Goal: Transaction & Acquisition: Purchase product/service

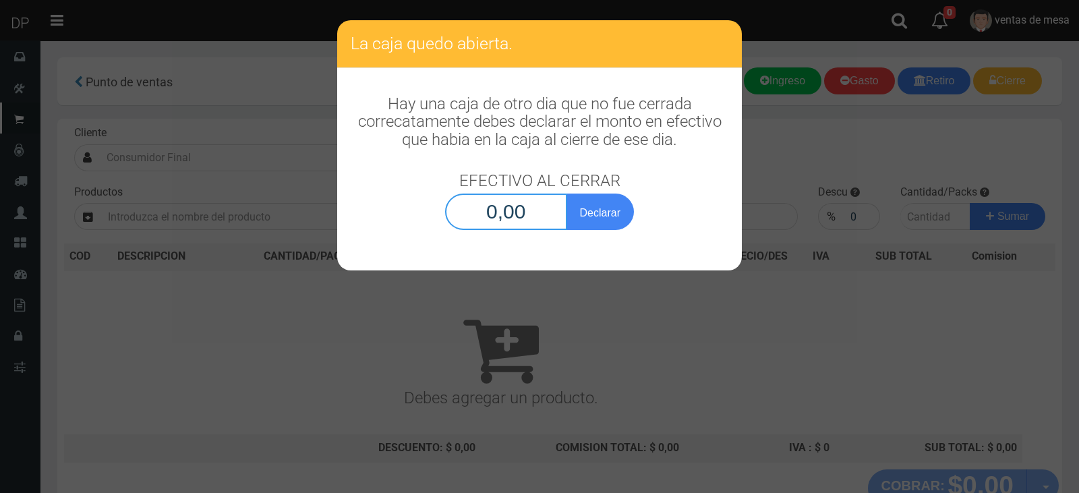
click at [527, 203] on input "0,00" at bounding box center [506, 212] width 122 height 36
type input "1,00"
click at [601, 194] on button "Declarar" at bounding box center [599, 212] width 67 height 36
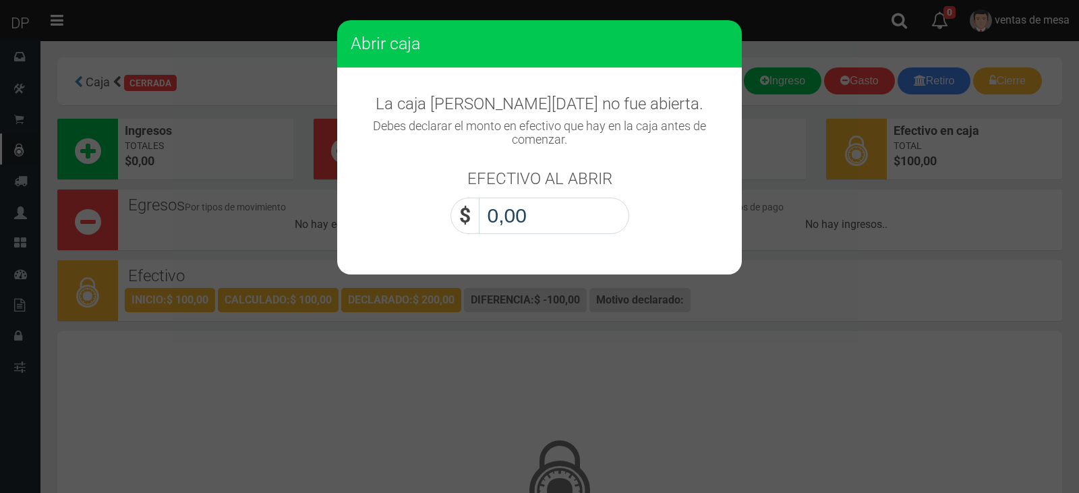
click at [571, 224] on input "0,00" at bounding box center [554, 216] width 150 height 36
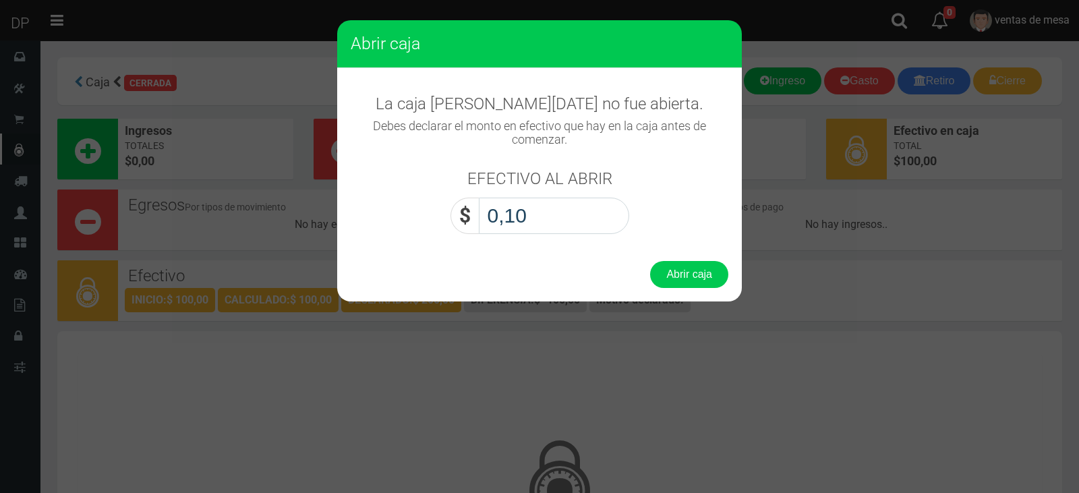
type input "1,00"
click at [699, 281] on button "Abrir caja" at bounding box center [689, 274] width 78 height 27
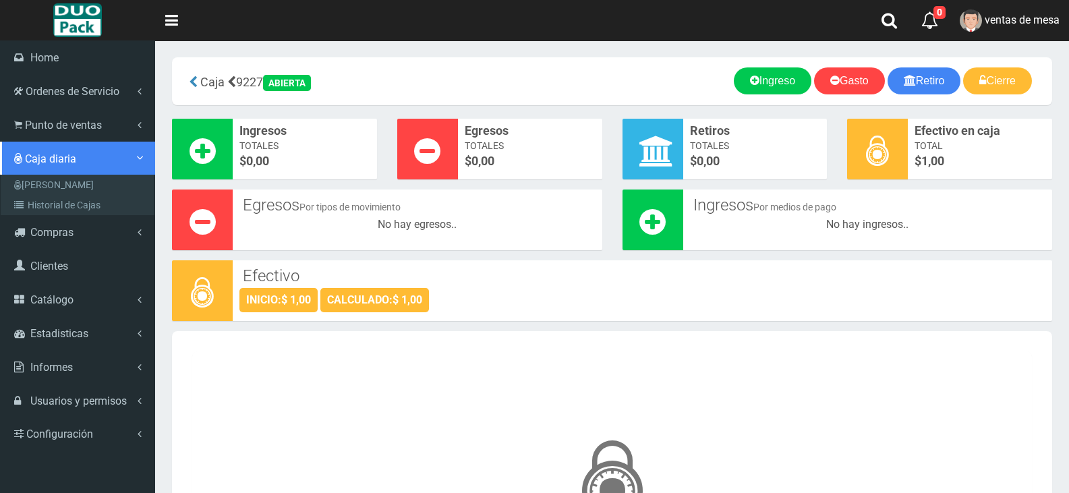
click at [50, 142] on link "Caja diaria" at bounding box center [77, 159] width 155 height 34
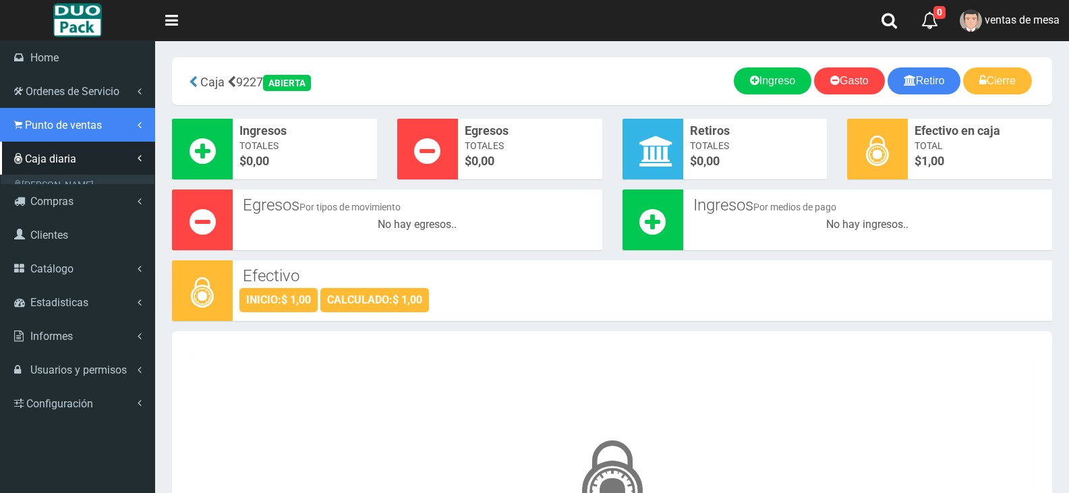
click at [94, 129] on span "Punto de ventas" at bounding box center [63, 125] width 77 height 13
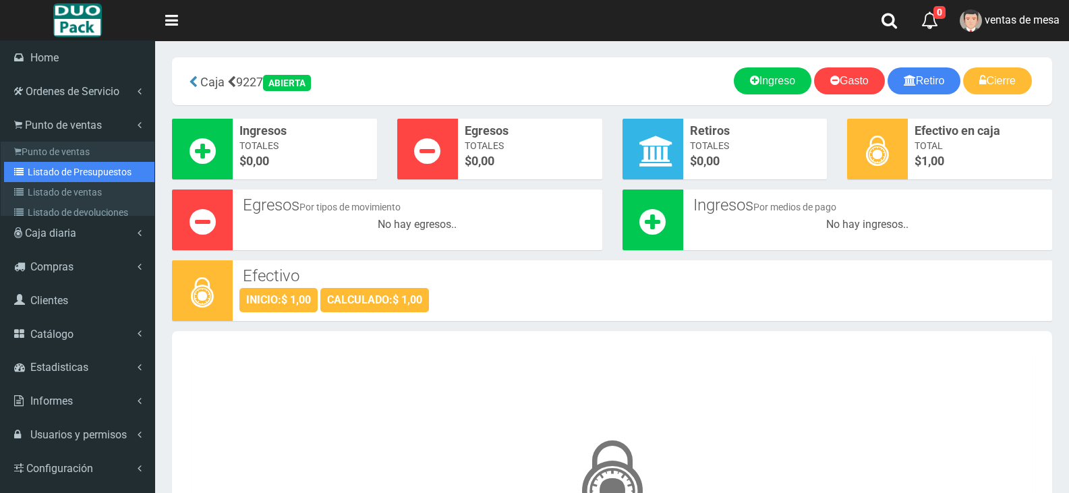
drag, startPoint x: 117, startPoint y: 169, endPoint x: 258, endPoint y: 11, distance: 211.6
click at [118, 169] on link "Listado de Presupuestos" at bounding box center [79, 172] width 150 height 20
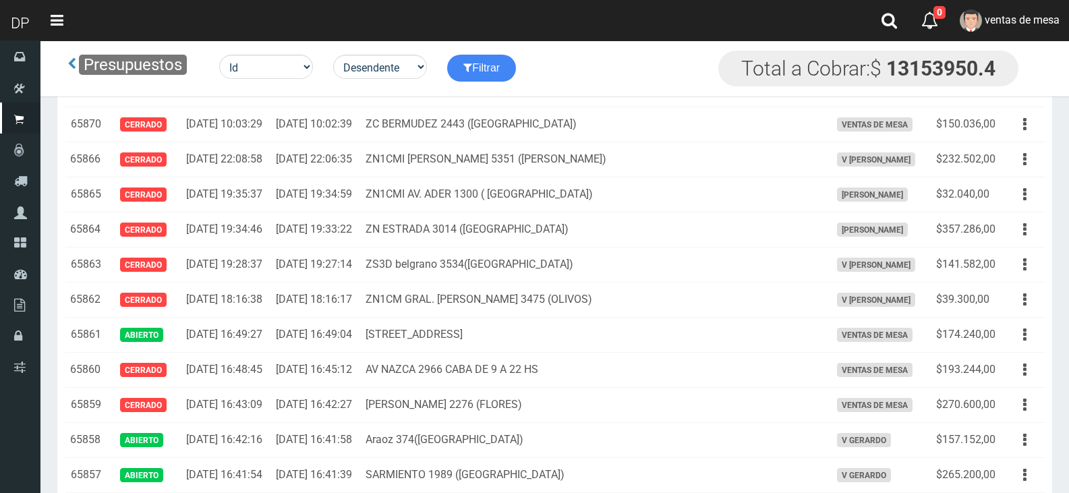
scroll to position [1551, 0]
click at [1013, 100] on button "button" at bounding box center [1024, 89] width 30 height 24
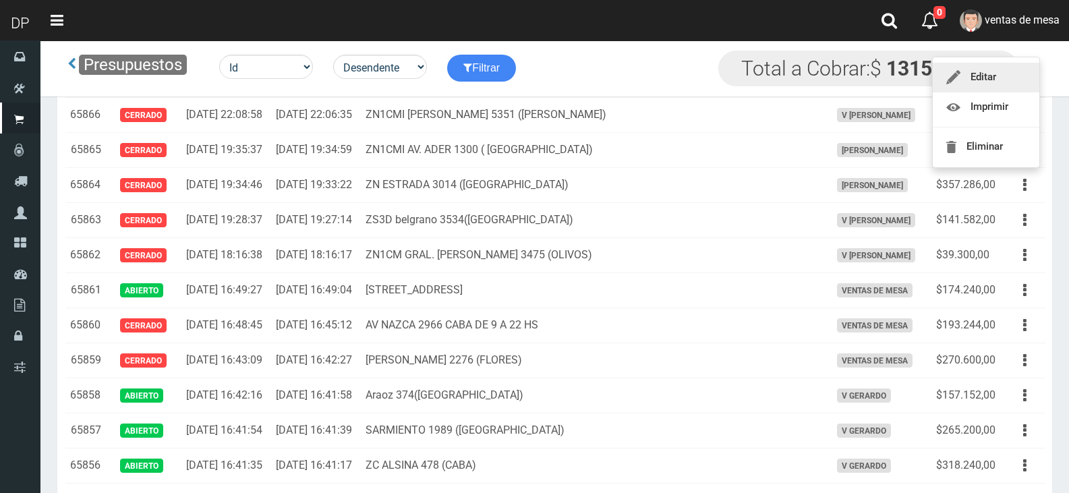
scroll to position [1618, 0]
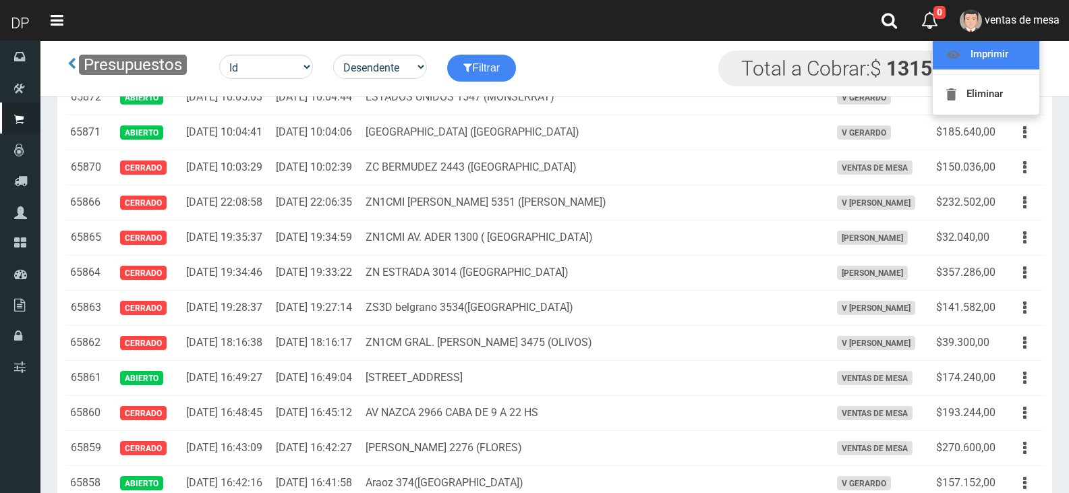
scroll to position [1483, 0]
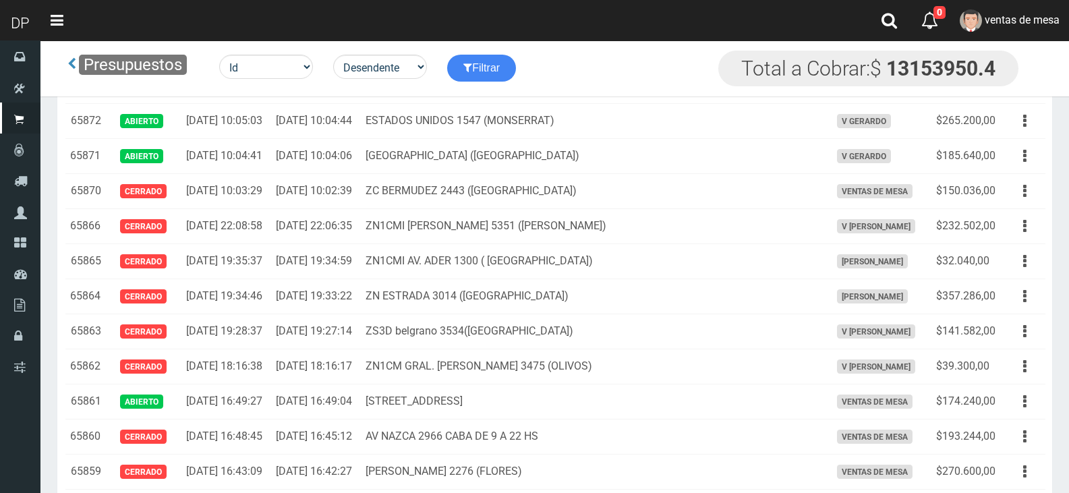
scroll to position [1416, 0]
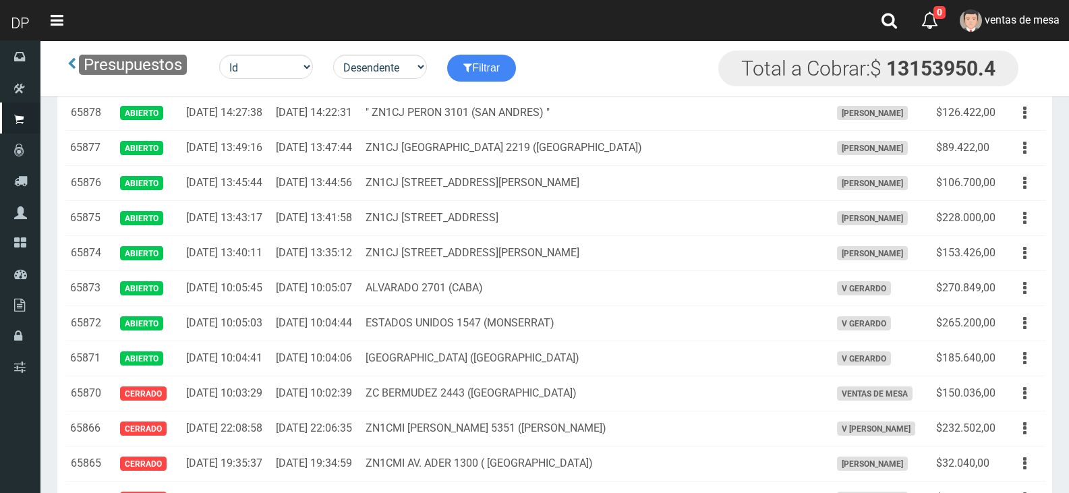
drag, startPoint x: 623, startPoint y: 181, endPoint x: 648, endPoint y: 175, distance: 25.7
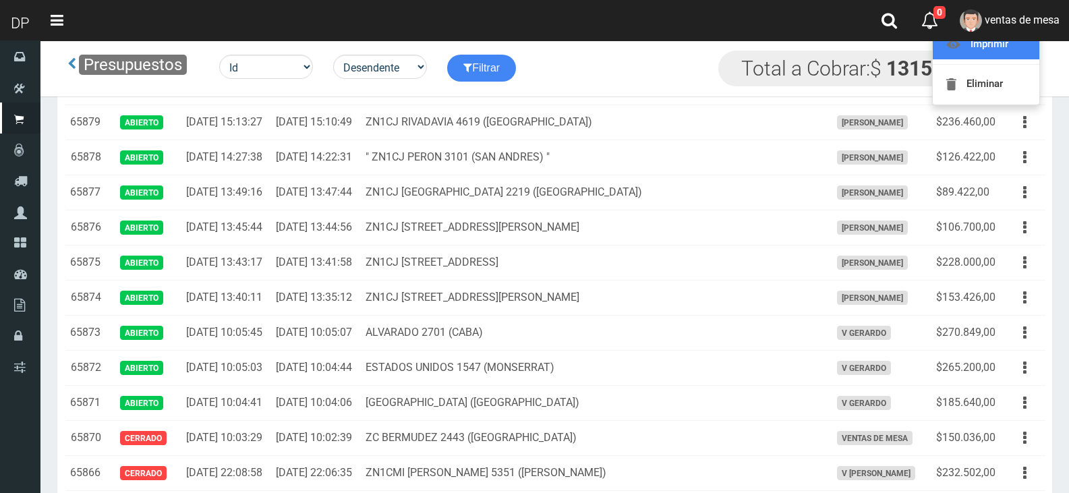
scroll to position [1214, 0]
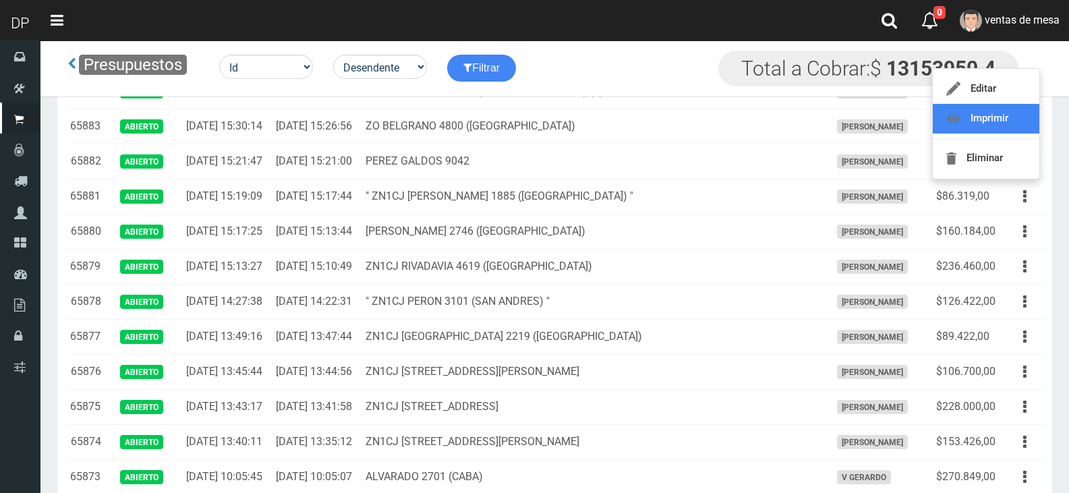
scroll to position [1079, 0]
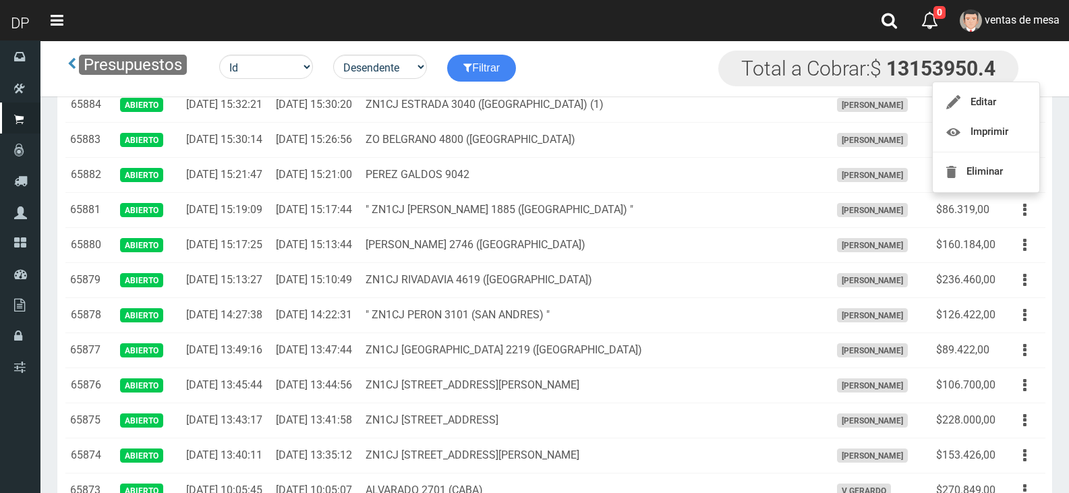
click at [1024, 47] on icon "button" at bounding box center [1024, 35] width 3 height 24
click at [1022, 11] on button "button" at bounding box center [1024, 0] width 30 height 24
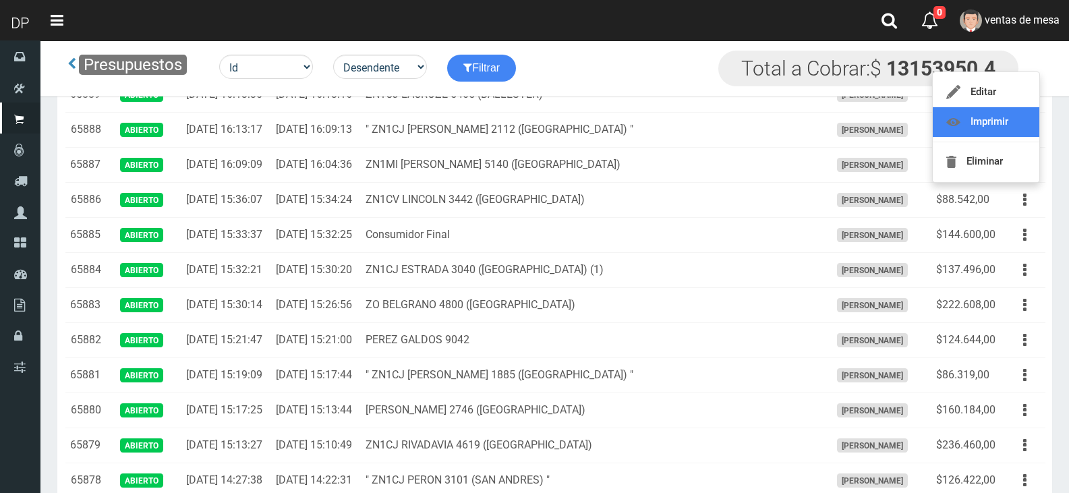
scroll to position [877, 0]
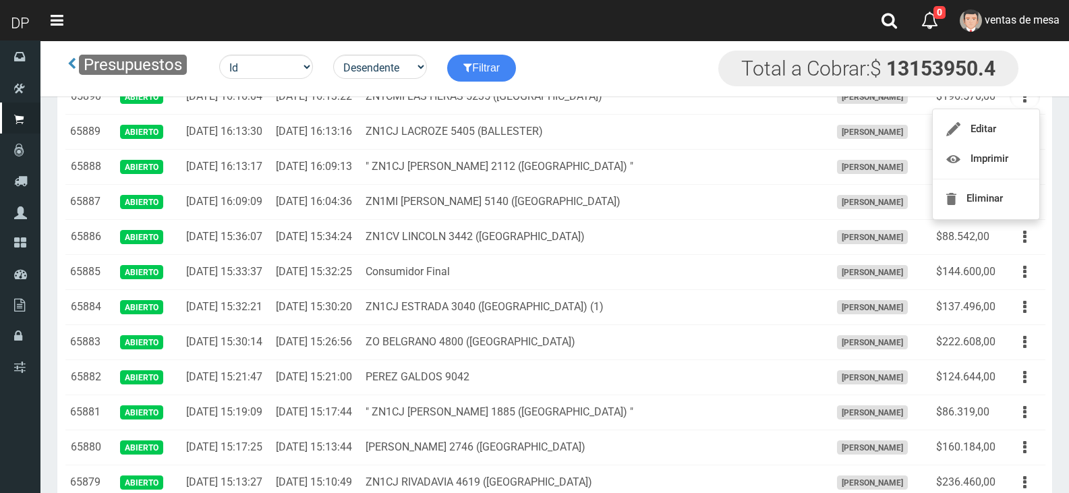
click at [1030, 73] on button "button" at bounding box center [1024, 62] width 30 height 24
click at [1030, 38] on button "button" at bounding box center [1024, 27] width 30 height 24
click at [858, 34] on span "V Maria Graciela vargas" at bounding box center [876, 27] width 78 height 14
drag, startPoint x: 1036, startPoint y: 154, endPoint x: 1021, endPoint y: 165, distance: 19.3
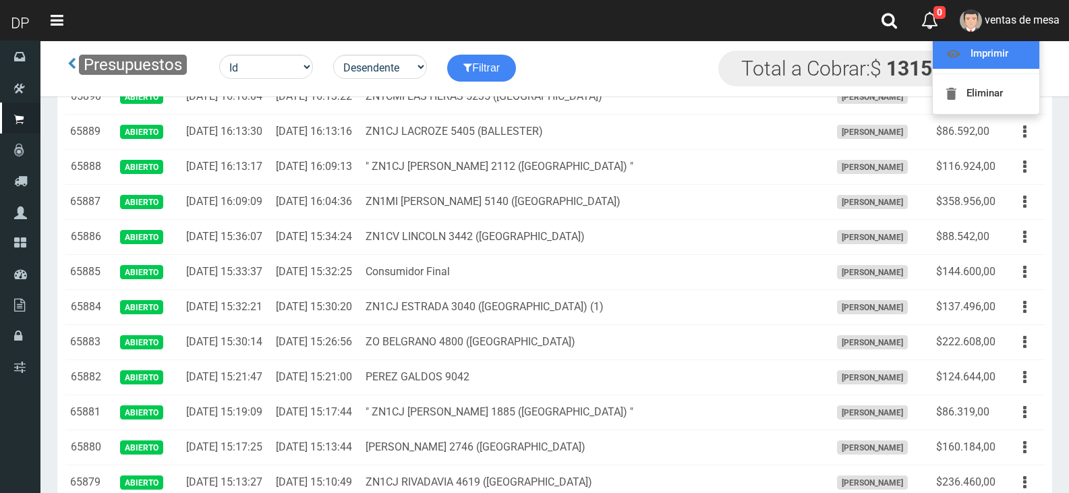
scroll to position [809, 0]
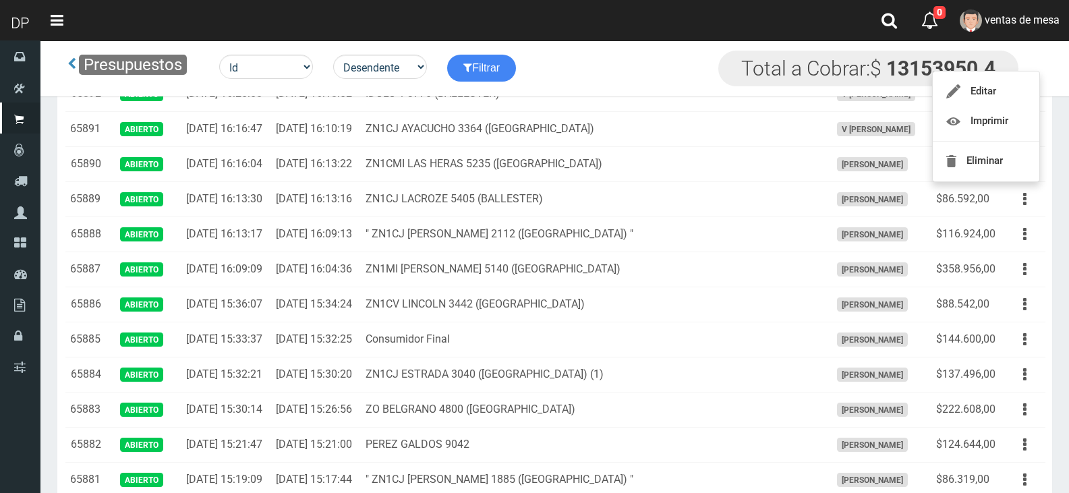
click at [1025, 36] on icon "button" at bounding box center [1024, 24] width 3 height 24
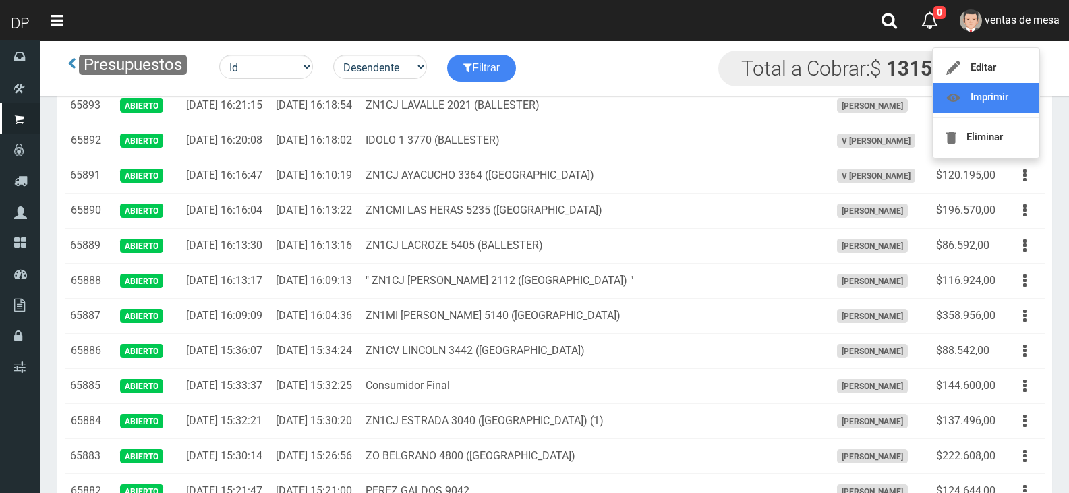
scroll to position [742, 0]
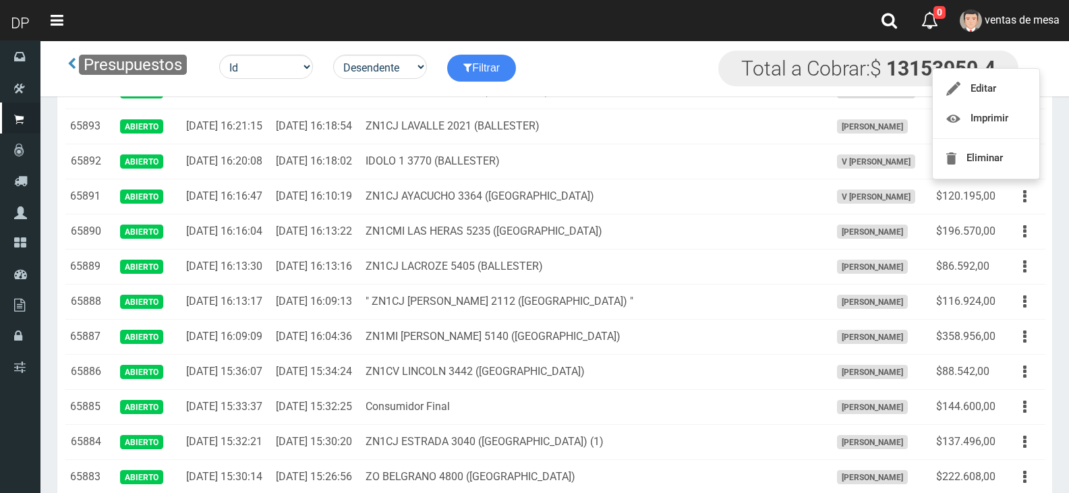
drag, startPoint x: 1030, startPoint y: 157, endPoint x: 1030, endPoint y: 202, distance: 45.2
click at [1030, 33] on button "button" at bounding box center [1024, 21] width 30 height 24
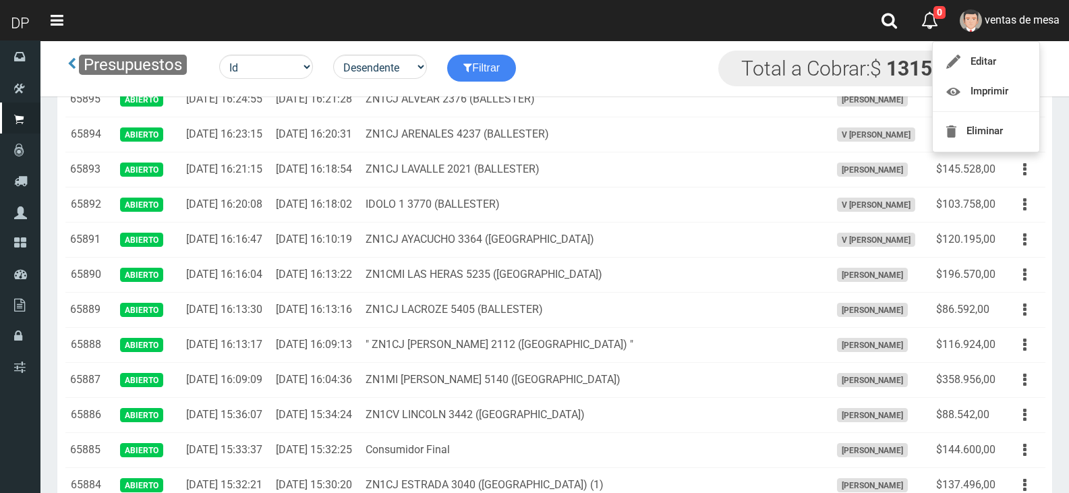
scroll to position [674, 0]
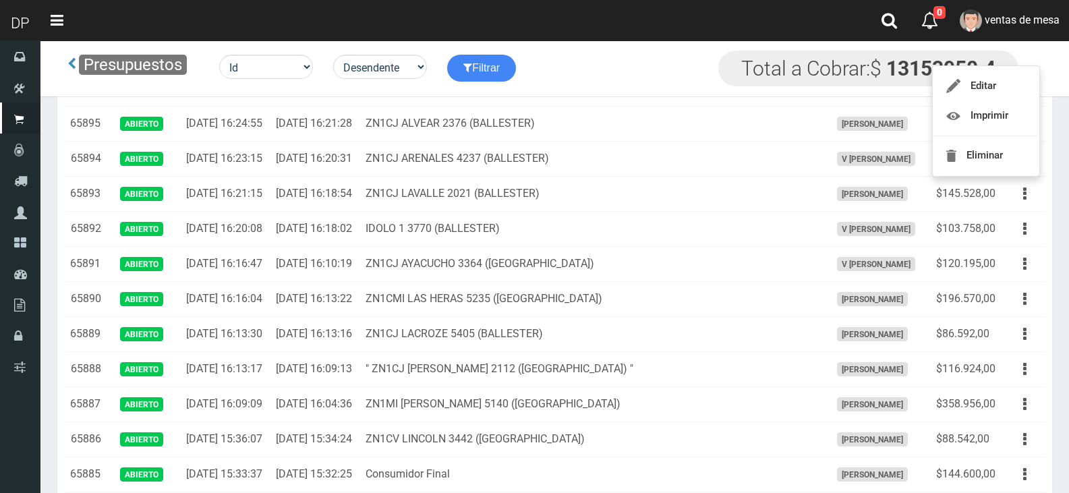
click at [1028, 30] on button "button" at bounding box center [1024, 19] width 30 height 24
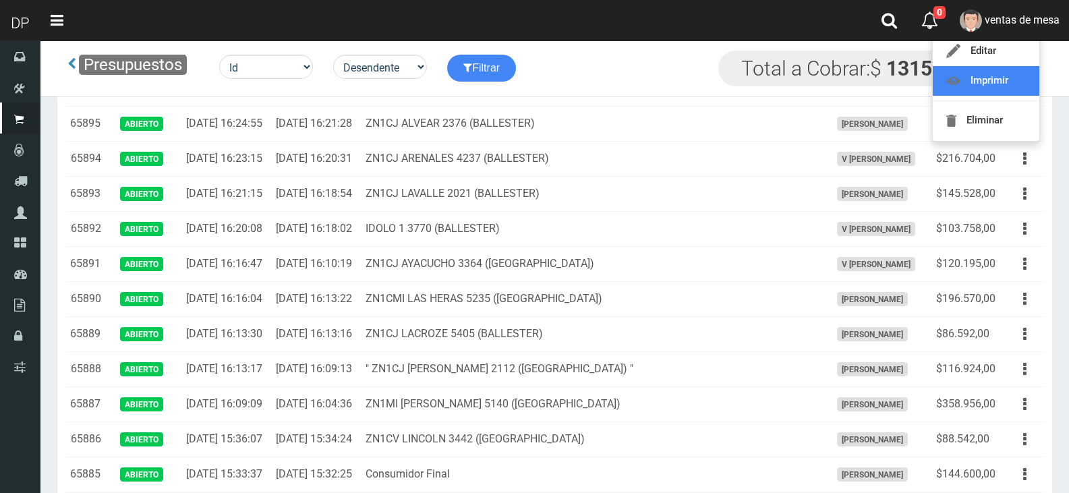
scroll to position [607, 0]
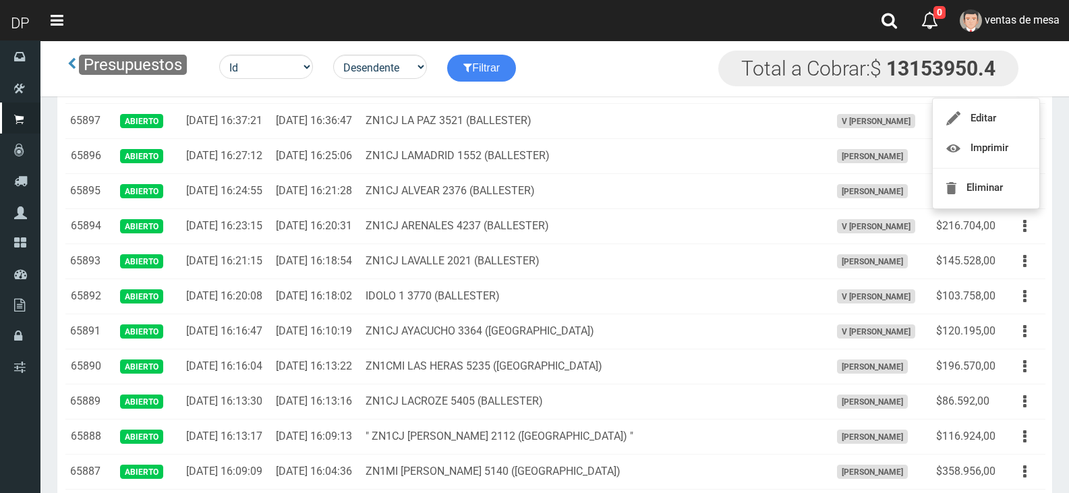
click at [1027, 63] on button "button" at bounding box center [1024, 51] width 30 height 24
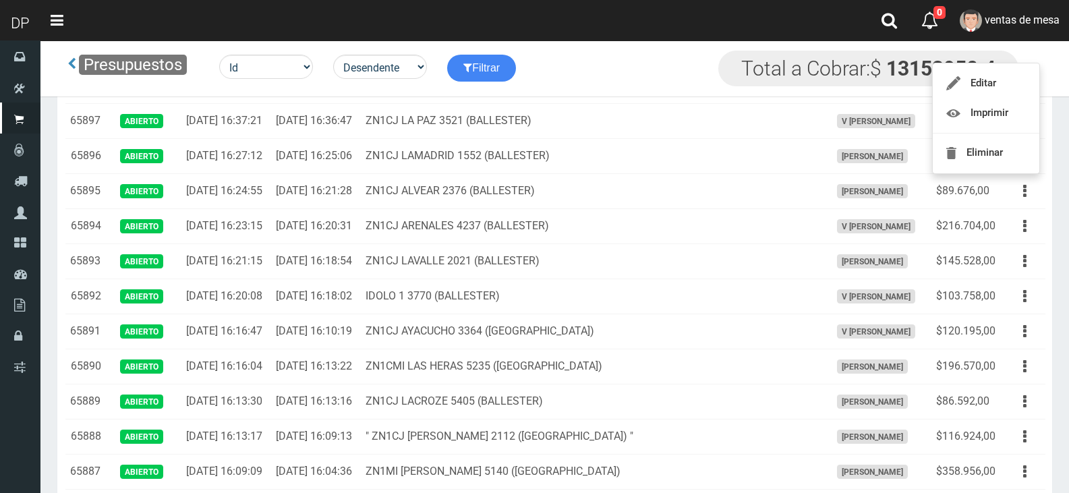
click at [1030, 28] on button "button" at bounding box center [1024, 16] width 30 height 24
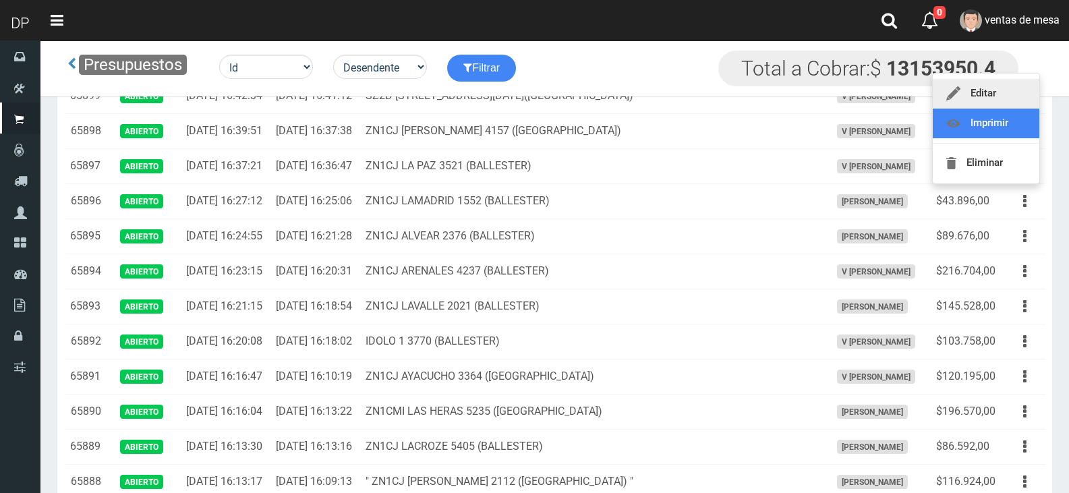
scroll to position [539, 0]
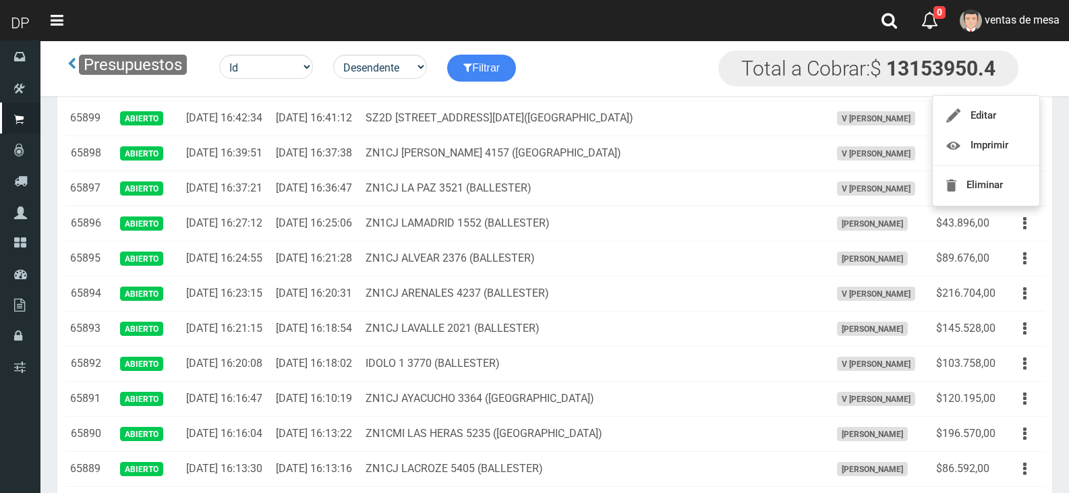
click at [1026, 60] on icon "button" at bounding box center [1024, 48] width 3 height 24
click at [1032, 25] on button "button" at bounding box center [1024, 13] width 30 height 24
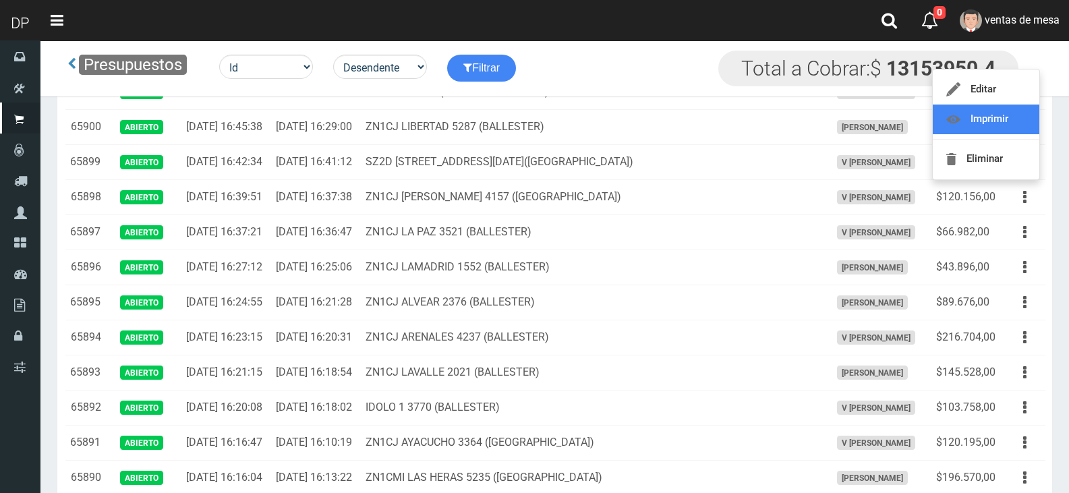
scroll to position [472, 0]
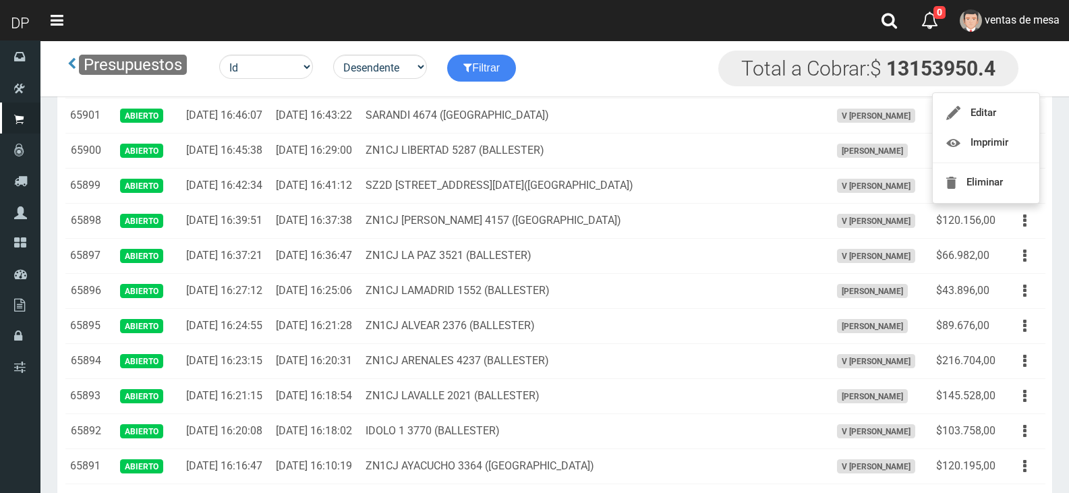
click at [1022, 57] on button "button" at bounding box center [1024, 46] width 30 height 24
click at [514, 63] on td "LAPRIDA 4166 ([PERSON_NAME])" at bounding box center [592, 45] width 465 height 35
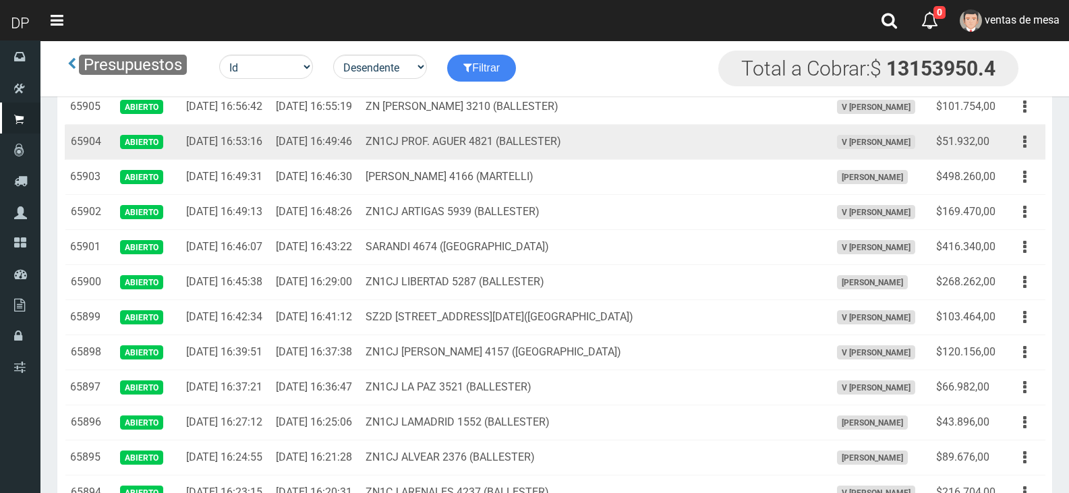
scroll to position [337, 0]
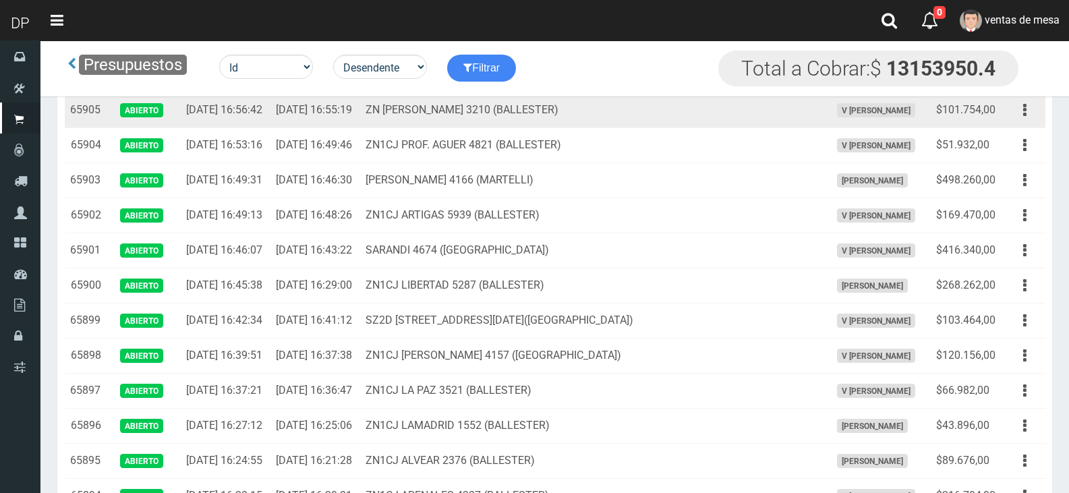
click at [518, 128] on td "ZN [PERSON_NAME] 3210 ([PERSON_NAME])" at bounding box center [592, 110] width 465 height 35
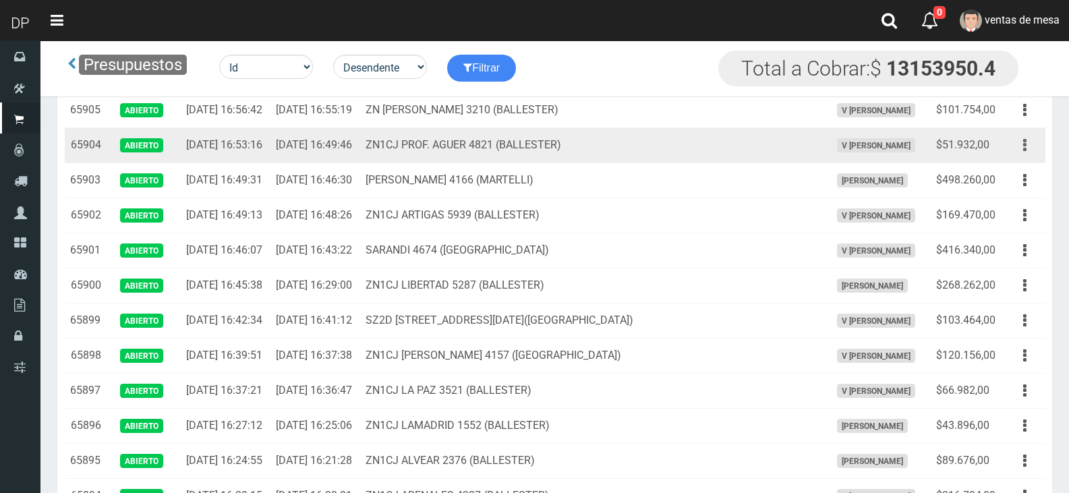
click at [1024, 157] on icon "button" at bounding box center [1024, 146] width 3 height 24
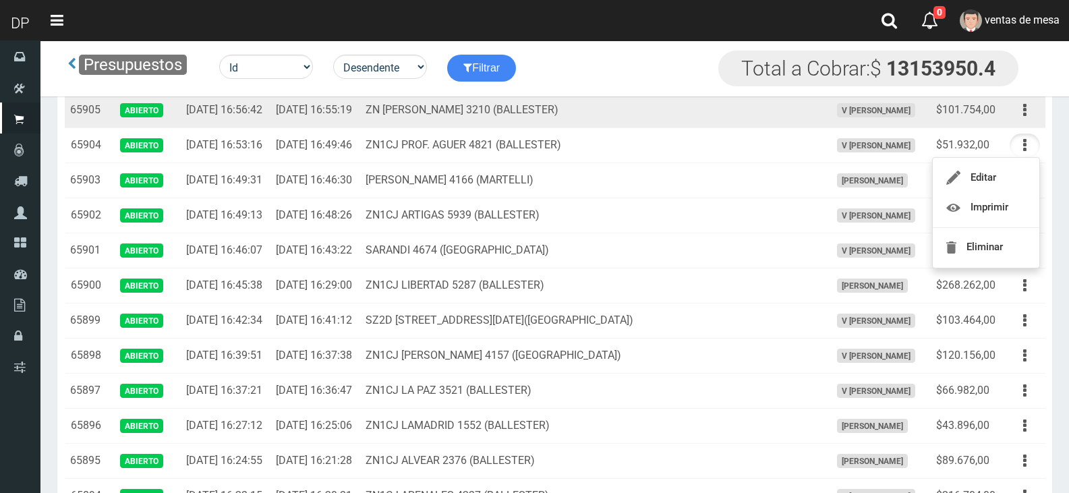
click at [1029, 128] on td "Editar Imprimir Eliminar" at bounding box center [1024, 110] width 42 height 35
click at [1026, 122] on icon "button" at bounding box center [1024, 110] width 3 height 24
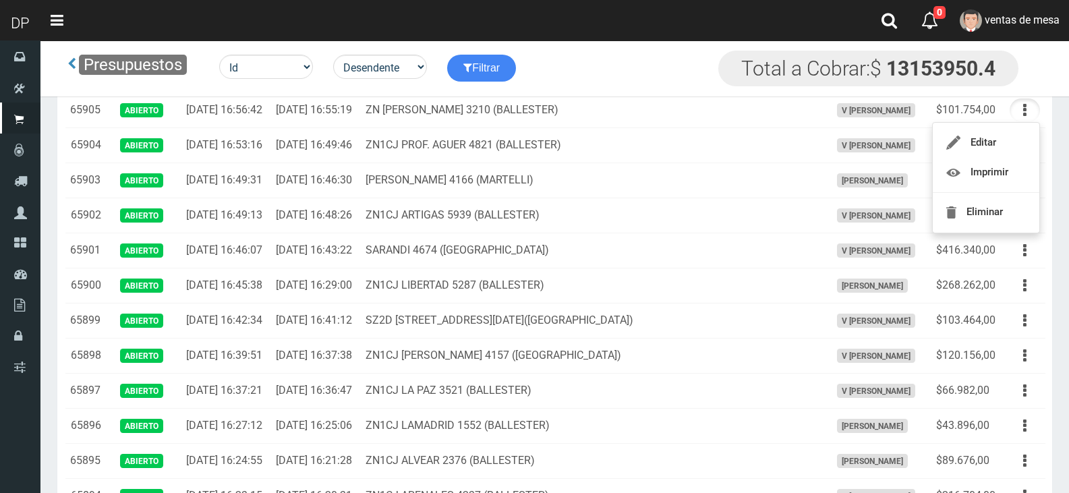
click at [1028, 93] on td "Editar Imprimir Eliminar" at bounding box center [1024, 75] width 42 height 35
click at [1028, 87] on button "button" at bounding box center [1024, 75] width 30 height 24
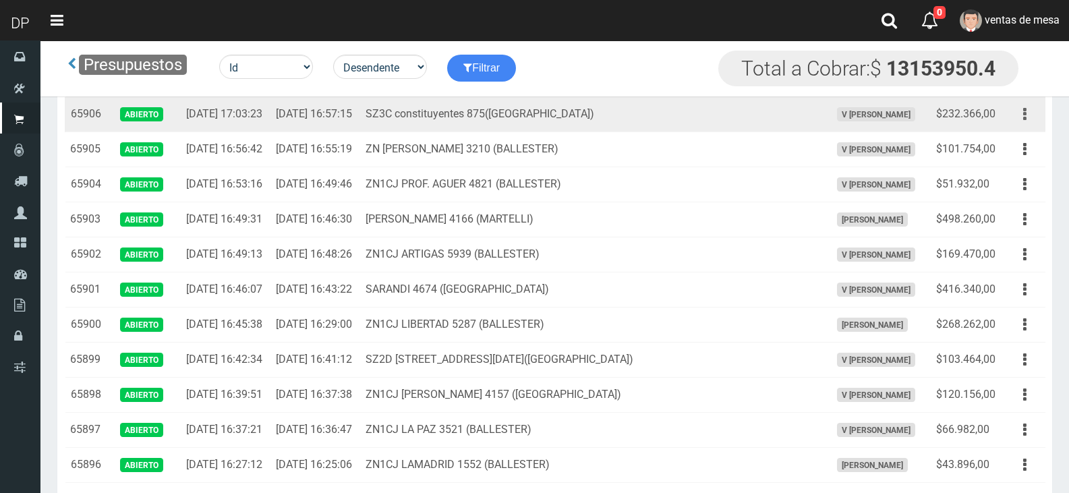
click at [1023, 126] on button "button" at bounding box center [1024, 114] width 30 height 24
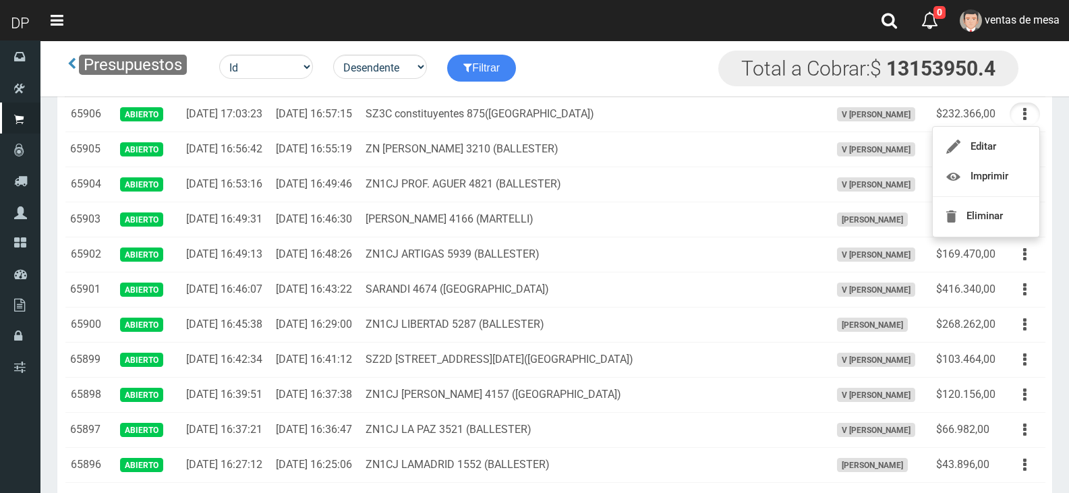
click at [1023, 91] on icon "button" at bounding box center [1024, 79] width 3 height 24
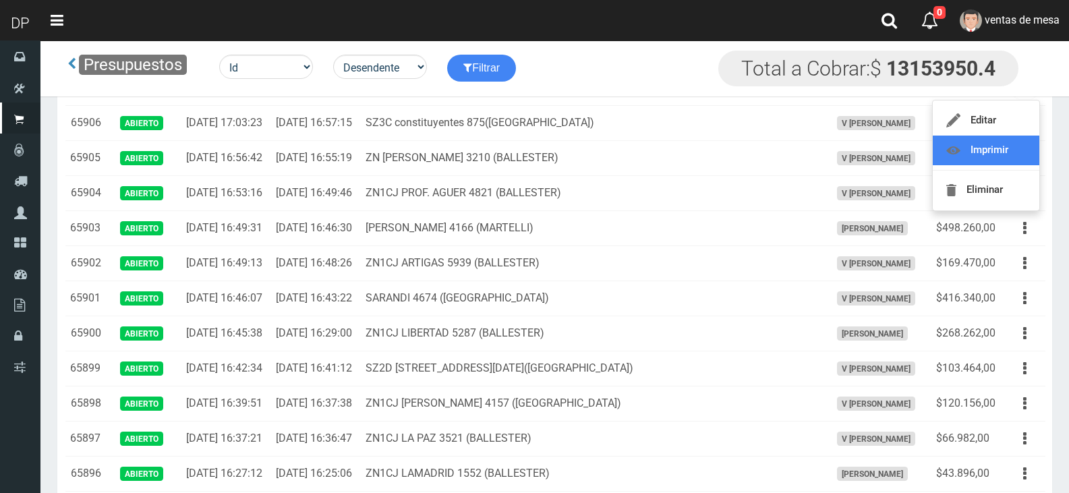
scroll to position [231, 0]
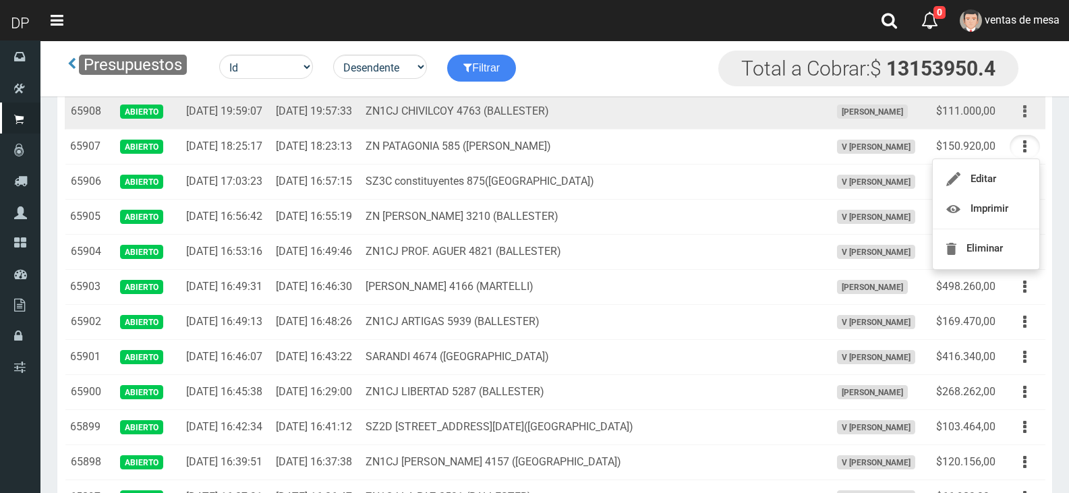
click at [1021, 123] on button "button" at bounding box center [1024, 112] width 30 height 24
click at [1030, 123] on button "button" at bounding box center [1024, 112] width 30 height 24
drag, startPoint x: 1030, startPoint y: 161, endPoint x: 1013, endPoint y: 196, distance: 38.6
click at [1030, 123] on button "button" at bounding box center [1024, 112] width 30 height 24
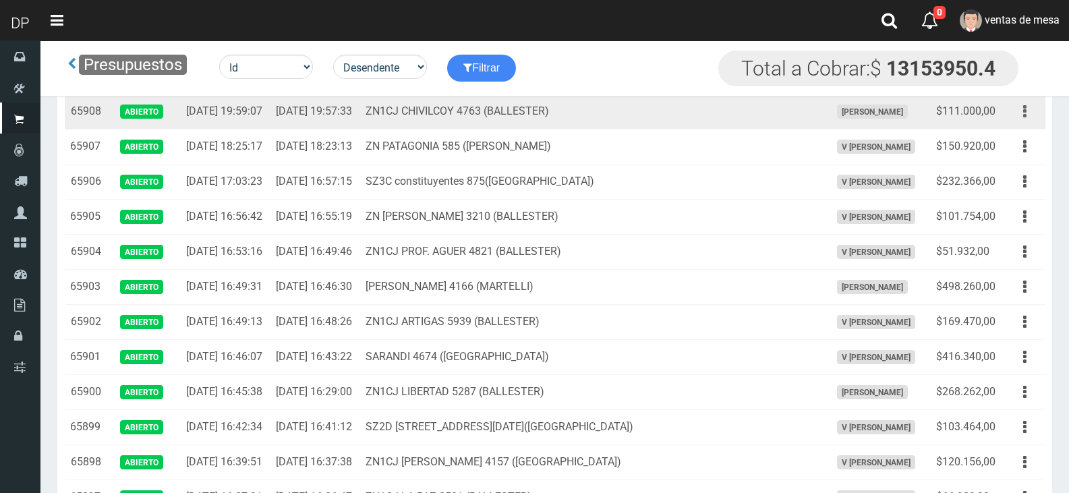
click at [1026, 123] on button "button" at bounding box center [1024, 112] width 30 height 24
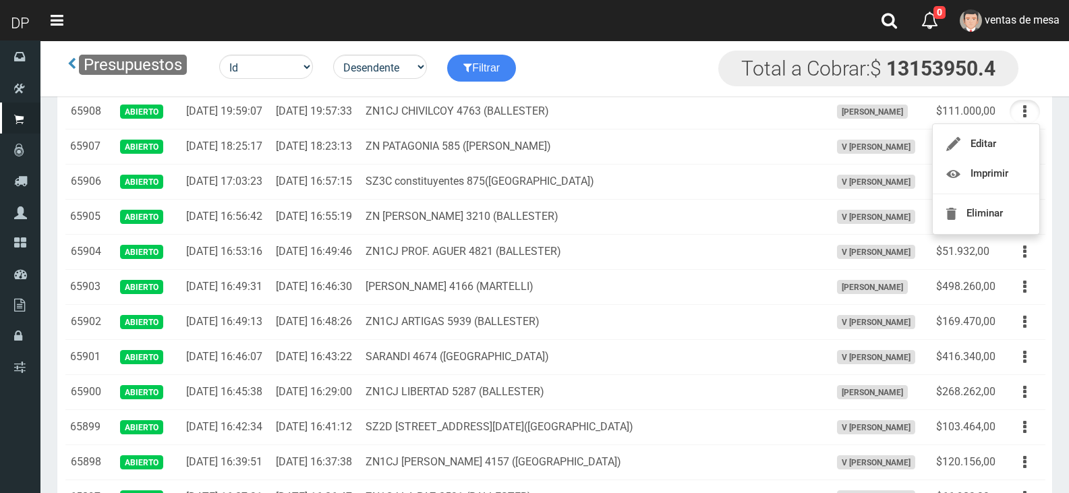
drag, startPoint x: 1031, startPoint y: 117, endPoint x: 1015, endPoint y: 138, distance: 26.6
click at [1030, 88] on button "button" at bounding box center [1024, 77] width 30 height 24
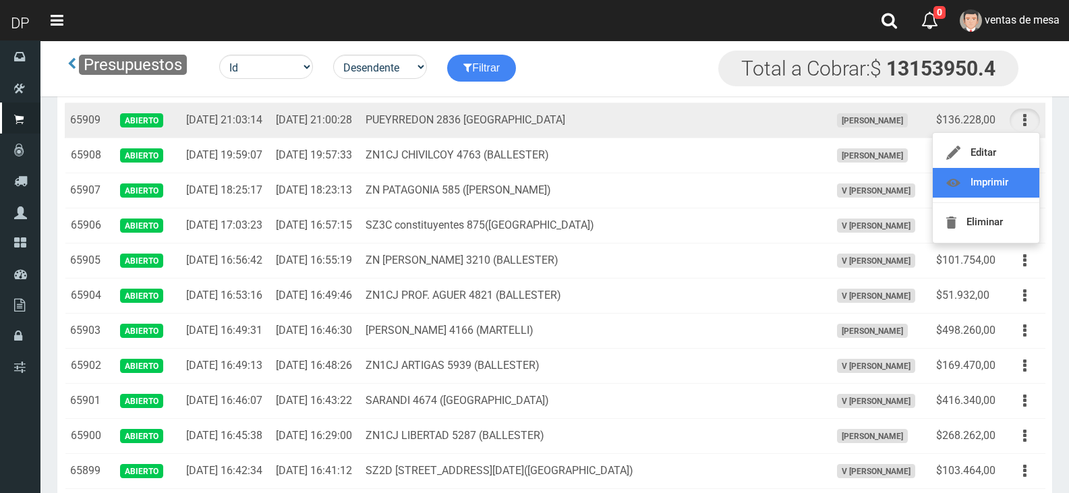
scroll to position [163, 0]
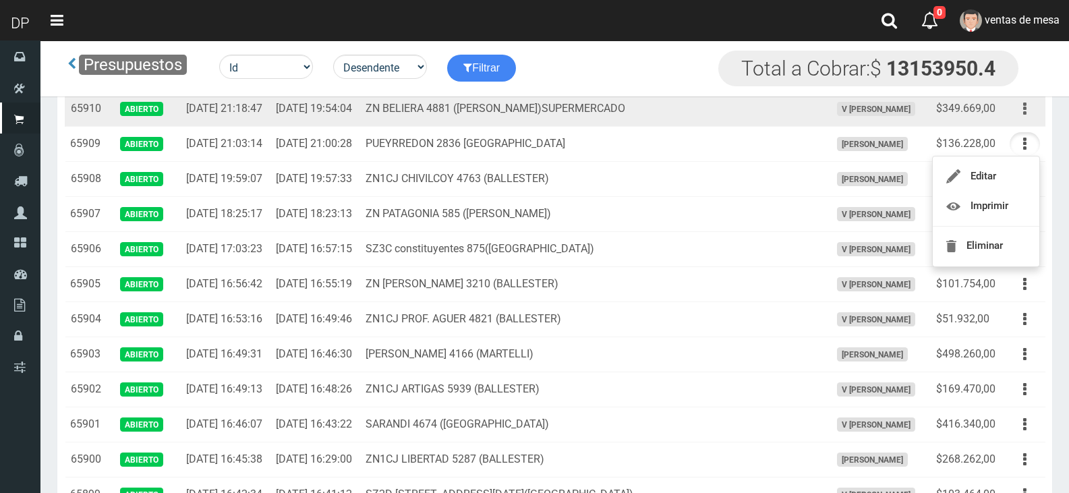
click at [1025, 121] on icon "button" at bounding box center [1024, 109] width 3 height 24
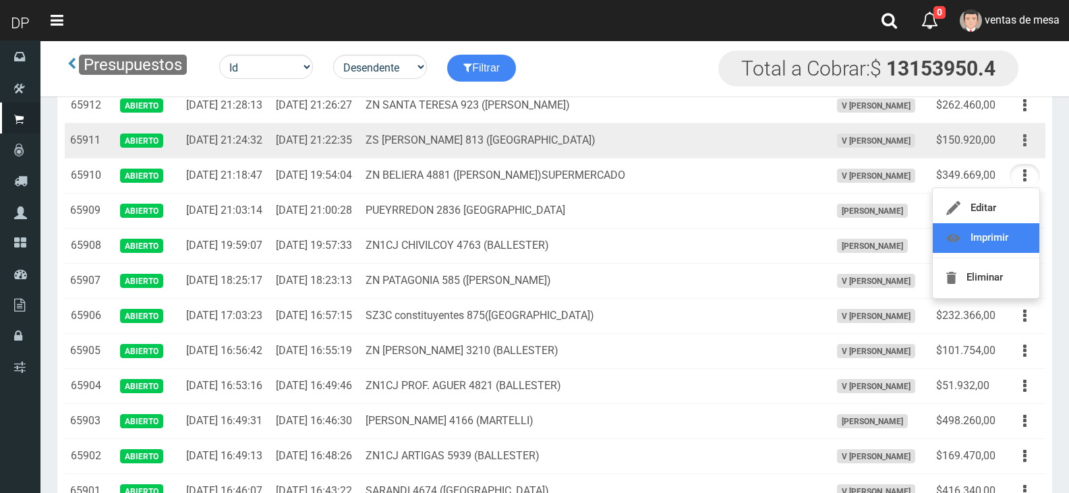
scroll to position [96, 0]
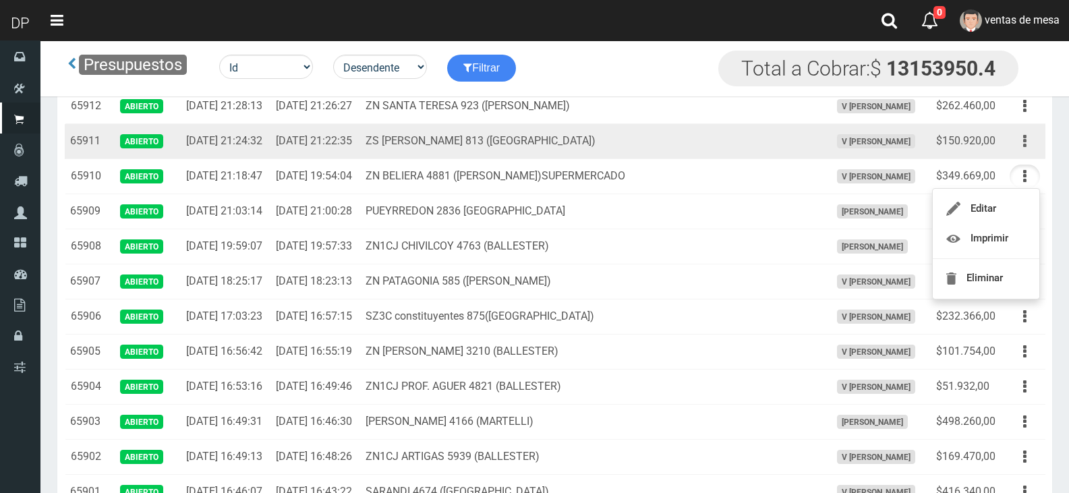
click at [1021, 153] on button "button" at bounding box center [1024, 141] width 30 height 24
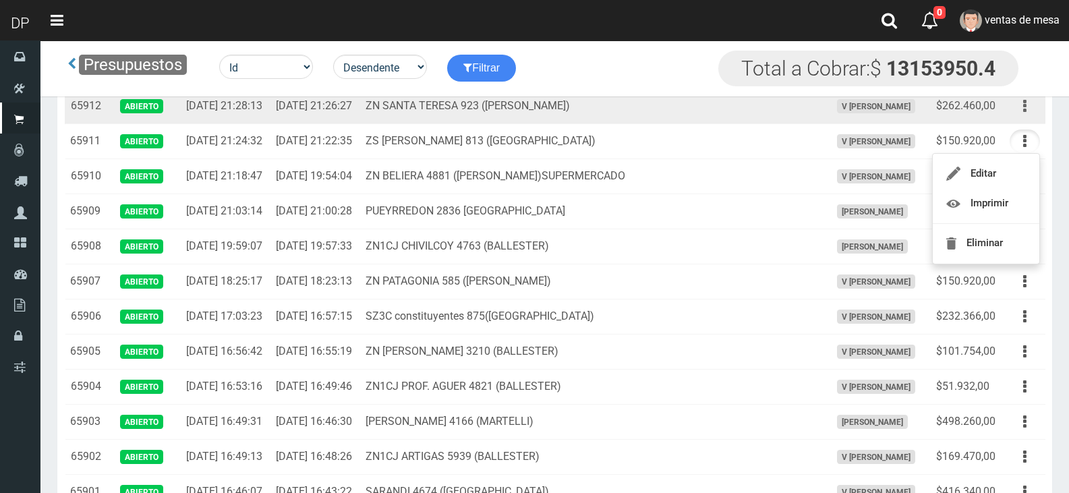
click at [1024, 118] on icon "button" at bounding box center [1024, 106] width 3 height 24
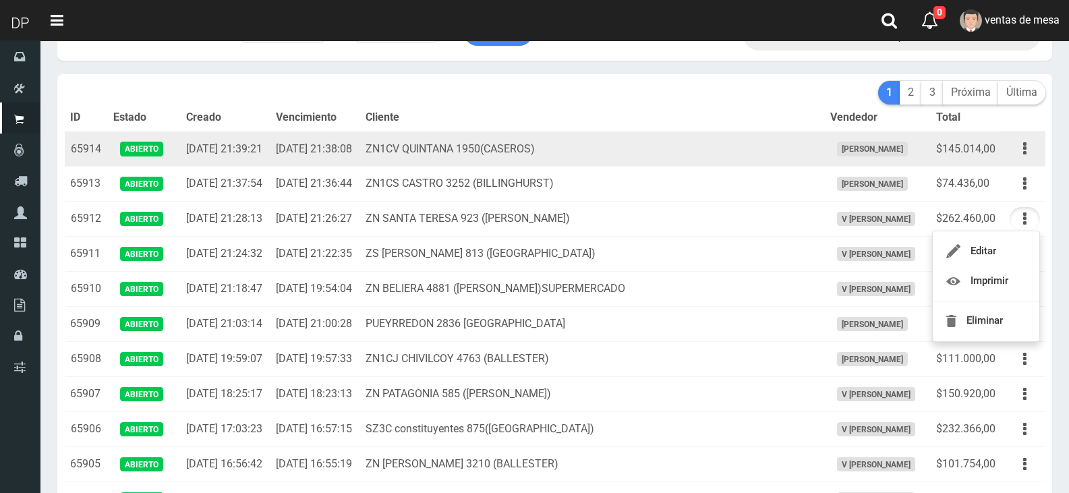
scroll to position [28, 0]
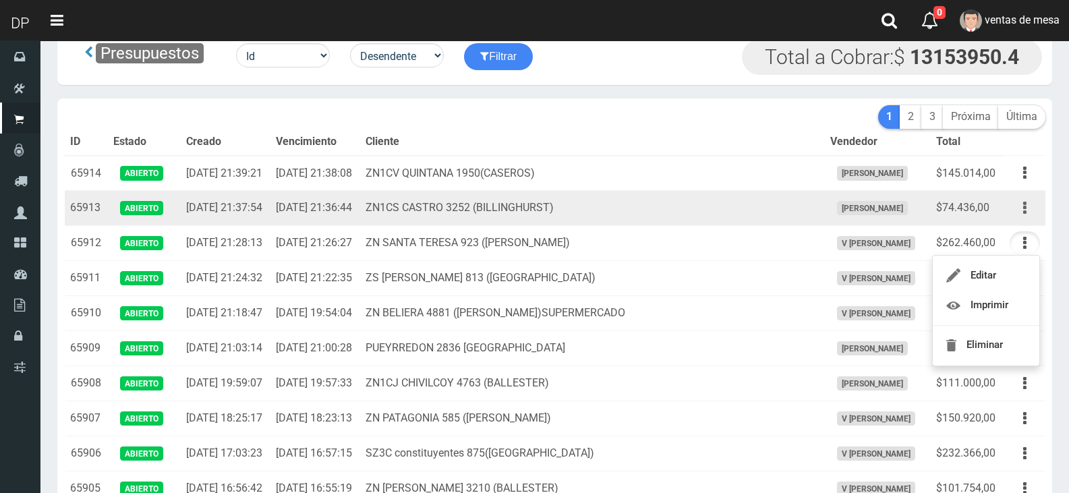
click at [1022, 220] on button "button" at bounding box center [1024, 208] width 30 height 24
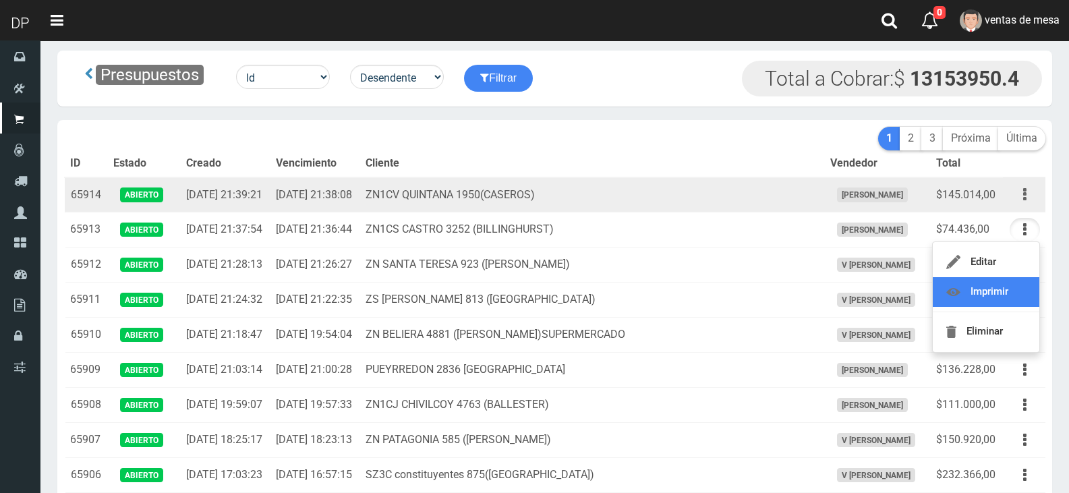
scroll to position [0, 0]
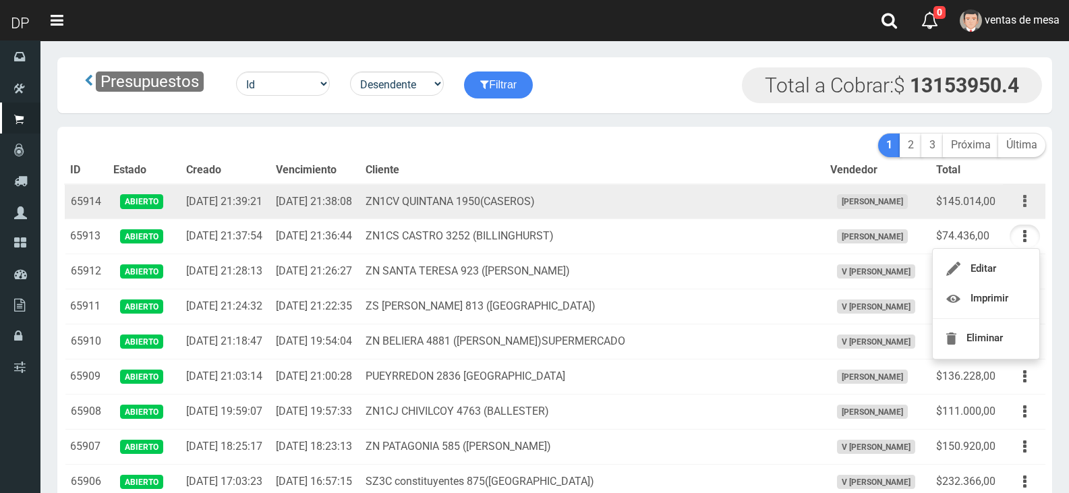
click at [1028, 206] on button "button" at bounding box center [1024, 201] width 30 height 24
click at [518, 219] on td "ZN1CV QUINTANA 1950(CASEROS)" at bounding box center [592, 201] width 465 height 35
click at [360, 212] on td "[DATE] 21:38:08" at bounding box center [315, 201] width 90 height 35
click at [194, 210] on td "[DATE] 21:39:21" at bounding box center [226, 201] width 90 height 35
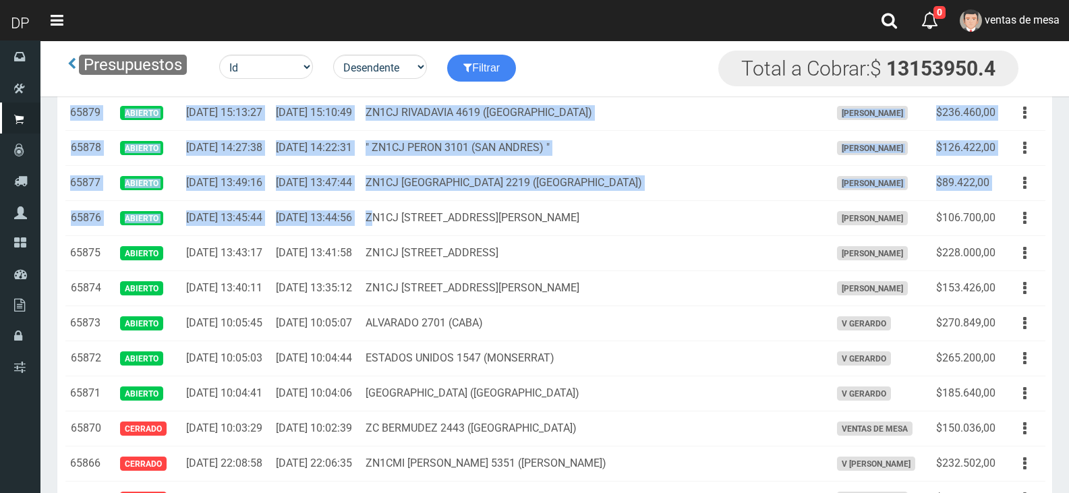
drag, startPoint x: 73, startPoint y: 208, endPoint x: 401, endPoint y: 512, distance: 447.1
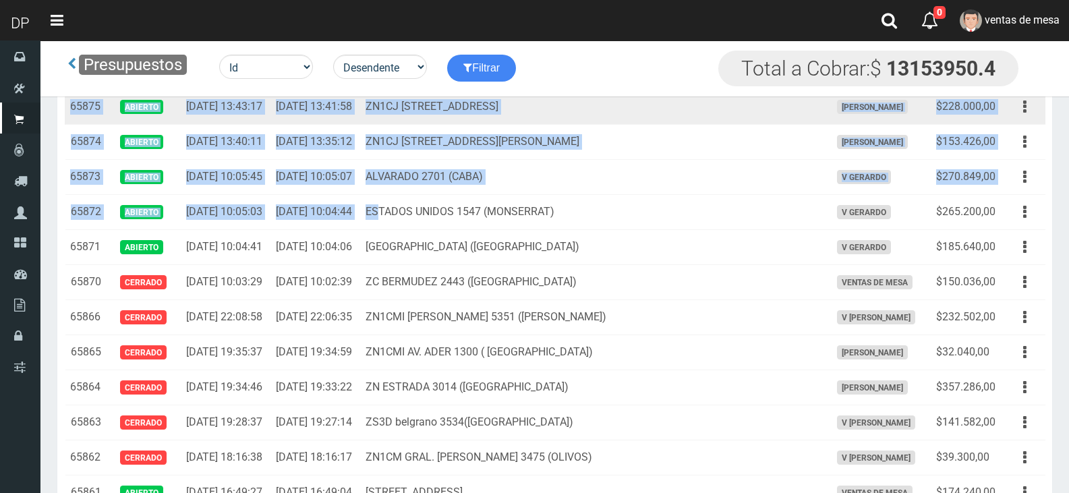
scroll to position [1730, 0]
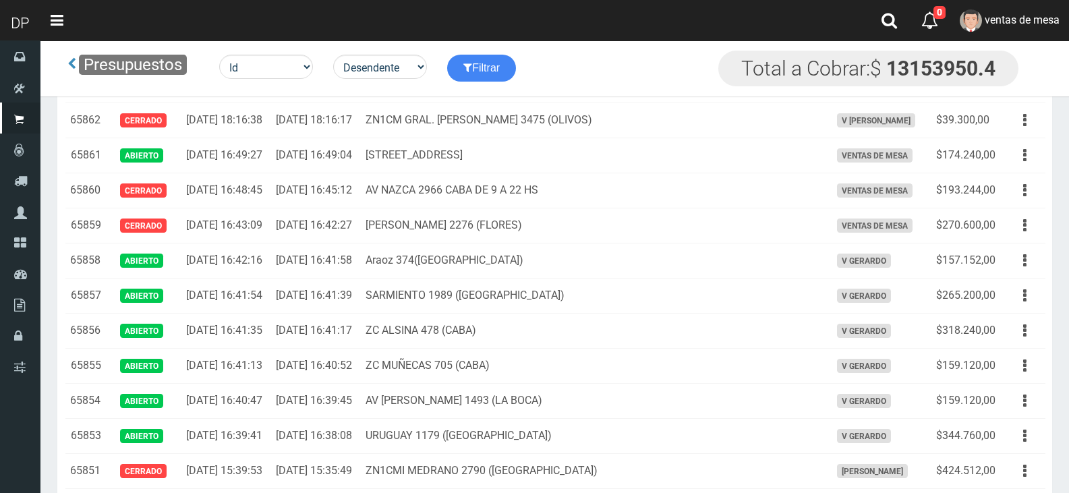
copy tbody "65914 Abierto 2025-08-28 21:39:21 2025-08-28 21:38:08 ZN1CV QUINTANA 1950(CASER…"
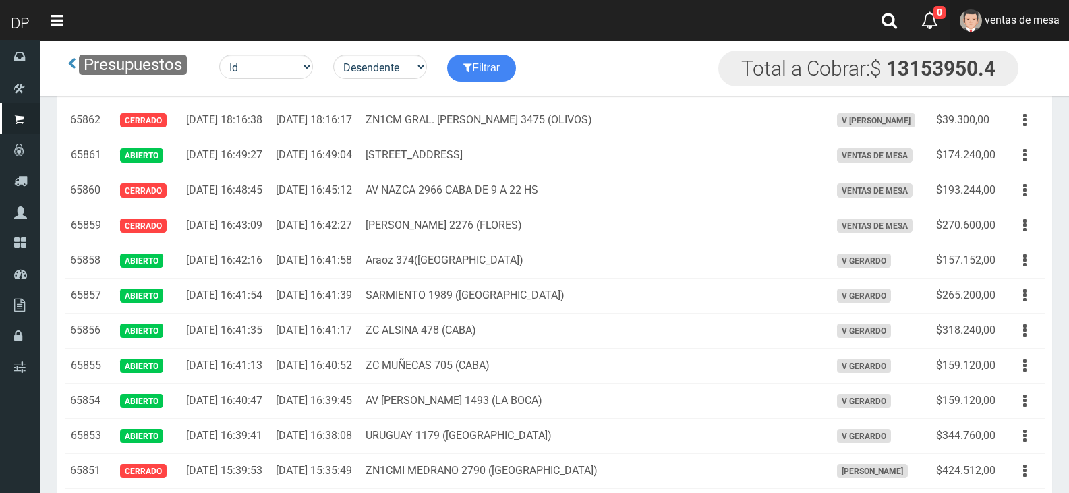
click at [1065, 27] on link "ventas de mesa" at bounding box center [1009, 20] width 119 height 41
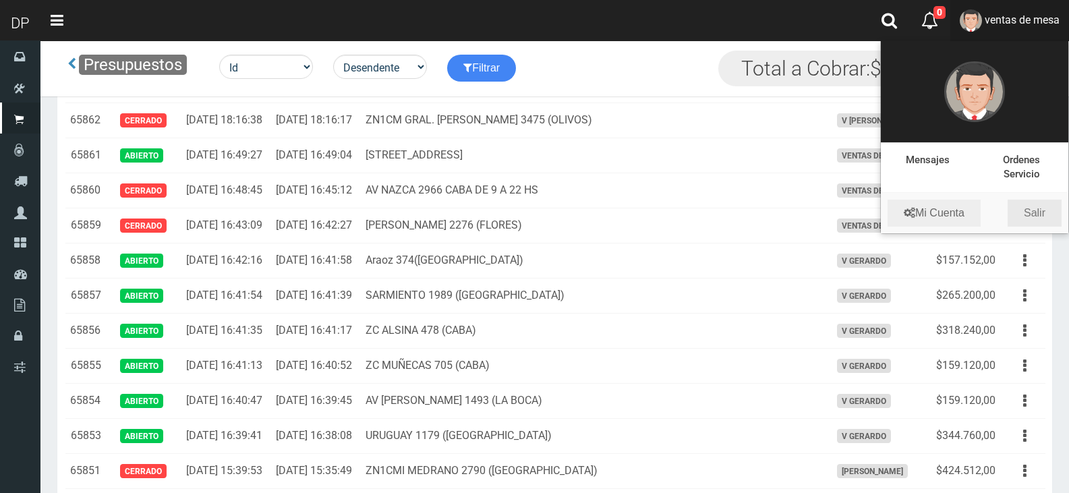
click at [1046, 223] on link "Salir" at bounding box center [1034, 213] width 54 height 27
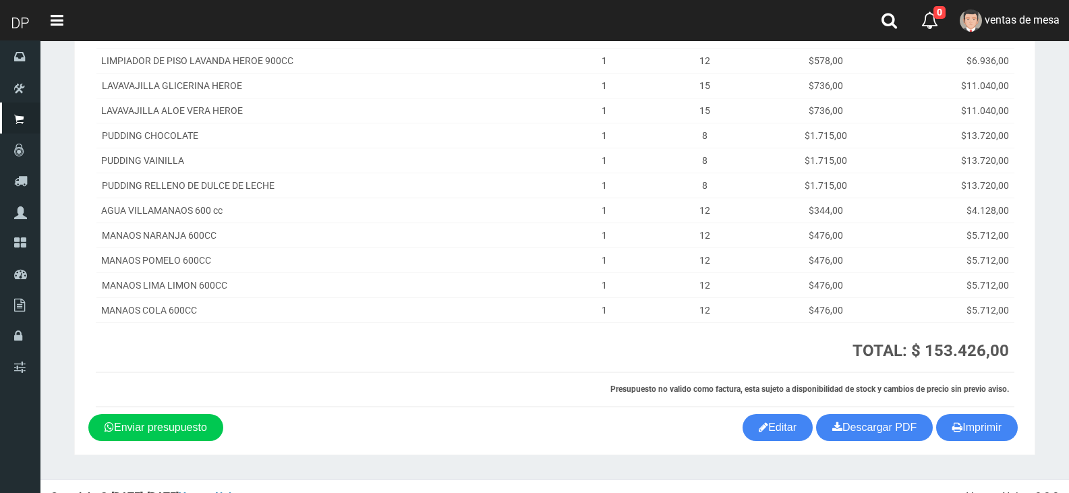
scroll to position [344, 0]
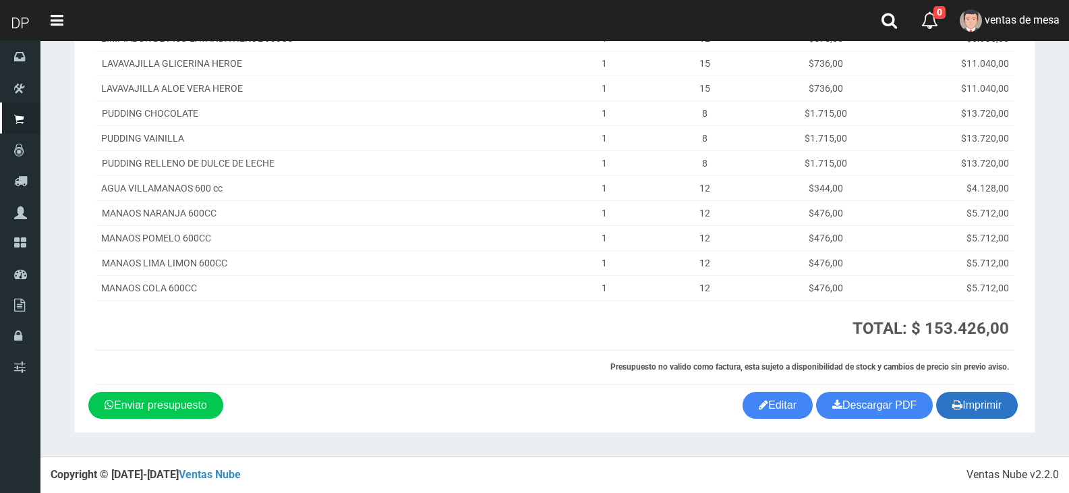
click at [979, 404] on button "Imprimir" at bounding box center [977, 405] width 82 height 27
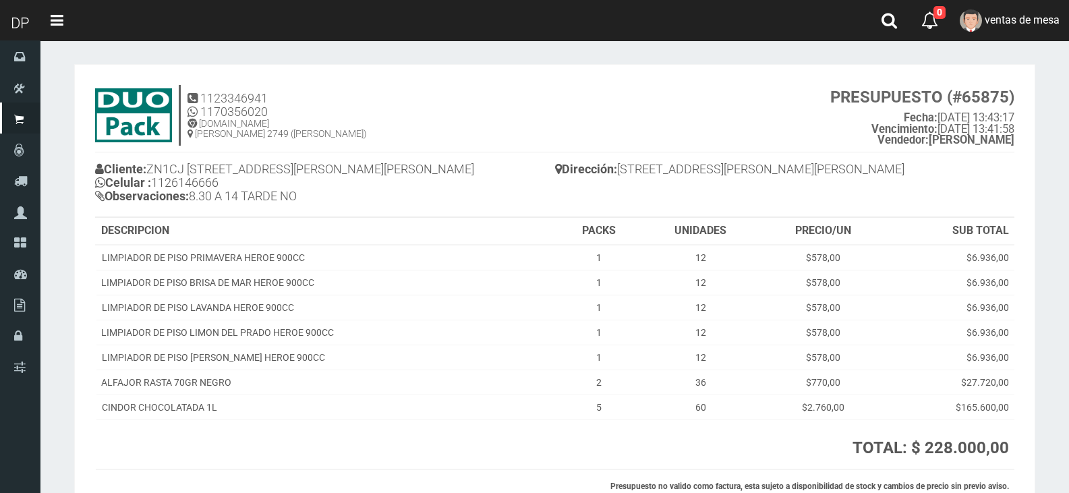
scroll to position [119, 0]
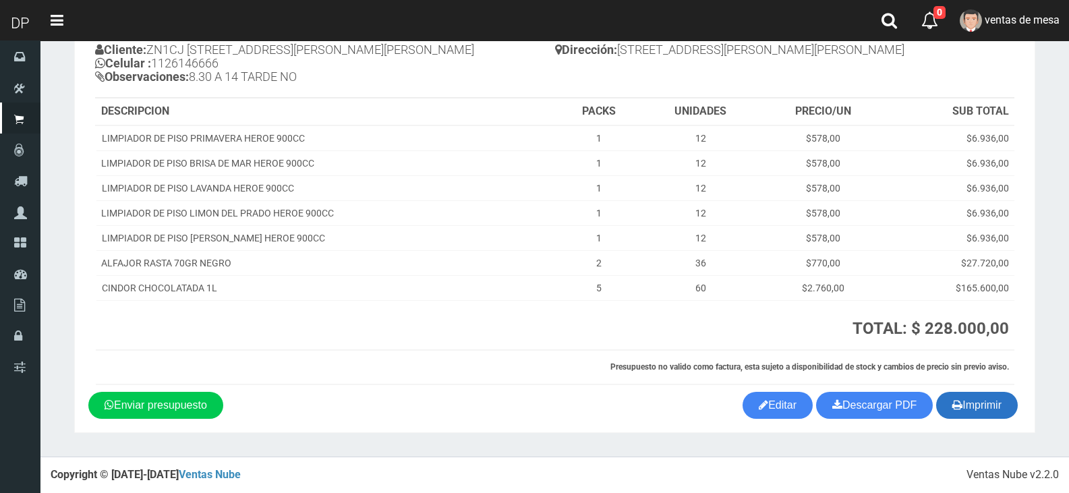
click at [973, 401] on button "Imprimir" at bounding box center [977, 405] width 82 height 27
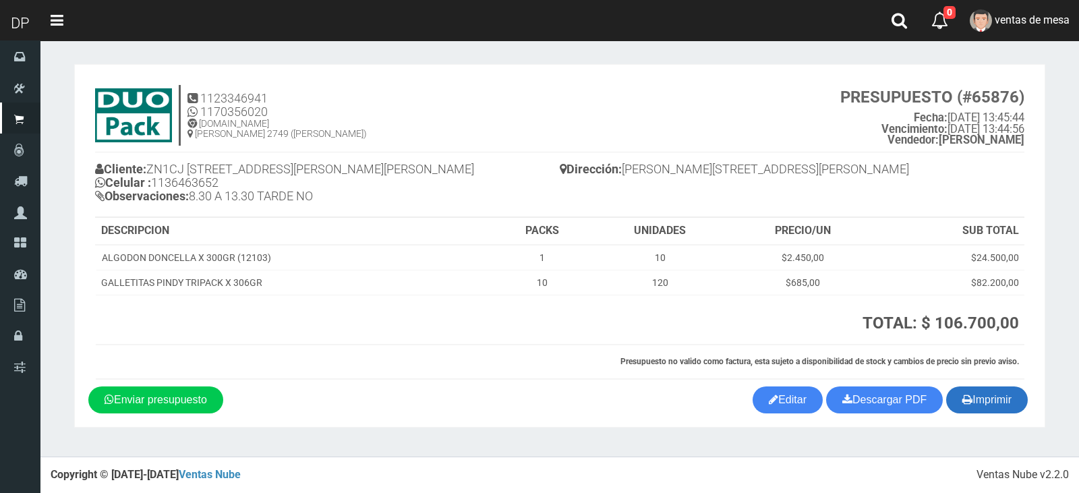
click at [1000, 409] on button "Imprimir" at bounding box center [987, 399] width 82 height 27
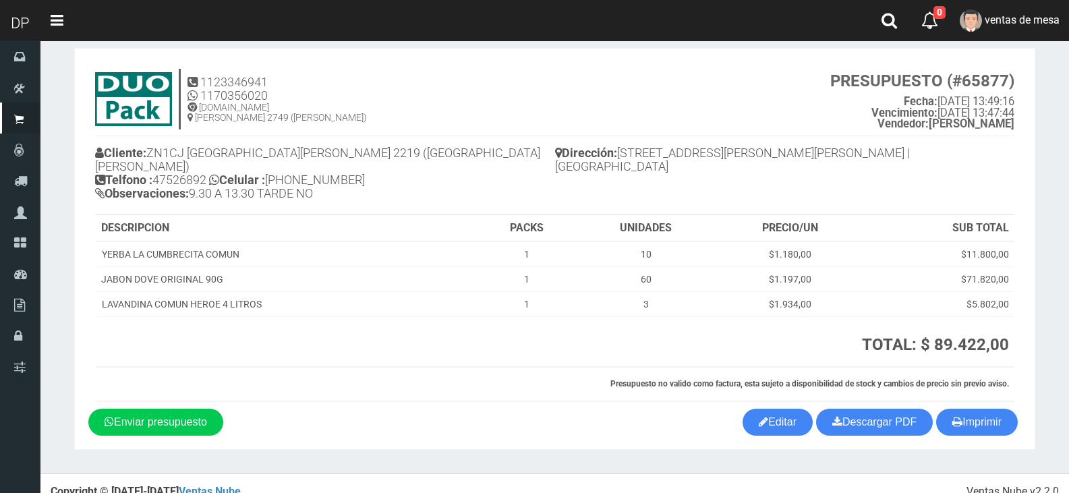
scroll to position [20, 0]
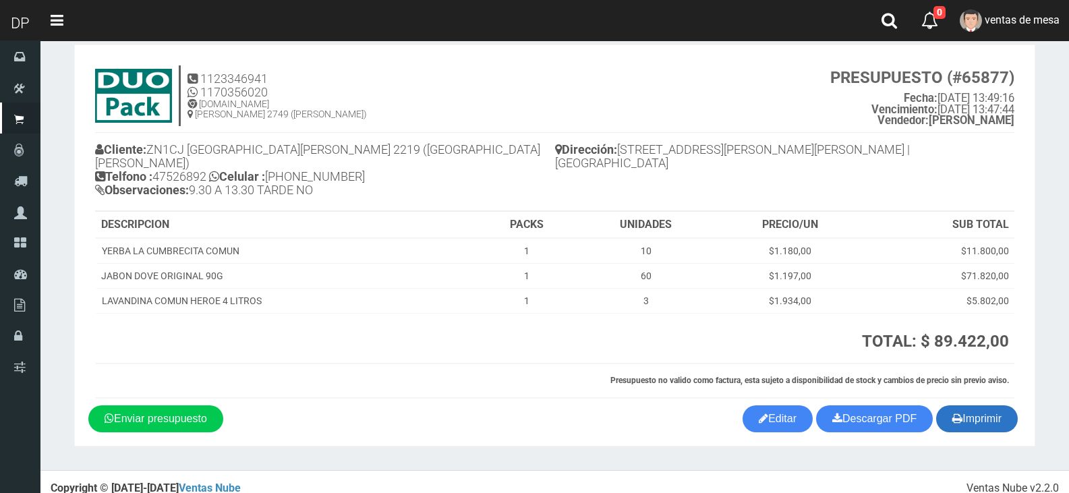
click at [985, 405] on button "Imprimir" at bounding box center [977, 418] width 82 height 27
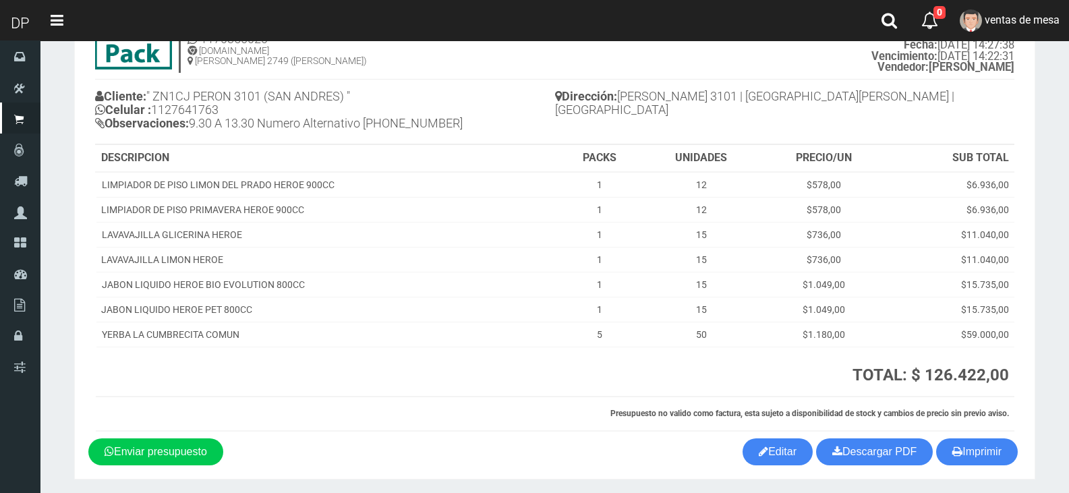
scroll to position [119, 0]
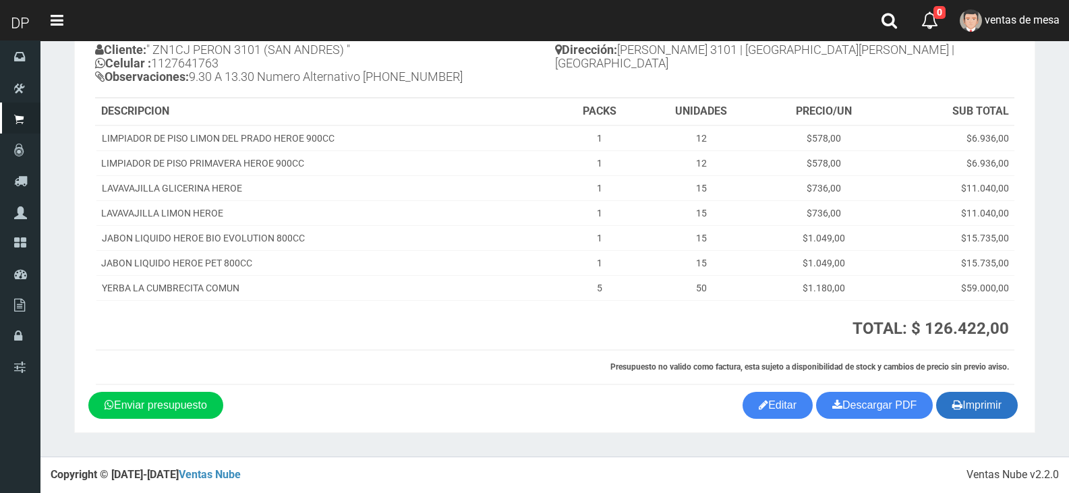
click at [975, 417] on button "Imprimir" at bounding box center [977, 405] width 82 height 27
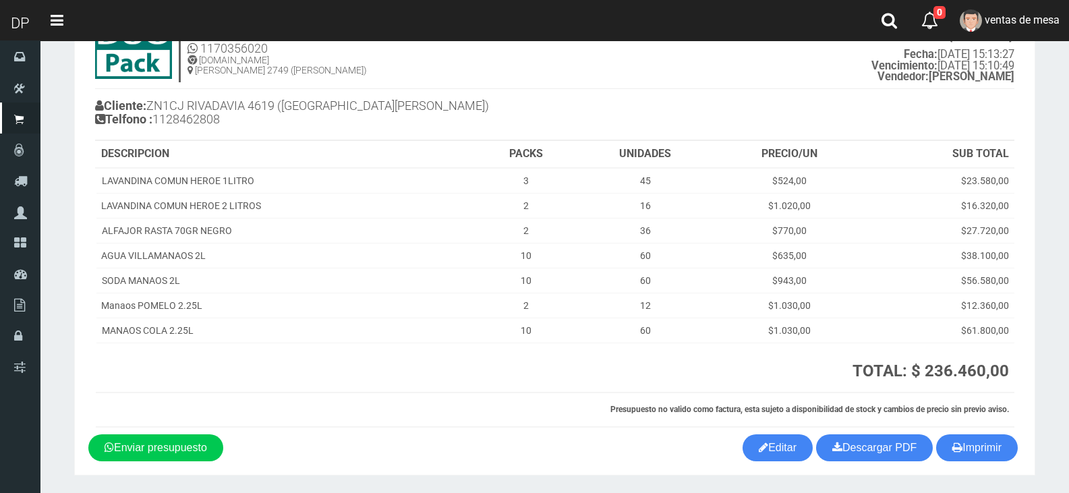
scroll to position [106, 0]
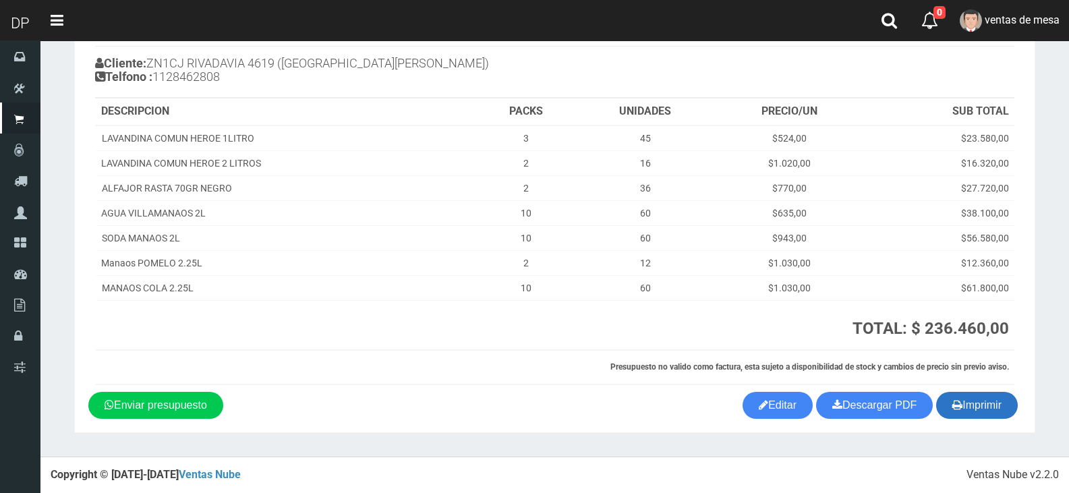
click at [974, 406] on button "Imprimir" at bounding box center [977, 405] width 82 height 27
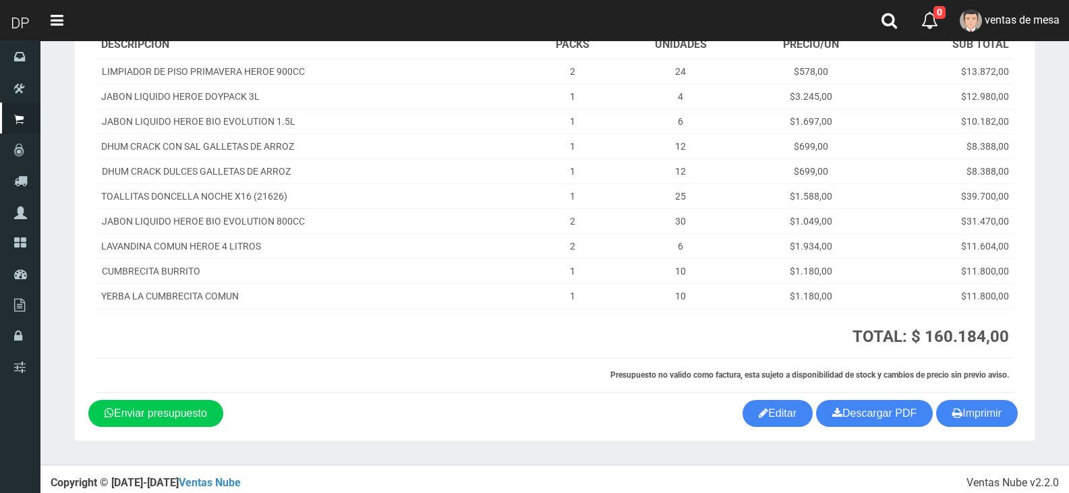
scroll to position [181, 0]
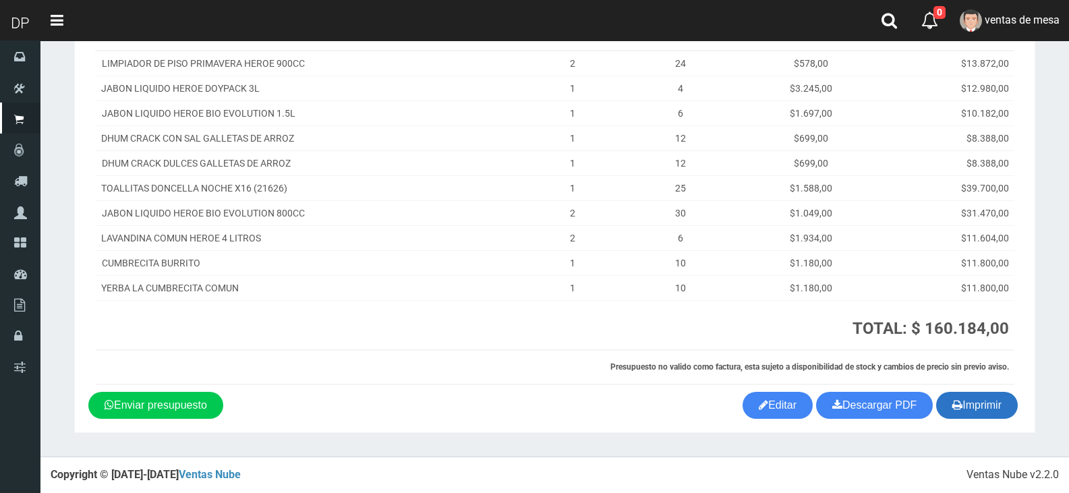
click at [962, 403] on button "Imprimir" at bounding box center [977, 405] width 82 height 27
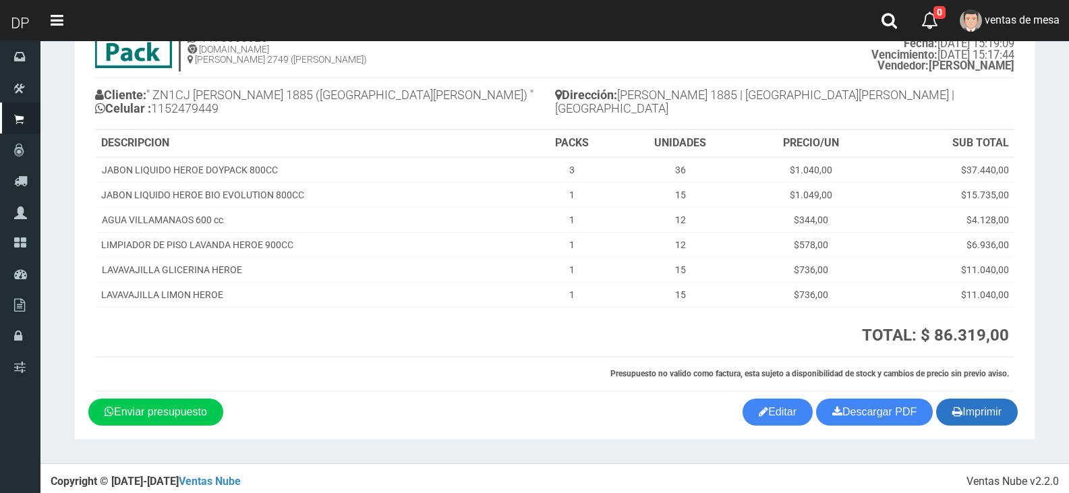
scroll to position [81, 0]
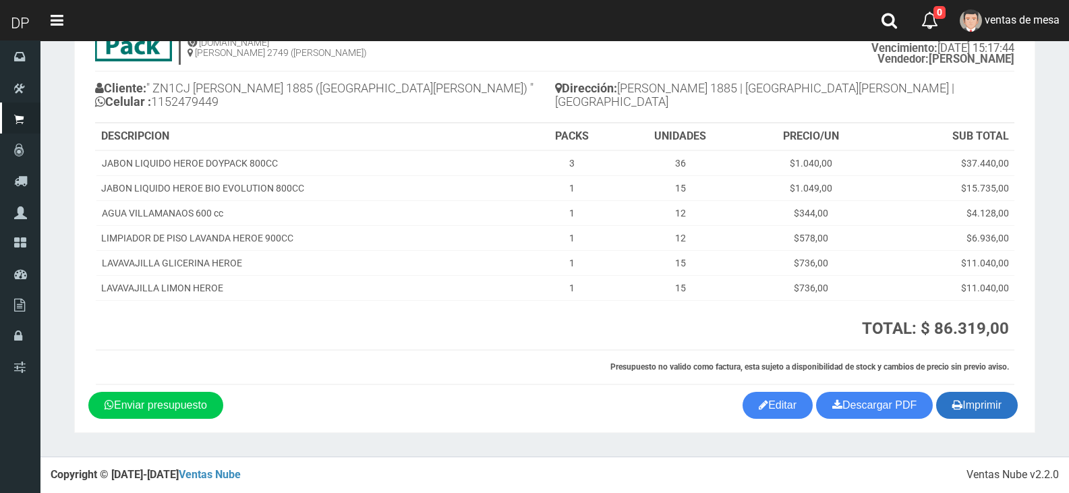
click at [981, 403] on button "Imprimir" at bounding box center [977, 405] width 82 height 27
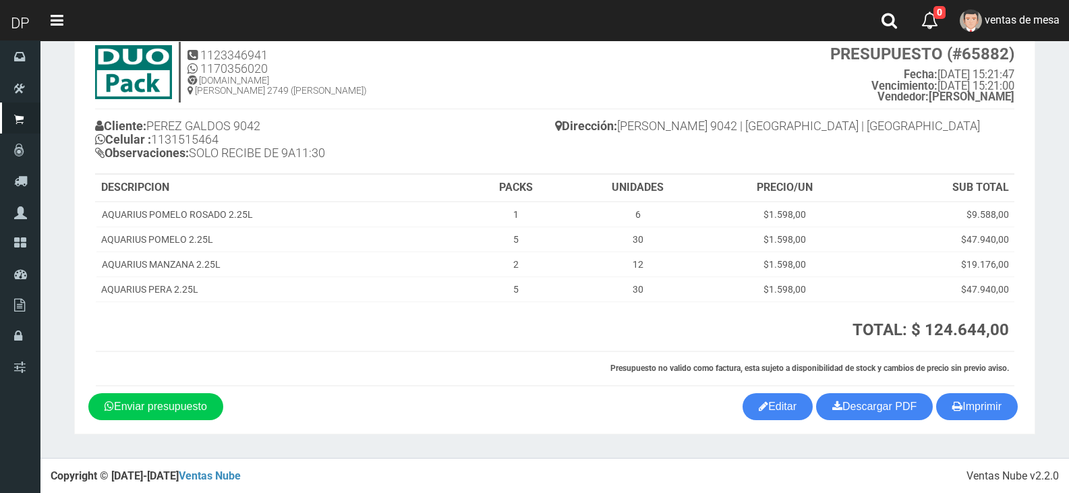
scroll to position [45, 0]
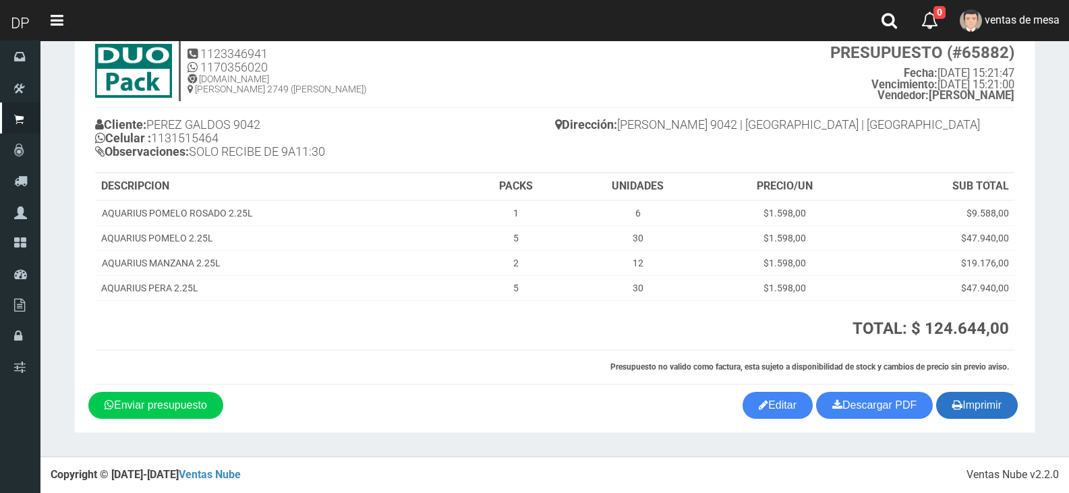
click at [995, 403] on button "Imprimir" at bounding box center [977, 405] width 82 height 27
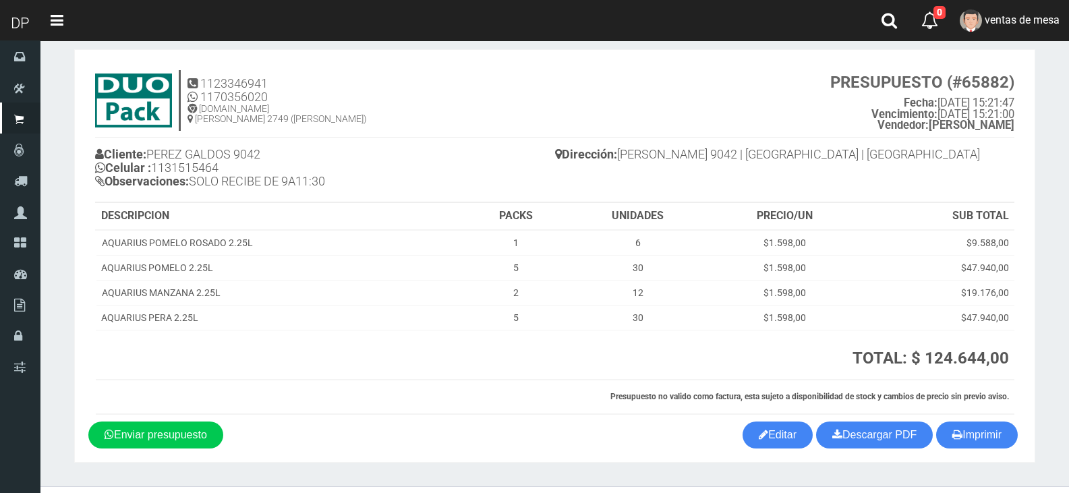
scroll to position [0, 0]
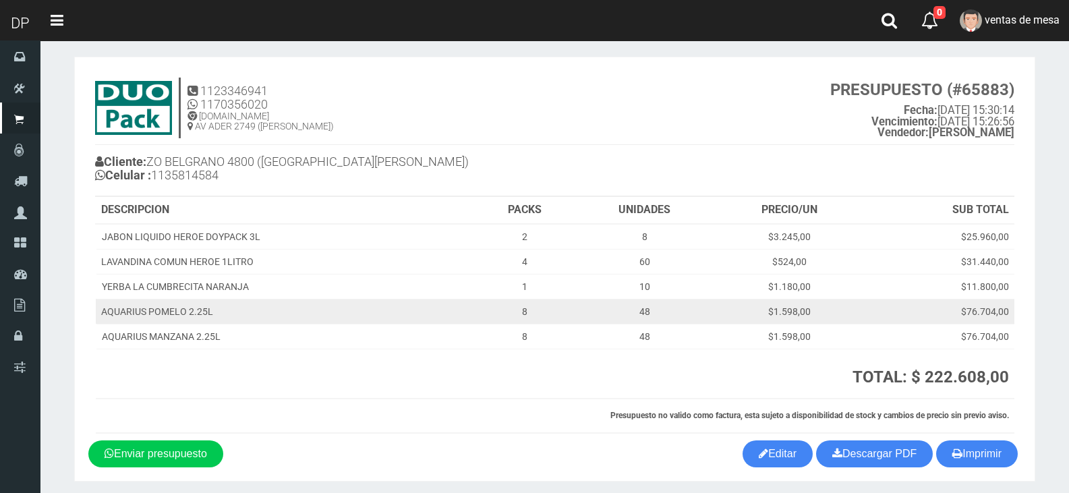
scroll to position [56, 0]
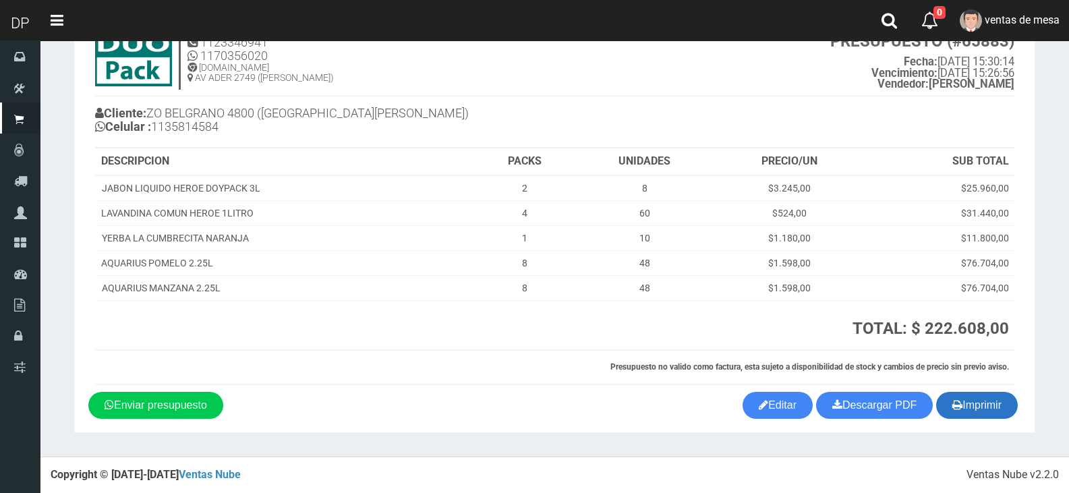
drag, startPoint x: 980, startPoint y: 382, endPoint x: 977, endPoint y: 394, distance: 12.6
click at [978, 392] on section "1123346941 1170356020 WWW.DUOPACKS.COM.AR AV ADER 2749 (MUNRO) PRESUPUESTO (#65…" at bounding box center [554, 220] width 961 height 425
click at [977, 394] on button "Imprimir" at bounding box center [977, 405] width 82 height 27
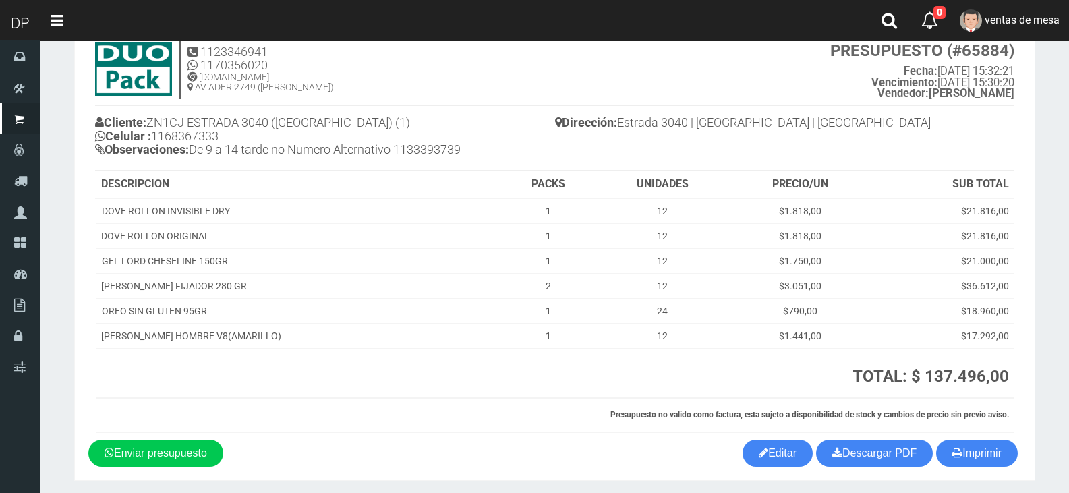
scroll to position [94, 0]
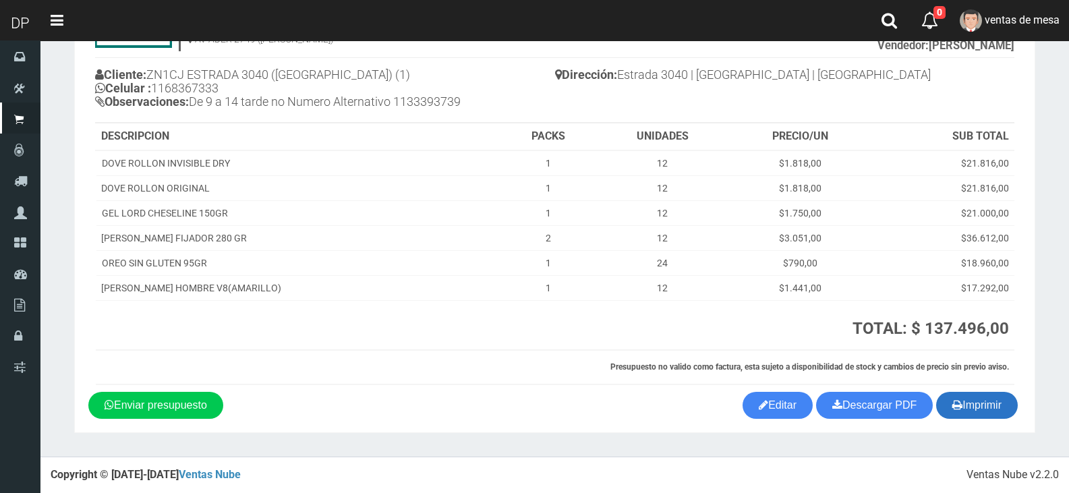
click at [972, 410] on button "Imprimir" at bounding box center [977, 405] width 82 height 27
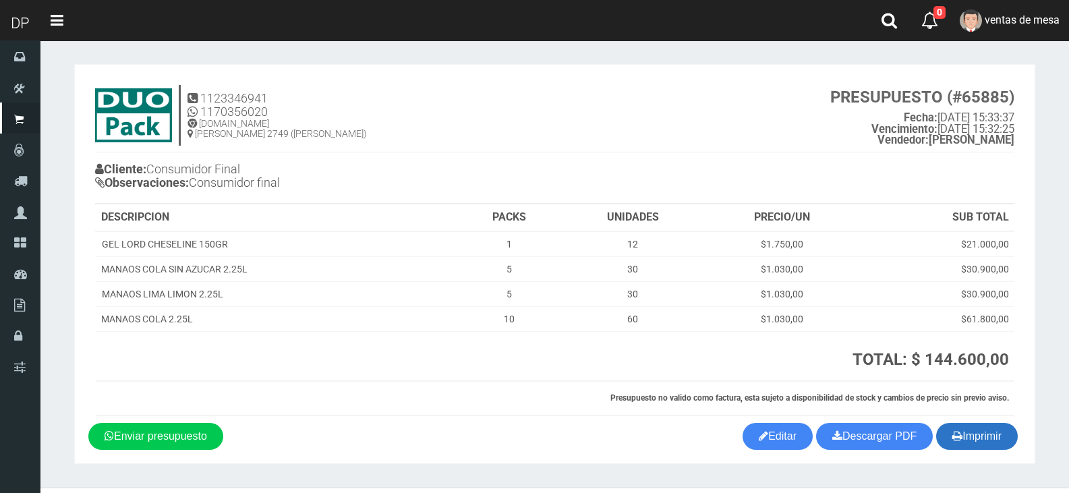
click at [947, 438] on button "Imprimir" at bounding box center [977, 436] width 82 height 27
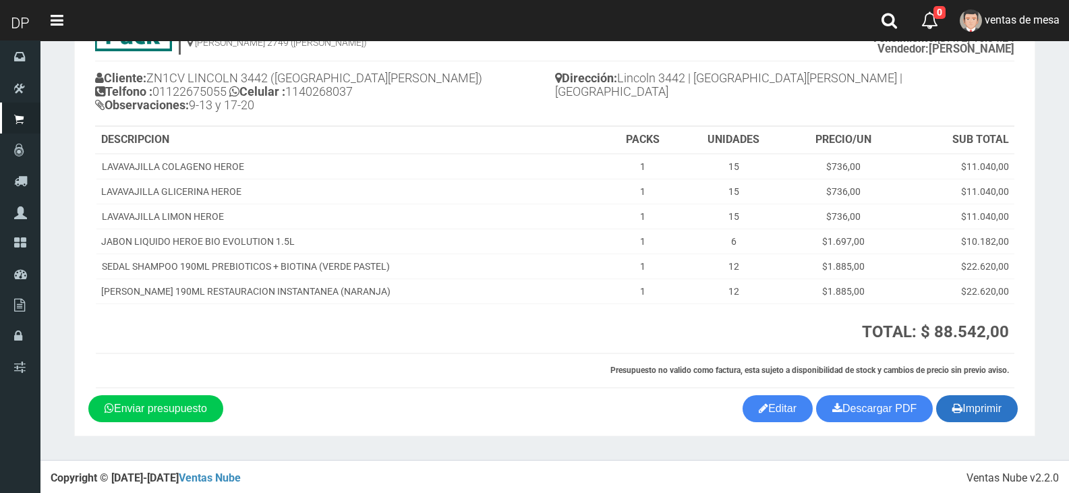
scroll to position [94, 0]
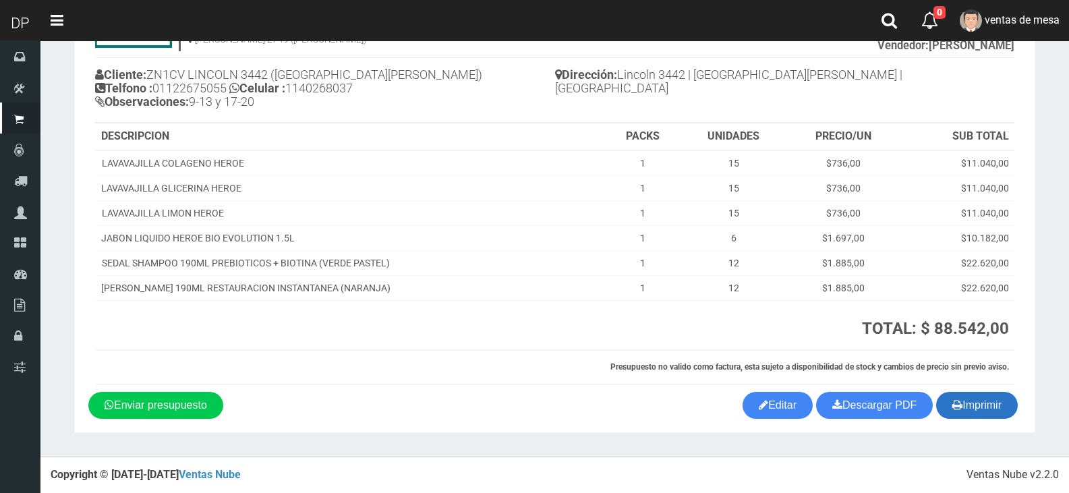
click at [992, 415] on button "Imprimir" at bounding box center [977, 405] width 82 height 27
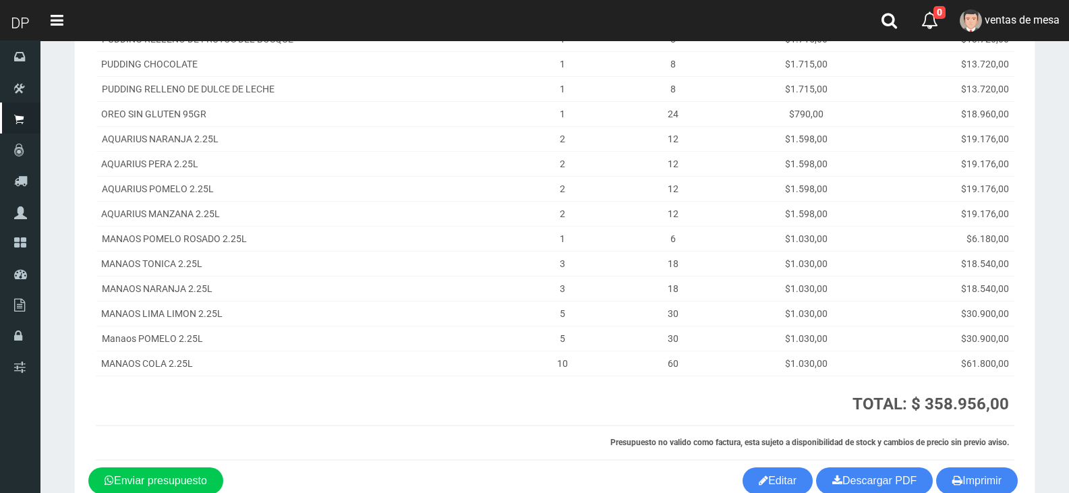
scroll to position [337, 0]
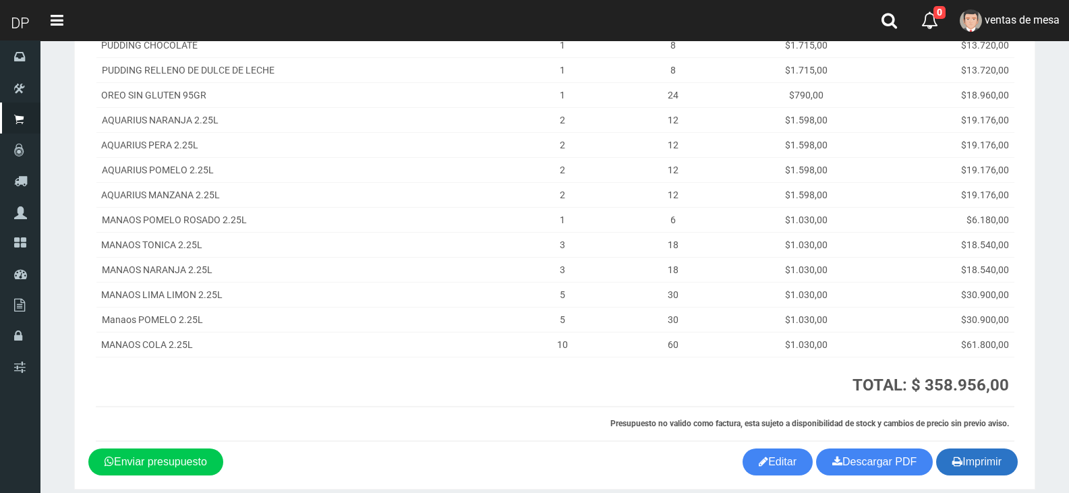
click at [987, 452] on button "Imprimir" at bounding box center [977, 461] width 82 height 27
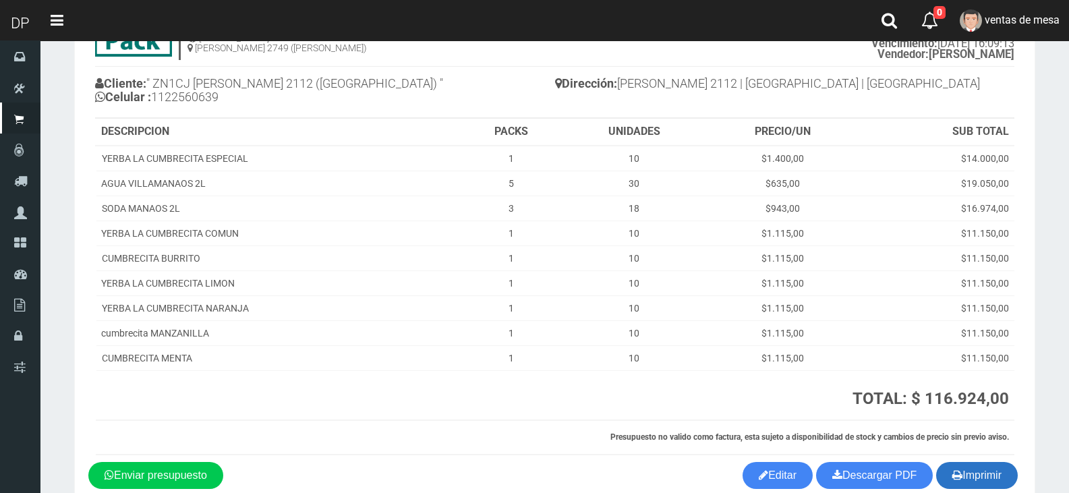
scroll to position [156, 0]
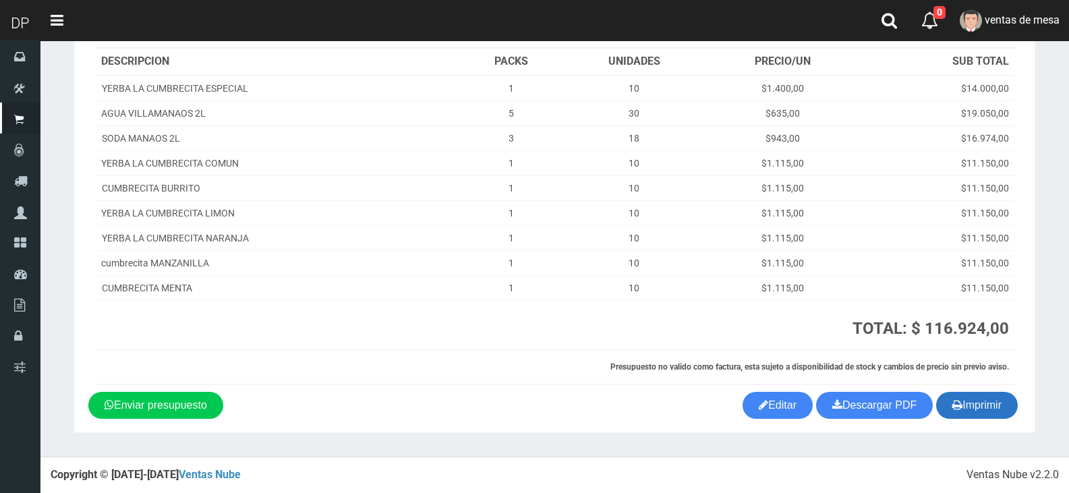
click at [952, 405] on icon "button" at bounding box center [957, 404] width 10 height 19
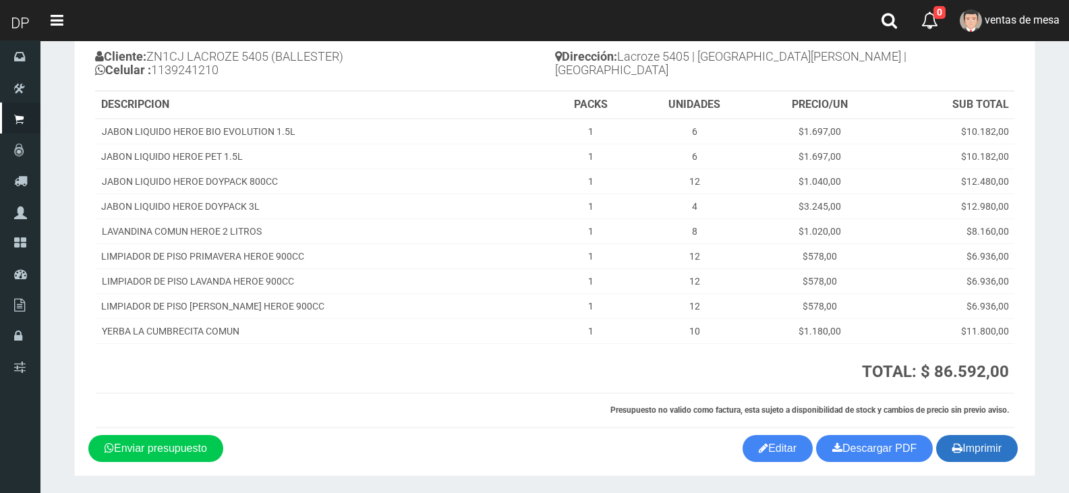
scroll to position [156, 0]
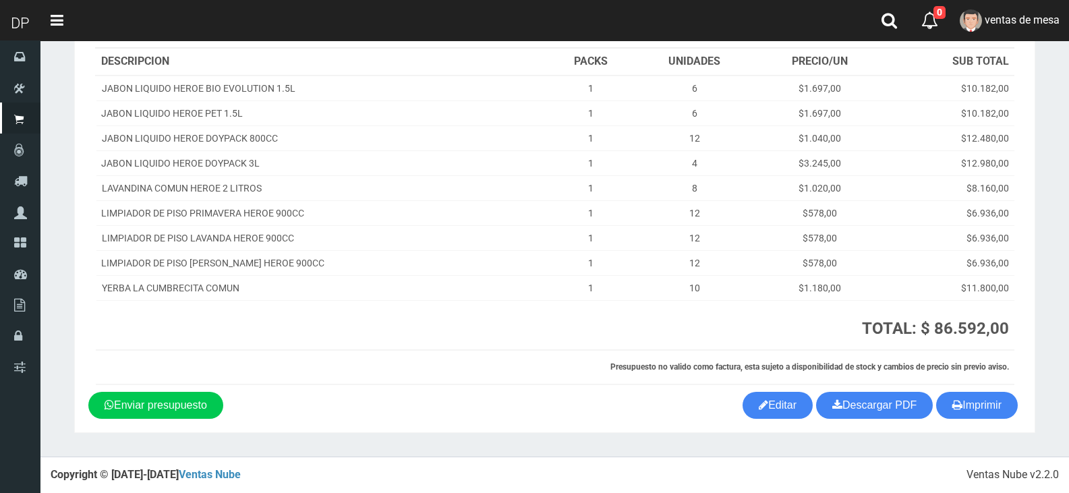
click at [980, 421] on section "1123346941 1170356020 WWW.DUOPACKS.COM.AR AV ADER 2749 (MUNRO) PRESUPUESTO (#65…" at bounding box center [554, 170] width 961 height 525
click at [979, 417] on button "Imprimir" at bounding box center [977, 405] width 82 height 27
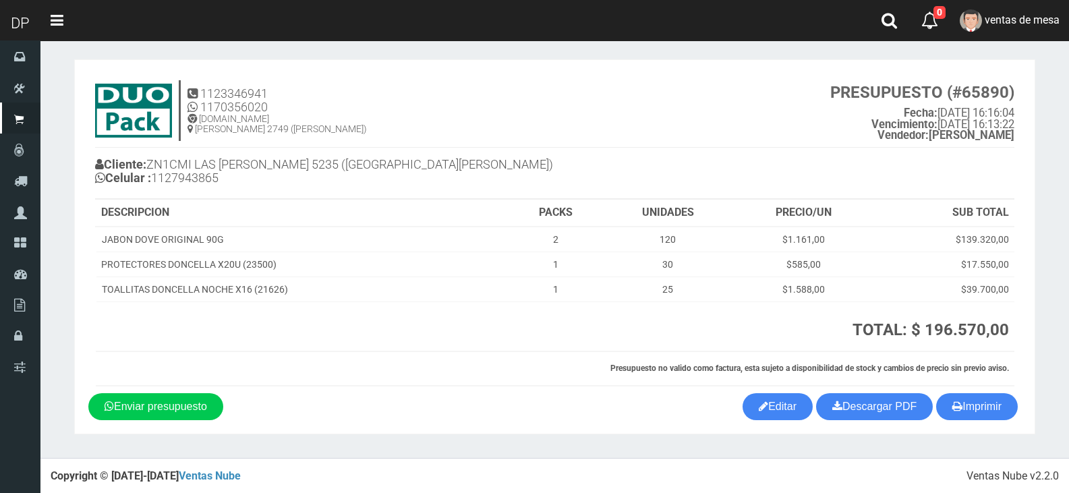
scroll to position [6, 0]
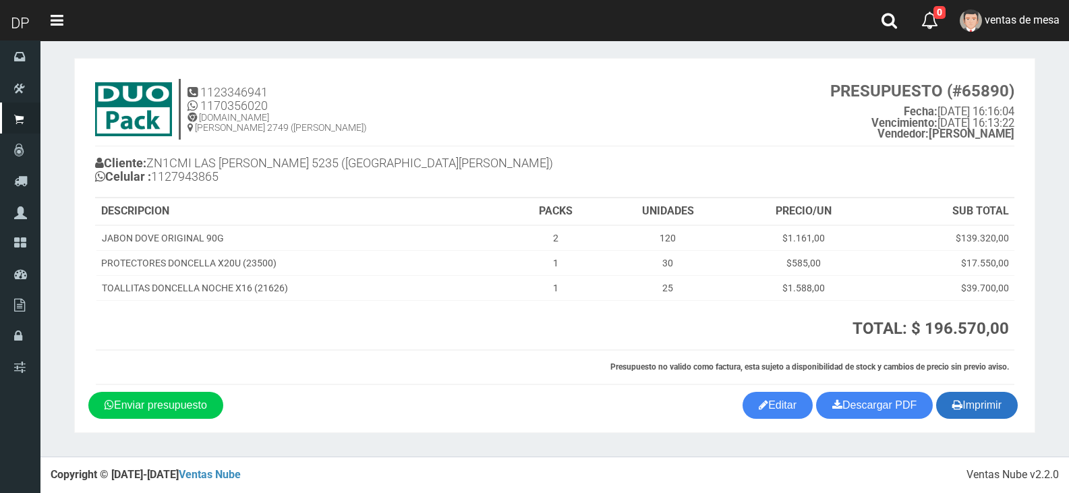
click at [945, 409] on button "Imprimir" at bounding box center [977, 405] width 82 height 27
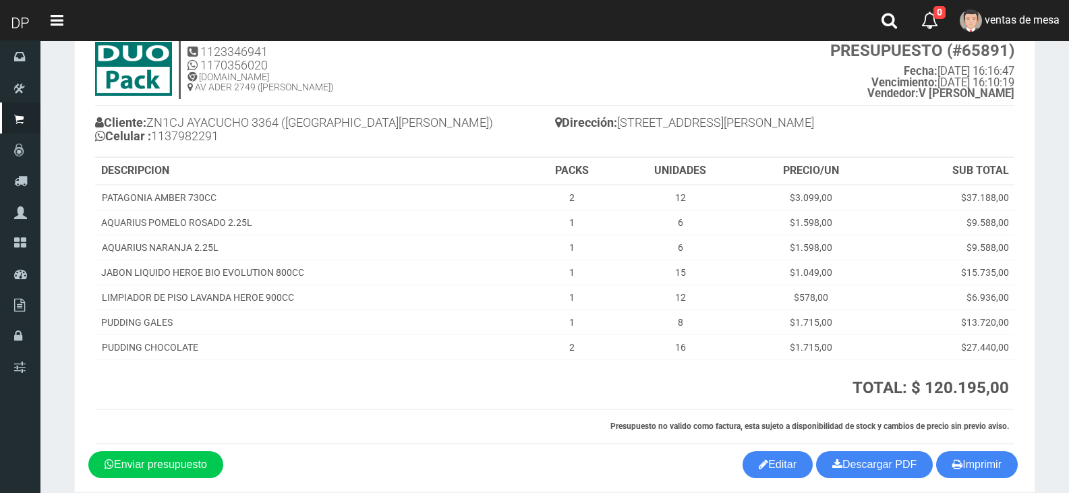
scroll to position [106, 0]
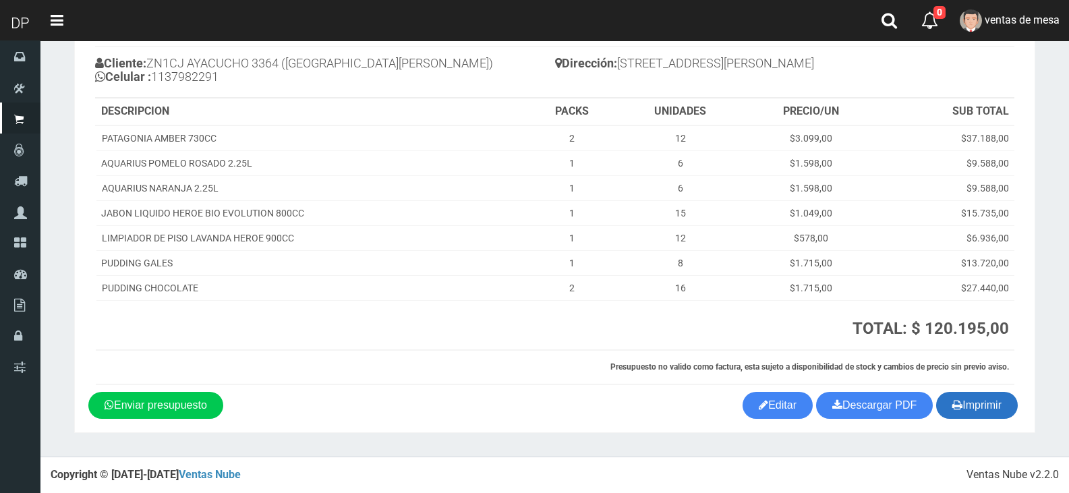
click at [982, 413] on button "Imprimir" at bounding box center [977, 405] width 82 height 27
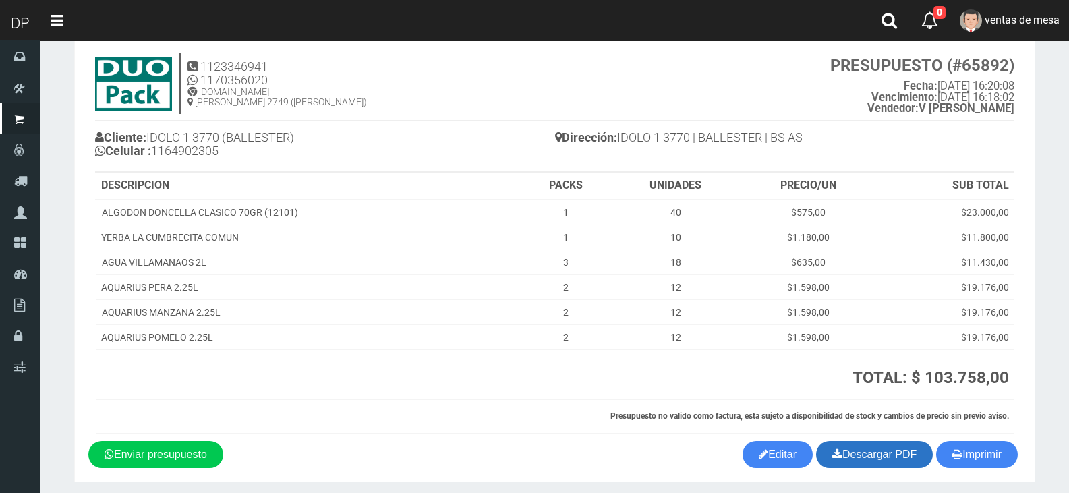
scroll to position [81, 0]
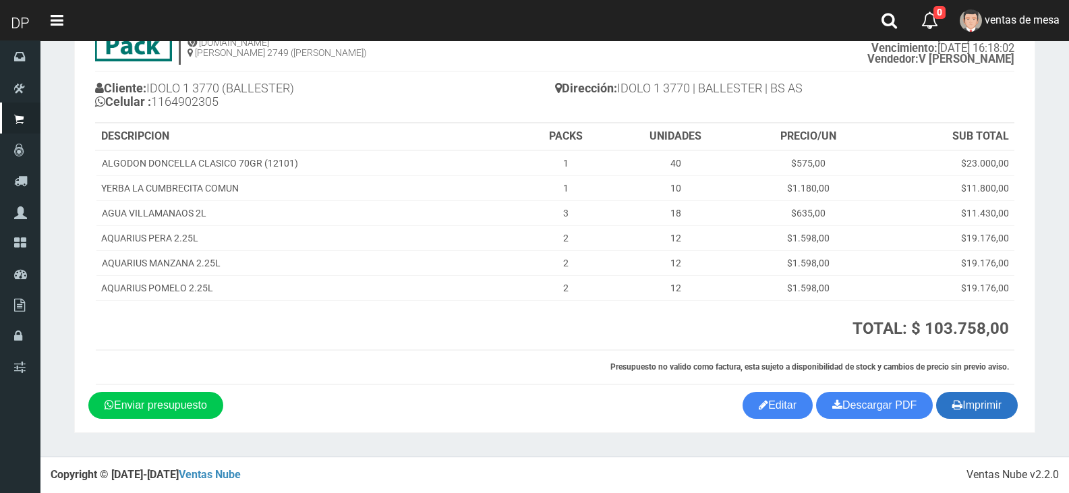
click at [946, 407] on button "Imprimir" at bounding box center [977, 405] width 82 height 27
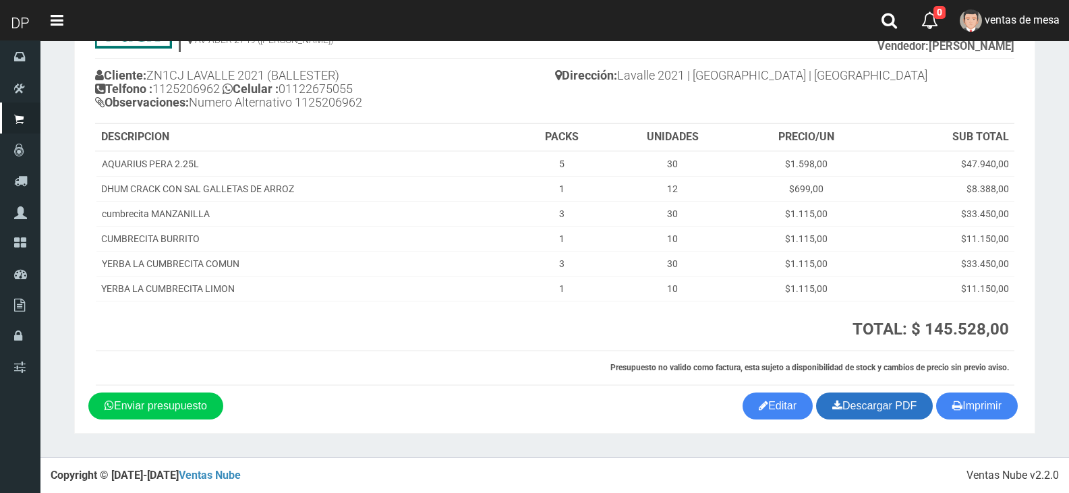
scroll to position [94, 0]
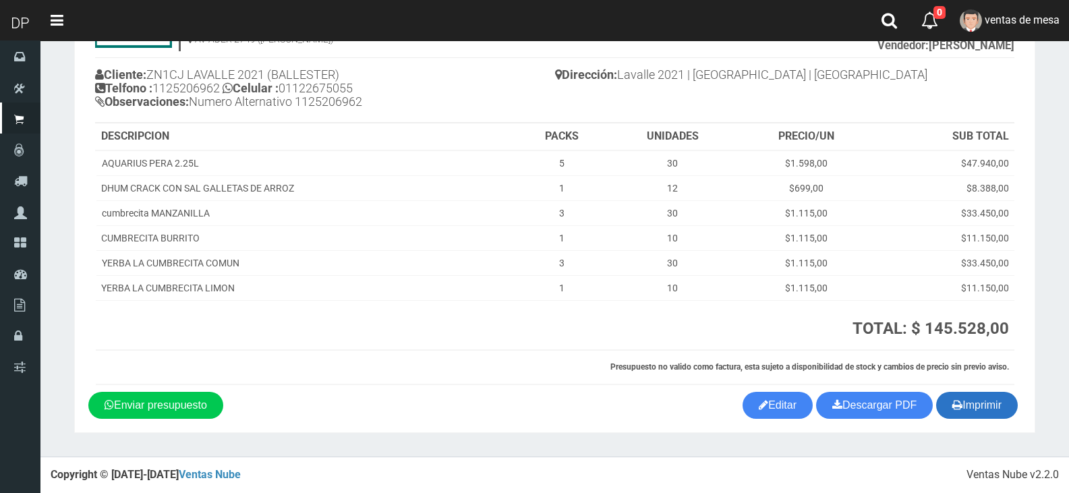
click at [955, 405] on icon "button" at bounding box center [957, 404] width 10 height 19
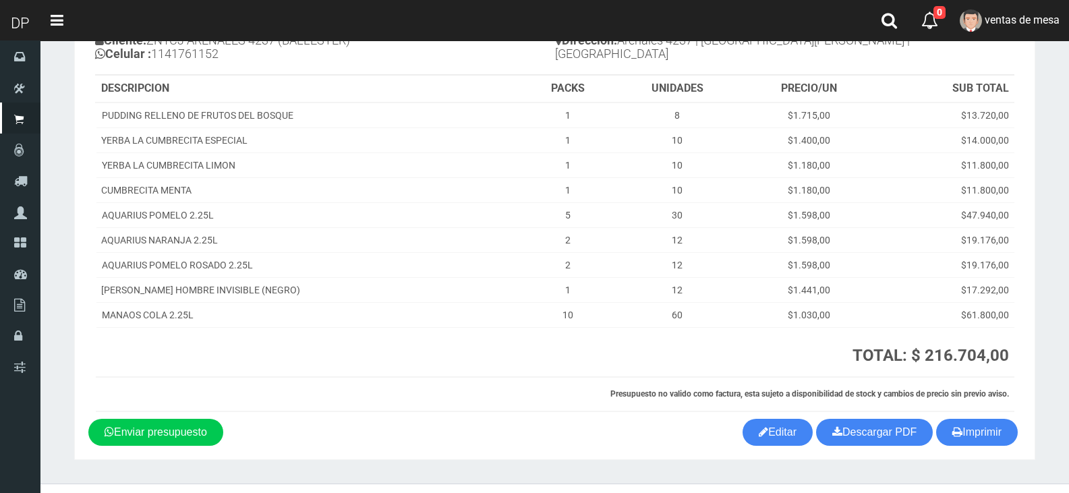
scroll to position [156, 0]
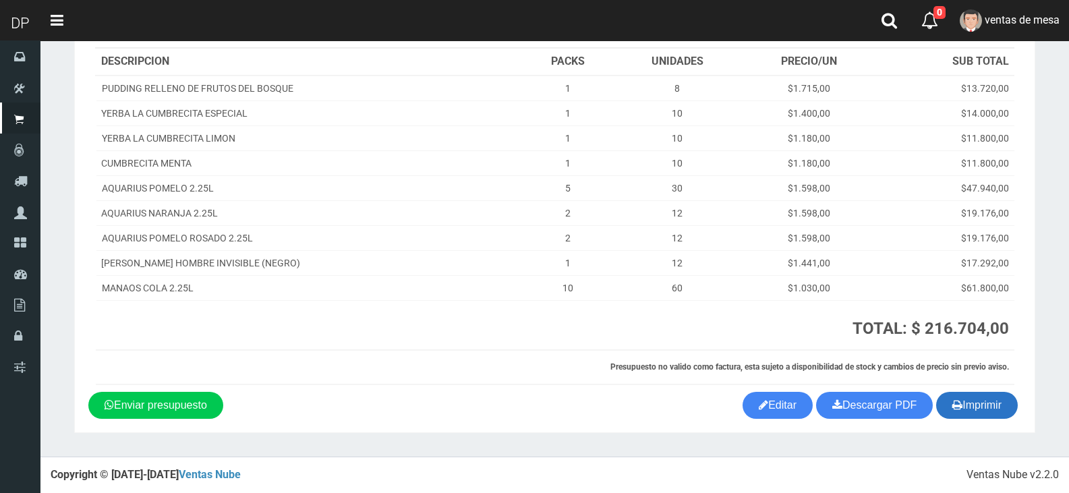
click at [982, 409] on button "Imprimir" at bounding box center [977, 405] width 82 height 27
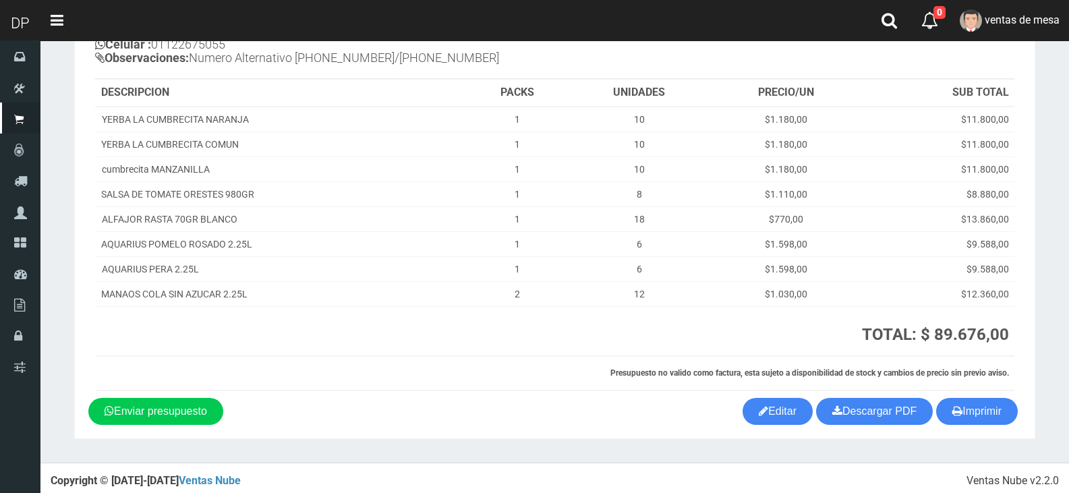
scroll to position [144, 0]
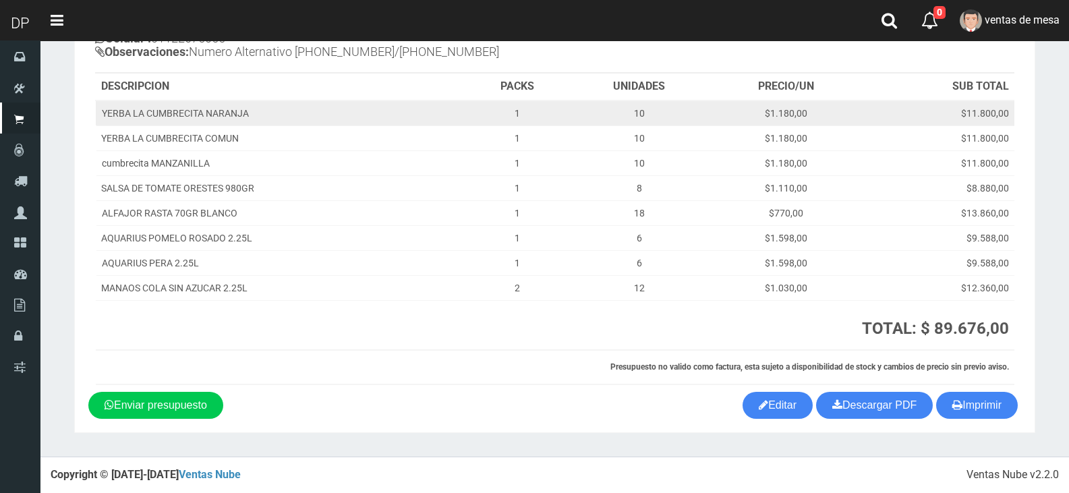
click at [931, 108] on td "$11.800,00" at bounding box center [937, 113] width 153 height 26
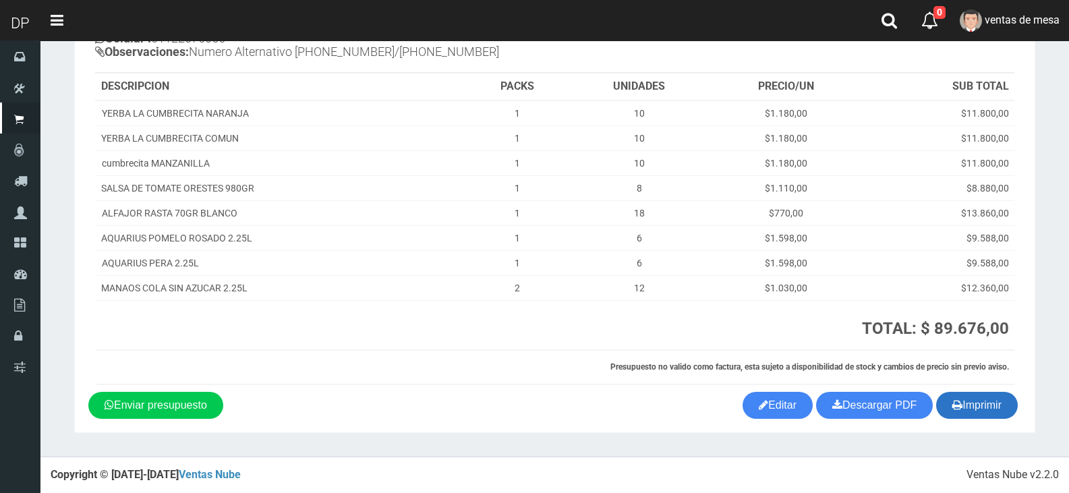
click at [980, 411] on button "Imprimir" at bounding box center [977, 405] width 82 height 27
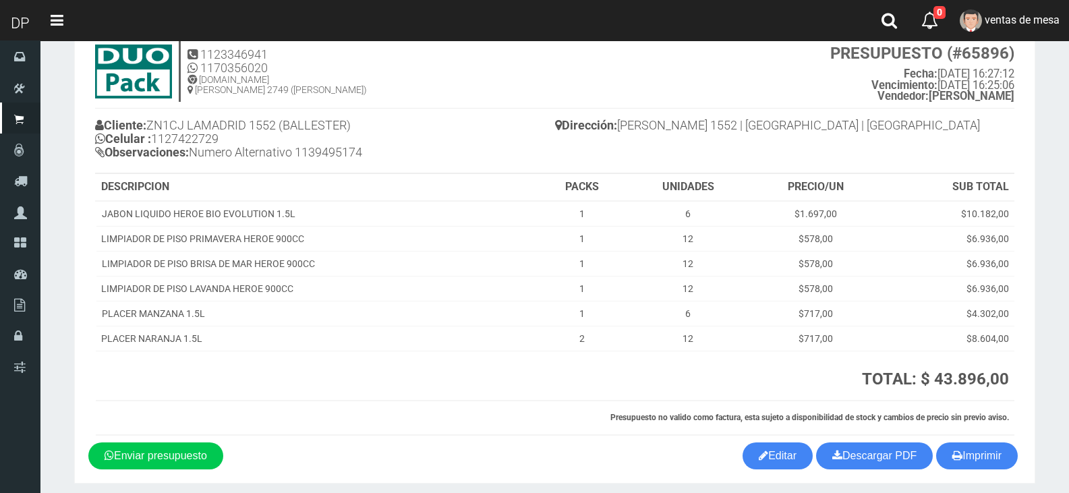
scroll to position [94, 0]
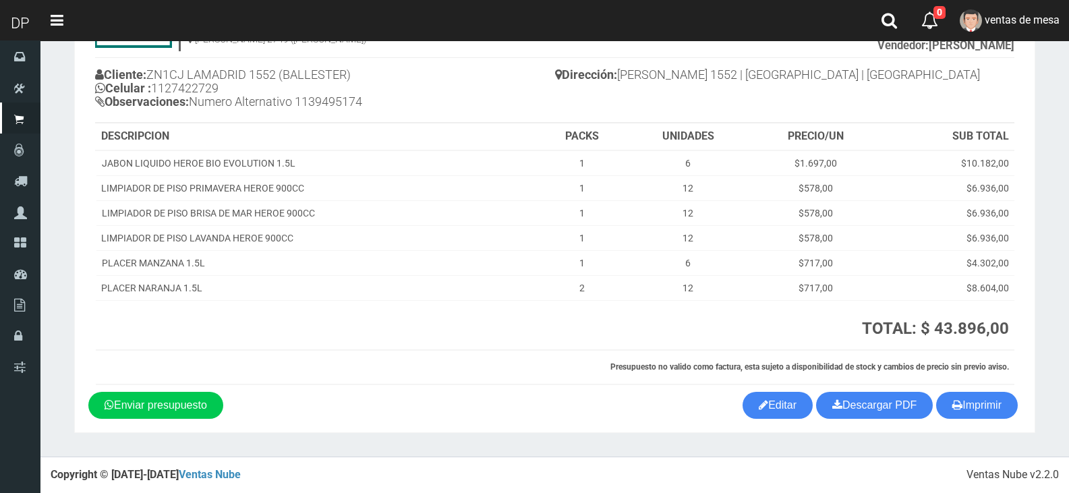
drag, startPoint x: 575, startPoint y: 160, endPoint x: 933, endPoint y: 423, distance: 444.1
click at [575, 160] on td "1" at bounding box center [582, 163] width 88 height 26
click at [982, 411] on button "Imprimir" at bounding box center [977, 405] width 82 height 27
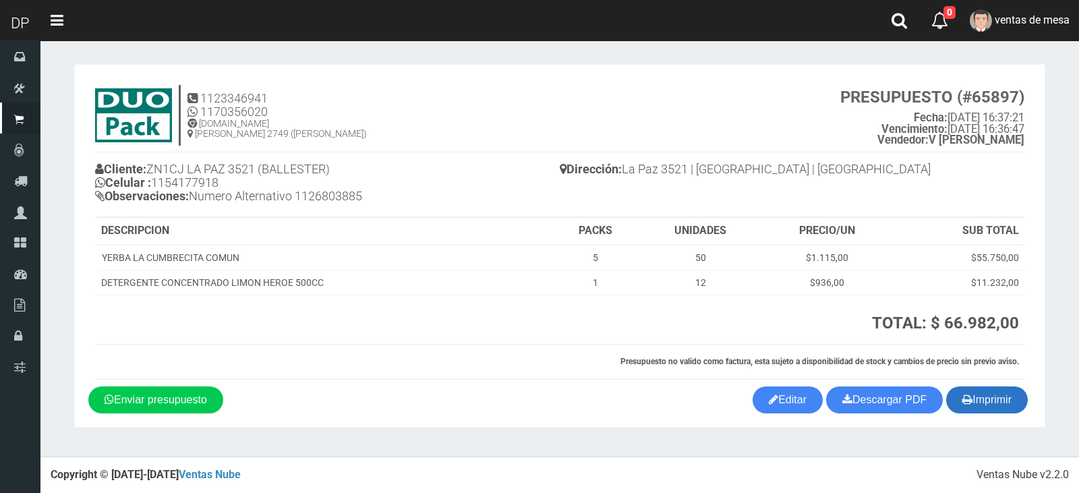
click at [971, 411] on button "Imprimir" at bounding box center [987, 399] width 82 height 27
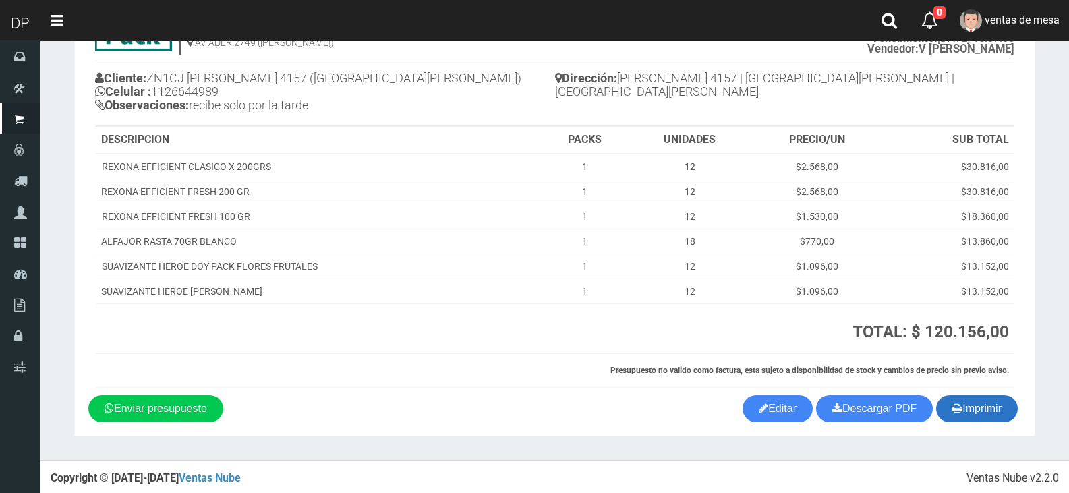
scroll to position [94, 0]
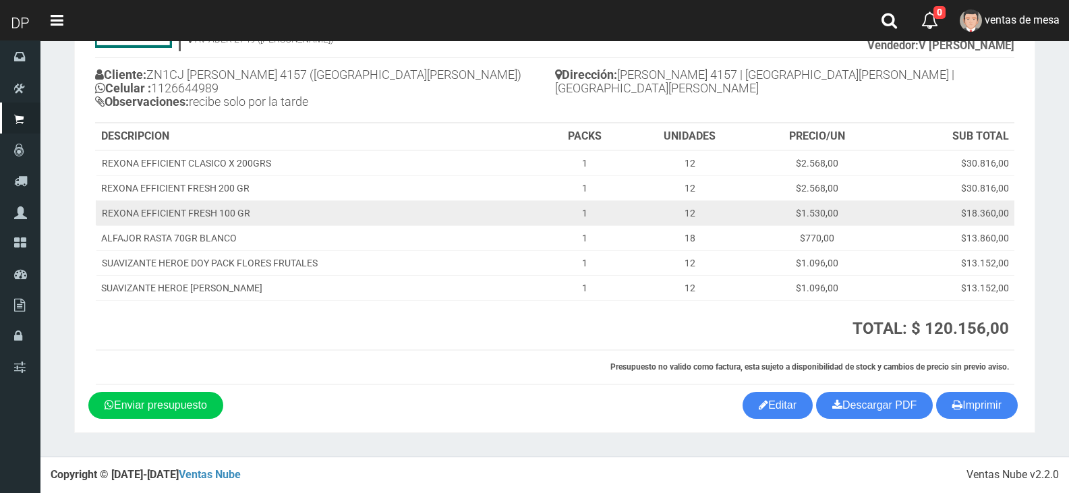
click at [685, 225] on td "12" at bounding box center [689, 212] width 123 height 25
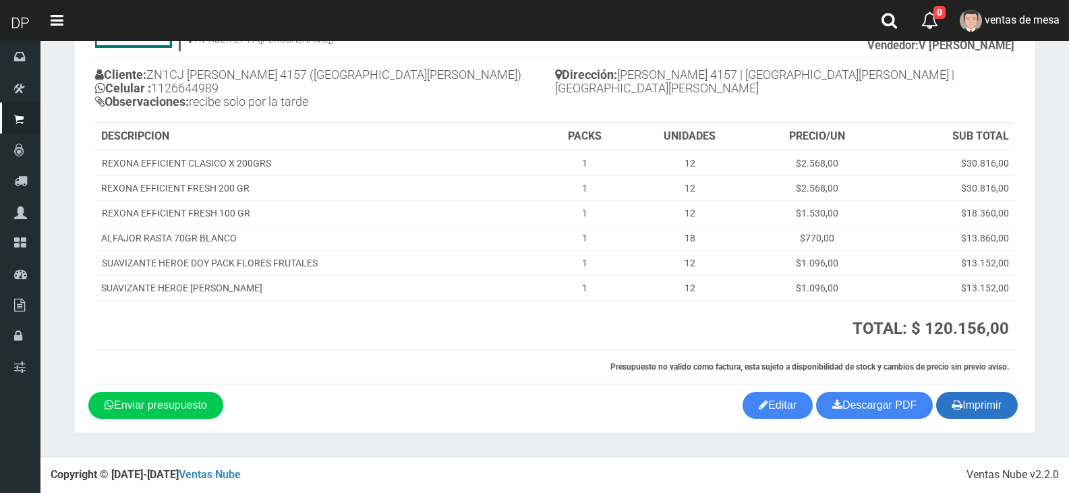
click at [995, 417] on button "Imprimir" at bounding box center [977, 405] width 82 height 27
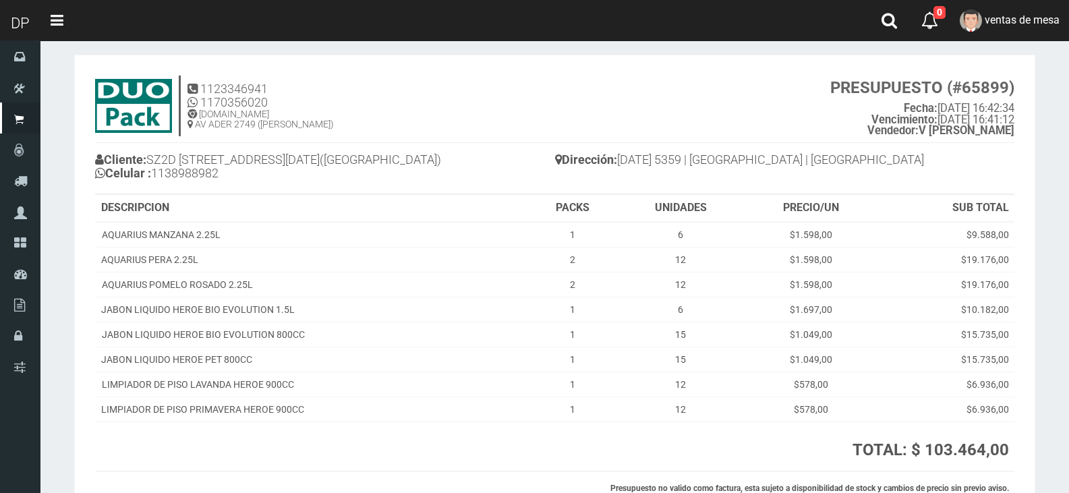
scroll to position [131, 0]
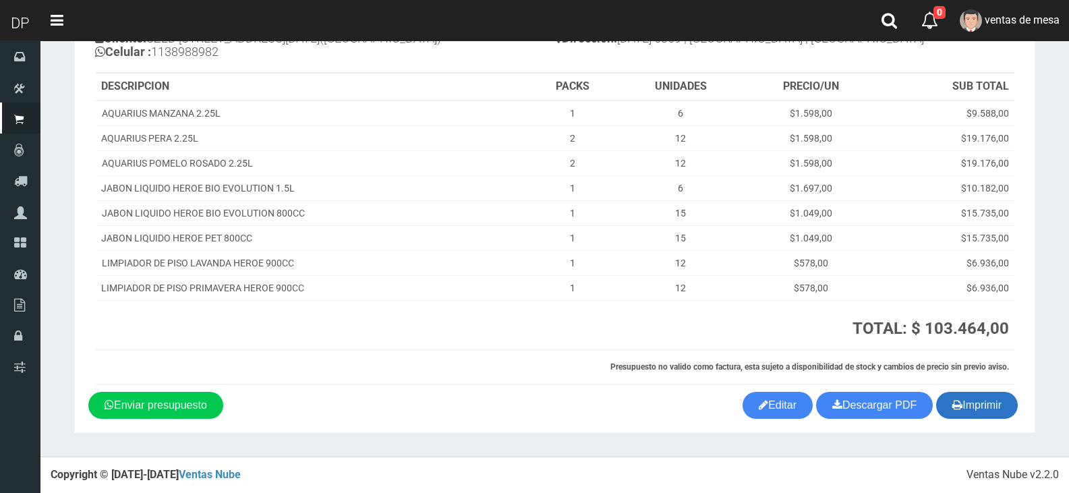
click at [969, 402] on button "Imprimir" at bounding box center [977, 405] width 82 height 27
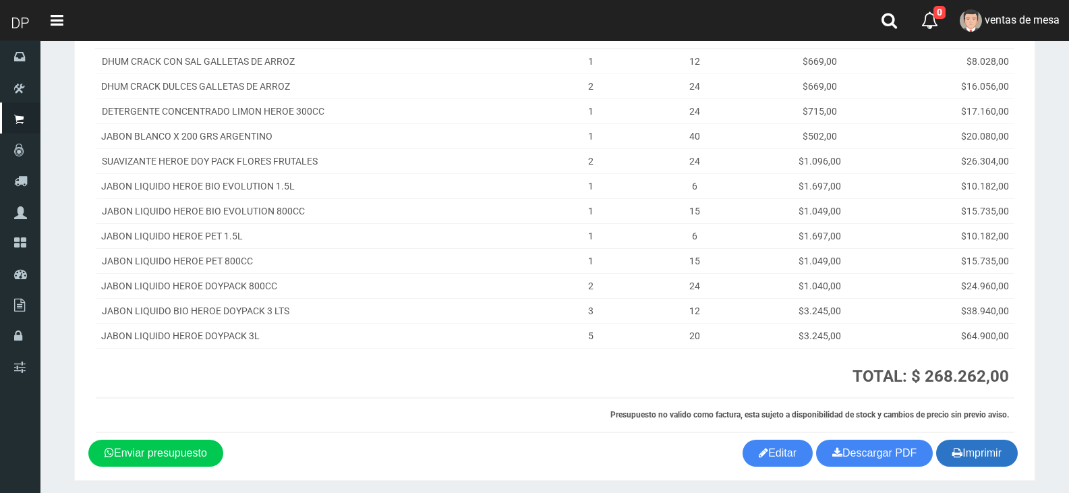
scroll to position [244, 0]
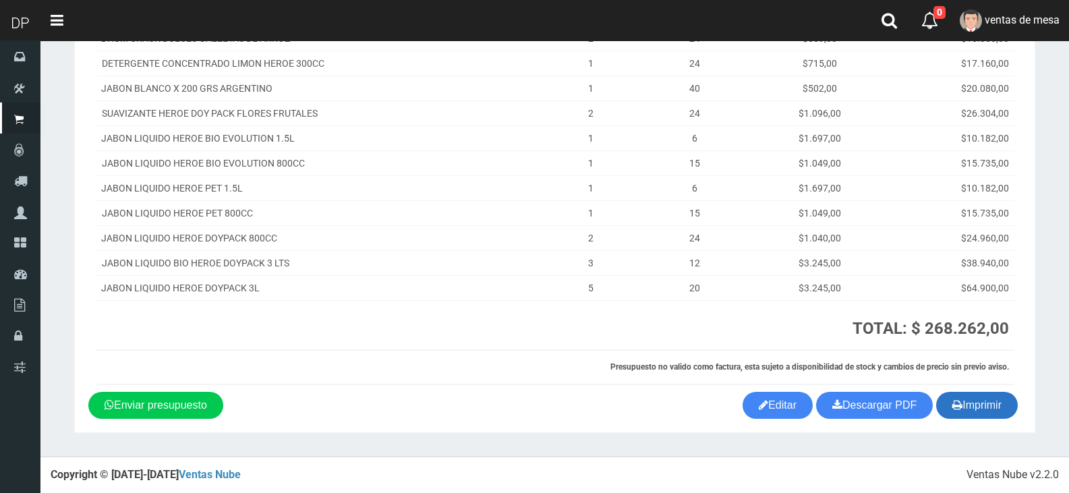
click at [976, 410] on button "Imprimir" at bounding box center [977, 405] width 82 height 27
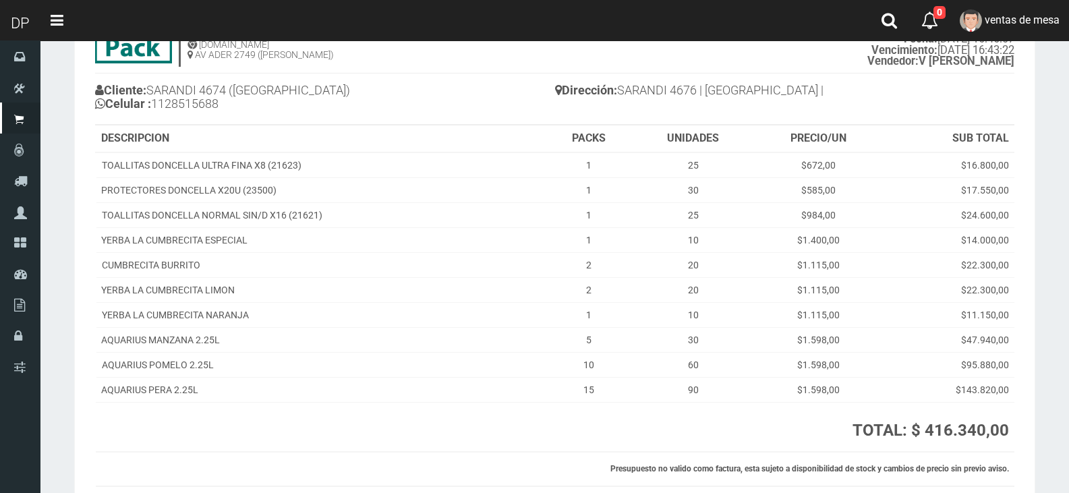
scroll to position [181, 0]
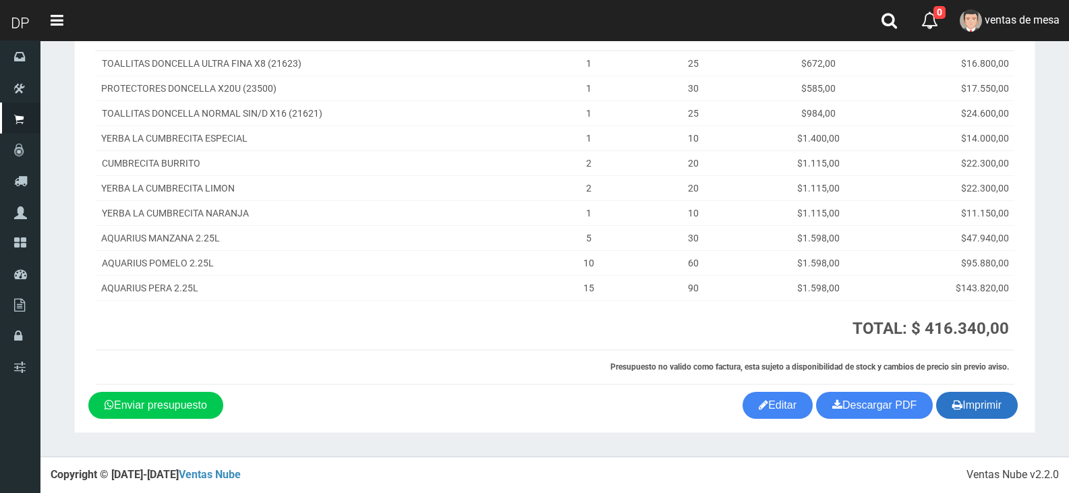
click at [978, 403] on button "Imprimir" at bounding box center [977, 405] width 82 height 27
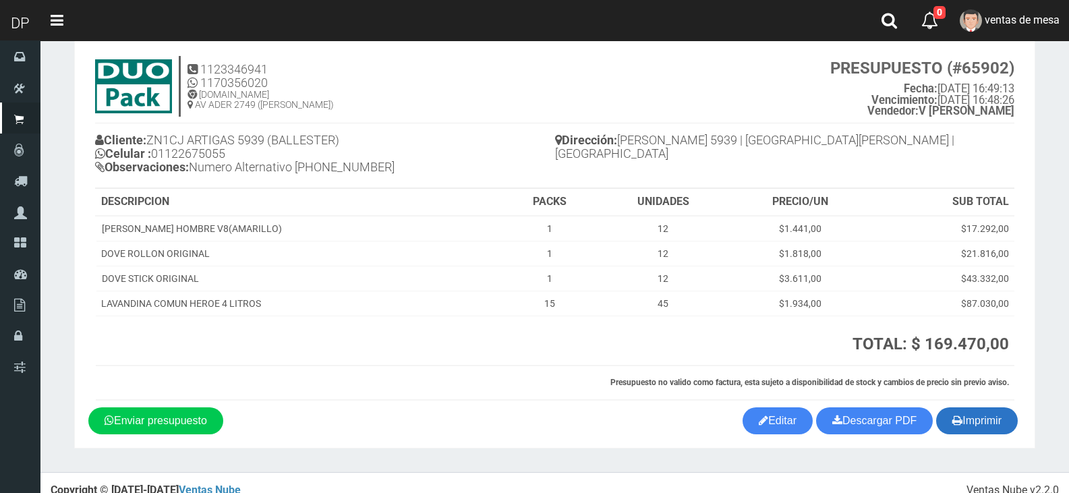
scroll to position [45, 0]
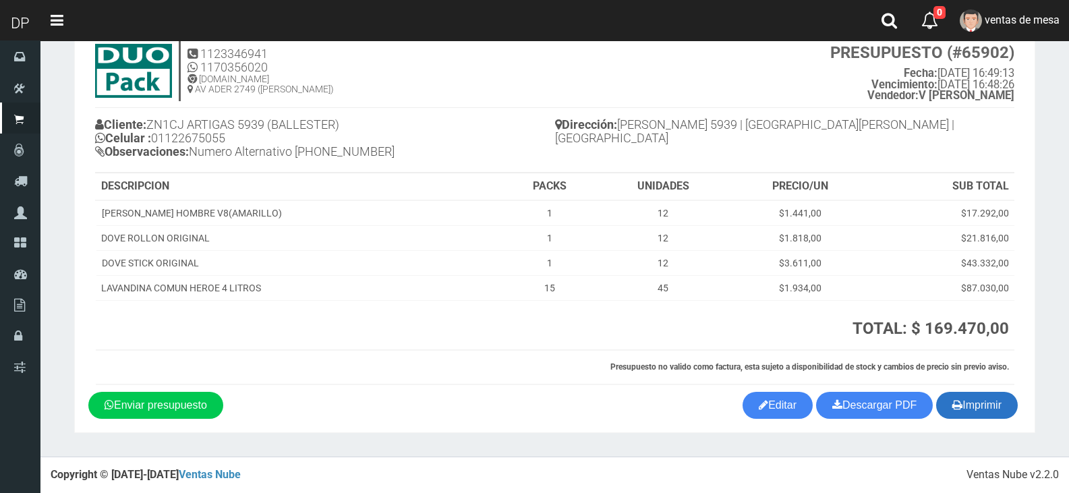
click at [993, 400] on button "Imprimir" at bounding box center [977, 405] width 82 height 27
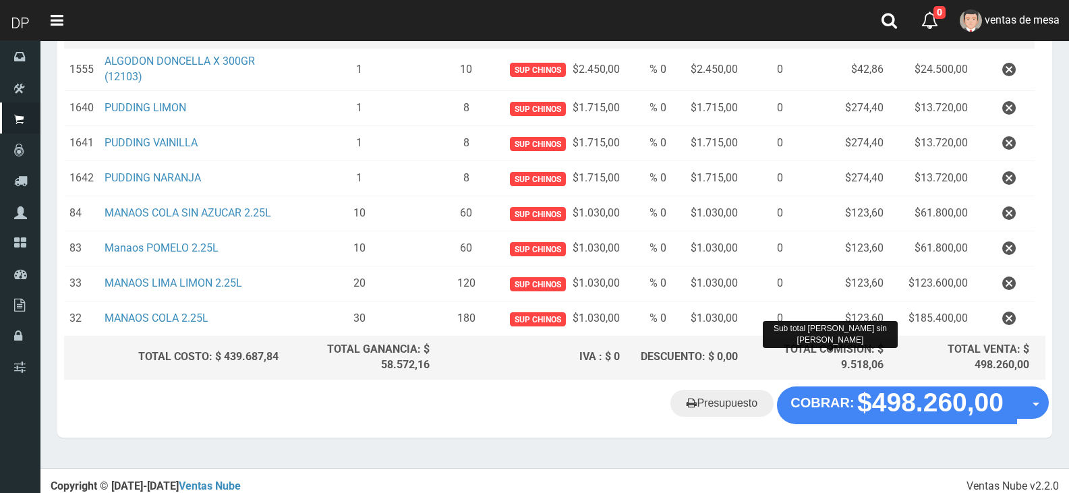
scroll to position [248, 0]
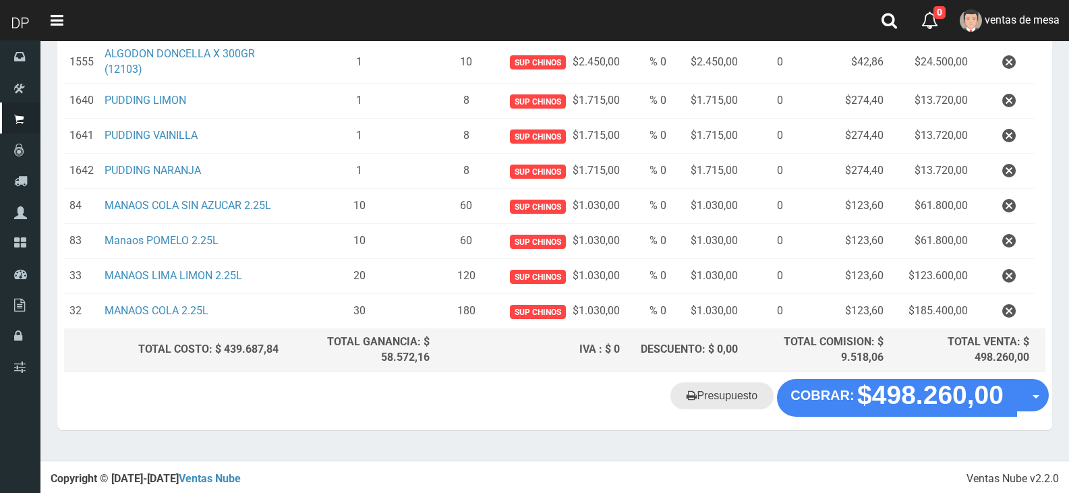
click at [750, 399] on link "Presupuesto" at bounding box center [721, 395] width 103 height 27
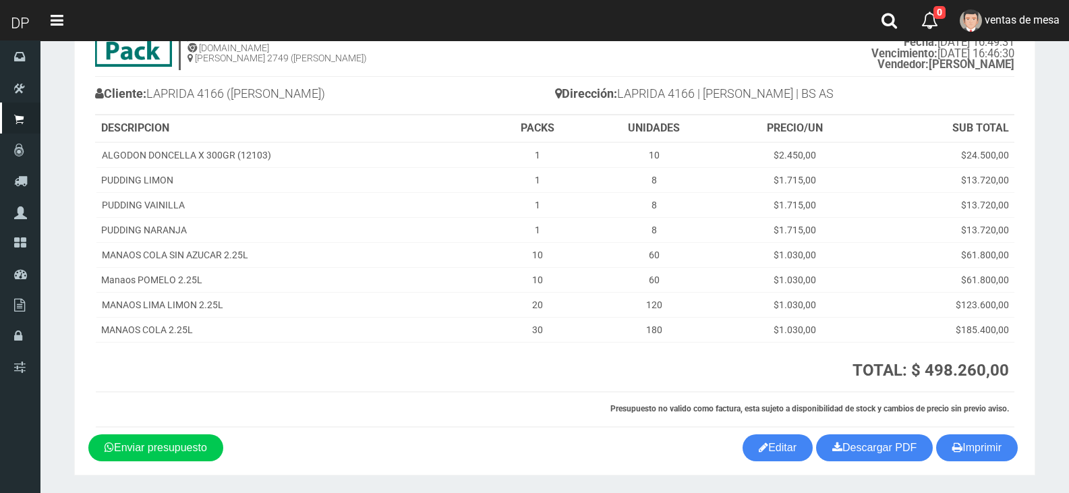
scroll to position [117, 0]
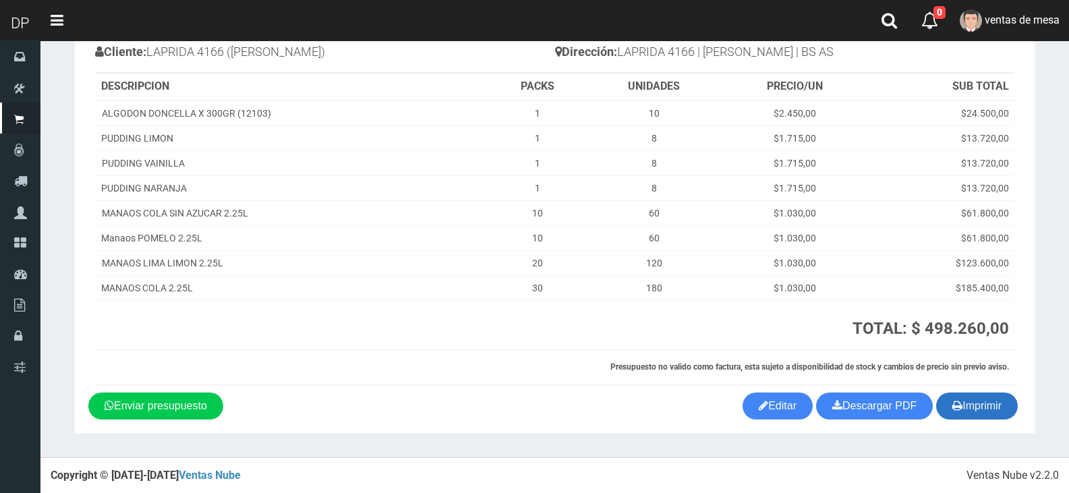
drag, startPoint x: 939, startPoint y: 392, endPoint x: 948, endPoint y: 403, distance: 14.8
click at [941, 395] on div "Imprimir Descargar PDF Enviar presupuesto Editar" at bounding box center [554, 405] width 953 height 27
click at [948, 403] on button "Imprimir" at bounding box center [977, 405] width 82 height 27
click at [955, 412] on button "Imprimir" at bounding box center [977, 405] width 82 height 27
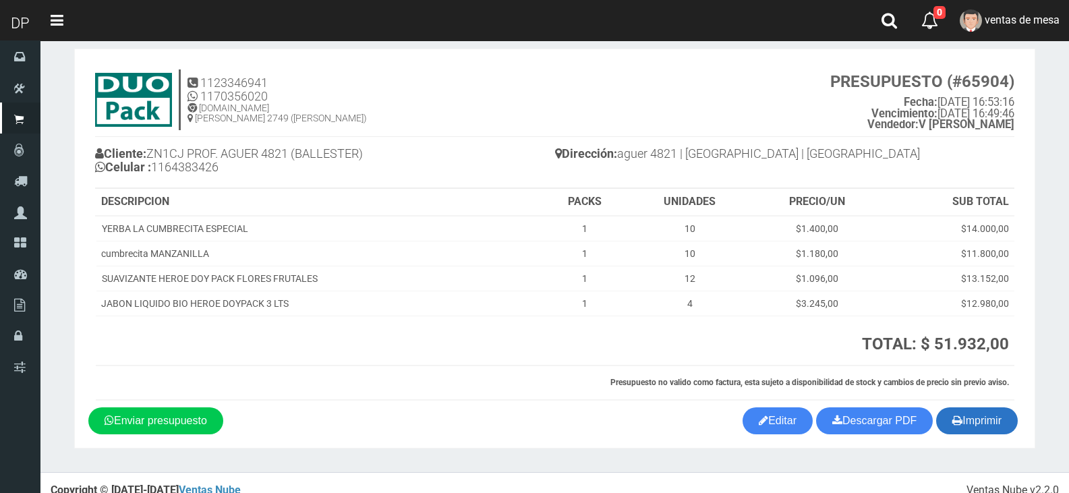
scroll to position [31, 0]
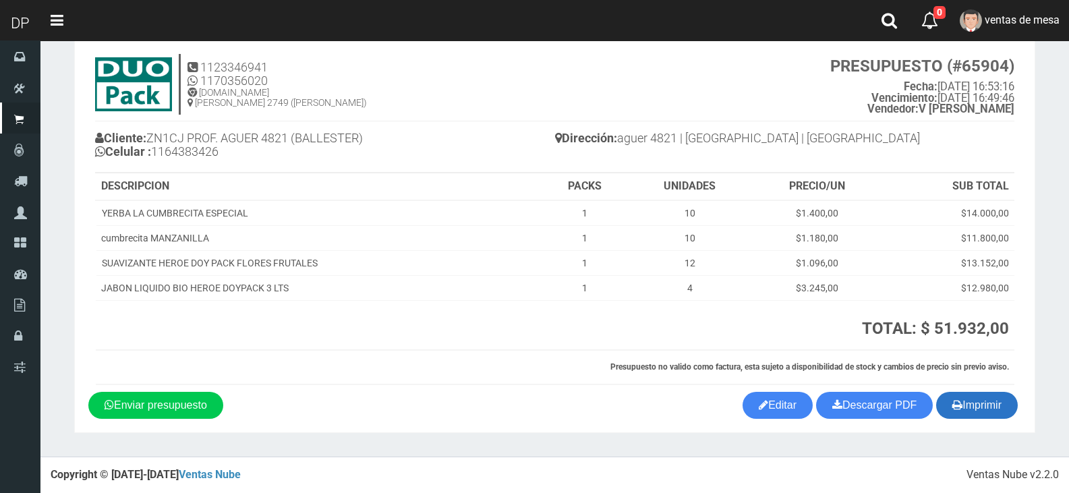
click at [970, 405] on button "Imprimir" at bounding box center [977, 405] width 82 height 27
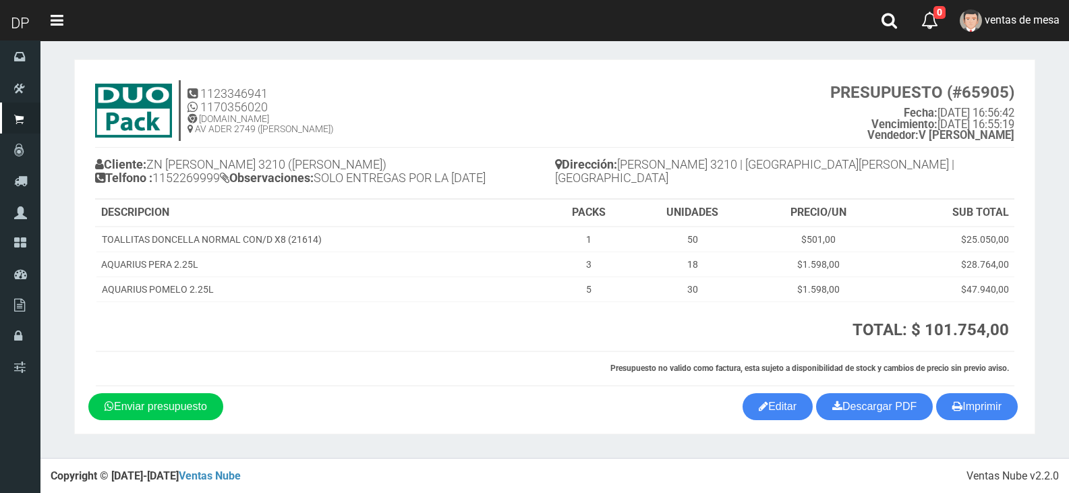
scroll to position [6, 0]
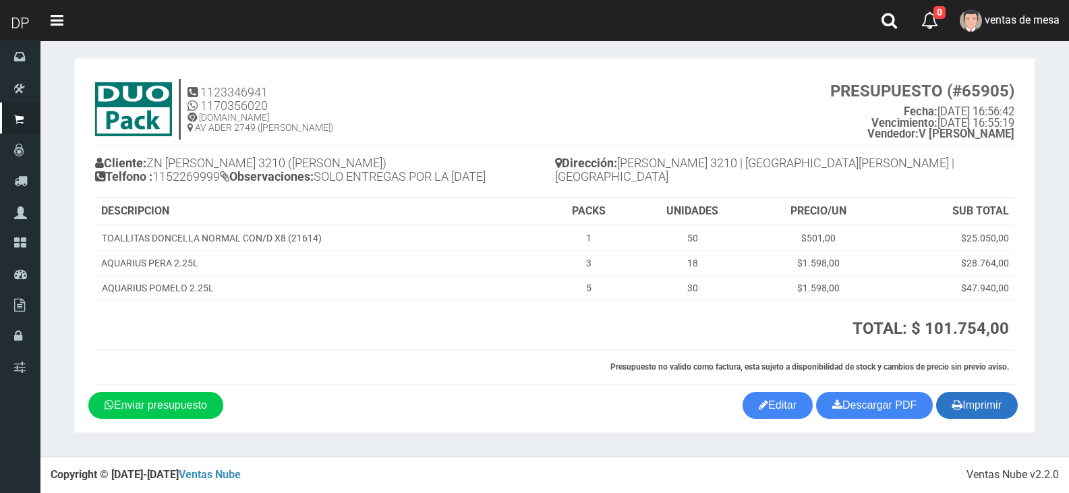
click at [962, 406] on button "Imprimir" at bounding box center [977, 405] width 82 height 27
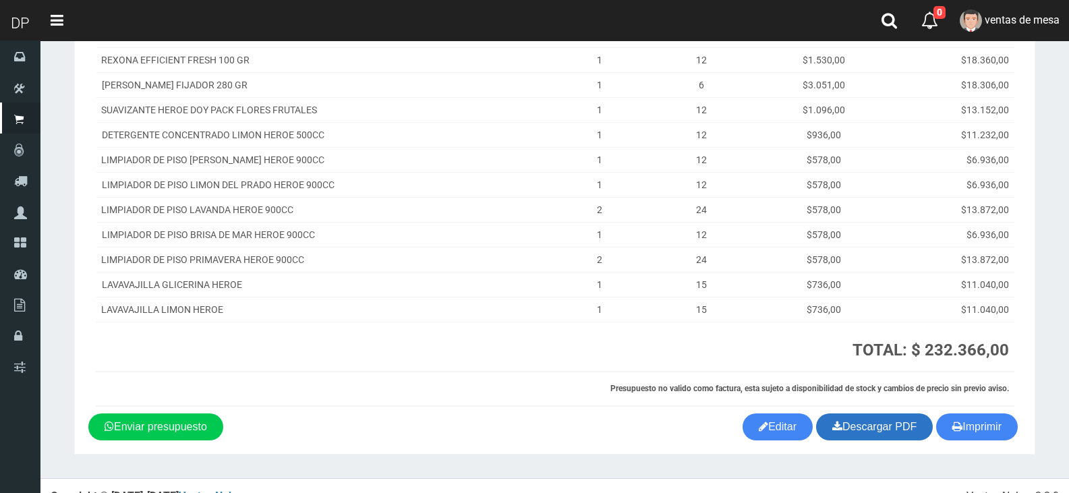
scroll to position [294, 0]
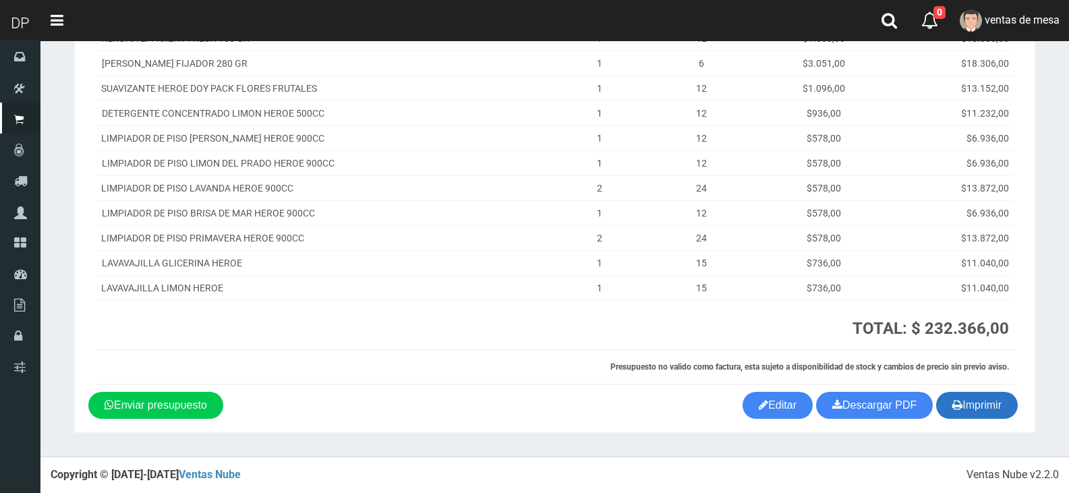
drag, startPoint x: 961, startPoint y: 398, endPoint x: 954, endPoint y: 395, distance: 7.3
click at [961, 398] on button "Imprimir" at bounding box center [977, 405] width 82 height 27
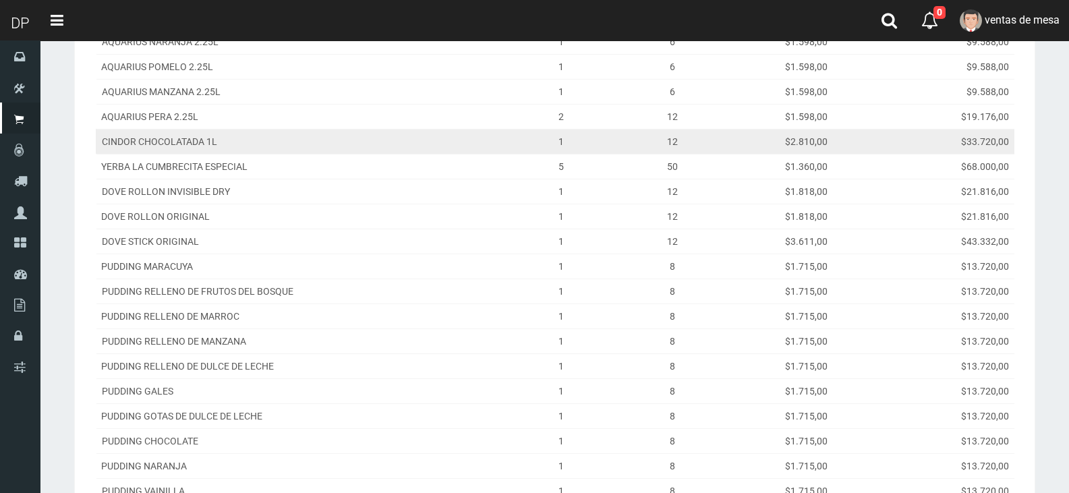
click at [891, 136] on td "$33.720,00" at bounding box center [945, 141] width 140 height 25
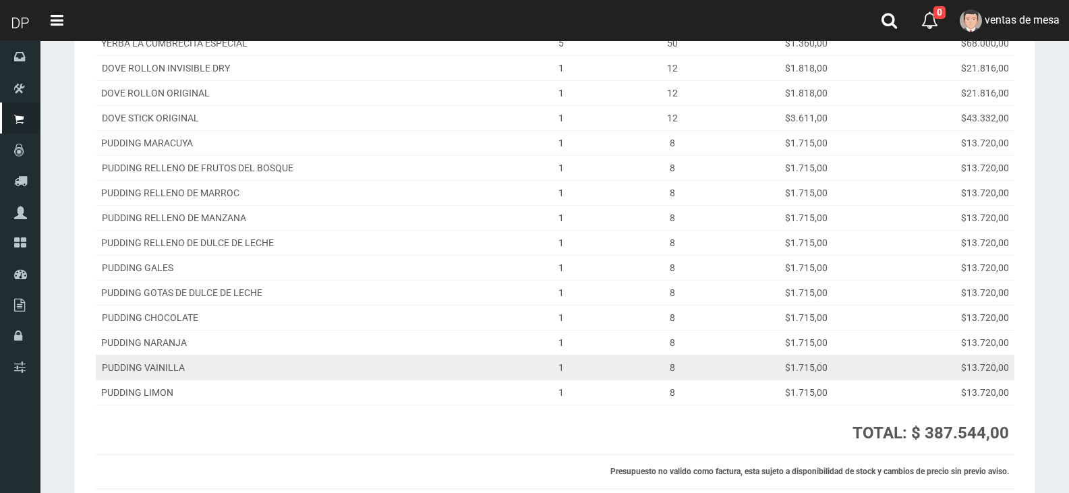
scroll to position [430, 0]
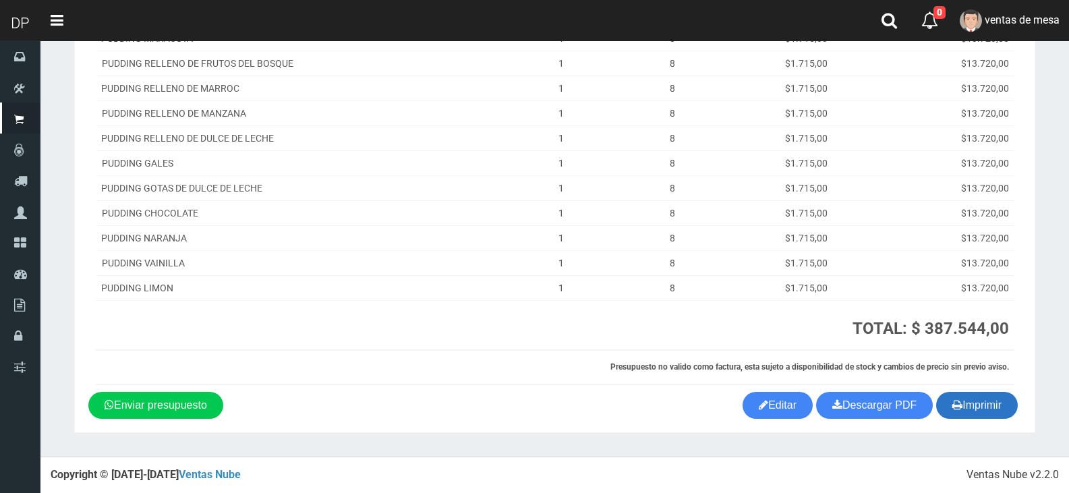
click at [984, 397] on button "Imprimir" at bounding box center [977, 405] width 82 height 27
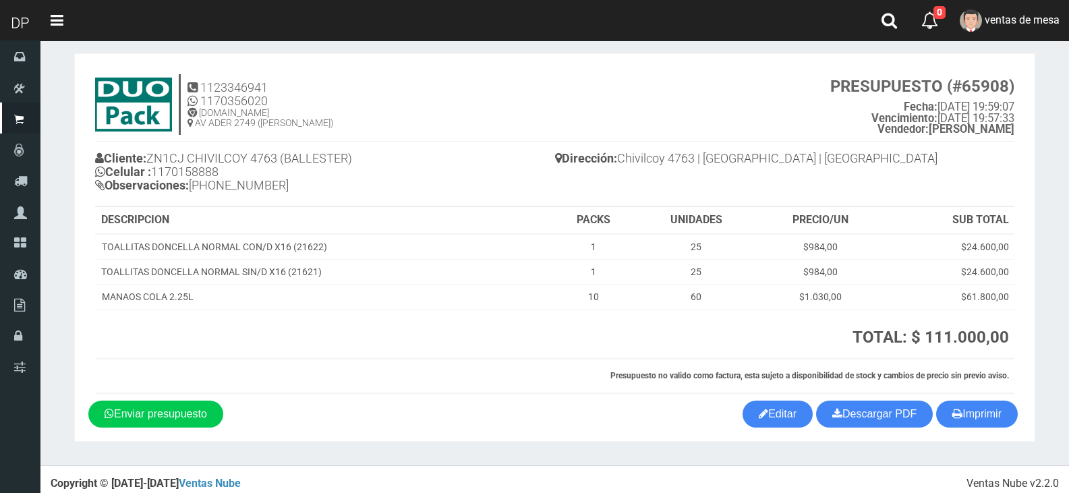
scroll to position [20, 0]
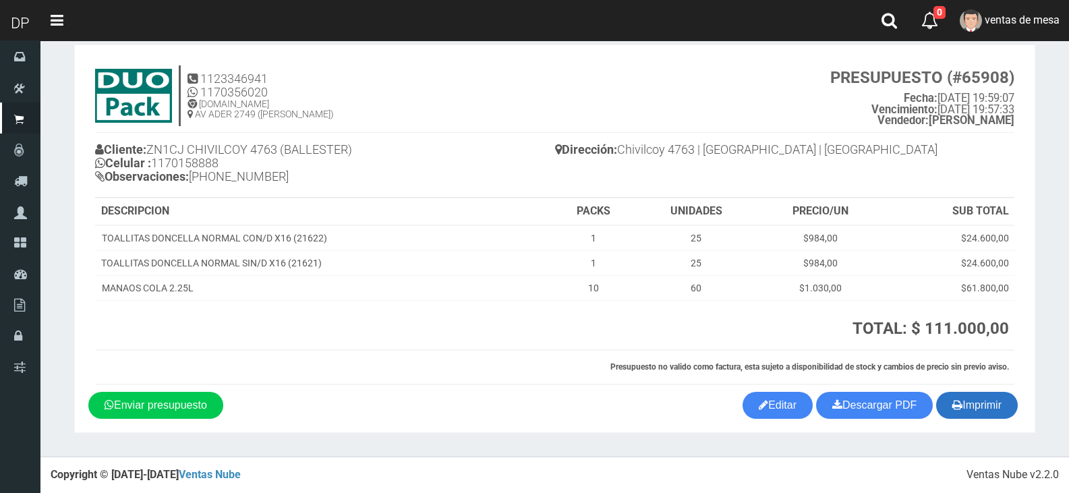
click at [974, 409] on button "Imprimir" at bounding box center [977, 405] width 82 height 27
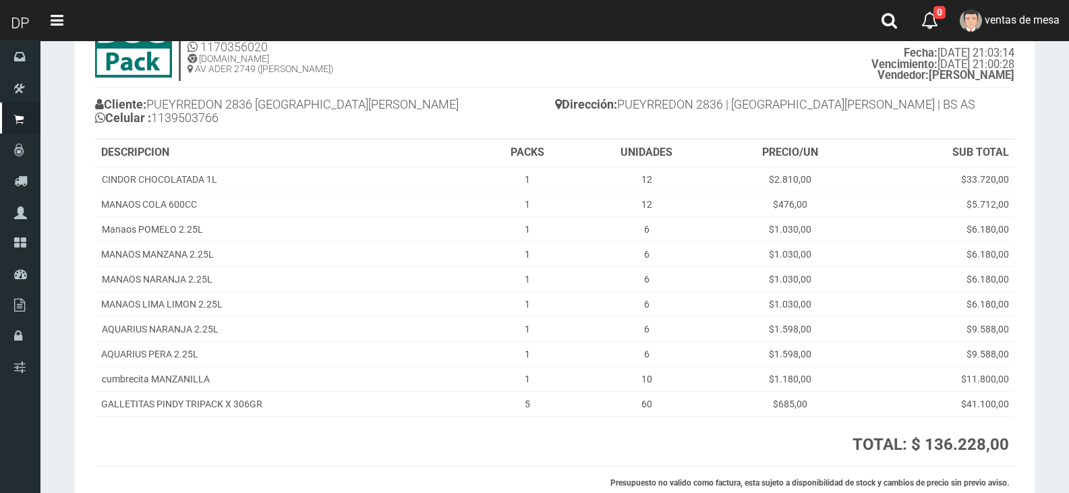
scroll to position [181, 0]
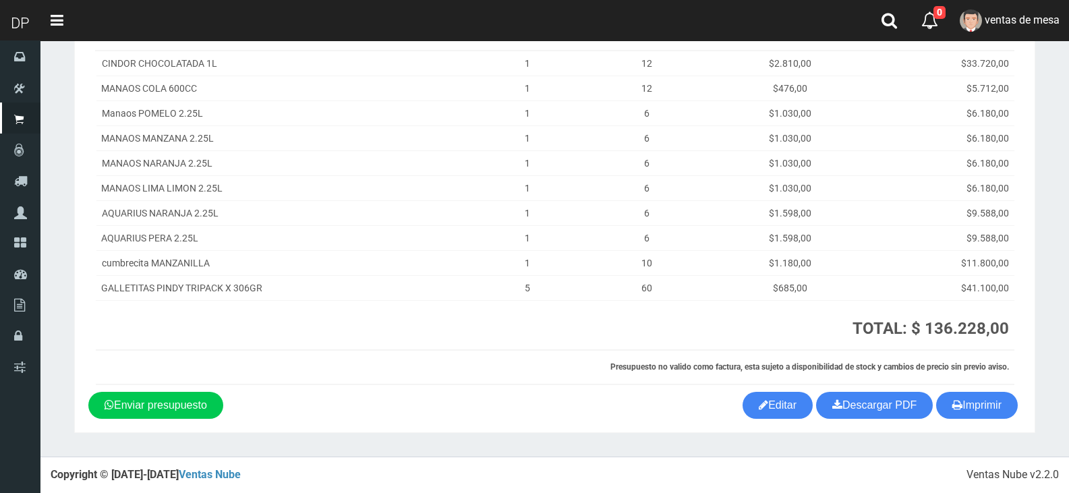
click at [982, 420] on section "1123346941 1170356020 WWW.DUOPACKS.COM.AR AV ADER 2749 (MUNRO) PRESUPUESTO (#65…" at bounding box center [554, 158] width 961 height 550
click at [976, 410] on button "Imprimir" at bounding box center [977, 405] width 82 height 27
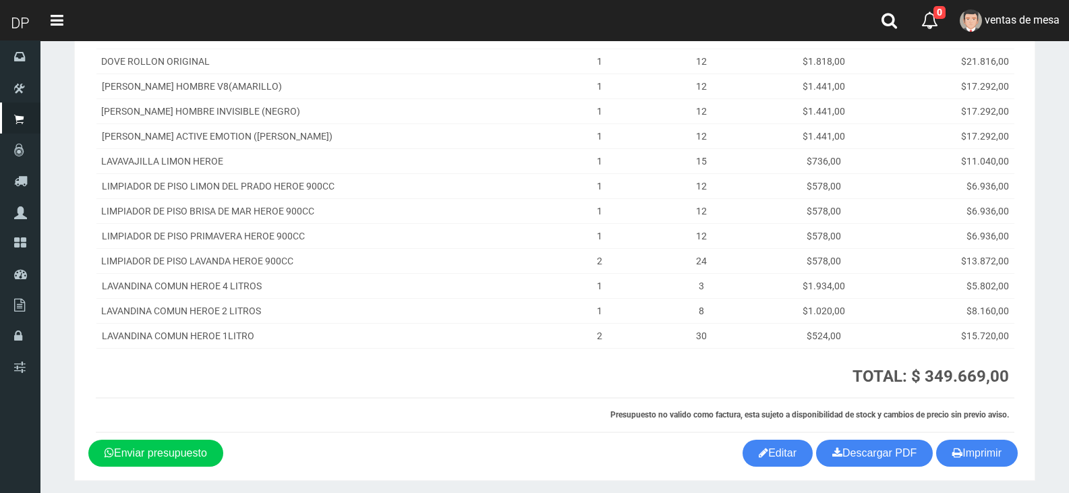
scroll to position [519, 0]
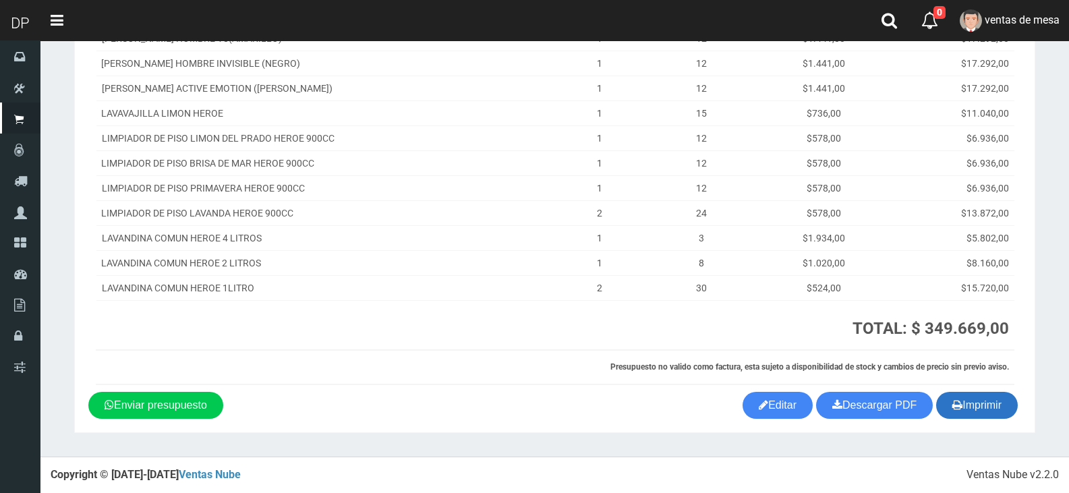
click at [967, 396] on button "Imprimir" at bounding box center [977, 405] width 82 height 27
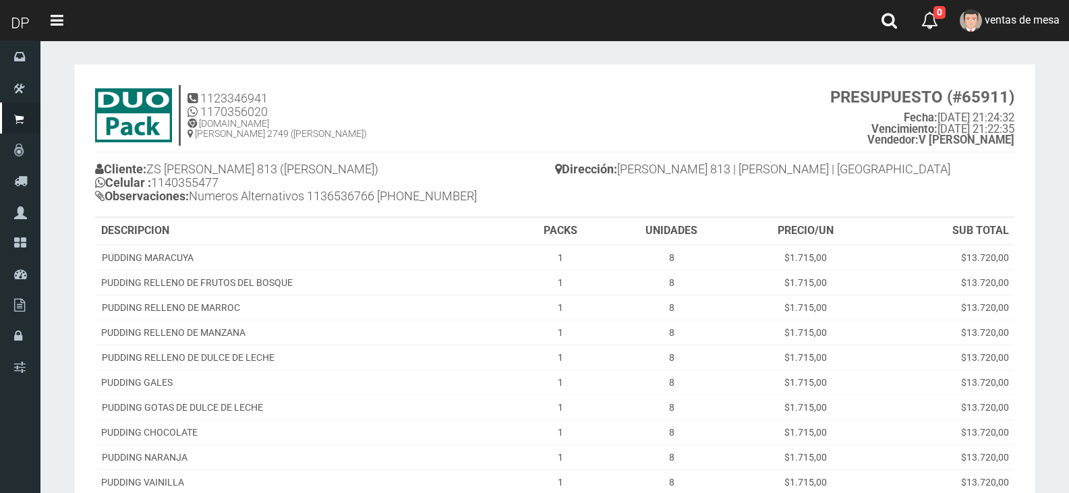
scroll to position [219, 0]
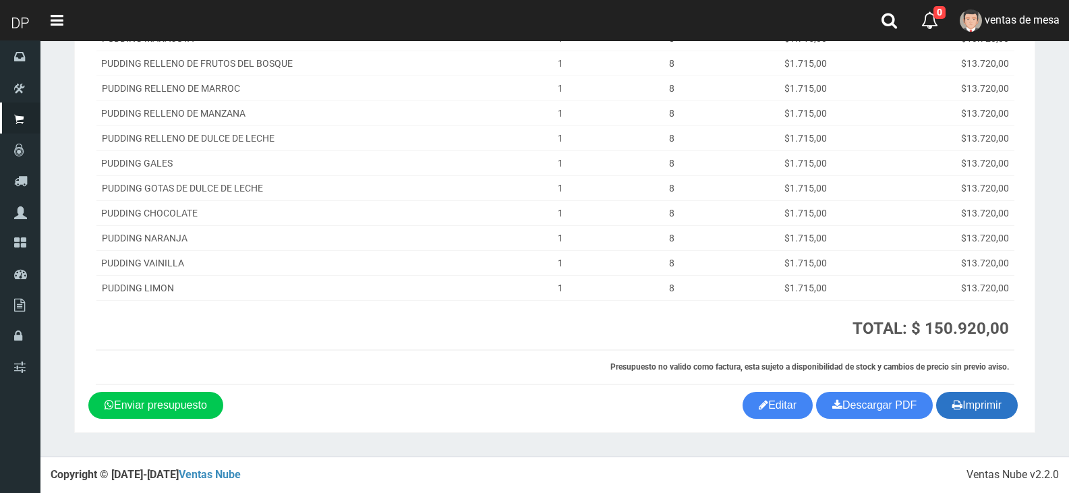
click at [972, 413] on button "Imprimir" at bounding box center [977, 405] width 82 height 27
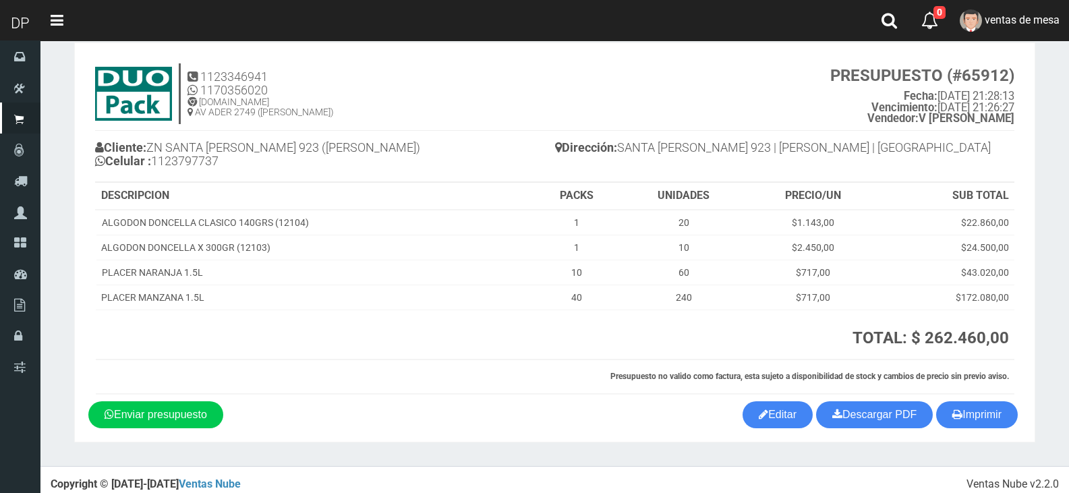
scroll to position [31, 0]
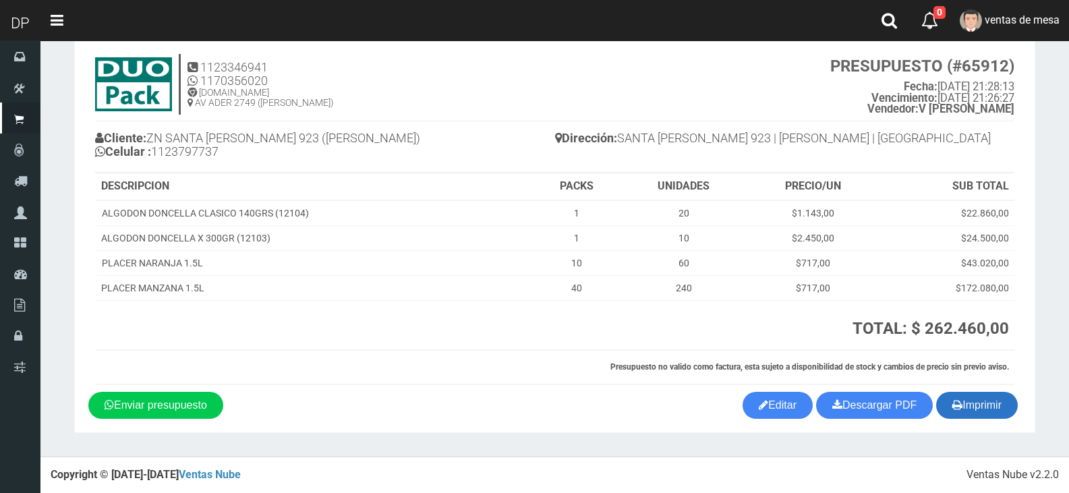
click at [965, 400] on button "Imprimir" at bounding box center [977, 405] width 82 height 27
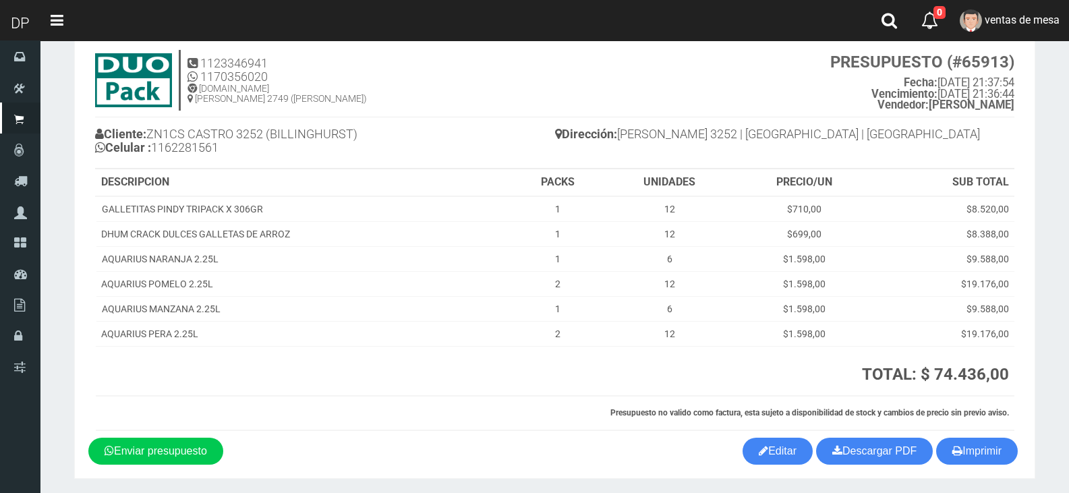
scroll to position [81, 0]
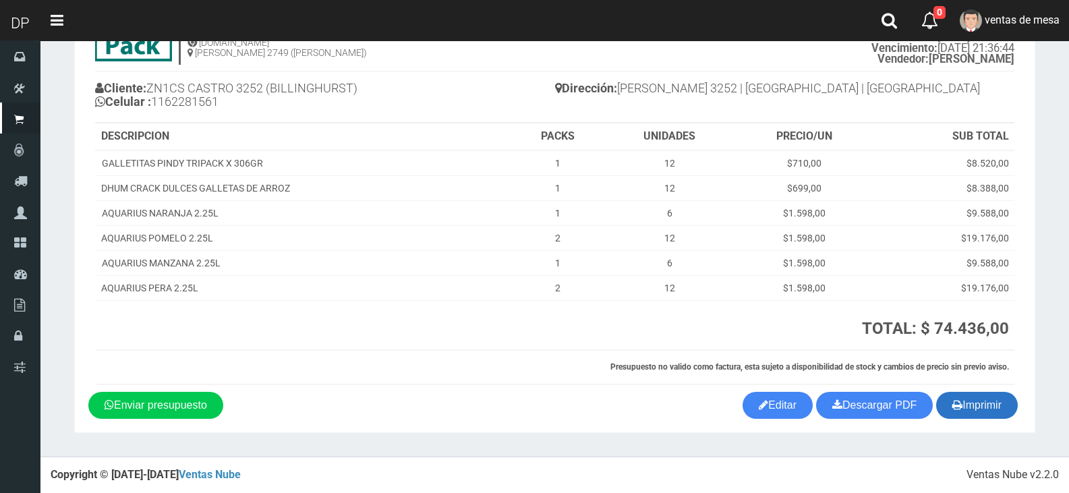
click at [978, 411] on button "Imprimir" at bounding box center [977, 405] width 82 height 27
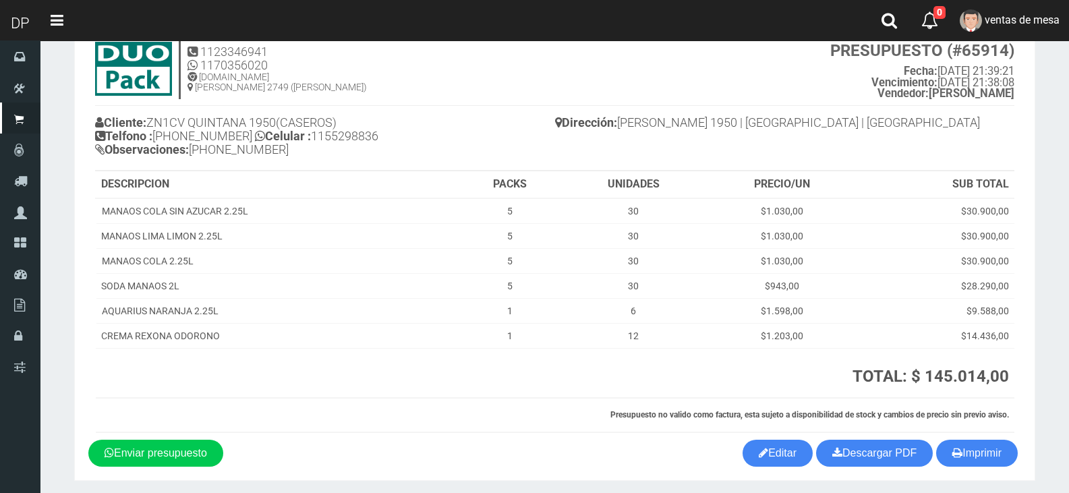
scroll to position [94, 0]
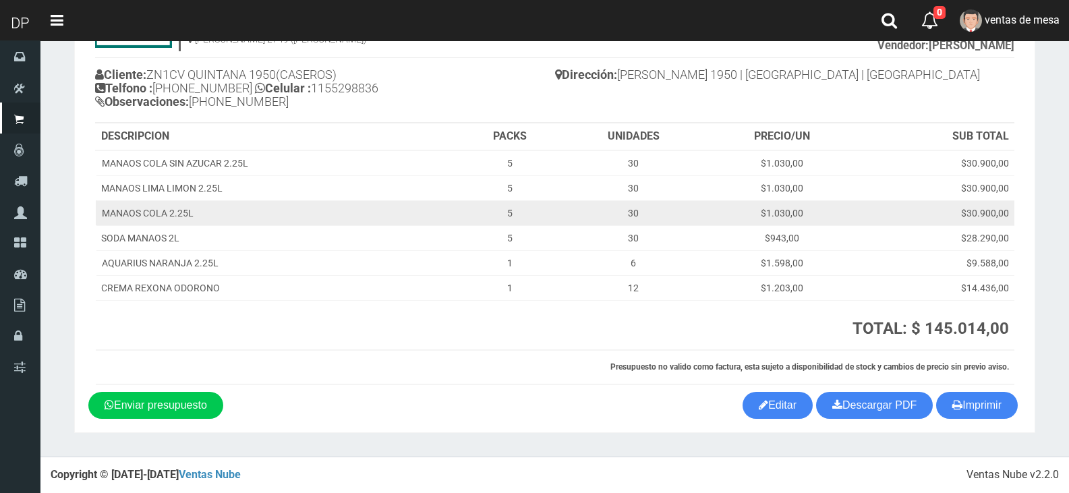
click at [945, 209] on td "$30.900,00" at bounding box center [936, 212] width 155 height 25
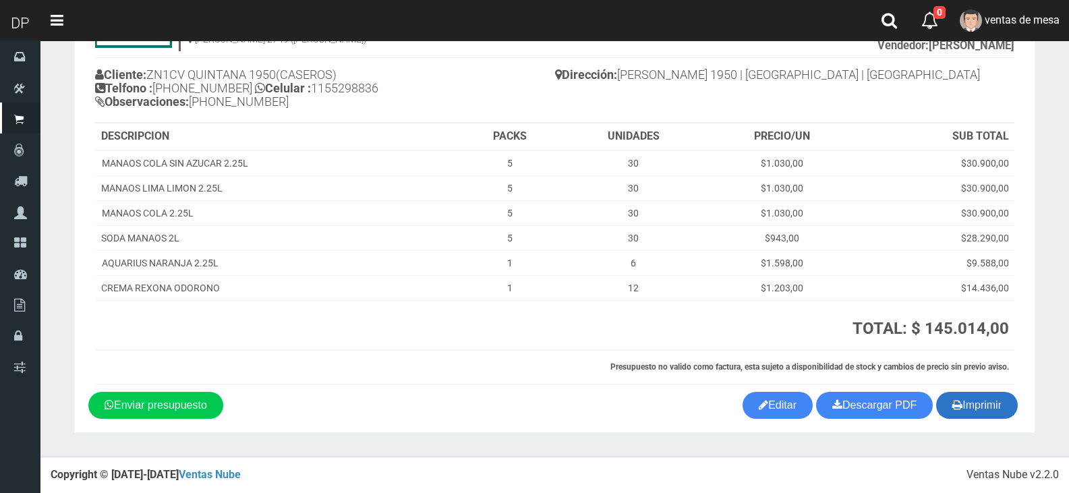
click at [970, 405] on button "Imprimir" at bounding box center [977, 405] width 82 height 27
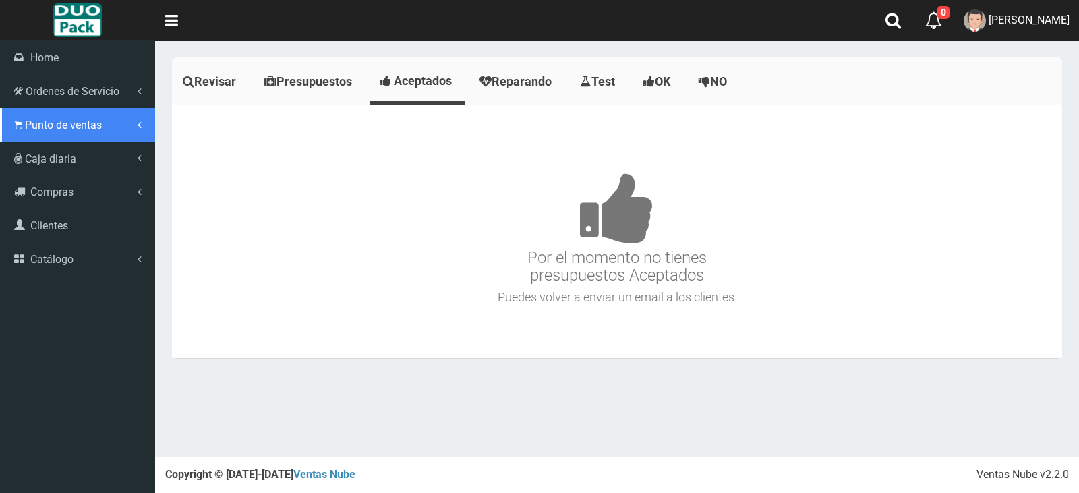
click at [76, 137] on link "Punto de ventas" at bounding box center [77, 125] width 155 height 34
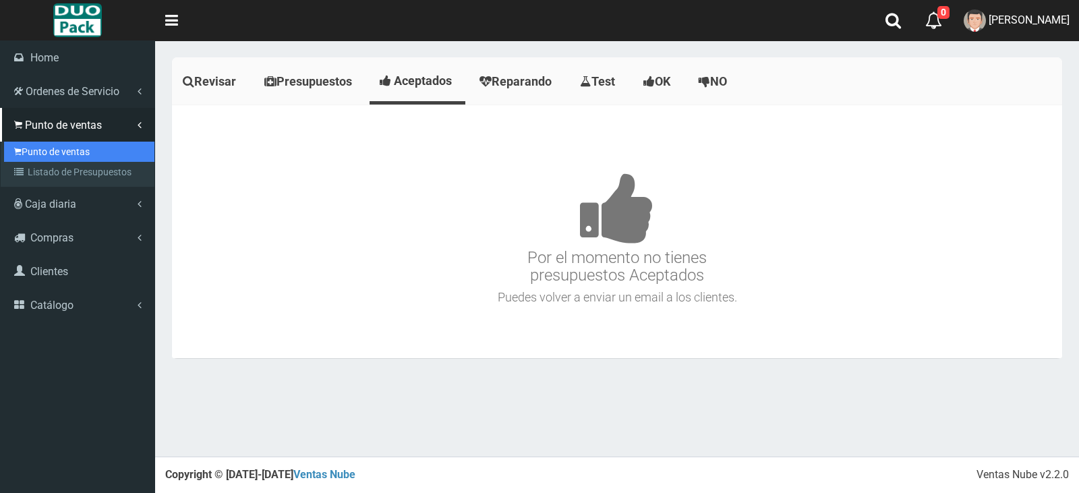
click at [88, 156] on link "Punto de ventas" at bounding box center [79, 152] width 150 height 20
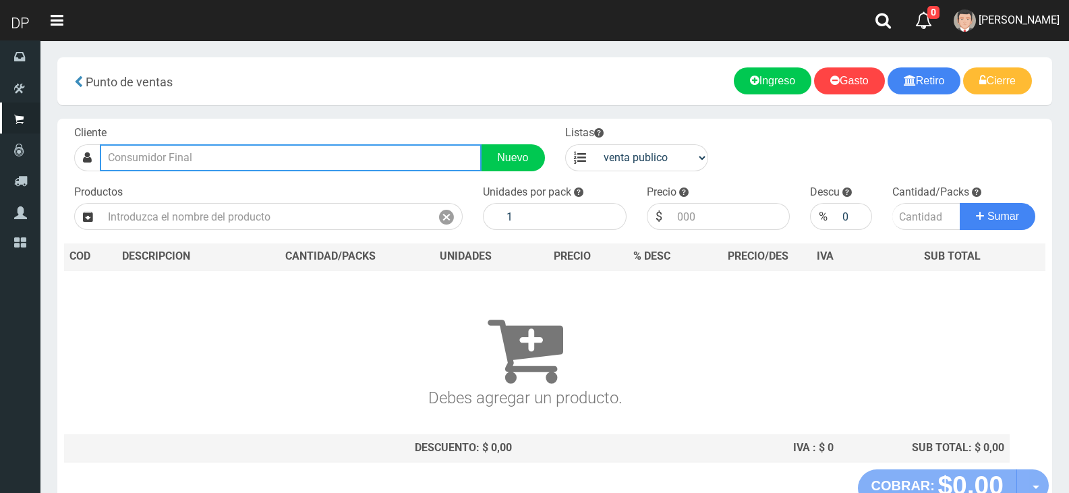
click at [151, 158] on input "text" at bounding box center [291, 157] width 382 height 27
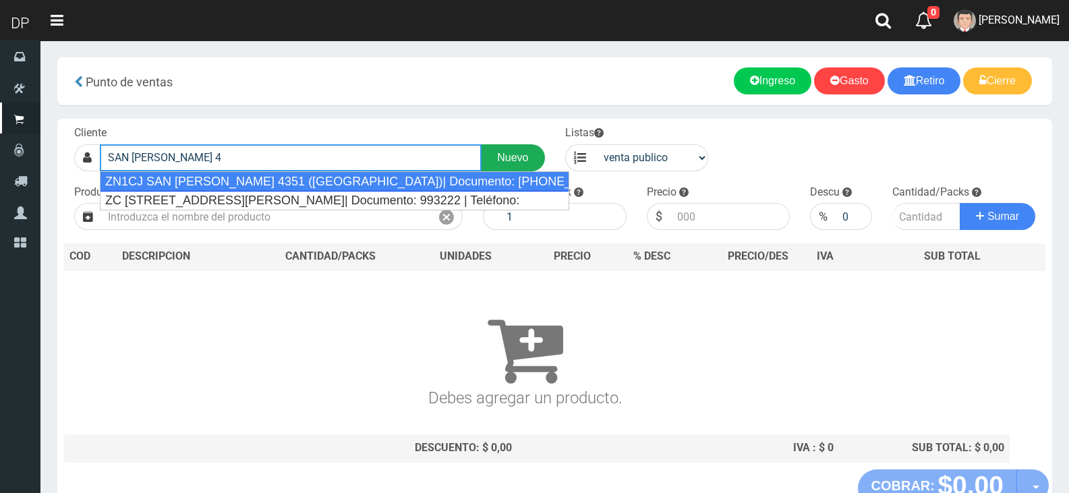
type input "SAN JUAN 4"
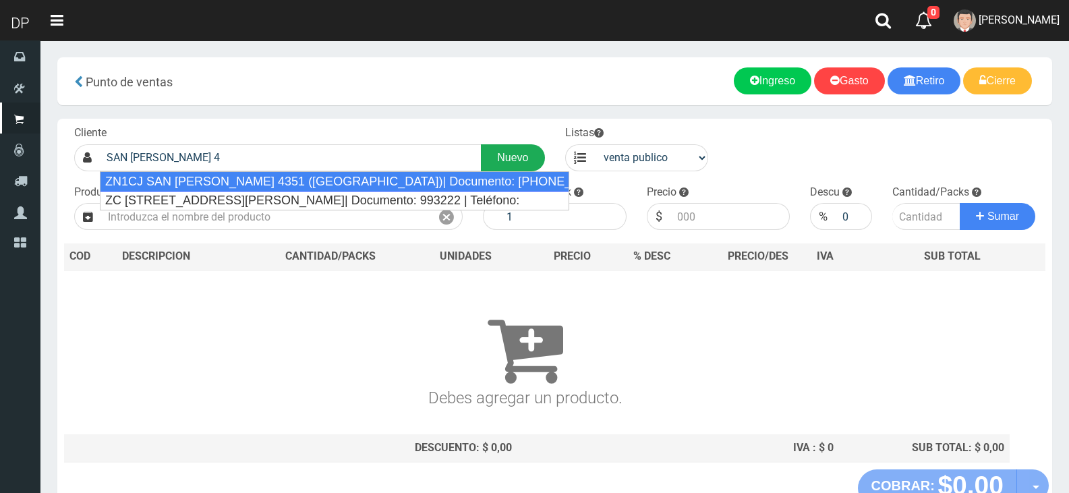
click at [519, 154] on link "Nuevo" at bounding box center [512, 157] width 63 height 27
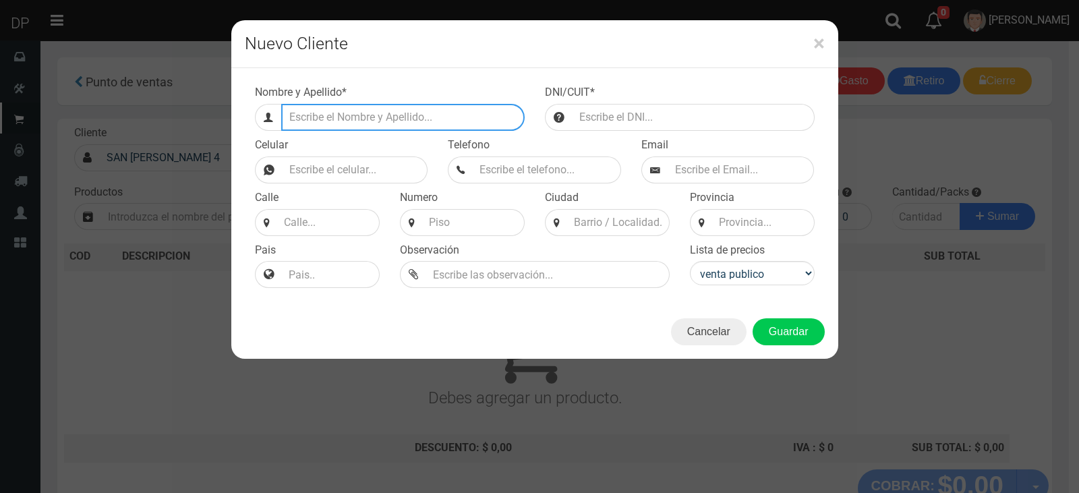
click at [338, 130] on input "Efectivo a retirar" at bounding box center [402, 117] width 243 height 27
type input "SAN JUAN 4041 (BOEDO)"
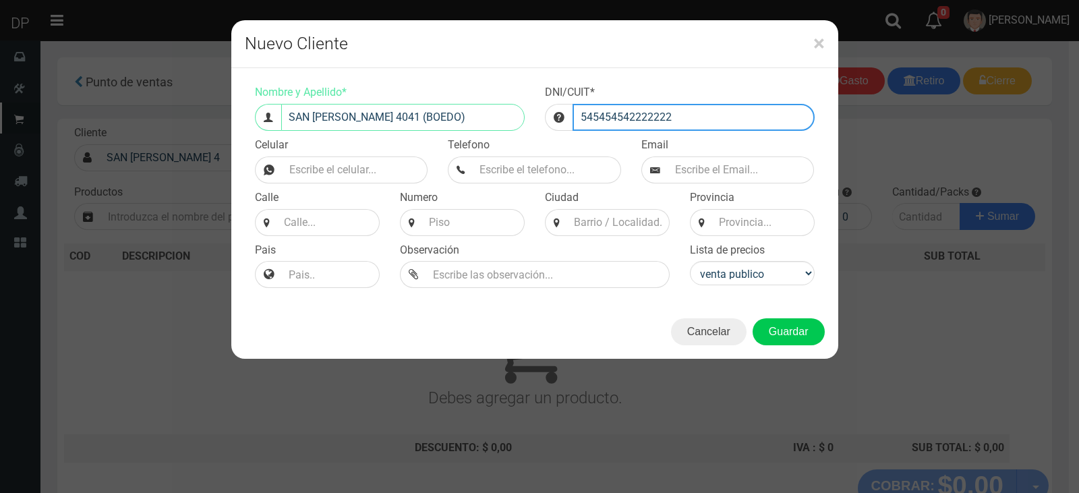
type input "545454542222222"
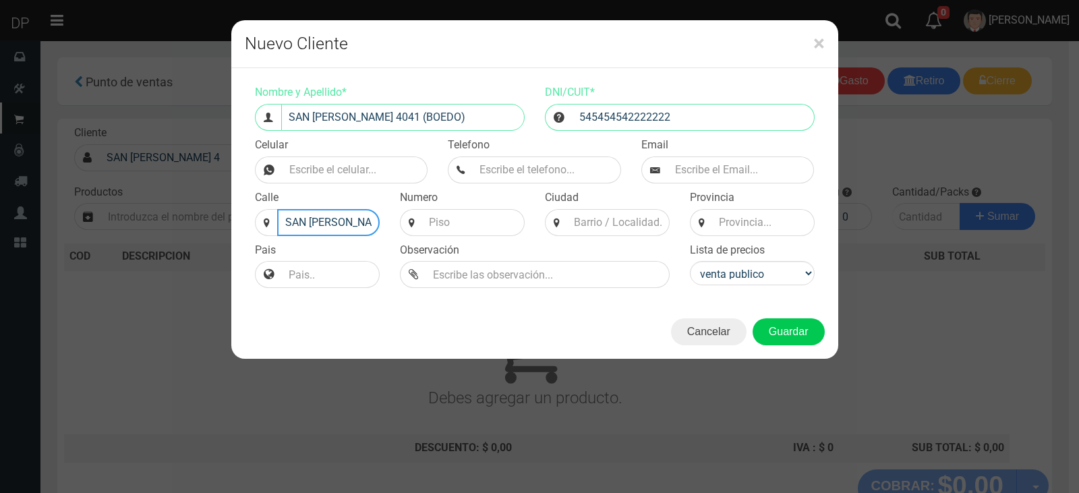
type input "SAN JUAN"
type input "4041"
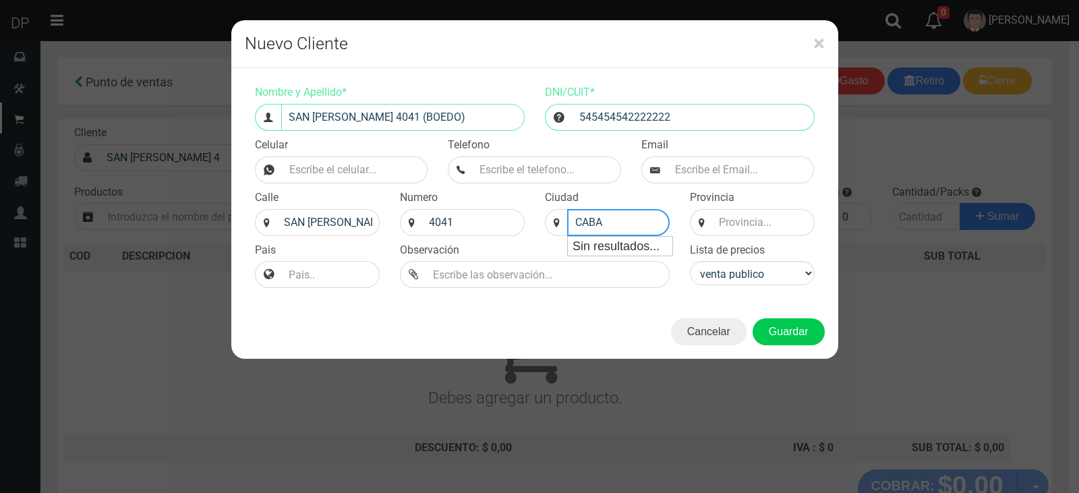
type input "CABA"
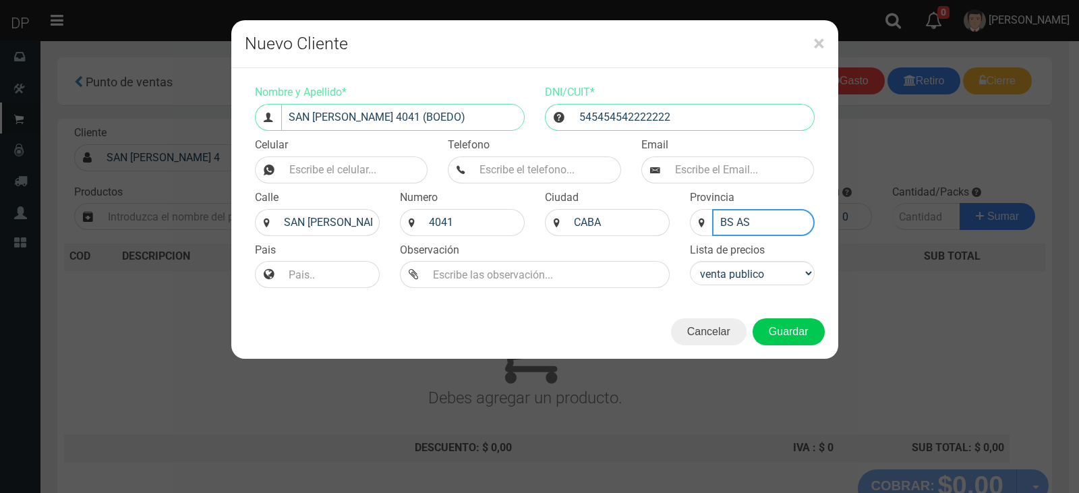
type input "BS AS"
select select "2"
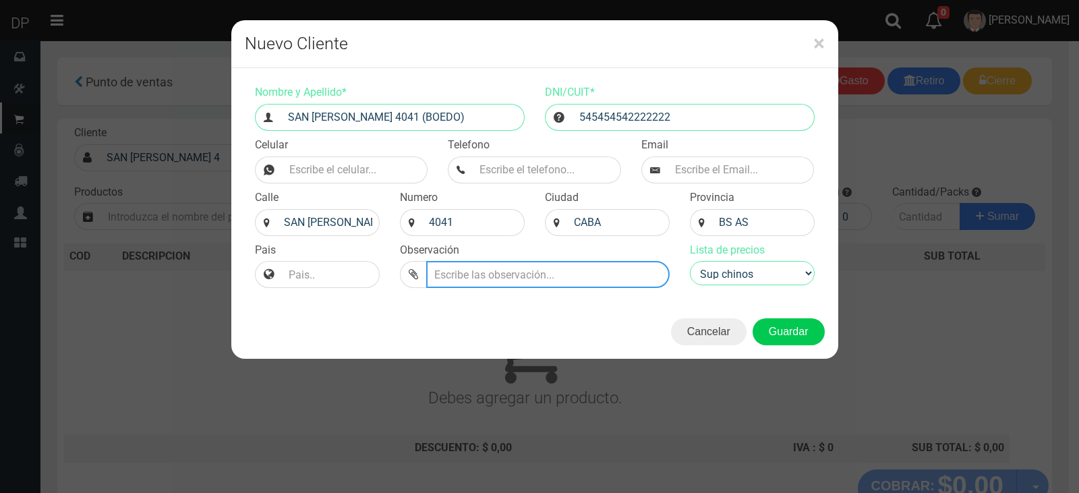
click at [481, 268] on input "text" at bounding box center [547, 274] width 243 height 27
type input "NO RECIBE SABADOS"
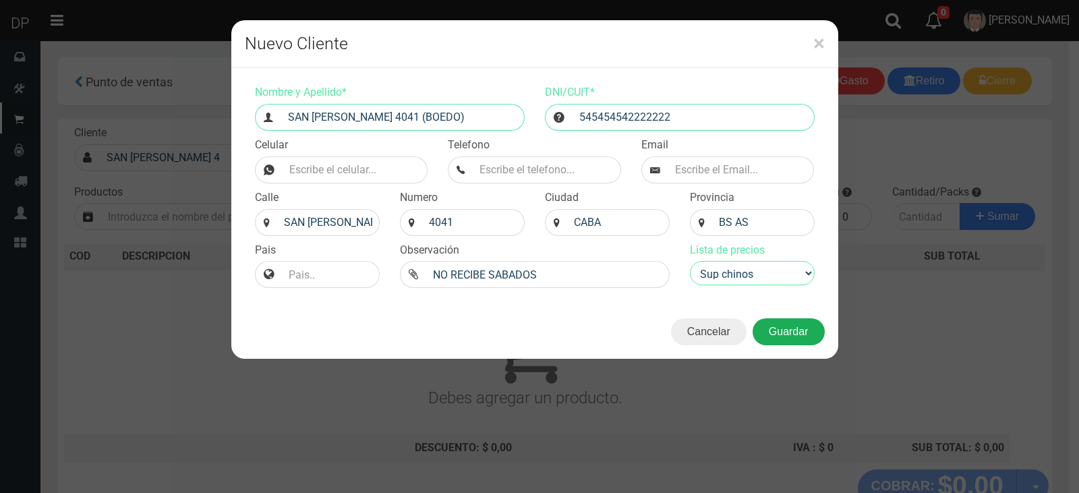
click at [793, 330] on button "Guardar" at bounding box center [789, 331] width 72 height 27
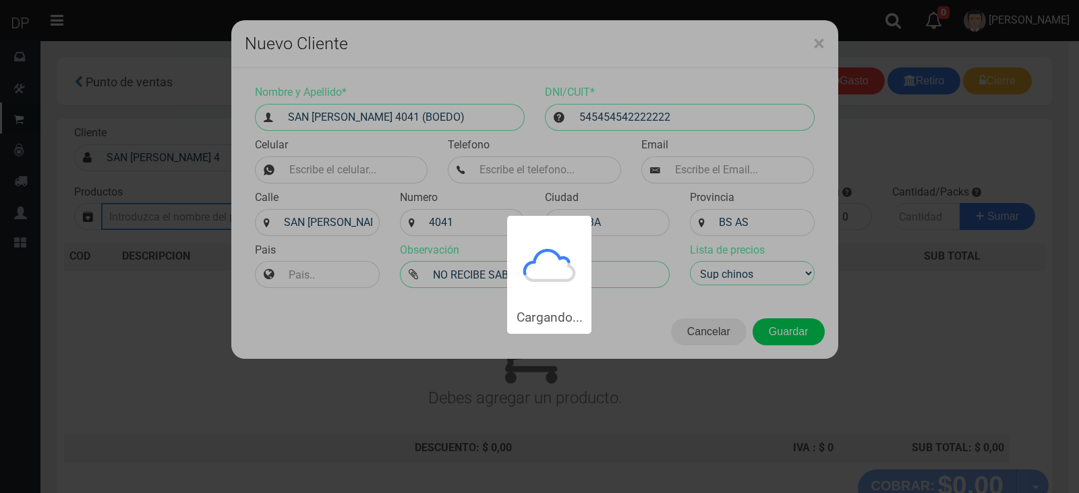
type input "SAN JUAN 4041 (BOEDO) | Documento: 545454542222222"
select select "2"
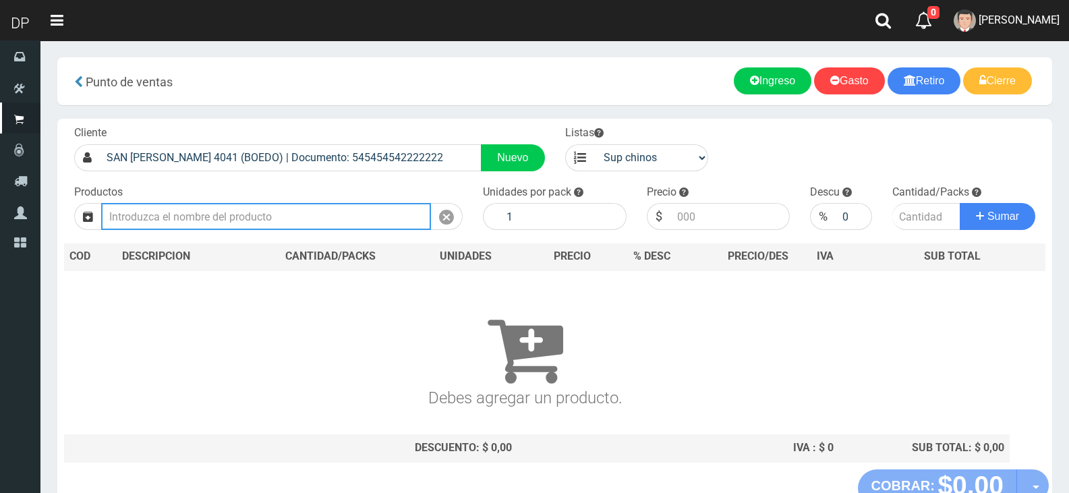
drag, startPoint x: 267, startPoint y: 213, endPoint x: 242, endPoint y: 219, distance: 25.7
click at [264, 214] on input "text" at bounding box center [266, 216] width 330 height 27
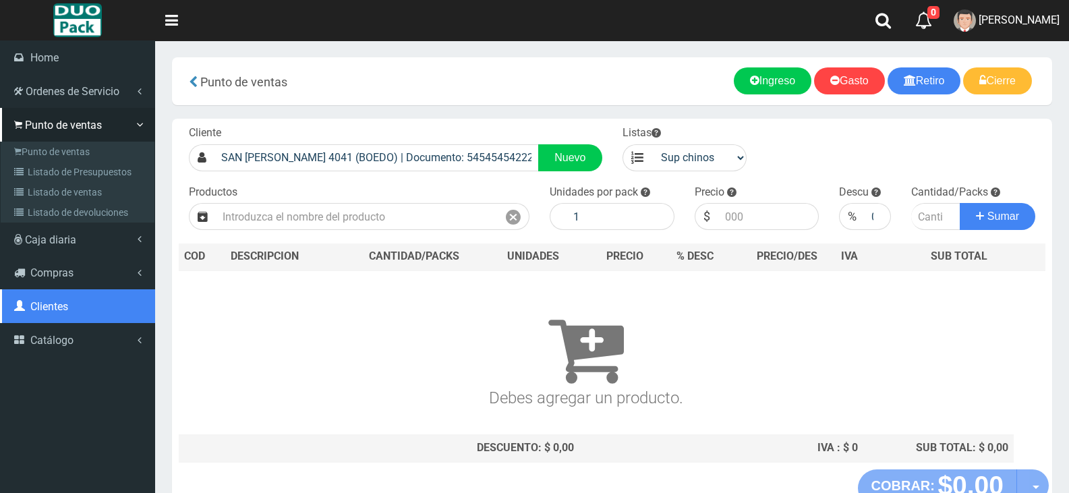
click at [67, 320] on link "Clientes" at bounding box center [77, 306] width 155 height 34
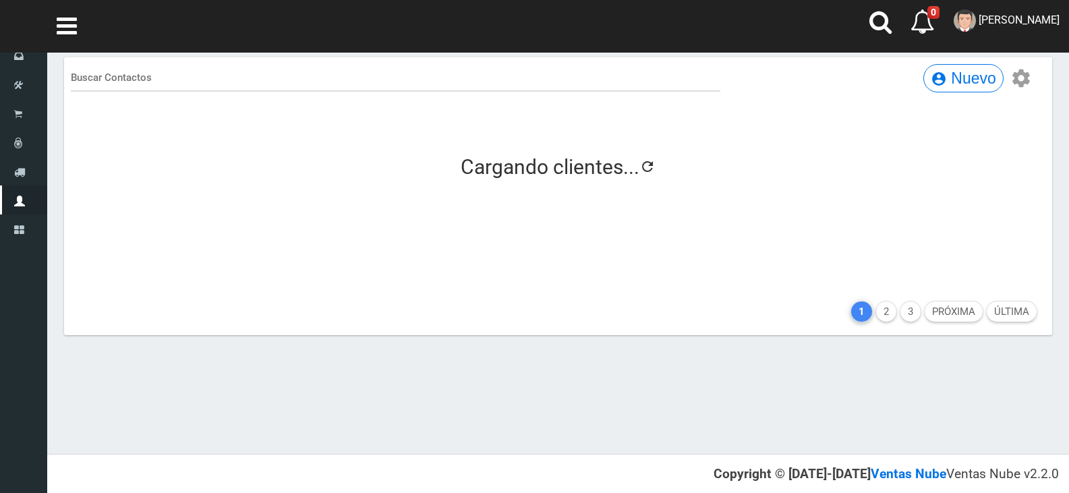
click at [24, 244] on section "Home Ordenes de Servicio Nueva Orden Listado de Ordenes Punto de ventas" at bounding box center [23, 145] width 47 height 210
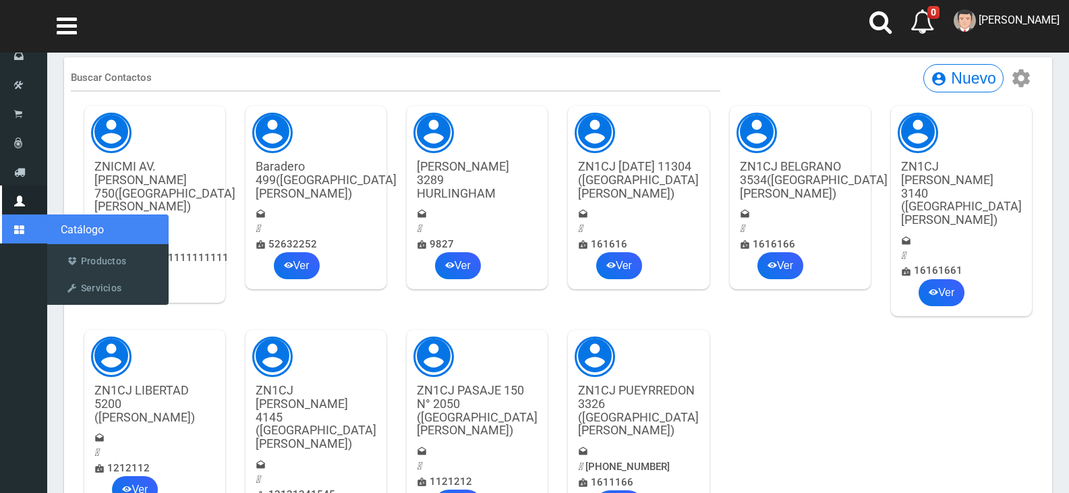
click at [18, 235] on link "Catálogo" at bounding box center [23, 228] width 47 height 29
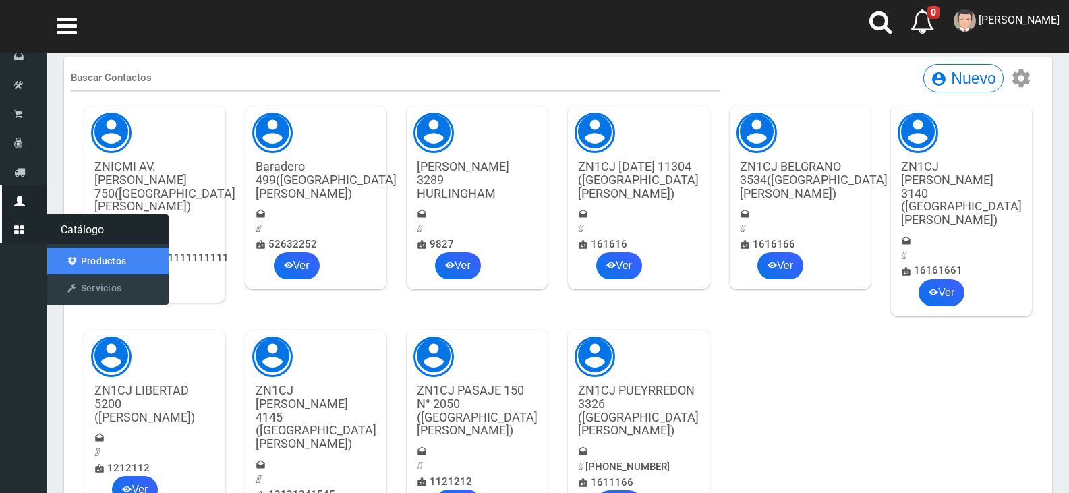
click at [100, 256] on link "Productos" at bounding box center [107, 260] width 121 height 27
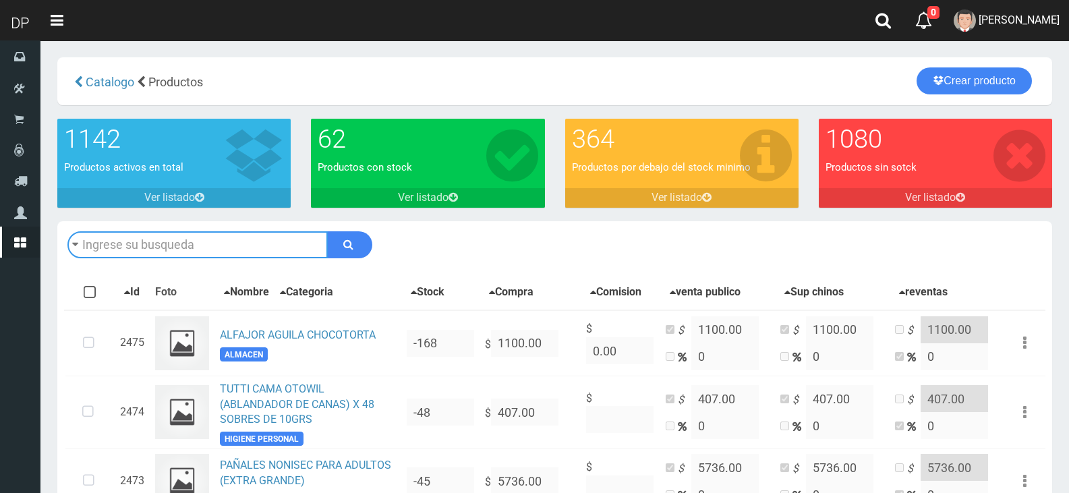
click at [170, 249] on input "text" at bounding box center [197, 244] width 260 height 27
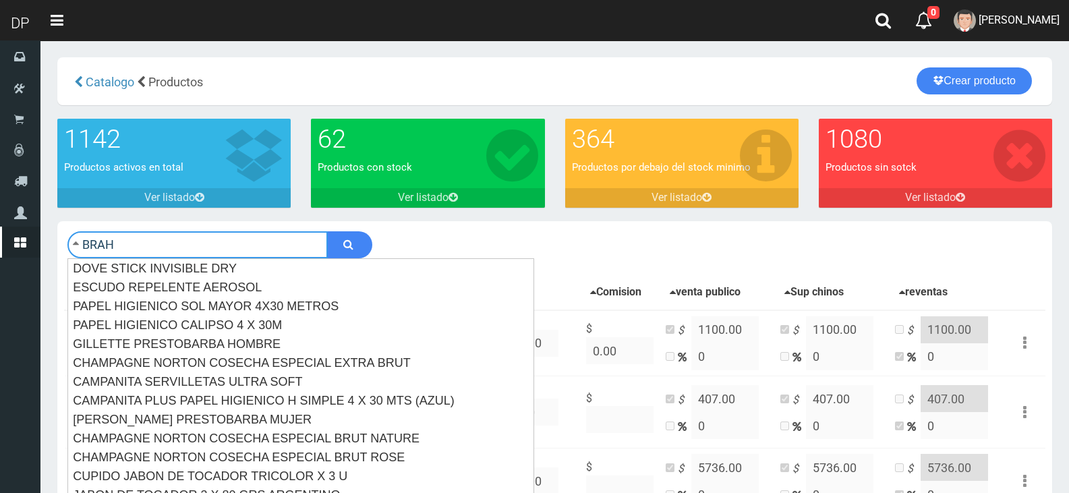
type input "BRAH"
click at [327, 231] on button "submit" at bounding box center [349, 244] width 45 height 27
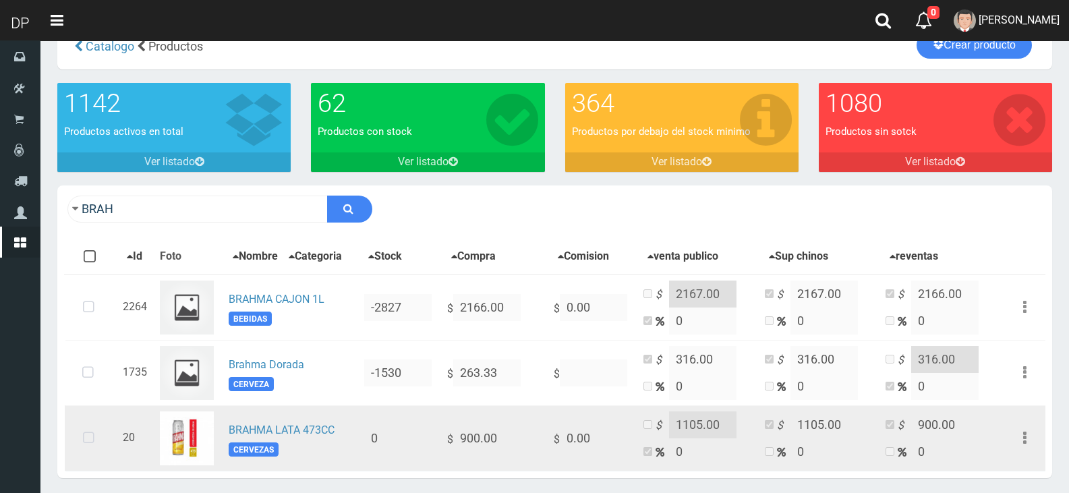
scroll to position [67, 0]
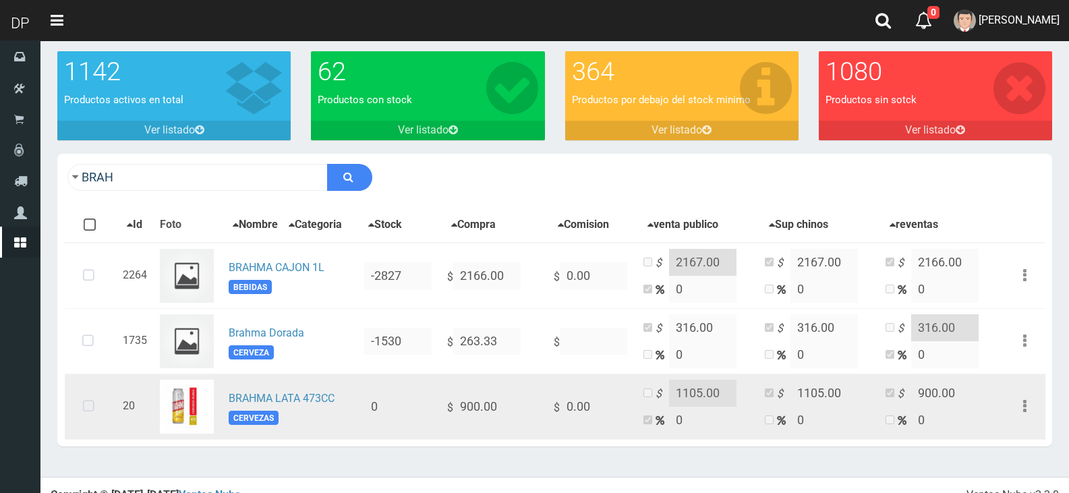
click at [94, 413] on icon at bounding box center [89, 406] width 36 height 45
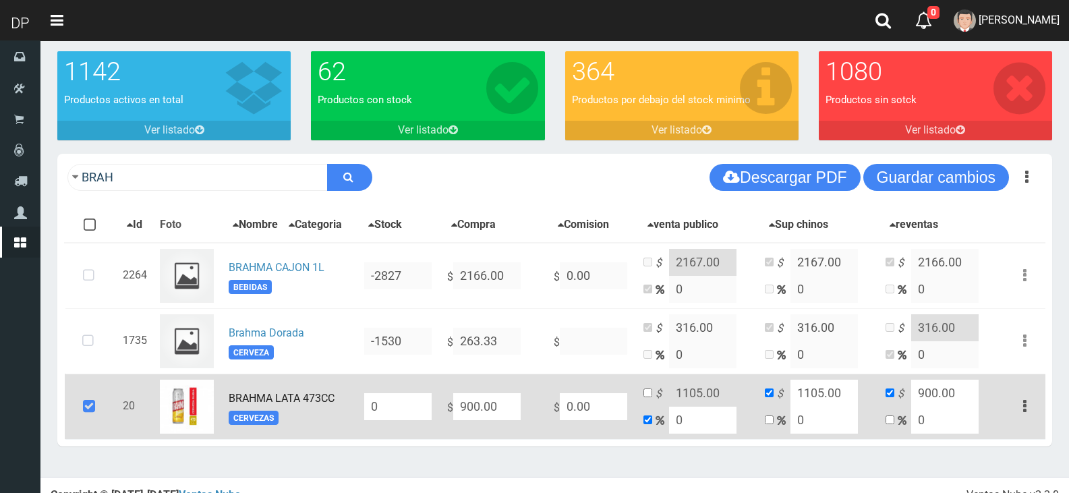
click at [401, 417] on input "0" at bounding box center [397, 406] width 67 height 27
type input "72"
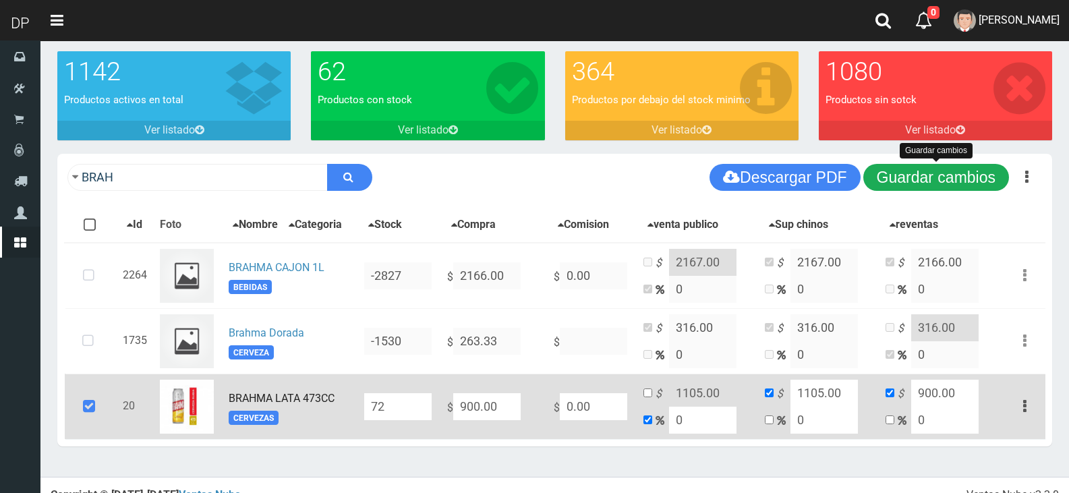
click at [925, 172] on button "Guardar cambios" at bounding box center [936, 177] width 146 height 27
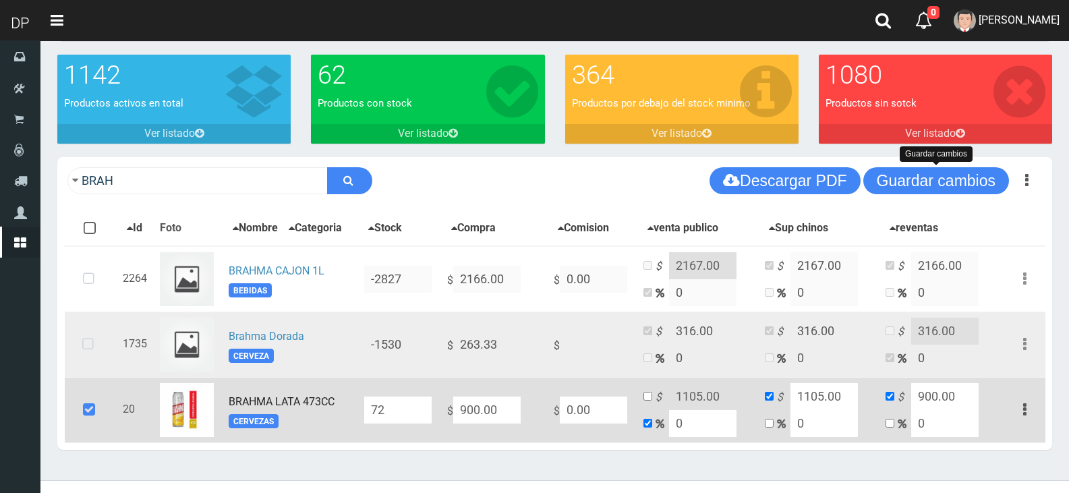
scroll to position [88, 0]
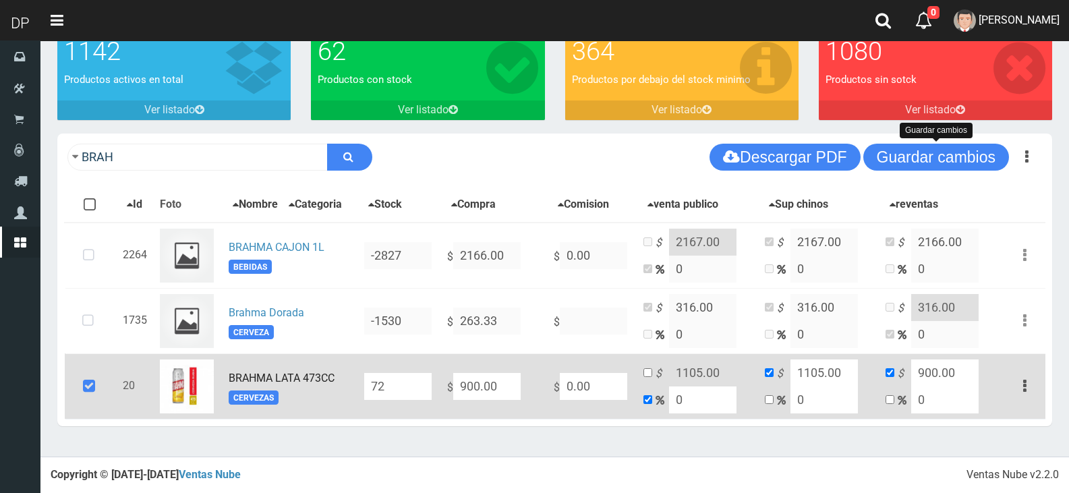
click at [99, 376] on icon at bounding box center [89, 386] width 36 height 45
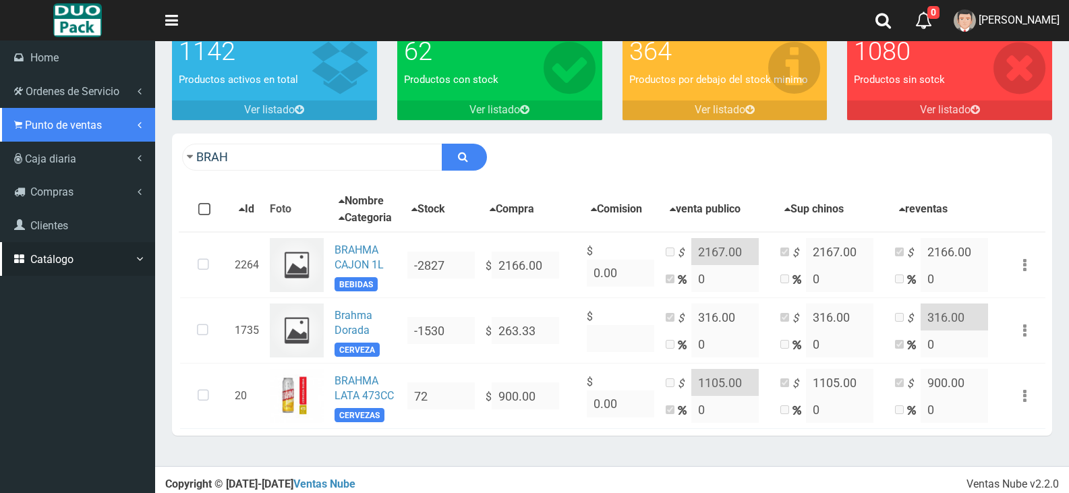
click at [92, 111] on link "Punto de ventas" at bounding box center [77, 125] width 155 height 34
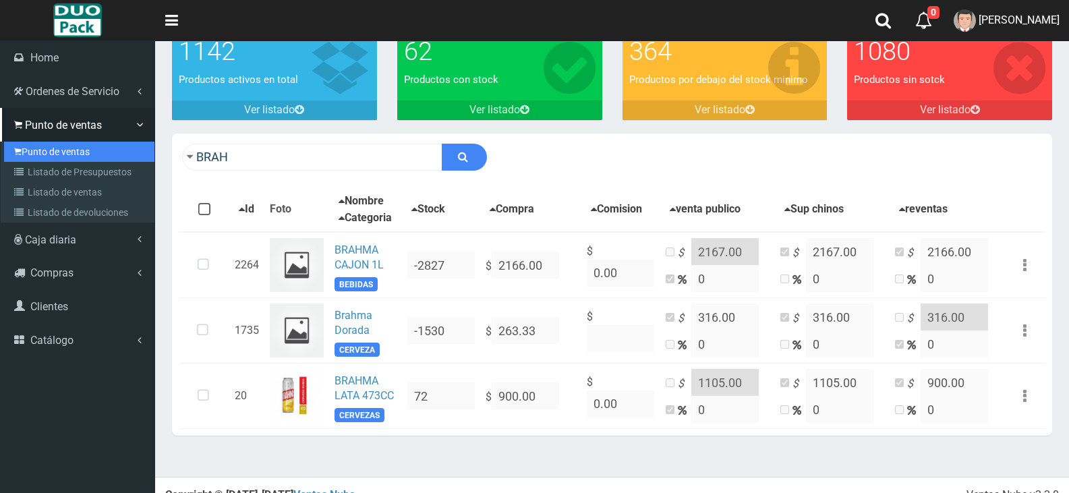
click at [113, 153] on link "Punto de ventas" at bounding box center [79, 152] width 150 height 20
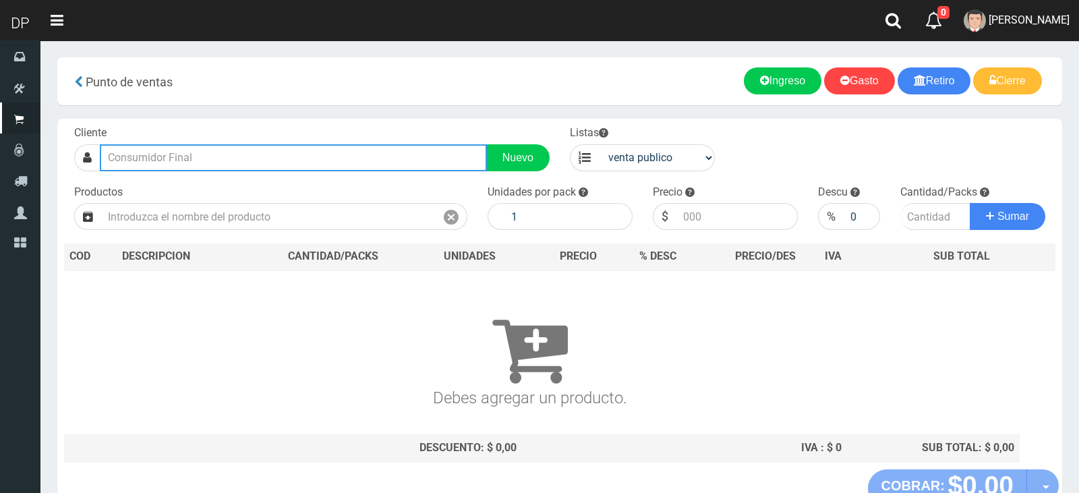
click at [220, 150] on input "text" at bounding box center [293, 157] width 387 height 27
type input "W"
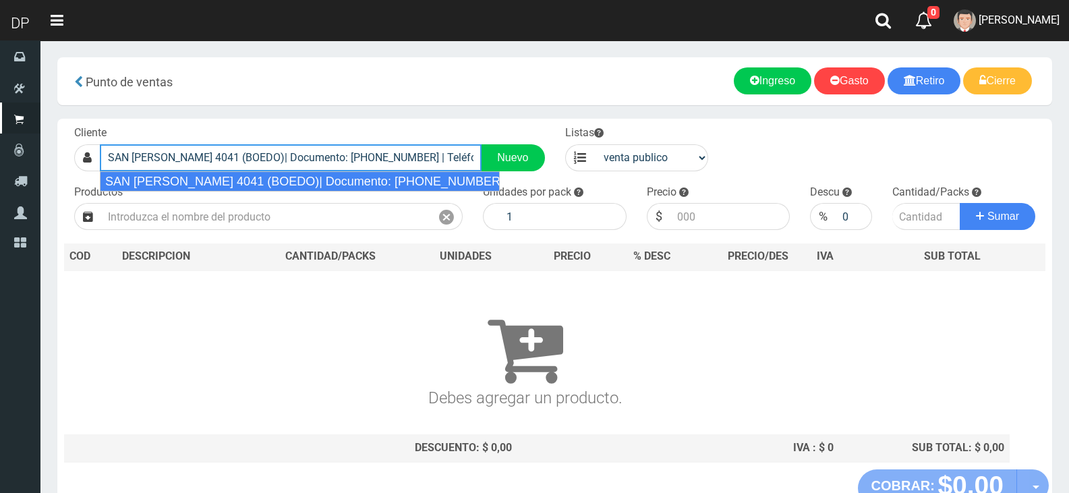
type input "SAN [PERSON_NAME] 4041 (BOEDO)| Documento: [PHONE_NUMBER] | Teléfono:"
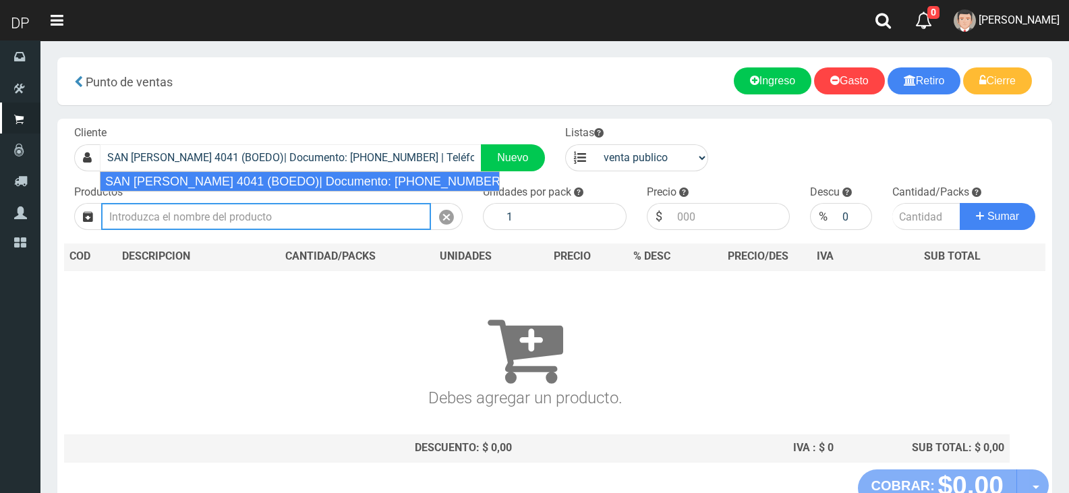
select select "2"
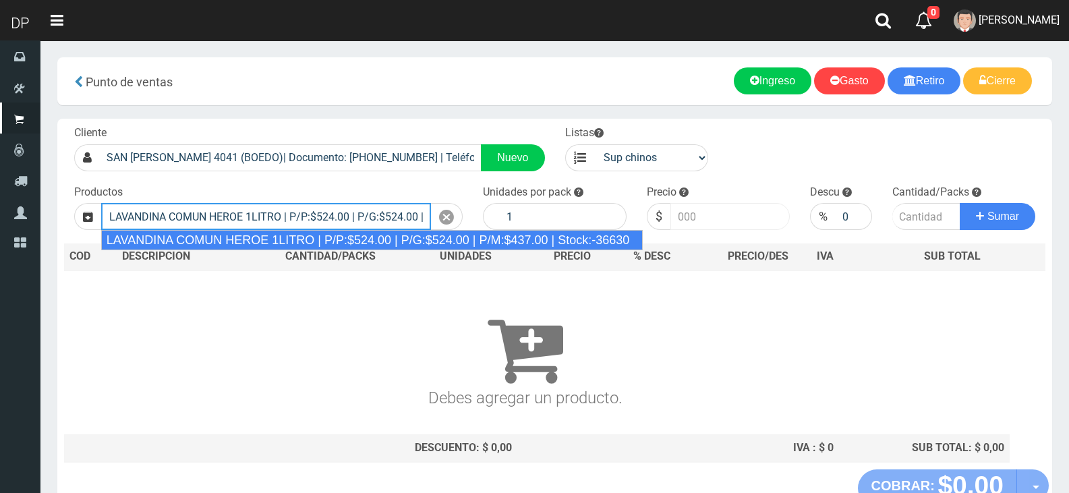
type input "LAVANDINA COMUN HEROE 1LITRO | P/P:$524.00 | P/G:$524.00 | P/M:$437.00 | Stock:…"
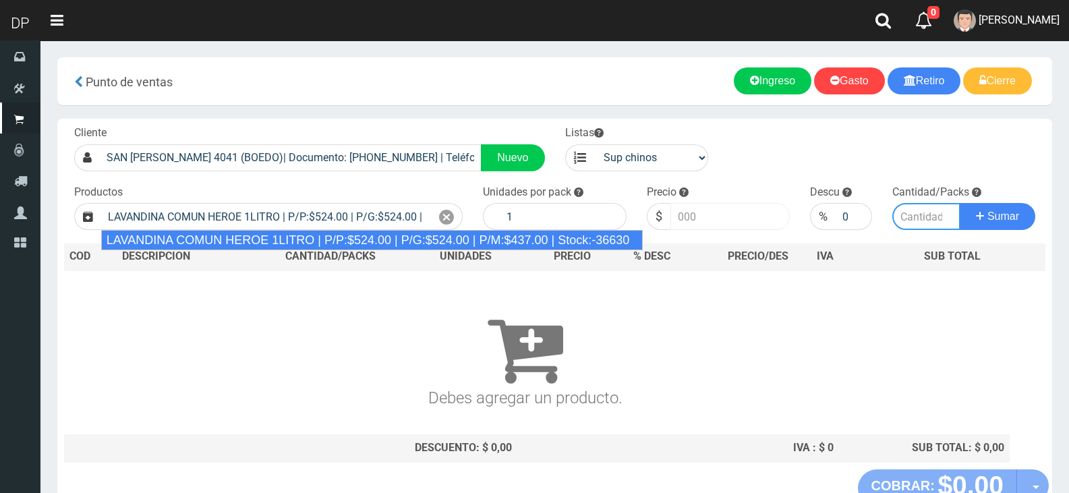
type input "15"
type input "524.00"
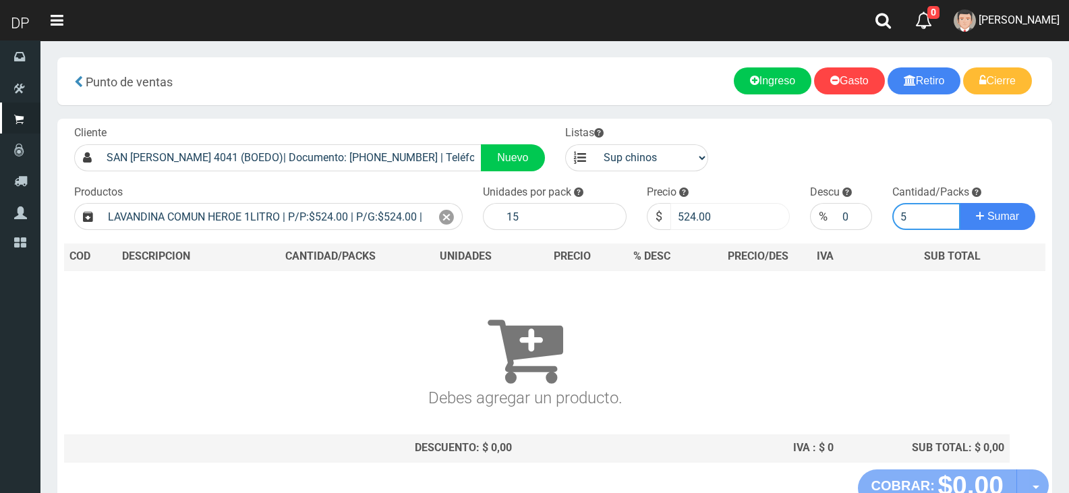
type input "5"
click at [960, 203] on button "Sumar" at bounding box center [998, 216] width 76 height 27
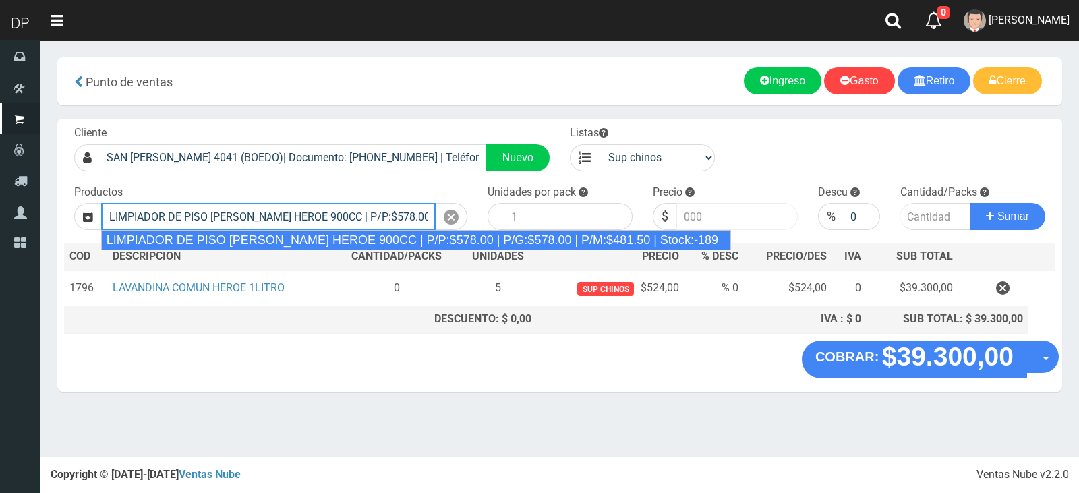
type input "LIMPIADOR DE PISO [PERSON_NAME] HEROE 900CC | P/P:$578.00 | P/G:$578.00 | P/M:$…"
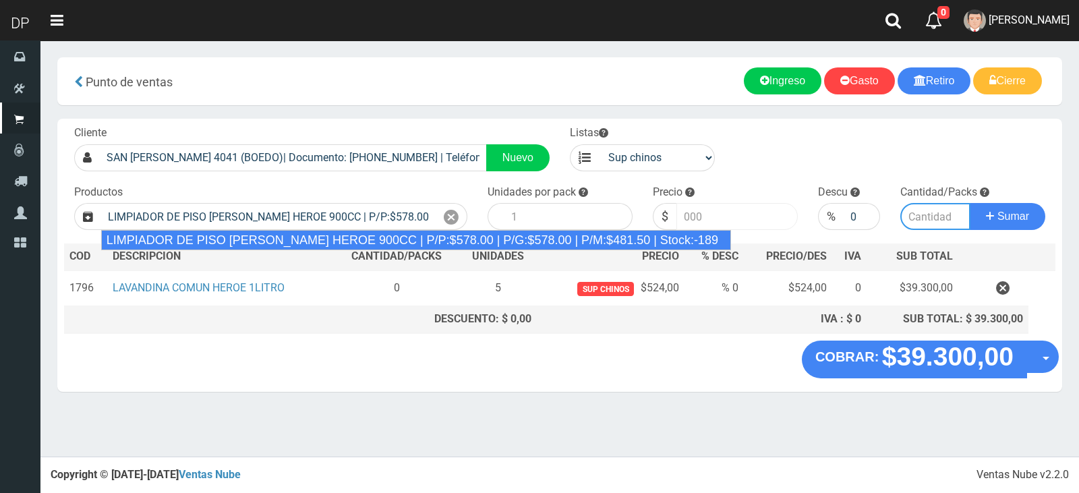
type input "12"
type input "578.00"
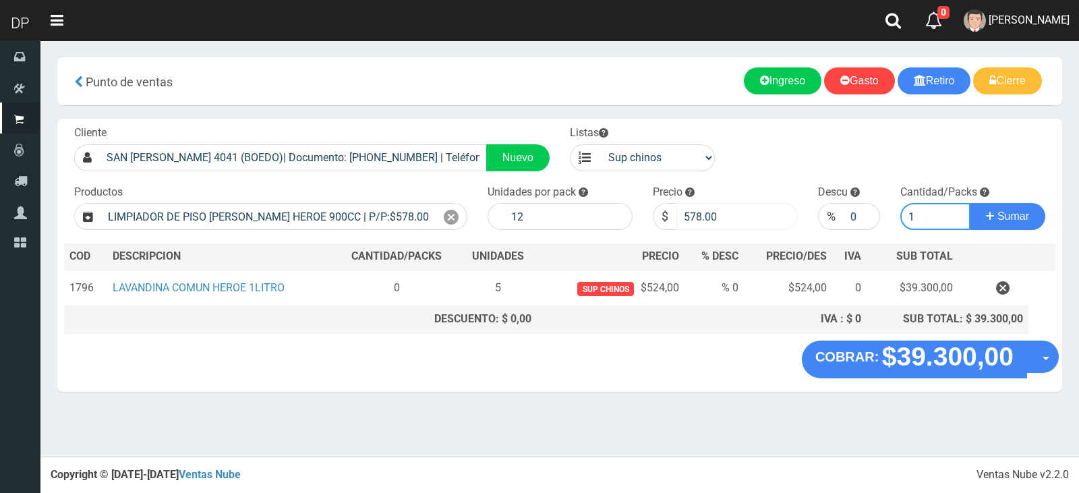
type input "1"
click at [970, 203] on button "Sumar" at bounding box center [1008, 216] width 76 height 27
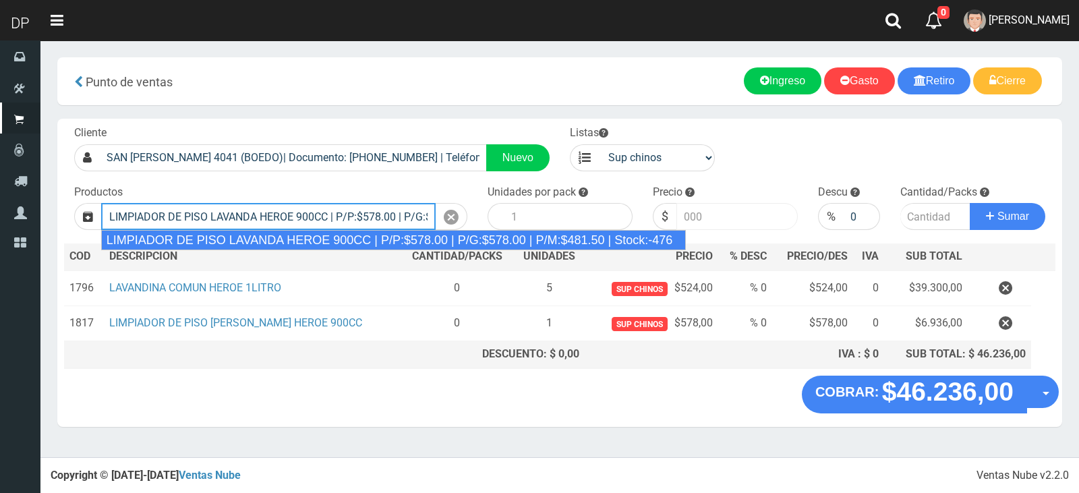
type input "LIMPIADOR DE PISO LAVANDA HEROE 900CC | P/P:$578.00 | P/G:$578.00 | P/M:$481.50…"
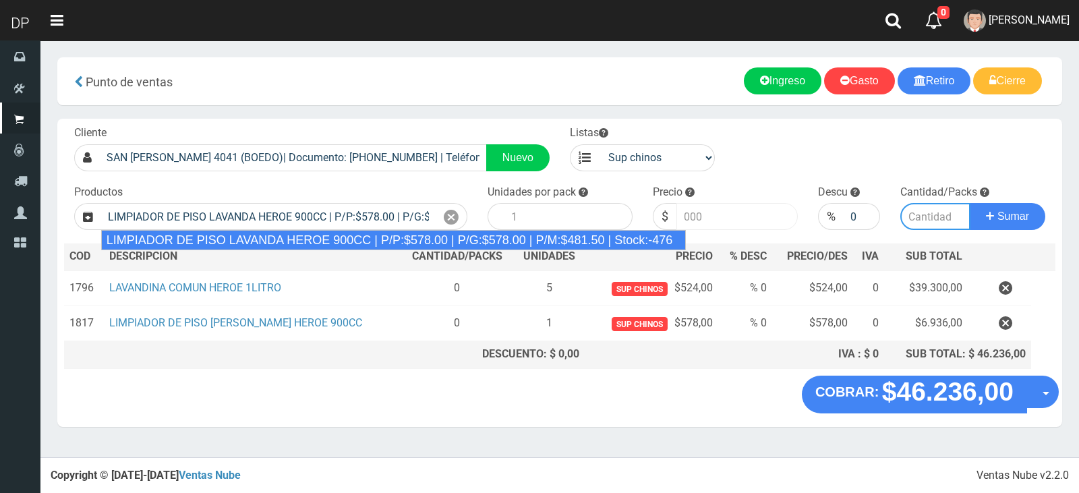
type input "12"
type input "578.00"
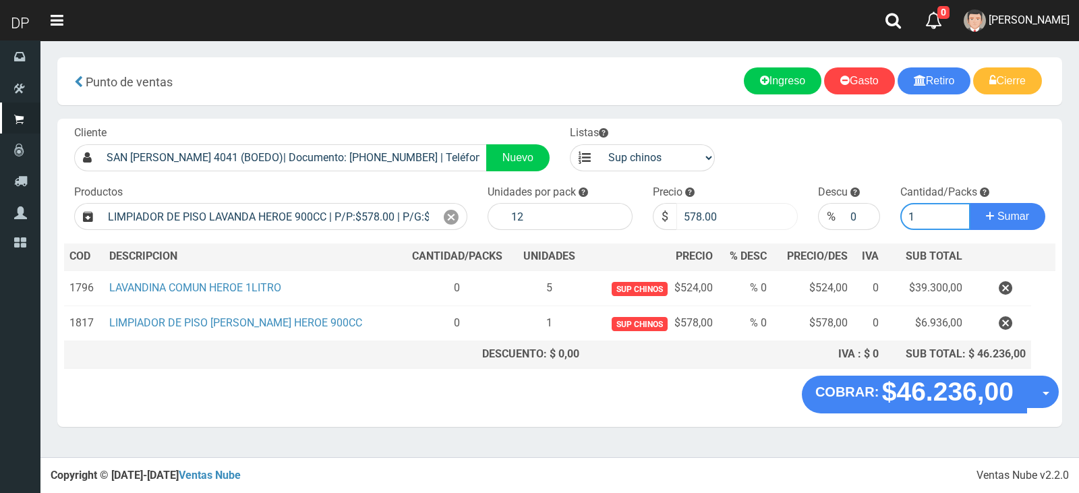
type input "1"
click at [970, 203] on button "Sumar" at bounding box center [1008, 216] width 76 height 27
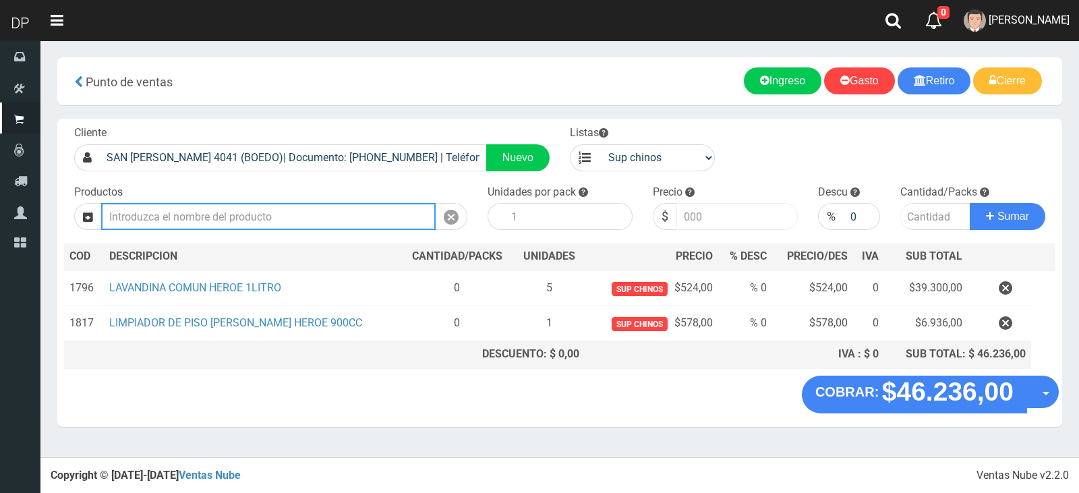
type input "1"
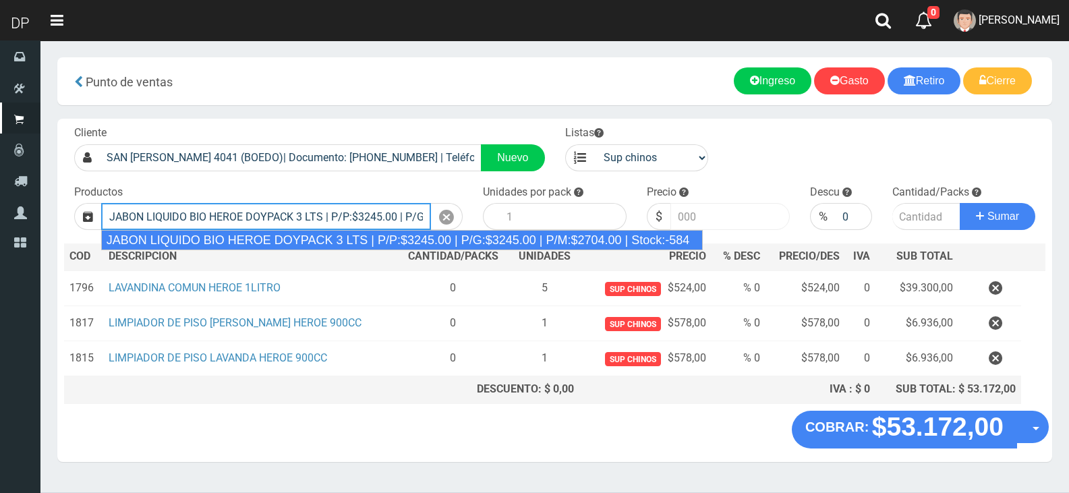
type input "JABON LIQUIDO BIO HEROE DOYPACK 3 LTS | P/P:$3245.00 | P/G:$3245.00 | P/M:$2704…"
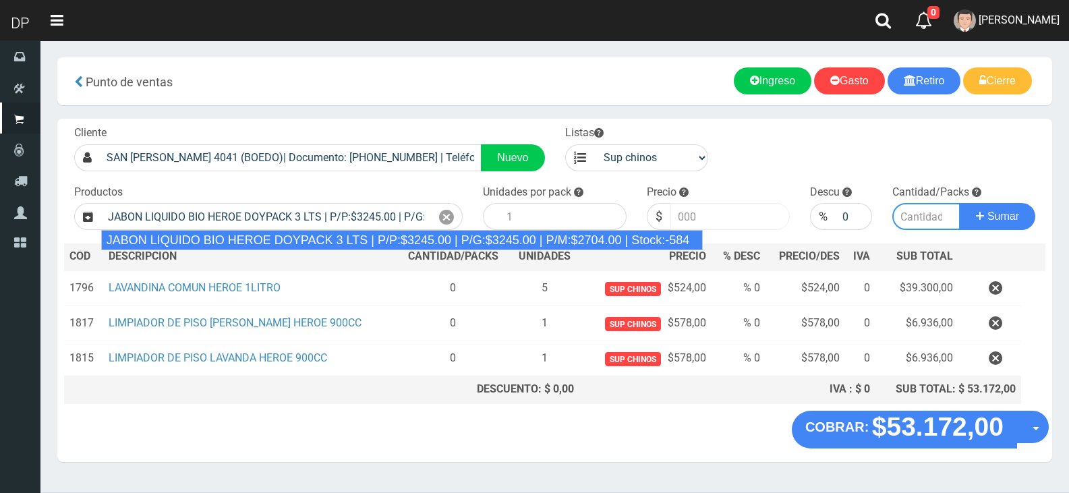
type input "4"
type input "3245.00"
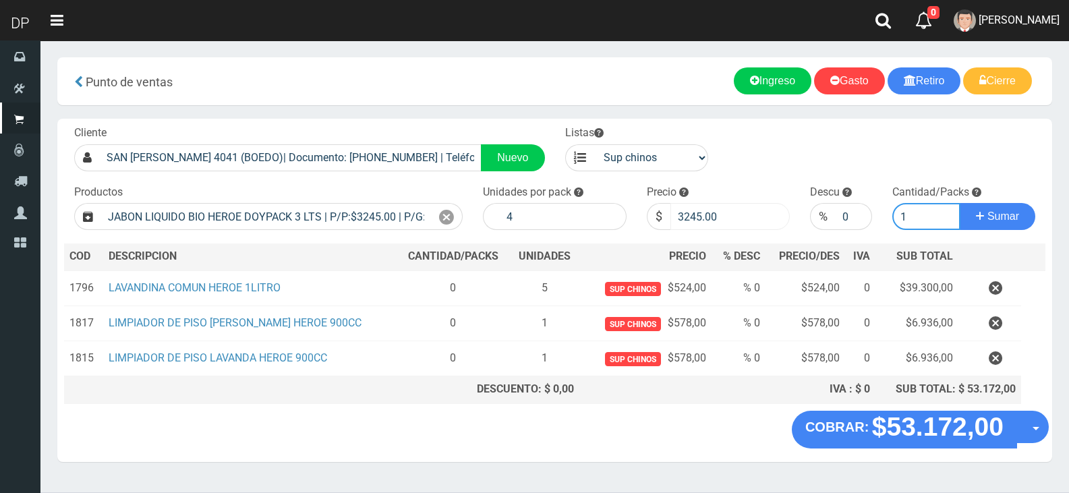
type input "1"
click at [960, 203] on button "Sumar" at bounding box center [998, 216] width 76 height 27
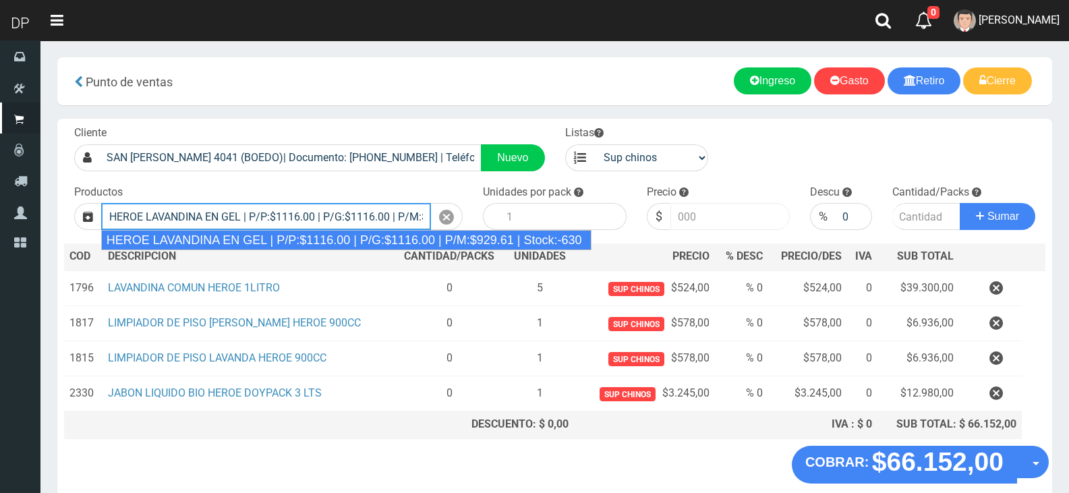
type input "HEROE LAVANDINA EN GEL | P/P:$1116.00 | P/G:$1116.00 | P/M:$929.61 | Stock:-630"
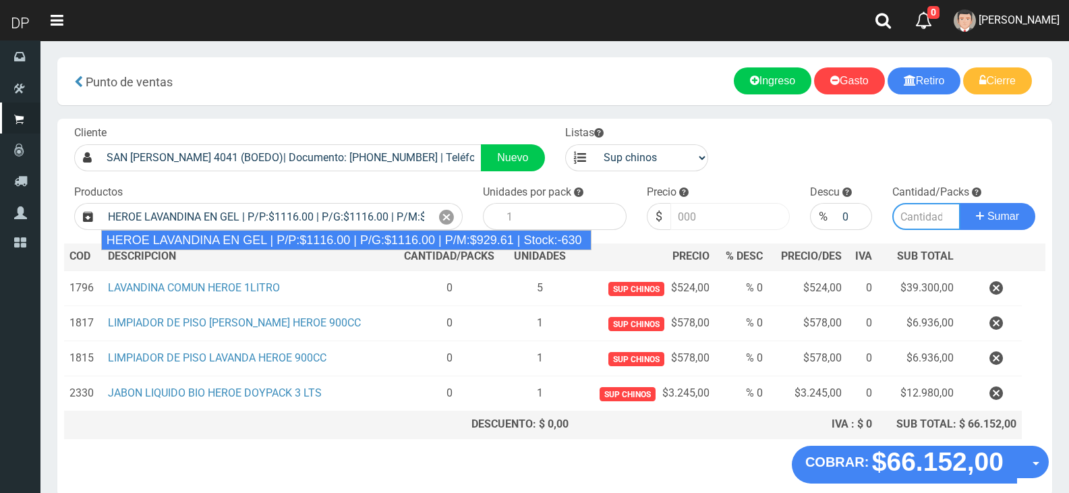
type input "15"
type input "1116.00"
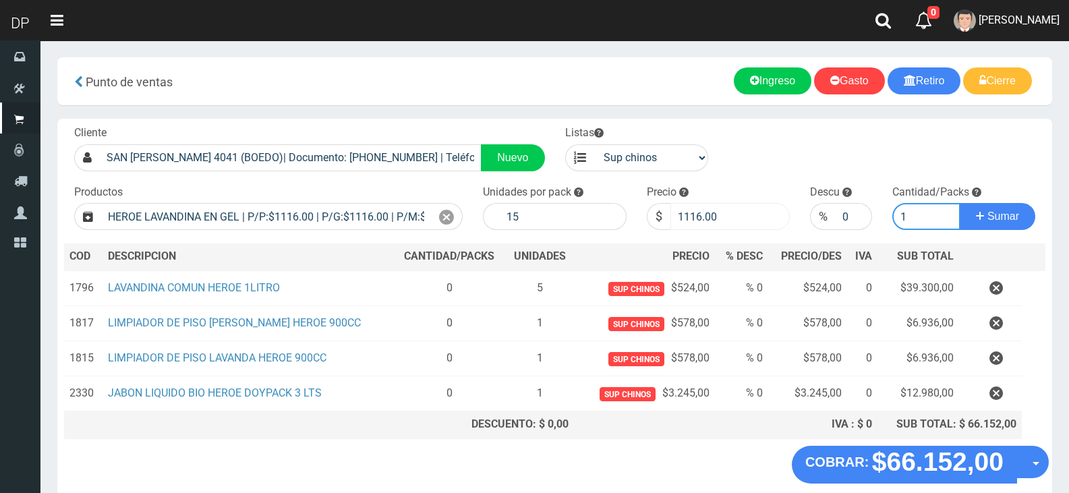
type input "1"
click at [960, 203] on button "Sumar" at bounding box center [998, 216] width 76 height 27
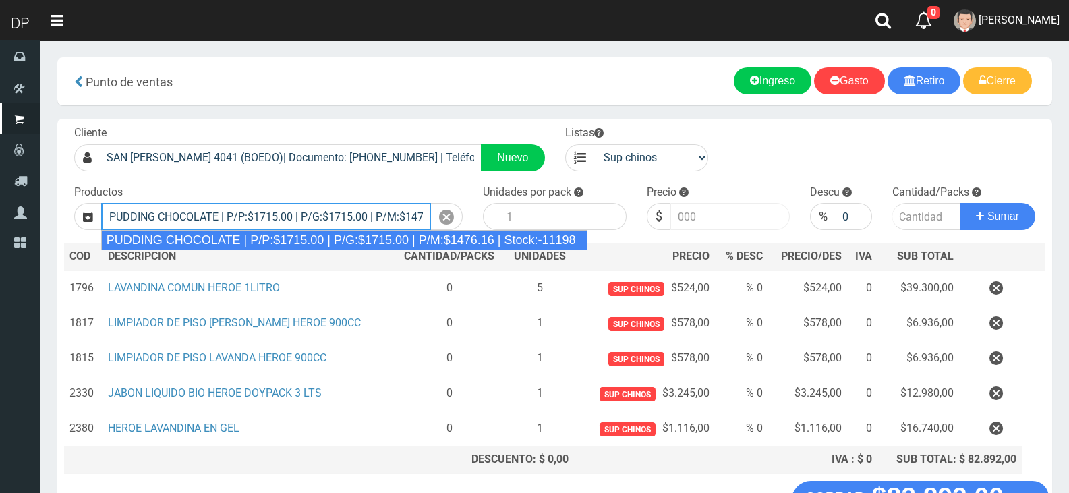
type input "PUDDING CHOCOLATE | P/P:$1715.00 | P/G:$1715.00 | P/M:$1476.16 | Stock:-11198"
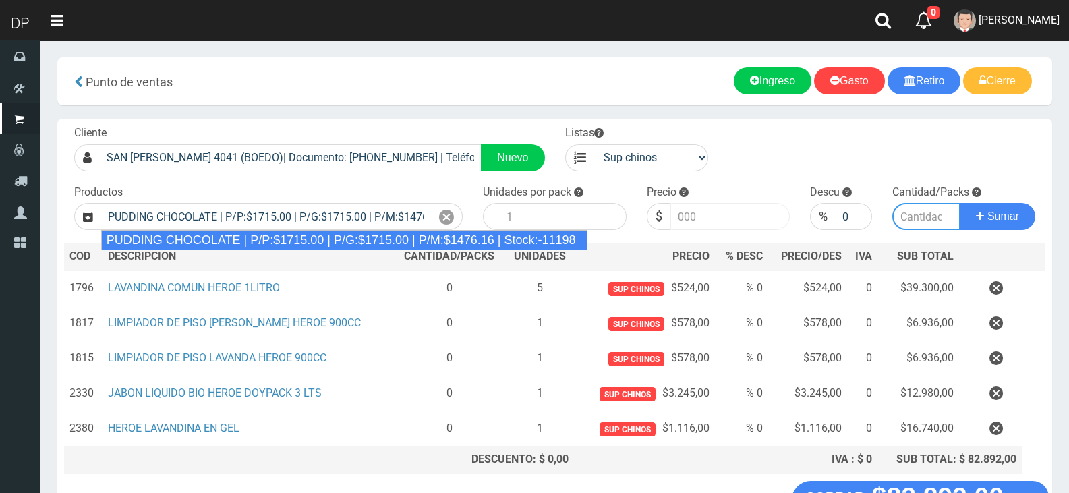
type input "8"
type input "1715.00"
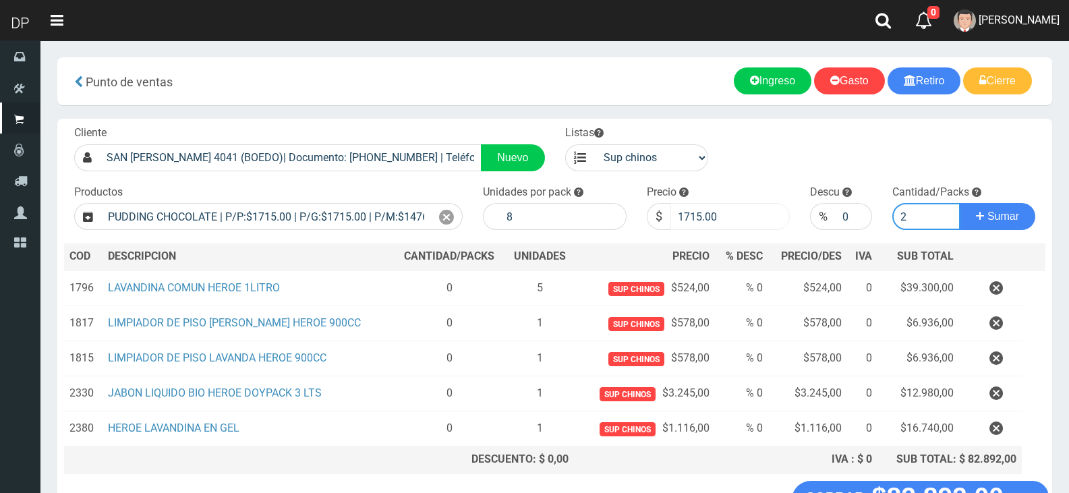
type input "2"
click at [960, 203] on button "Sumar" at bounding box center [998, 216] width 76 height 27
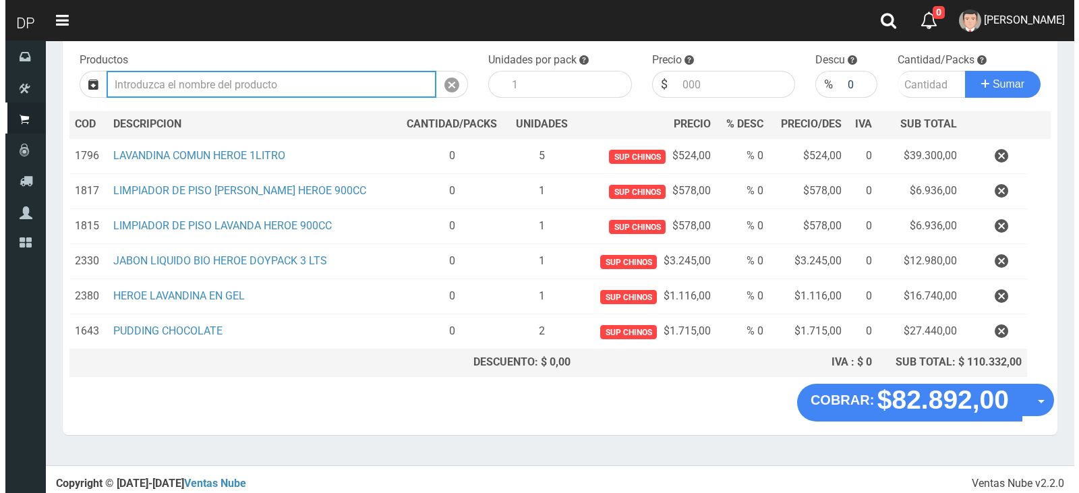
scroll to position [136, 0]
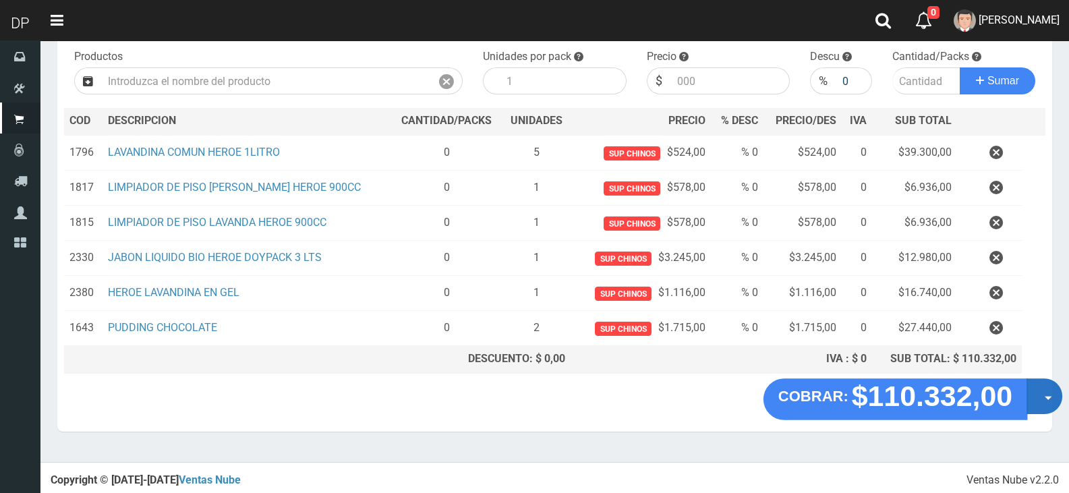
click at [1040, 399] on button "Opciones" at bounding box center [1044, 396] width 36 height 36
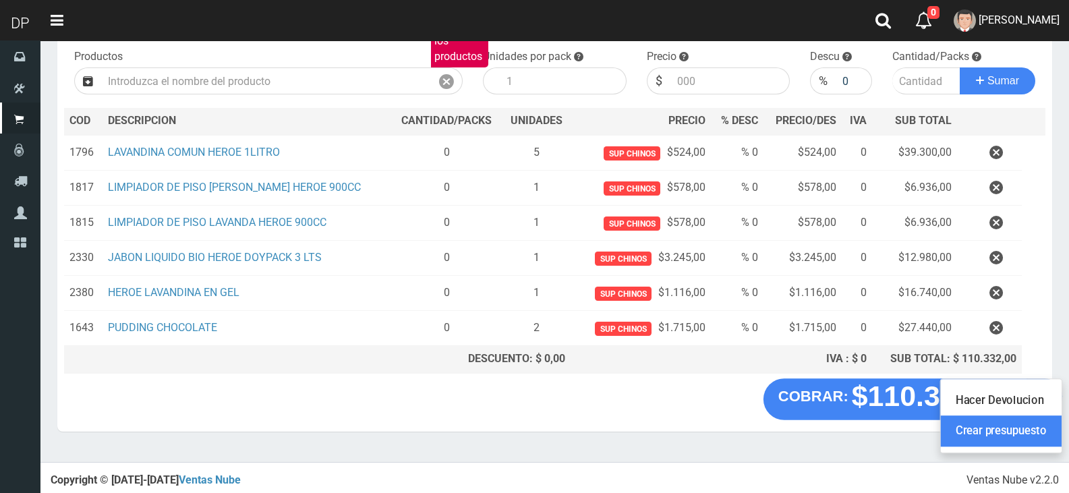
click at [1034, 435] on link "Crear presupuesto" at bounding box center [1001, 431] width 121 height 31
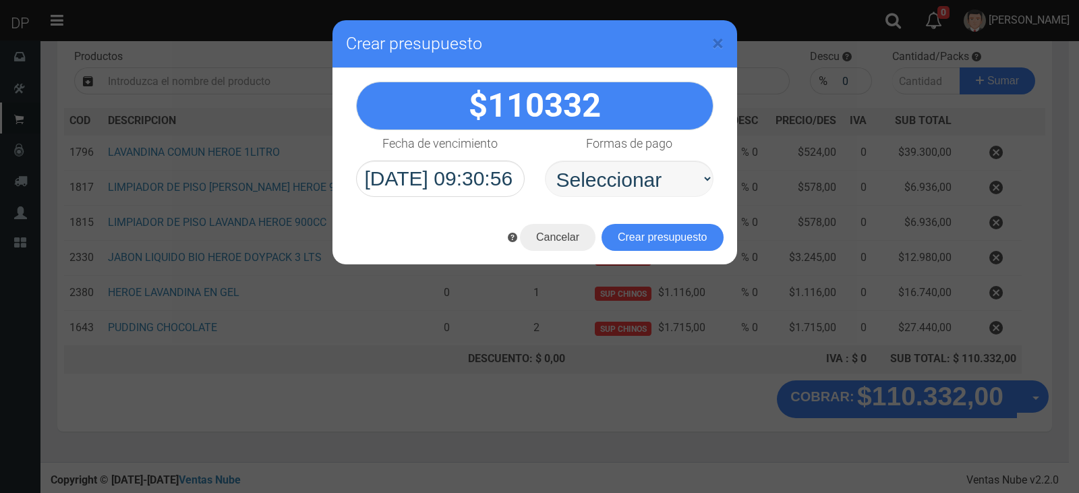
click at [659, 168] on select "Seleccionar Efectivo Tarjeta de Crédito Depósito Débito" at bounding box center [629, 178] width 169 height 36
select select "Efectivo"
click at [545, 160] on select "Seleccionar Efectivo Tarjeta de Crédito Depósito Débito" at bounding box center [629, 178] width 169 height 36
click at [675, 240] on button "Crear presupuesto" at bounding box center [662, 237] width 122 height 27
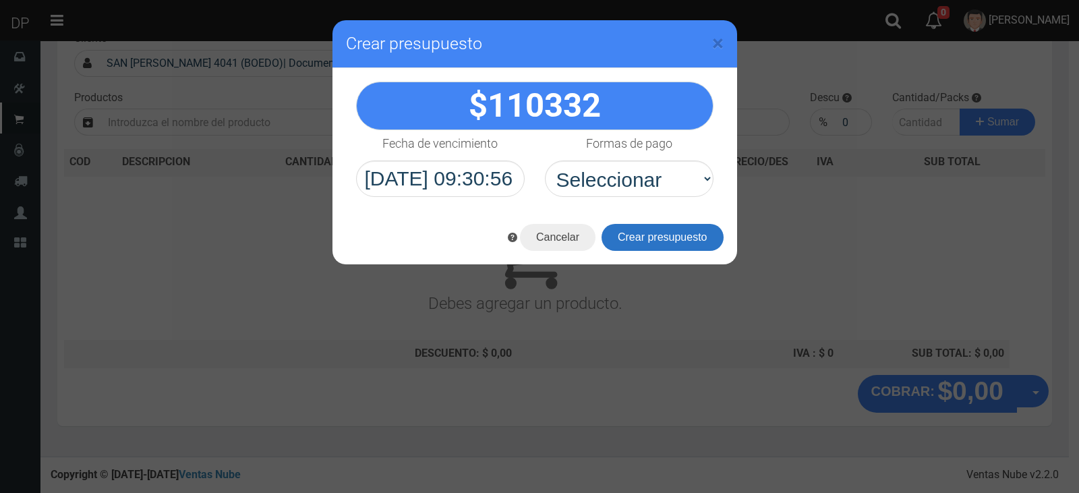
scroll to position [89, 0]
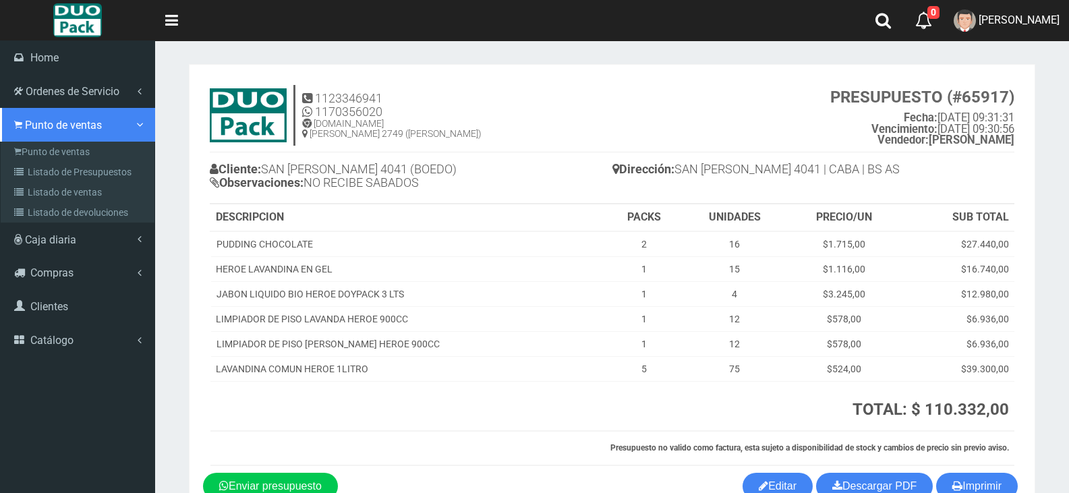
click at [25, 128] on span "Punto de ventas" at bounding box center [63, 125] width 77 height 13
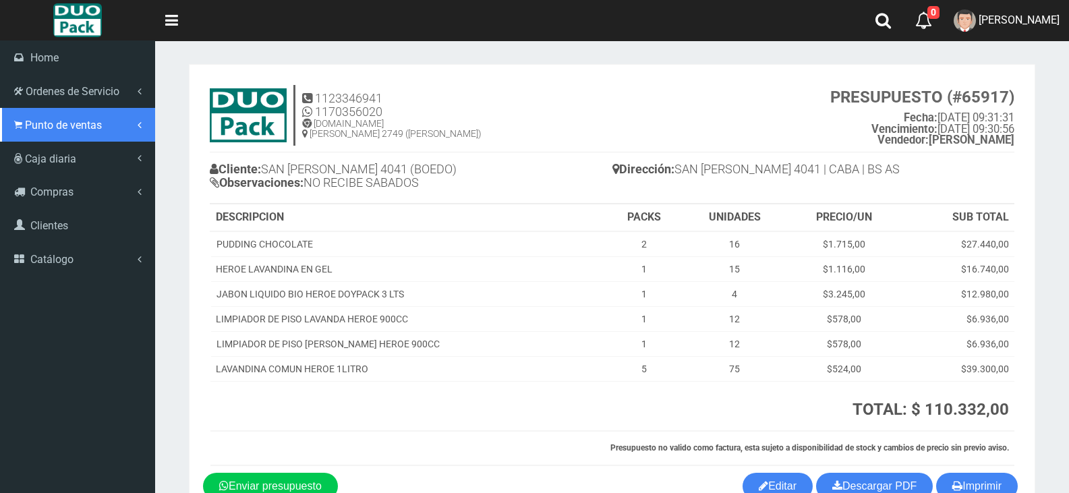
click at [90, 129] on span "Punto de ventas" at bounding box center [63, 125] width 77 height 13
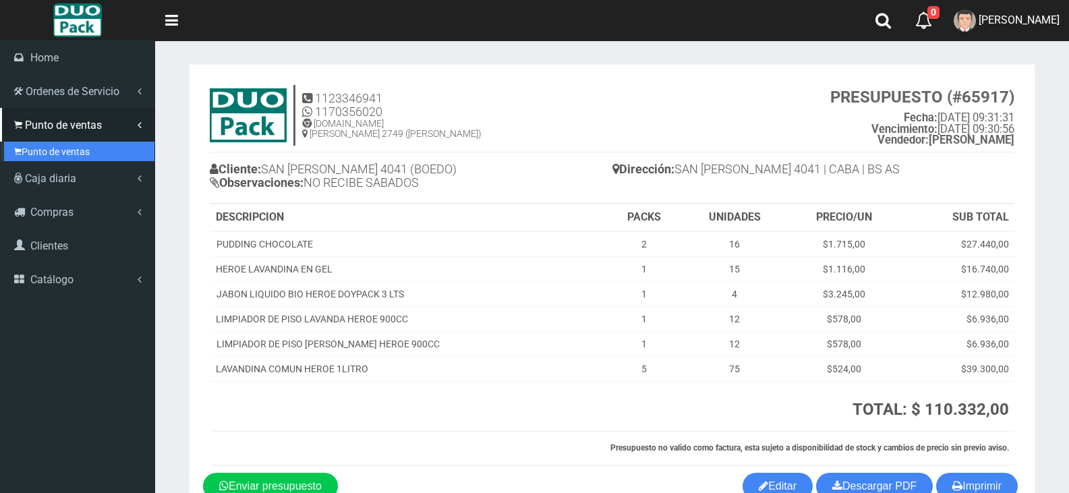
click at [88, 147] on link "Punto de ventas" at bounding box center [79, 152] width 150 height 20
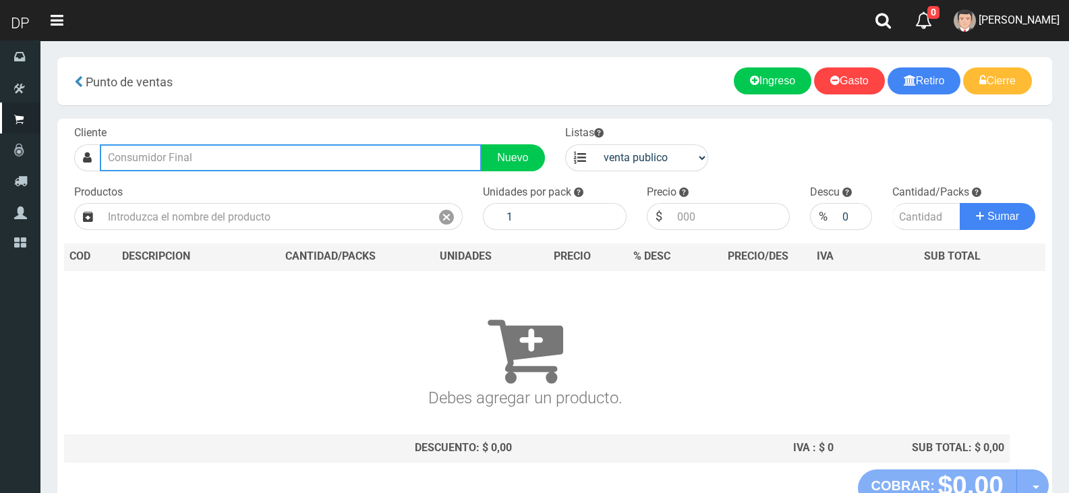
click at [239, 164] on input "text" at bounding box center [291, 157] width 382 height 27
type input "MARMOL 8"
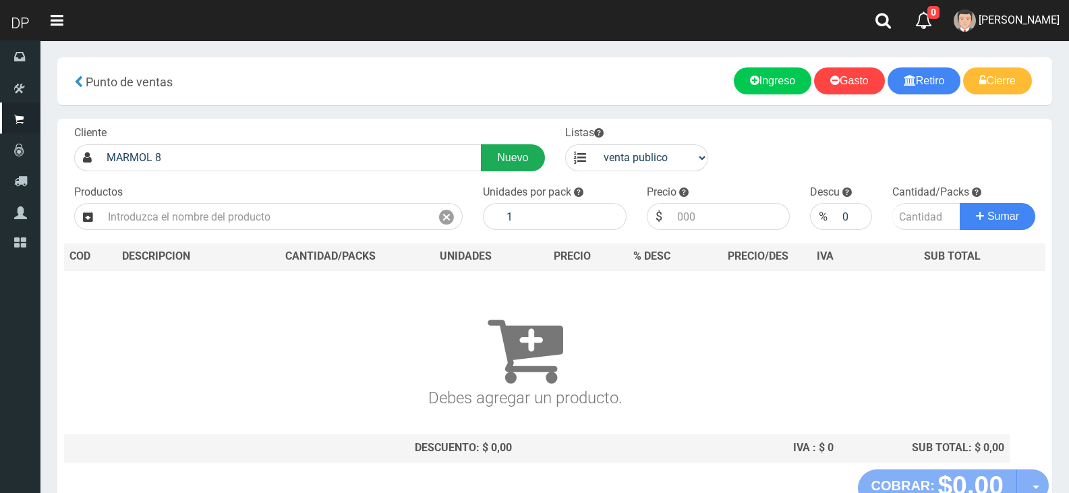
click at [499, 144] on link "Nuevo" at bounding box center [512, 157] width 63 height 27
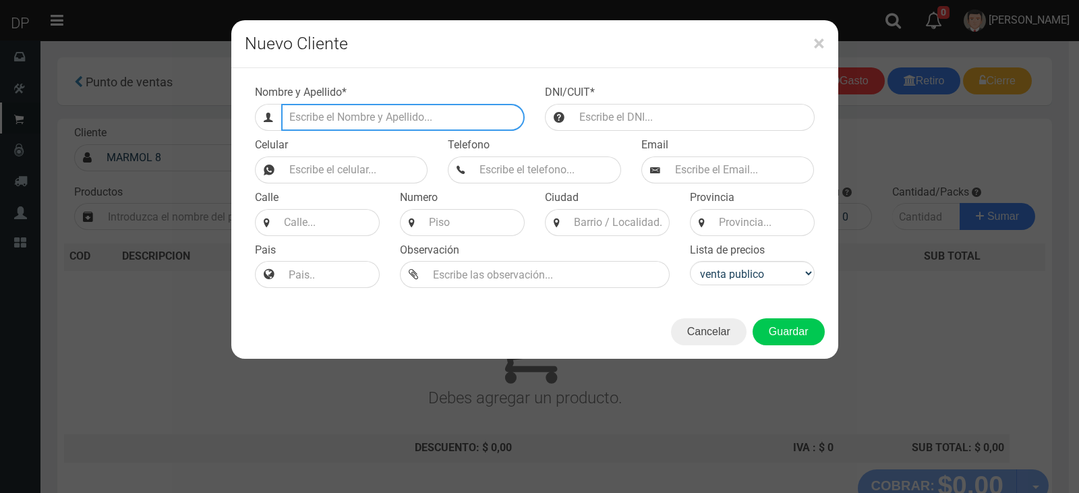
click at [344, 124] on input "Efectivo a retirar" at bounding box center [402, 117] width 243 height 27
type input "MARMOL 866 (BOEDO)"
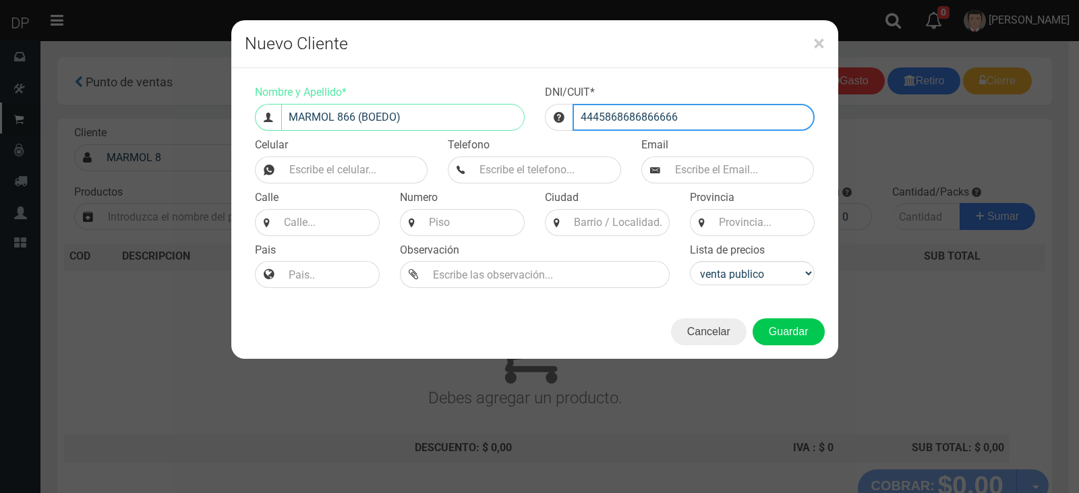
type input "4445868686866666"
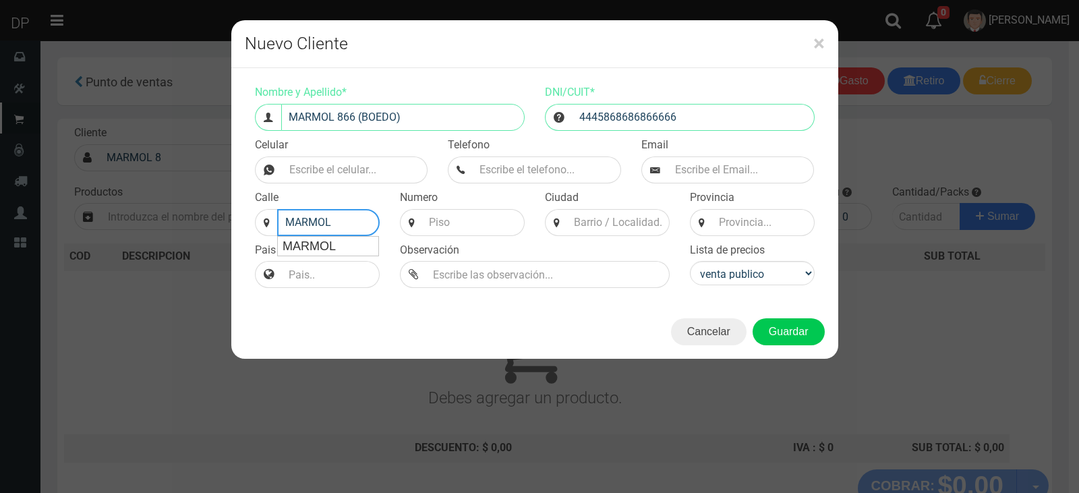
type input "MARMOL"
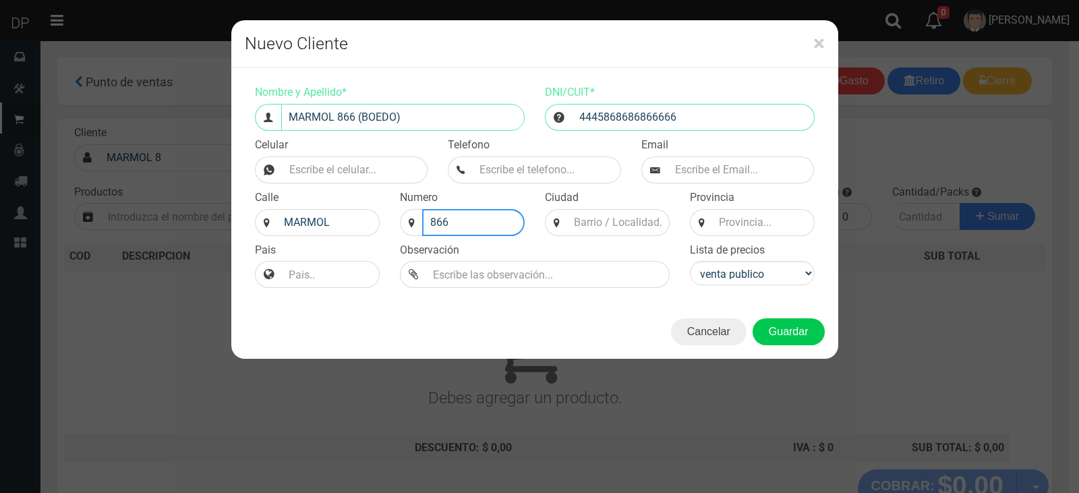
type input "866"
type input "CAB"
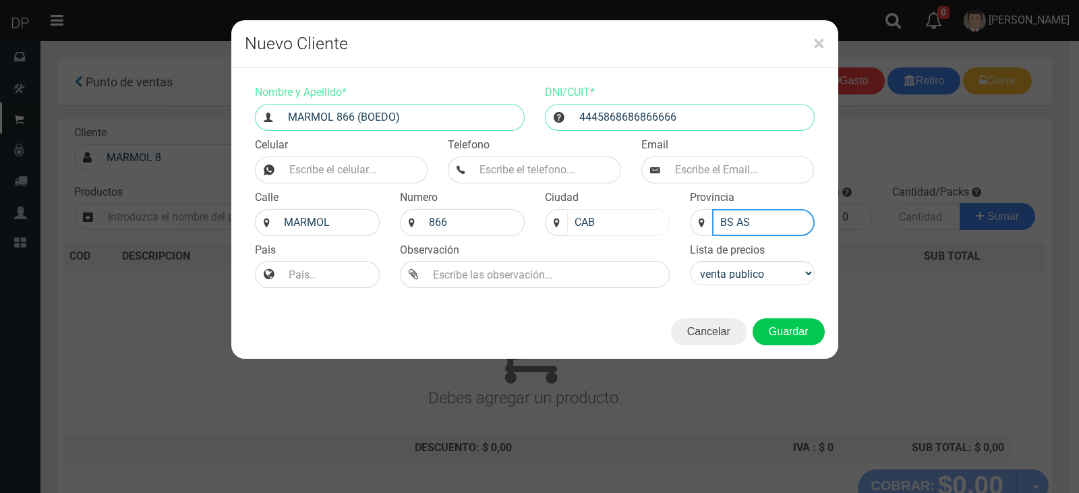
type input "BS AS"
click at [637, 229] on input "CAB" at bounding box center [618, 222] width 102 height 27
type input "CABA"
click at [768, 284] on select "venta publico Sup chinos reventas" at bounding box center [752, 273] width 125 height 24
select select "2"
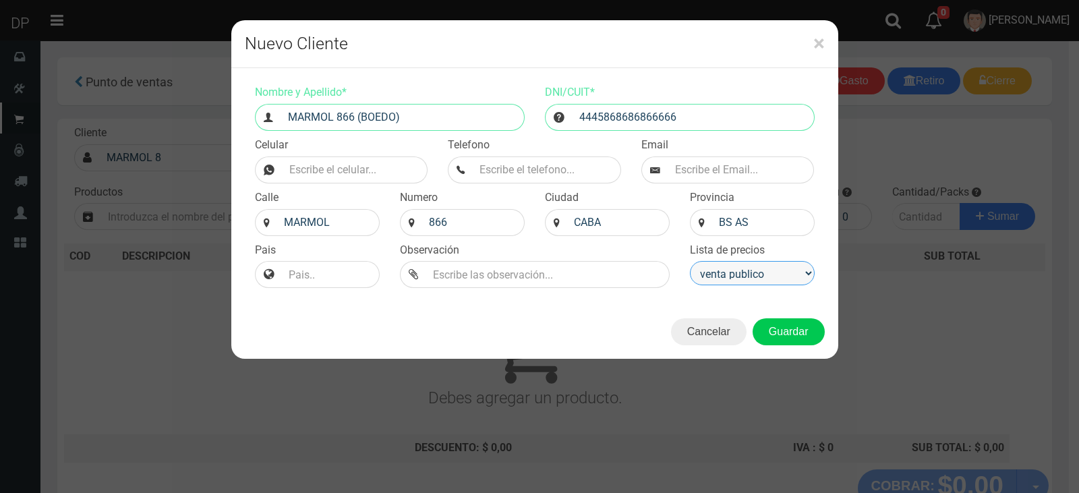
click at [690, 261] on select "venta publico Sup chinos reventas" at bounding box center [752, 273] width 125 height 24
click at [784, 345] on button "Guardar" at bounding box center [789, 331] width 72 height 27
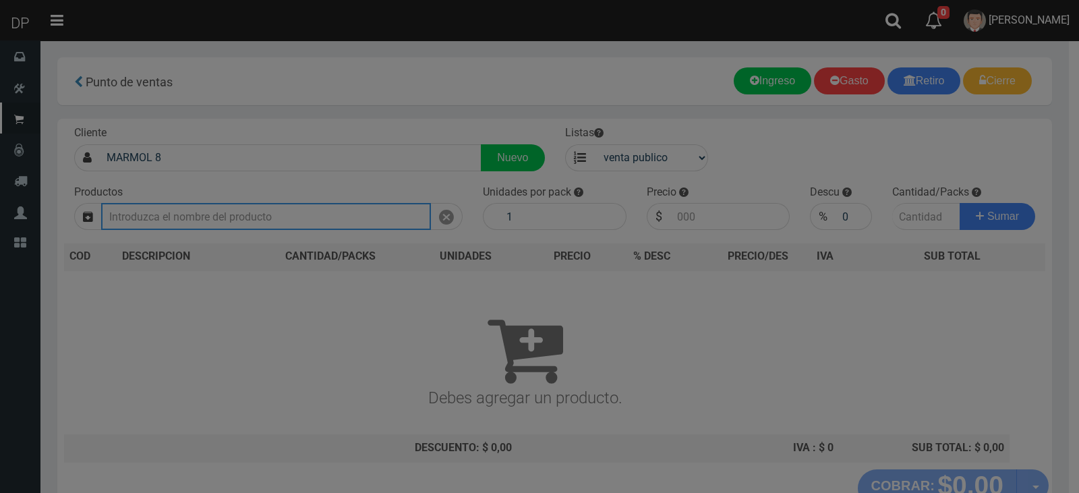
type input "MARMOL 866 (BOEDO) | Documento: 4445868686866666"
select select "2"
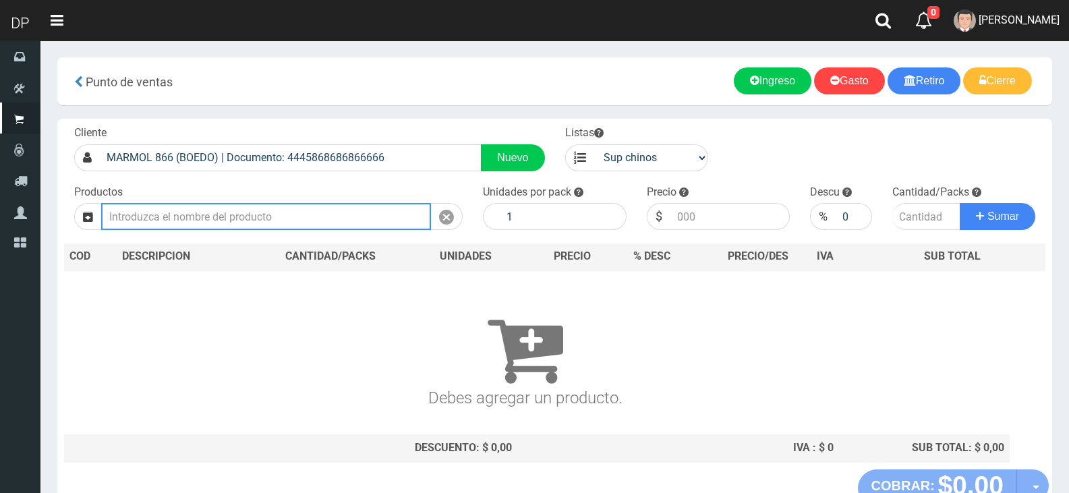
click at [390, 204] on input "text" at bounding box center [266, 216] width 330 height 27
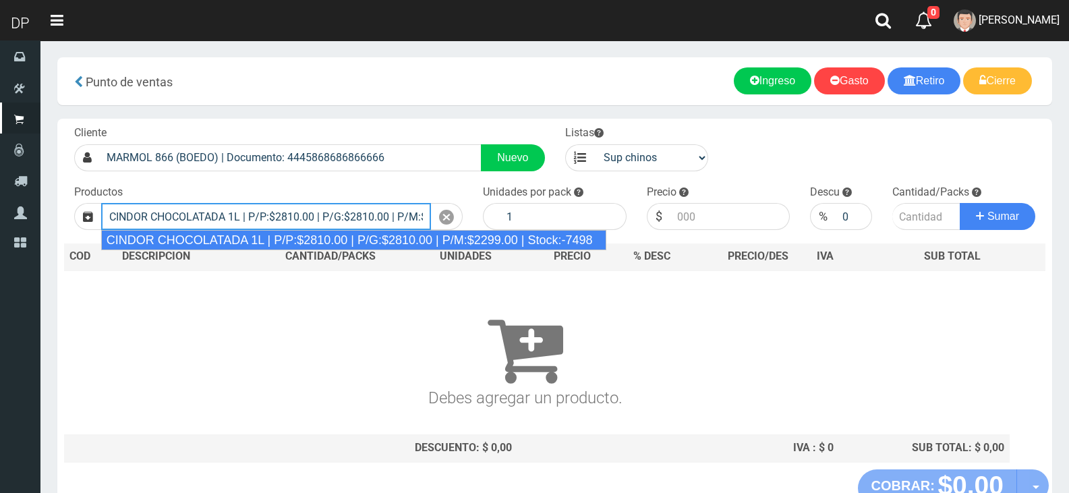
type input "CINDOR CHOCOLATADA 1L | P/P:$2810.00 | P/G:$2810.00 | P/M:$2299.00 | Stock:-7498"
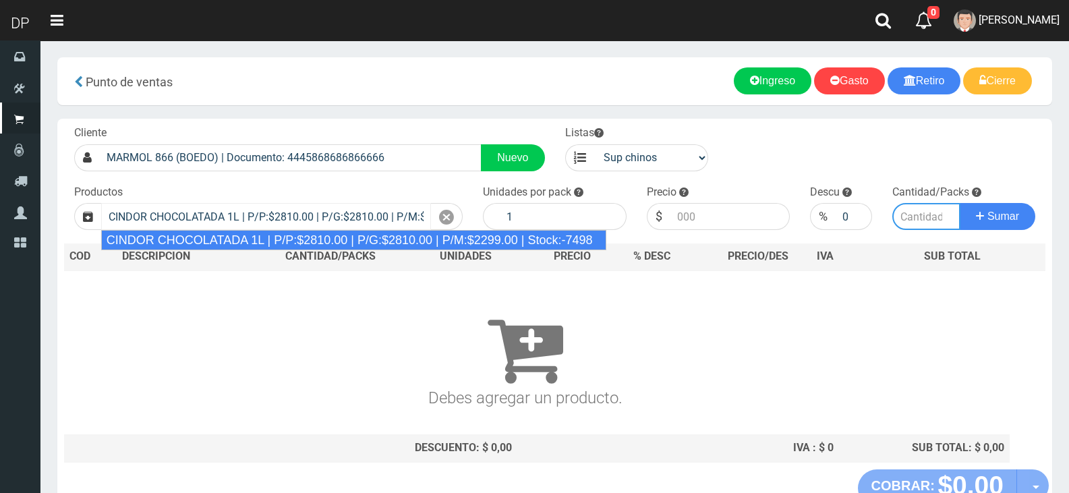
type input "12"
type input "2810.00"
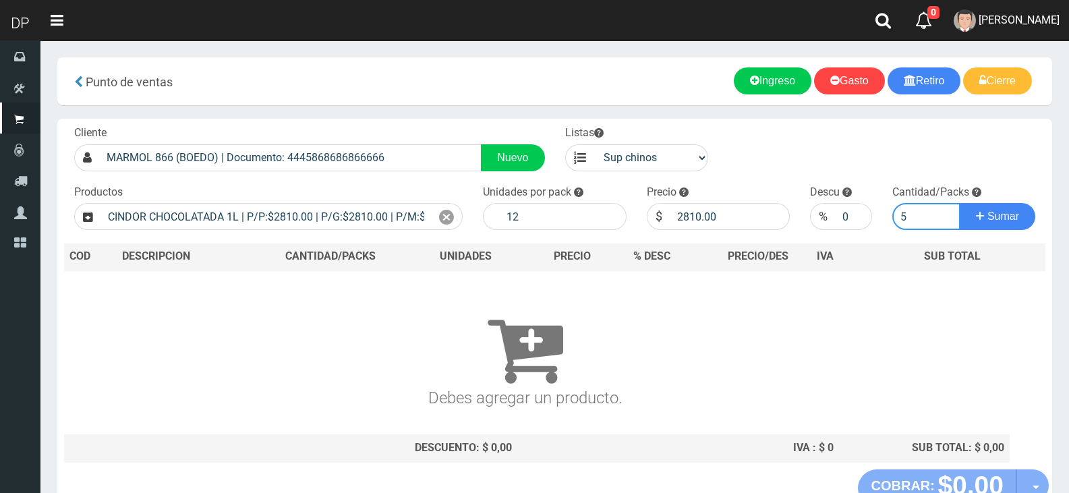
type input "5"
click at [666, 202] on div "Precio $ 2810.00" at bounding box center [719, 208] width 164 height 46
click at [682, 214] on input "2810.00" at bounding box center [730, 216] width 120 height 27
type input "2760"
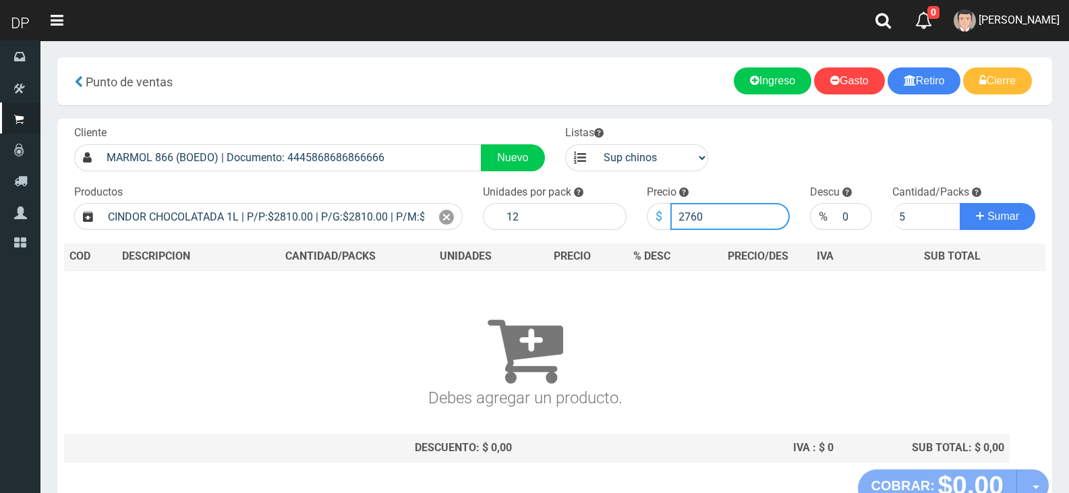
click at [960, 203] on button "Sumar" at bounding box center [998, 216] width 76 height 27
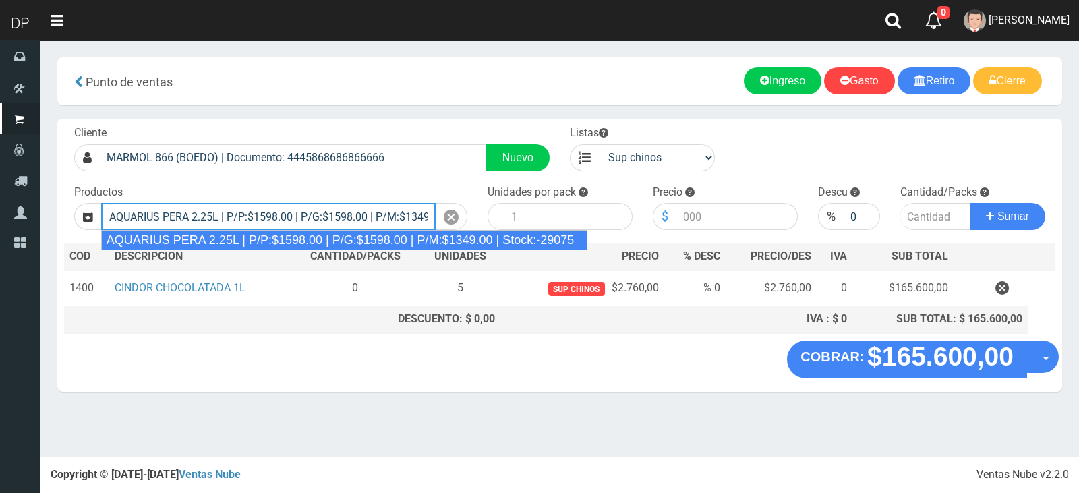
type input "AQUARIUS PERA 2.25L | P/P:$1598.00 | P/G:$1598.00 | P/M:$1349.00 | Stock:-29075"
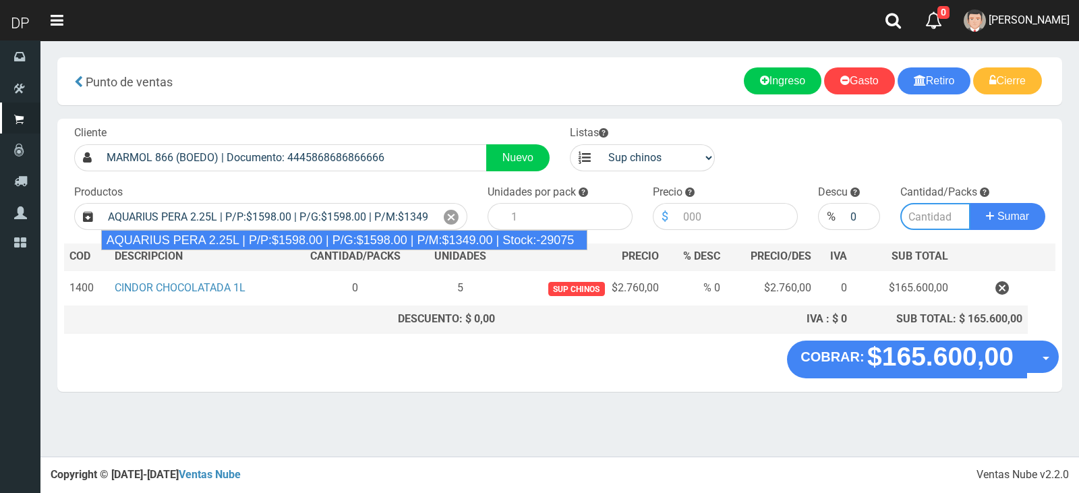
type input "6"
type input "1598.00"
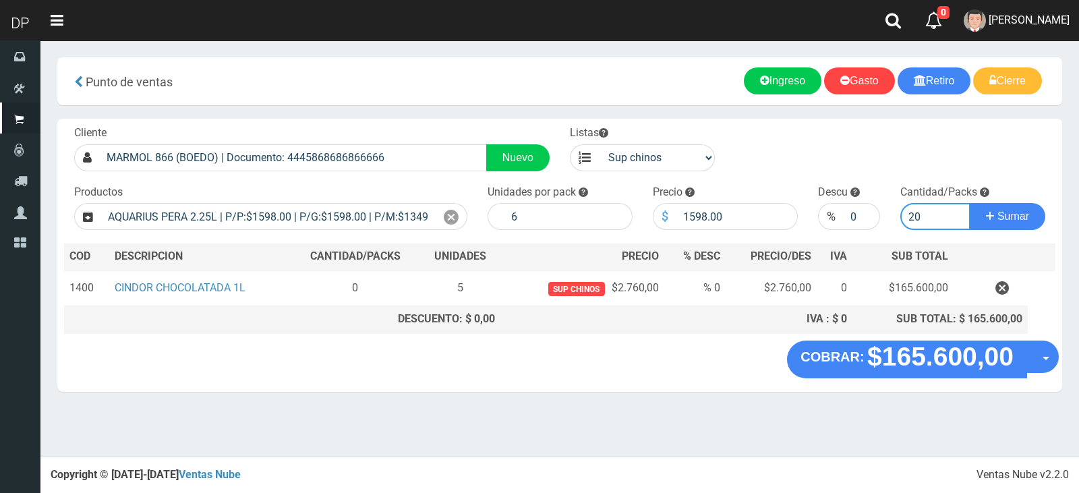
type input "20"
click at [970, 203] on button "Sumar" at bounding box center [1008, 216] width 76 height 27
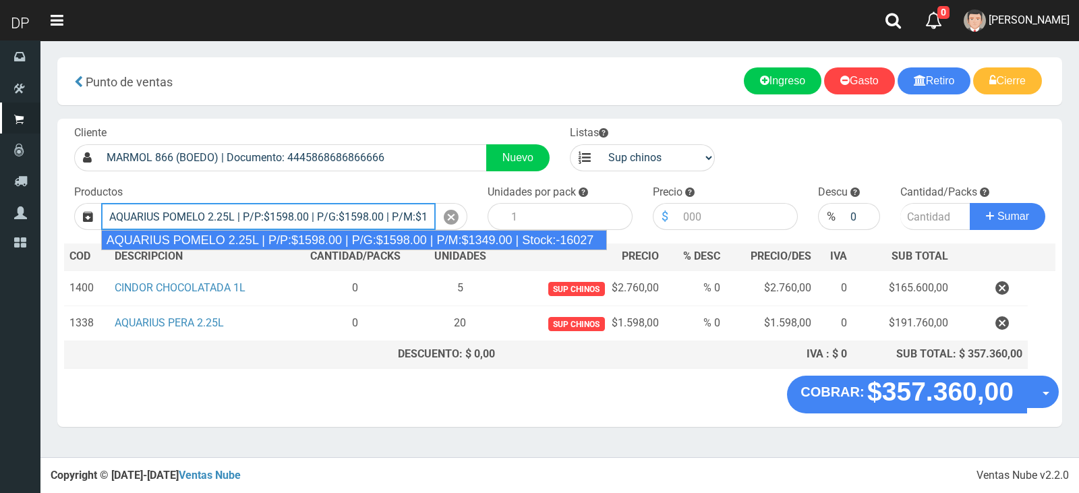
type input "AQUARIUS POMELO 2.25L | P/P:$1598.00 | P/G:$1598.00 | P/M:$1349.00 | Stock:-160…"
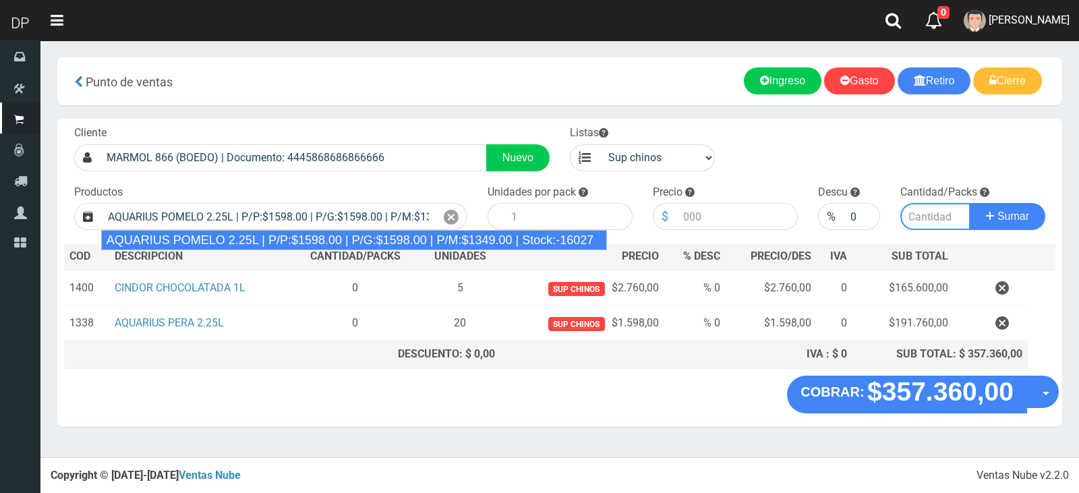
type input "6"
type input "1598.00"
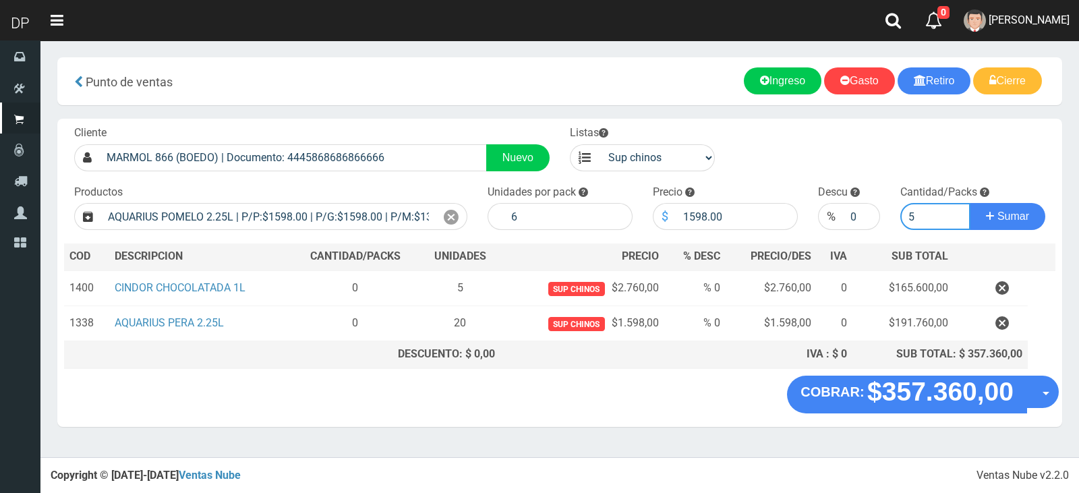
type input "5"
click at [970, 203] on button "Sumar" at bounding box center [1008, 216] width 76 height 27
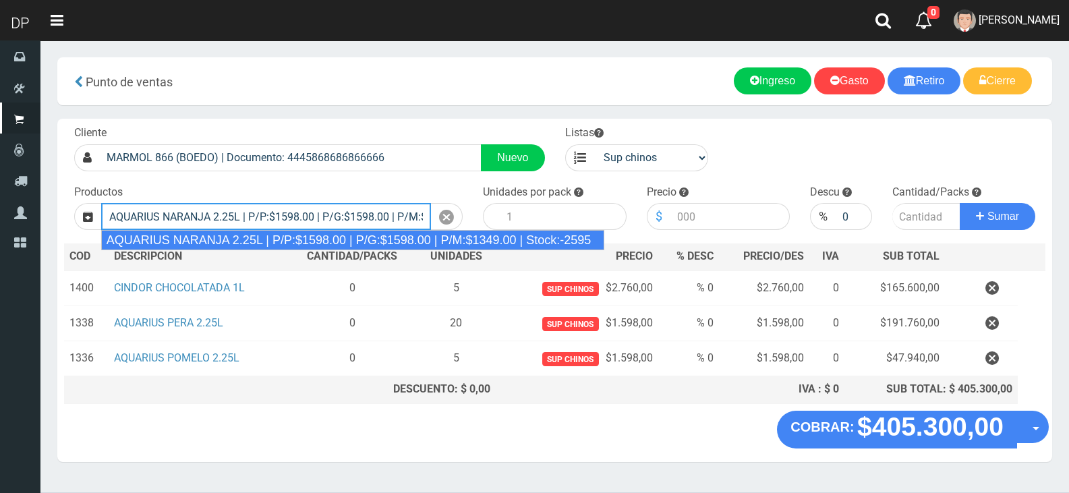
type input "AQUARIUS NARANJA 2.25L | P/P:$1598.00 | P/G:$1598.00 | P/M:$1349.00 | Stock:-25…"
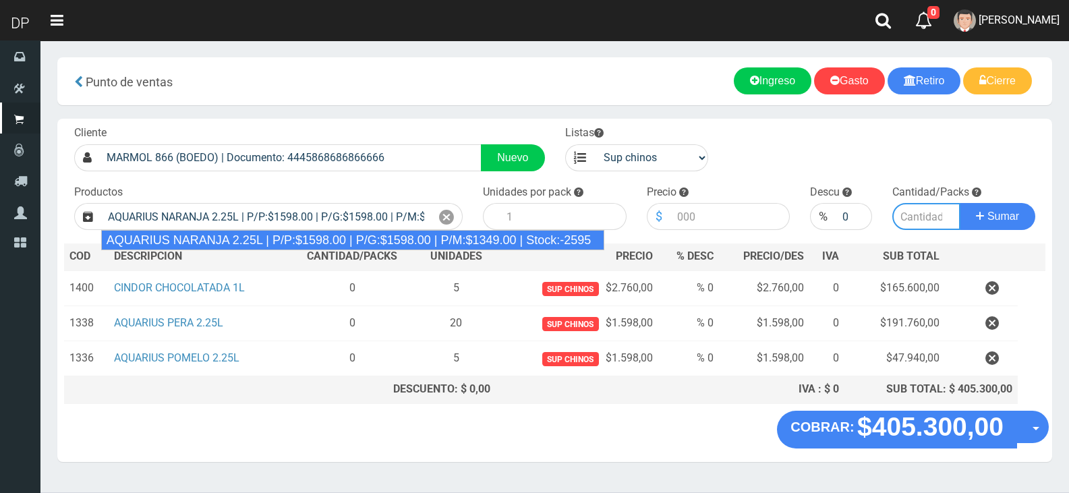
type input "6"
type input "1598.00"
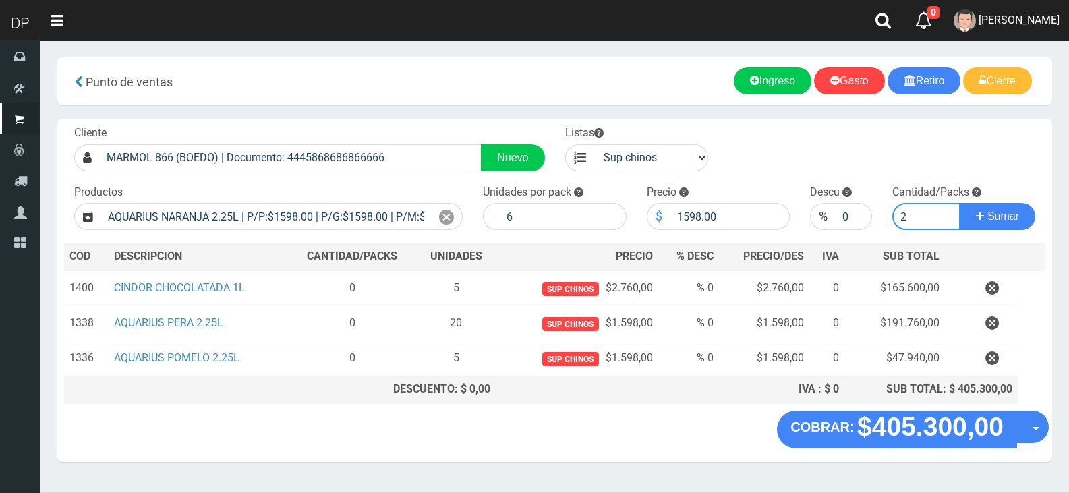
type input "2"
click at [960, 203] on button "Sumar" at bounding box center [998, 216] width 76 height 27
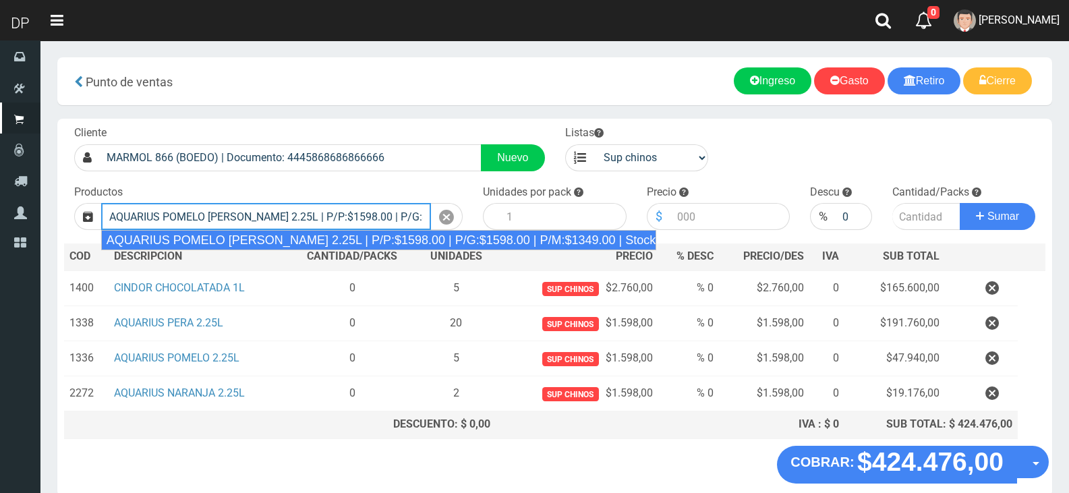
type input "AQUARIUS POMELO ROSADO 2.25L | P/P:$1598.00 | P/G:$1598.00 | P/M:$1349.00 | Sto…"
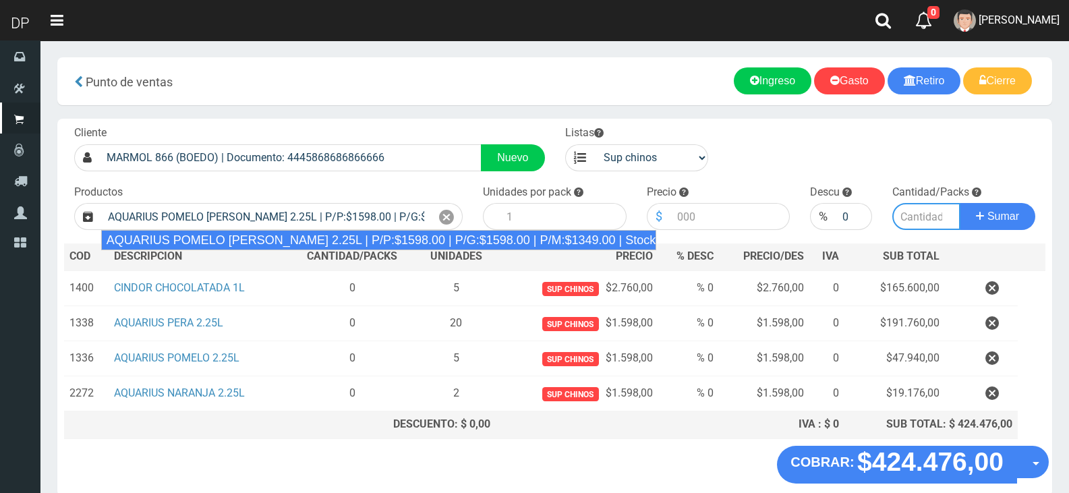
type input "6"
type input "1598.00"
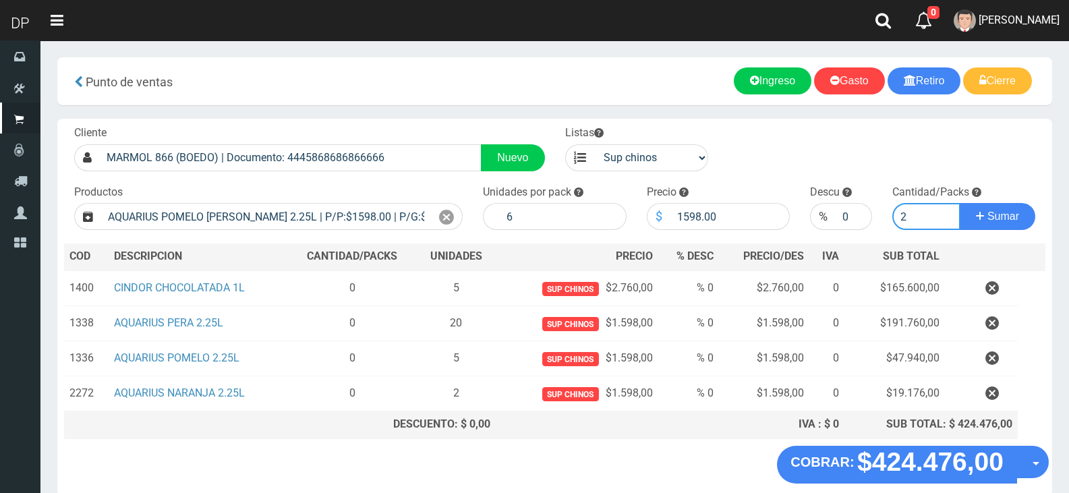
type input "2"
click at [960, 203] on button "Sumar" at bounding box center [998, 216] width 76 height 27
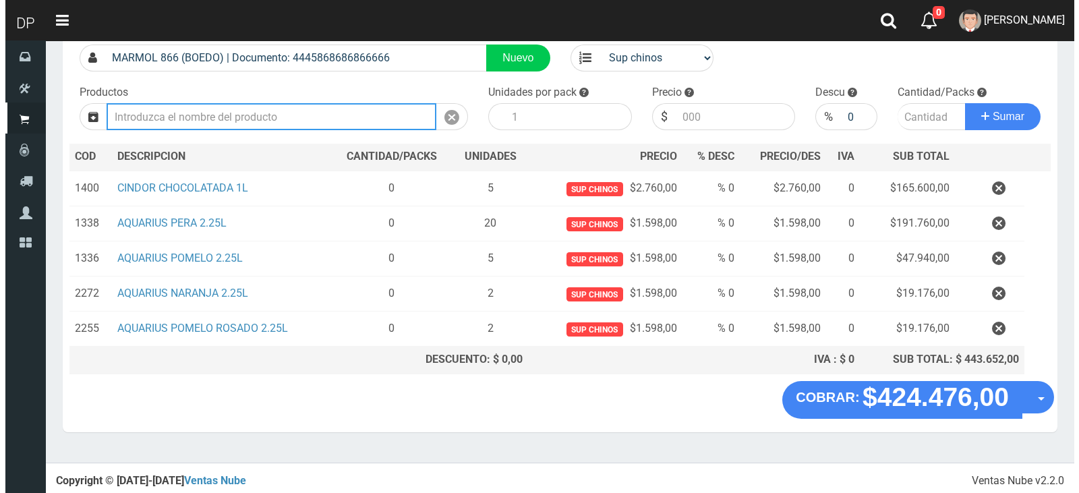
scroll to position [100, 0]
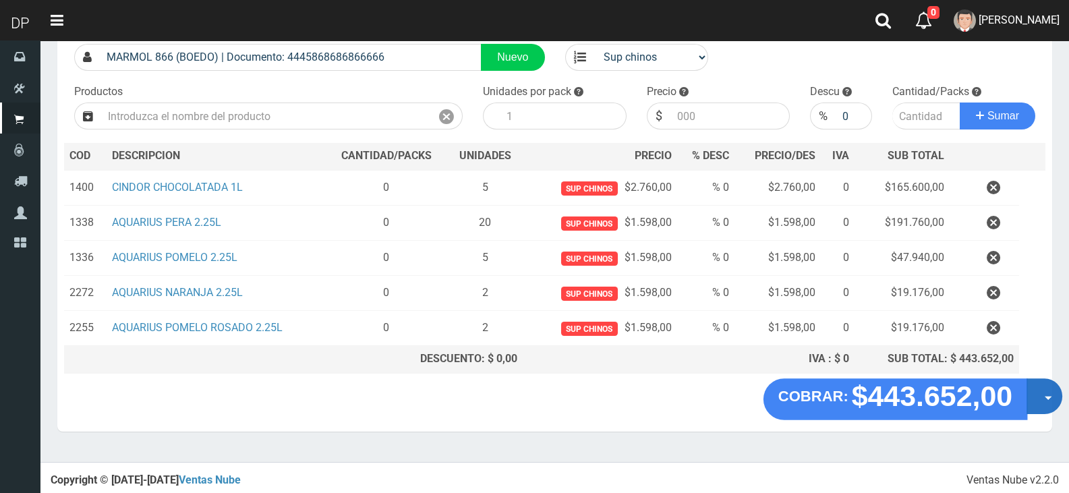
click at [1037, 396] on button "Opciones" at bounding box center [1044, 396] width 36 height 36
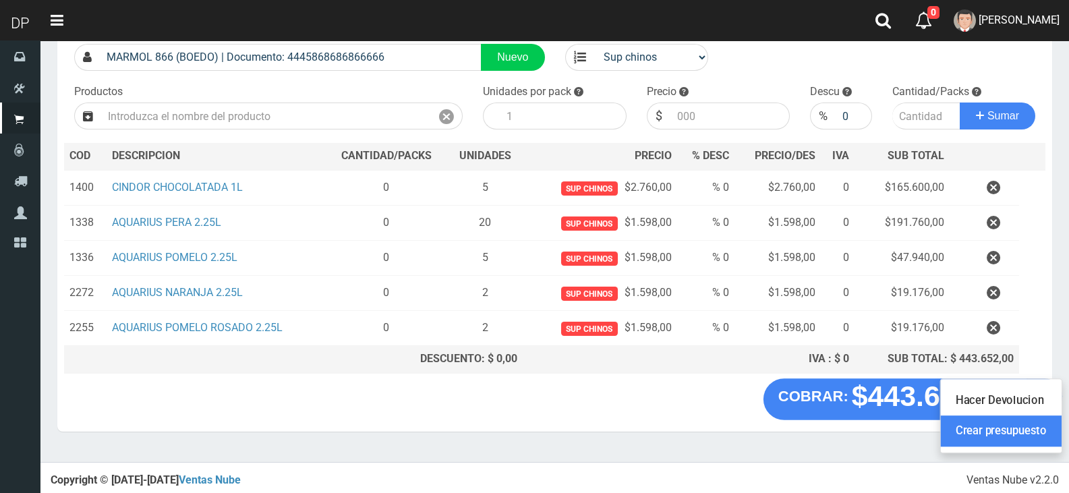
click at [1023, 428] on link "Crear presupuesto" at bounding box center [1001, 431] width 121 height 31
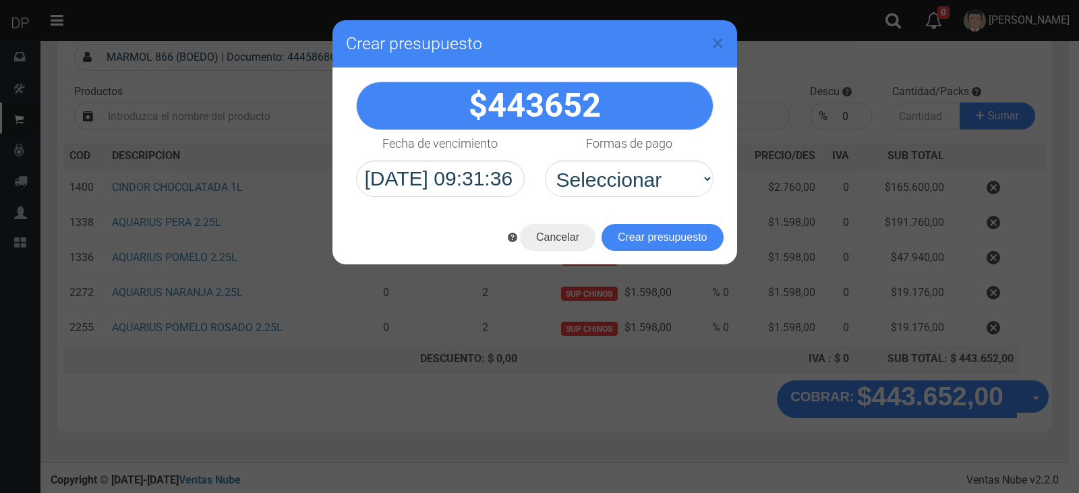
click at [617, 222] on div "Cancelar Crear presupuesto" at bounding box center [534, 237] width 405 height 54
click at [619, 179] on select "Seleccionar Efectivo Tarjeta de Crédito Depósito Débito" at bounding box center [629, 178] width 169 height 36
select select "Efectivo"
click at [545, 160] on select "Seleccionar Efectivo Tarjeta de Crédito Depósito Débito" at bounding box center [629, 178] width 169 height 36
click at [629, 231] on button "Crear presupuesto" at bounding box center [662, 237] width 122 height 27
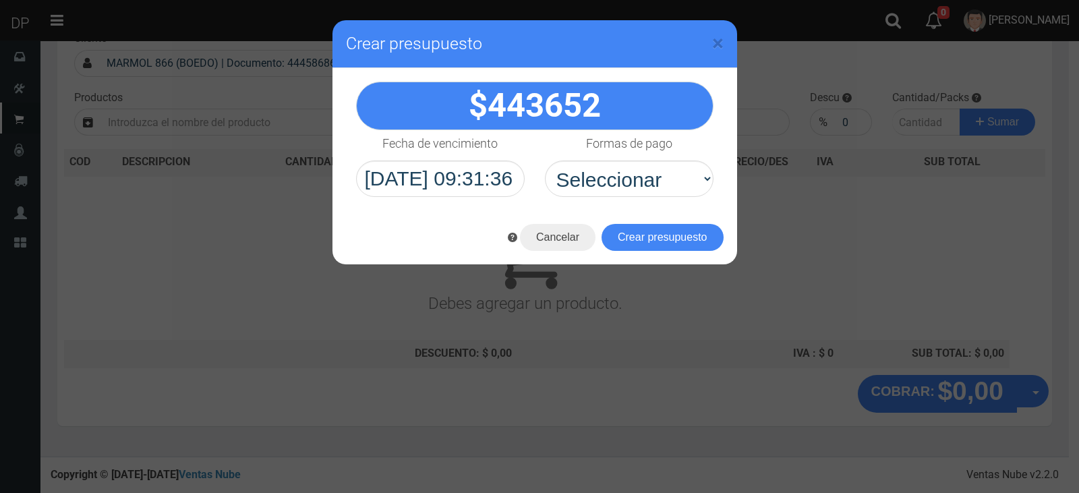
scroll to position [89, 0]
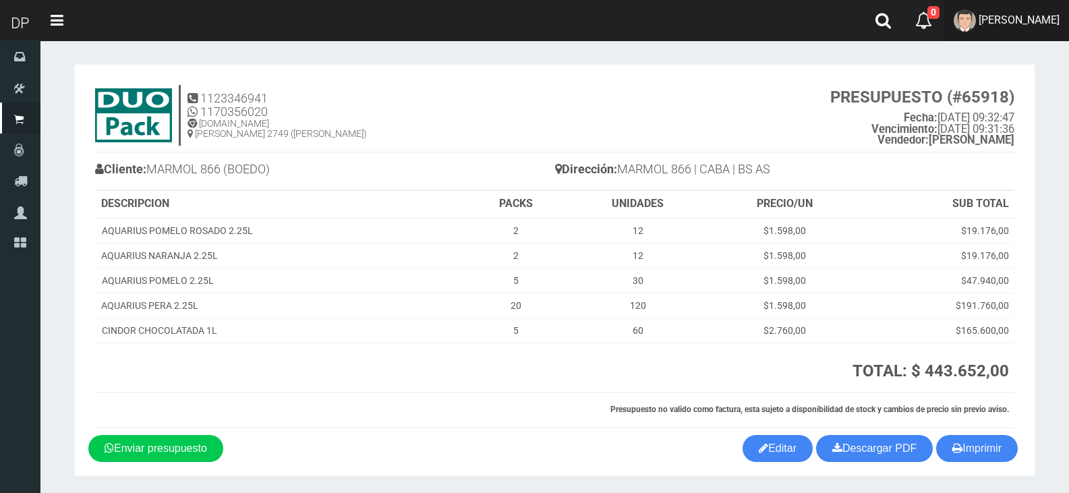
click at [1042, 19] on span "[PERSON_NAME]" at bounding box center [1018, 19] width 81 height 13
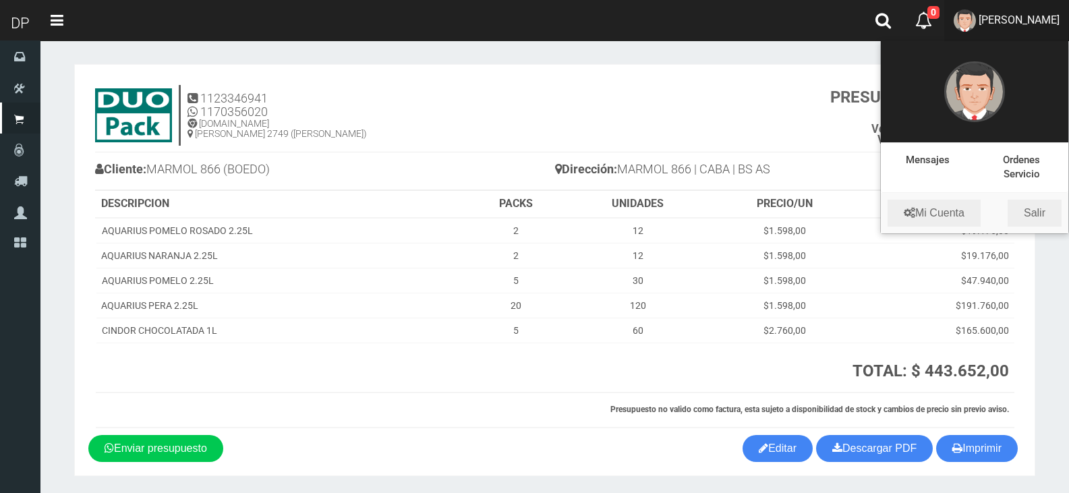
click at [1032, 198] on li "Mi Cuenta Salir" at bounding box center [974, 213] width 187 height 40
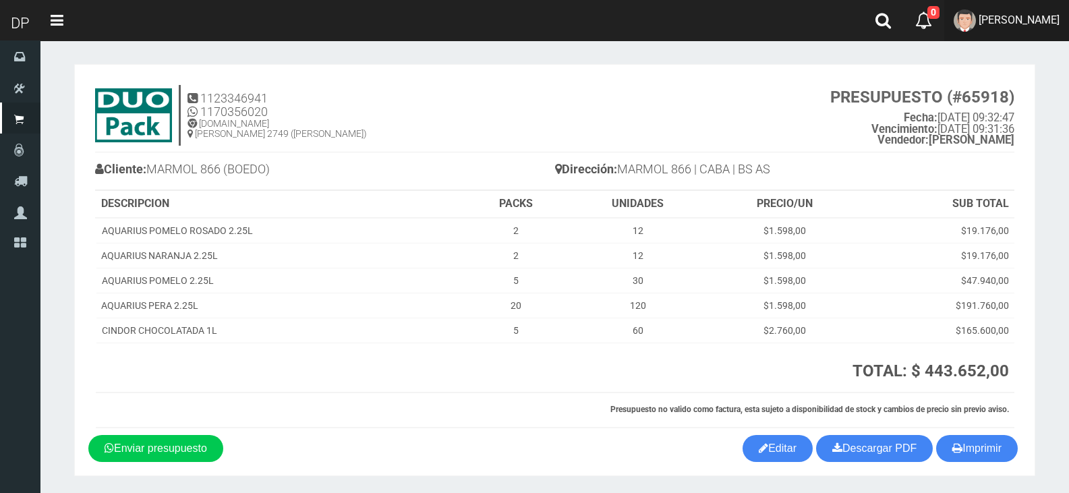
click at [1048, 24] on span "[PERSON_NAME]" at bounding box center [1018, 19] width 81 height 13
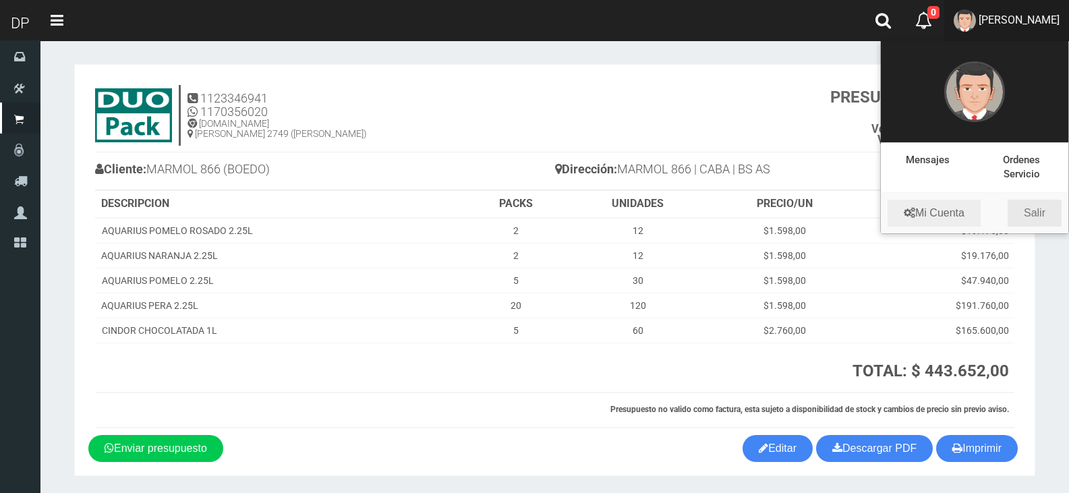
click at [1038, 213] on link "Salir" at bounding box center [1034, 213] width 54 height 27
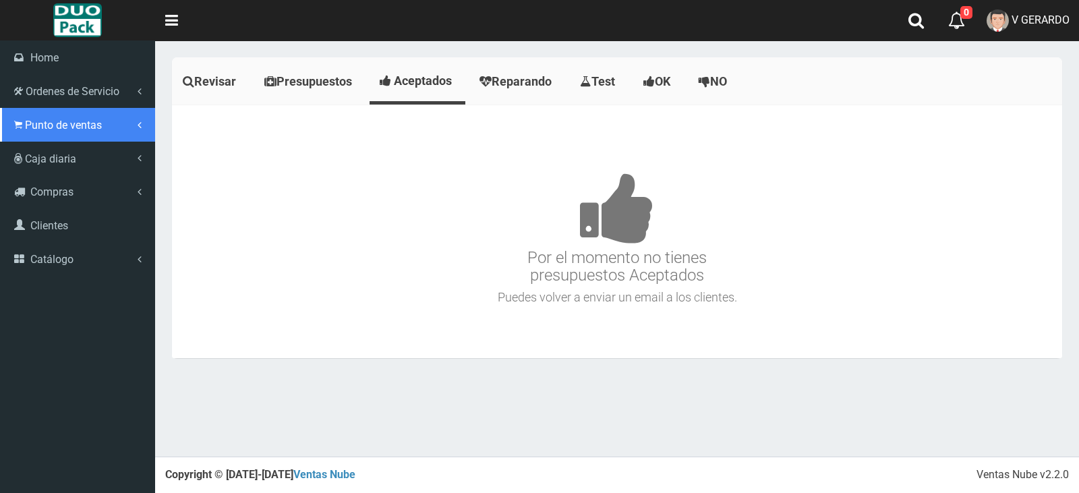
click at [47, 124] on span "Punto de ventas" at bounding box center [63, 125] width 77 height 13
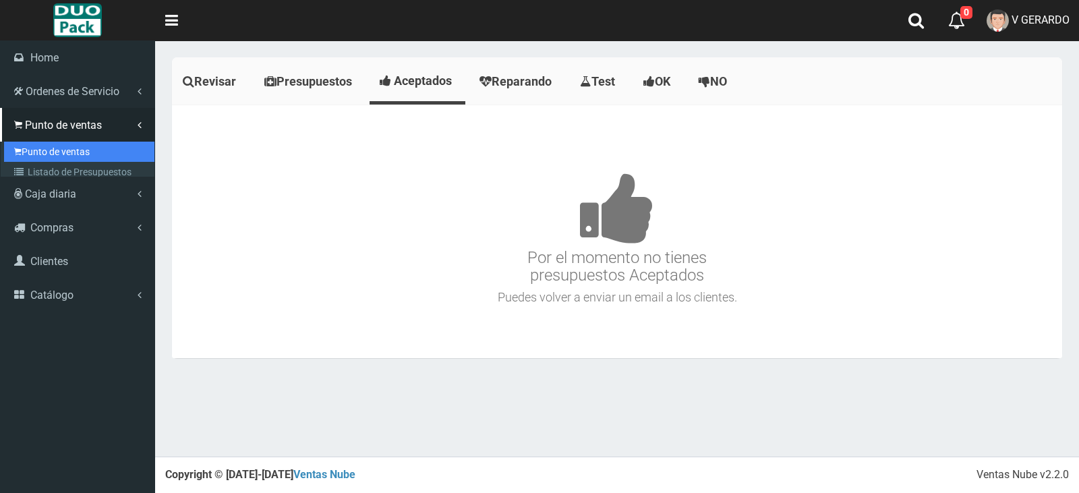
click at [53, 142] on link "Punto de ventas" at bounding box center [79, 152] width 150 height 20
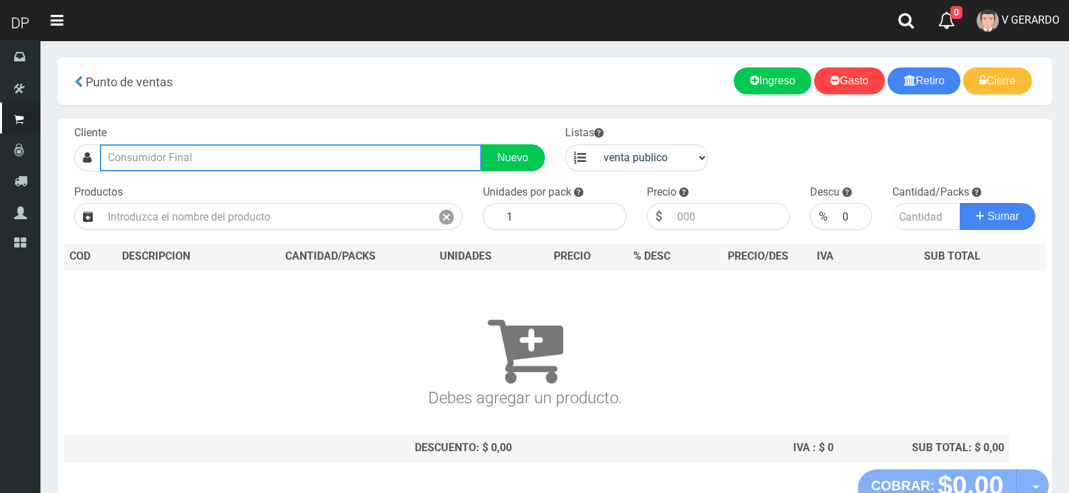
click at [169, 158] on input "text" at bounding box center [291, 157] width 382 height 27
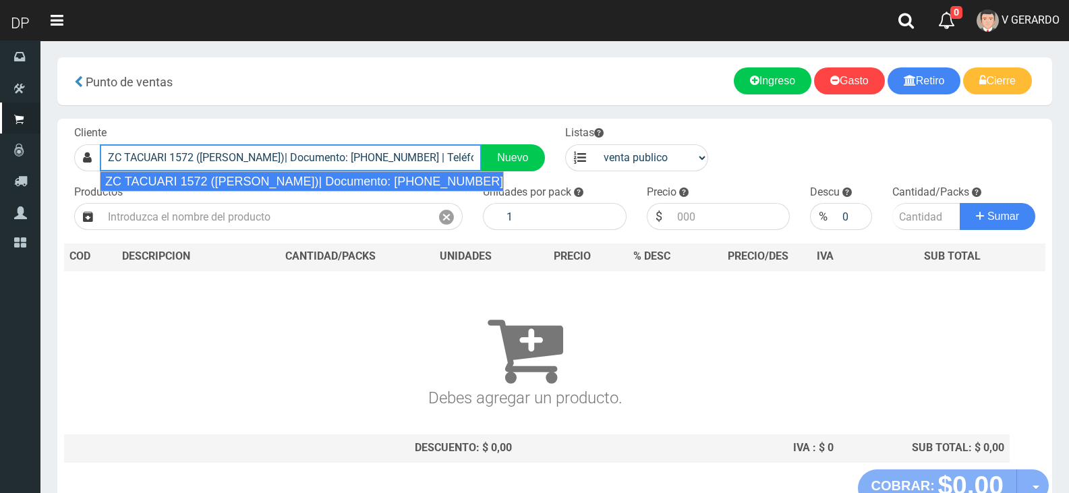
type input "ZC TACUARI 1572 ([PERSON_NAME])| Documento: [PHONE_NUMBER] | Teléfono:"
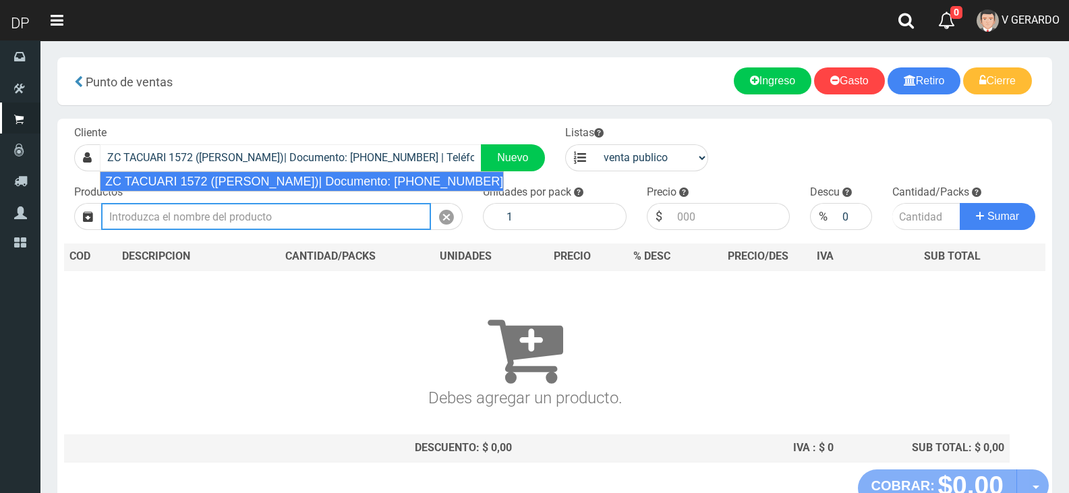
select select "2"
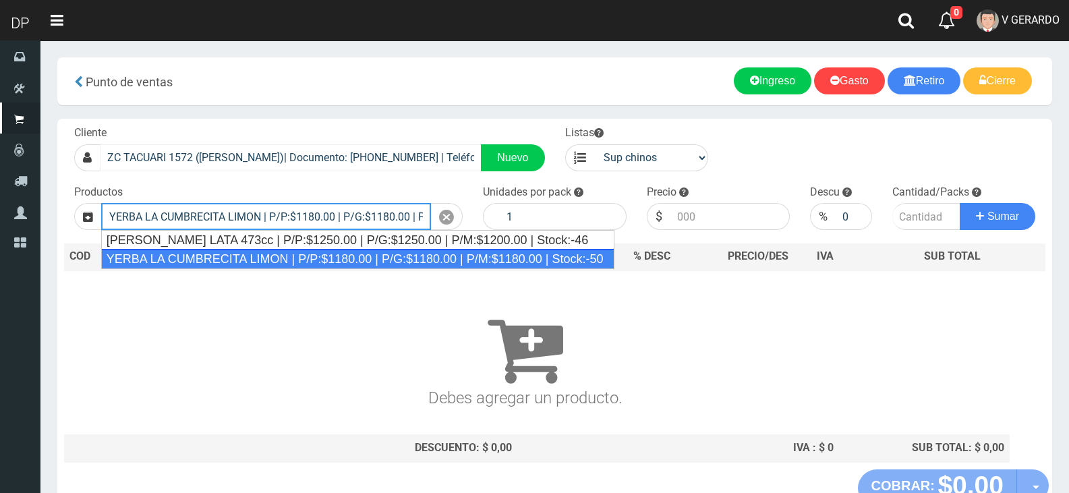
type input "YERBA LA CUMBRECITA LIMON | P/P:$1180.00 | P/G:$1180.00 | P/M:$1180.00 | Stock:…"
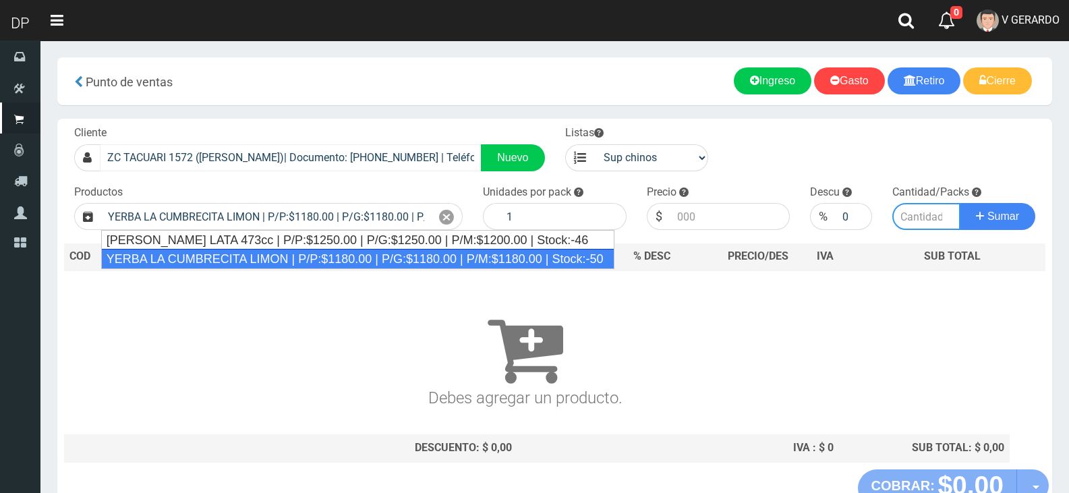
type input "10"
type input "1180.00"
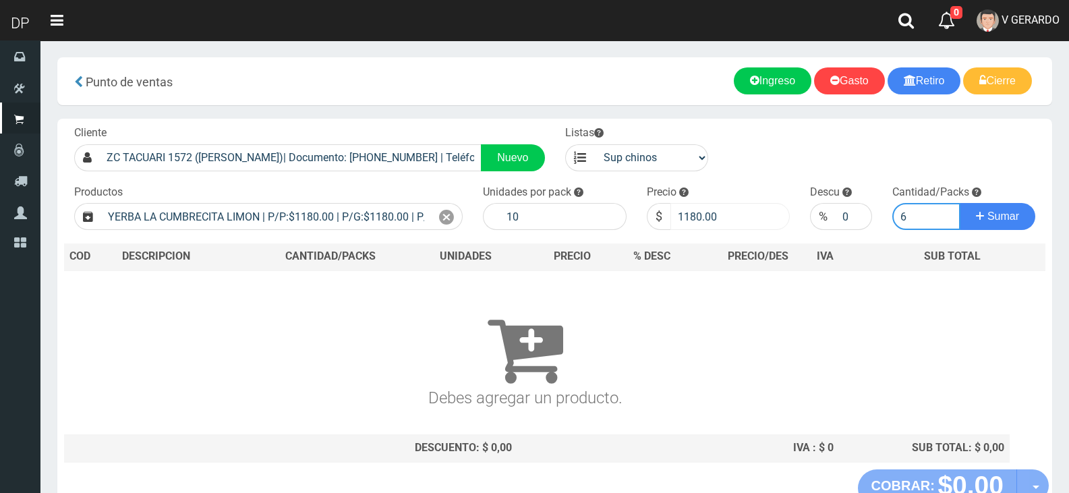
type input "6"
click at [700, 212] on input "1180.00" at bounding box center [730, 216] width 120 height 27
type input "1115"
click at [960, 203] on button "Sumar" at bounding box center [998, 216] width 76 height 27
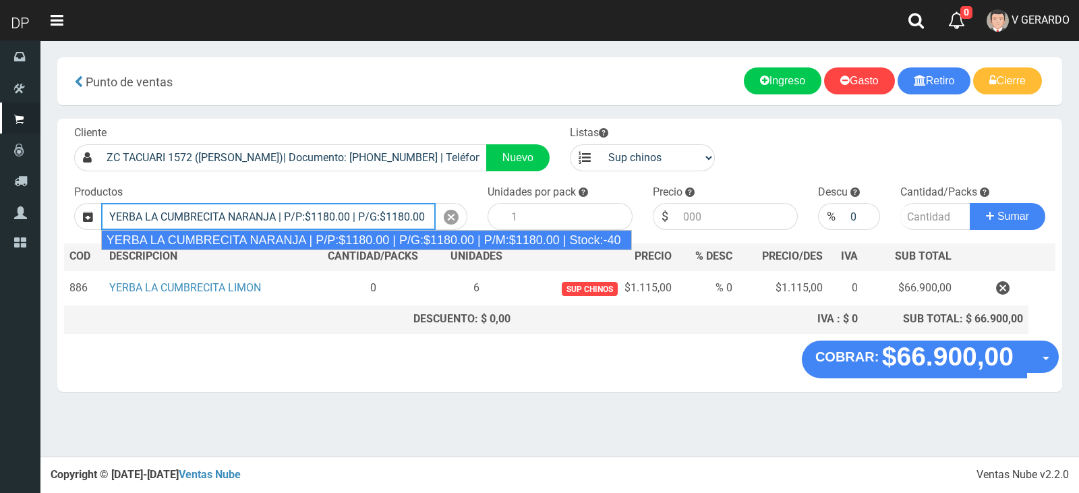
type input "YERBA LA CUMBRECITA NARANJA | P/P:$1180.00 | P/G:$1180.00 | P/M:$1180.00 | Stoc…"
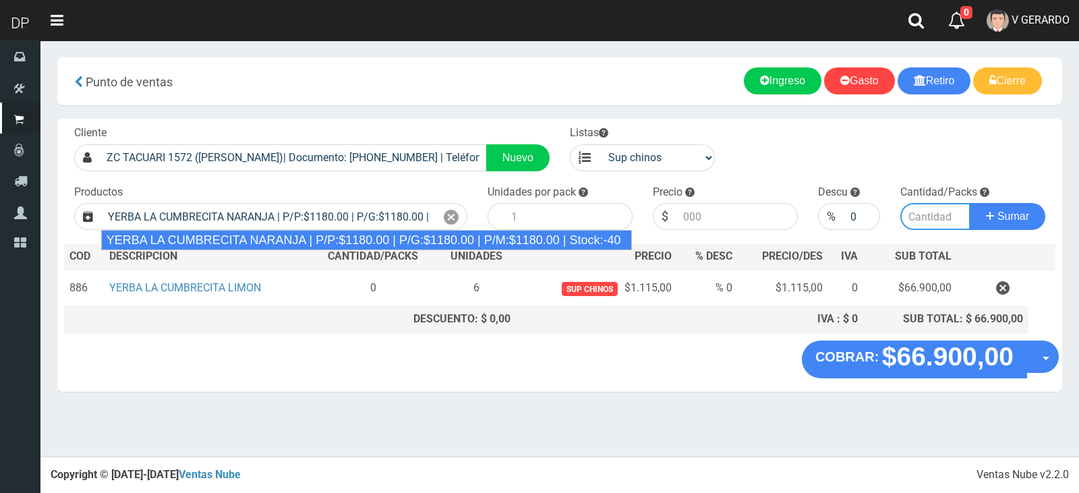
type input "10"
type input "1180.00"
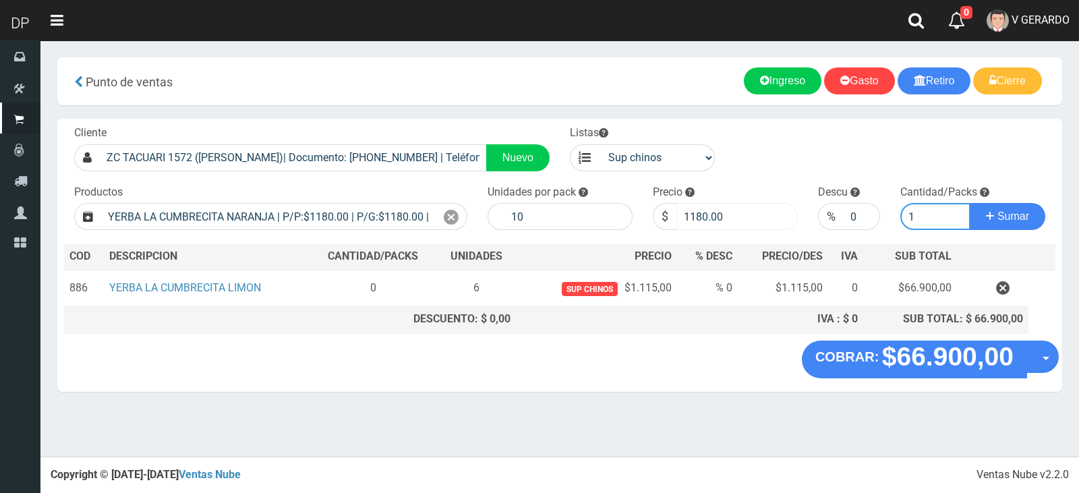
type input "1"
click at [706, 216] on input "1180.00" at bounding box center [736, 216] width 121 height 27
click at [970, 203] on button "Sumar" at bounding box center [1008, 216] width 76 height 27
type input "1115"
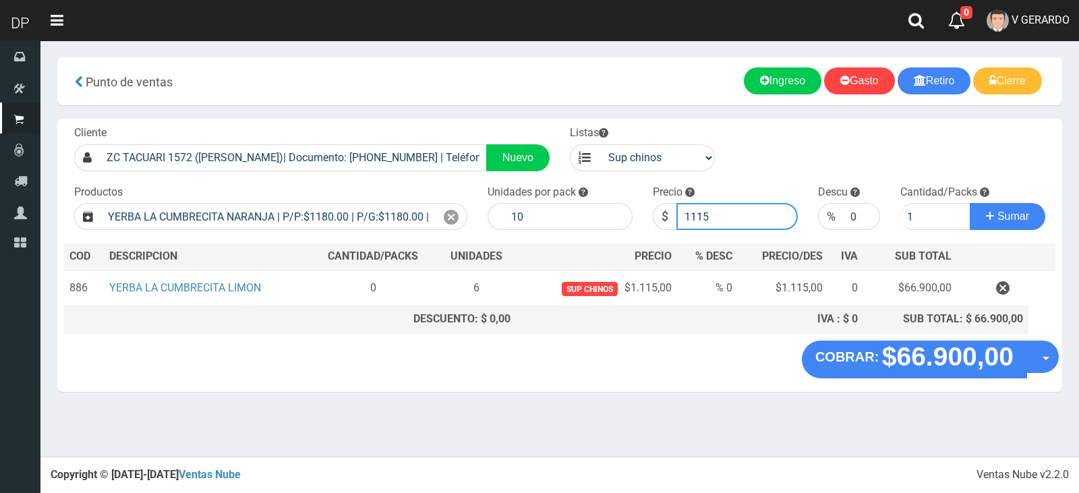
click at [970, 203] on button "Sumar" at bounding box center [1008, 216] width 76 height 27
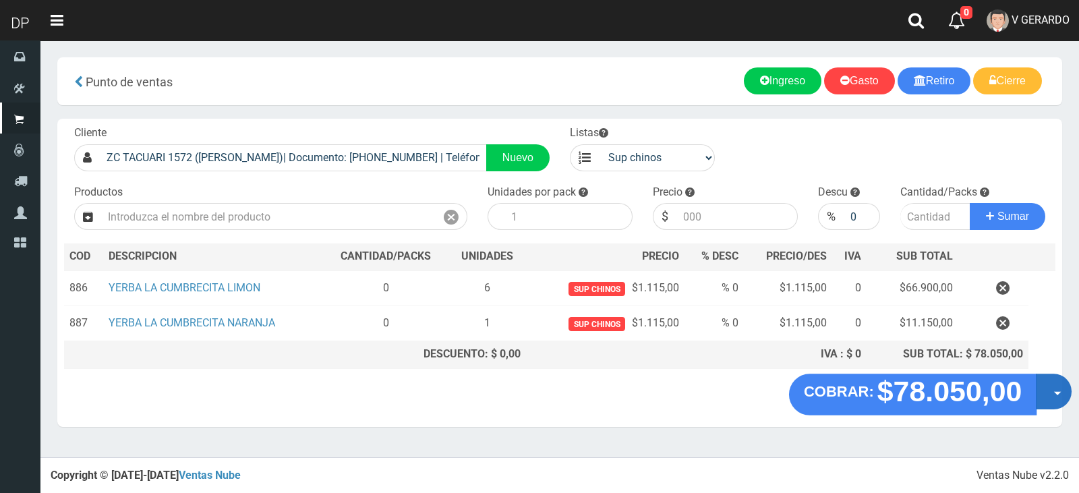
click at [1054, 394] on span "button" at bounding box center [1057, 394] width 7 height 4
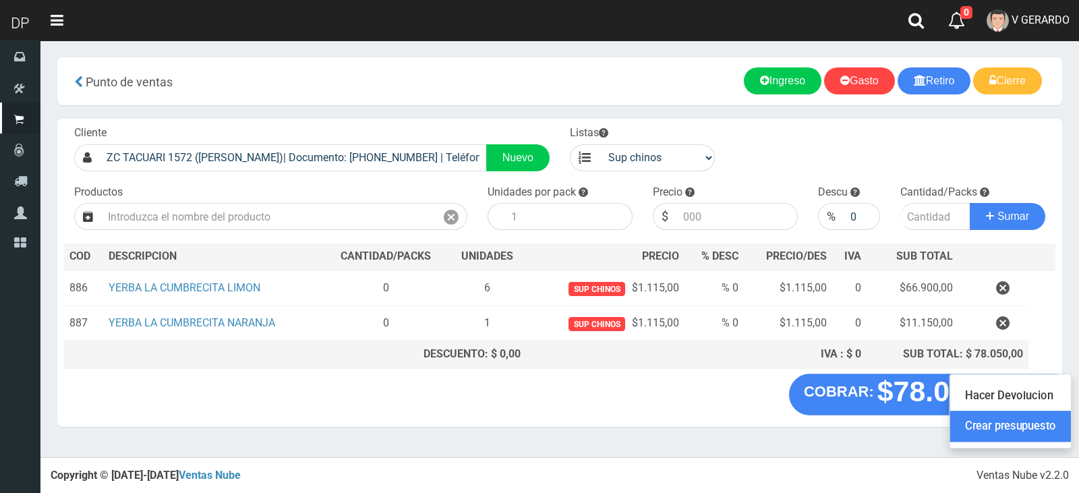
click at [1053, 435] on link "Crear presupuesto" at bounding box center [1010, 426] width 121 height 31
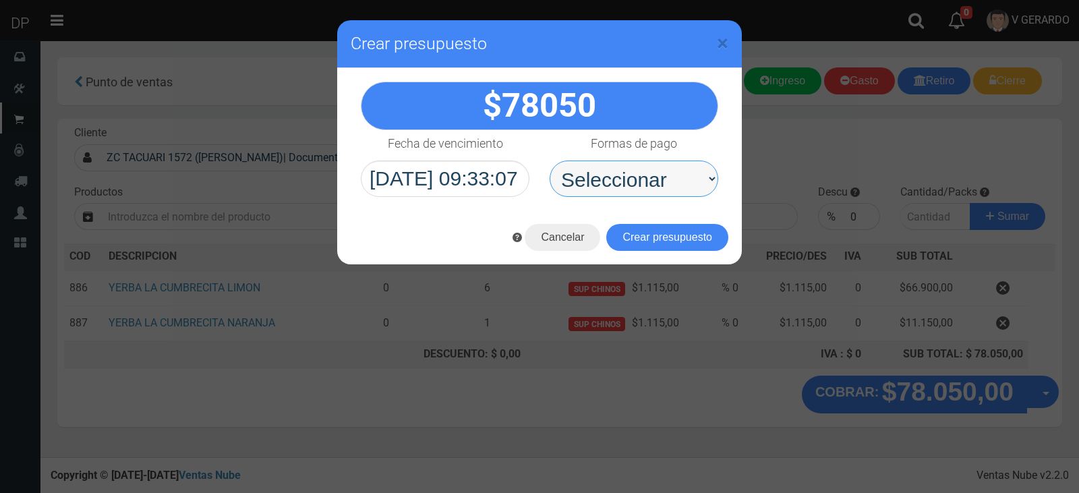
click at [649, 163] on select "Seleccionar Efectivo Tarjeta de Crédito Depósito Débito" at bounding box center [634, 178] width 169 height 36
select select "Efectivo"
click at [550, 160] on select "Seleccionar Efectivo Tarjeta de Crédito Depósito Débito" at bounding box center [634, 178] width 169 height 36
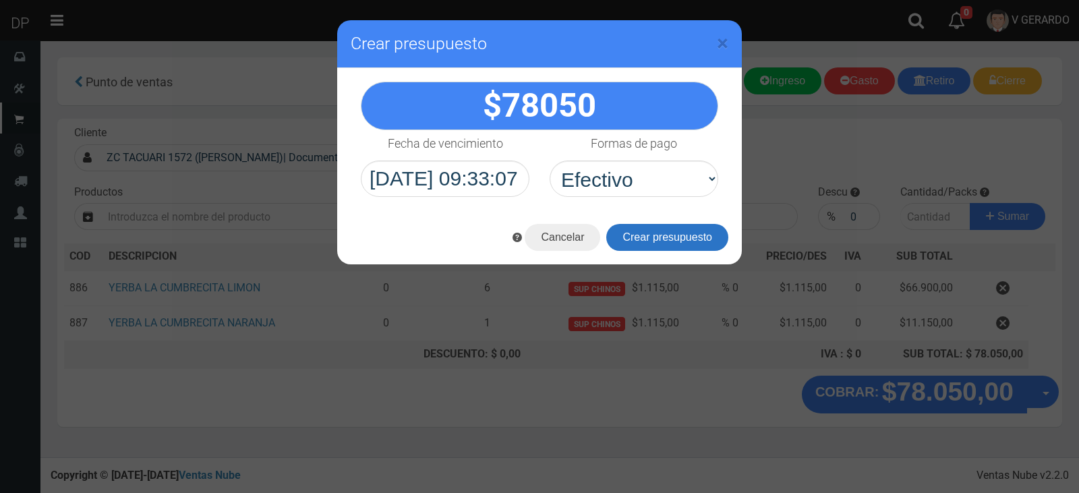
click at [643, 233] on button "Crear presupuesto" at bounding box center [667, 237] width 122 height 27
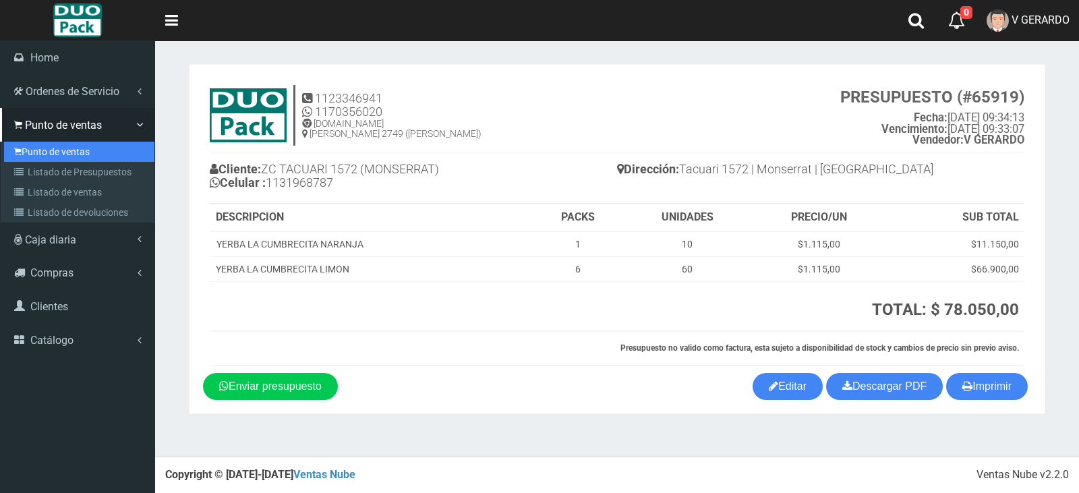
click at [13, 148] on link "Punto de ventas" at bounding box center [79, 152] width 150 height 20
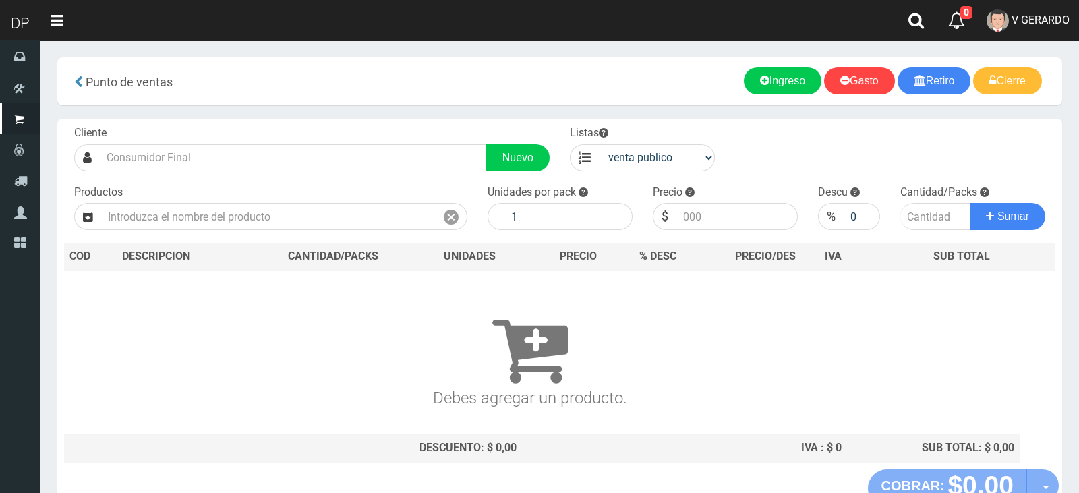
click at [165, 163] on div at bounding box center [539, 246] width 1079 height 493
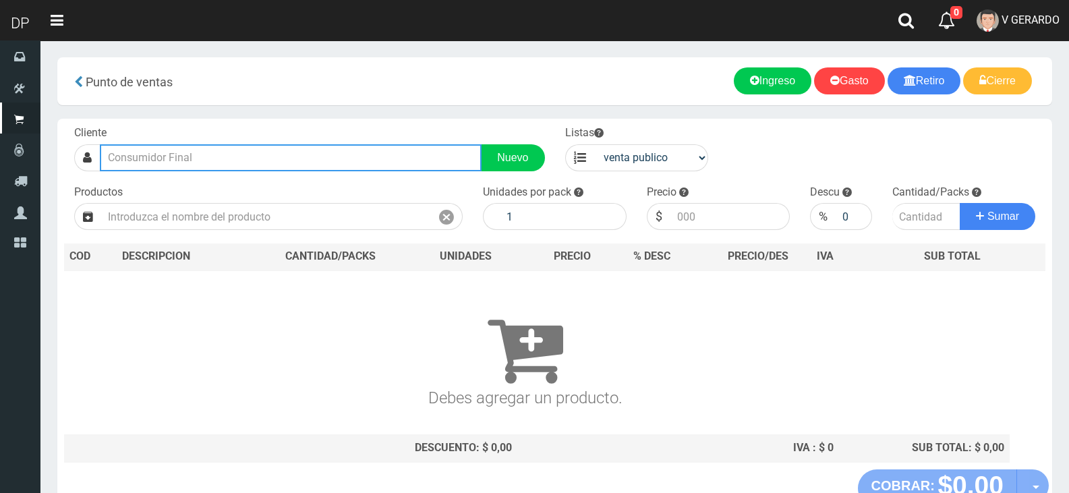
click at [165, 162] on input "text" at bounding box center [291, 157] width 382 height 27
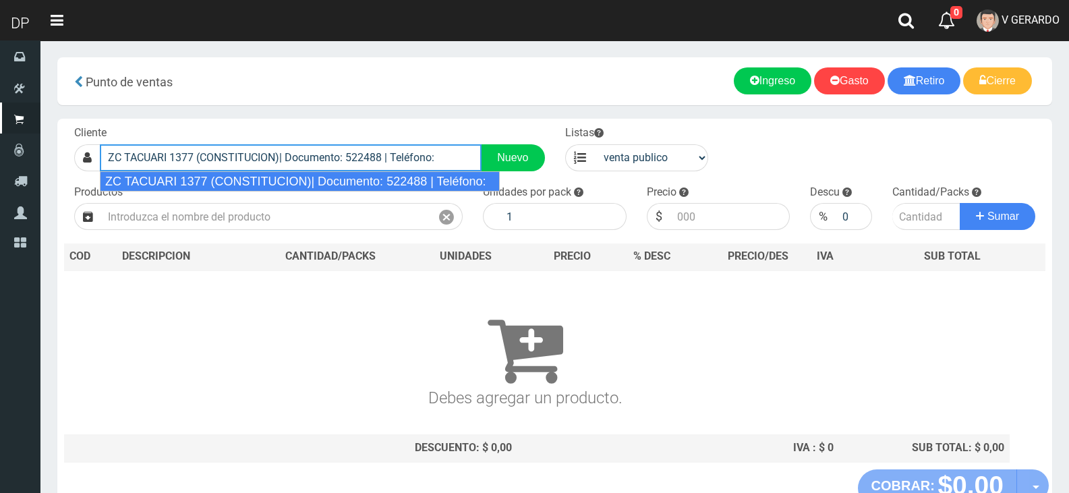
type input "ZC TACUARI 1377 (CONSTITUCION)| Documento: 522488 | Teléfono:"
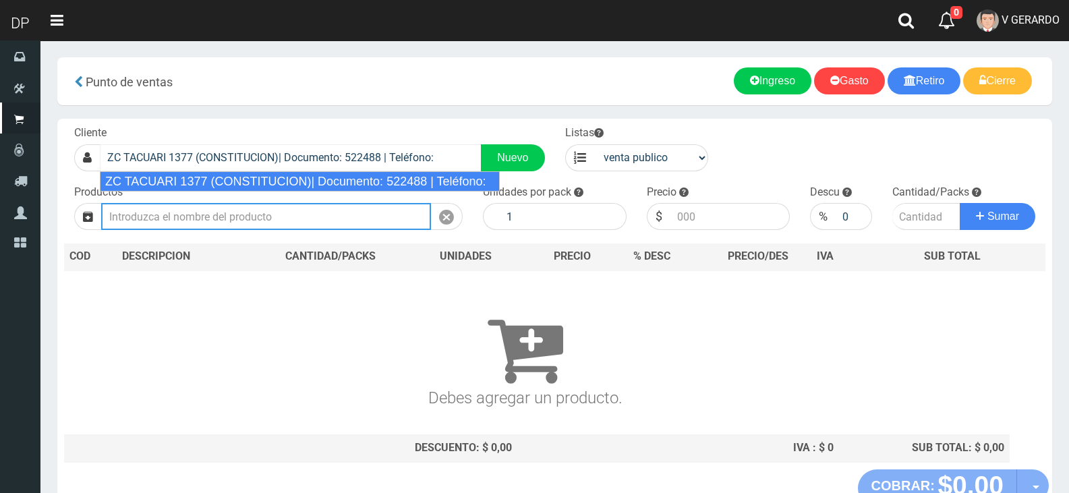
select select "2"
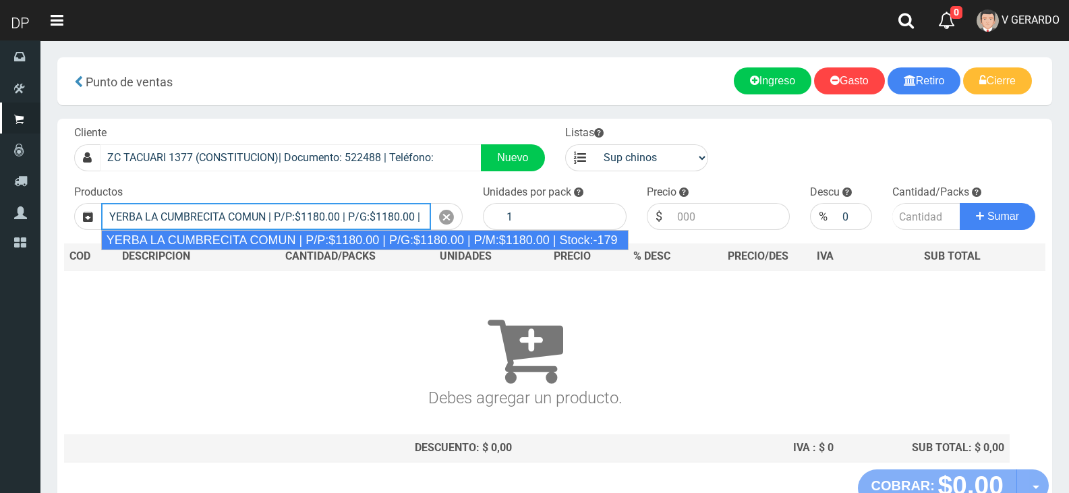
type input "YERBA LA CUMBRECITA COMUN | P/P:$1180.00 | P/G:$1180.00 | P/M:$1180.00 | Stock:…"
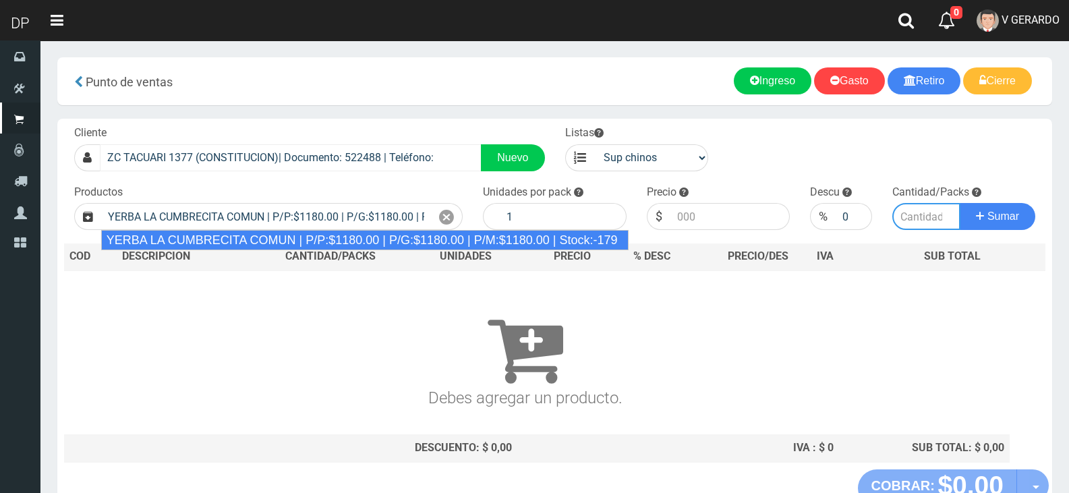
type input "10"
type input "1180.00"
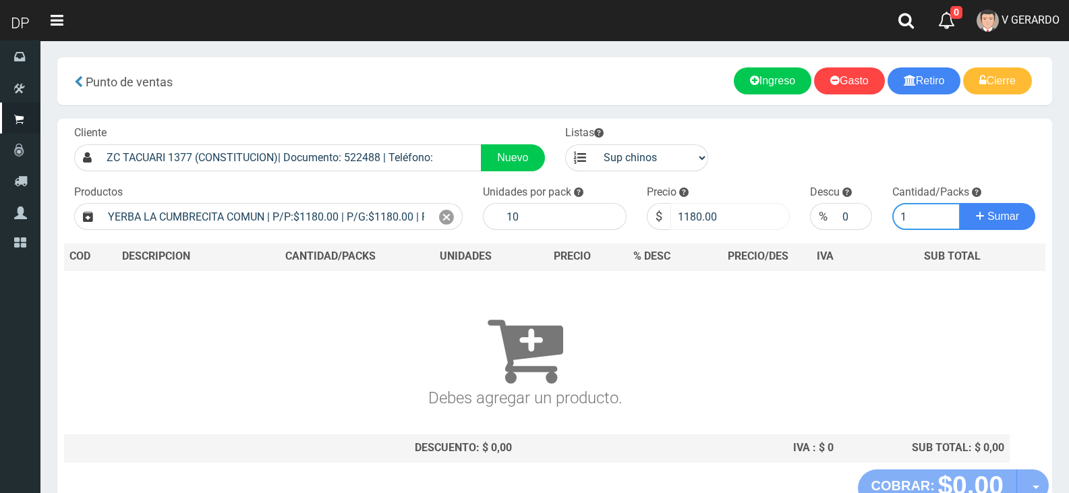
type input "1"
click at [682, 212] on input "1180.00" at bounding box center [730, 216] width 120 height 27
click at [688, 214] on input "1180.00" at bounding box center [730, 216] width 120 height 27
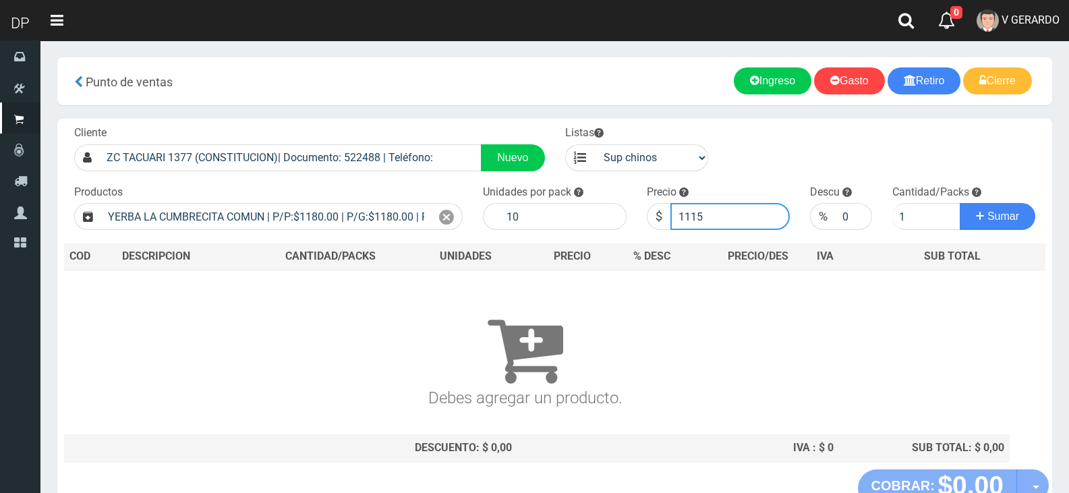
type input "1115"
click at [960, 203] on button "Sumar" at bounding box center [998, 216] width 76 height 27
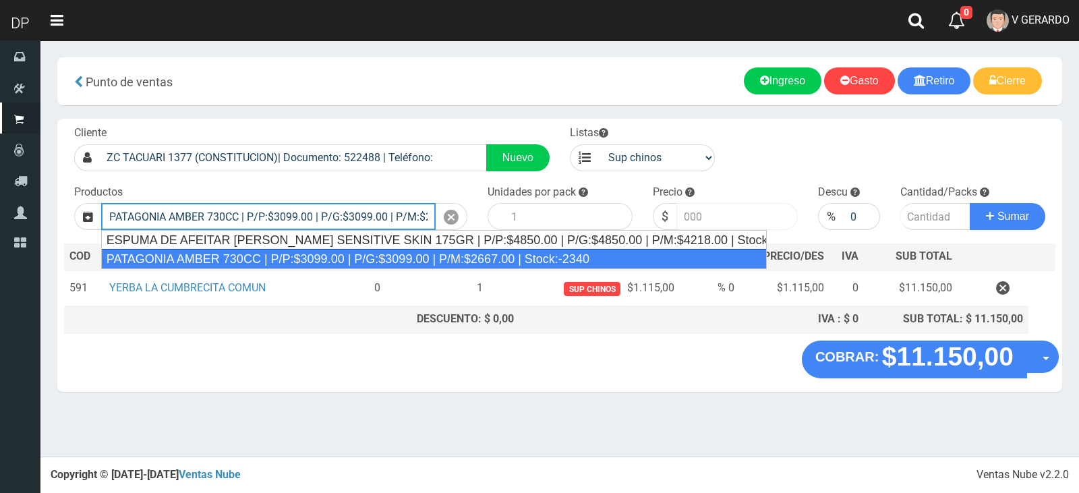
type input "PATAGONIA AMBER 730CC | P/P:$3099.00 | P/G:$3099.00 | P/M:$2667.00 | Stock:-2340"
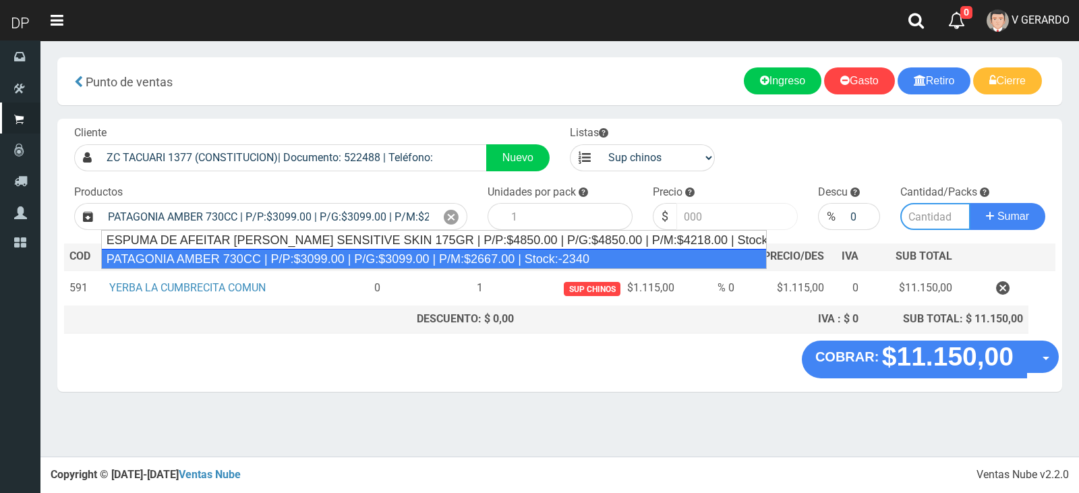
type input "6"
type input "3099.00"
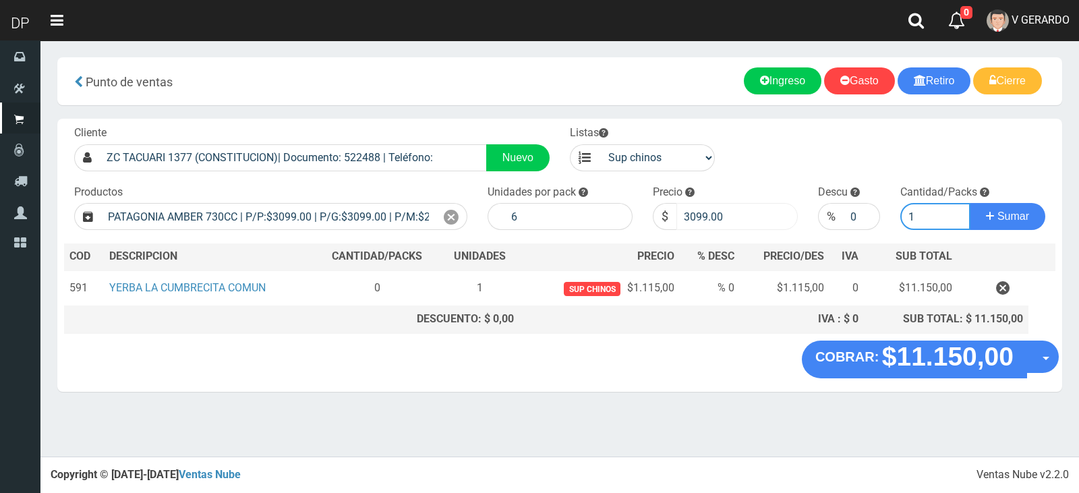
type input "1"
click at [970, 203] on button "Sumar" at bounding box center [1008, 216] width 76 height 27
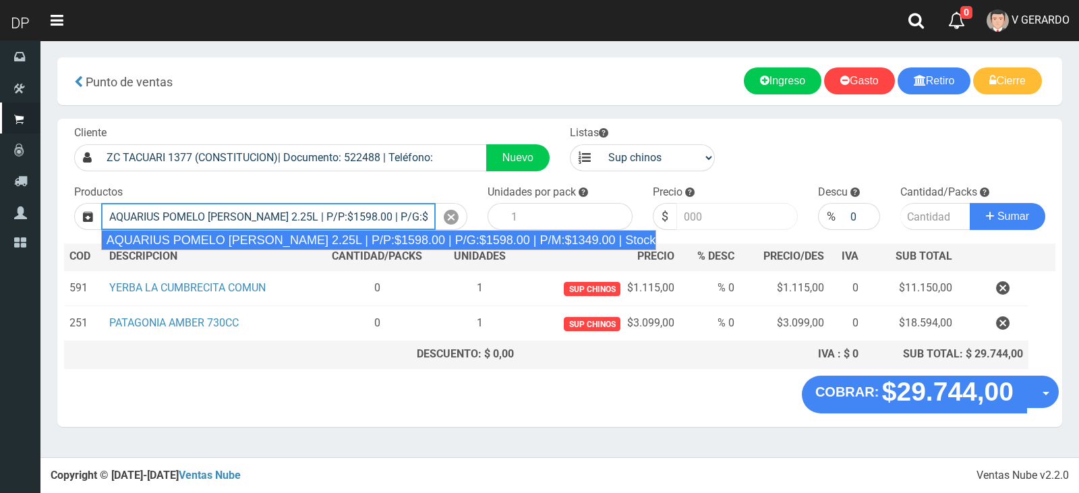
type input "AQUARIUS POMELO [PERSON_NAME] 2.25L | P/P:$1598.00 | P/G:$1598.00 | P/M:$1349.0…"
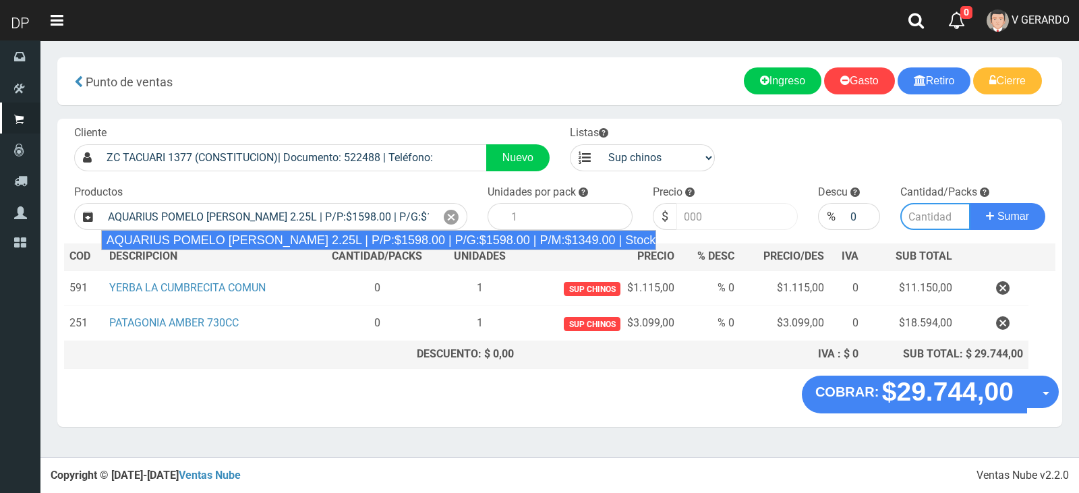
type input "6"
type input "1598.00"
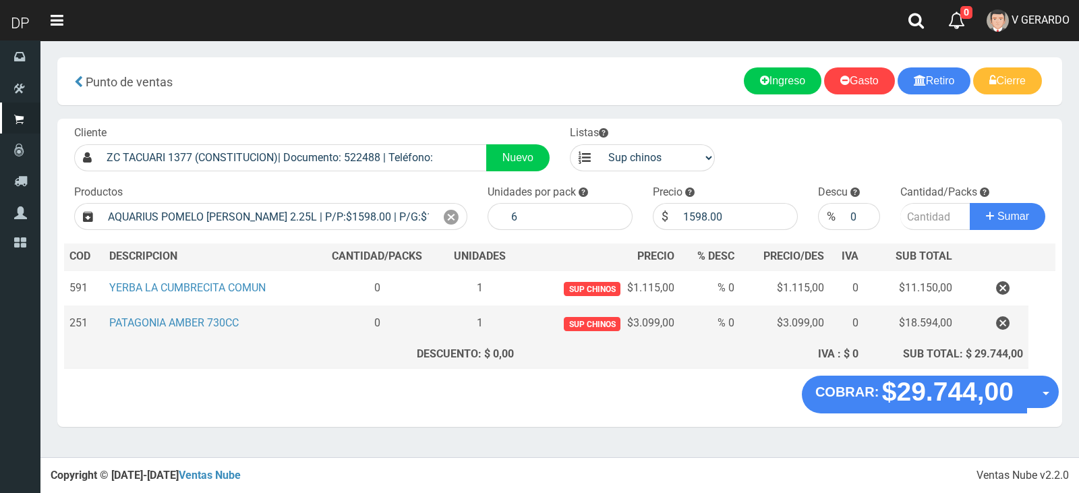
click at [1012, 335] on td at bounding box center [993, 323] width 71 height 35
click at [1011, 330] on button "button" at bounding box center [1002, 324] width 40 height 24
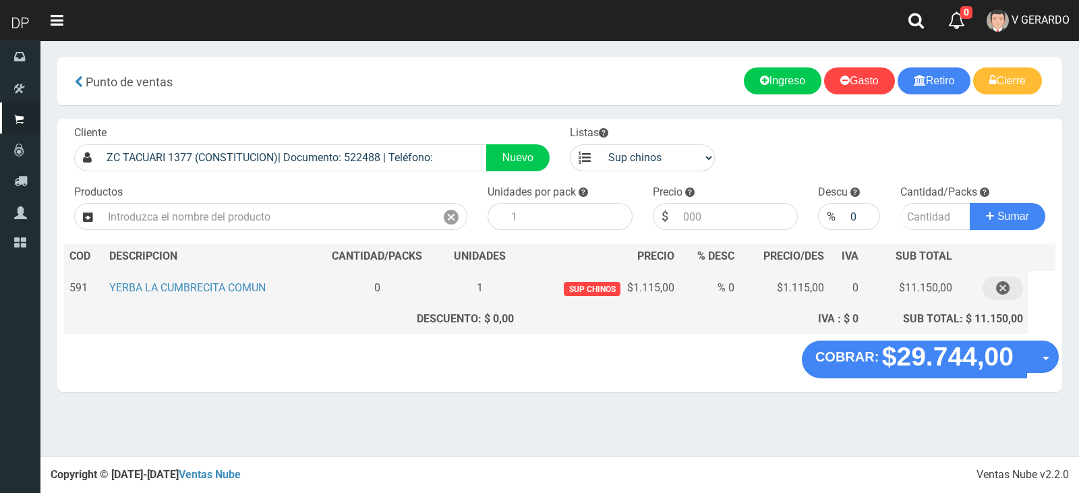
click at [999, 283] on icon "button" at bounding box center [1002, 288] width 13 height 24
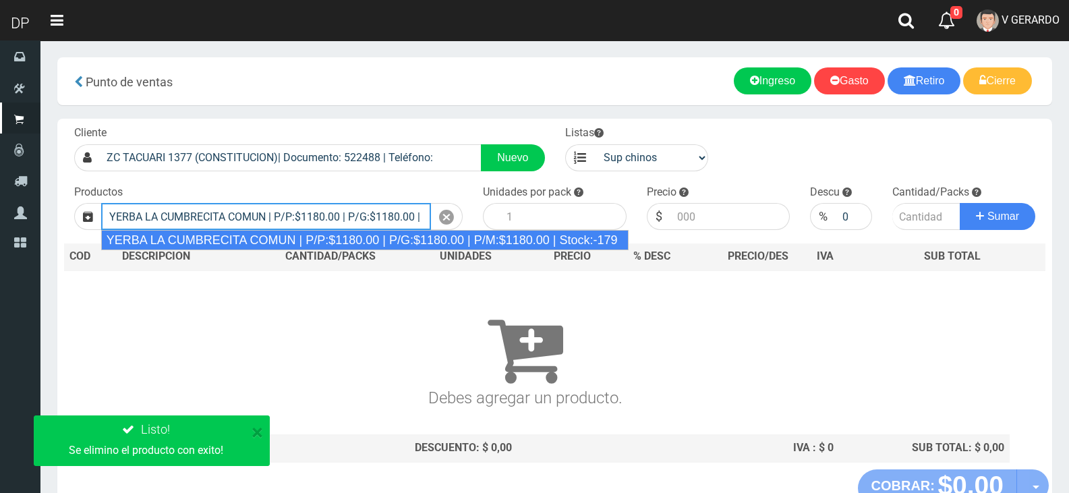
type input "YERBA LA CUMBRECITA COMUN | P/P:$1180.00 | P/G:$1180.00 | P/M:$1180.00 | Stock:…"
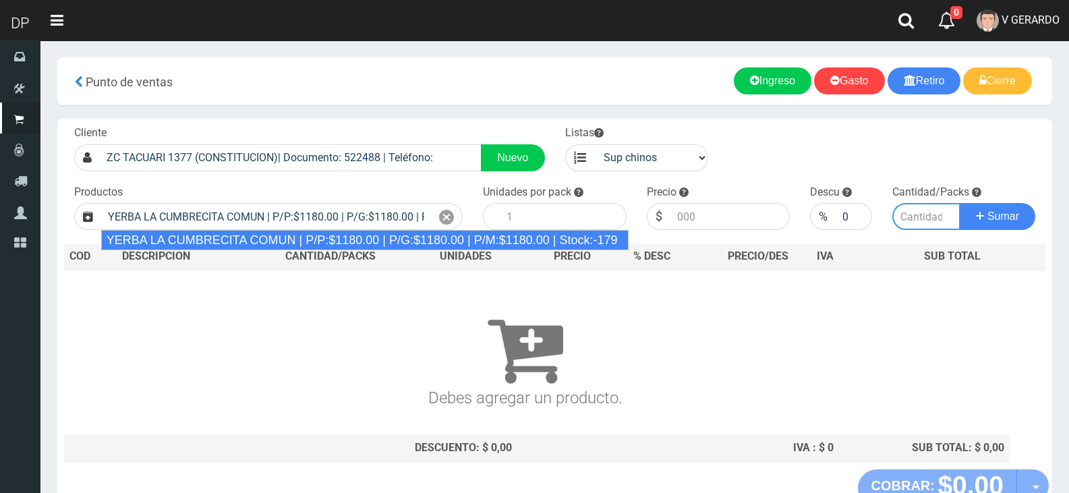
type input "10"
type input "1180.00"
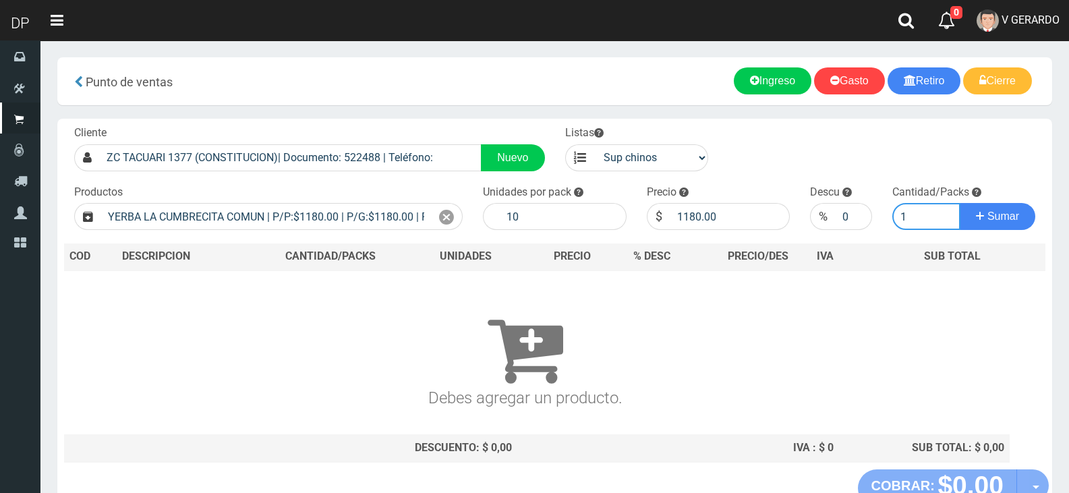
type input "1"
click at [960, 203] on button "Sumar" at bounding box center [998, 216] width 76 height 27
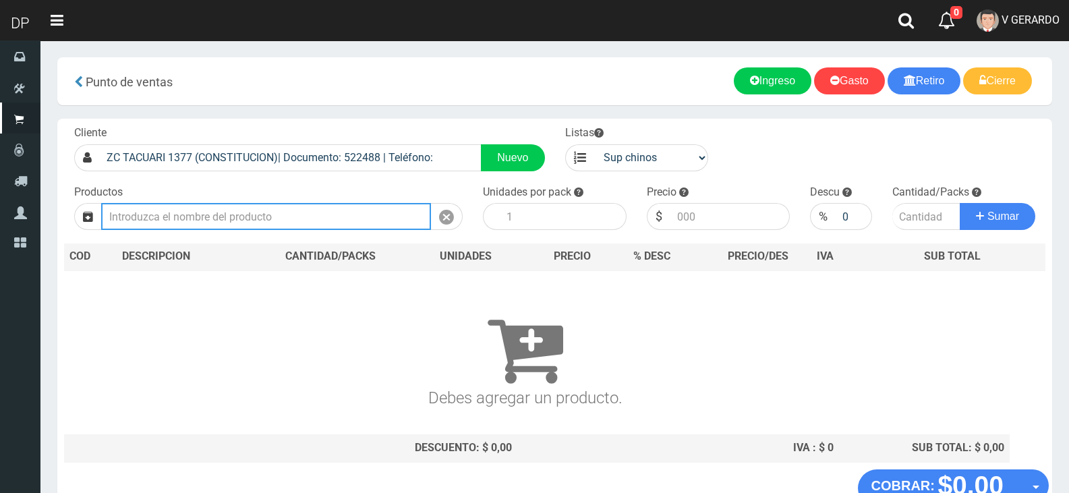
type input "5"
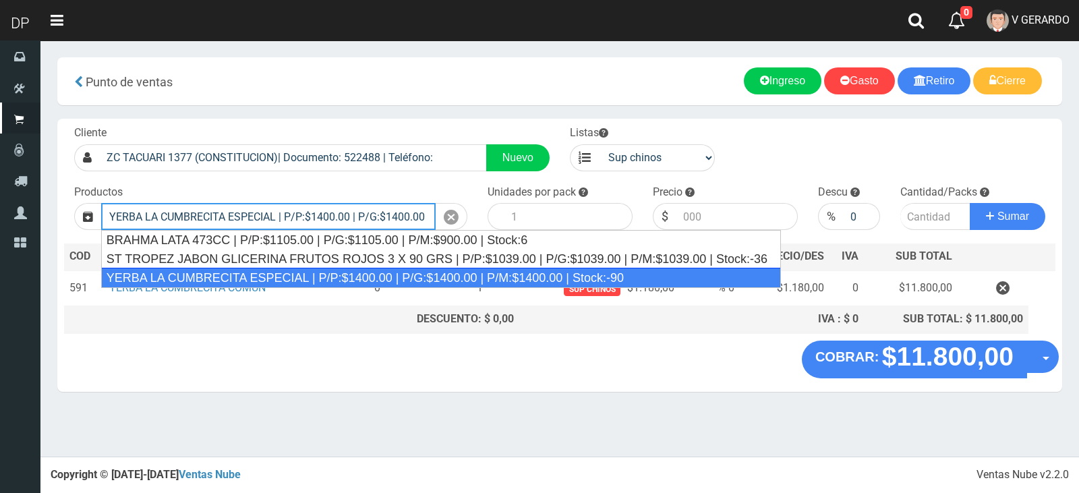
type input "YERBA LA CUMBRECITA ESPECIAL | P/P:$1400.00 | P/G:$1400.00 | P/M:$1400.00 | Sto…"
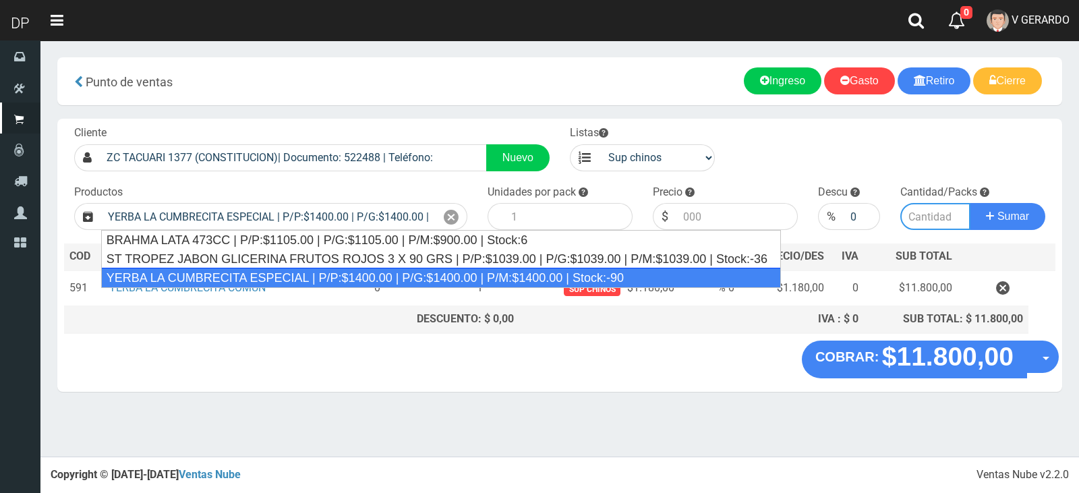
type input "10"
type input "1400.00"
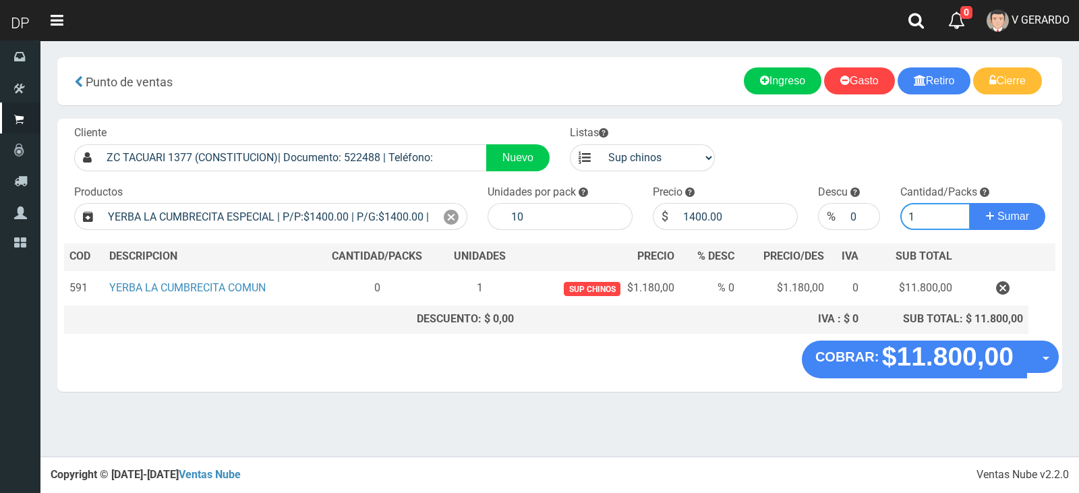
type input "1"
click at [970, 203] on button "Sumar" at bounding box center [1008, 216] width 76 height 27
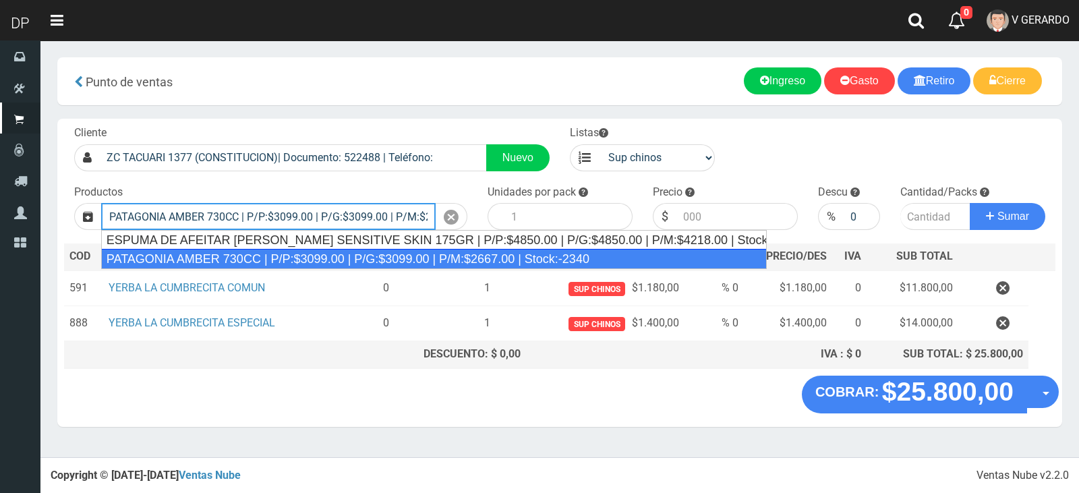
type input "PATAGONIA AMBER 730CC | P/P:$3099.00 | P/G:$3099.00 | P/M:$2667.00 | Stock:-2340"
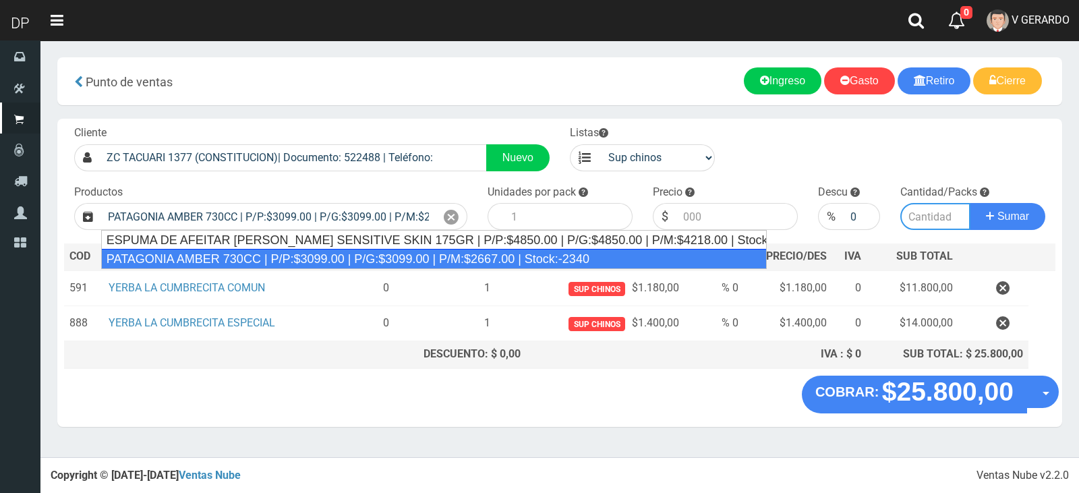
type input "6"
type input "3099.00"
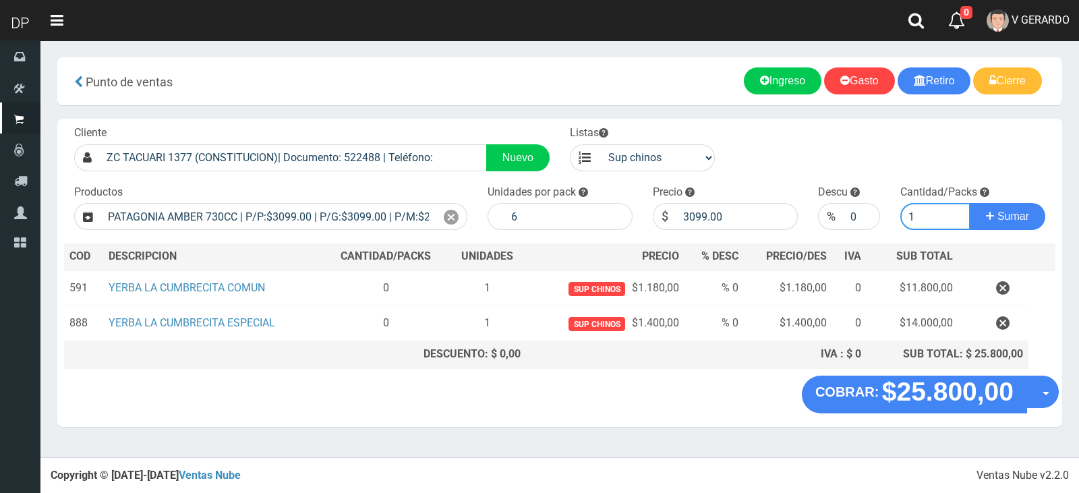
type input "1"
click at [970, 203] on button "Sumar" at bounding box center [1008, 216] width 76 height 27
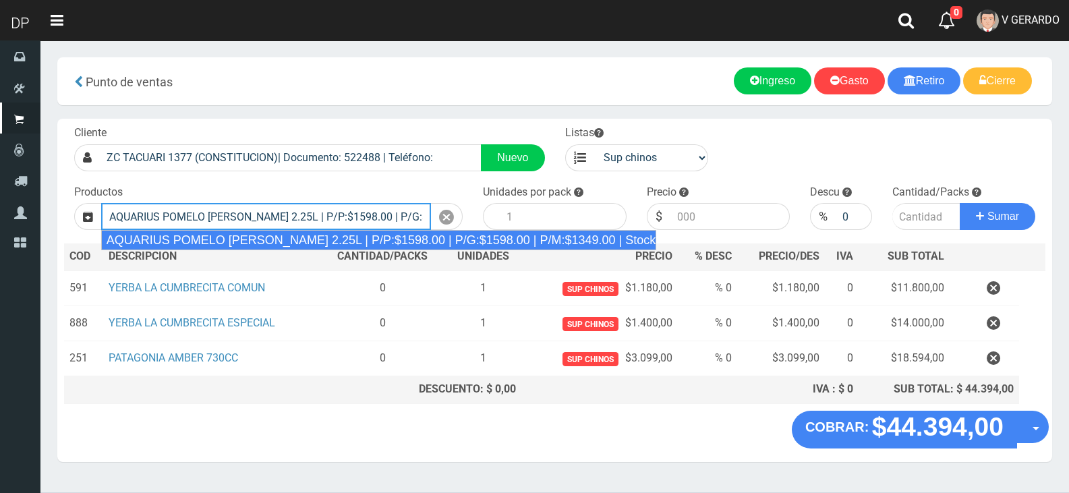
type input "AQUARIUS POMELO [PERSON_NAME] 2.25L | P/P:$1598.00 | P/G:$1598.00 | P/M:$1349.0…"
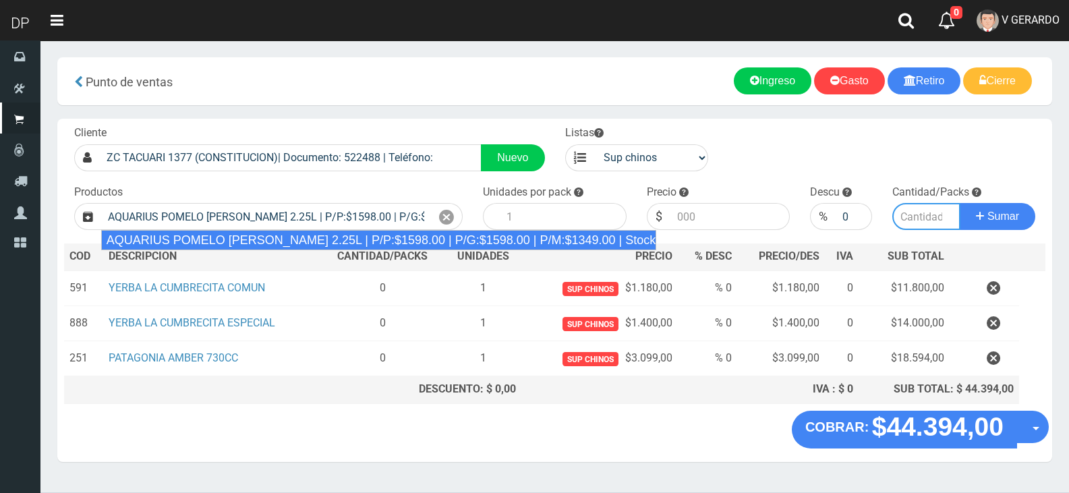
type input "6"
type input "1598.00"
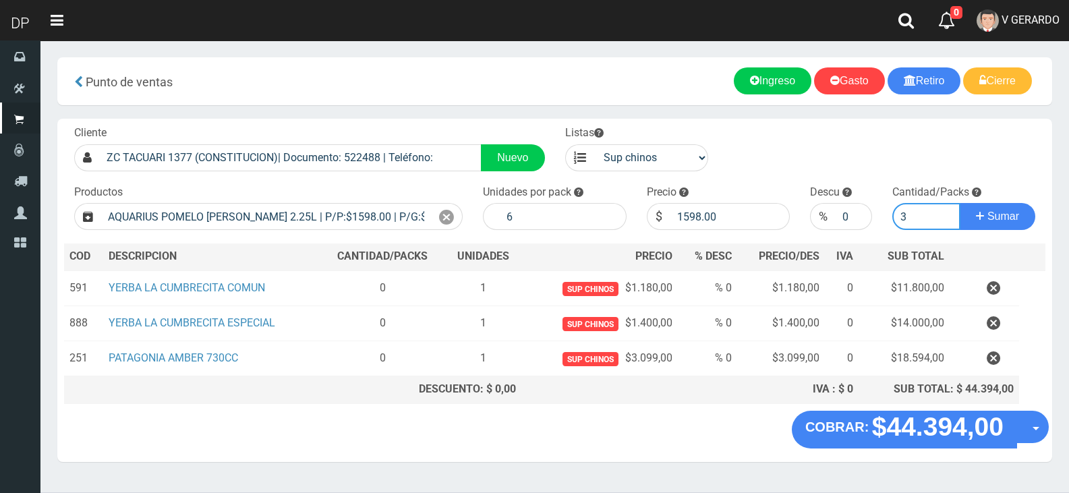
type input "3"
click at [960, 203] on button "Sumar" at bounding box center [998, 216] width 76 height 27
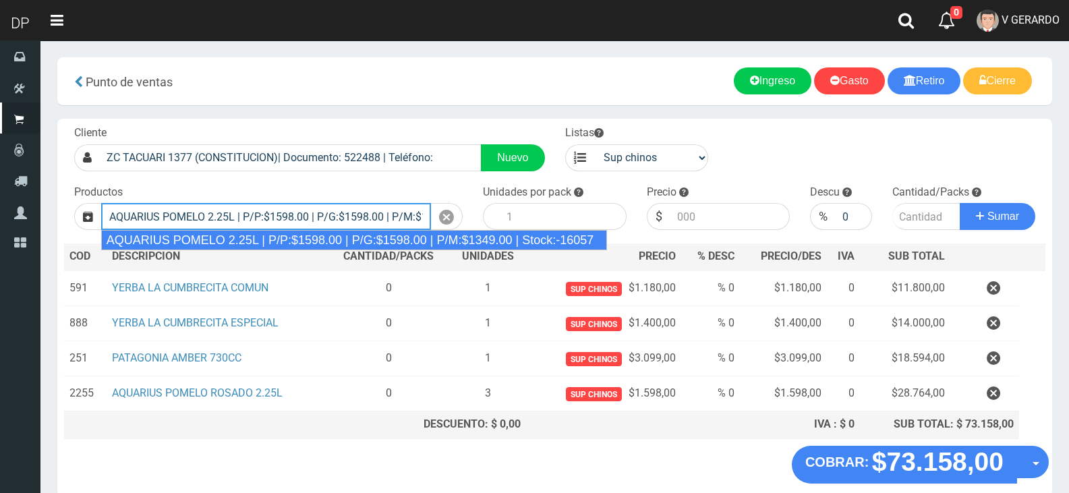
type input "AQUARIUS POMELO 2.25L | P/P:$1598.00 | P/G:$1598.00 | P/M:$1349.00 | Stock:-160…"
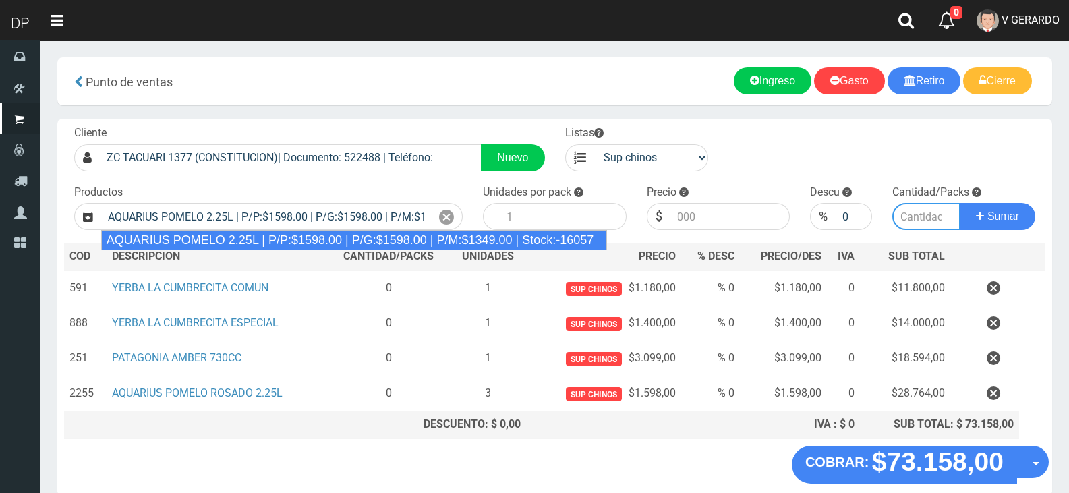
type input "6"
type input "1598.00"
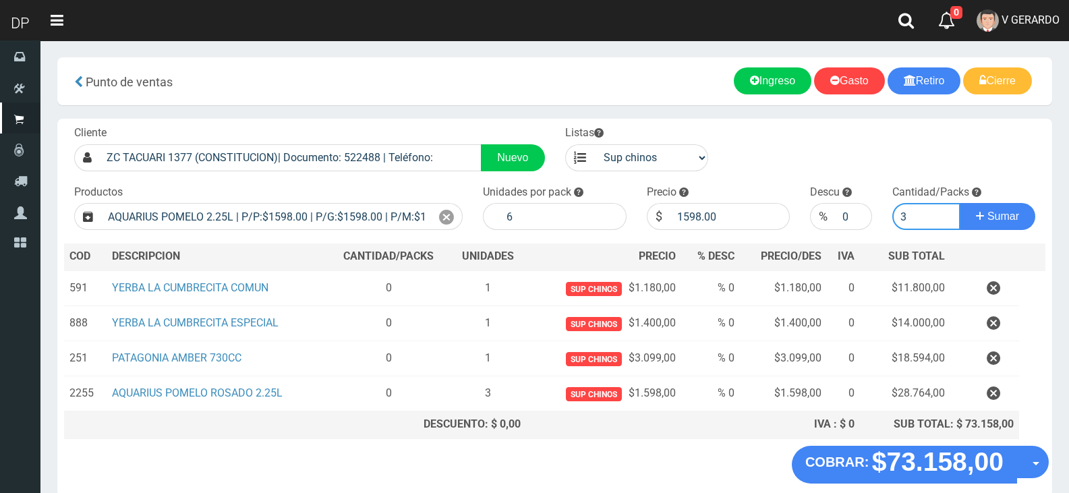
type input "3"
click at [960, 203] on button "Sumar" at bounding box center [998, 216] width 76 height 27
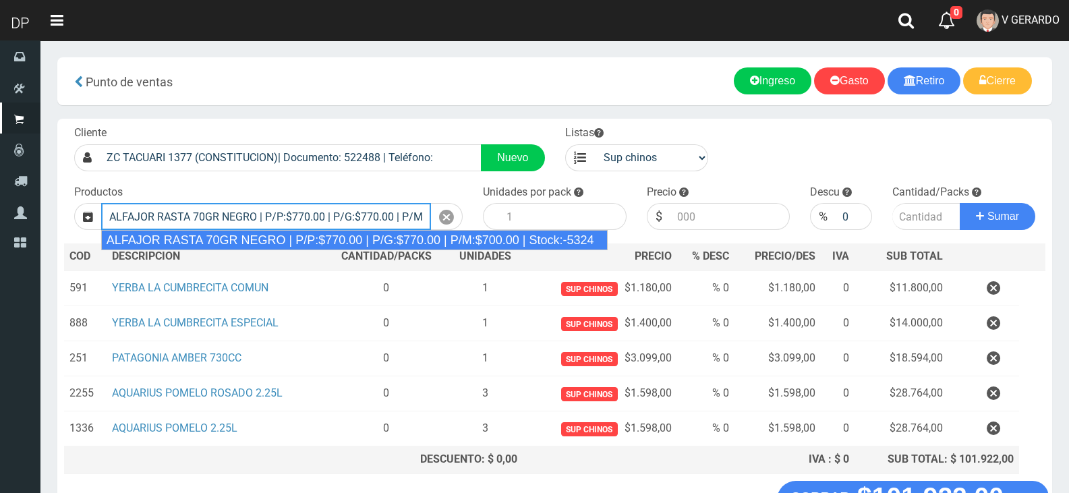
type input "ALFAJOR RASTA 70GR NEGRO | P/P:$770.00 | P/G:$770.00 | P/M:$700.00 | Stock:-5324"
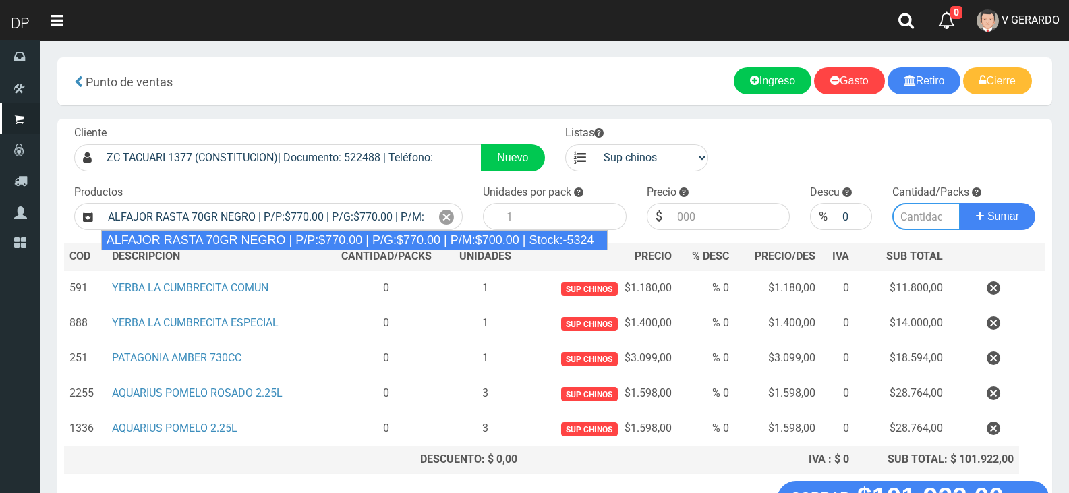
type input "18"
type input "770.00"
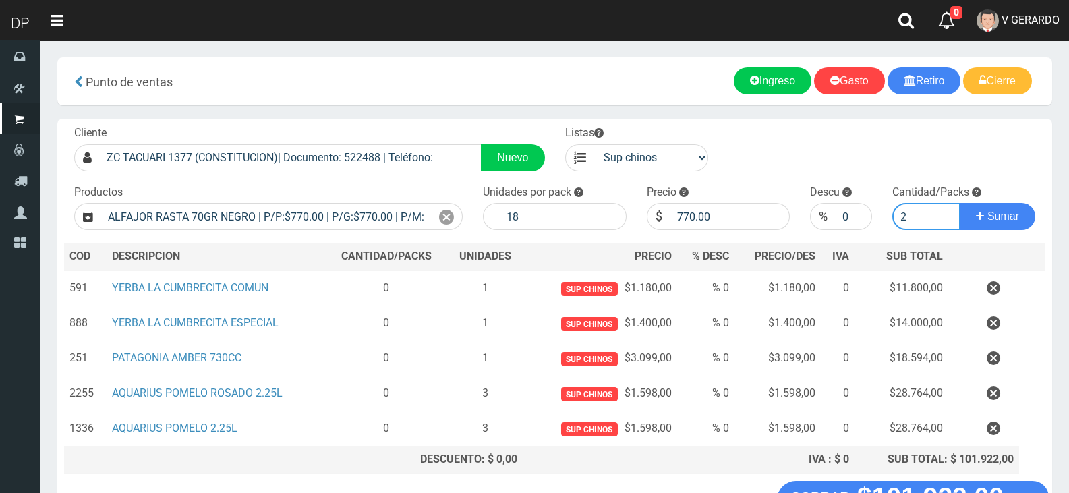
type input "2"
click at [960, 203] on button "Sumar" at bounding box center [998, 216] width 76 height 27
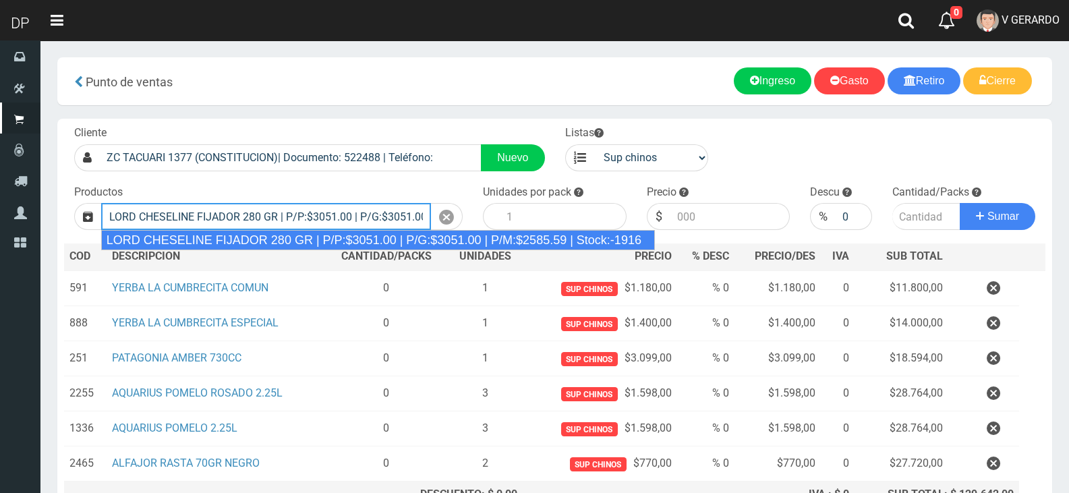
type input "LORD CHESELINE FIJADOR 280 GR | P/P:$3051.00 | P/G:$3051.00 | P/M:$2585.59 | St…"
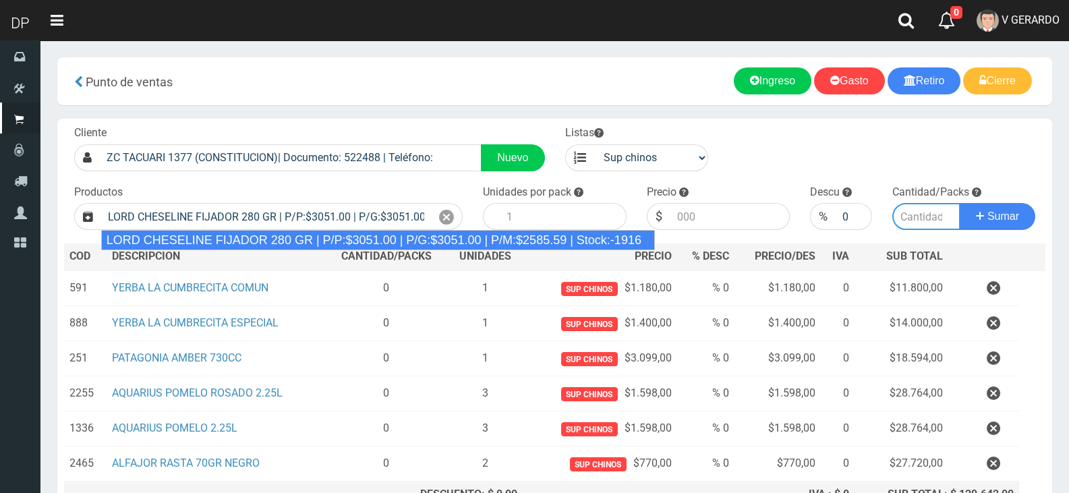
type input "6"
type input "3051.00"
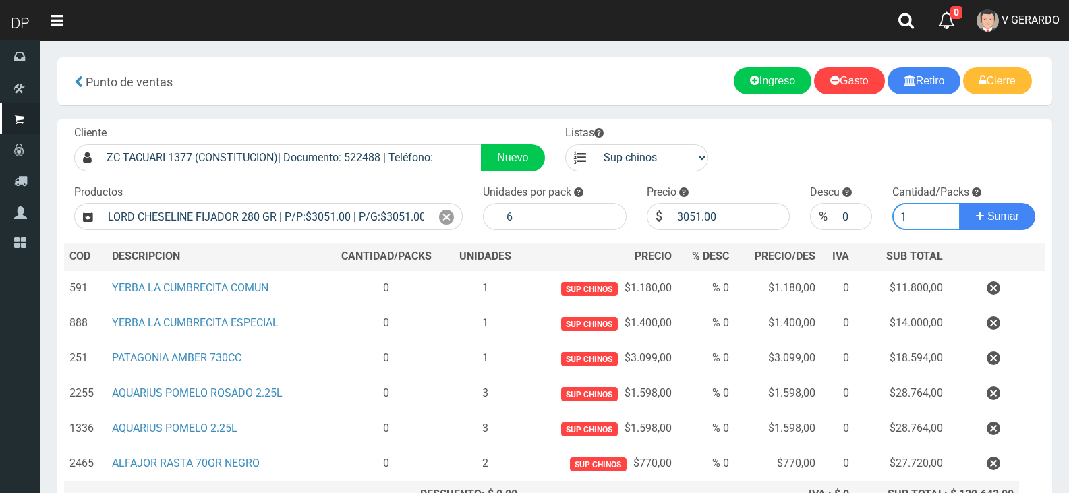
type input "1"
click at [960, 203] on button "Sumar" at bounding box center [998, 216] width 76 height 27
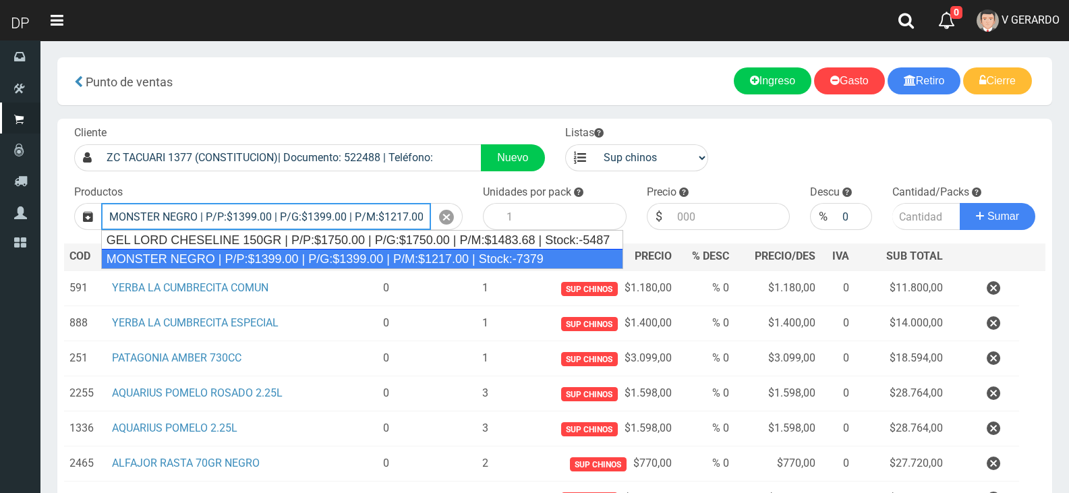
type input "MONSTER NEGRO | P/P:$1399.00 | P/G:$1399.00 | P/M:$1217.00 | Stock:-7379"
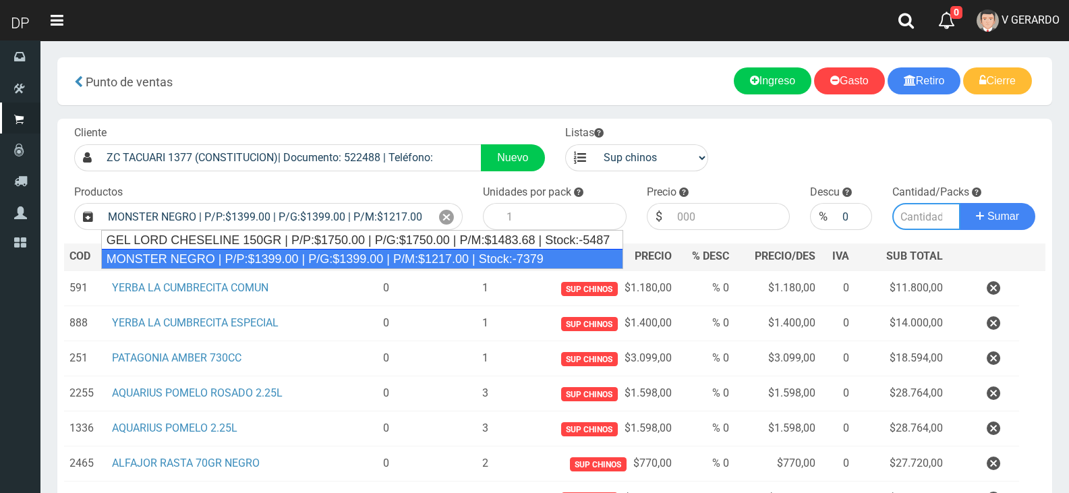
type input "6"
type input "1399.00"
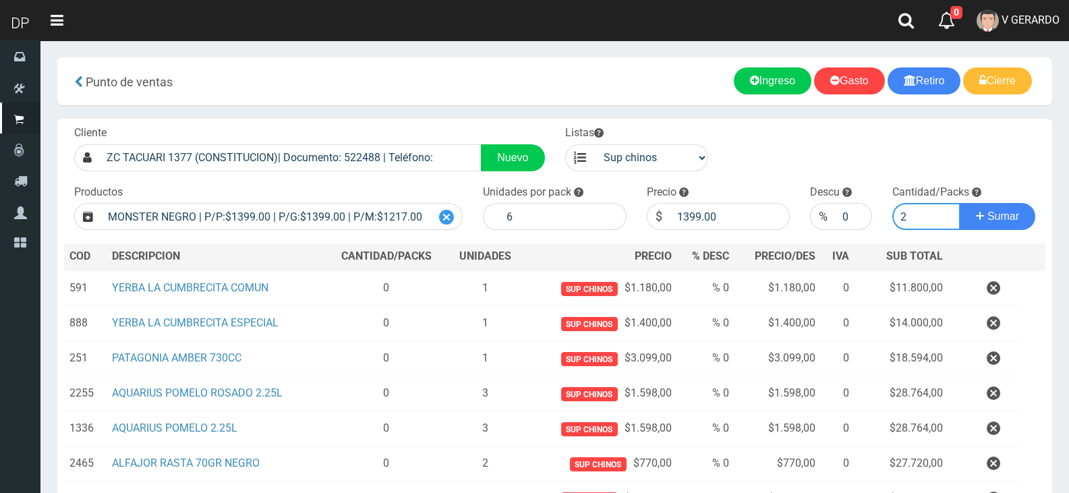
type input "2"
click at [446, 216] on icon at bounding box center [446, 218] width 15 height 20
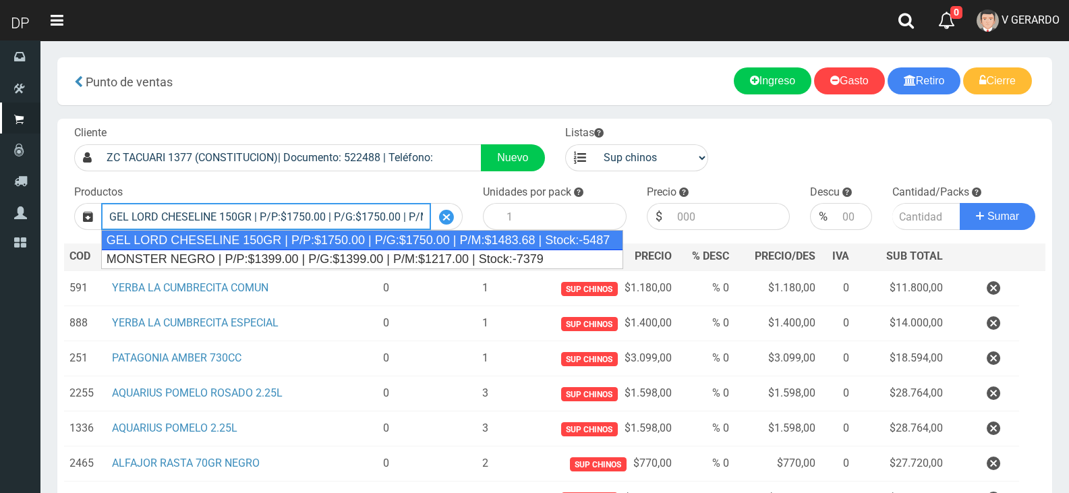
type input "GEL LORD CHESELINE 150GR | P/P:$1750.00 | P/G:$1750.00 | P/M:$1483.68 | Stock:-…"
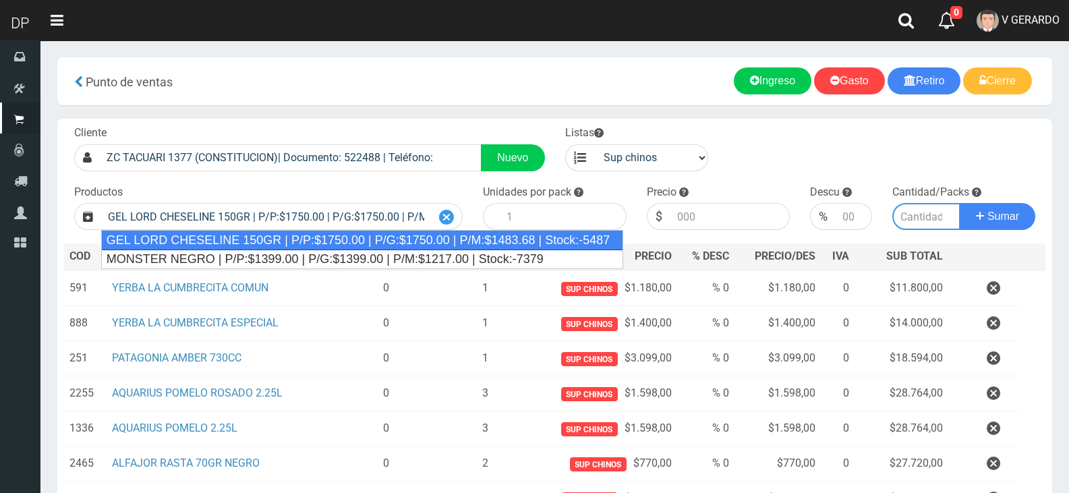
type input "12"
type input "1750.00"
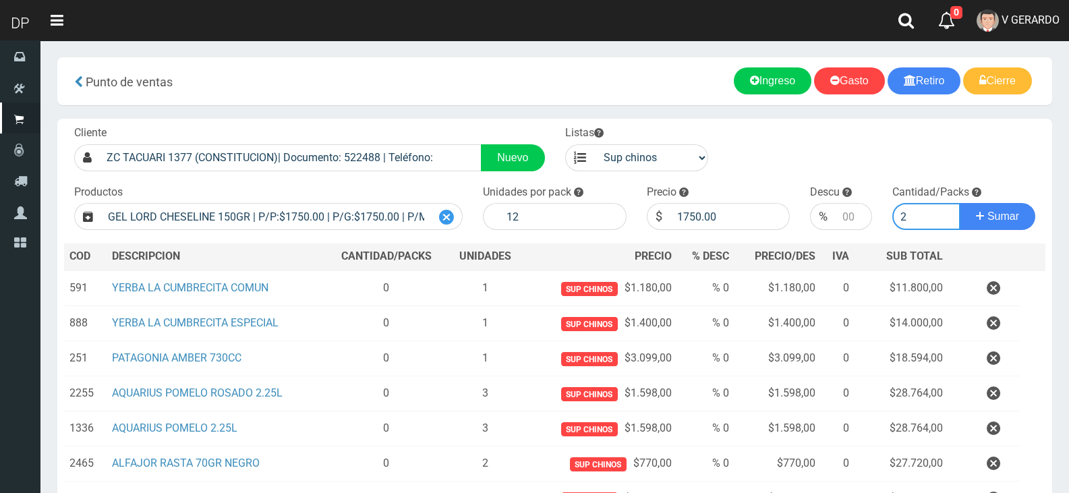
type input "2"
click at [960, 203] on button "Sumar" at bounding box center [998, 216] width 76 height 27
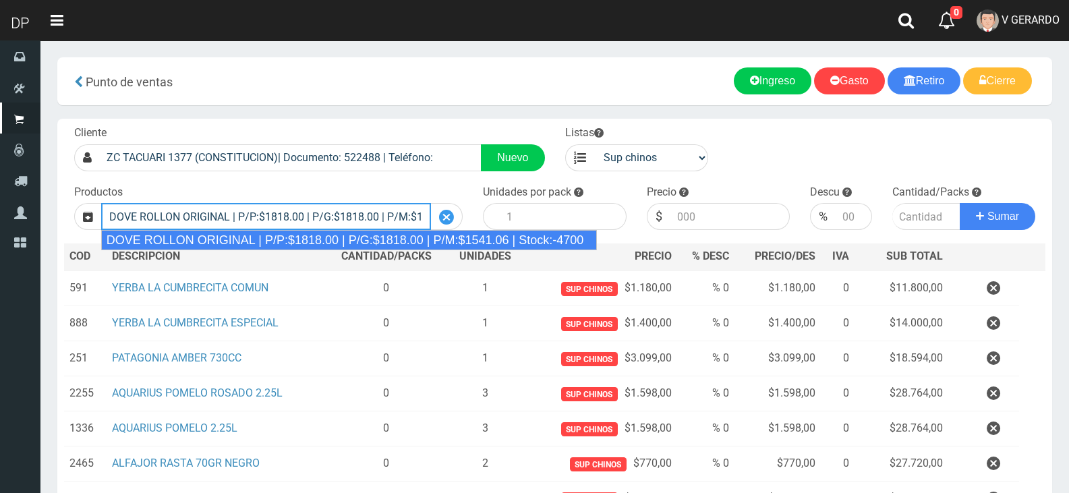
type input "DOVE ROLLON ORIGINAL | P/P:$1818.00 | P/G:$1818.00 | P/M:$1541.06 | Stock:-4700"
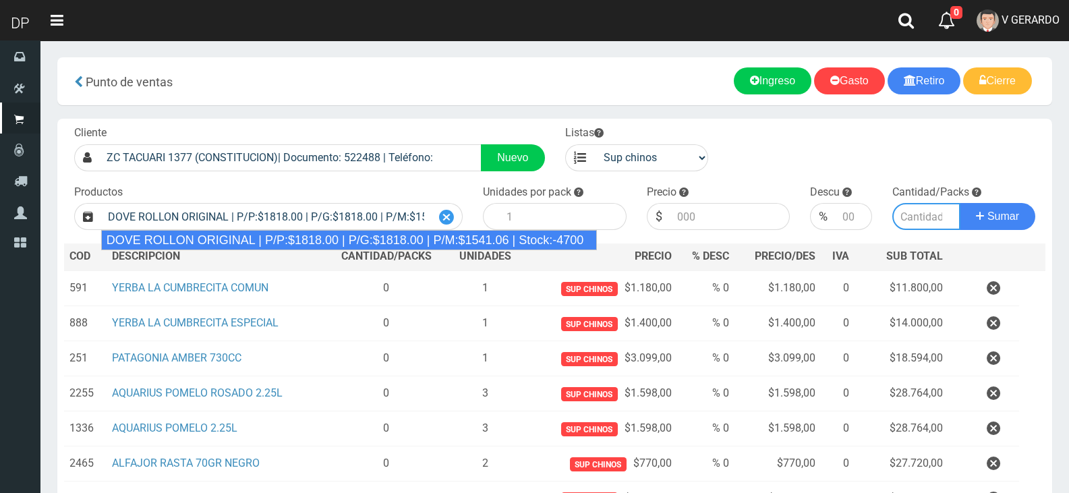
type input "12"
type input "1818.00"
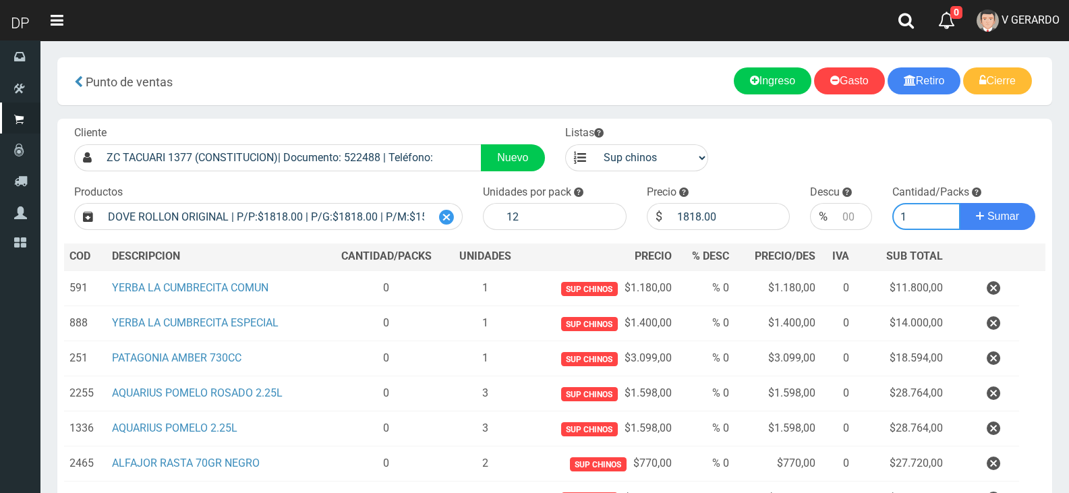
type input "1"
click at [960, 203] on button "Sumar" at bounding box center [998, 216] width 76 height 27
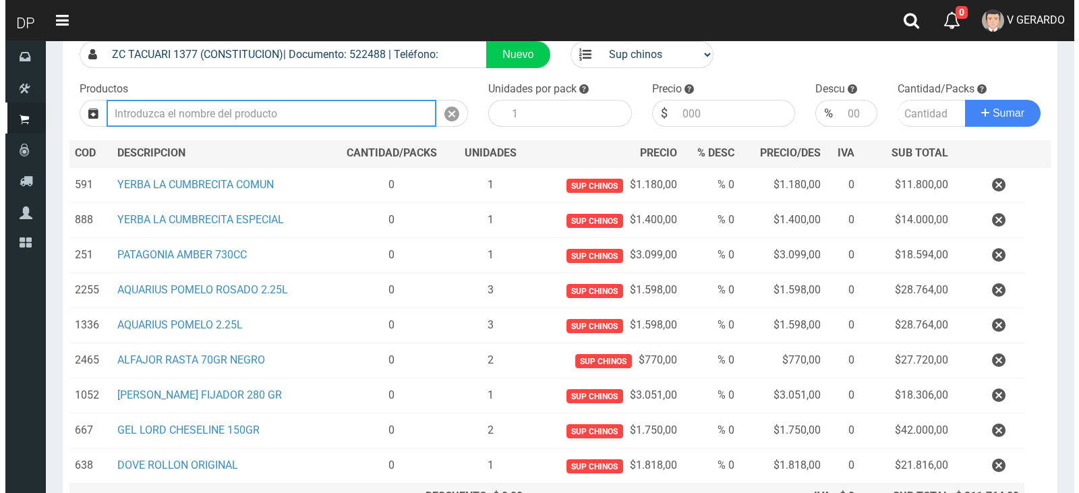
scroll to position [241, 0]
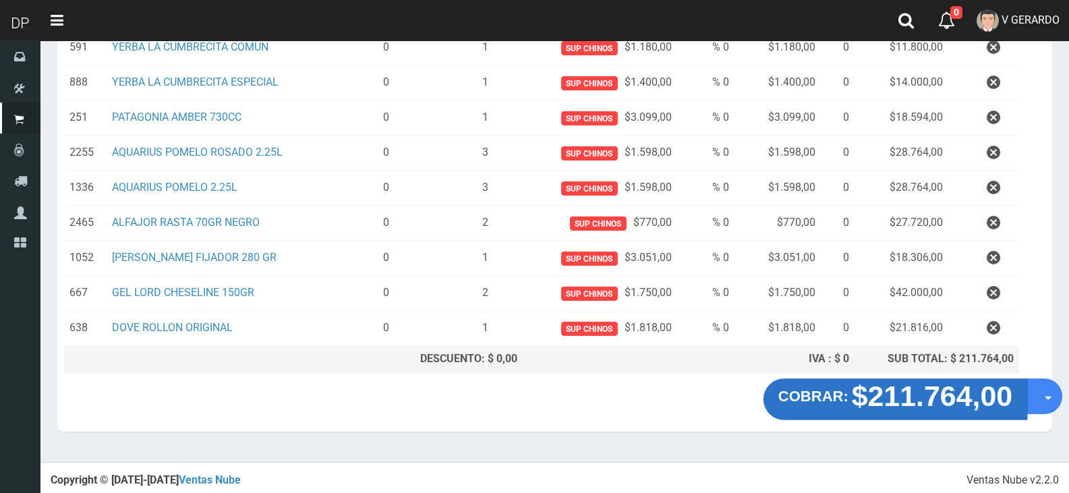
click at [1020, 390] on button "COBRAR: $211.764,00" at bounding box center [895, 399] width 264 height 42
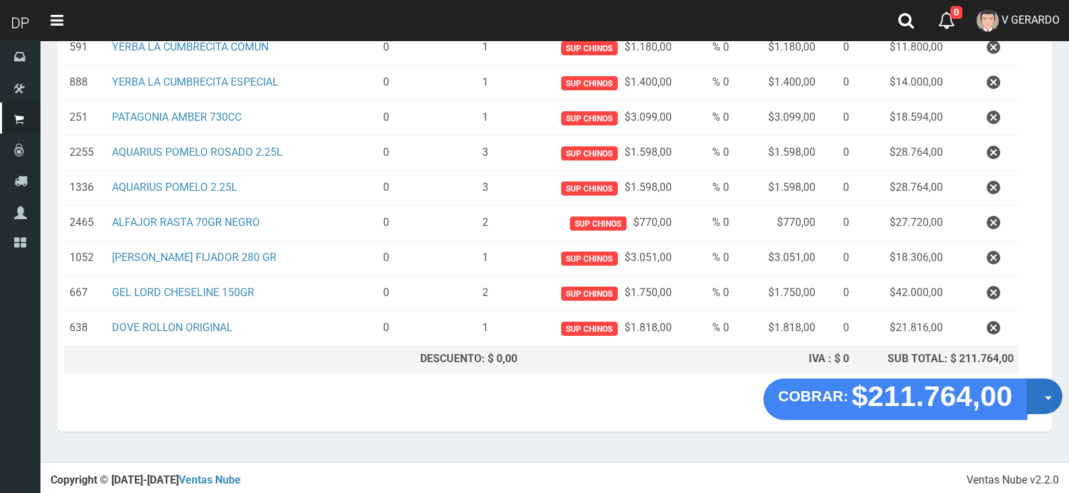
click at [1045, 394] on button "Opciones" at bounding box center [1044, 396] width 36 height 36
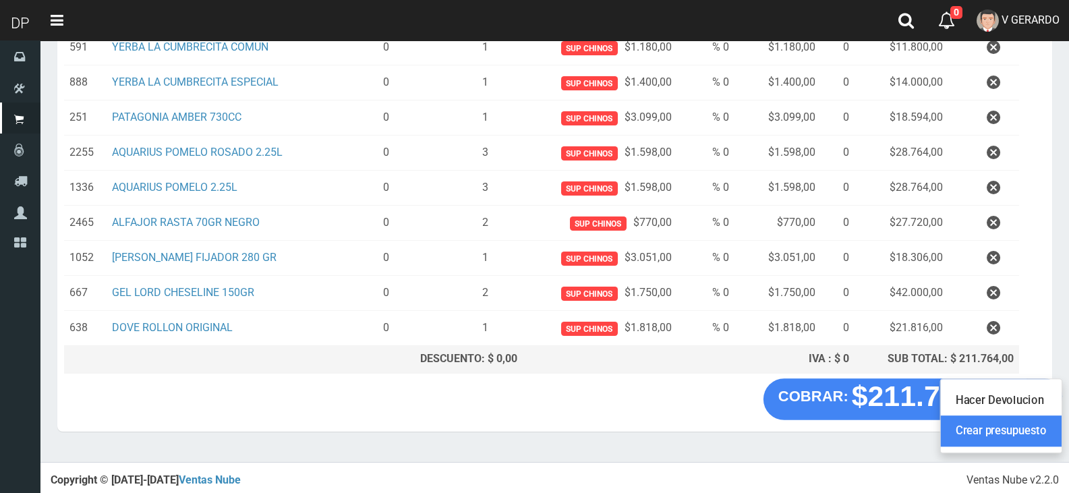
click at [1025, 432] on link "Crear presupuesto" at bounding box center [1001, 431] width 121 height 31
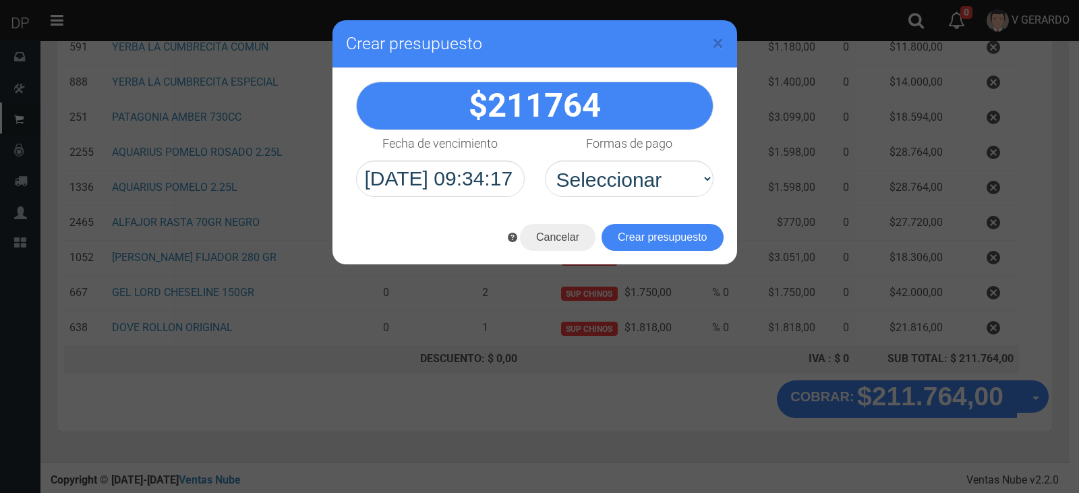
select select "Efectivo"
click at [545, 160] on select "Seleccionar Efectivo Tarjeta de Crédito Depósito Débito" at bounding box center [629, 178] width 169 height 36
click at [645, 248] on button "Crear presupuesto" at bounding box center [662, 237] width 122 height 27
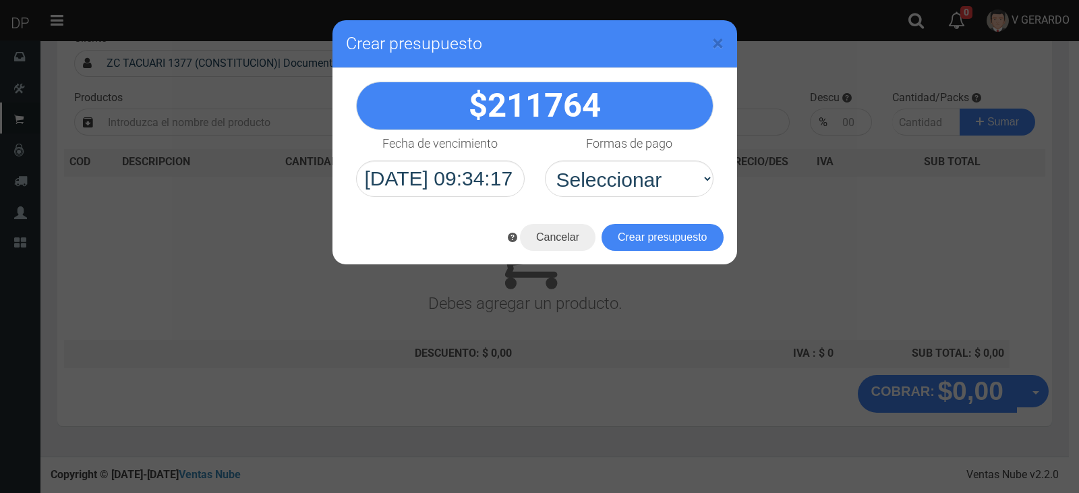
scroll to position [0, 0]
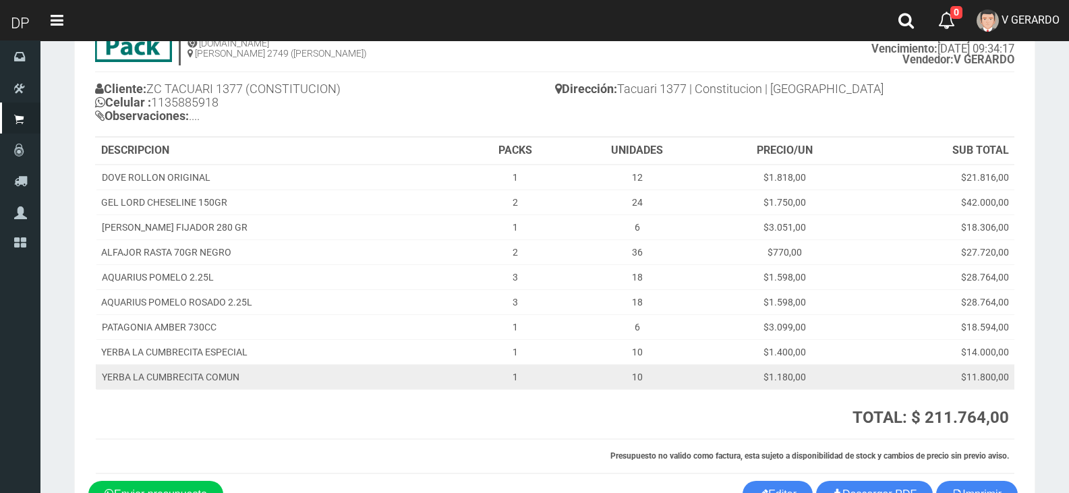
scroll to position [169, 0]
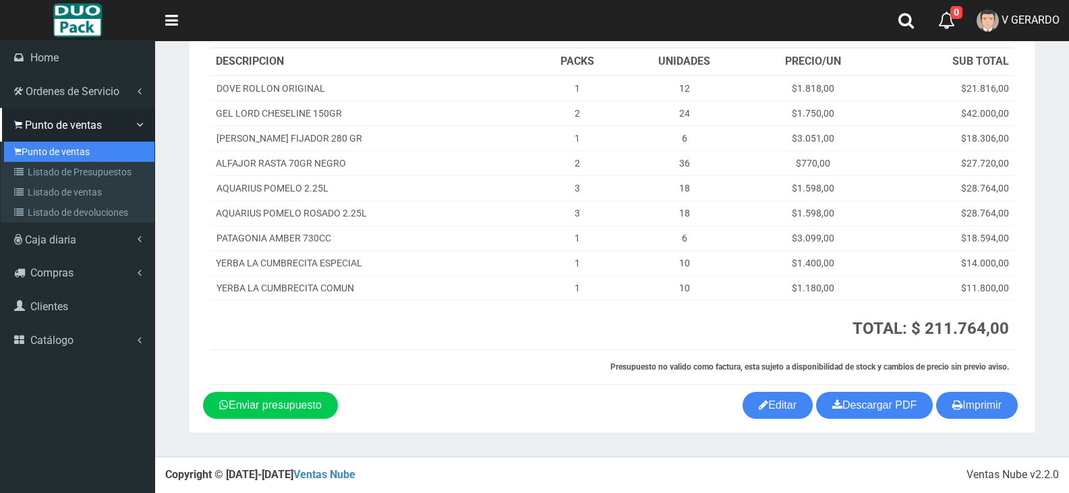
click at [32, 142] on link "Punto de ventas" at bounding box center [79, 152] width 150 height 20
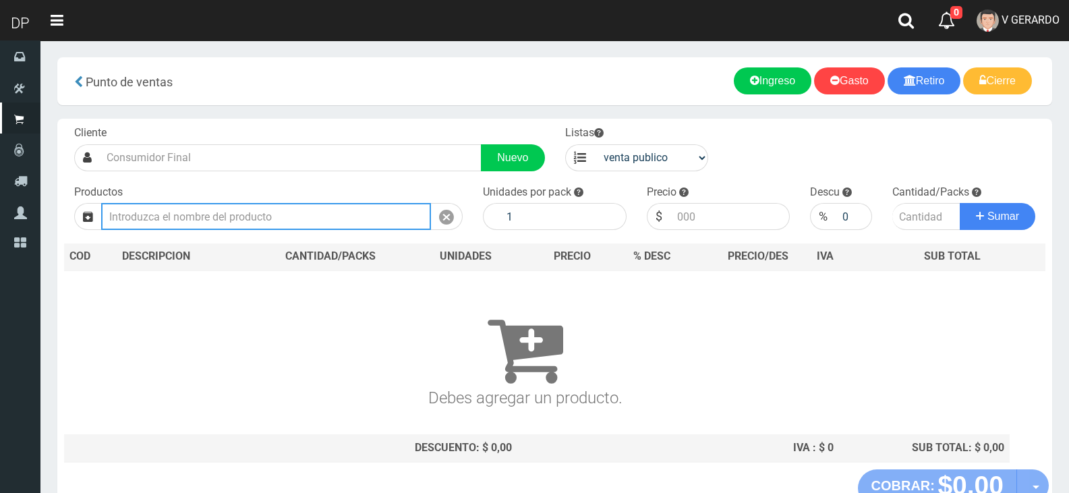
click at [232, 216] on input "text" at bounding box center [266, 216] width 330 height 27
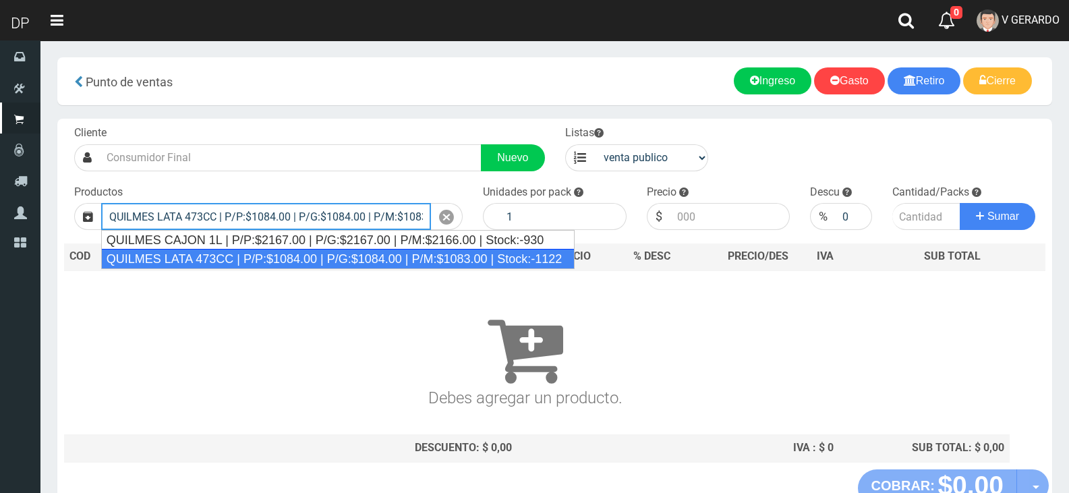
type input "QUILMES LATA 473CC | P/P:$1084.00 | P/G:$1084.00 | P/M:$1083.00 | Stock:-1122"
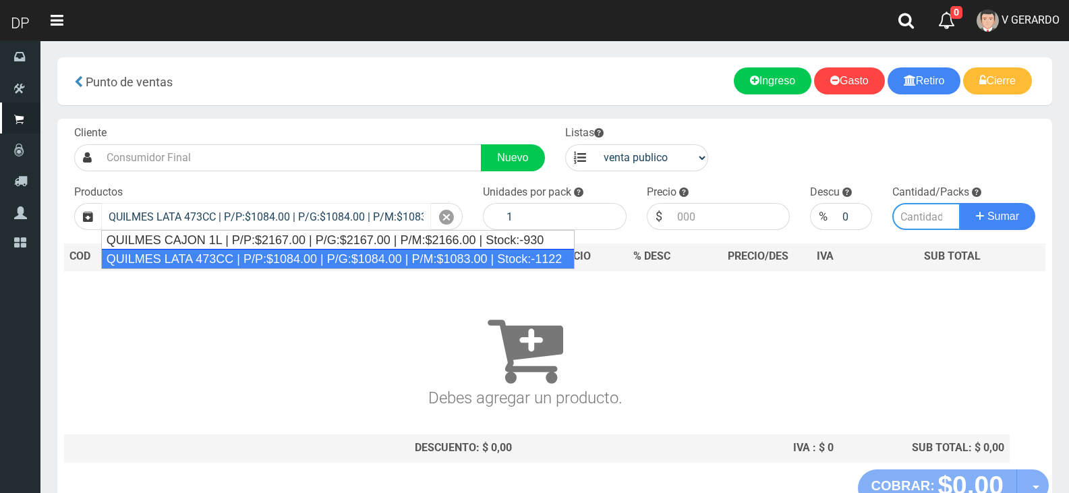
type input "24"
type input "1084.00"
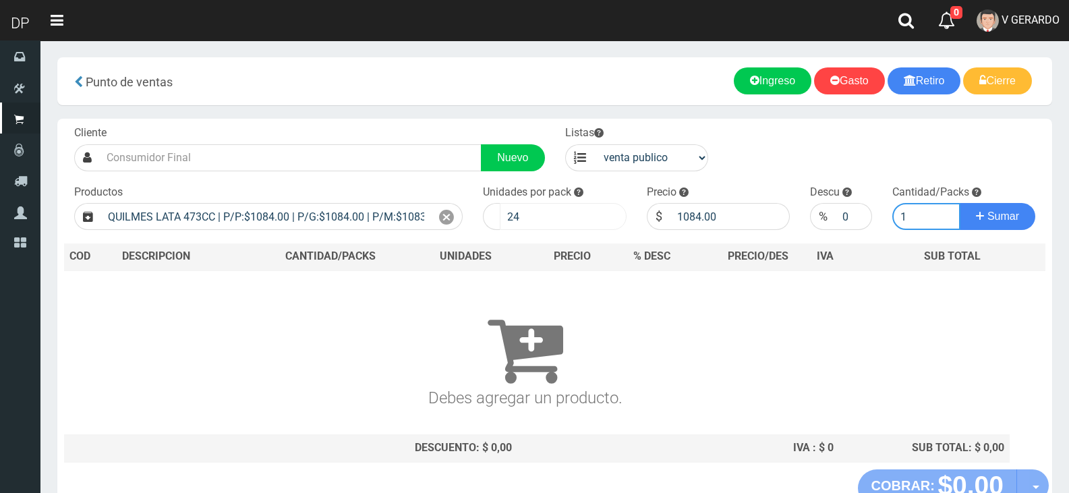
type input "1"
click at [960, 203] on button "Sumar" at bounding box center [998, 216] width 76 height 27
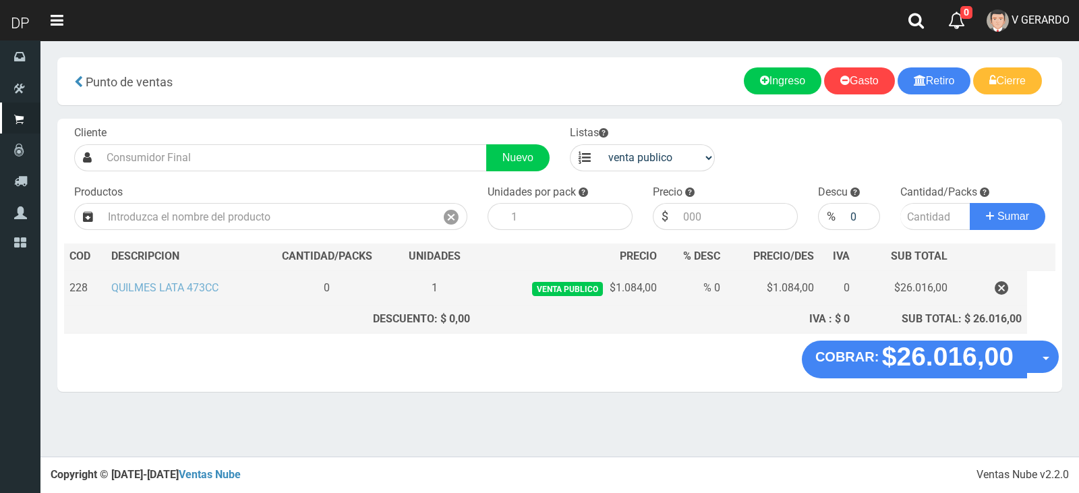
click at [165, 292] on link "QUILMES LATA 473CC" at bounding box center [164, 287] width 107 height 13
click at [995, 287] on icon "button" at bounding box center [1001, 288] width 13 height 24
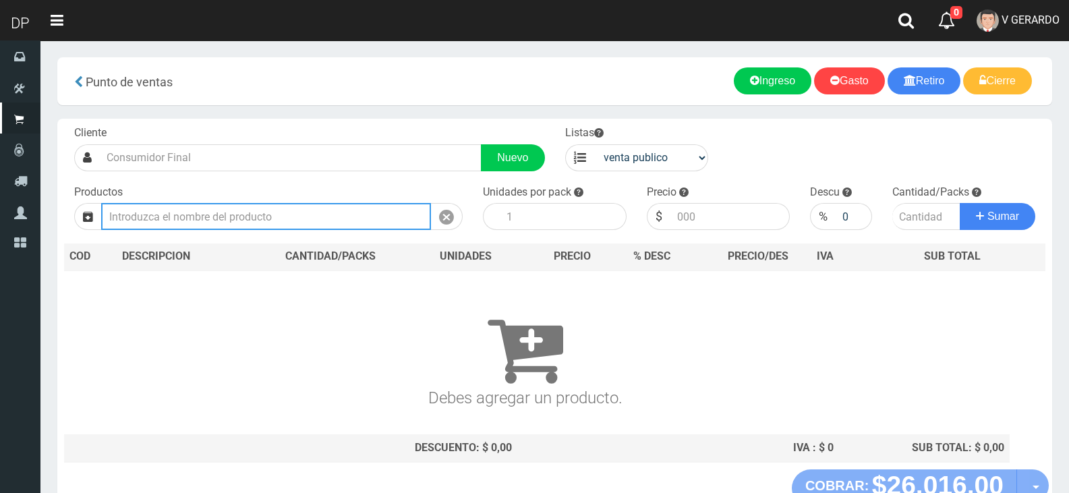
click at [343, 227] on input "text" at bounding box center [266, 216] width 330 height 27
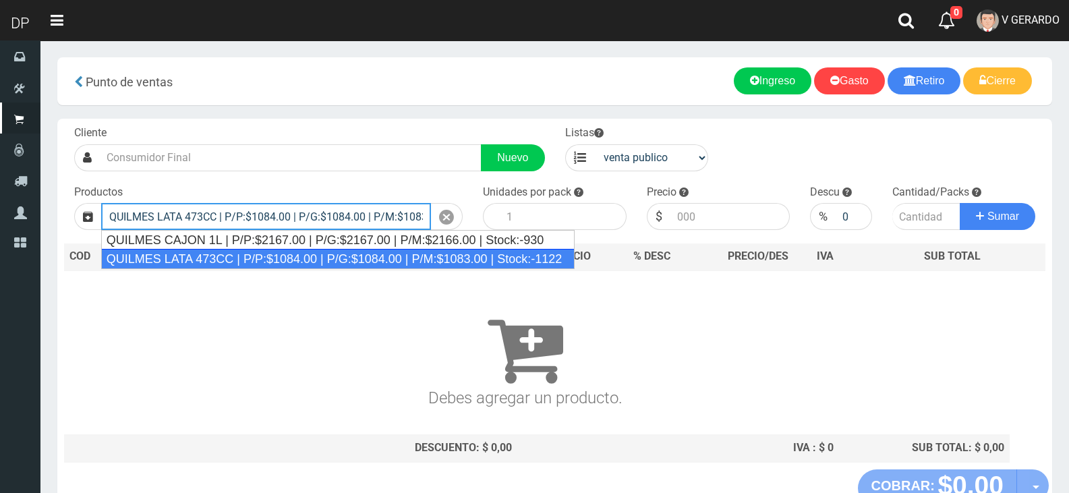
type input "QUILMES LATA 473CC | P/P:$1084.00 | P/G:$1084.00 | P/M:$1083.00 | Stock:-1122"
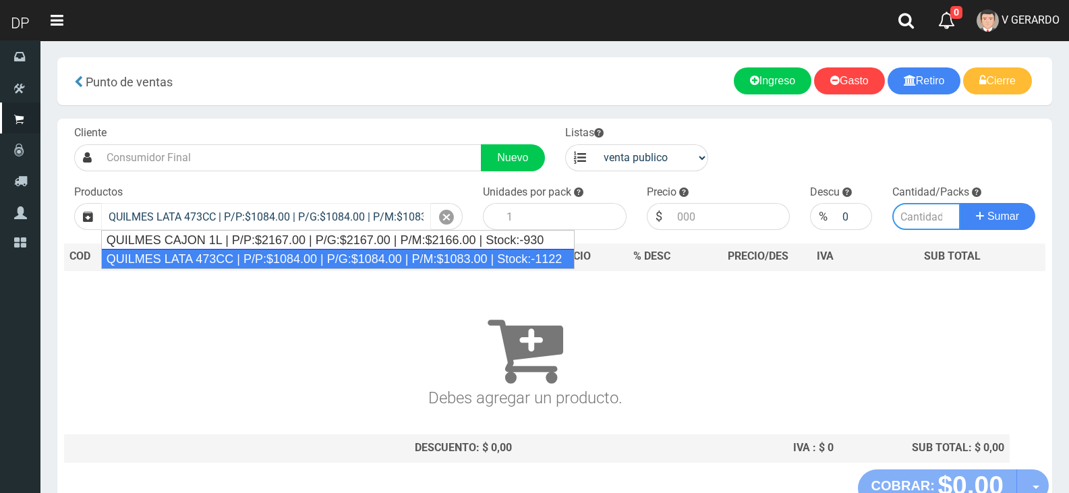
type input "24"
type input "1084.00"
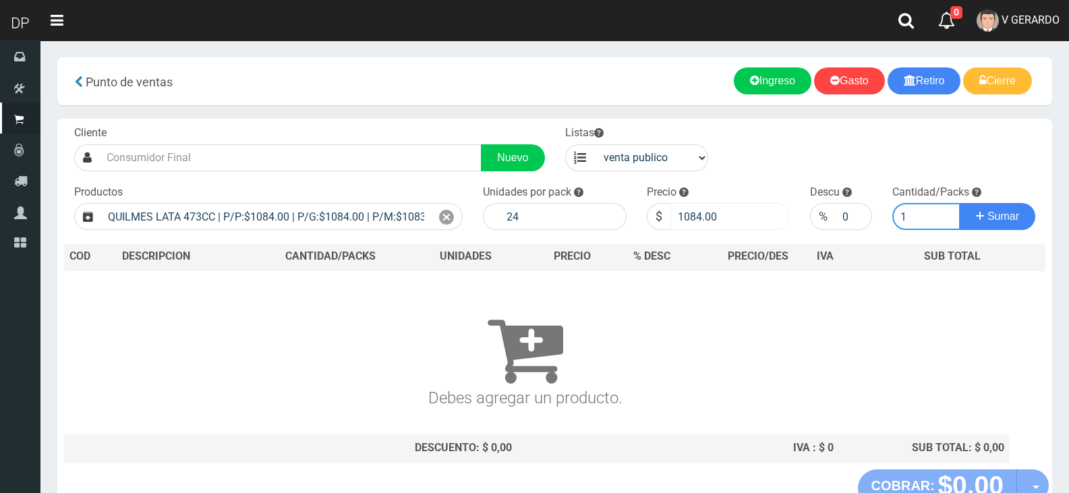
type input "1"
click at [676, 219] on input "1084.00" at bounding box center [730, 216] width 120 height 27
type input "975"
click at [960, 203] on button "Sumar" at bounding box center [998, 216] width 76 height 27
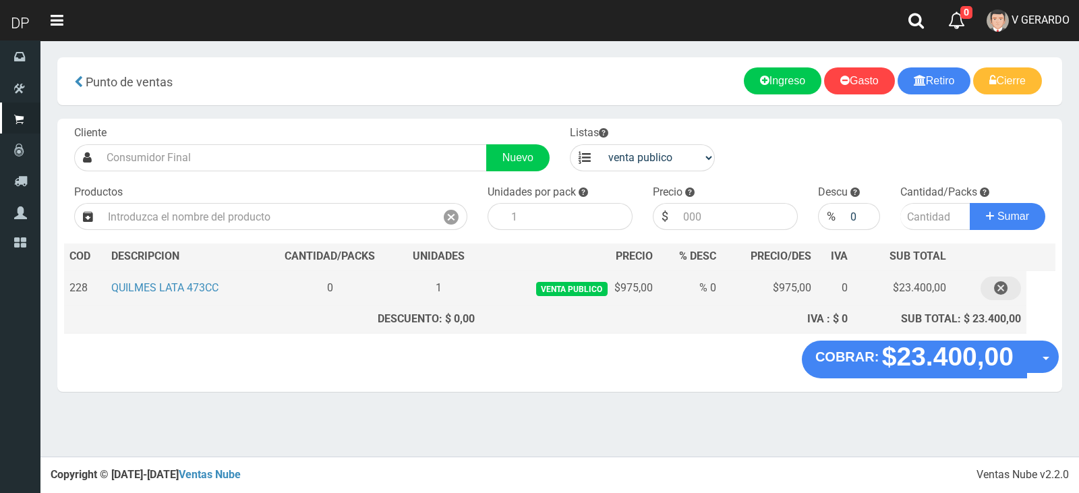
click at [995, 284] on icon "button" at bounding box center [1000, 288] width 13 height 24
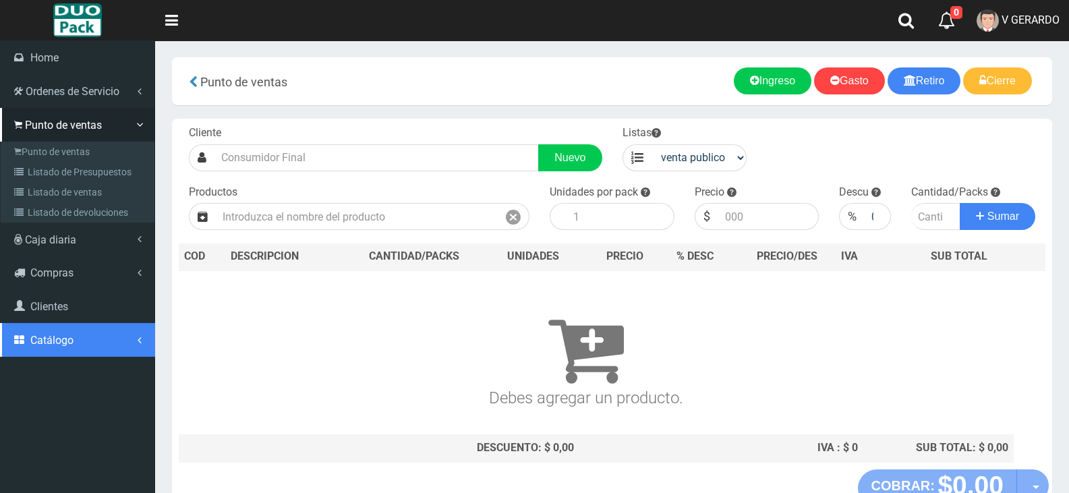
click at [50, 342] on span "Catálogo" at bounding box center [51, 340] width 43 height 13
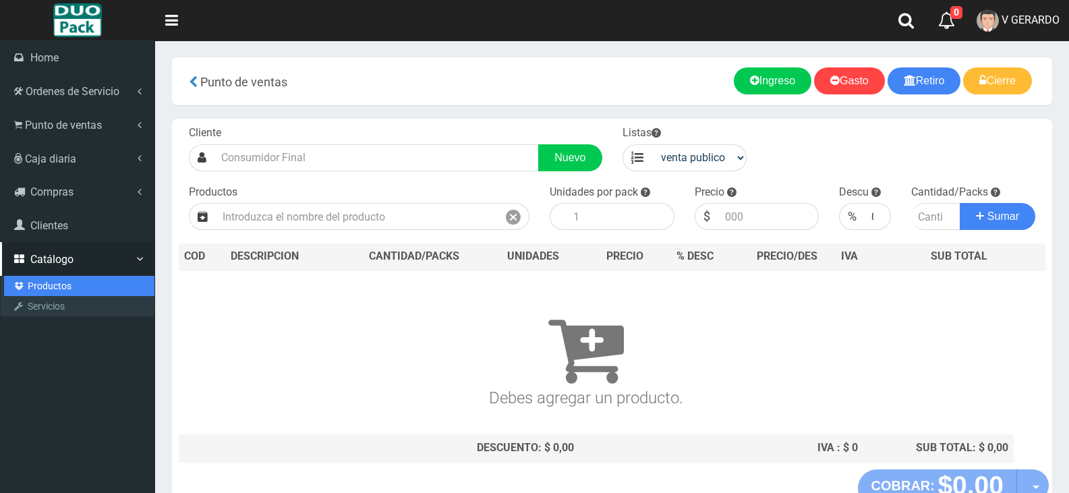
click at [46, 286] on link "Productos" at bounding box center [79, 286] width 150 height 20
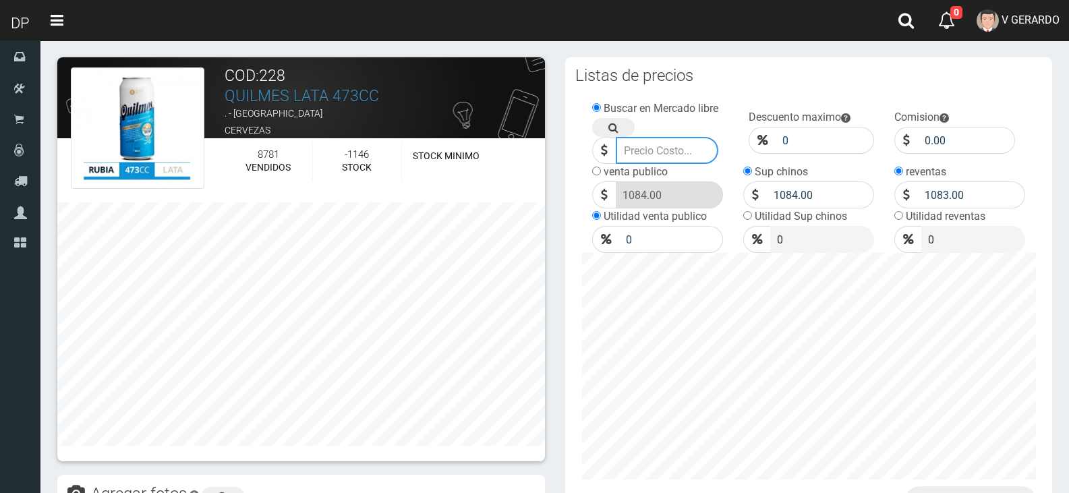
click at [644, 148] on input "number" at bounding box center [667, 150] width 103 height 27
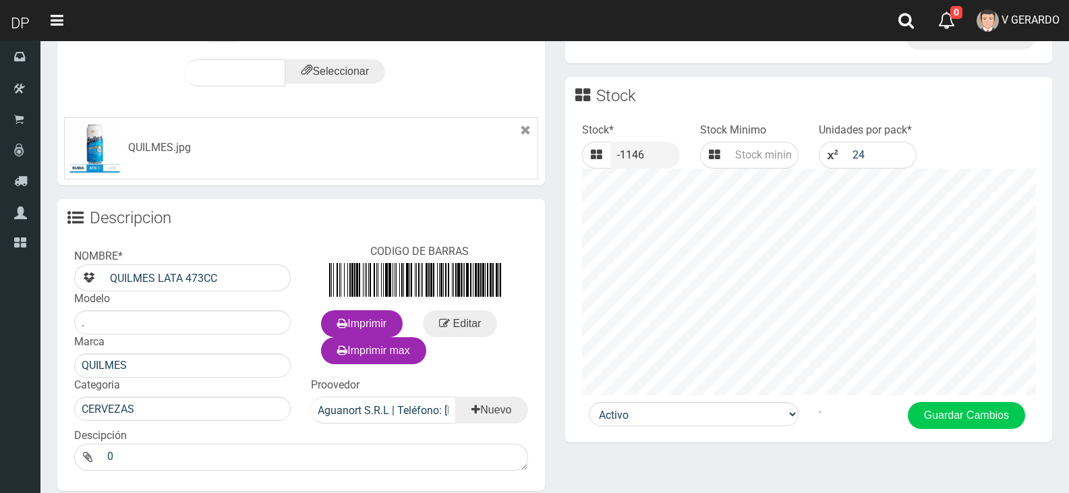
scroll to position [539, 0]
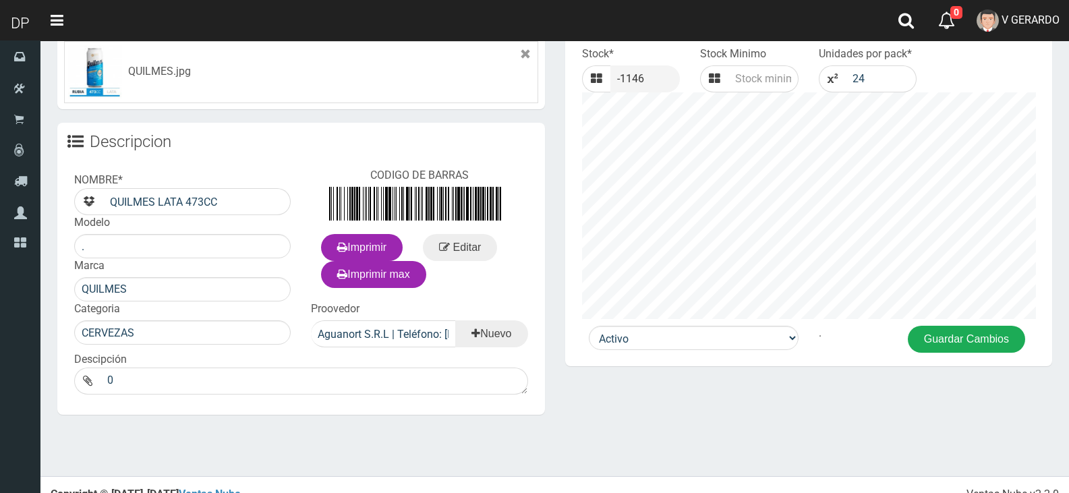
type input "900"
click at [965, 332] on button "Guardar Cambios" at bounding box center [966, 339] width 117 height 27
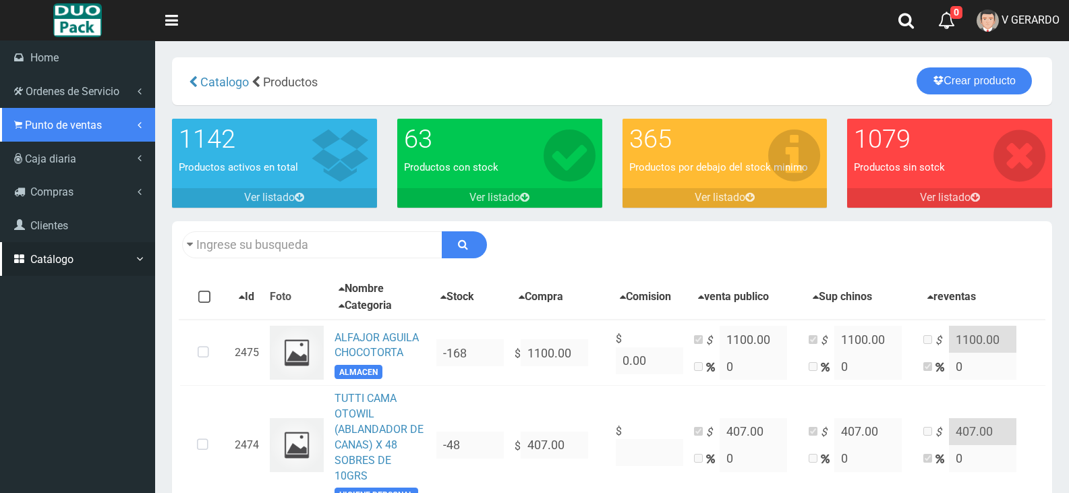
click at [24, 137] on link "Punto de ventas" at bounding box center [77, 125] width 155 height 34
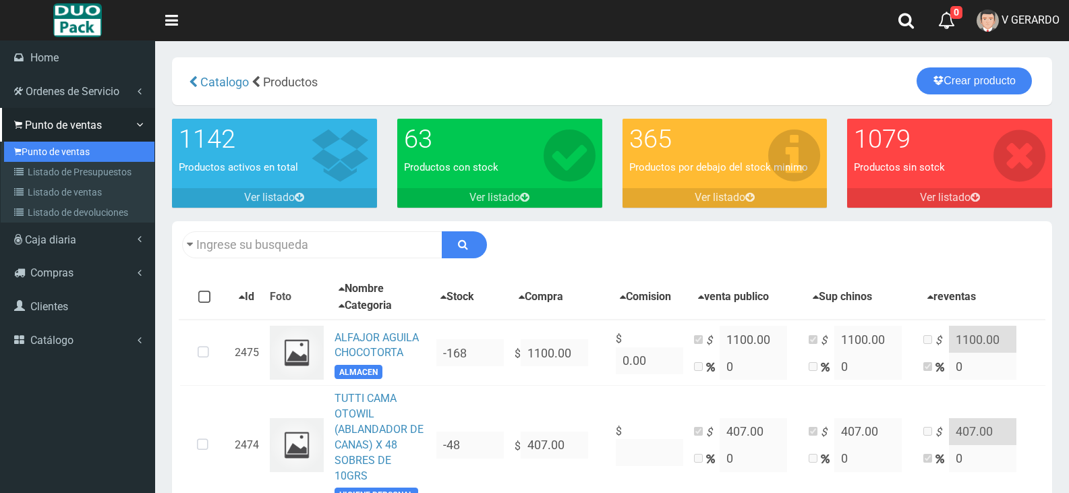
click at [94, 158] on link "Punto de ventas" at bounding box center [79, 152] width 150 height 20
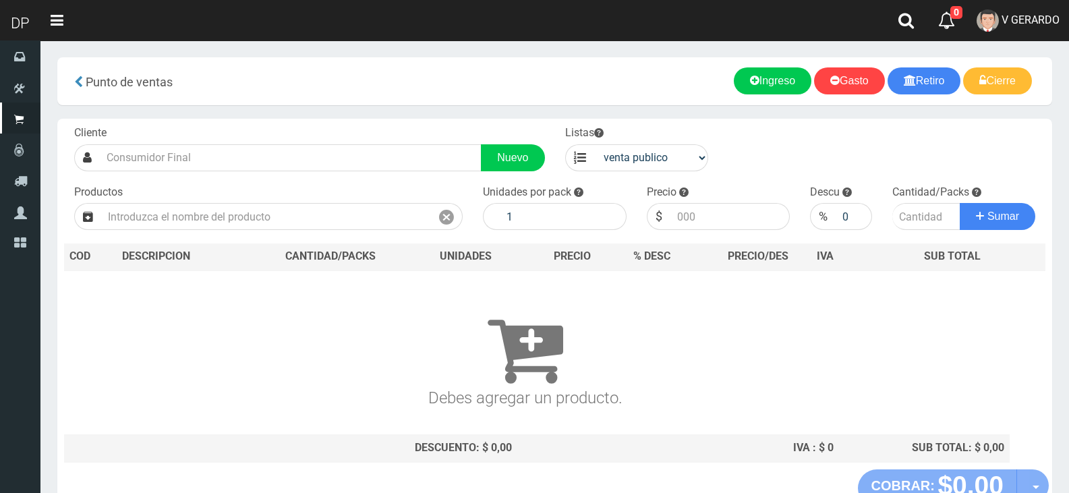
click at [289, 195] on div "Productos" at bounding box center [268, 208] width 409 height 46
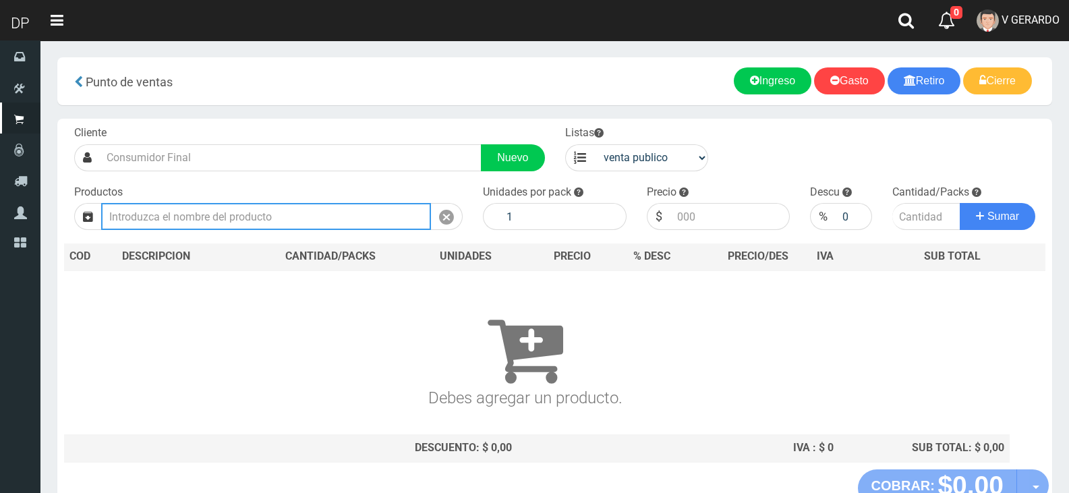
click at [292, 207] on input "text" at bounding box center [266, 216] width 330 height 27
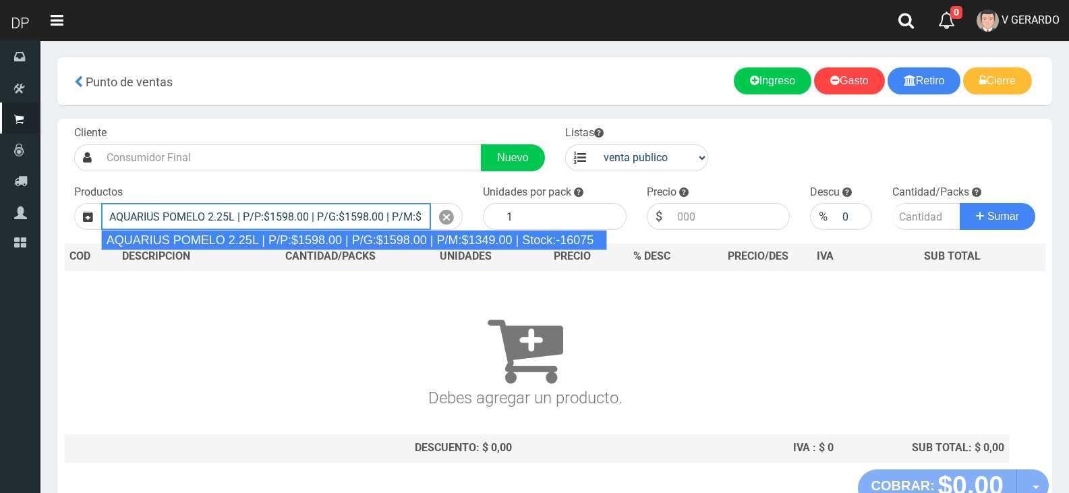
type input "AQUARIUS POMELO 2.25L | P/P:$1598.00 | P/G:$1598.00 | P/M:$1349.00 | Stock:-160…"
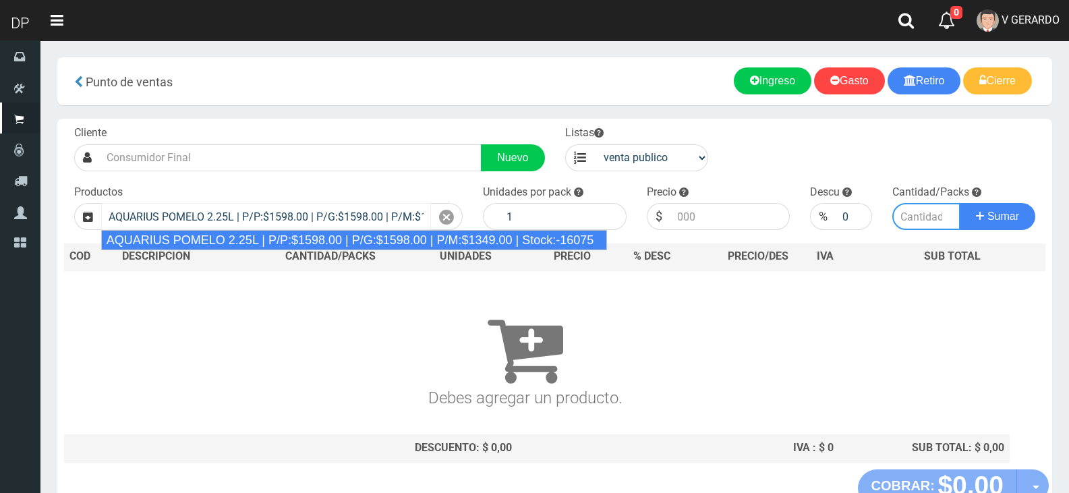
type input "6"
type input "1598.00"
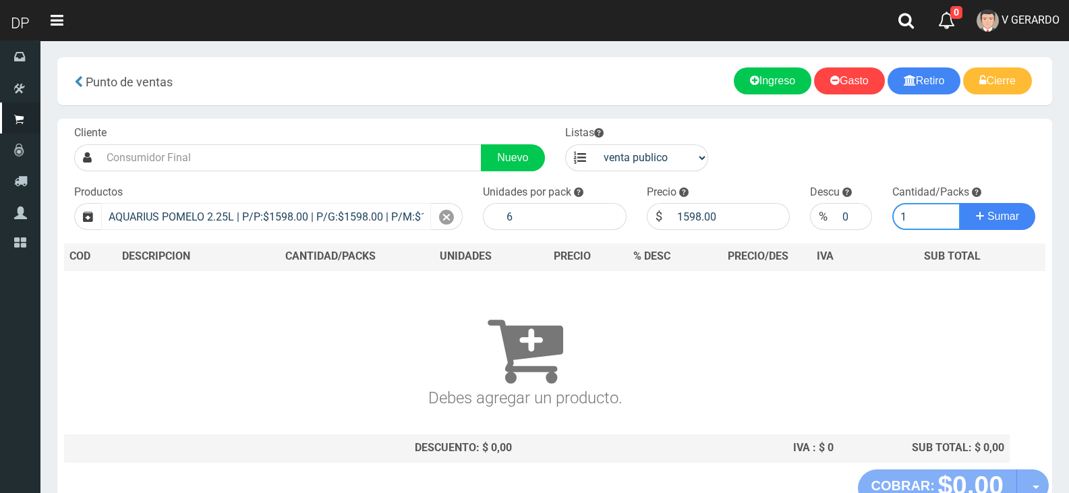
type input "1"
click at [960, 203] on button "Sumar" at bounding box center [998, 216] width 76 height 27
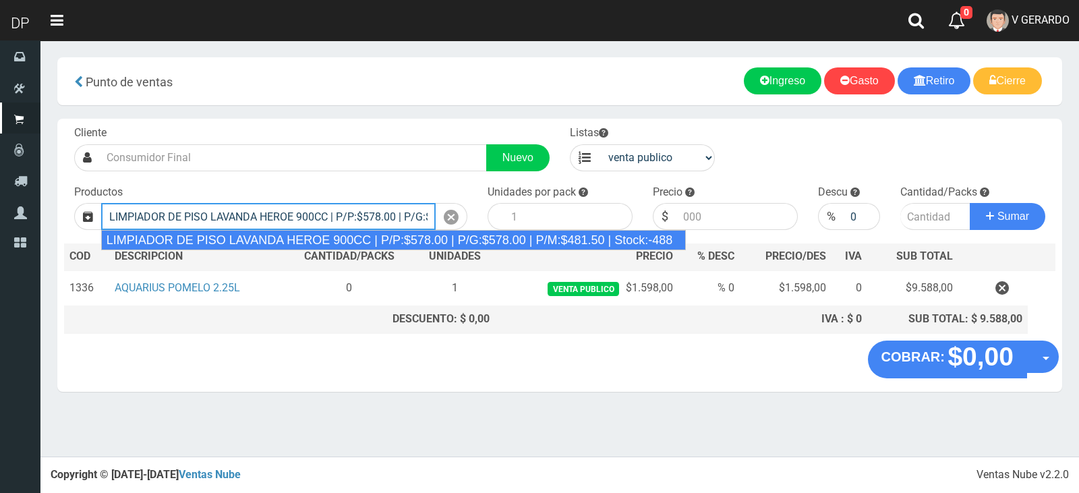
type input "LIMPIADOR DE PISO LAVANDA HEROE 900CC | P/P:$578.00 | P/G:$578.00 | P/M:$481.50…"
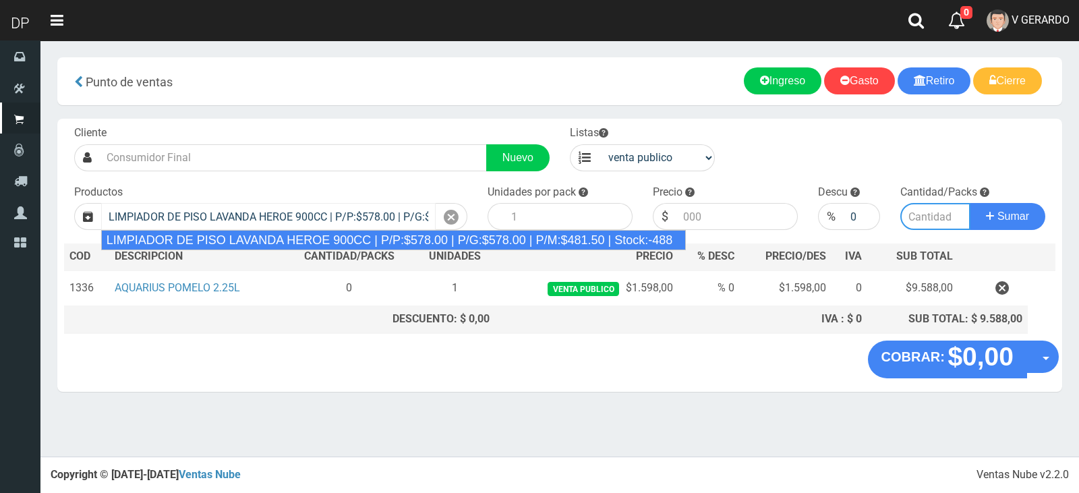
type input "12"
type input "578.00"
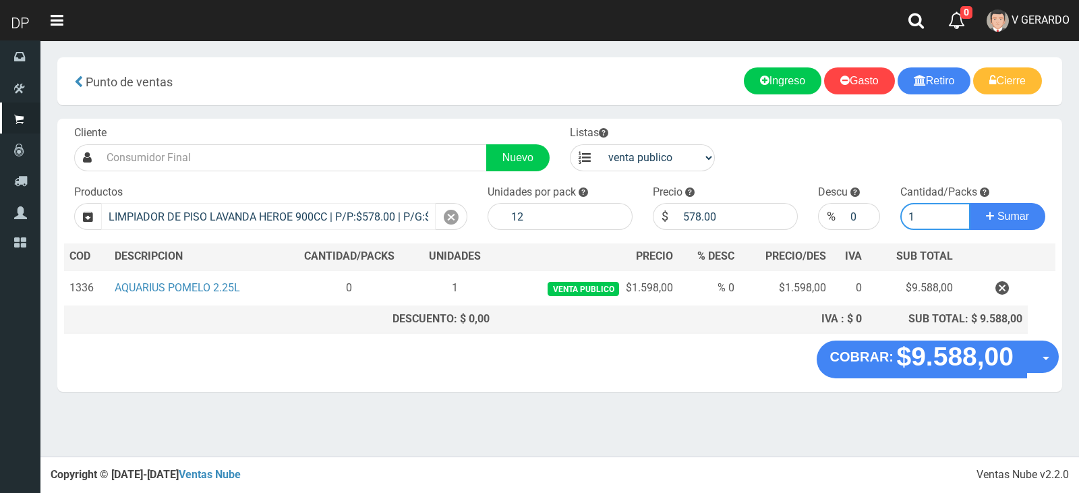
type input "1"
click at [970, 203] on button "Sumar" at bounding box center [1008, 216] width 76 height 27
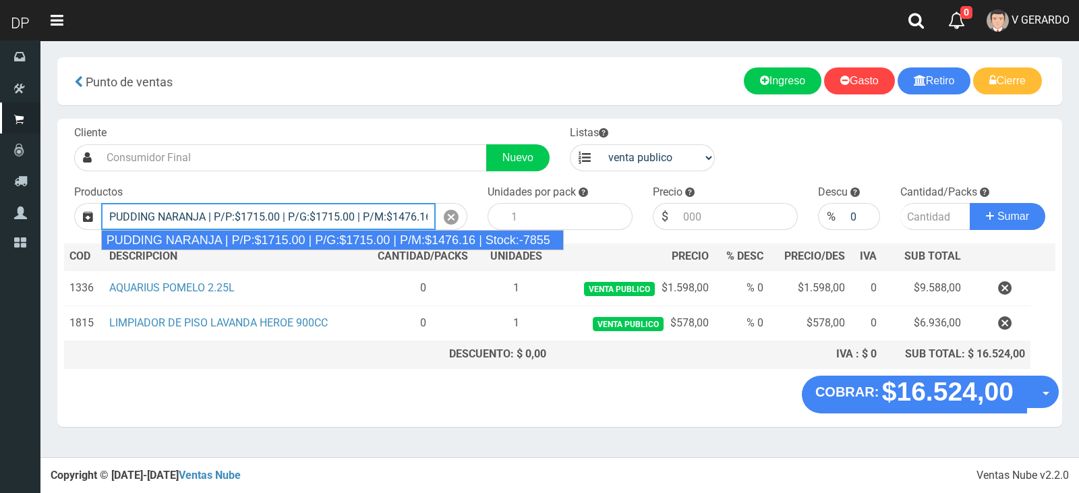
type input "PUDDING NARANJA | P/P:$1715.00 | P/G:$1715.00 | P/M:$1476.16 | Stock:-7855"
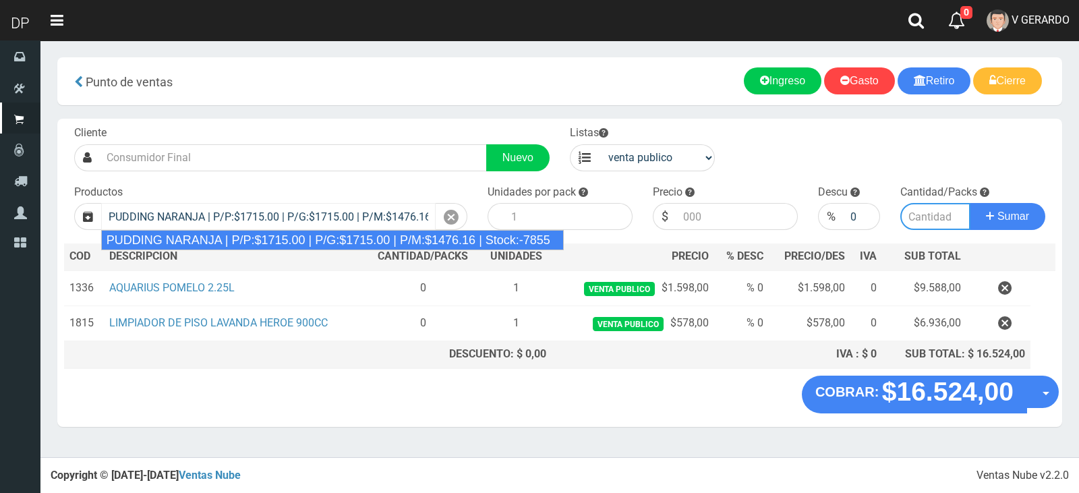
type input "8"
type input "1715.00"
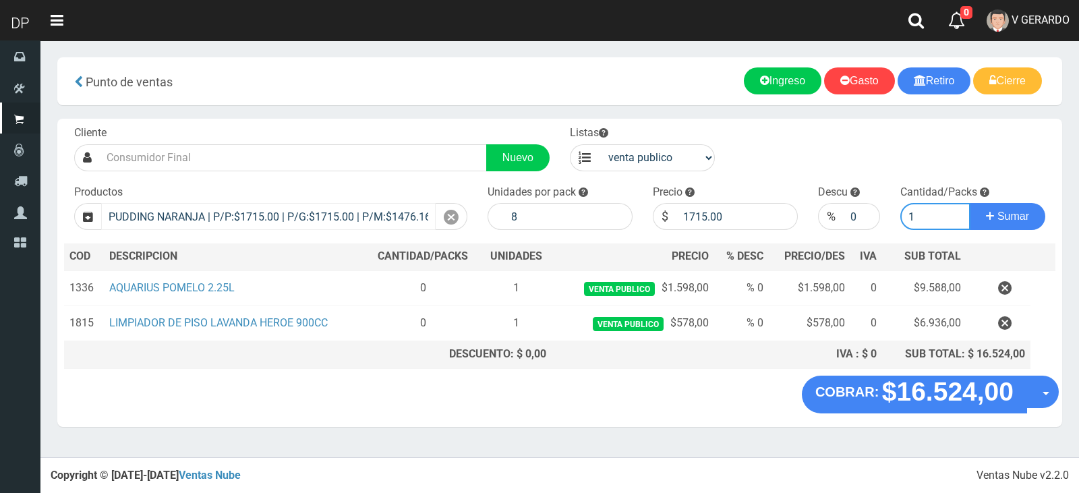
type input "1"
click at [970, 203] on button "Sumar" at bounding box center [1008, 216] width 76 height 27
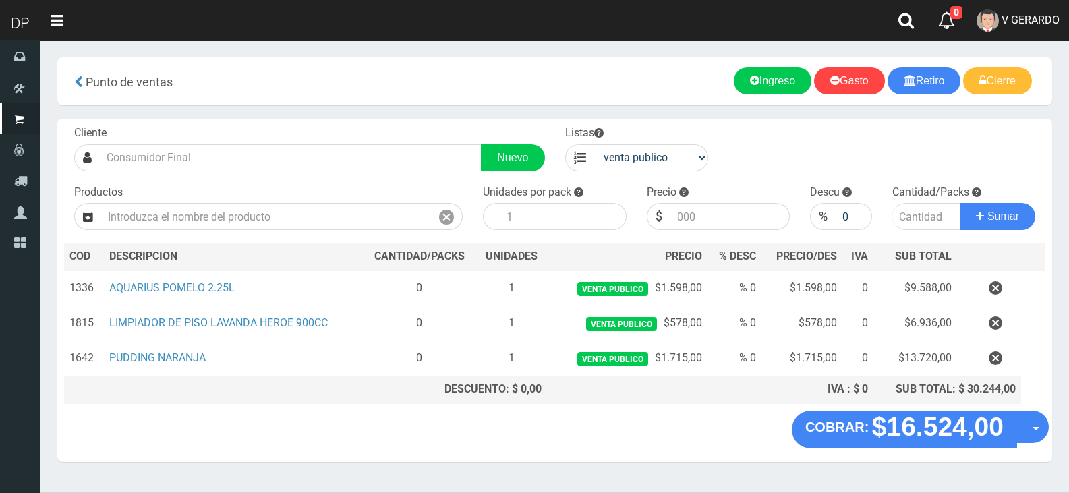
click at [168, 109] on section "× Titulo del Msj texto Mas Texto Cancelar Aceptar Punto de ventas Ingreso" at bounding box center [554, 266] width 1028 height 452
click at [190, 139] on div "Cliente Nuevo" at bounding box center [309, 148] width 491 height 46
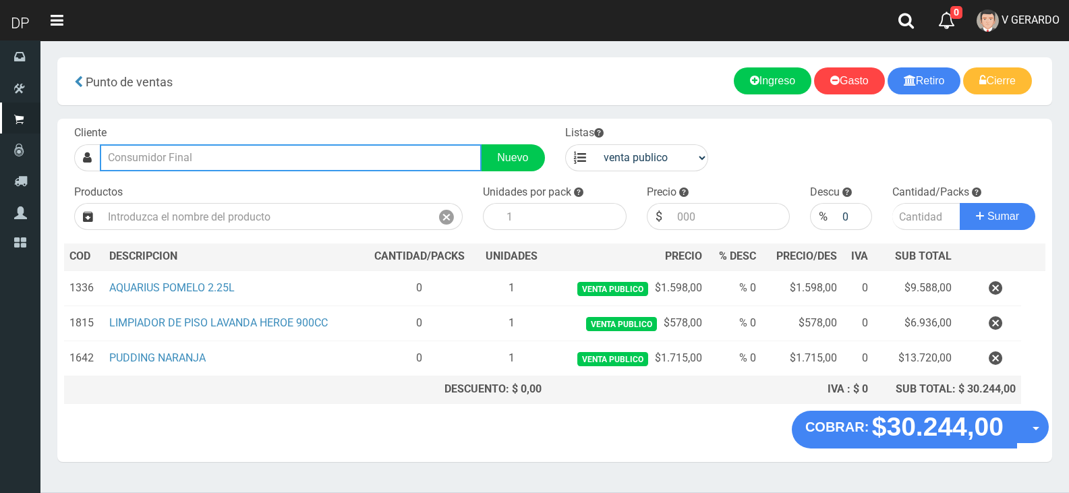
click at [191, 154] on input "text" at bounding box center [291, 157] width 382 height 27
type input "L"
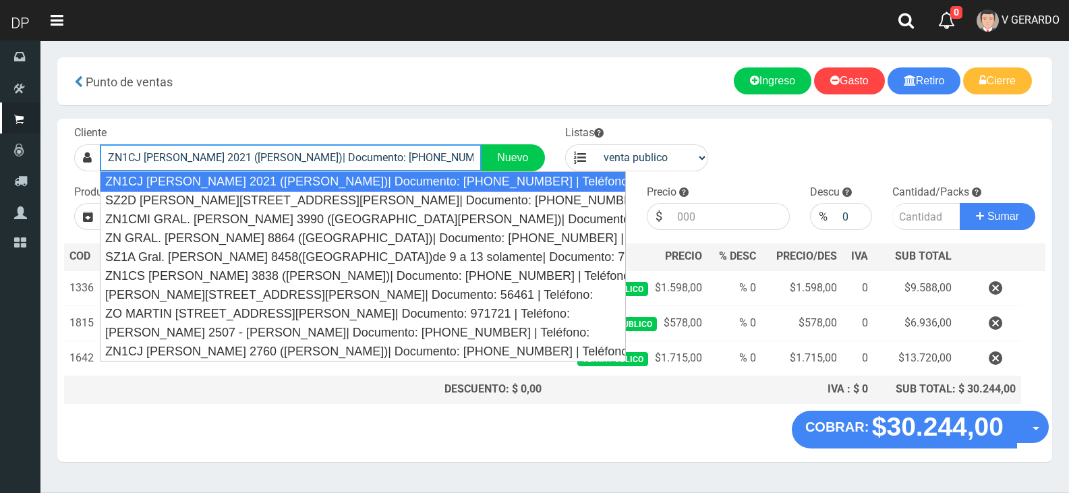
type input "ZN1CJ LAVALLE 2021 (BALLESTER)| Documento: 2121212 | Teléfono: 1125206962"
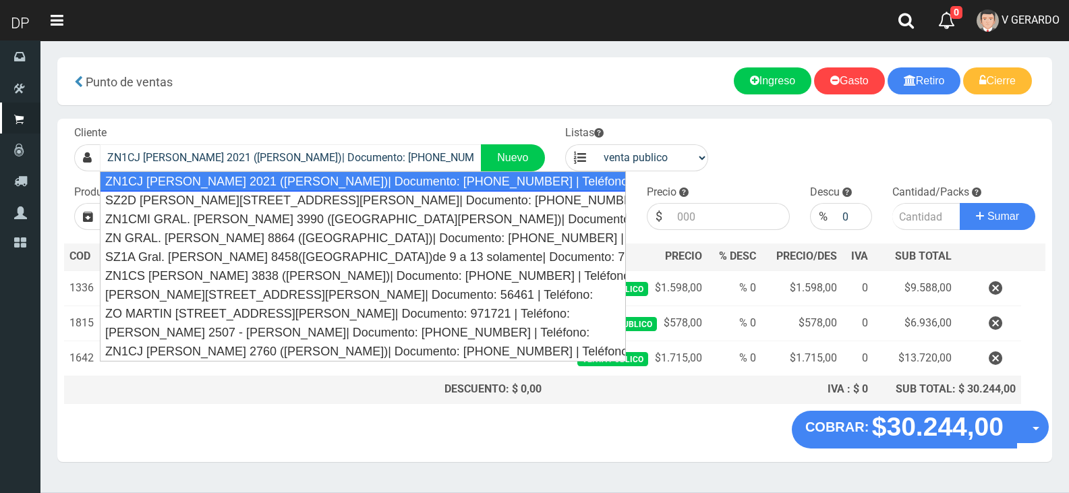
select select "2"
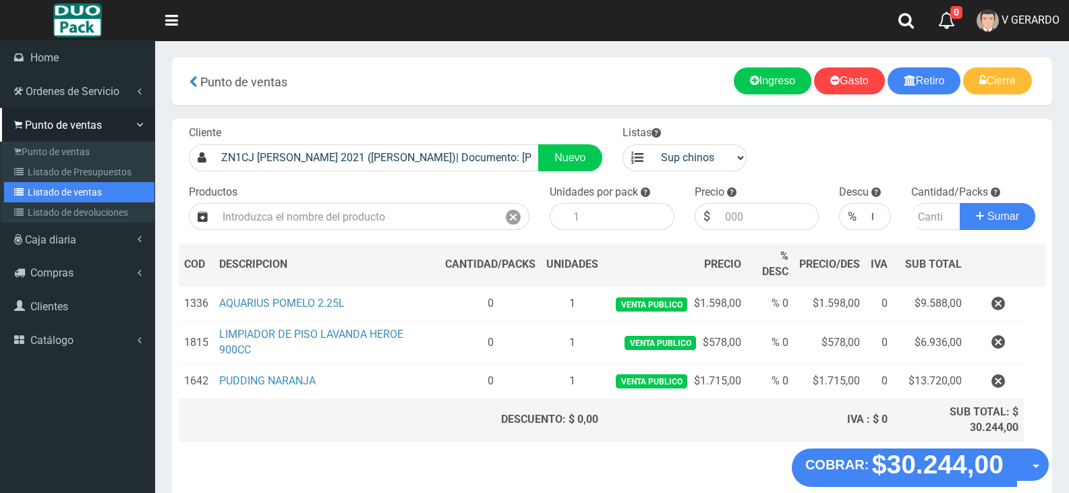
click at [32, 183] on link "Listado de ventas" at bounding box center [79, 192] width 150 height 20
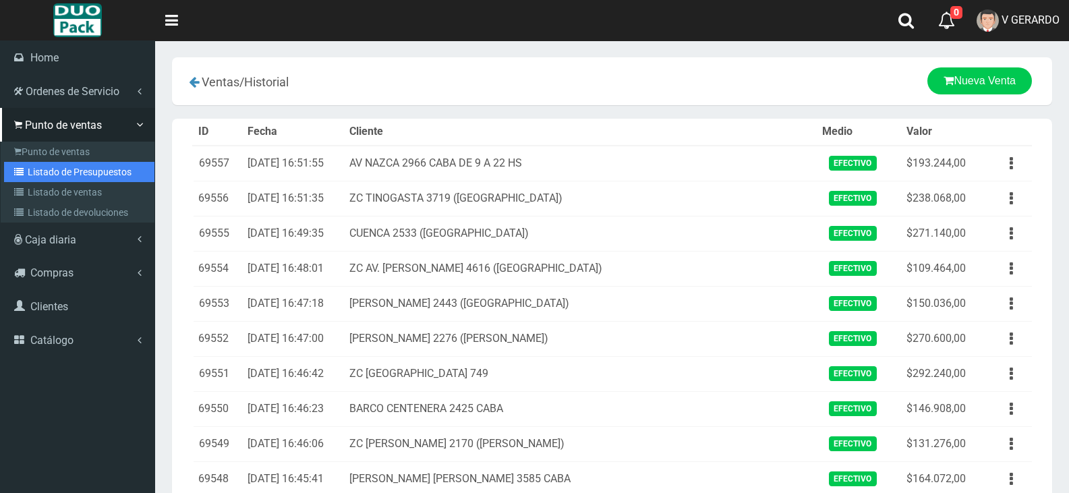
click at [34, 178] on link "Listado de Presupuestos" at bounding box center [79, 172] width 150 height 20
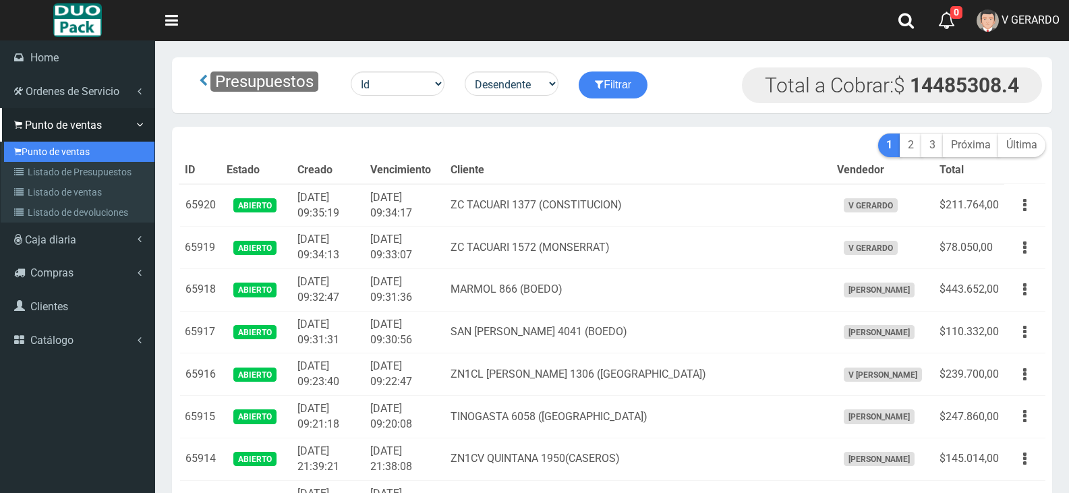
click at [41, 149] on link "Punto de ventas" at bounding box center [79, 152] width 150 height 20
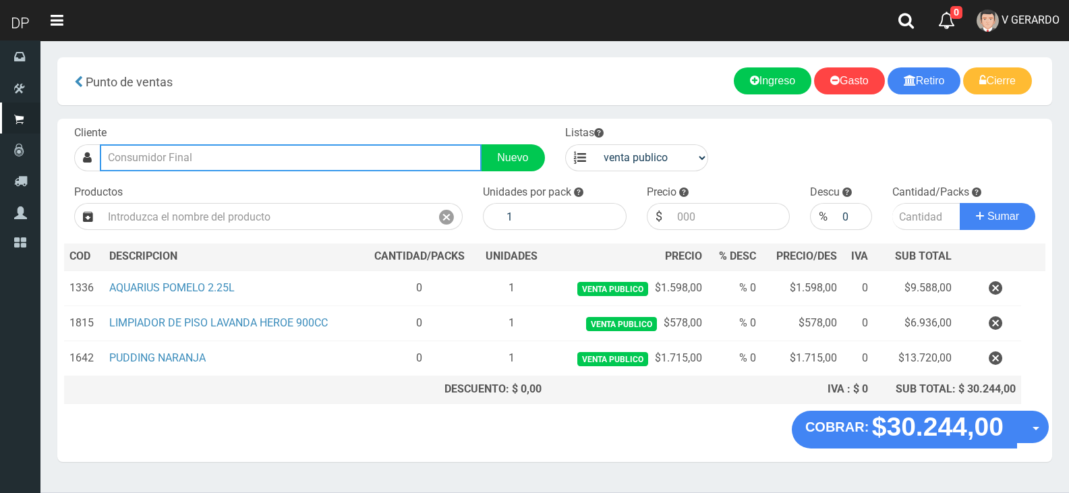
click at [216, 164] on input "text" at bounding box center [291, 157] width 382 height 27
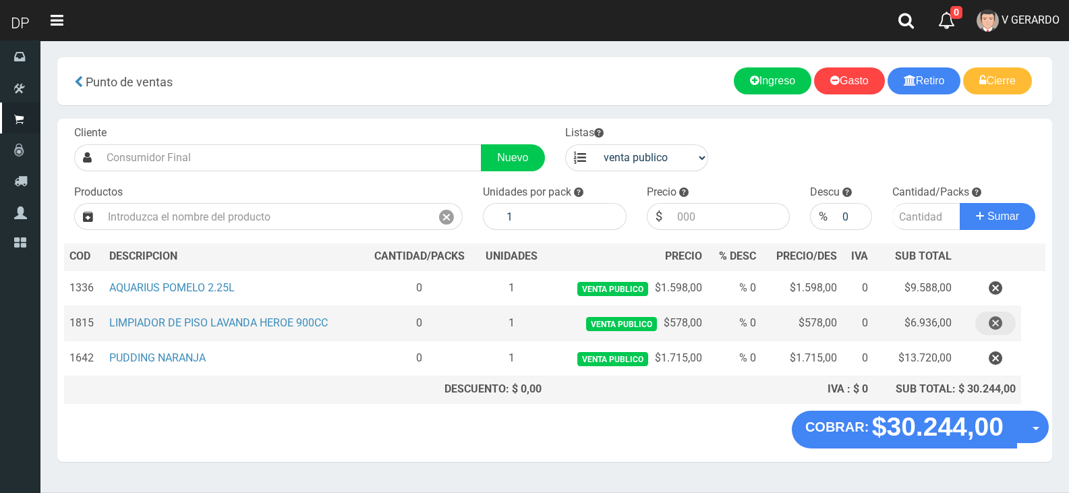
click at [1000, 323] on icon "button" at bounding box center [995, 324] width 13 height 24
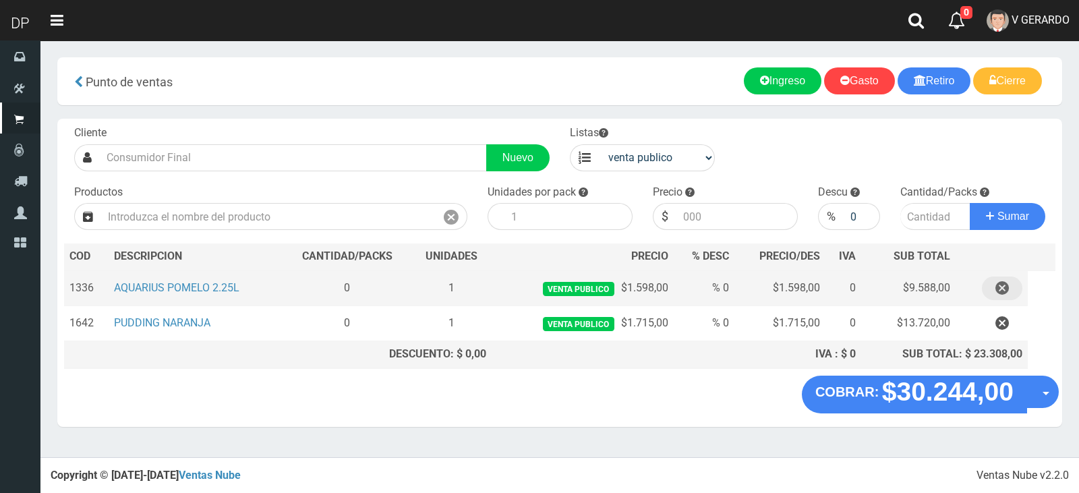
click at [1001, 287] on icon "button" at bounding box center [1001, 288] width 13 height 24
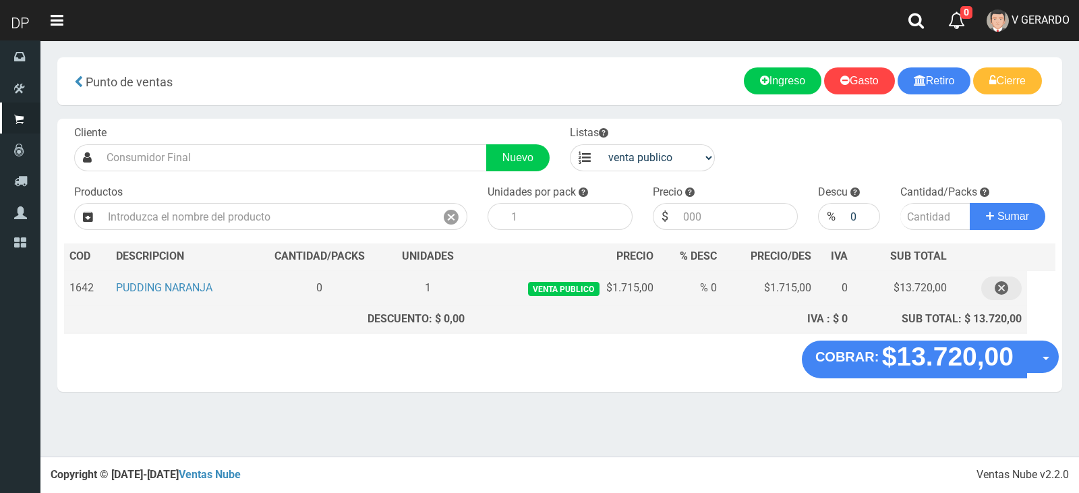
click at [1003, 293] on icon "button" at bounding box center [1001, 288] width 13 height 24
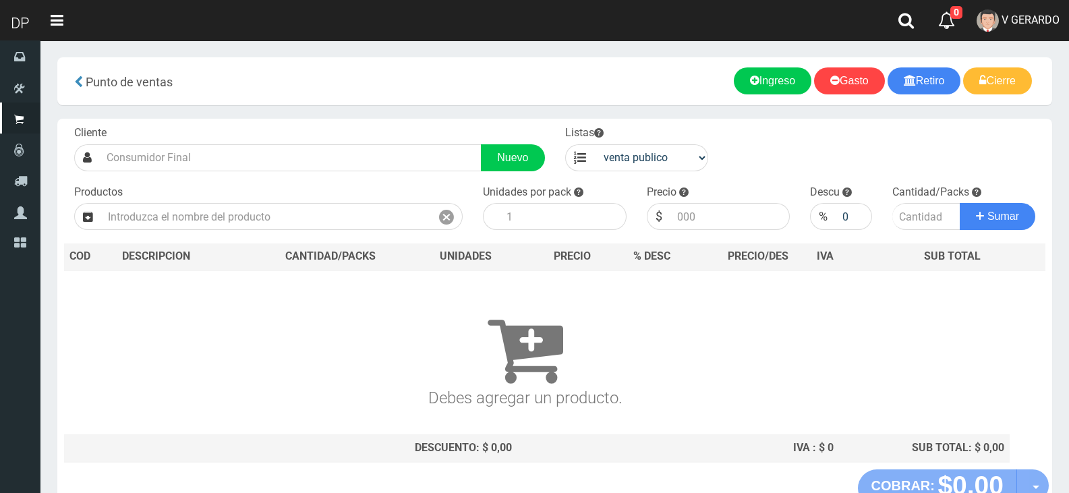
click at [446, 104] on div "Punto de ventas more_horiz Nuevo Retiro Nuevo Ingreso Nuevo Gasto Cierre de caj…" at bounding box center [554, 81] width 995 height 48
click at [438, 125] on div "Cliente Nuevo" at bounding box center [309, 148] width 491 height 46
click at [434, 142] on div "Cliente Nuevo" at bounding box center [309, 148] width 491 height 46
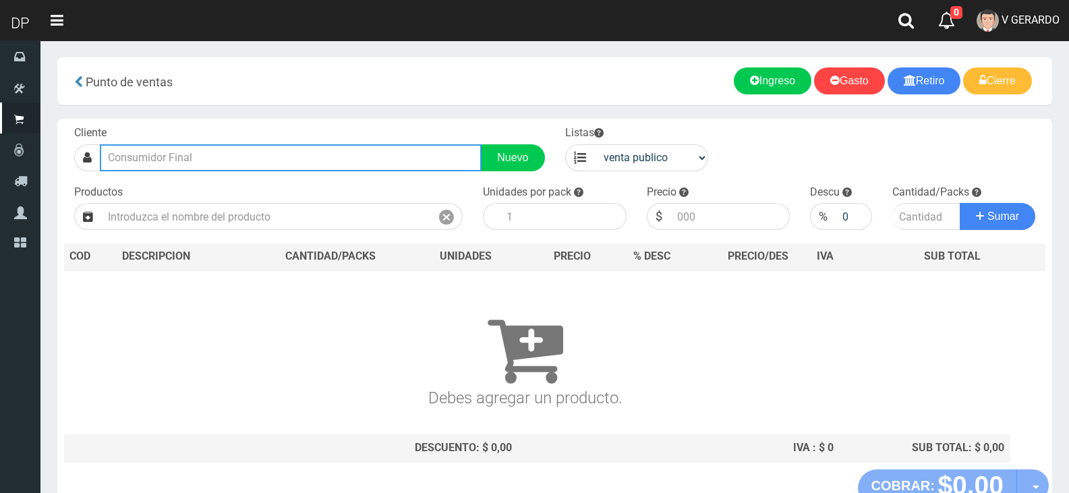
click at [420, 154] on input "text" at bounding box center [291, 157] width 382 height 27
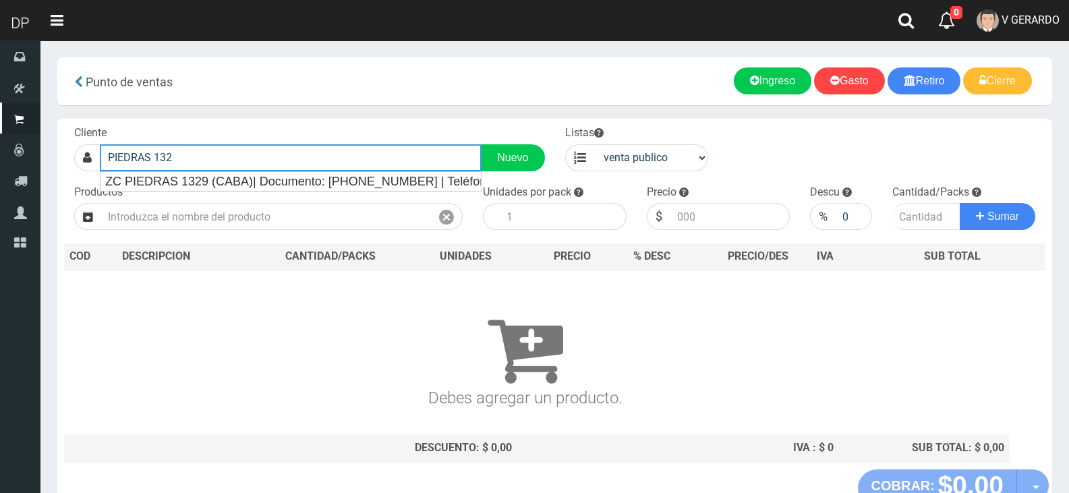
click at [960, 203] on button "Sumar" at bounding box center [998, 216] width 76 height 27
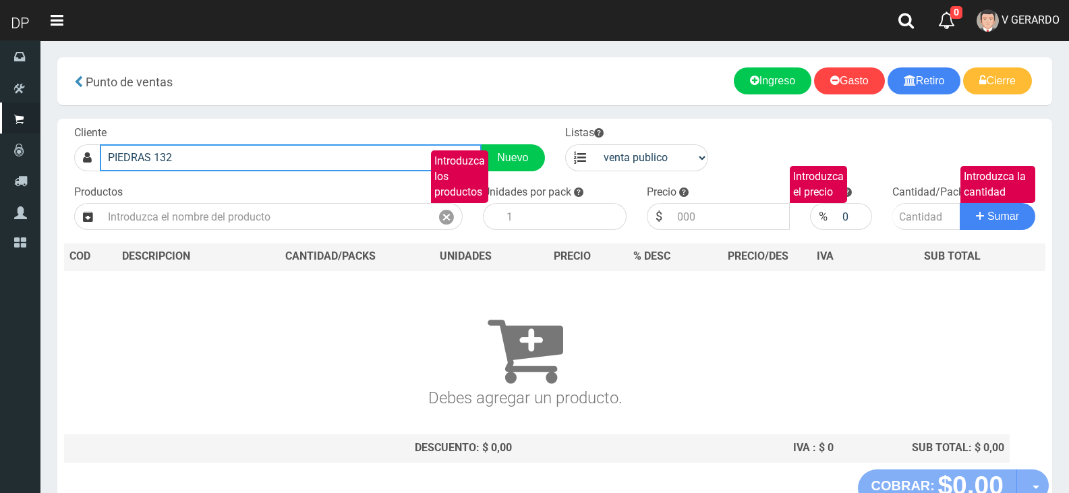
click at [381, 167] on input "PIEDRAS 132" at bounding box center [291, 157] width 382 height 27
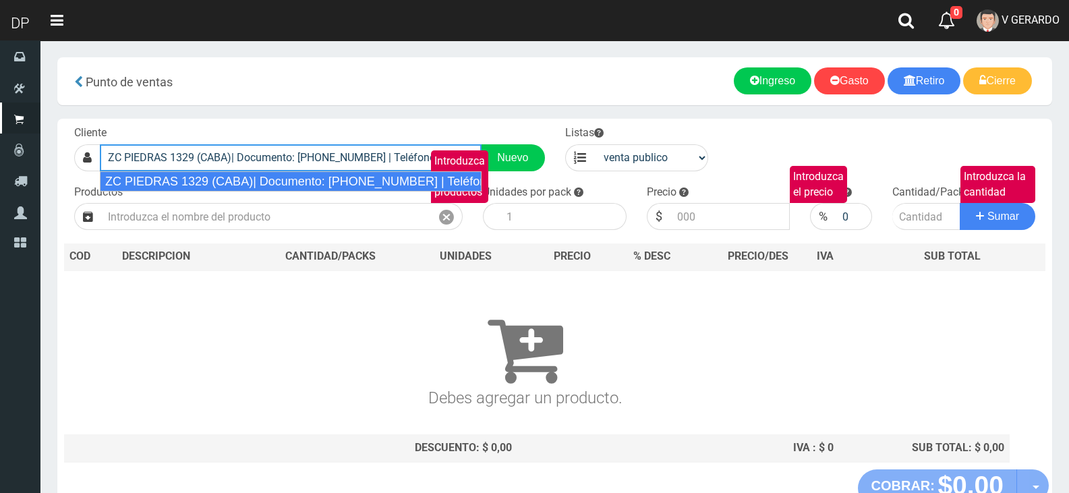
type input "ZC PIEDRAS 1329 (CABA)| Documento: 6455656 | Teléfono:"
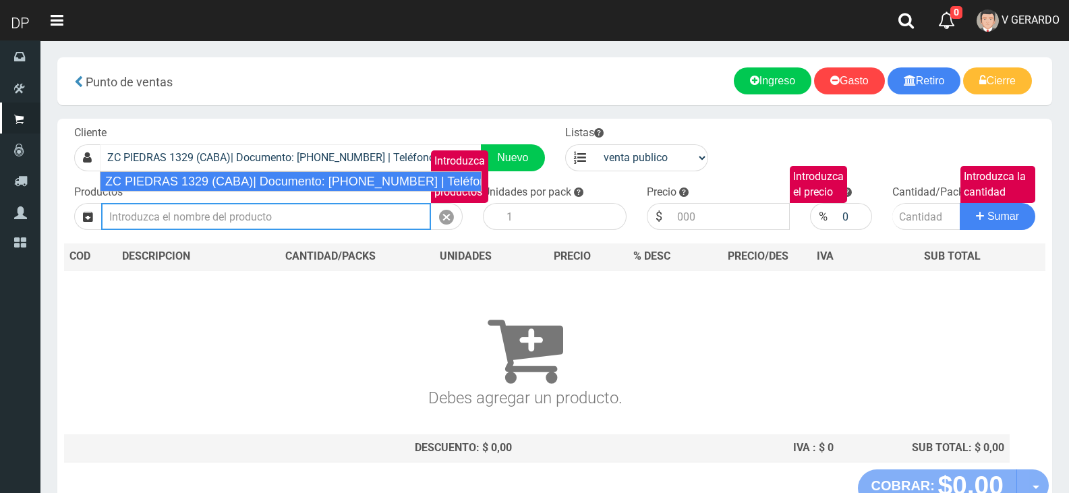
select select "2"
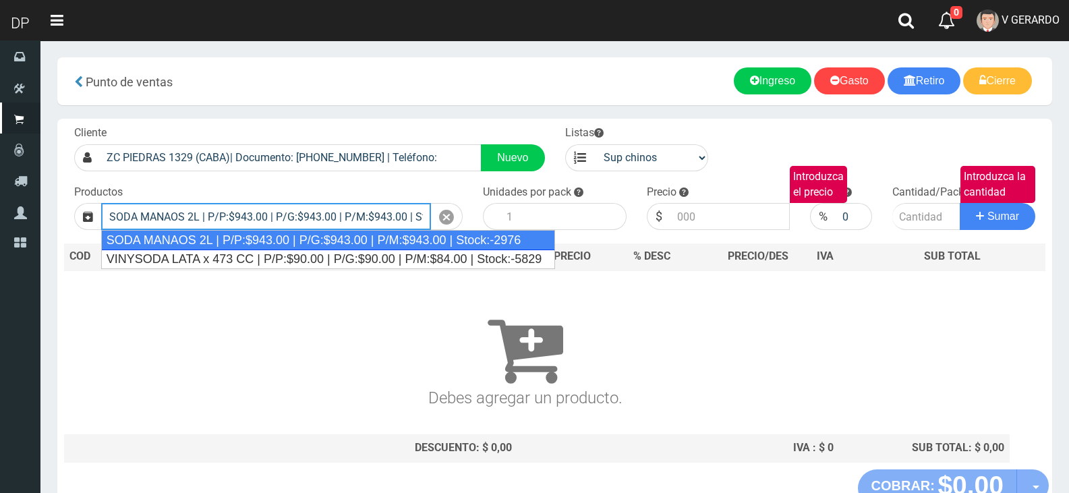
type input "SODA MANAOS 2L | P/P:$943.00 | P/G:$943.00 | P/M:$943.00 | Stock:-2976"
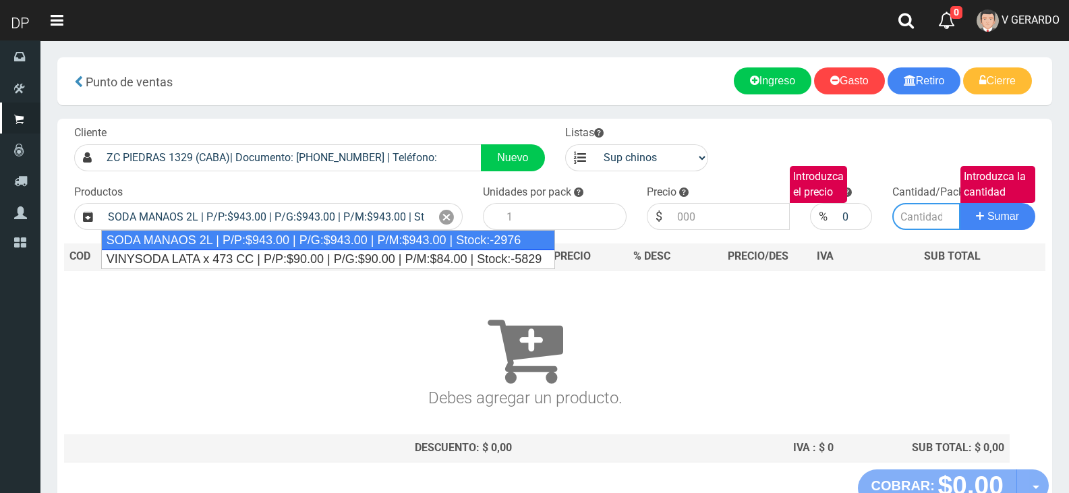
type input "6"
type input "943.00"
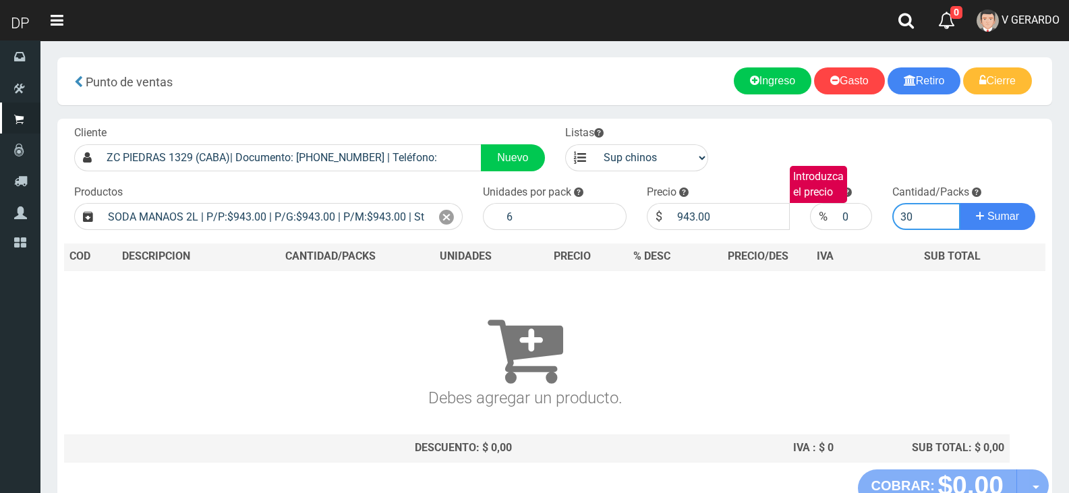
type input "30"
click at [960, 203] on button "Sumar" at bounding box center [998, 216] width 76 height 27
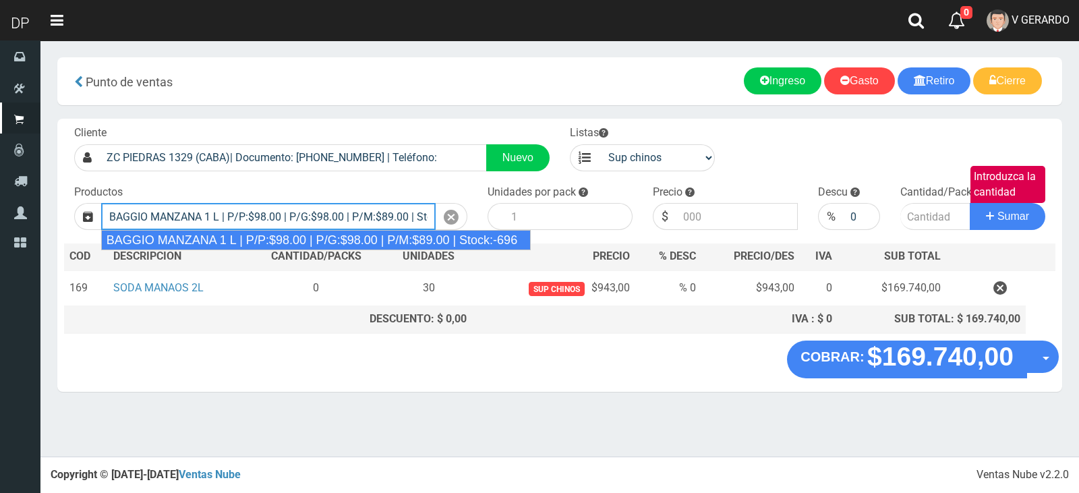
type input "BAGGIO MANZANA 1 L | P/P:$98.00 | P/G:$98.00 | P/M:$89.00 | Stock:-696"
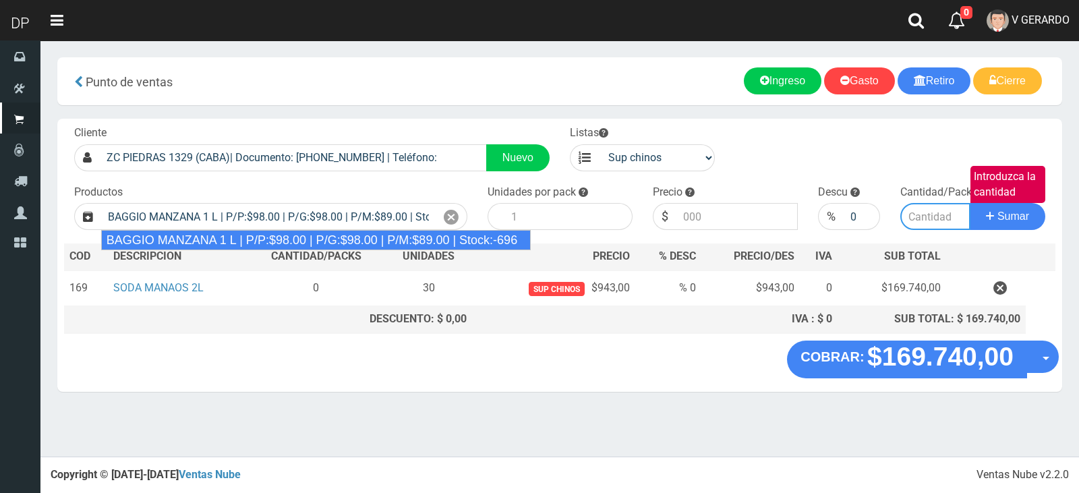
type input "6"
type input "98.00"
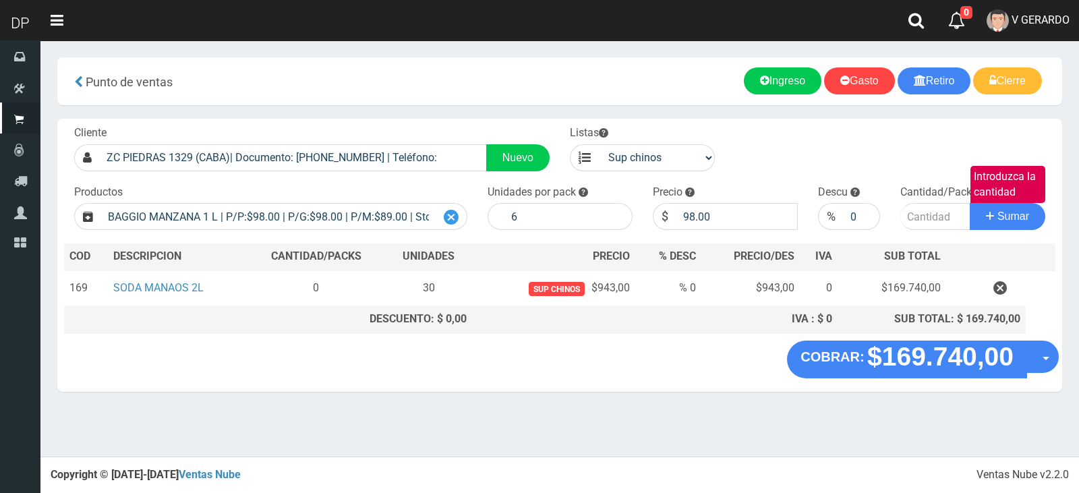
click at [448, 217] on icon at bounding box center [451, 218] width 15 height 20
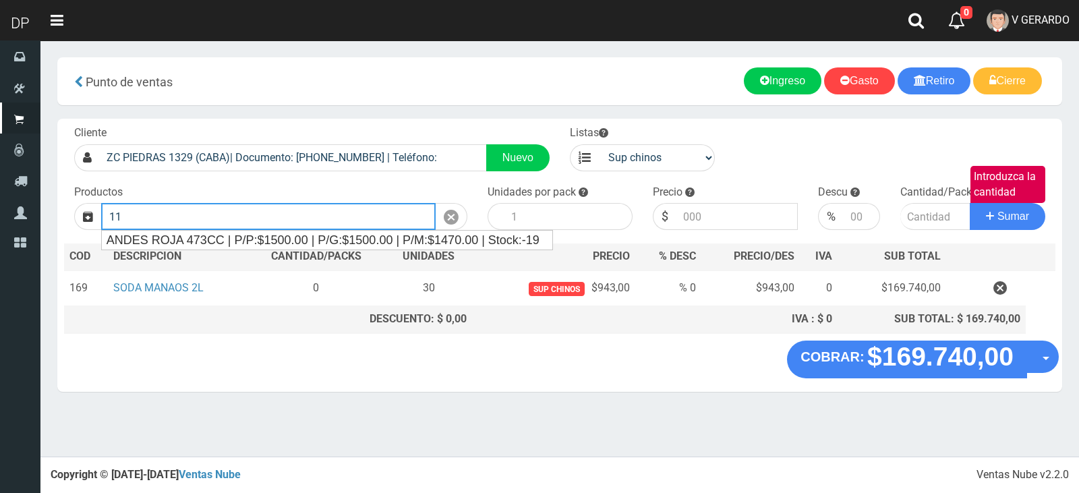
type input "1"
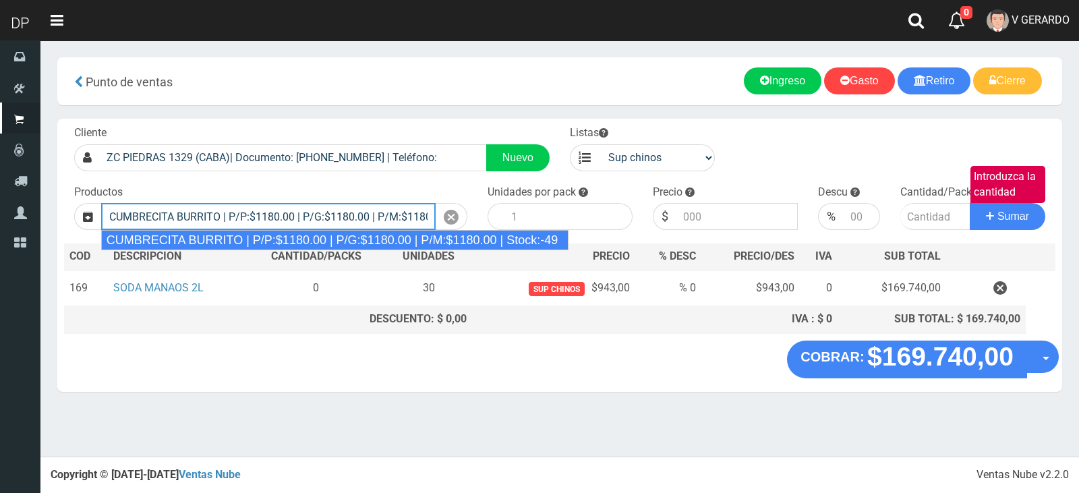
type input "CUMBRECITA BURRITO | P/P:$1180.00 | P/G:$1180.00 | P/M:$1180.00 | Stock:-49"
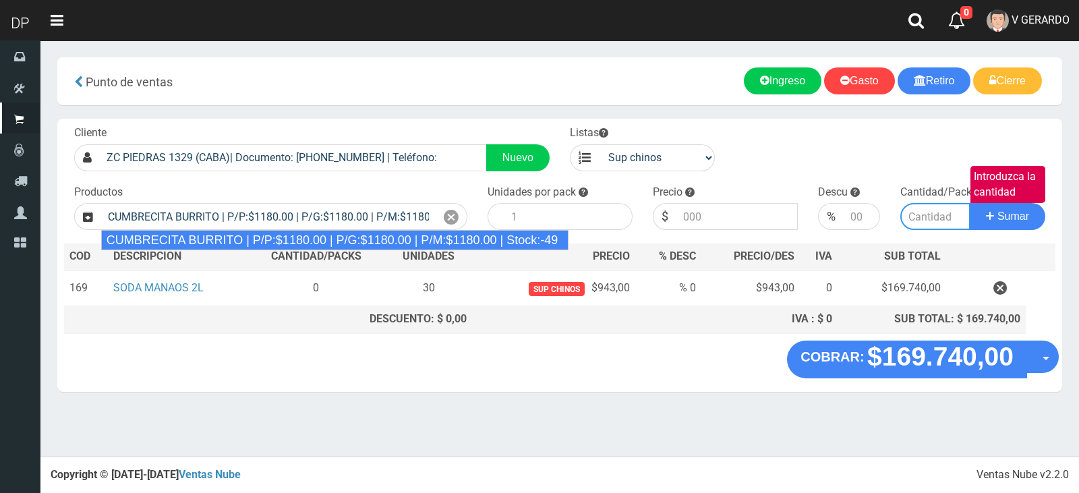
type input "10"
type input "1180.00"
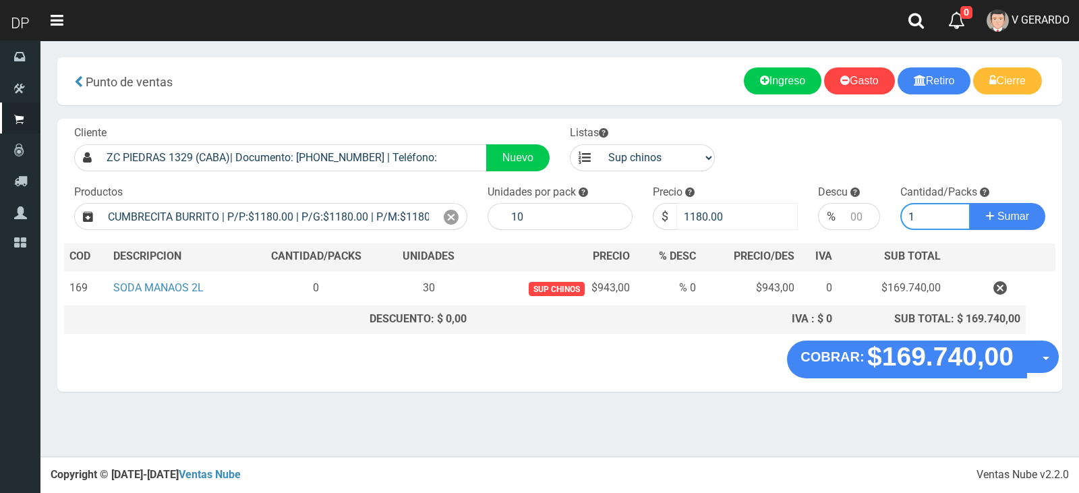
type input "1"
click at [696, 224] on input "1180.00" at bounding box center [736, 216] width 121 height 27
type input "1115"
click at [970, 203] on button "Sumar" at bounding box center [1008, 216] width 76 height 27
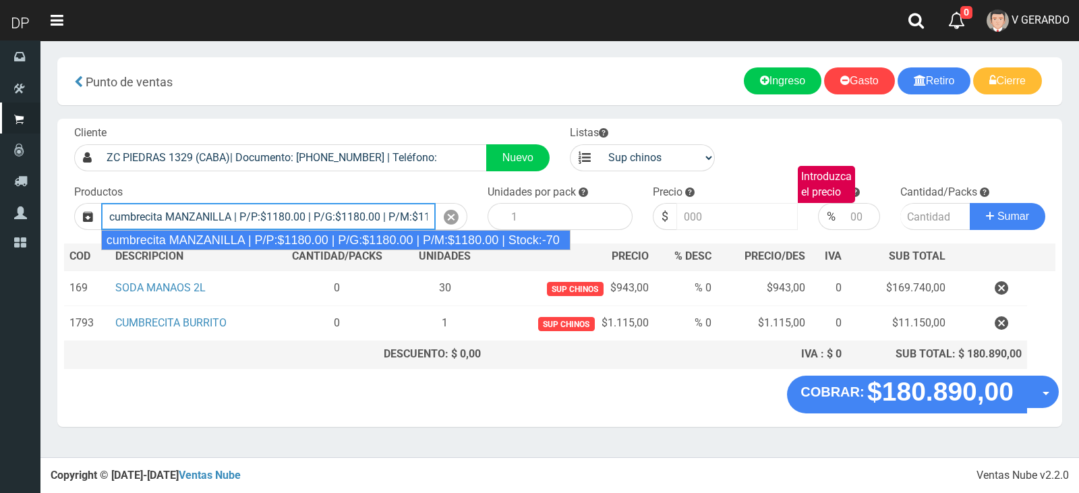
type input "cumbrecita MANZANILLA | P/P:$1180.00 | P/G:$1180.00 | P/M:$1180.00 | Stock:-70"
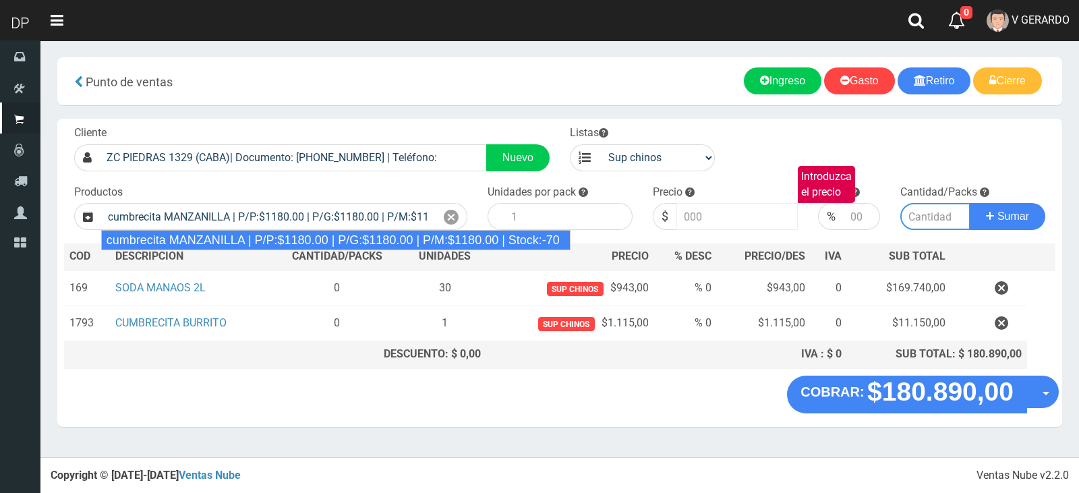
type input "10"
type input "1180.00"
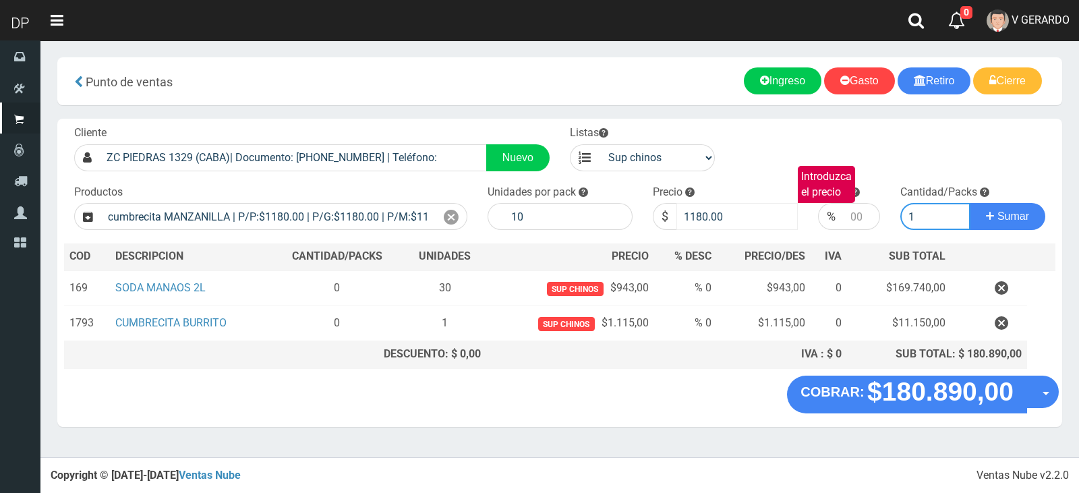
type input "1"
click at [696, 224] on input "1180.00" at bounding box center [736, 216] width 121 height 27
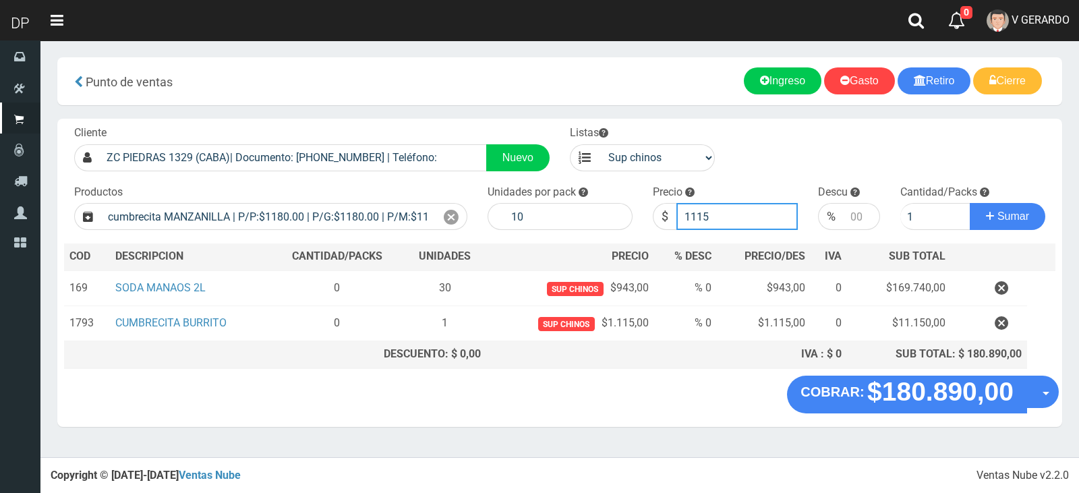
type input "1115"
click at [970, 203] on button "Sumar" at bounding box center [1008, 216] width 76 height 27
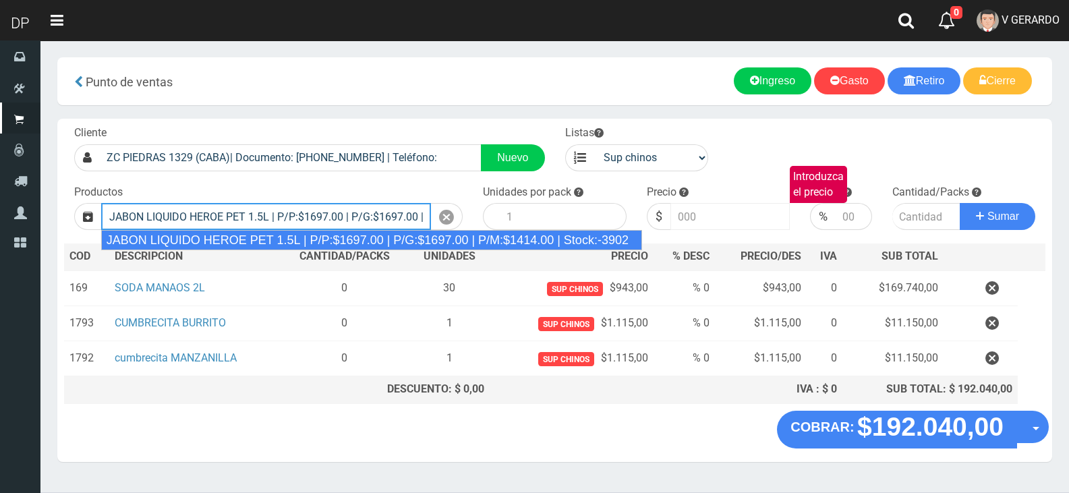
type input "JABON LIQUIDO HEROE PET 1.5L | P/P:$1697.00 | P/G:$1697.00 | P/M:$1414.00 | Sto…"
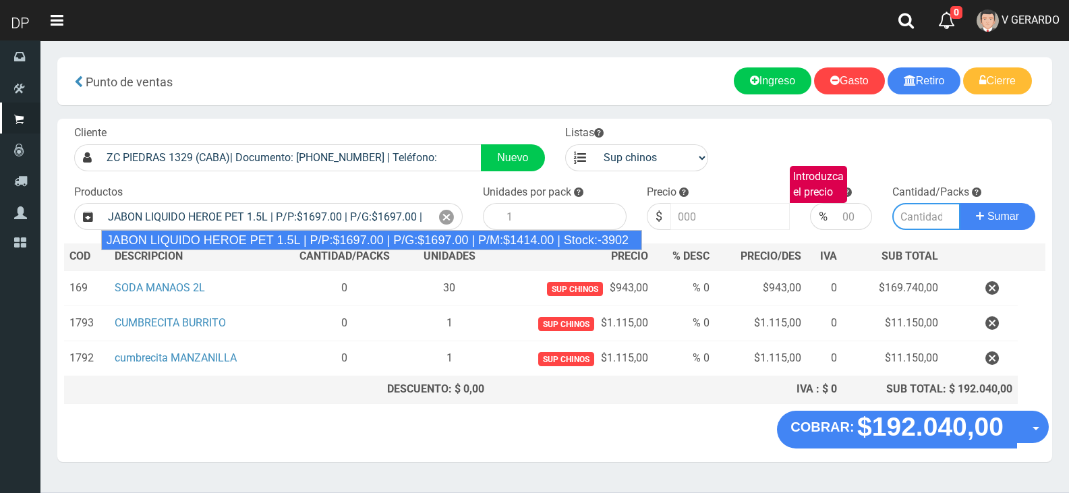
type input "6"
type input "1697.00"
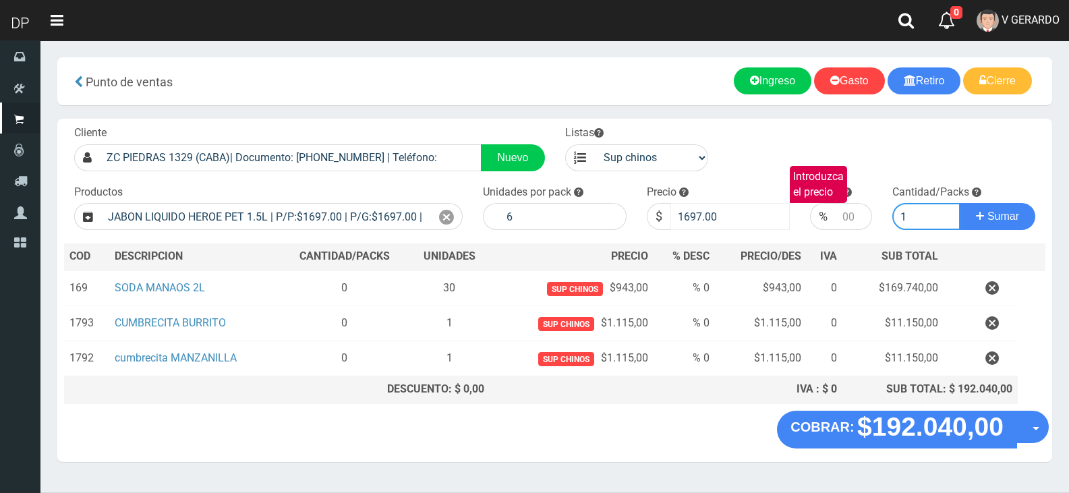
type input "1"
click at [960, 203] on button "Sumar" at bounding box center [998, 216] width 76 height 27
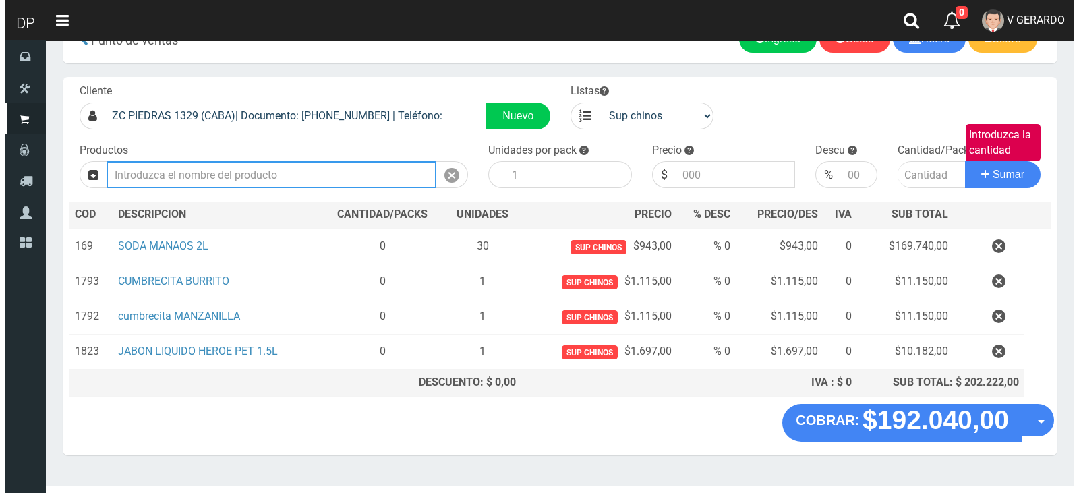
scroll to position [65, 0]
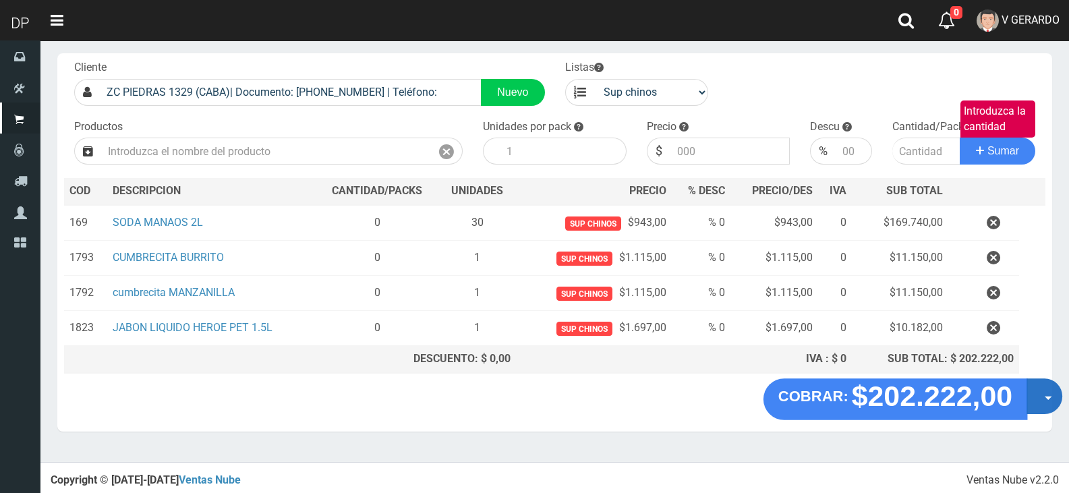
click at [1042, 404] on button "Opciones" at bounding box center [1044, 396] width 36 height 36
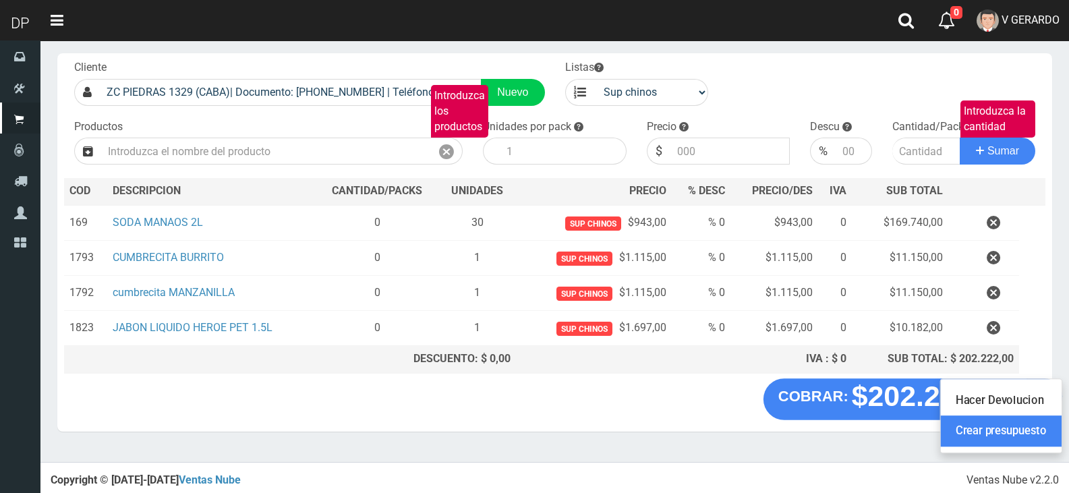
click at [1029, 432] on link "Crear presupuesto" at bounding box center [1001, 431] width 121 height 31
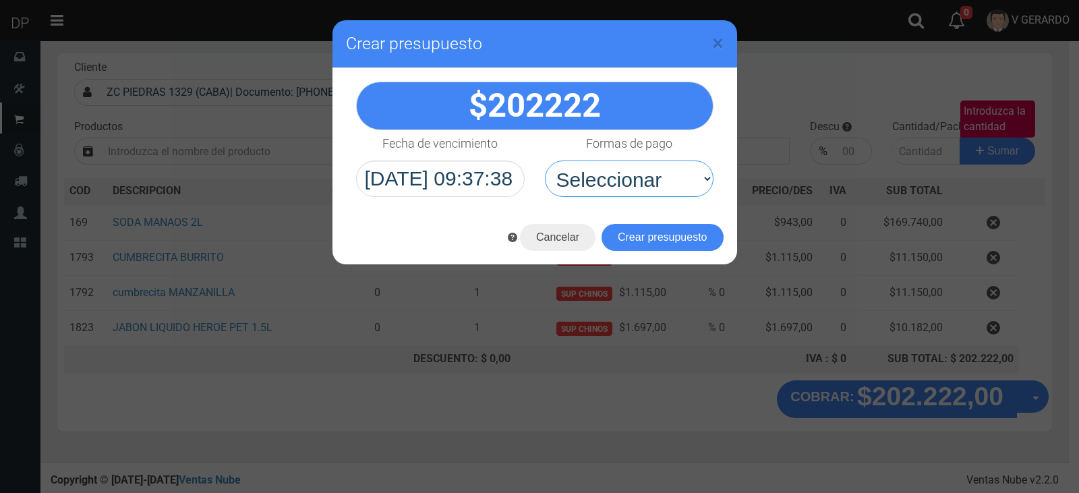
drag, startPoint x: 626, startPoint y: 166, endPoint x: 624, endPoint y: 202, distance: 35.8
click at [626, 166] on select "Seleccionar Efectivo Tarjeta de Crédito Depósito Débito" at bounding box center [629, 178] width 169 height 36
drag, startPoint x: 629, startPoint y: 171, endPoint x: 629, endPoint y: 196, distance: 24.3
click at [629, 171] on select "Seleccionar Efectivo Tarjeta de Crédito Depósito Débito" at bounding box center [629, 178] width 169 height 36
select select "Efectivo"
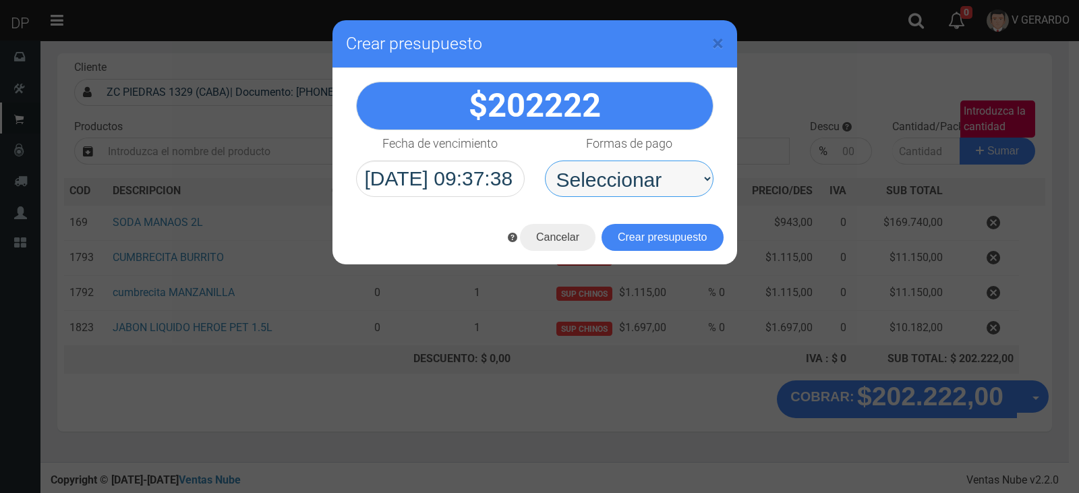
click at [545, 160] on select "Seleccionar Efectivo Tarjeta de Crédito Depósito Débito" at bounding box center [629, 178] width 169 height 36
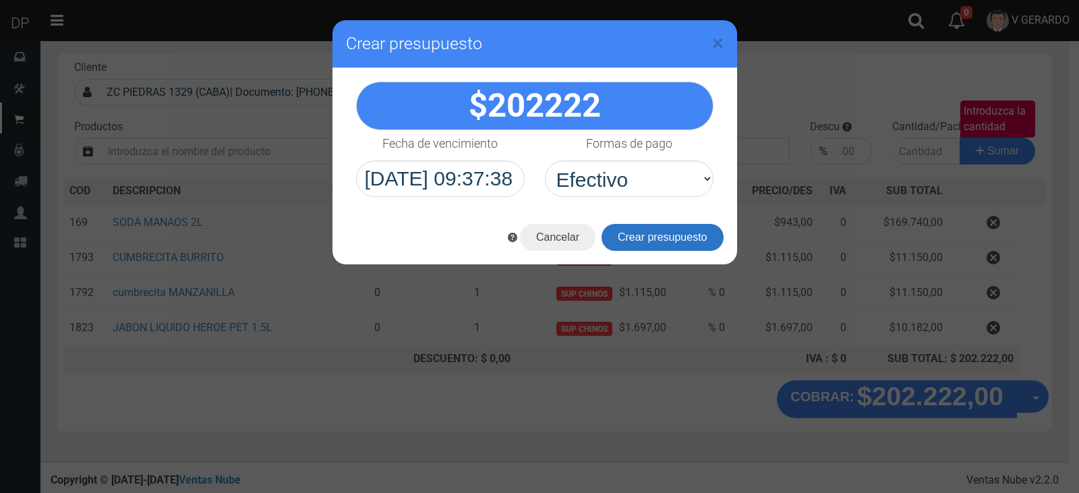
click at [632, 229] on button "Crear presupuesto" at bounding box center [662, 237] width 122 height 27
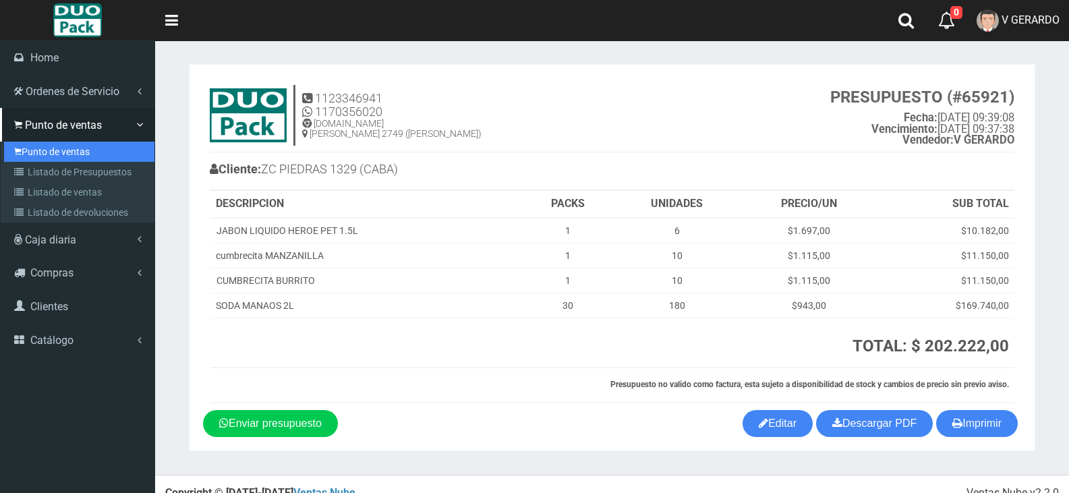
click at [11, 143] on link "Punto de ventas" at bounding box center [79, 152] width 150 height 20
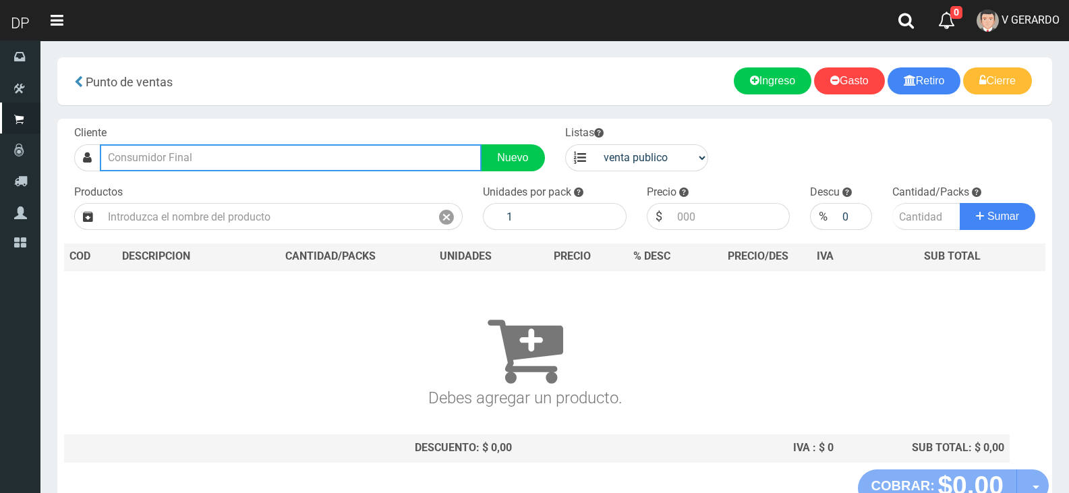
click at [222, 156] on input "text" at bounding box center [291, 157] width 382 height 27
type input "R"
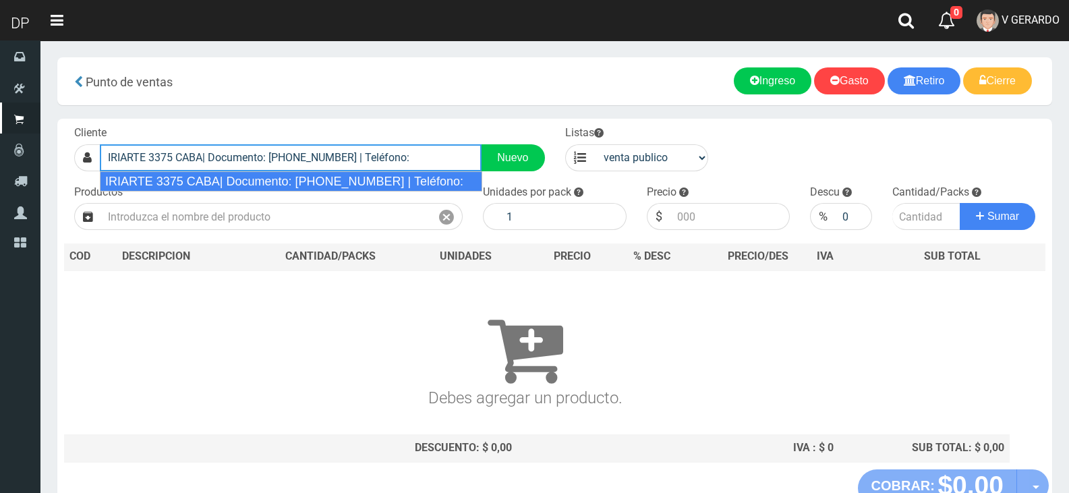
type input "IRIARTE 3375 CABA| Documento: 33755555555555555 | Teléfono:"
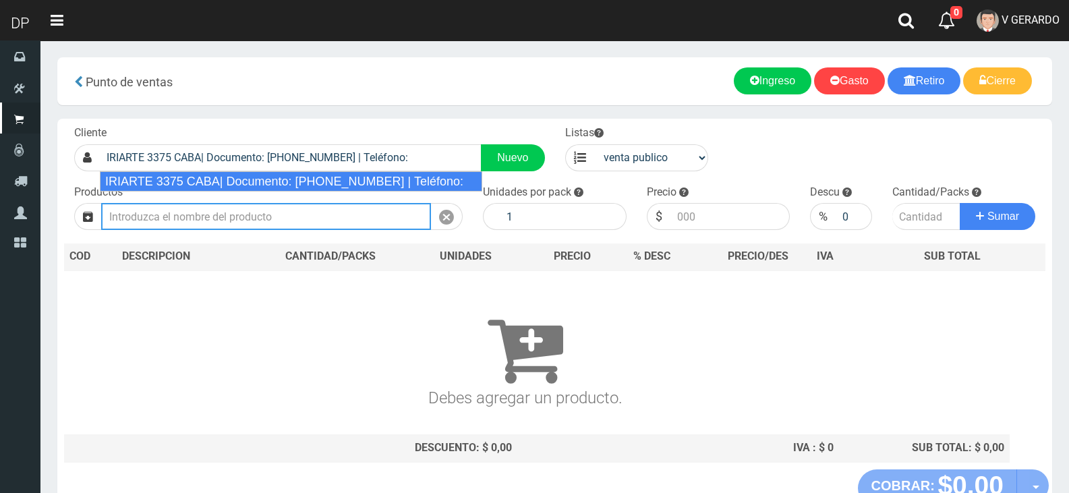
select select "2"
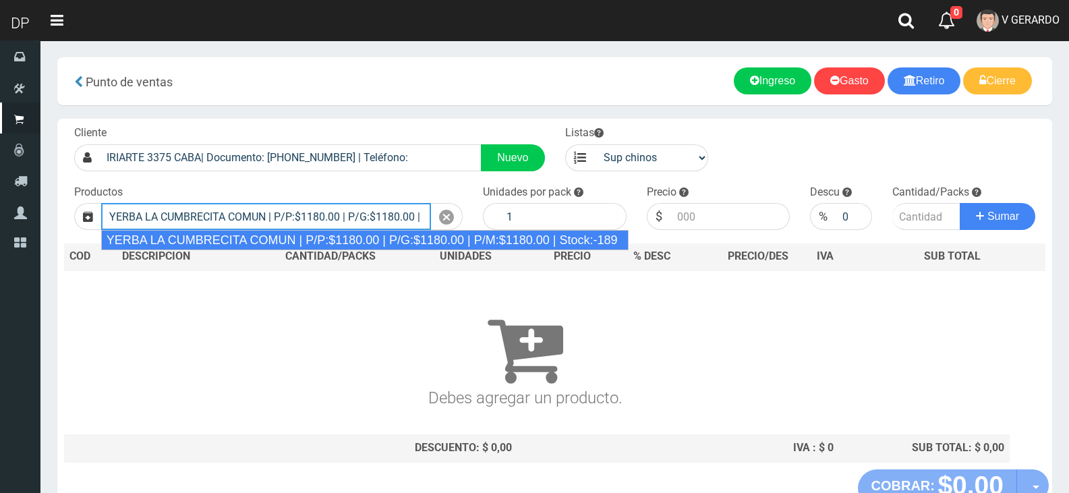
type input "YERBA LA CUMBRECITA COMUN | P/P:$1180.00 | P/G:$1180.00 | P/M:$1180.00 | Stock:…"
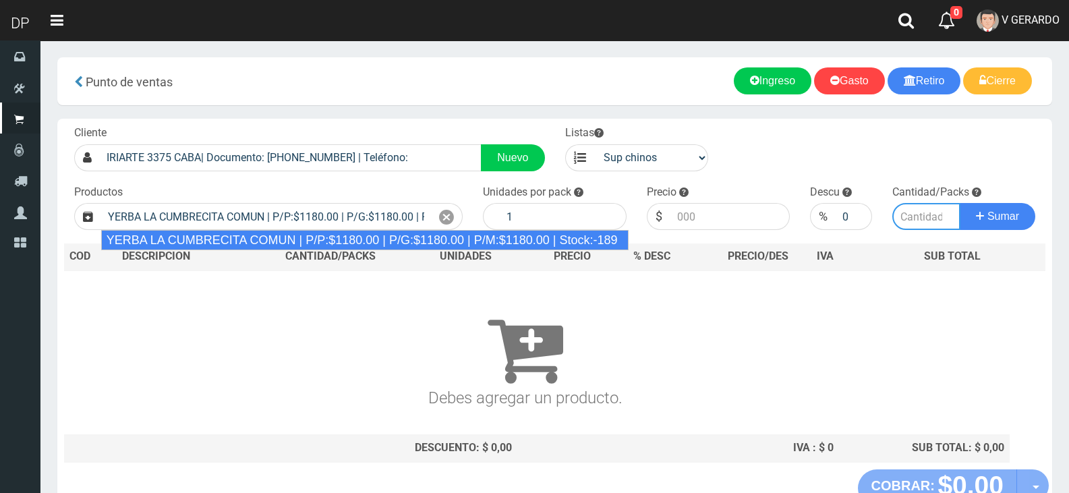
type input "10"
type input "1180.00"
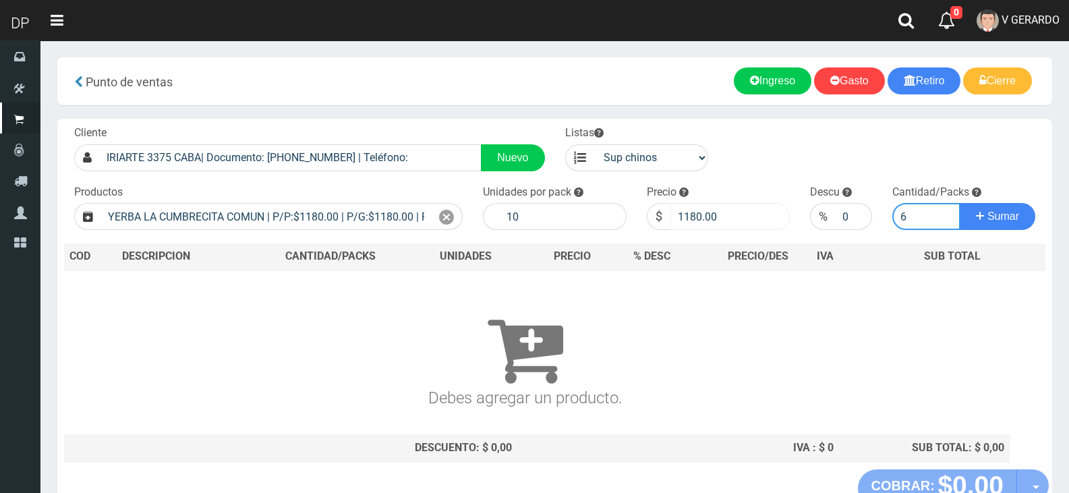
type input "6"
click at [720, 218] on input "1180.00" at bounding box center [730, 216] width 120 height 27
click at [719, 218] on input "1180.00" at bounding box center [730, 216] width 120 height 27
type input "1115"
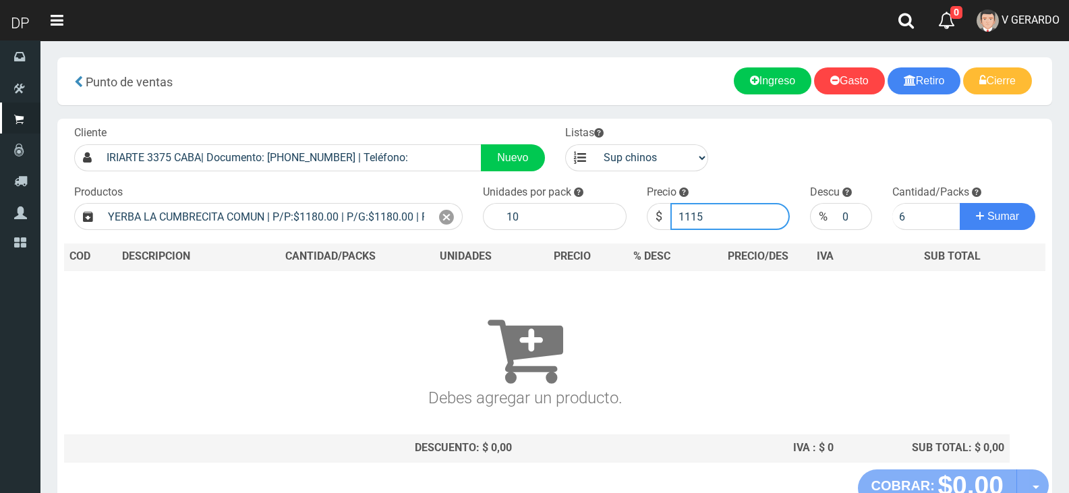
click at [960, 203] on button "Sumar" at bounding box center [998, 216] width 76 height 27
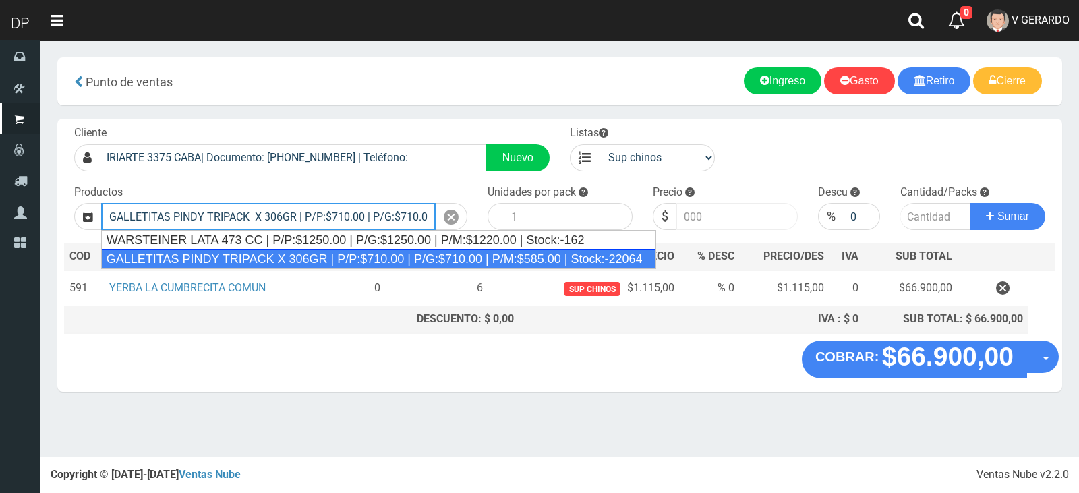
type input "GALLETITAS PINDY TRIPACK X 306GR | P/P:$710.00 | P/G:$710.00 | P/M:$585.00 | St…"
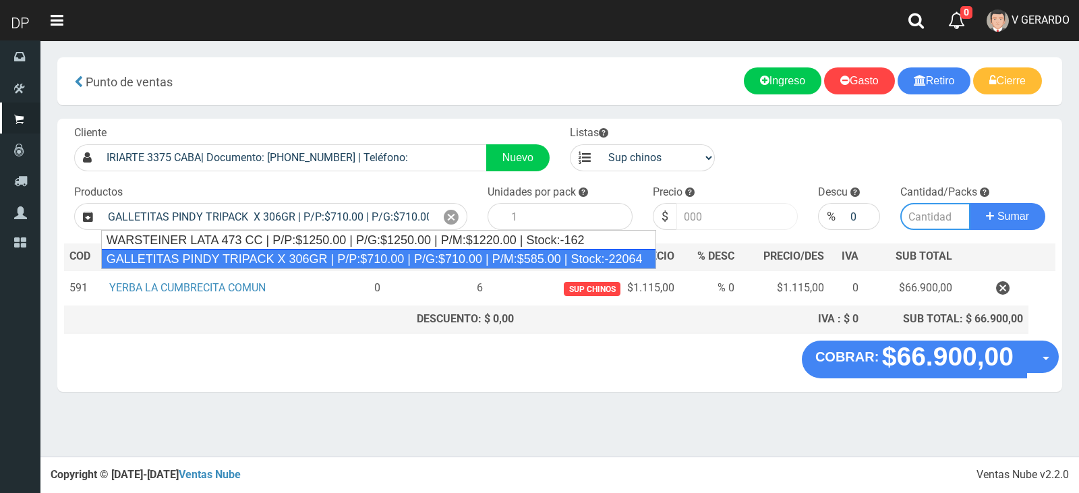
type input "12"
type input "710.00"
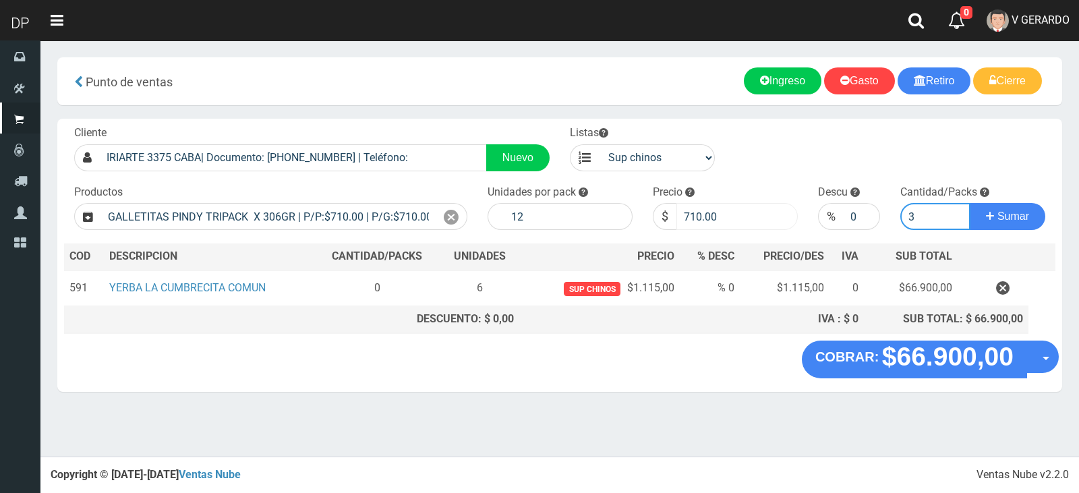
type input "3"
click at [970, 203] on button "Sumar" at bounding box center [1008, 216] width 76 height 27
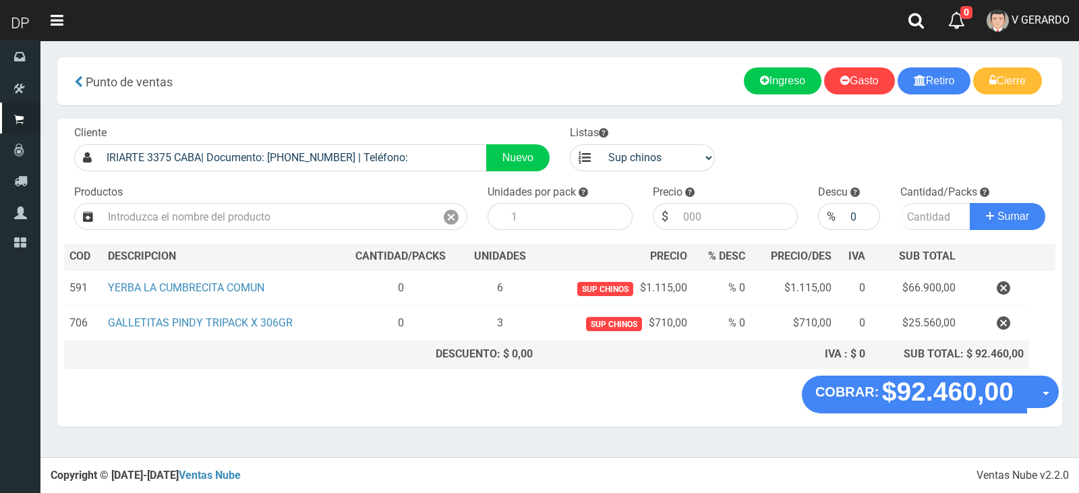
click at [1059, 407] on div "COBRAR: $92.460,00 Opciones Hacer Devolucion Crear presupuesto" at bounding box center [559, 401] width 1005 height 51
click at [1058, 400] on button "Opciones" at bounding box center [1042, 392] width 32 height 32
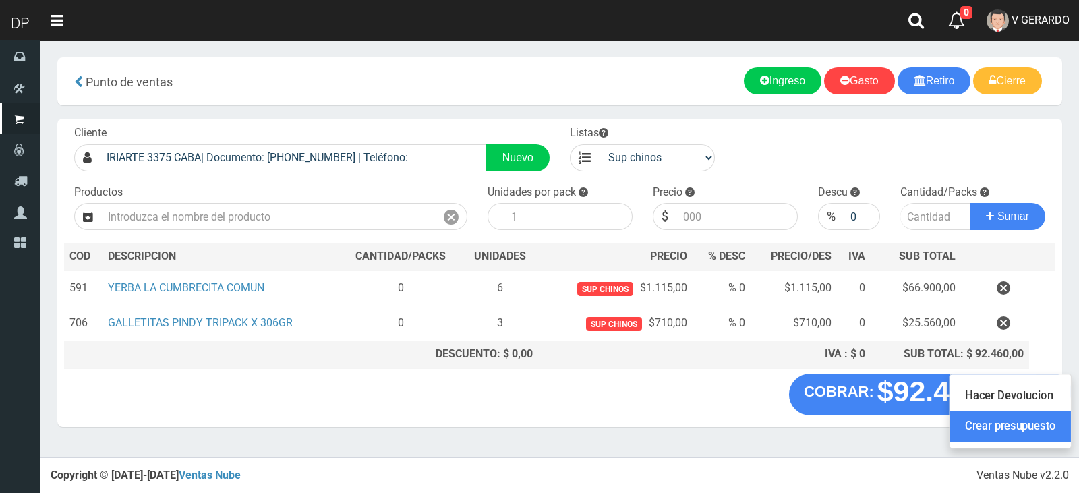
click at [1034, 436] on link "Crear presupuesto" at bounding box center [1010, 426] width 121 height 31
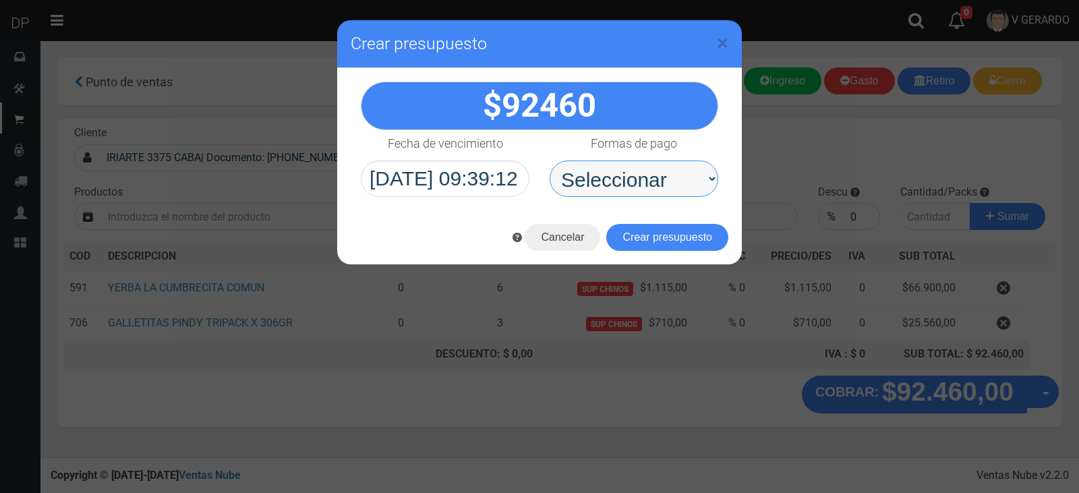
click at [653, 175] on select "Seleccionar Efectivo Tarjeta de Crédito Depósito Débito" at bounding box center [634, 178] width 169 height 36
select select "Efectivo"
click at [550, 160] on select "Seleccionar Efectivo Tarjeta de Crédito Depósito Débito" at bounding box center [634, 178] width 169 height 36
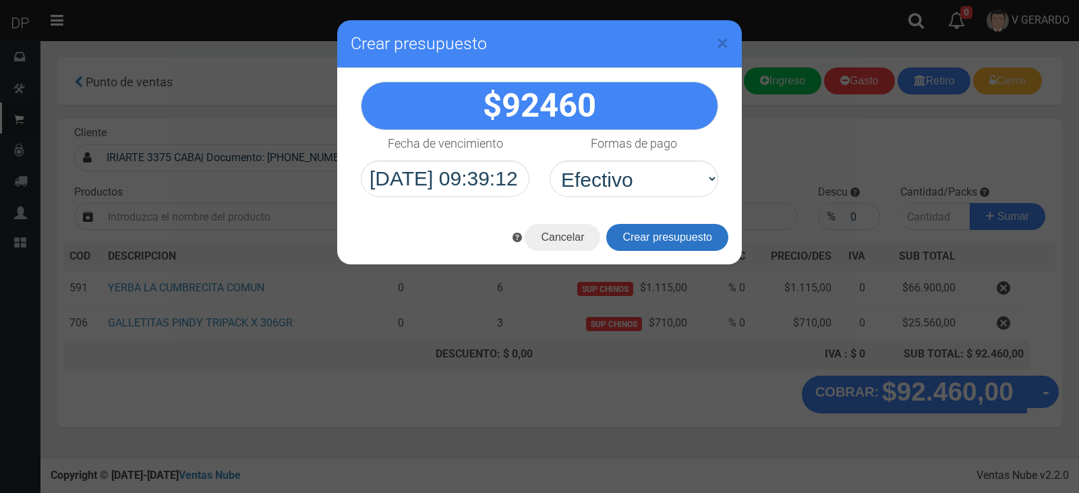
click at [661, 233] on button "Crear presupuesto" at bounding box center [667, 237] width 122 height 27
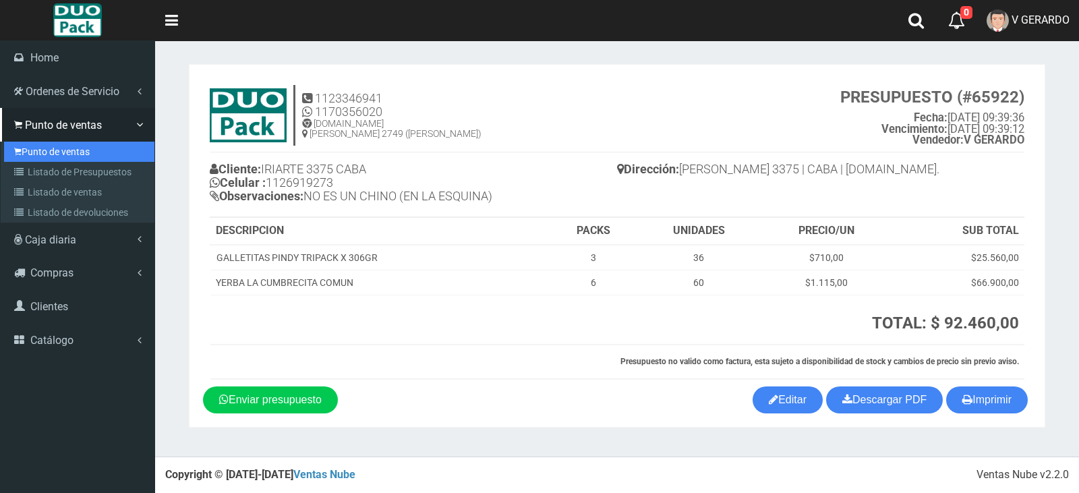
click at [60, 155] on link "Punto de ventas" at bounding box center [79, 152] width 150 height 20
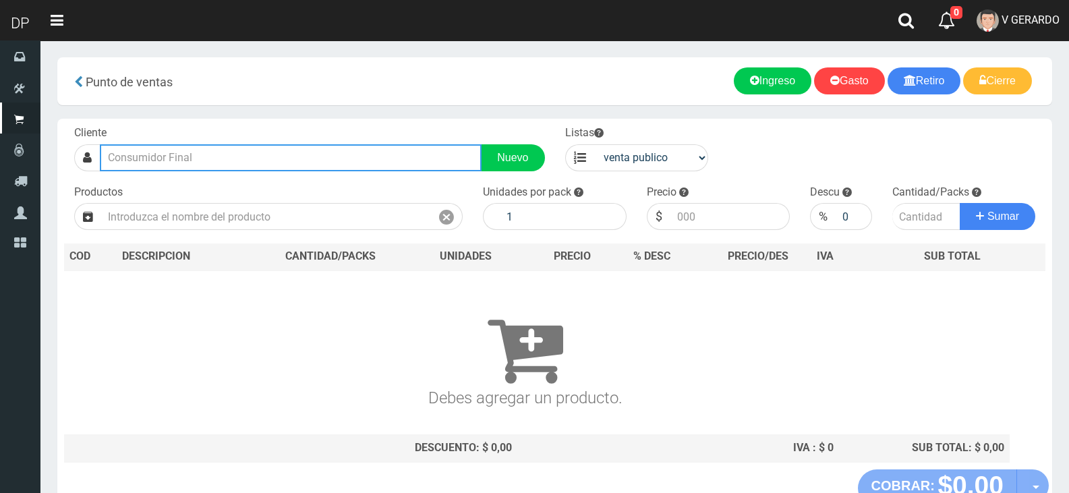
click at [225, 151] on input "text" at bounding box center [291, 157] width 382 height 27
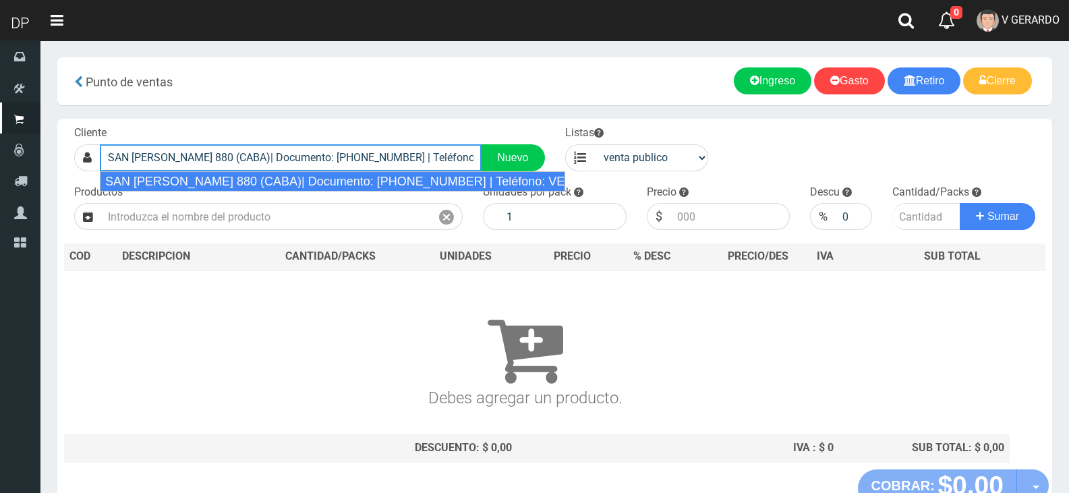
type input "SAN [PERSON_NAME] 880 (CABA)| Documento: [PHONE_NUMBER] | Teléfono: VENDEDOR [P…"
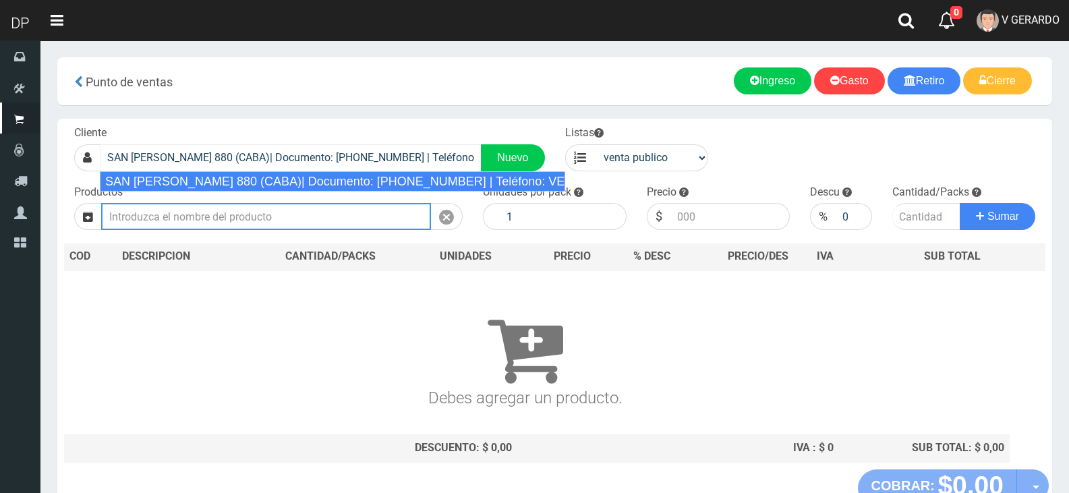
select select "2"
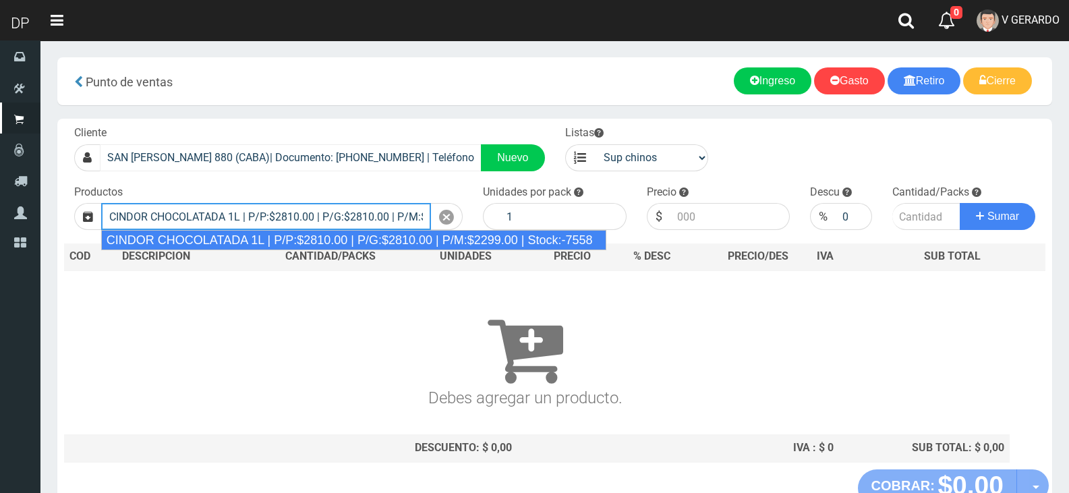
type input "CINDOR CHOCOLATADA 1L | P/P:$2810.00 | P/G:$2810.00 | P/M:$2299.00 | Stock:-7558"
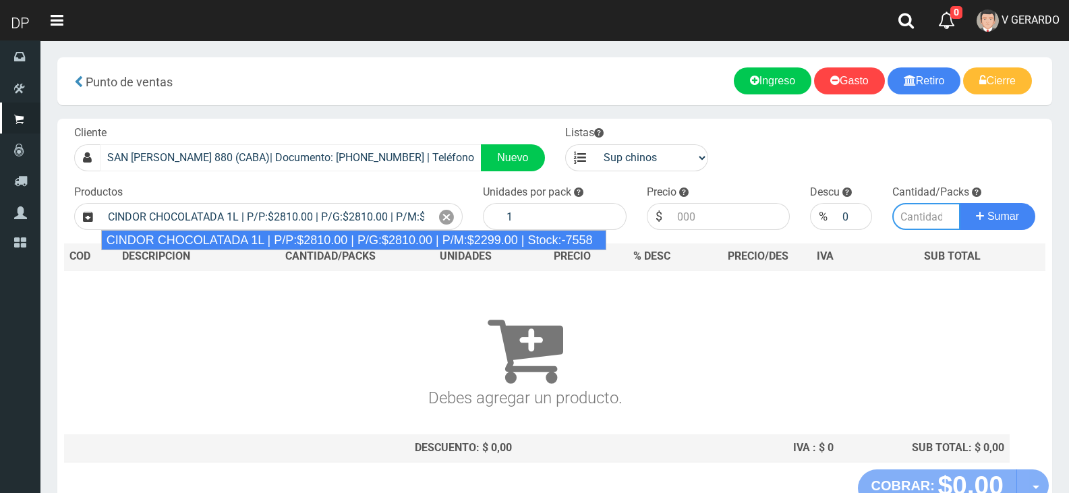
type input "12"
type input "2810.00"
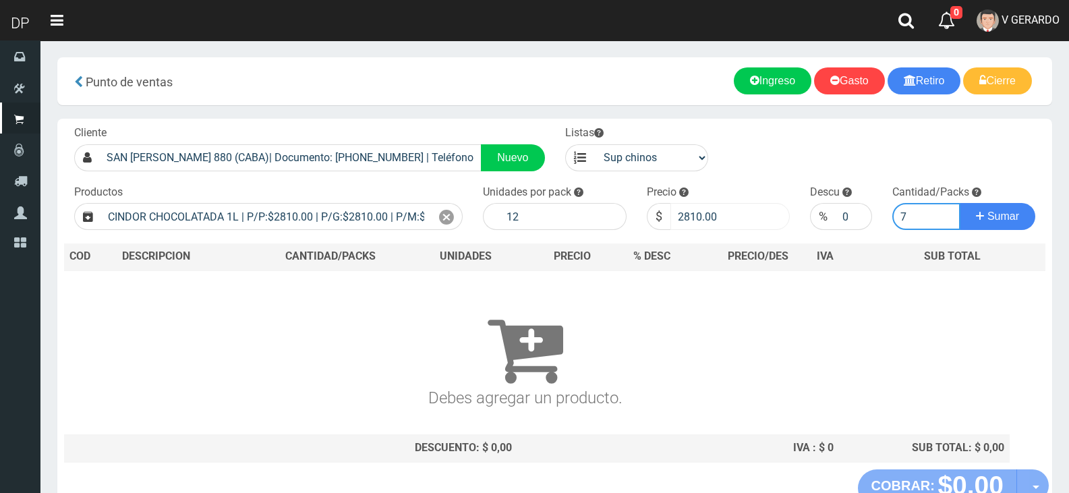
type input "7"
click at [701, 226] on input "2810.00" at bounding box center [730, 216] width 120 height 27
click at [701, 225] on input "2810.00" at bounding box center [730, 216] width 120 height 27
type input "2760"
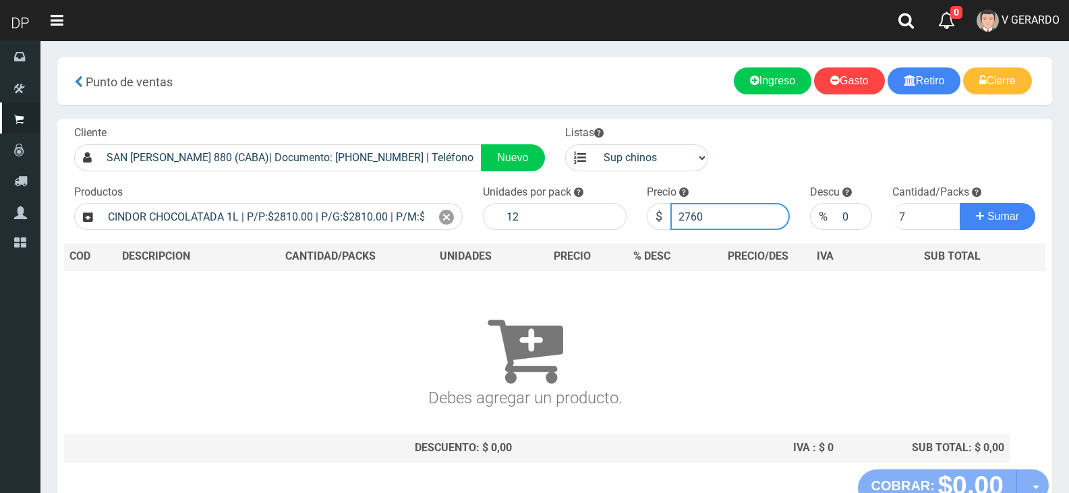
click at [960, 203] on button "Sumar" at bounding box center [998, 216] width 76 height 27
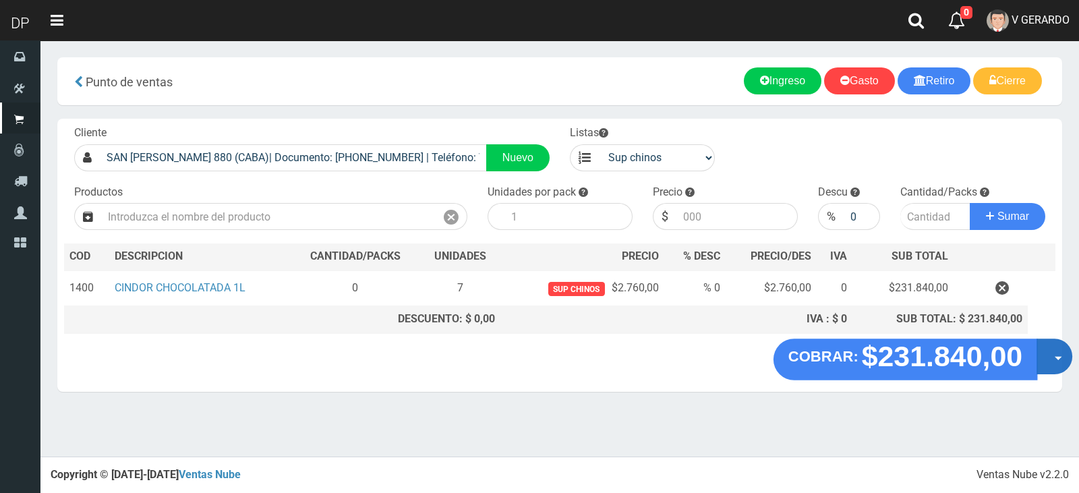
click at [1042, 361] on button "Opciones" at bounding box center [1054, 356] width 36 height 36
click at [0, 0] on ul "Hacer Devolucion Crear presupuesto" at bounding box center [0, 0] width 0 height 0
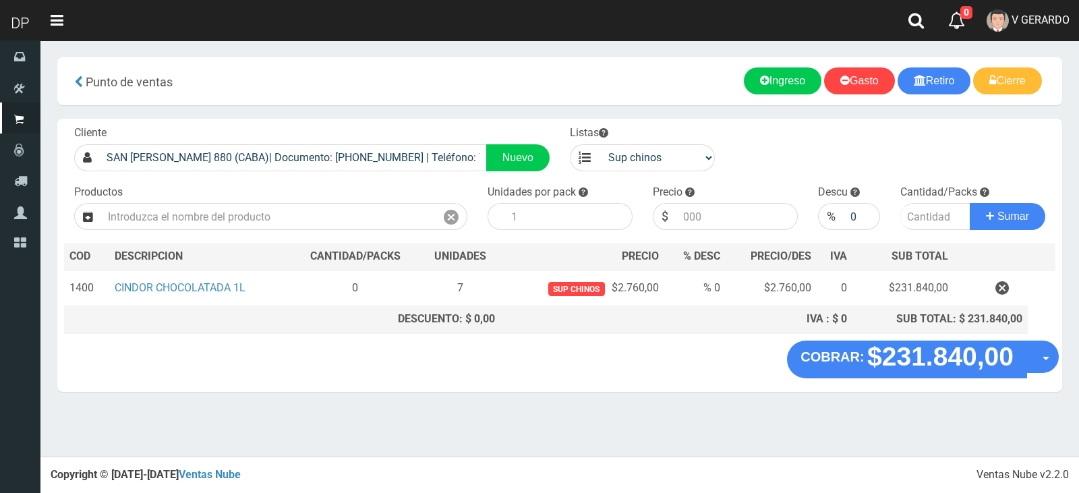
click at [1001, 395] on section "× Titulo del Msj texto Mas Texto Cancelar Aceptar Punto de ventas Ingreso" at bounding box center [559, 231] width 1038 height 382
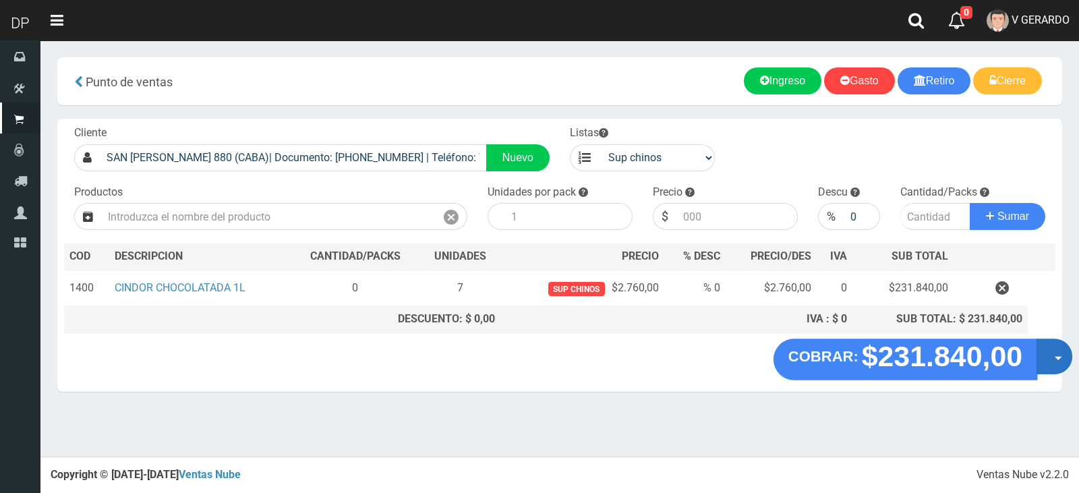
click at [1053, 357] on button "Opciones" at bounding box center [1054, 356] width 36 height 36
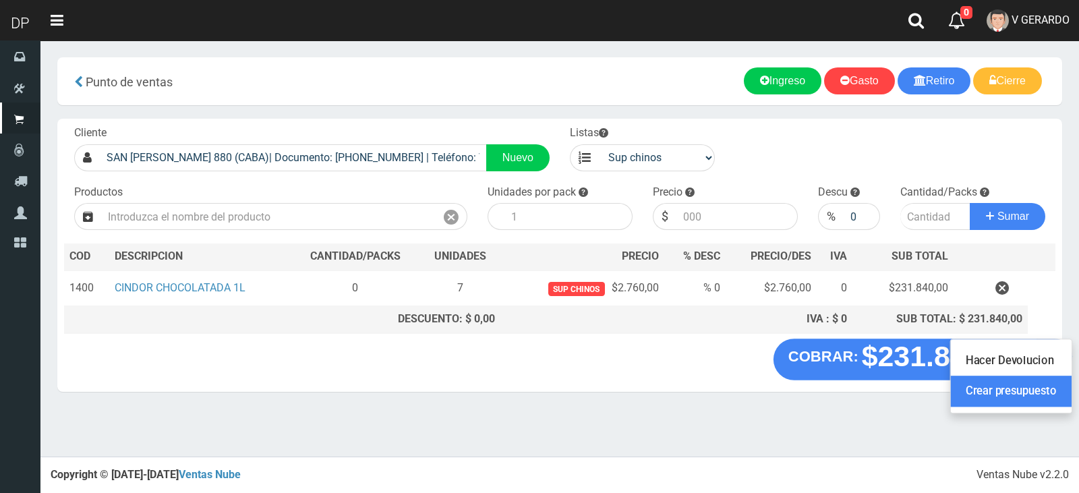
click at [1042, 382] on link "Crear presupuesto" at bounding box center [1011, 391] width 121 height 31
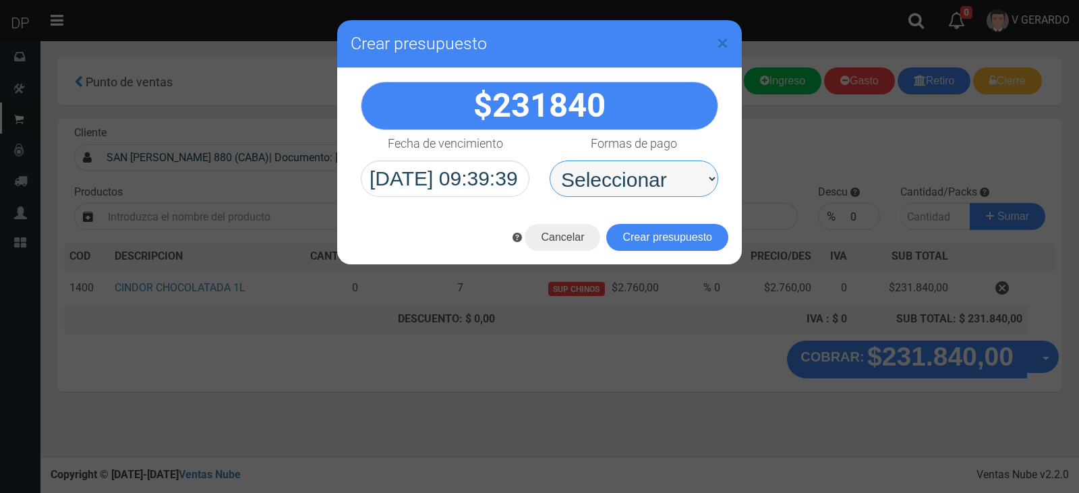
click at [684, 189] on select "Seleccionar Efectivo Tarjeta de Crédito Depósito Débito" at bounding box center [634, 178] width 169 height 36
select select "Efectivo"
click at [550, 160] on select "Seleccionar Efectivo Tarjeta de Crédito Depósito Débito" at bounding box center [634, 178] width 169 height 36
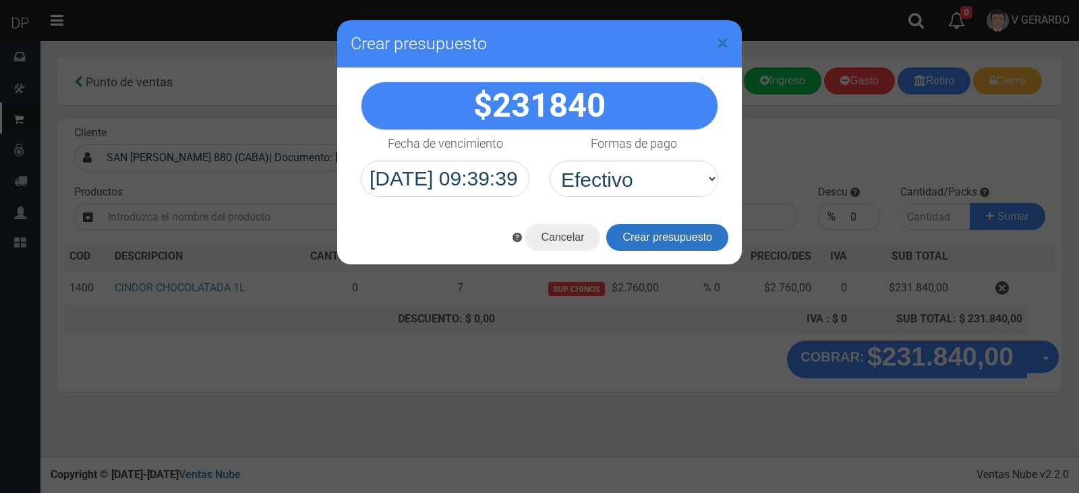
click at [676, 236] on button "Crear presupuesto" at bounding box center [667, 237] width 122 height 27
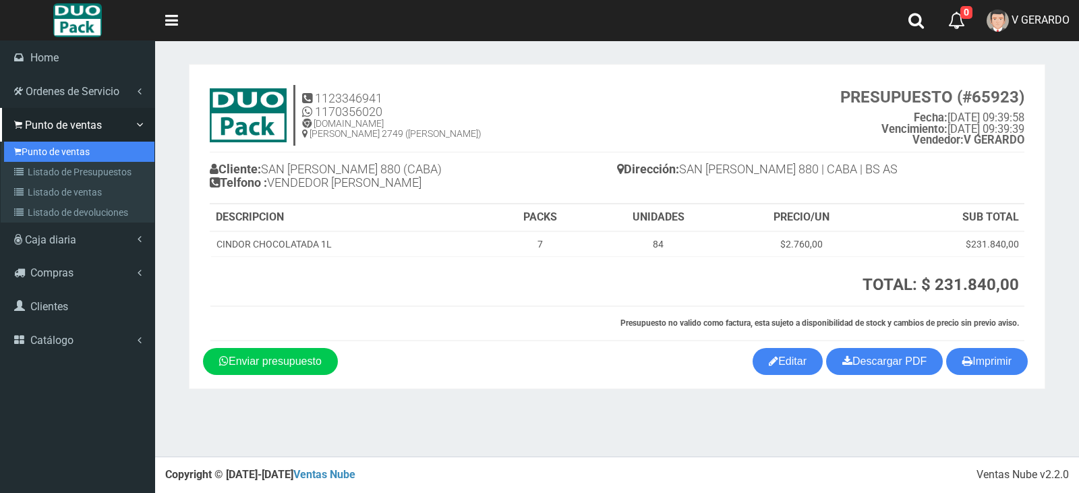
click at [52, 142] on link "Punto de ventas" at bounding box center [79, 152] width 150 height 20
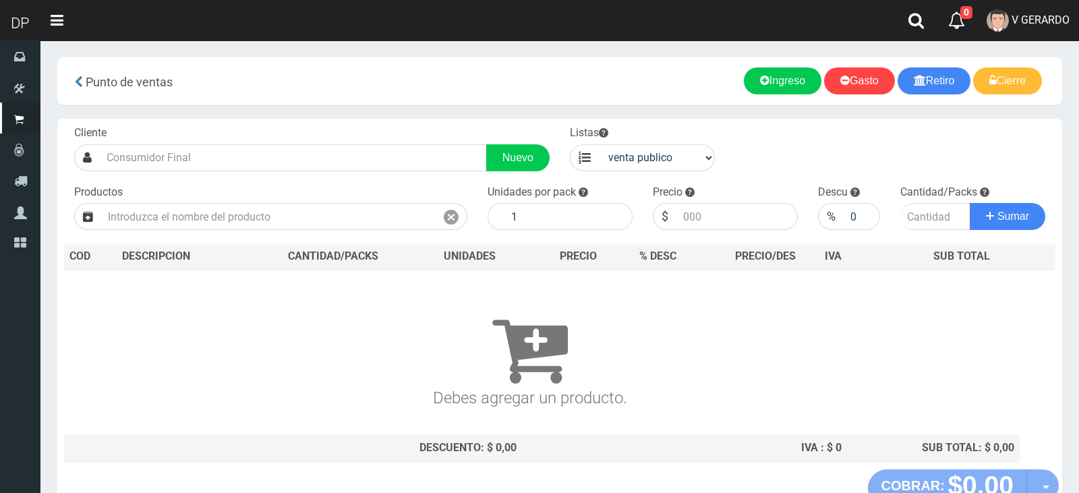
click at [194, 160] on div at bounding box center [539, 246] width 1079 height 493
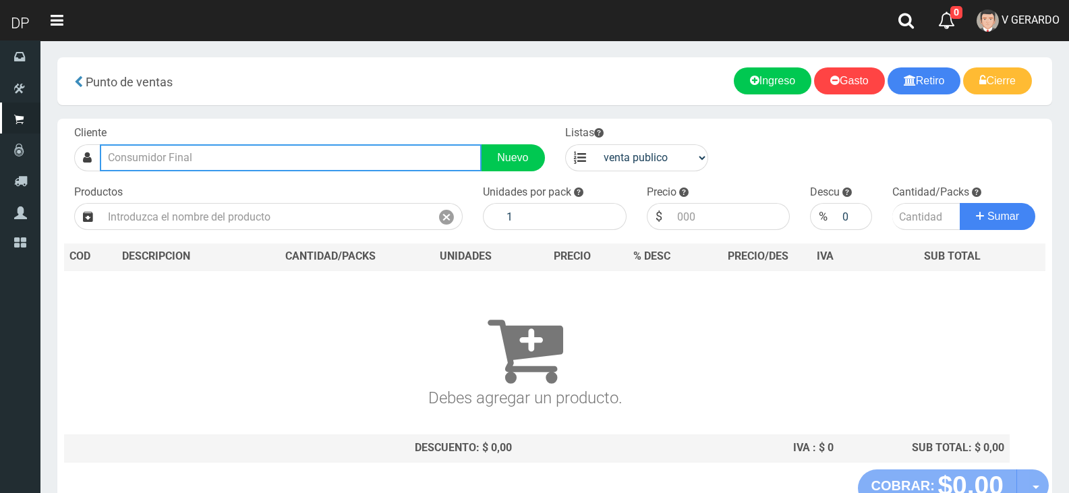
click at [194, 160] on input "text" at bounding box center [291, 157] width 382 height 27
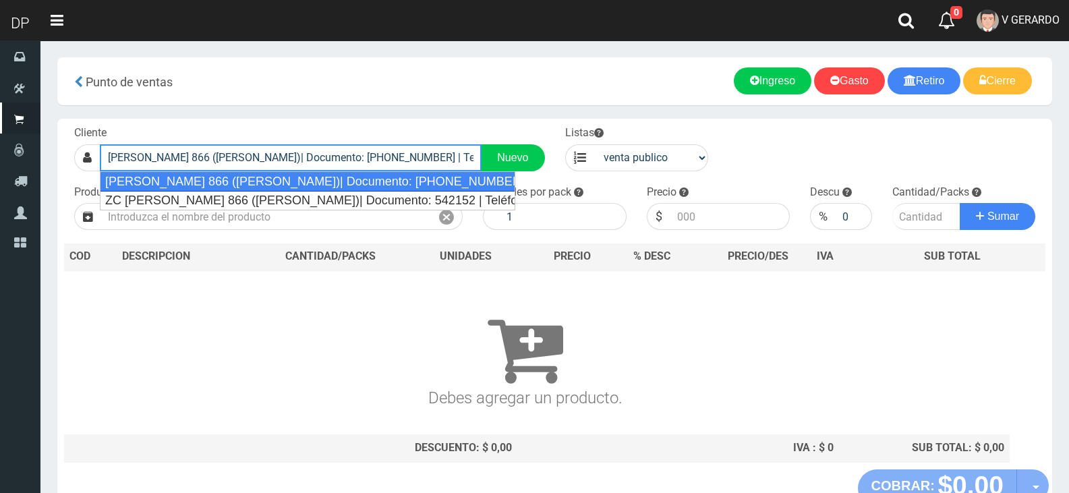
type input "CARLOS CALVO 866 (SAN TELMO)| Documento: 1111121255 | Teléfono:"
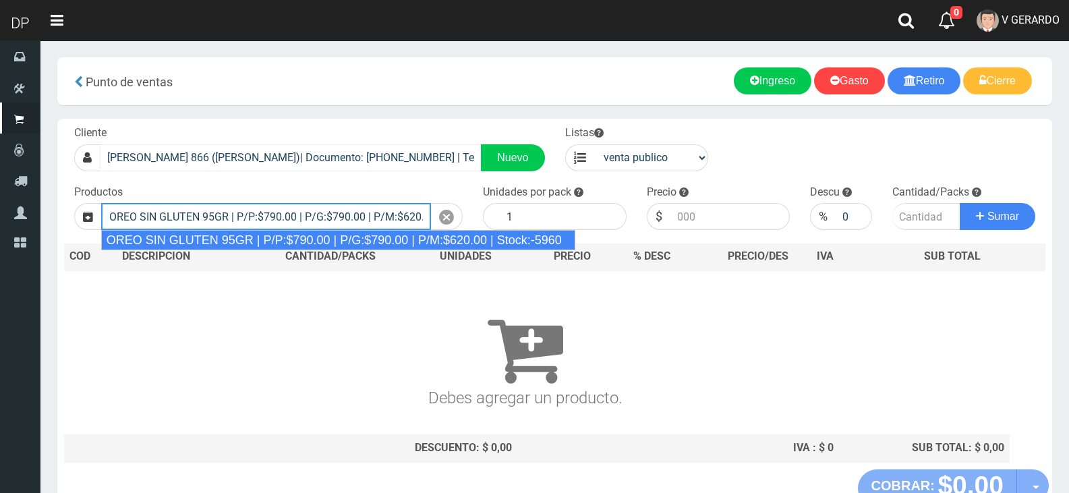
type input "OREO SIN GLUTEN 95GR | P/P:$790.00 | P/G:$790.00 | P/M:$620.00 | Stock:-5960"
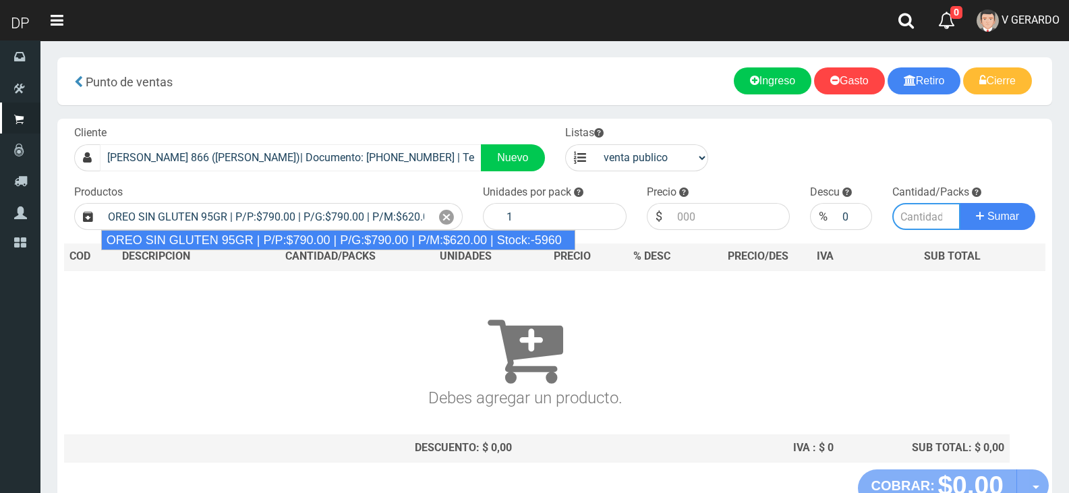
type input "24"
type input "790.00"
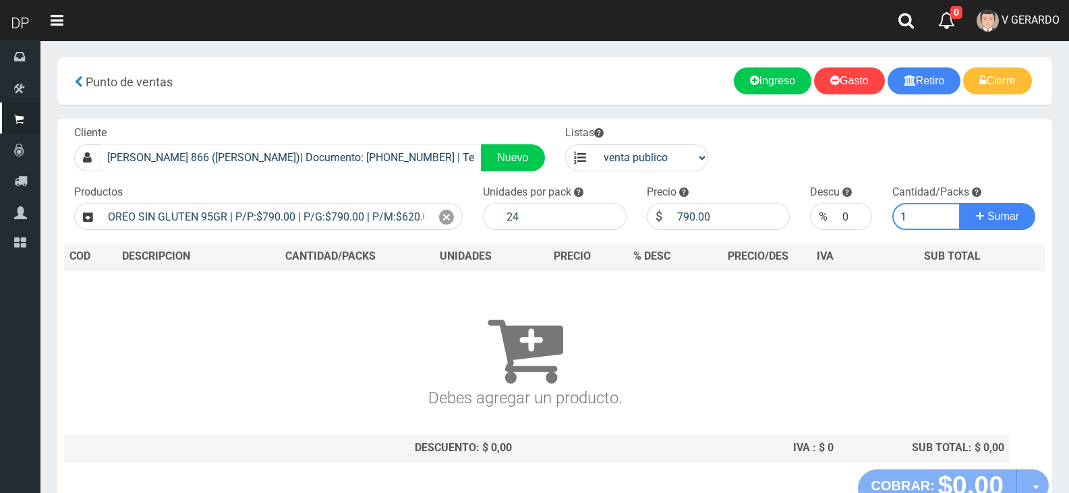
type input "2"
click at [960, 203] on button "Sumar" at bounding box center [998, 216] width 76 height 27
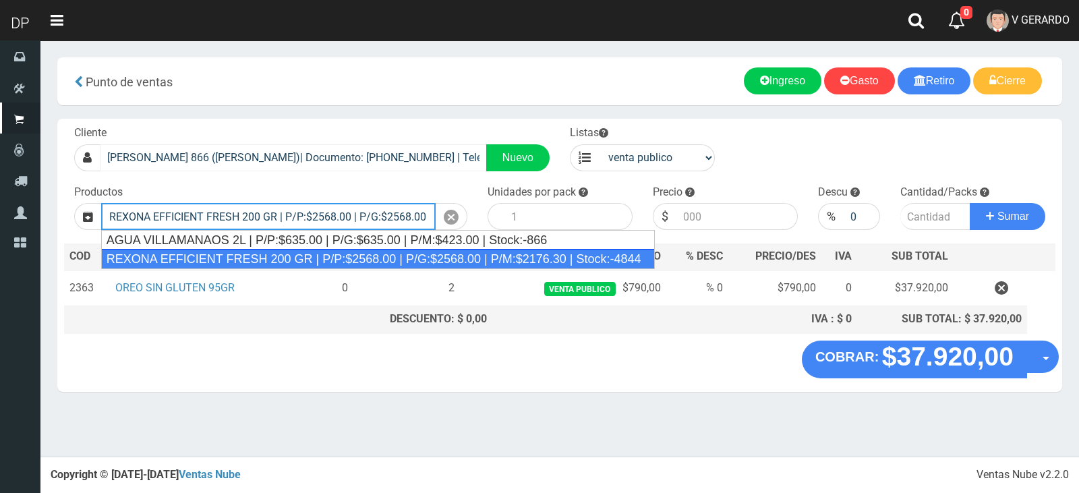
type input "REXONA EFFICIENT FRESH 200 GR | P/P:$2568.00 | P/G:$2568.00 | P/M:$2176.30 | St…"
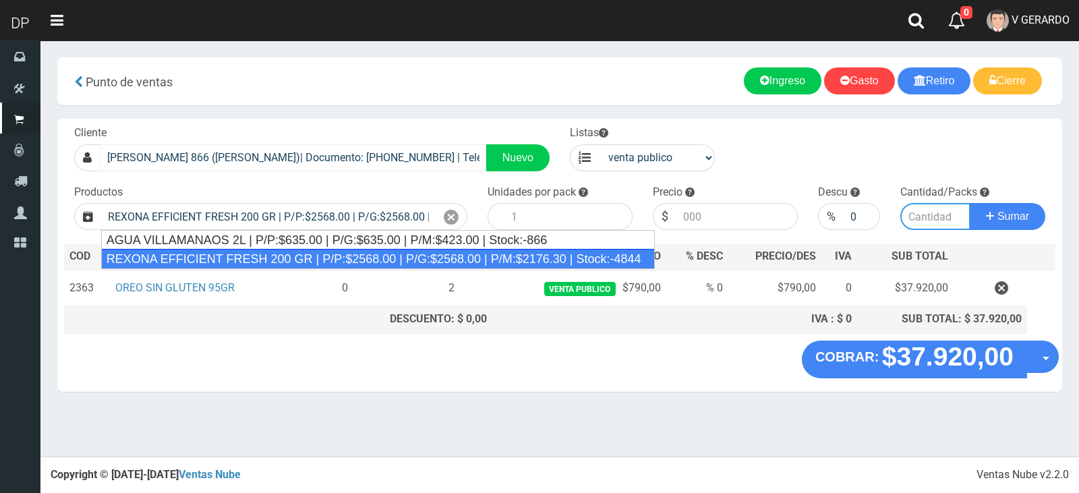
type input "12"
type input "2568.00"
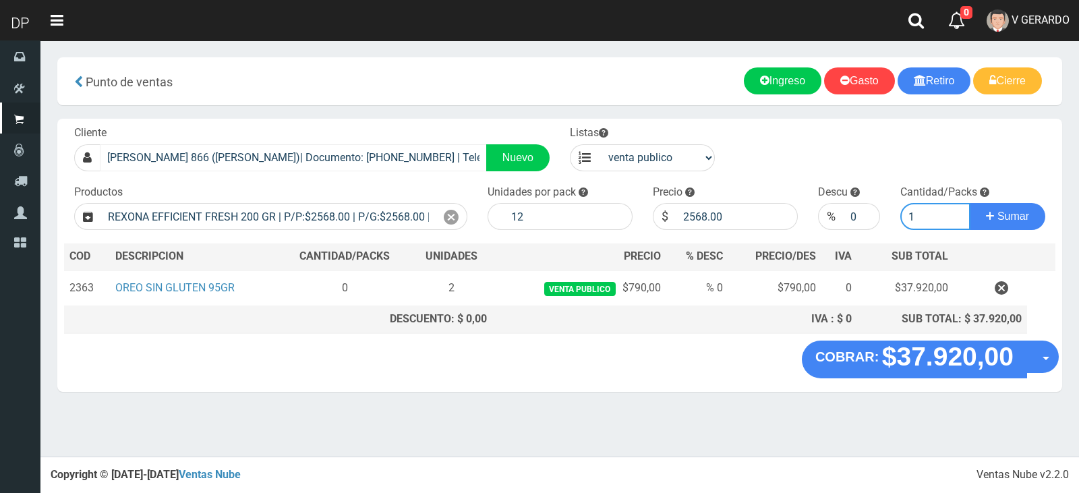
type input "1"
click at [970, 203] on button "Sumar" at bounding box center [1008, 216] width 76 height 27
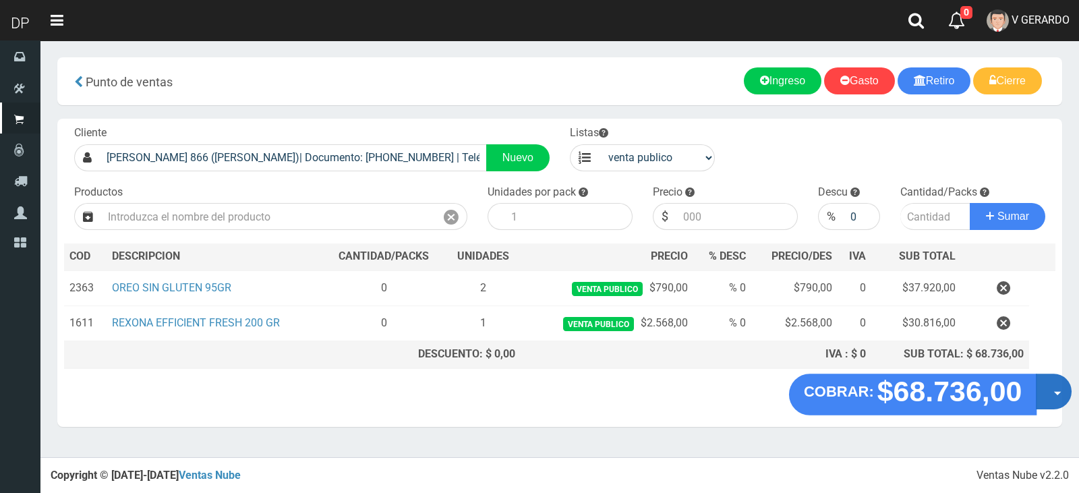
click at [1051, 401] on button "Opciones" at bounding box center [1054, 392] width 36 height 36
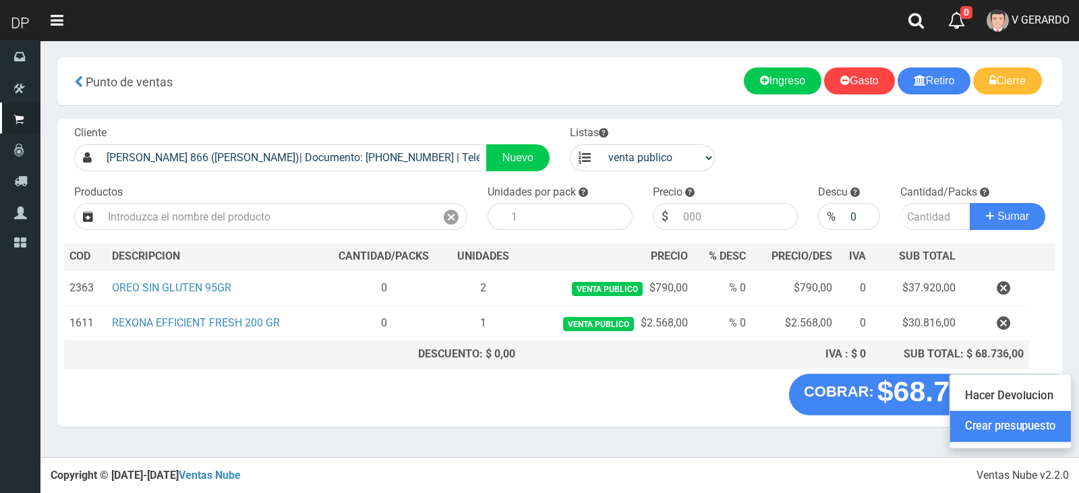
click at [1044, 424] on link "Crear presupuesto" at bounding box center [1010, 426] width 121 height 31
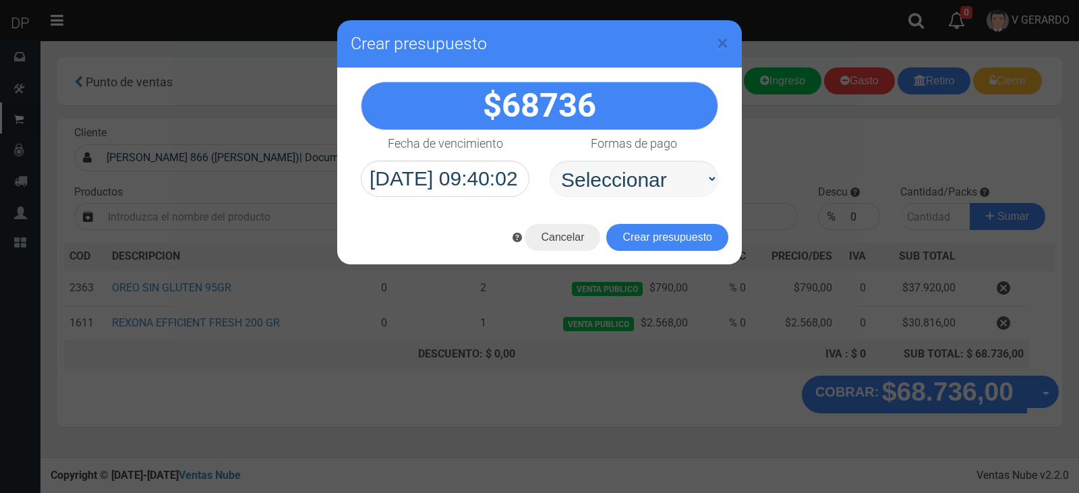
click at [635, 179] on select "Seleccionar Efectivo Tarjeta de Crédito Depósito Débito" at bounding box center [634, 178] width 169 height 36
select select "Efectivo"
click at [550, 160] on select "Seleccionar Efectivo Tarjeta de Crédito Depósito Débito" at bounding box center [634, 178] width 169 height 36
click at [639, 238] on button "Crear presupuesto" at bounding box center [667, 237] width 122 height 27
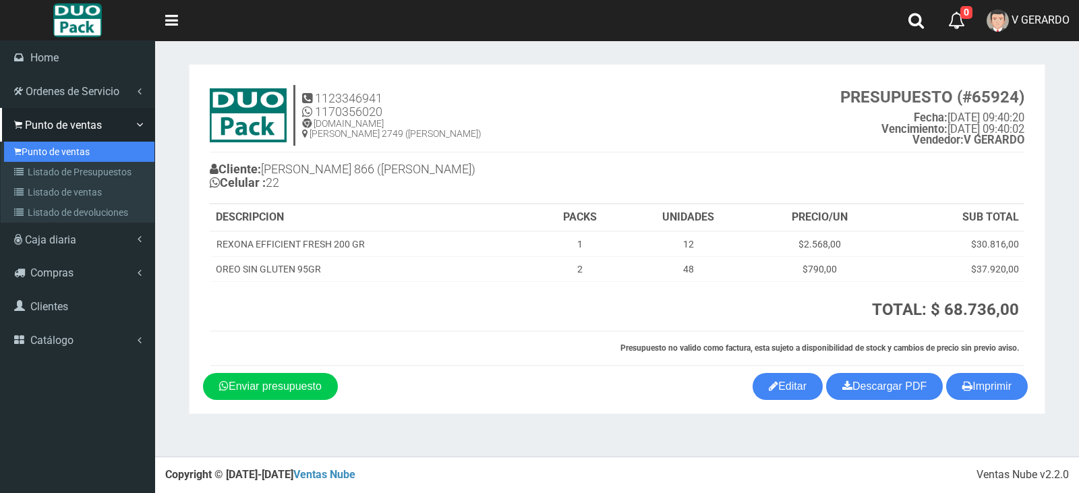
click at [28, 150] on link "Punto de ventas" at bounding box center [79, 152] width 150 height 20
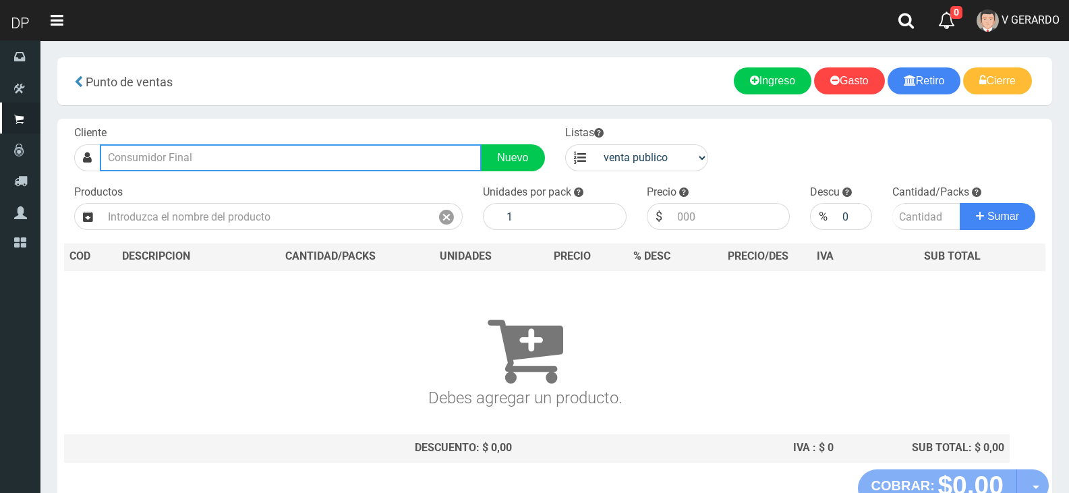
click at [223, 159] on input "text" at bounding box center [291, 157] width 382 height 27
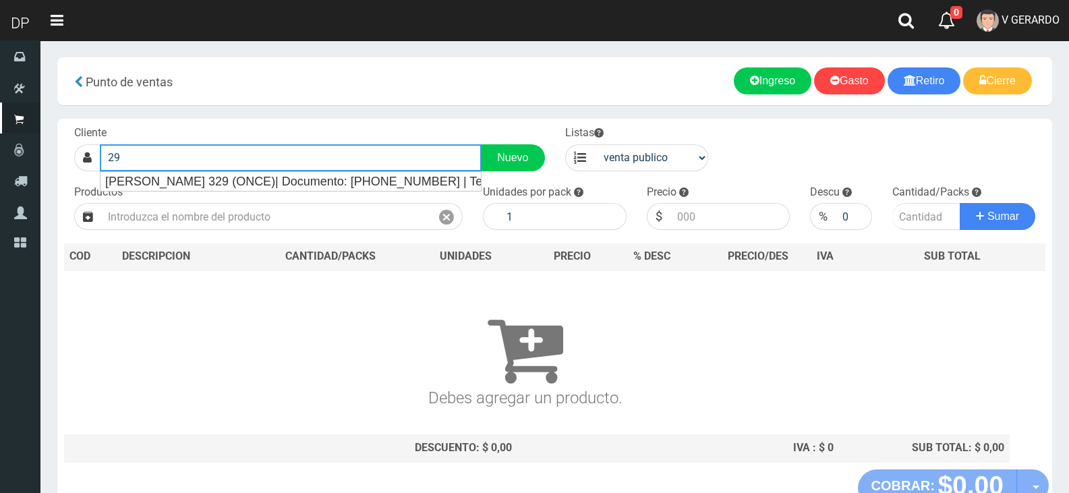
type input "9"
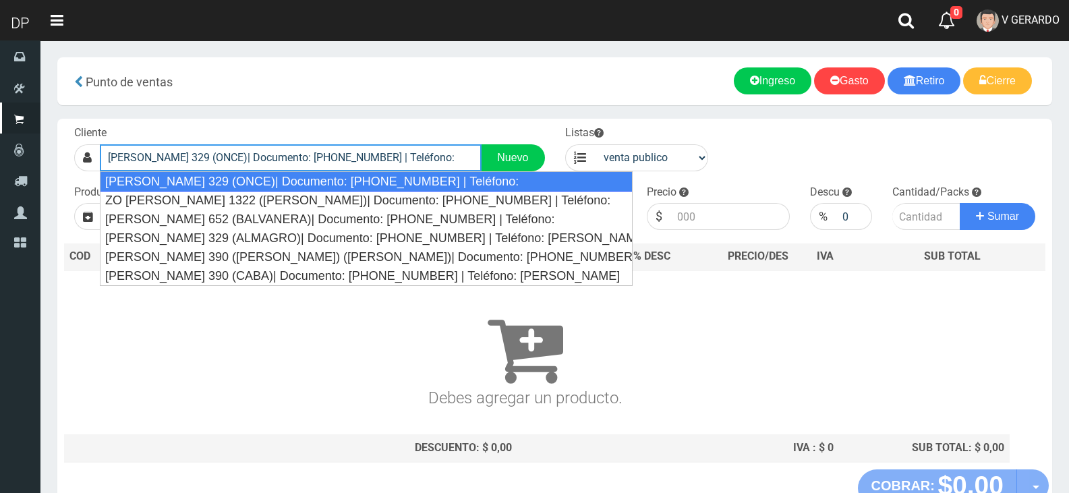
type input "[PERSON_NAME] 329 (ONCE)| Documento: [PHONE_NUMBER] | Teléfono:"
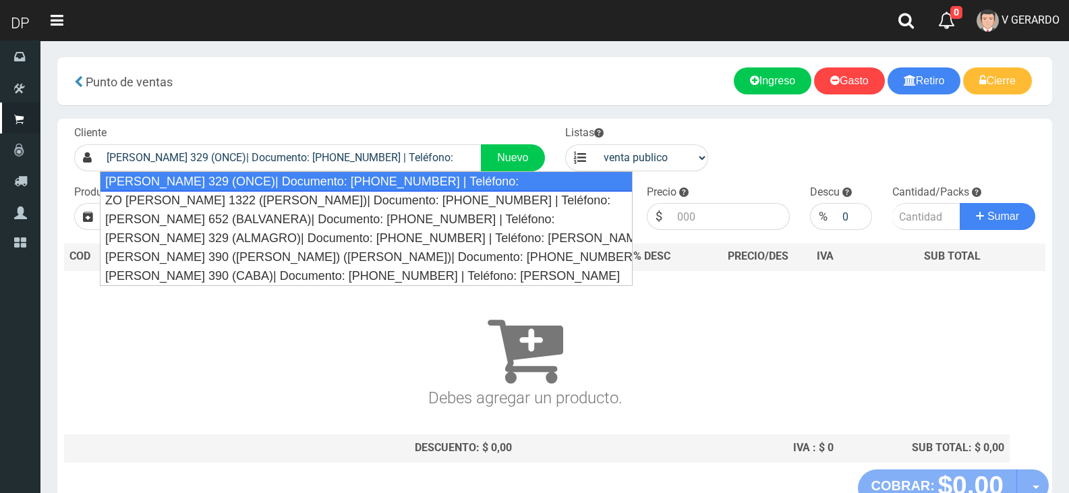
select select "2"
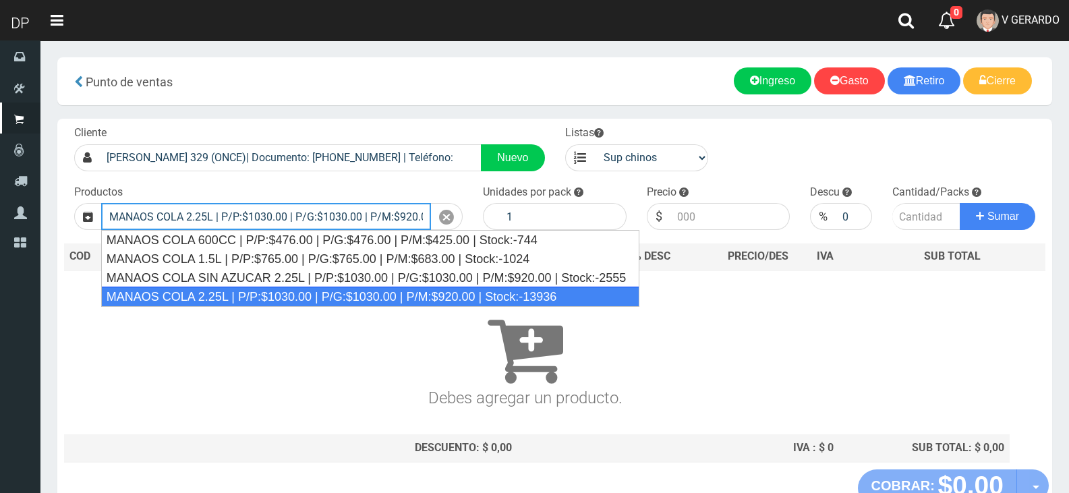
type input "MANAOS COLA 2.25L | P/P:$1030.00 | P/G:$1030.00 | P/M:$920.00 | Stock:-13936"
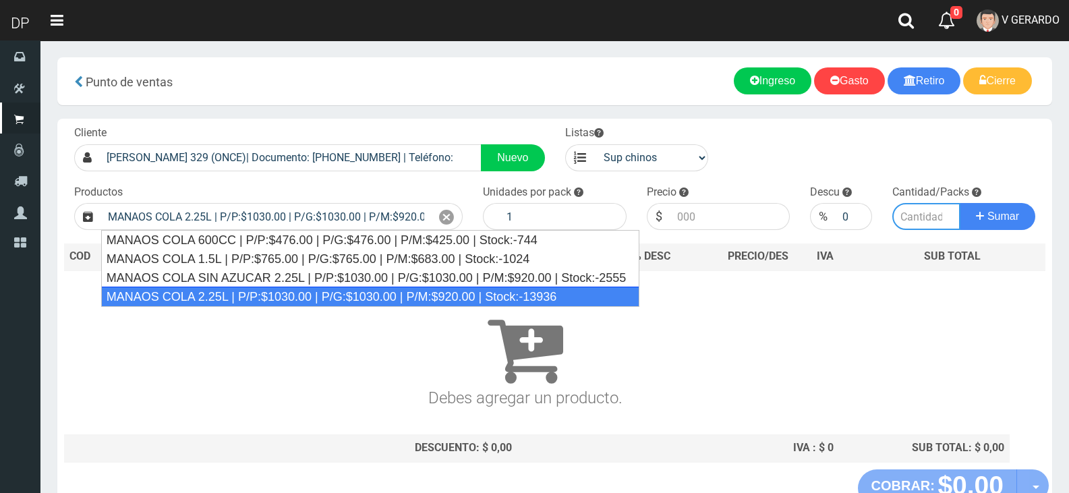
type input "6"
type input "1030.00"
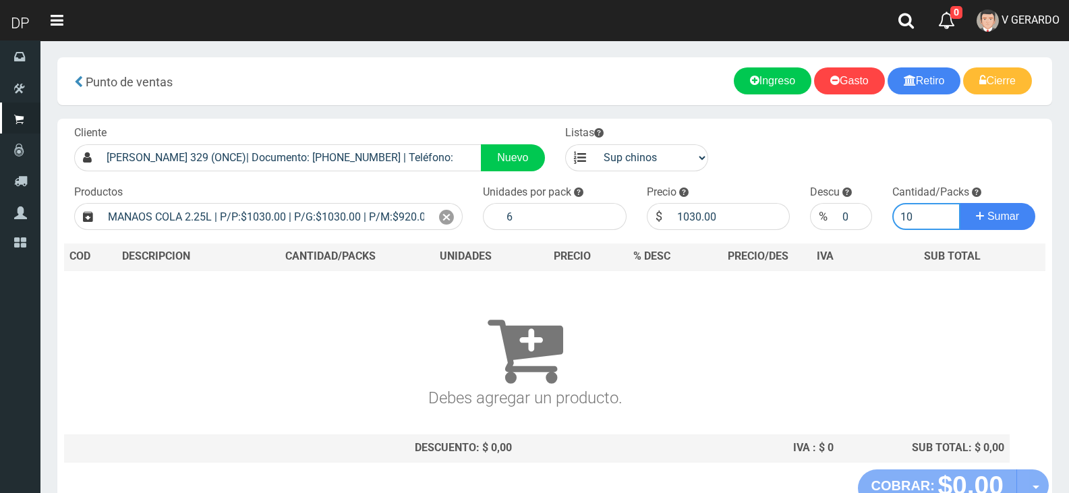
type input "10"
click at [960, 203] on button "Sumar" at bounding box center [998, 216] width 76 height 27
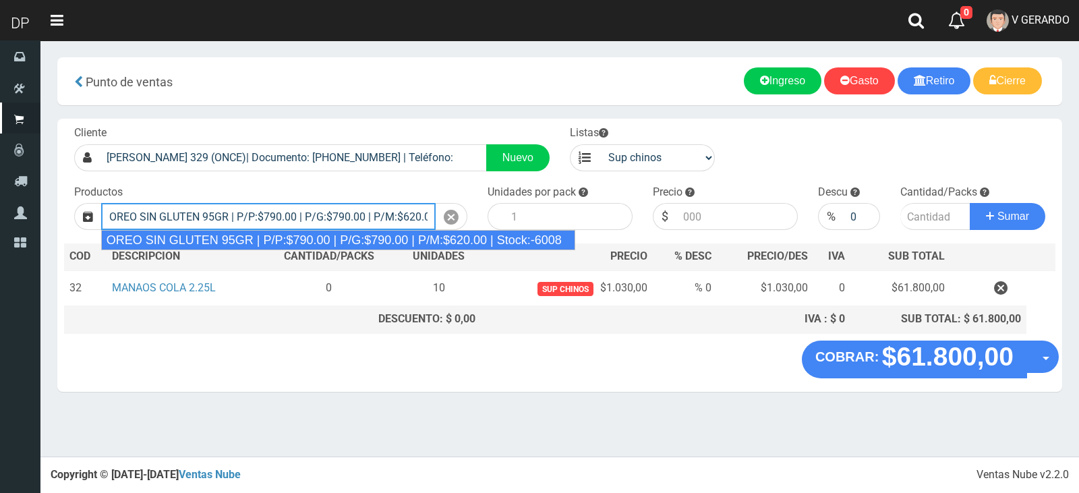
type input "OREO SIN GLUTEN 95GR | P/P:$790.00 | P/G:$790.00 | P/M:$620.00 | Stock:-6008"
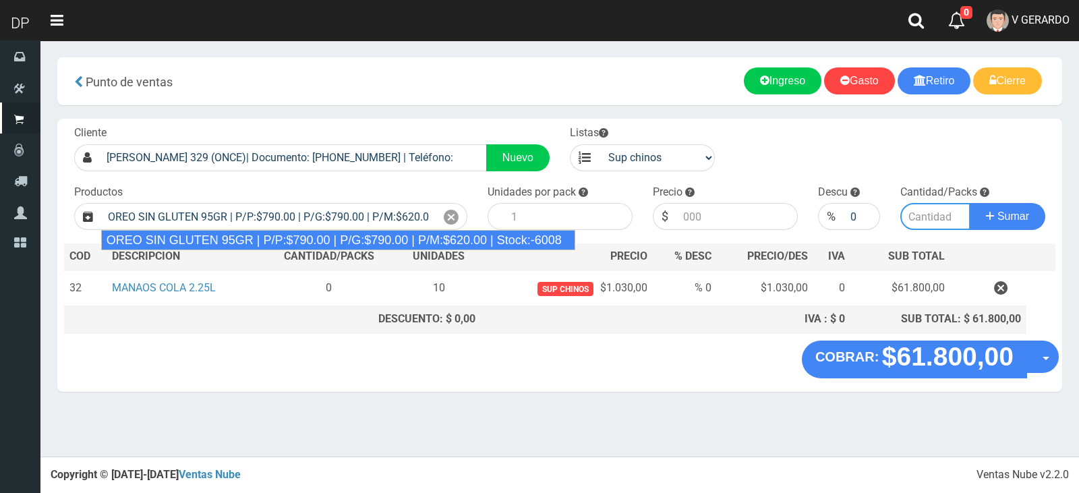
type input "24"
type input "790.00"
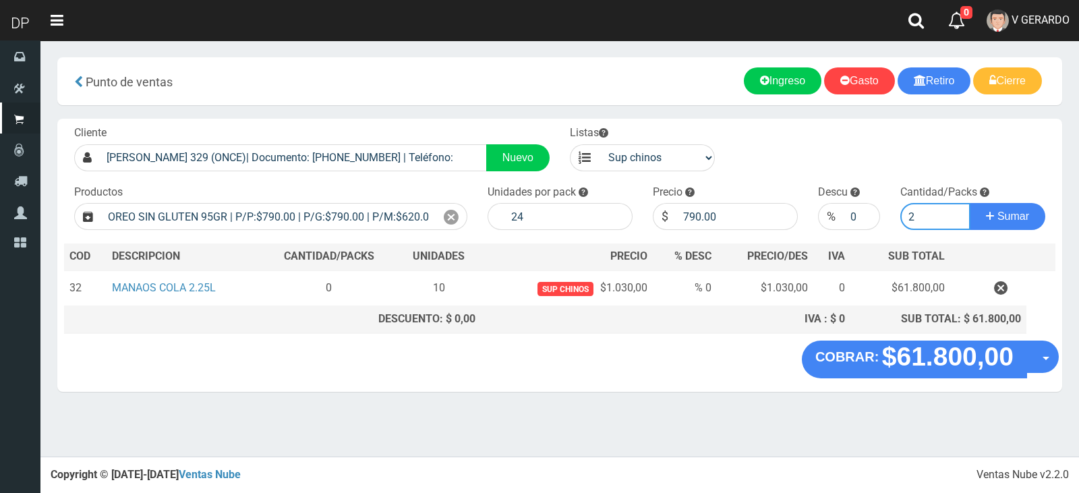
type input "2"
click at [970, 203] on button "Sumar" at bounding box center [1008, 216] width 76 height 27
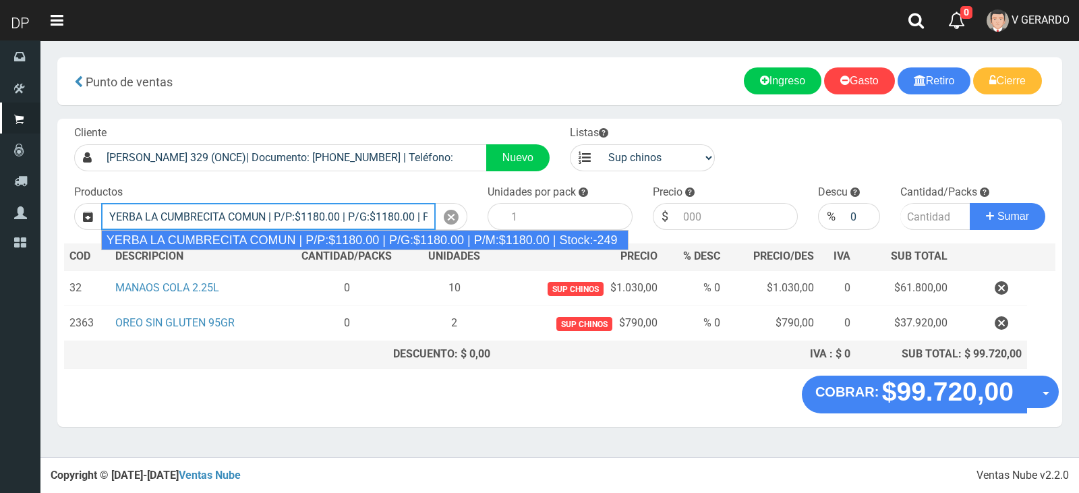
type input "YERBA LA CUMBRECITA COMUN | P/P:$1180.00 | P/G:$1180.00 | P/M:$1180.00 | Stock:…"
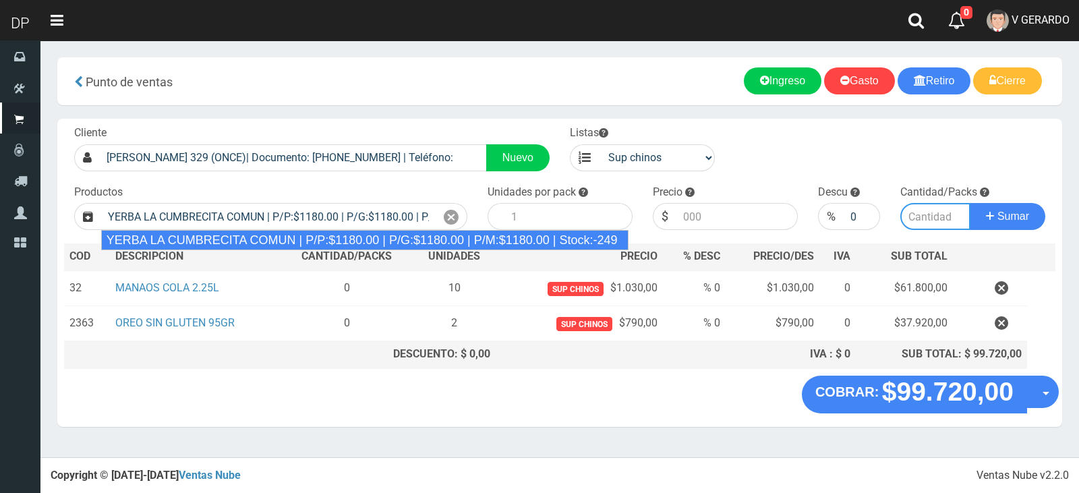
type input "10"
type input "1180.00"
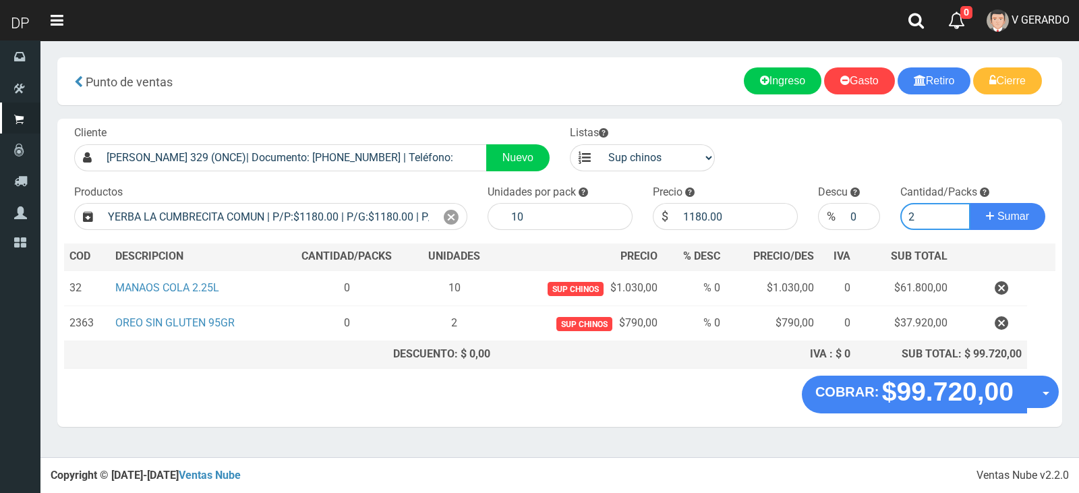
type input "2"
click at [970, 203] on button "Sumar" at bounding box center [1008, 216] width 76 height 27
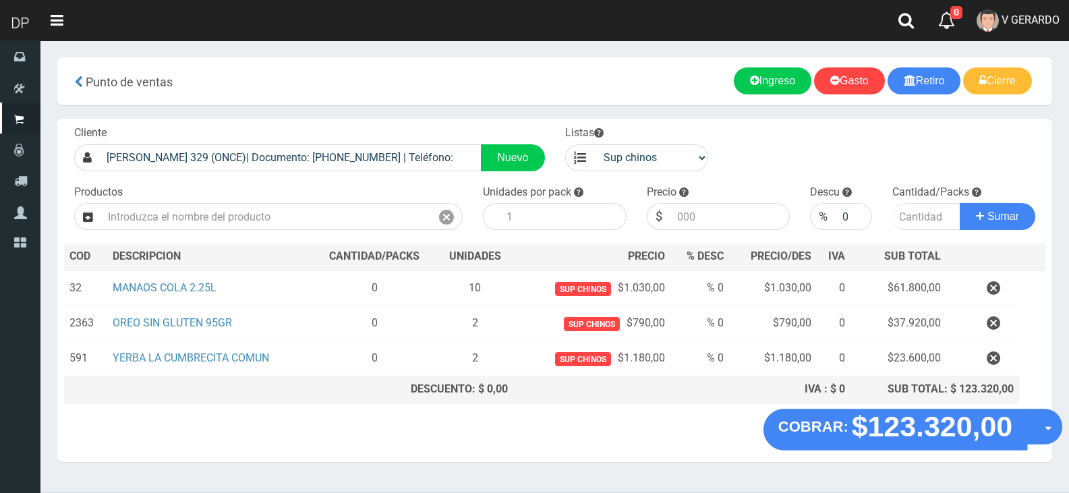
click at [1055, 436] on button "Opciones" at bounding box center [1044, 427] width 36 height 36
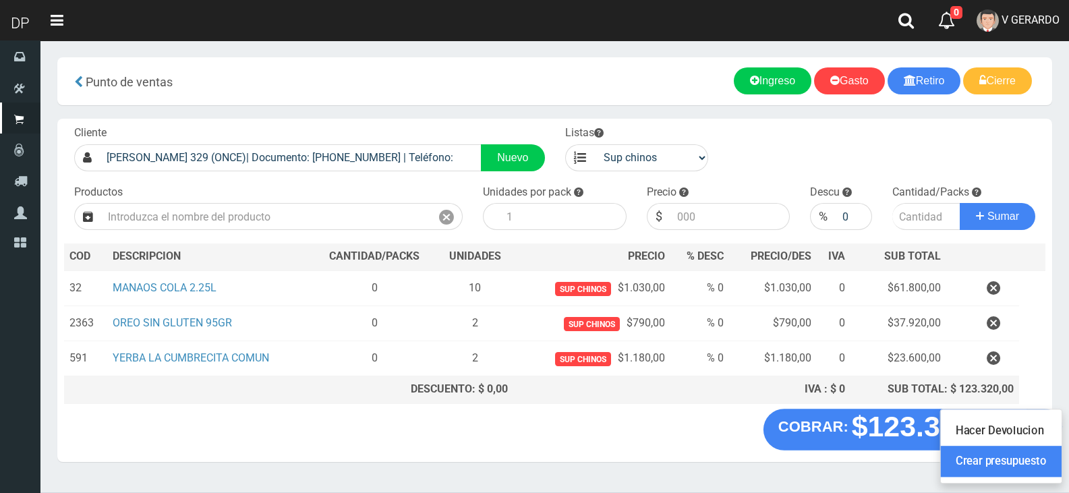
click at [1046, 460] on link "Crear presupuesto" at bounding box center [1001, 461] width 121 height 31
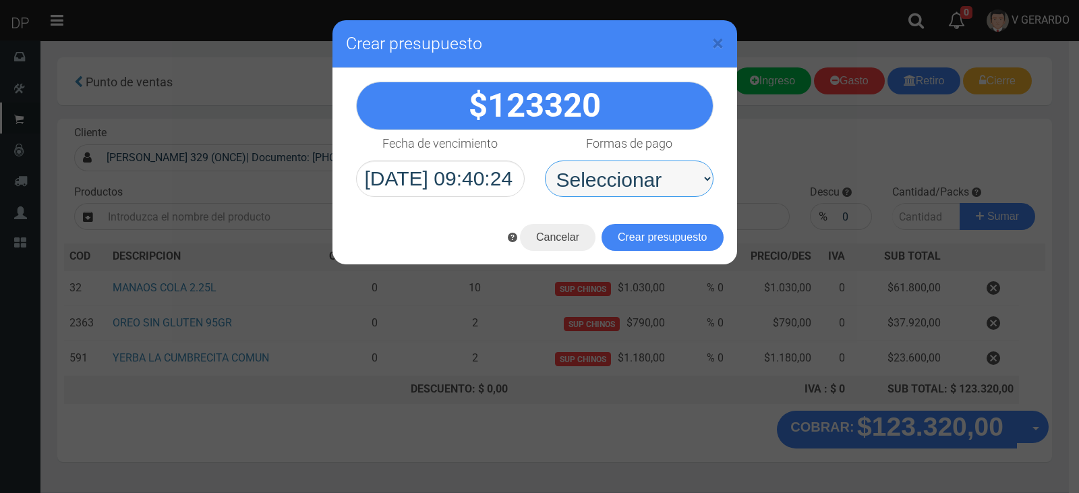
click at [638, 185] on select "Seleccionar Efectivo Tarjeta de Crédito Depósito Débito" at bounding box center [629, 178] width 169 height 36
select select "Efectivo"
click at [545, 160] on select "Seleccionar Efectivo Tarjeta de Crédito Depósito Débito" at bounding box center [629, 178] width 169 height 36
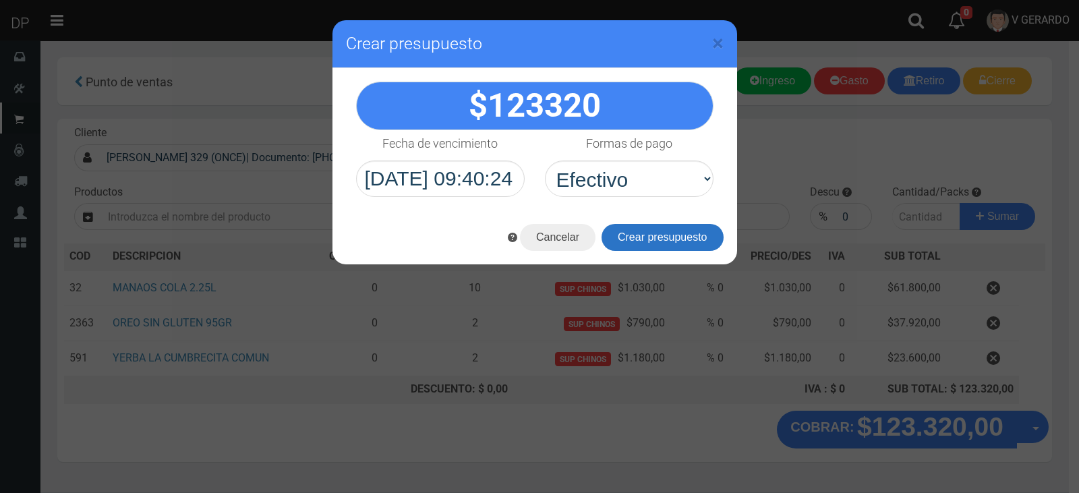
click at [639, 231] on button "Crear presupuesto" at bounding box center [662, 237] width 122 height 27
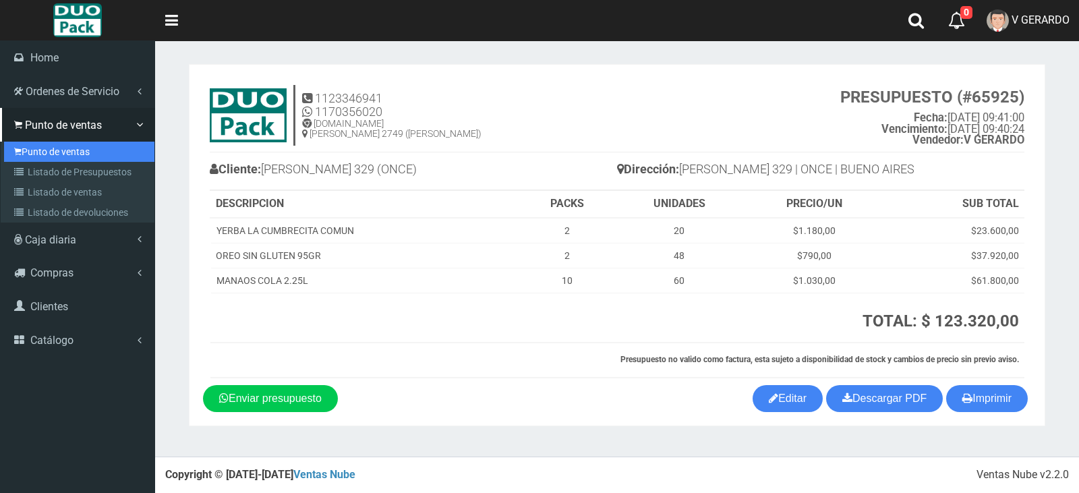
click at [5, 145] on link "Punto de ventas" at bounding box center [79, 152] width 150 height 20
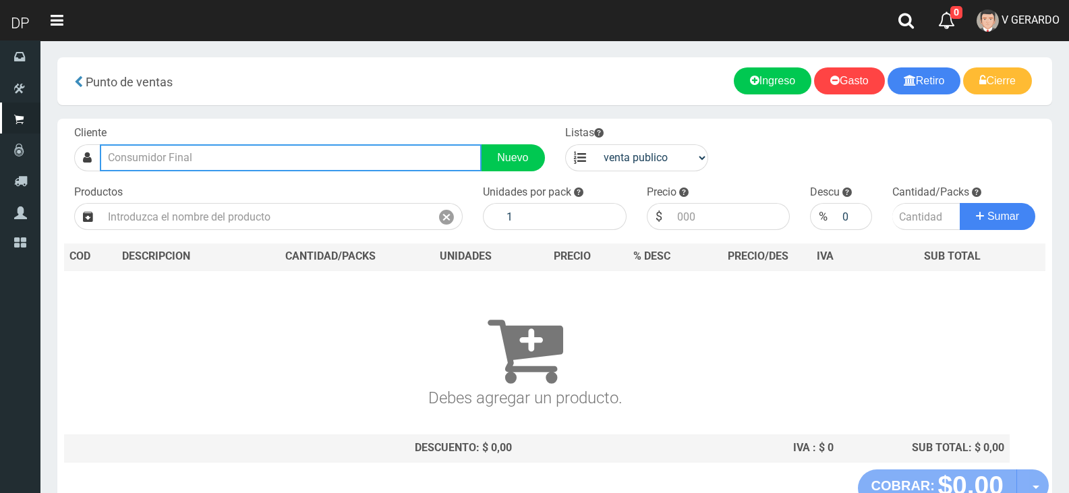
click at [295, 152] on input "text" at bounding box center [291, 157] width 382 height 27
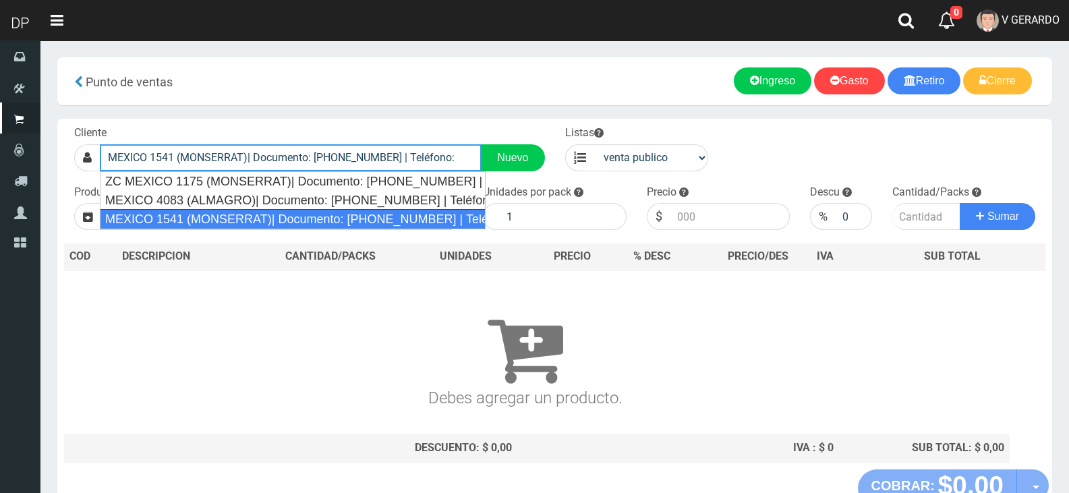
type input "MEXICO 1541 (MONSERRAT)| Documento: [PHONE_NUMBER] | Teléfono:"
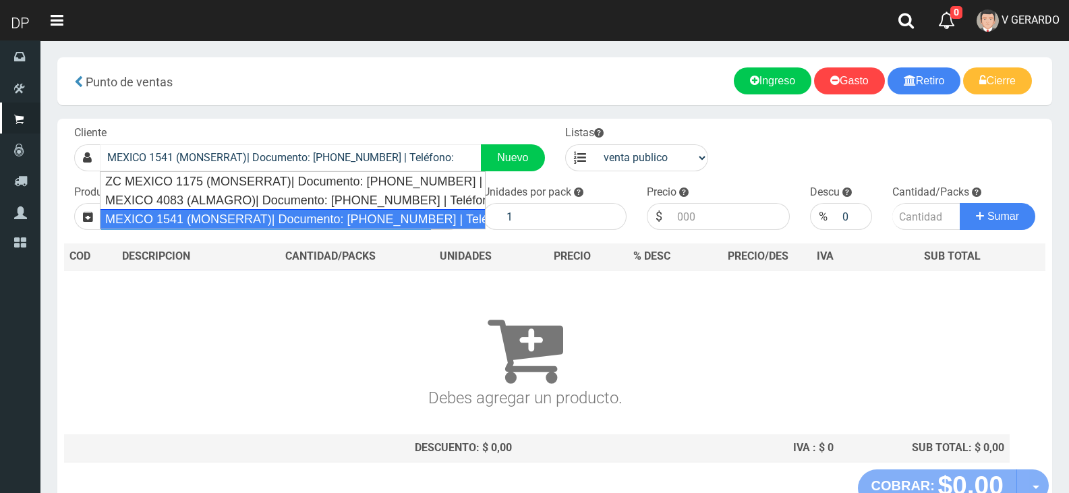
select select "2"
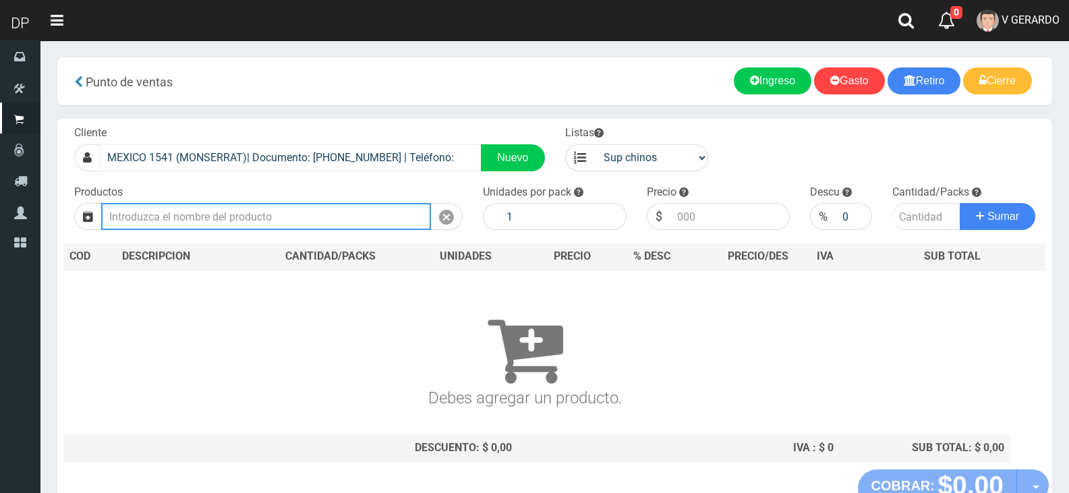
type input "1"
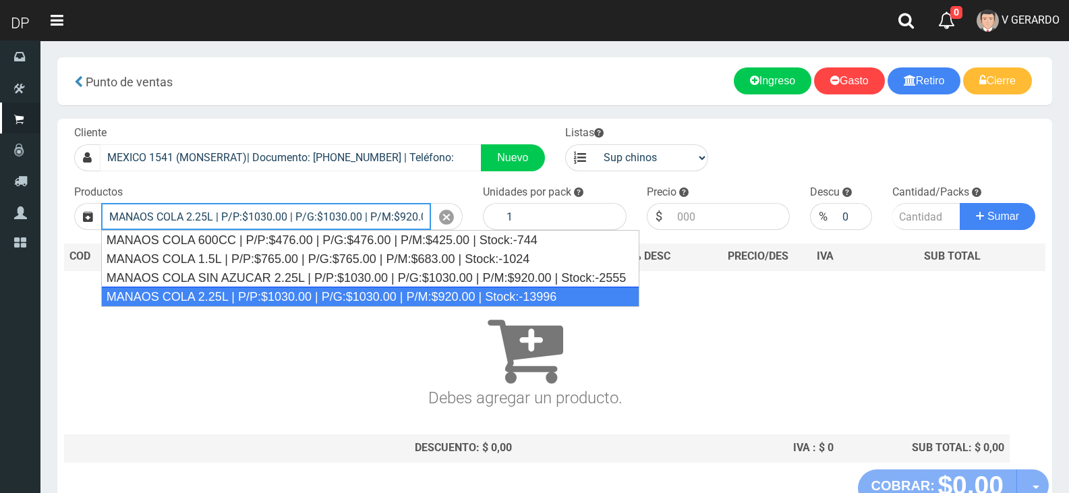
type input "MANAOS COLA 2.25L | P/P:$1030.00 | P/G:$1030.00 | P/M:$920.00 | Stock:-13996"
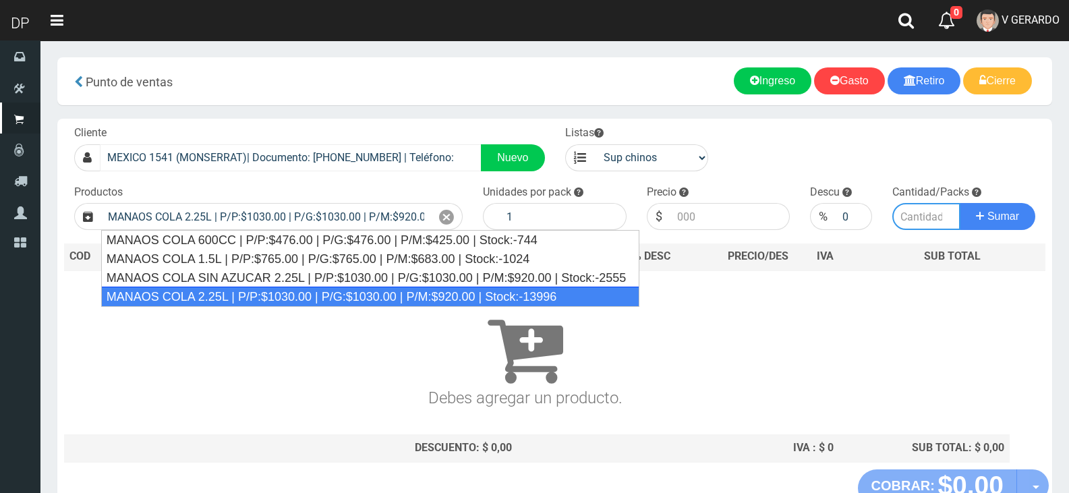
type input "6"
type input "1030.00"
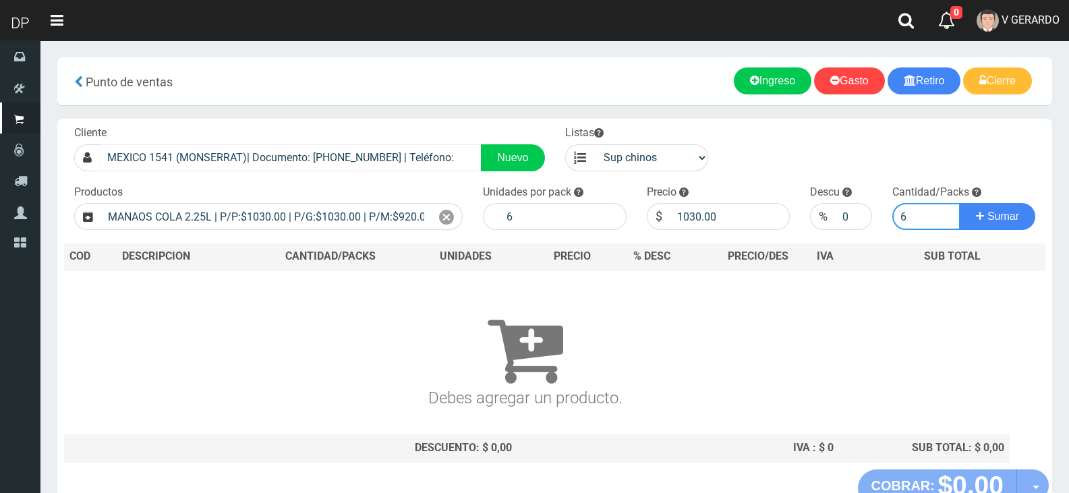
type input "6"
click at [960, 203] on button "Sumar" at bounding box center [998, 216] width 76 height 27
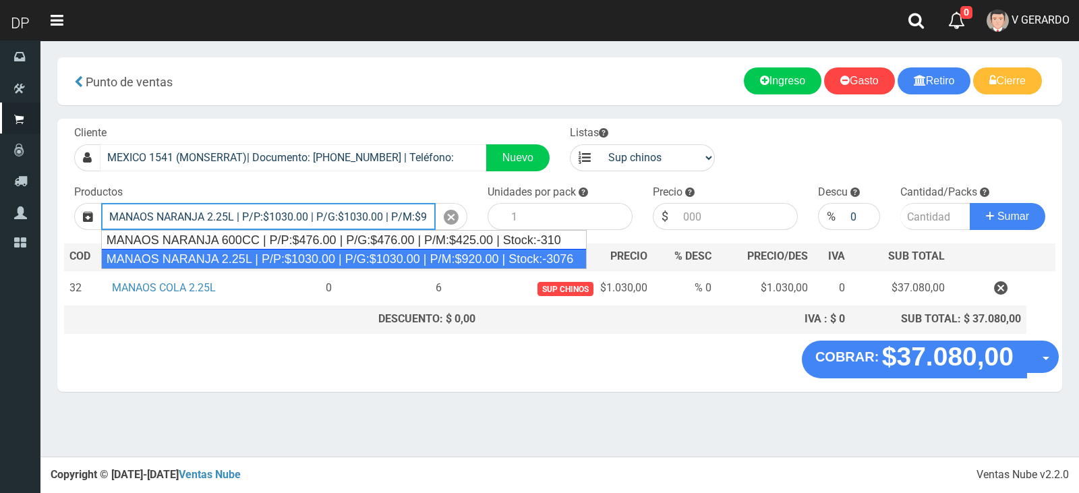
type input "MANAOS NARANJA 2.25L | P/P:$1030.00 | P/G:$1030.00 | P/M:$920.00 | Stock:-3076"
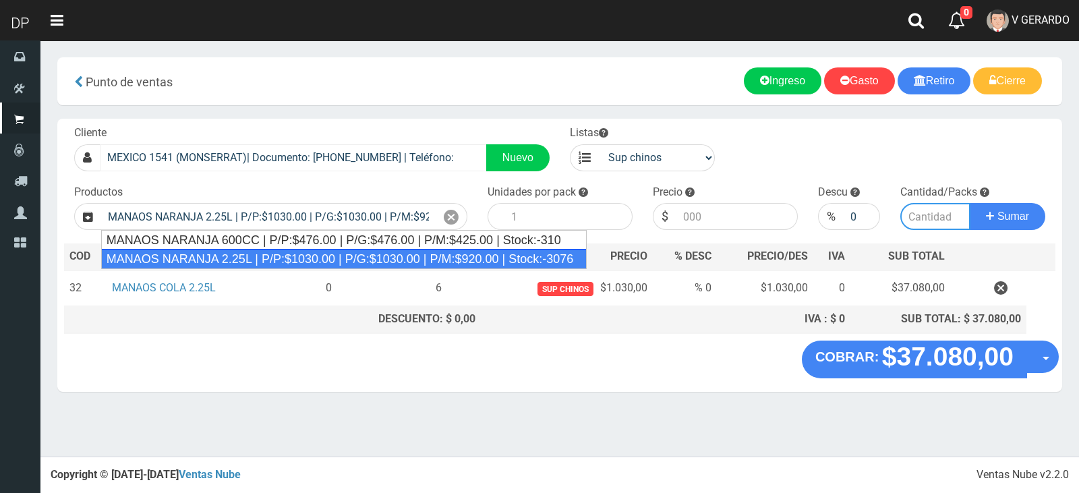
type input "6"
type input "1030.00"
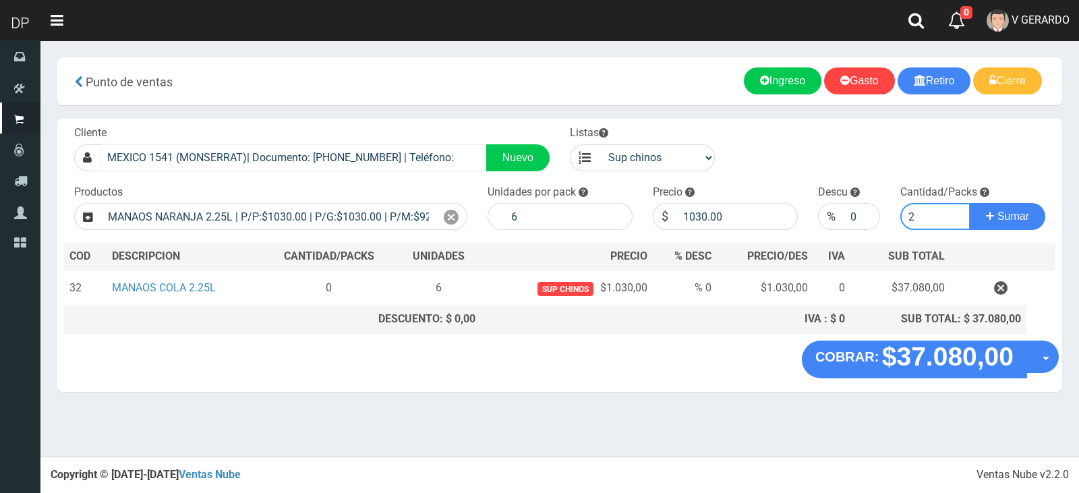
type input "2"
click at [970, 203] on button "Sumar" at bounding box center [1008, 216] width 76 height 27
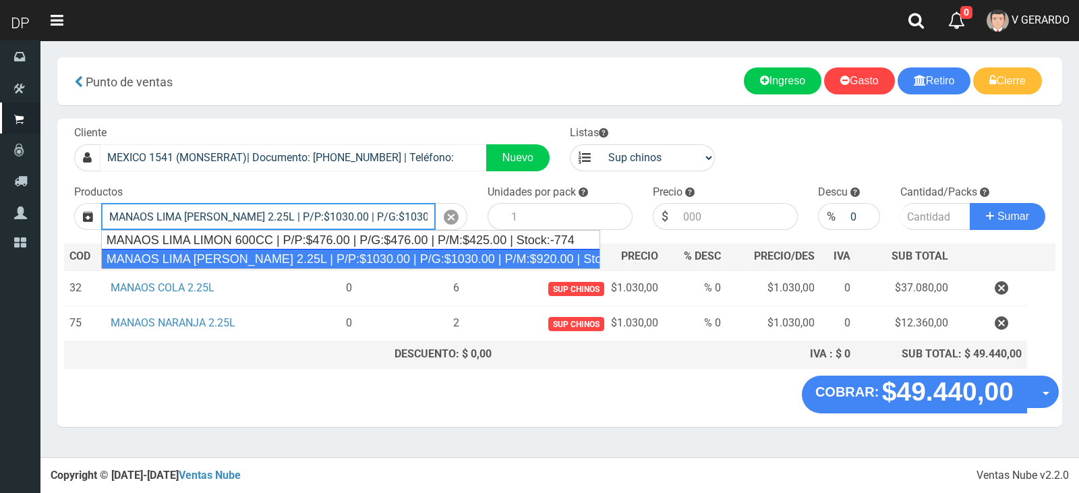
type input "MANAOS LIMA LIMON 2.25L | P/P:$1030.00 | P/G:$1030.00 | P/M:$920.00 | Stock:-57…"
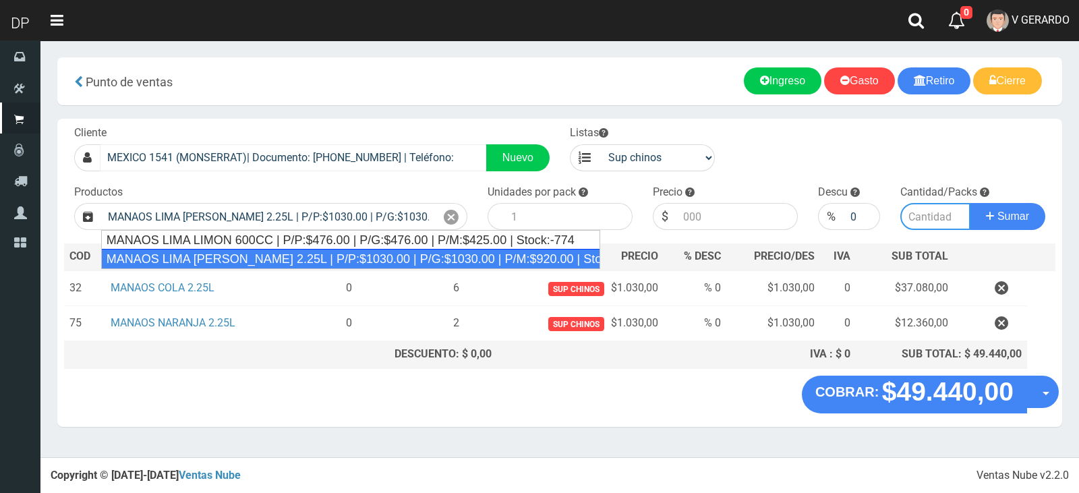
type input "6"
type input "1030.00"
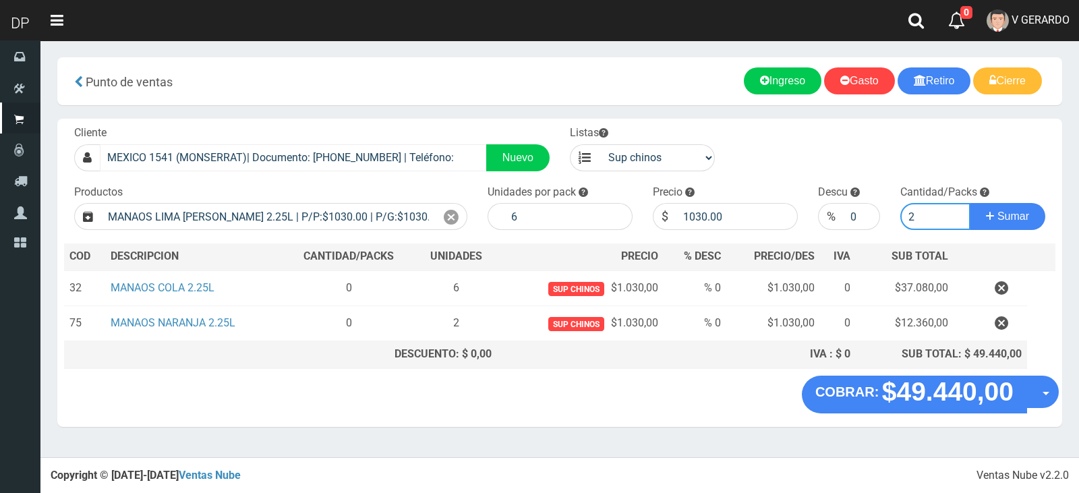
type input "2"
click at [970, 203] on button "Sumar" at bounding box center [1008, 216] width 76 height 27
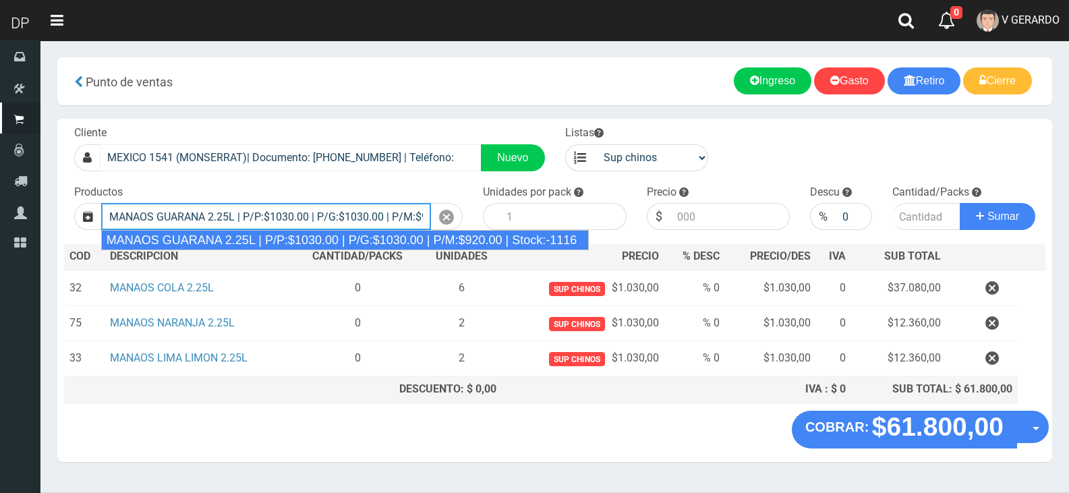
type input "MANAOS GUARANA 2.25L | P/P:$1030.00 | P/G:$1030.00 | P/M:$920.00 | Stock:-1116"
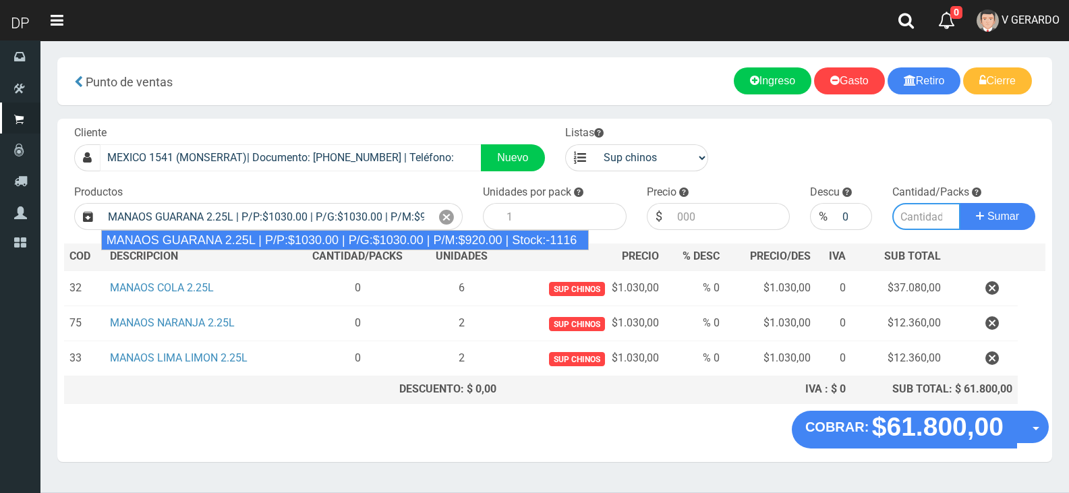
type input "6"
type input "1030.00"
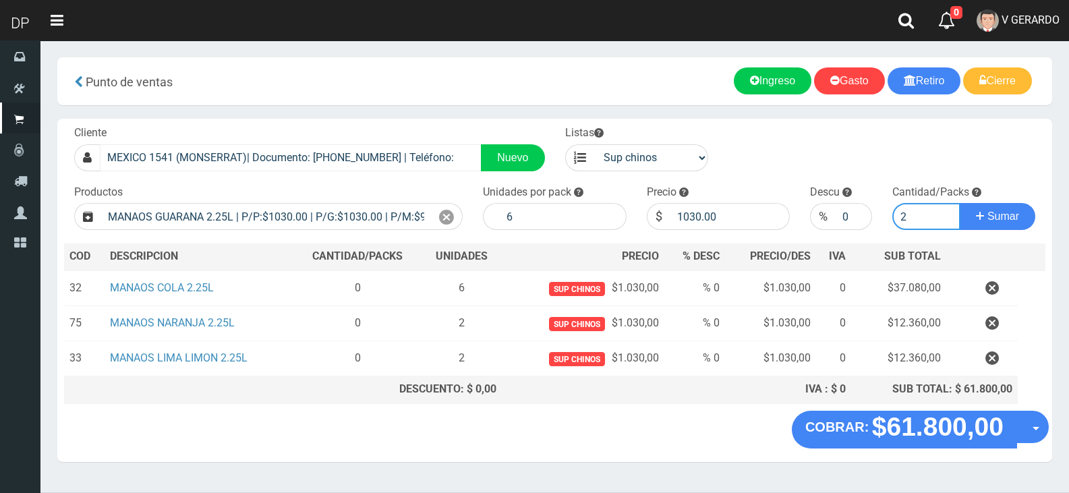
type input "2"
click at [960, 203] on button "Sumar" at bounding box center [998, 216] width 76 height 27
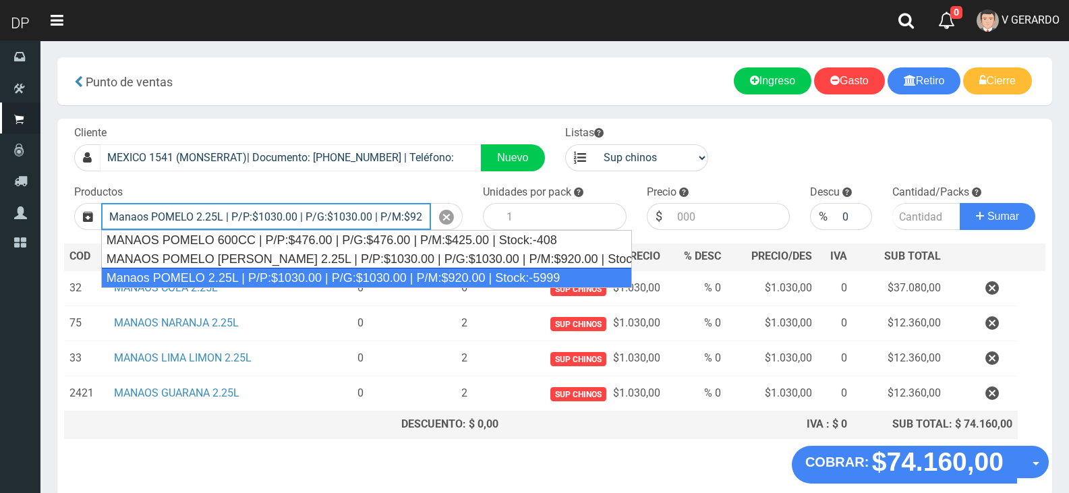
type input "Manaos POMELO 2.25L | P/P:$1030.00 | P/G:$1030.00 | P/M:$920.00 | Stock:-5999"
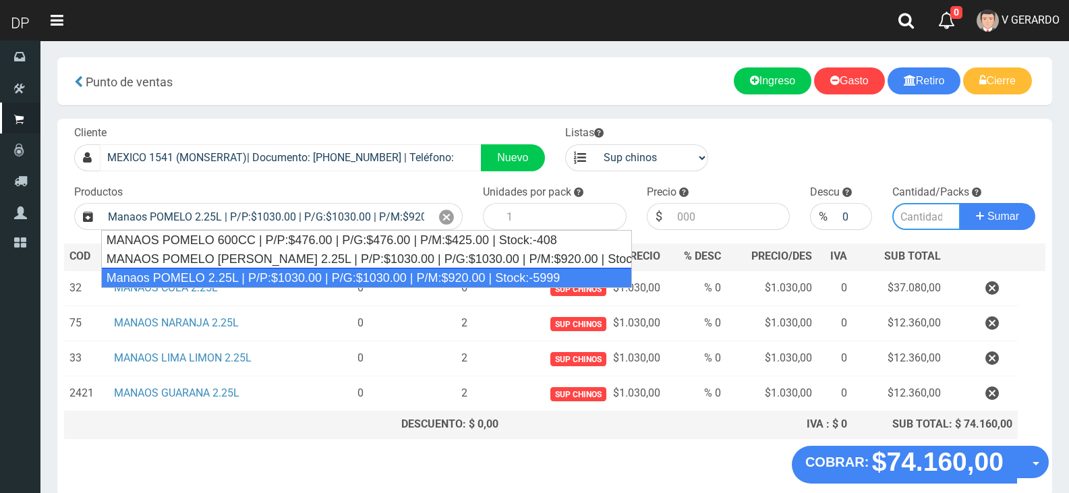
type input "6"
type input "1030.00"
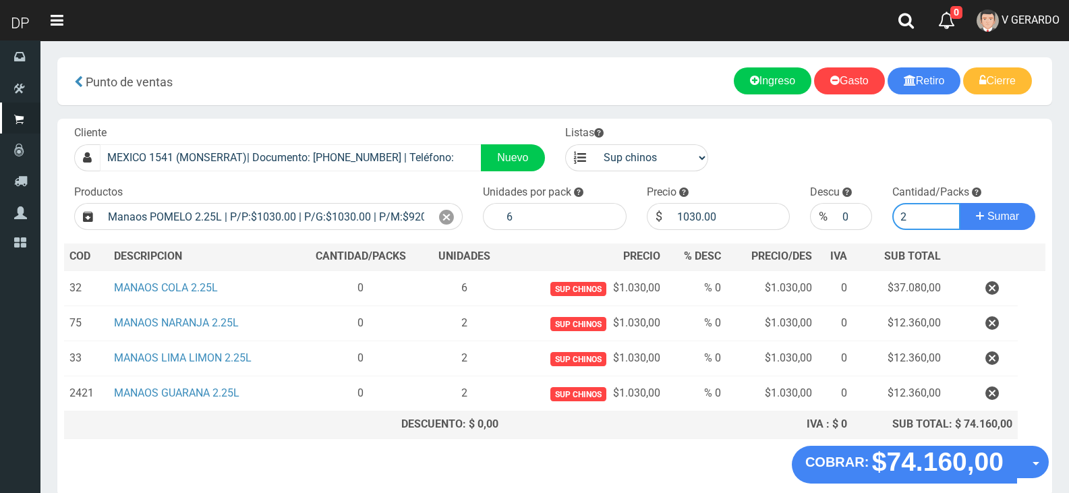
type input "2"
click at [960, 203] on button "Sumar" at bounding box center [998, 216] width 76 height 27
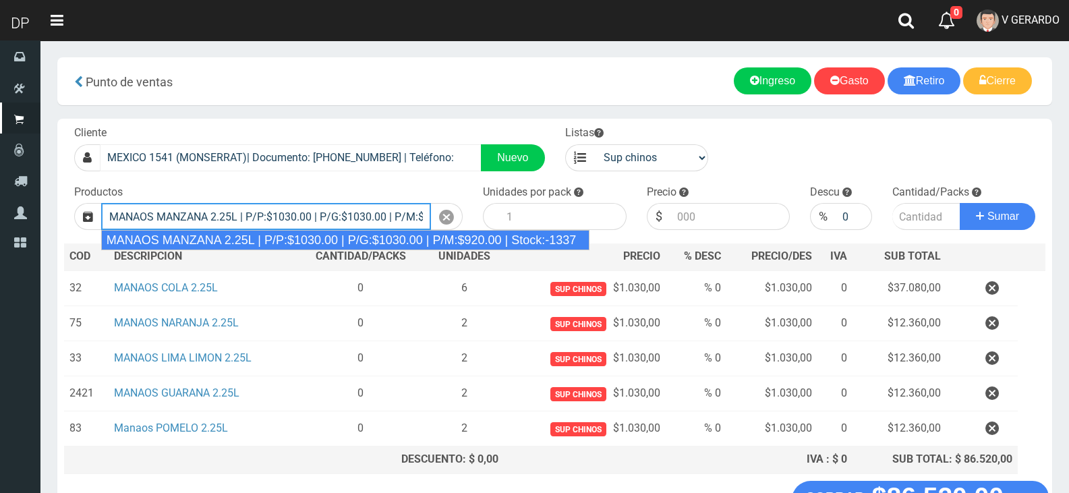
type input "MANAOS MANZANA 2.25L | P/P:$1030.00 | P/G:$1030.00 | P/M:$920.00 | Stock:-1337"
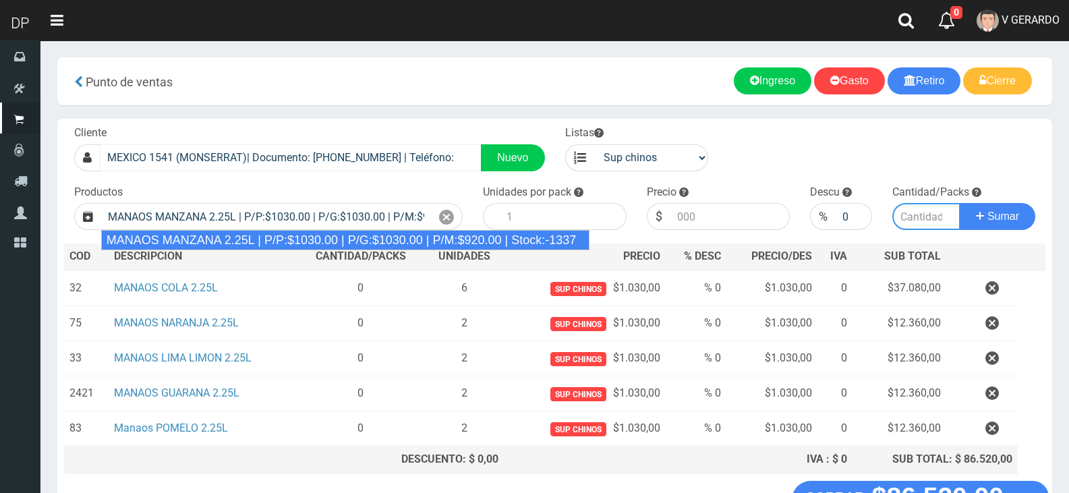
type input "6"
type input "1030.00"
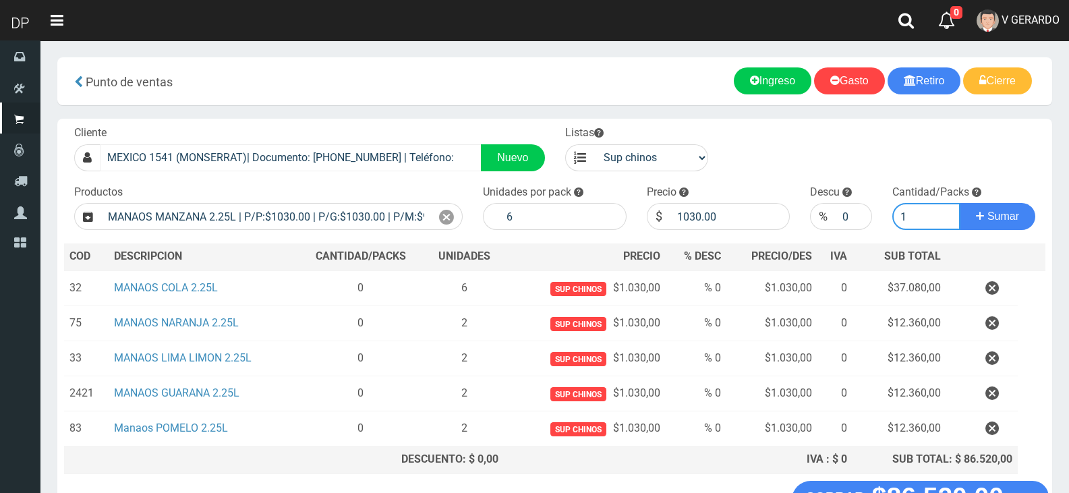
type input "1"
click at [960, 203] on button "Sumar" at bounding box center [998, 216] width 76 height 27
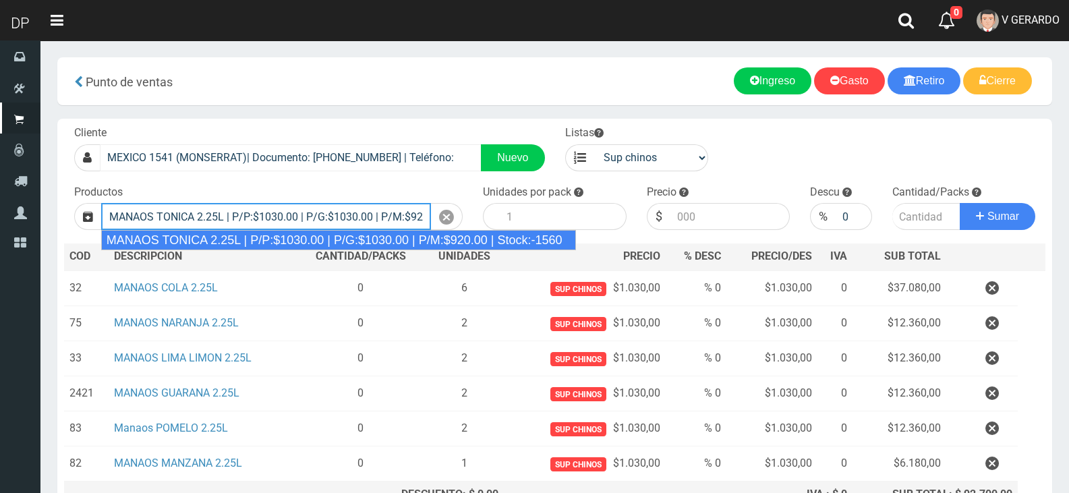
type input "MANAOS TONICA 2.25L | P/P:$1030.00 | P/G:$1030.00 | P/M:$920.00 | Stock:-1560"
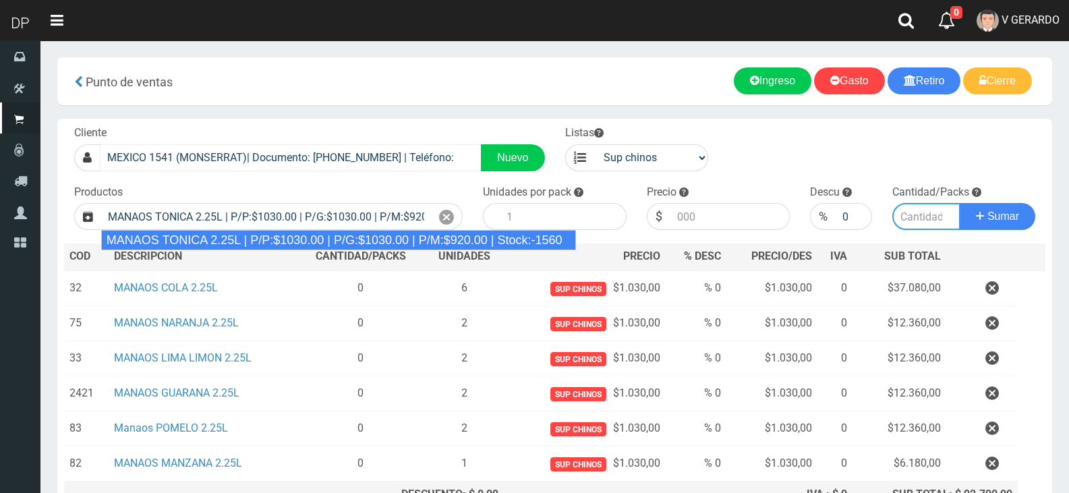
type input "6"
type input "1030.00"
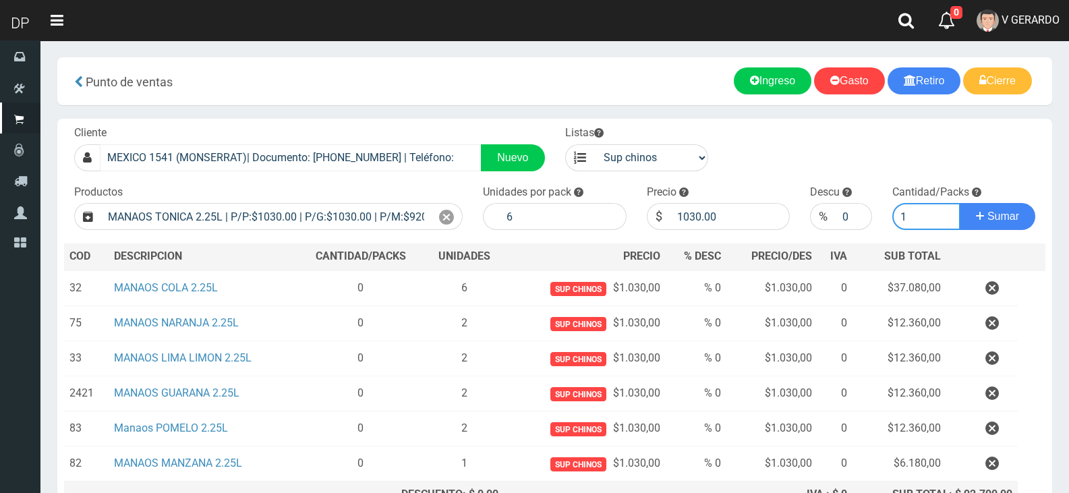
type input "1"
click at [960, 203] on button "Sumar" at bounding box center [998, 216] width 76 height 27
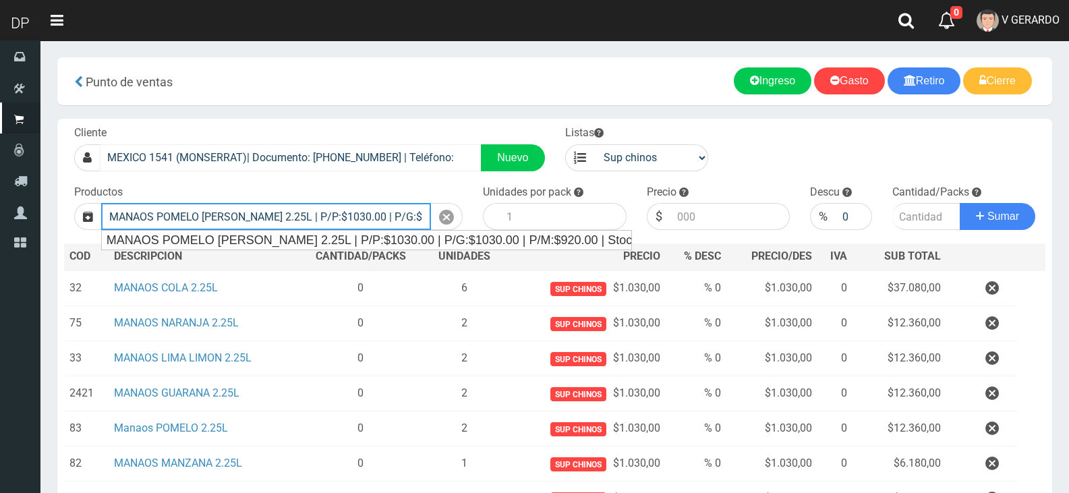
type input "MANAOS POMELO ROSADO 2.25L | P/P:$1030.00 | P/G:$1030.00 | P/M:$920.00 | Stock:…"
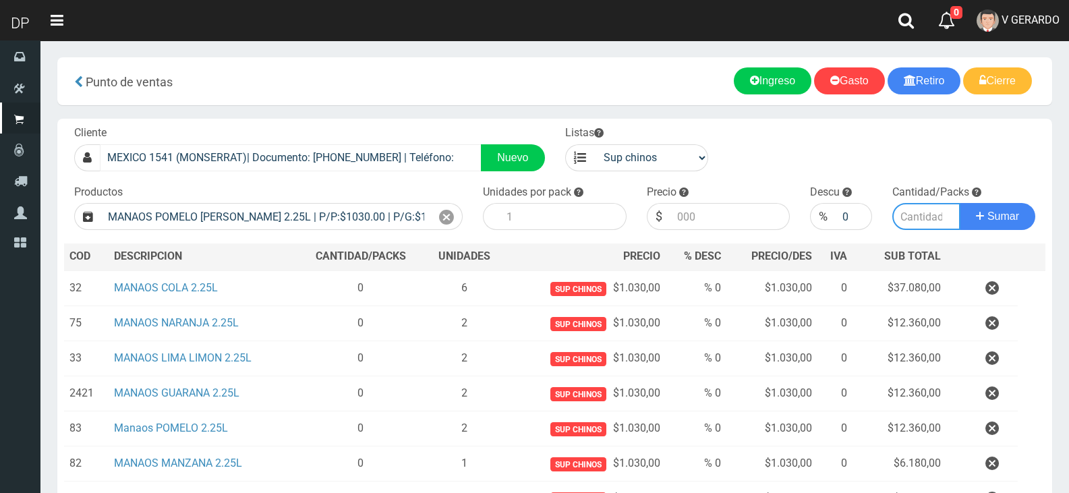
type input "6"
type input "1030.00"
type input "1"
click at [960, 203] on button "Sumar" at bounding box center [998, 216] width 76 height 27
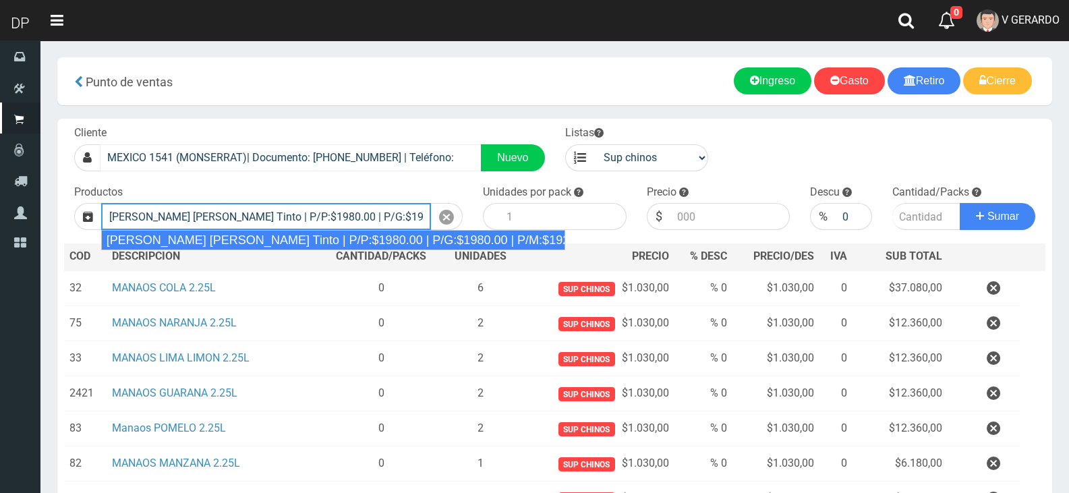
type input "Viñas de Balbo Tinto | P/P:$1980.00 | P/G:$1980.00 | P/M:$1920.00 | Stock:-11966"
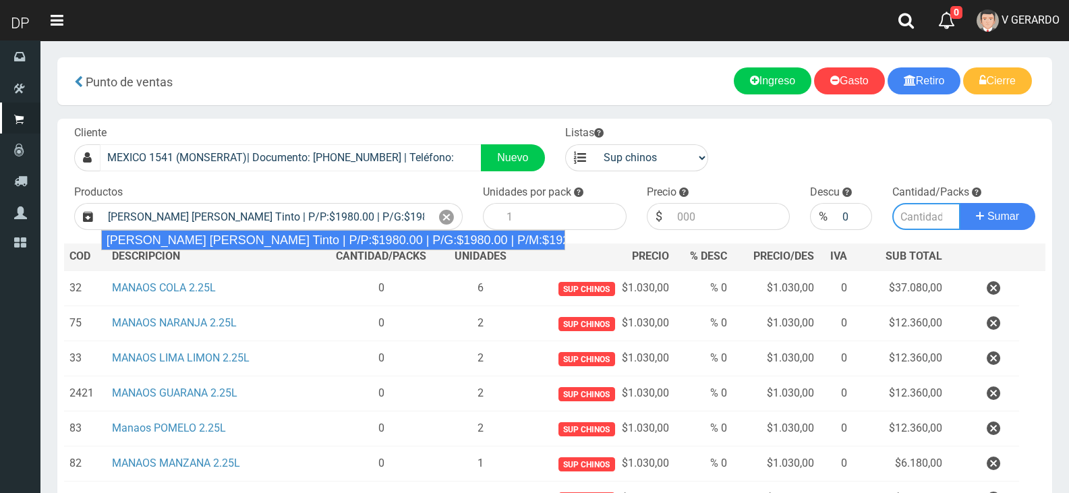
type input "6"
type input "1980.00"
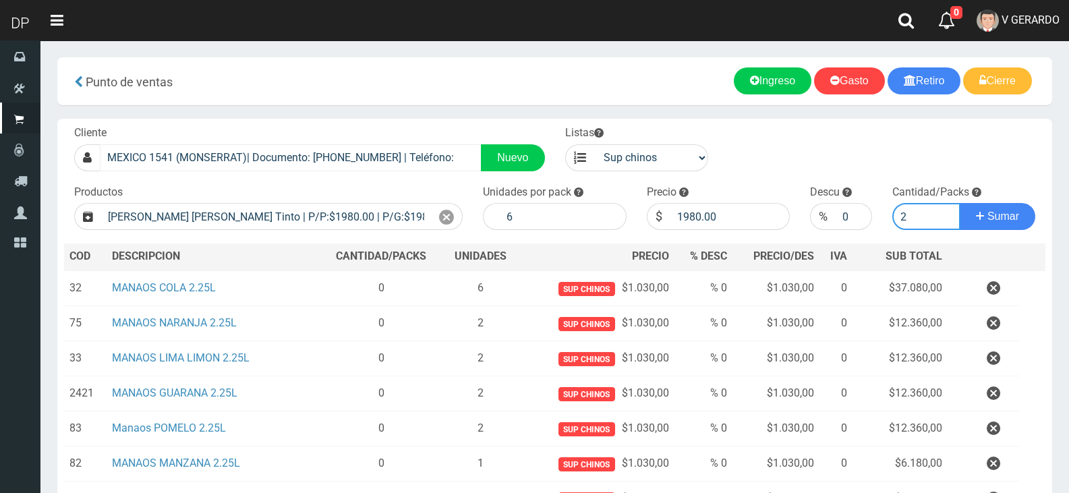
type input "2"
click at [960, 203] on button "Sumar" at bounding box center [998, 216] width 76 height 27
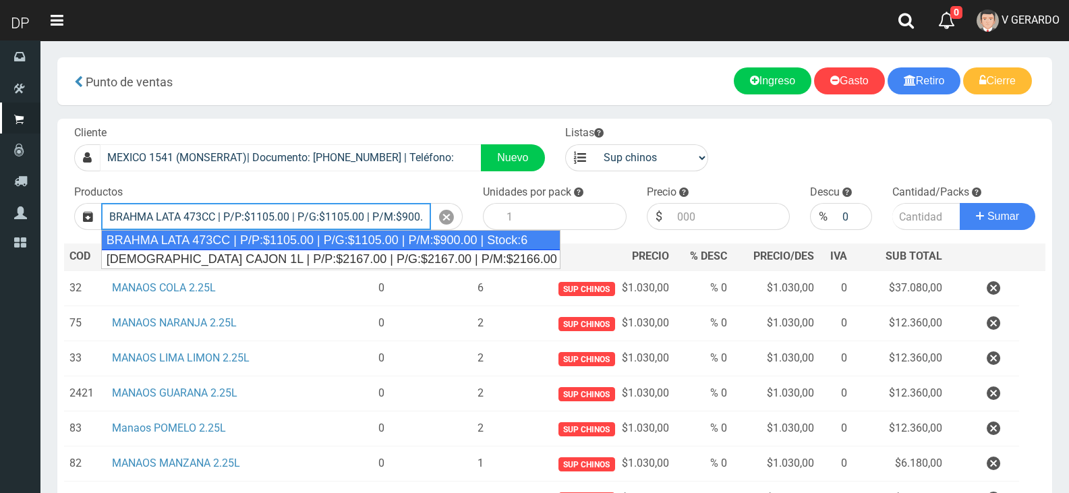
type input "BRAHMA LATA 473CC | P/P:$1105.00 | P/G:$1105.00 | P/M:$900.00 | Stock:6"
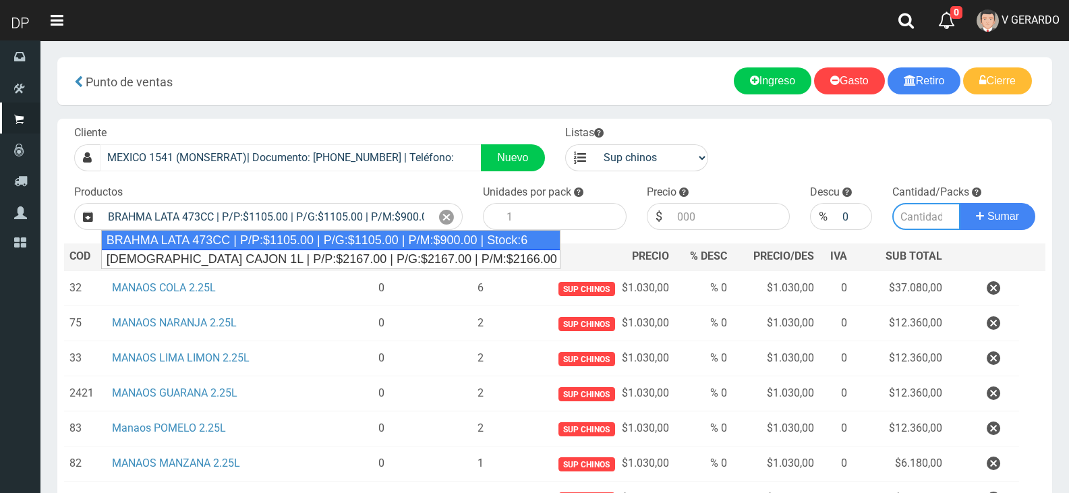
type input "24"
type input "1105.00"
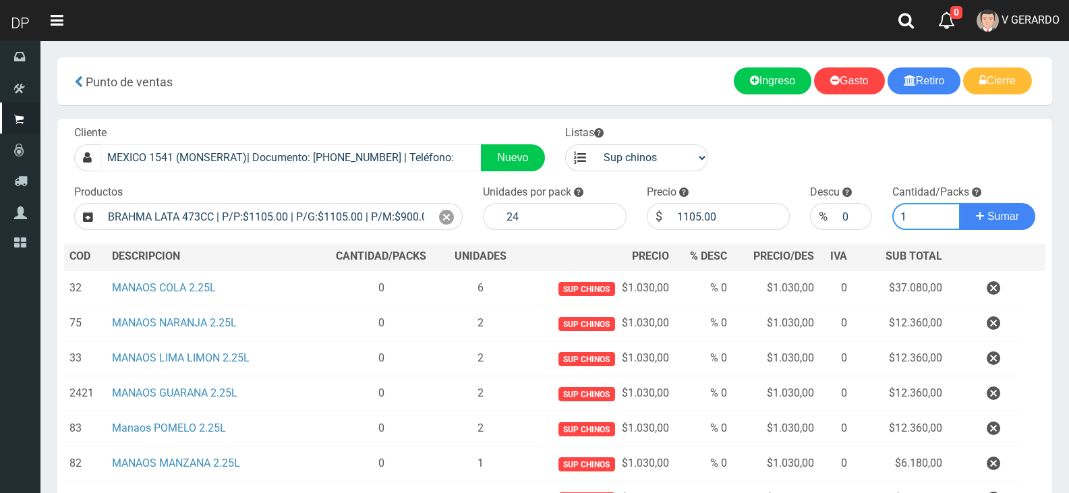
type input "1"
click at [960, 203] on button "Sumar" at bounding box center [998, 216] width 76 height 27
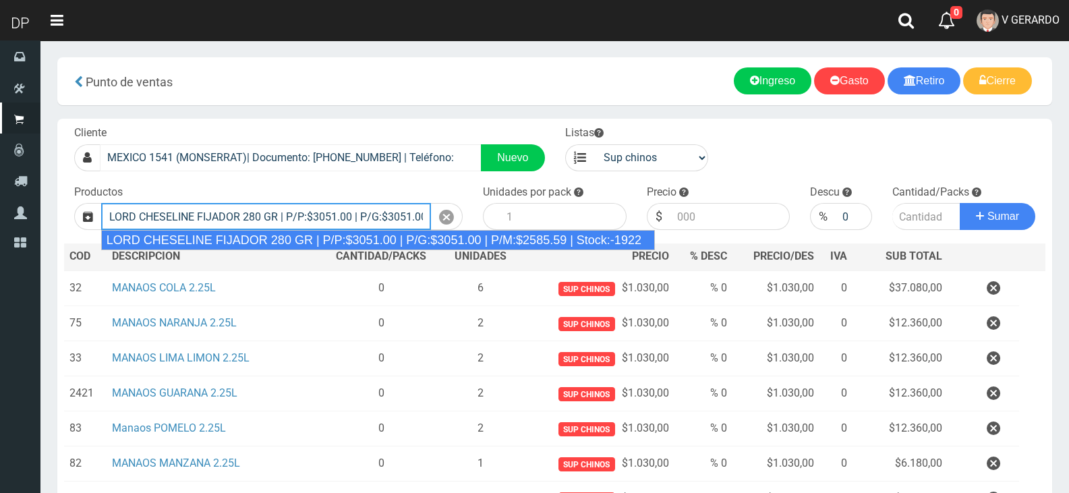
type input "LORD CHESELINE FIJADOR 280 GR | P/P:$3051.00 | P/G:$3051.00 | P/M:$2585.59 | St…"
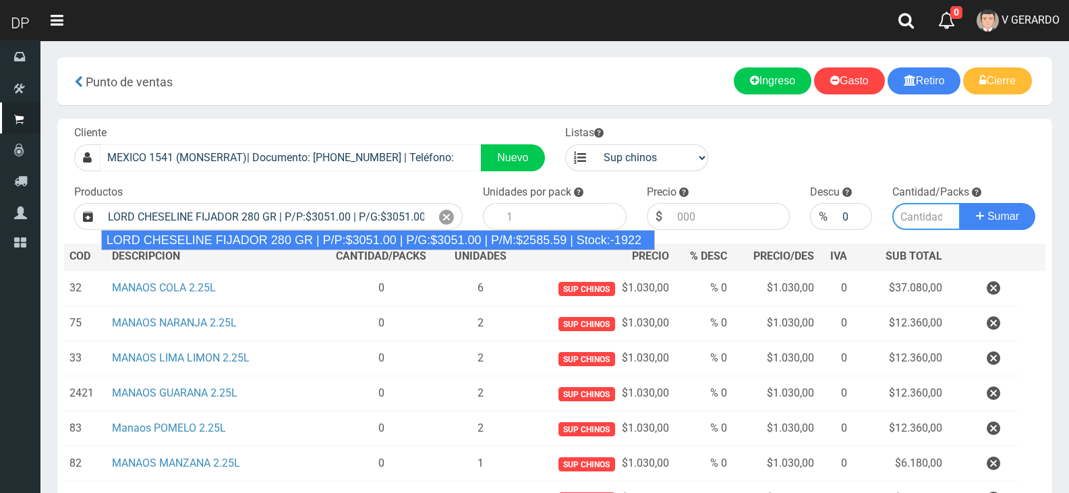
type input "6"
type input "3051.00"
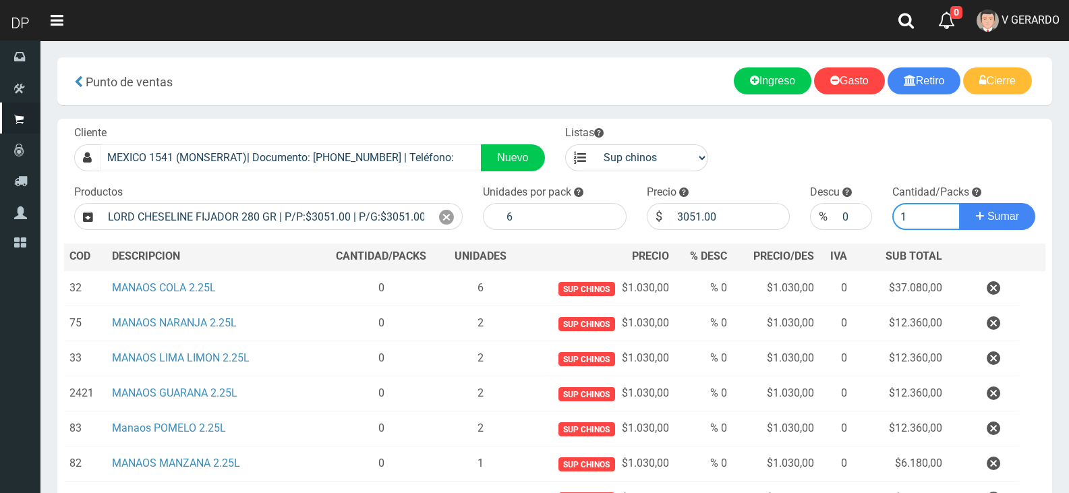
type input "1"
click at [960, 203] on button "Sumar" at bounding box center [998, 216] width 76 height 27
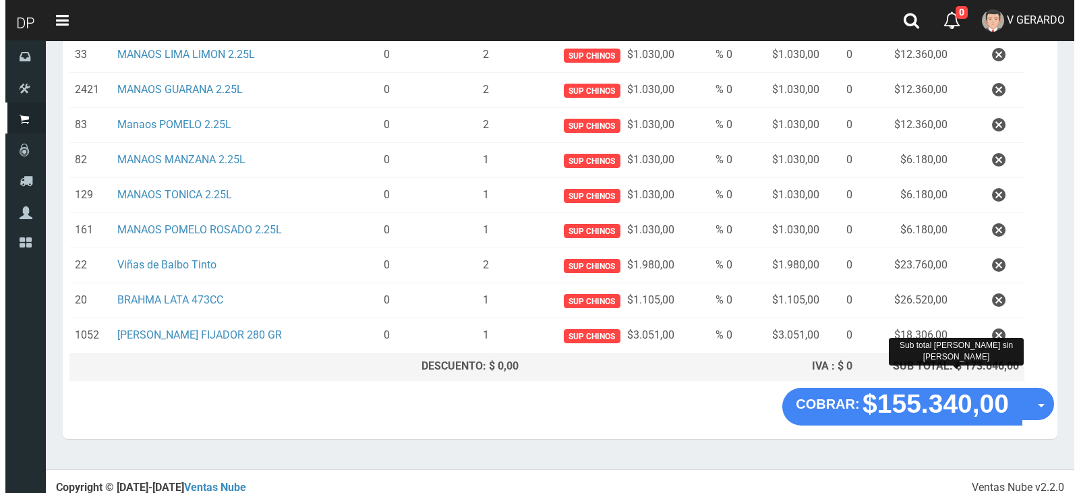
scroll to position [311, 0]
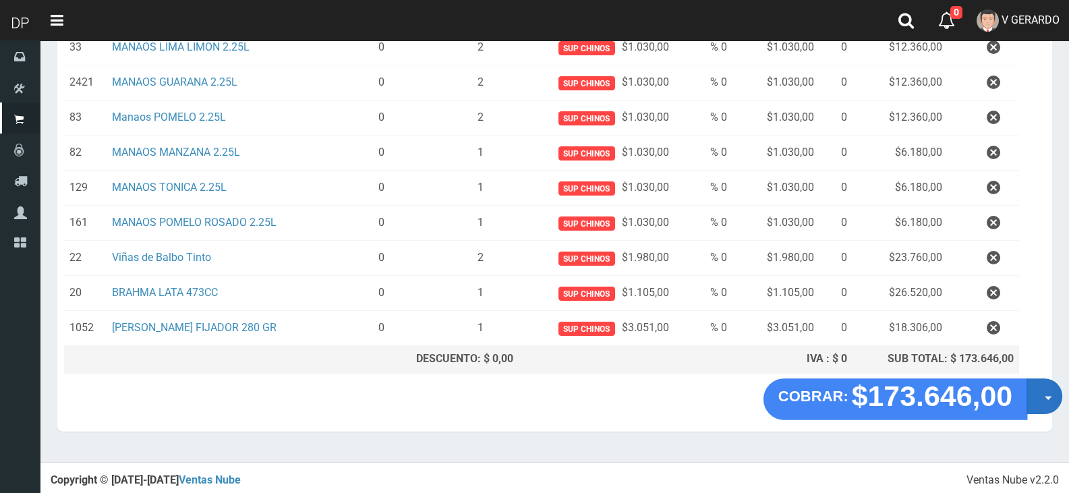
click at [1046, 399] on button "Opciones" at bounding box center [1044, 396] width 36 height 36
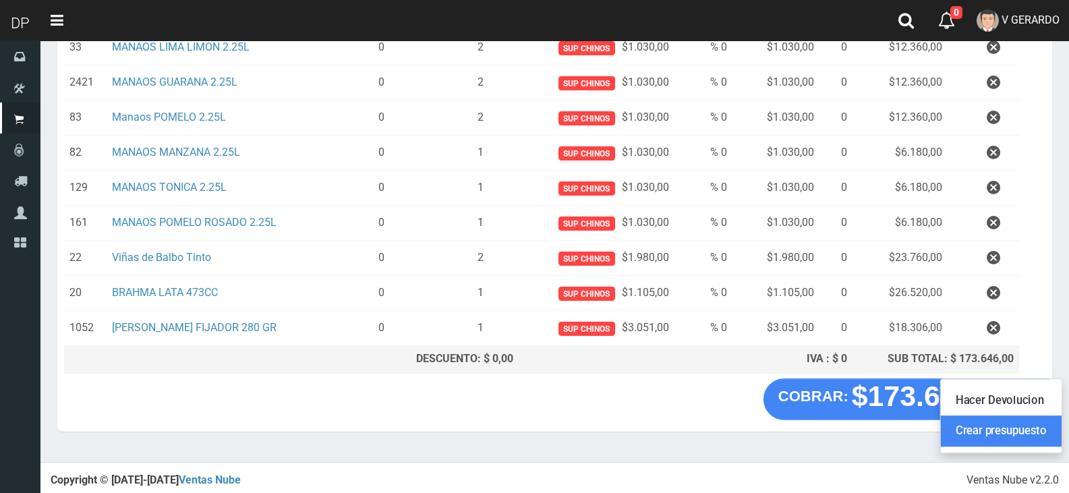
click at [1031, 432] on link "Crear presupuesto" at bounding box center [1001, 431] width 121 height 31
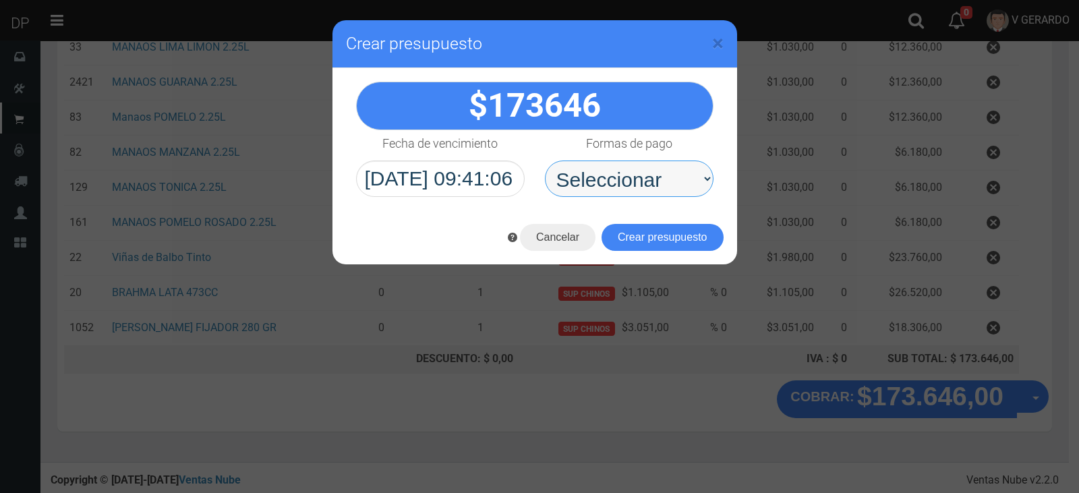
drag, startPoint x: 620, startPoint y: 181, endPoint x: 612, endPoint y: 194, distance: 15.2
click at [618, 180] on select "Seleccionar Efectivo Tarjeta de Crédito Depósito Débito" at bounding box center [629, 178] width 169 height 36
select select "Efectivo"
click at [545, 160] on select "Seleccionar Efectivo Tarjeta de Crédito Depósito Débito" at bounding box center [629, 178] width 169 height 36
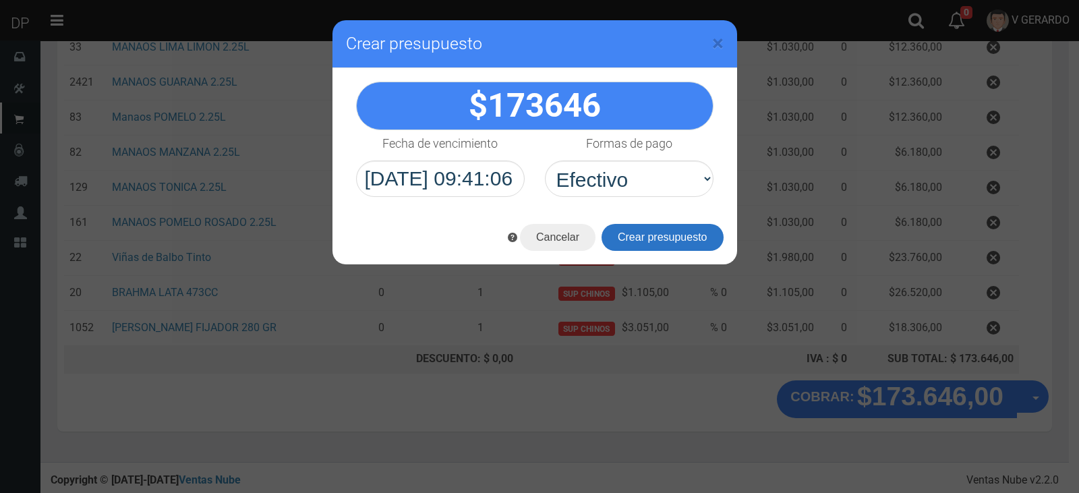
click at [624, 239] on button "Crear presupuesto" at bounding box center [662, 237] width 122 height 27
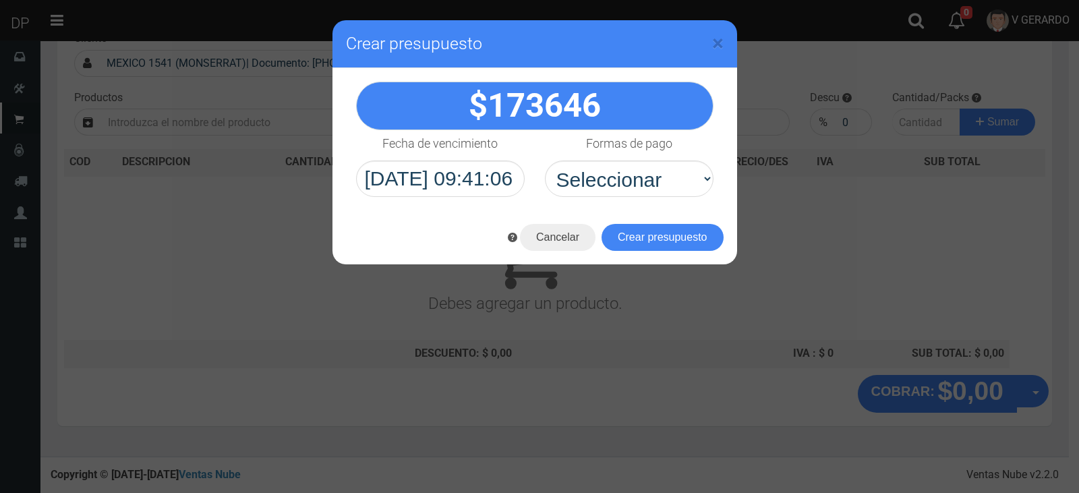
scroll to position [0, 0]
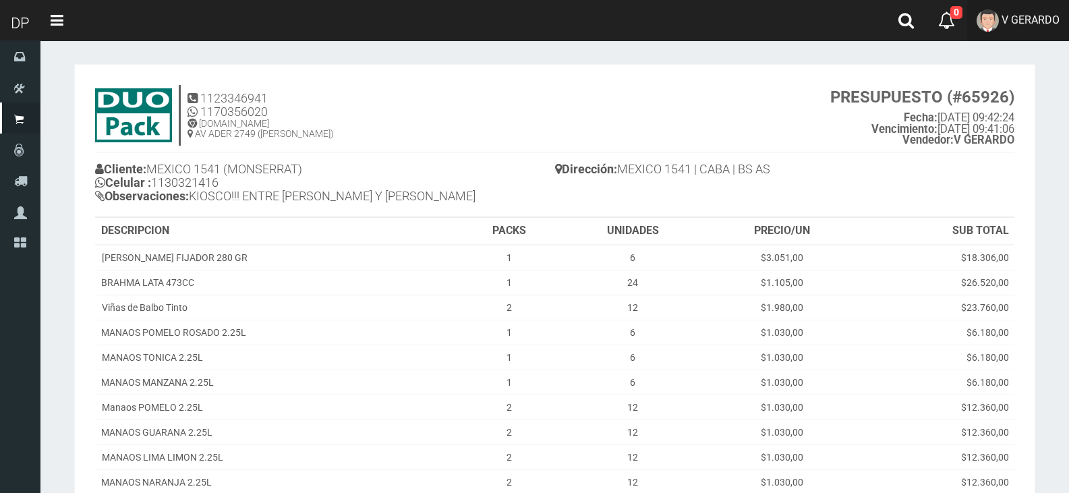
click at [1019, 29] on link "V GERARDO" at bounding box center [1018, 20] width 102 height 41
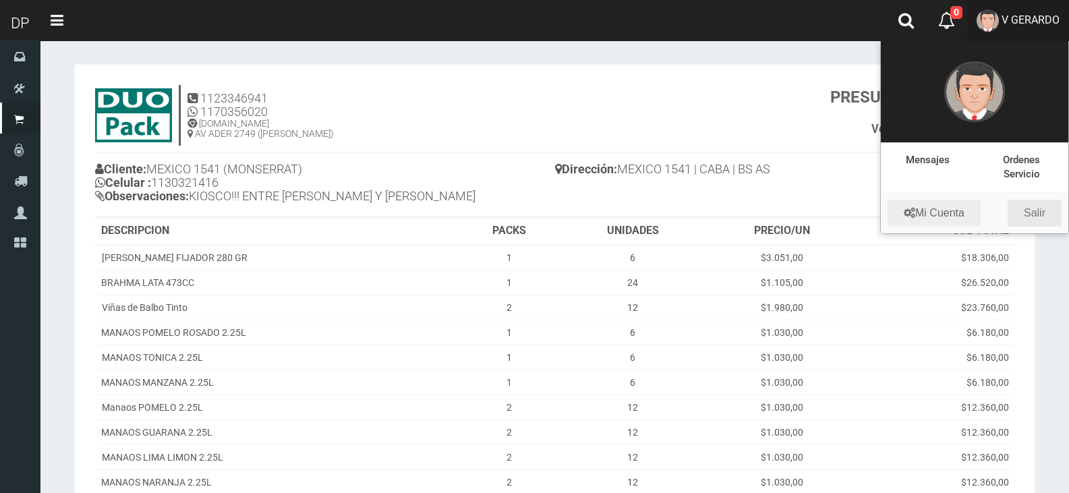
click at [1038, 218] on link "Salir" at bounding box center [1034, 213] width 54 height 27
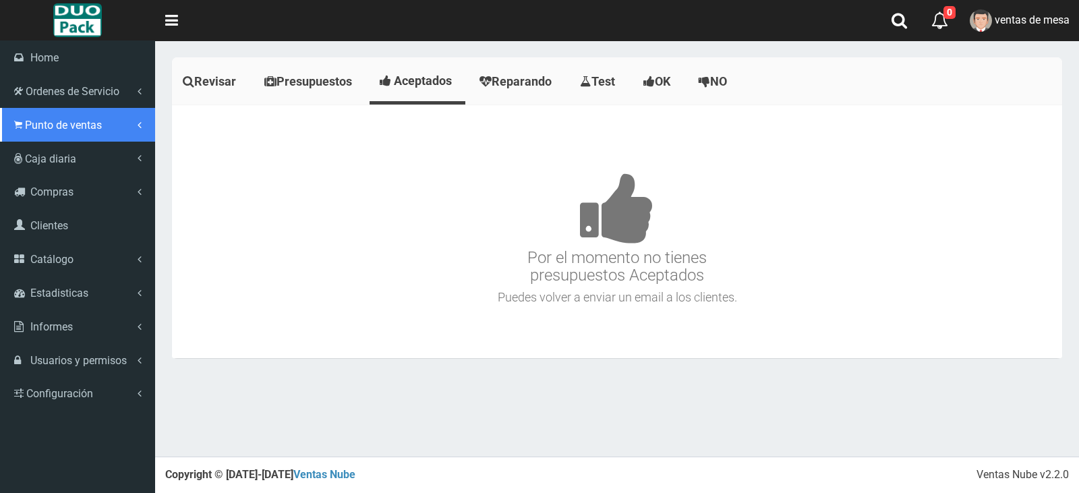
click at [36, 138] on link "Punto de ventas" at bounding box center [77, 125] width 155 height 34
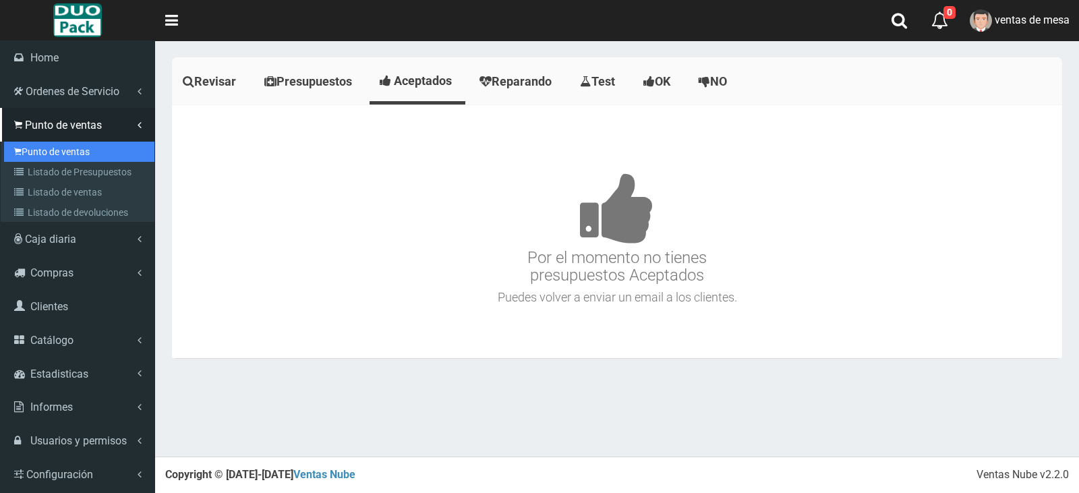
click at [61, 148] on link "Punto de ventas" at bounding box center [79, 152] width 150 height 20
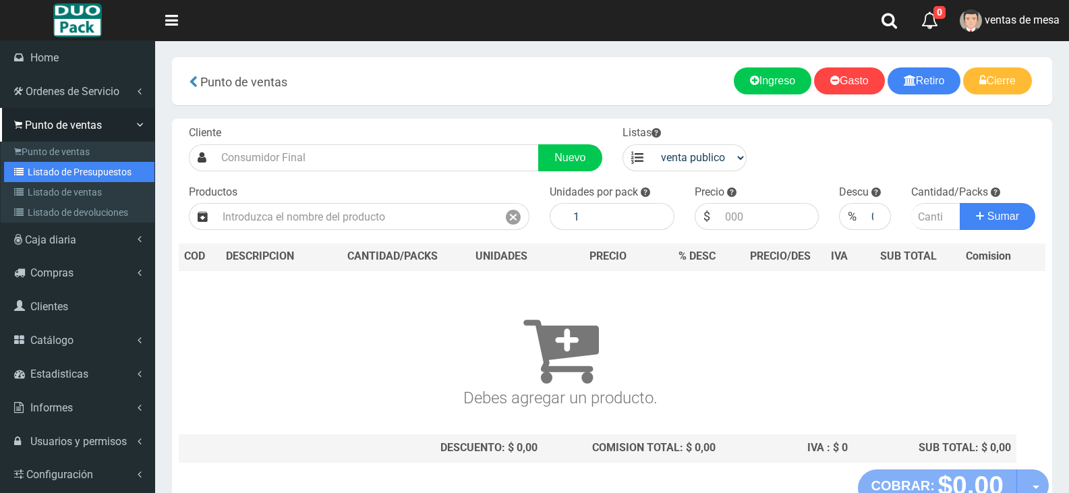
click at [29, 169] on link "Listado de Presupuestos" at bounding box center [79, 172] width 150 height 20
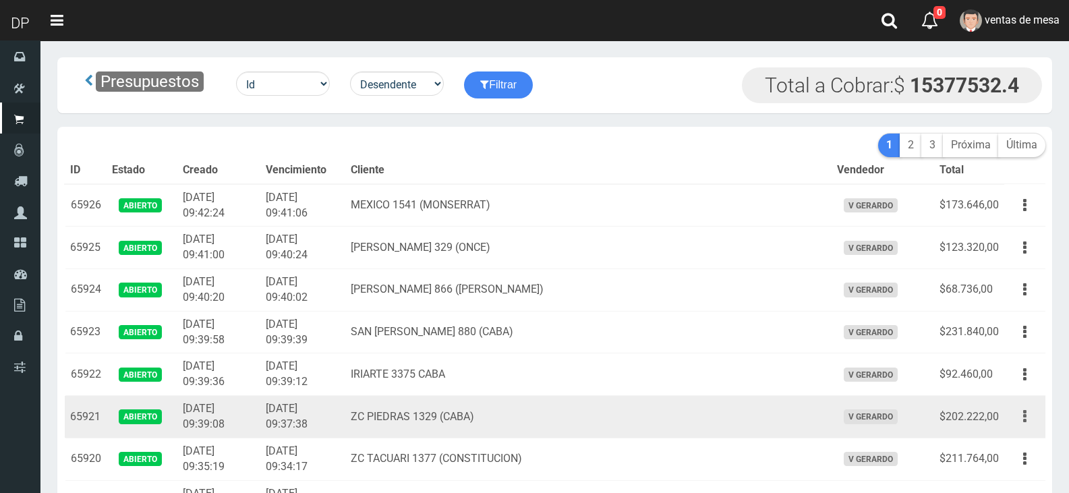
click at [1030, 419] on button "button" at bounding box center [1024, 417] width 30 height 24
click at [1013, 434] on ul "Editar Imprimir Eliminar" at bounding box center [986, 483] width 108 height 111
click at [1022, 418] on button "button" at bounding box center [1024, 417] width 30 height 24
click at [1015, 447] on link "Editar" at bounding box center [986, 449] width 107 height 30
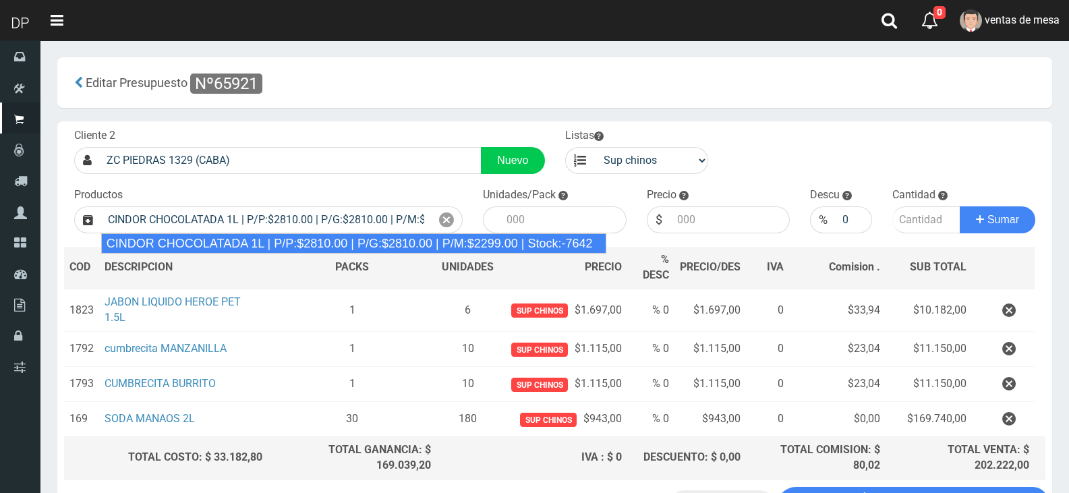
type input "CINDOR CHOCOLATADA 1L | P/P:$2810.00 | P/G:$2810.00 | P/M:$2299.00 | Stock:-7642"
type input "12"
type input "2810.00"
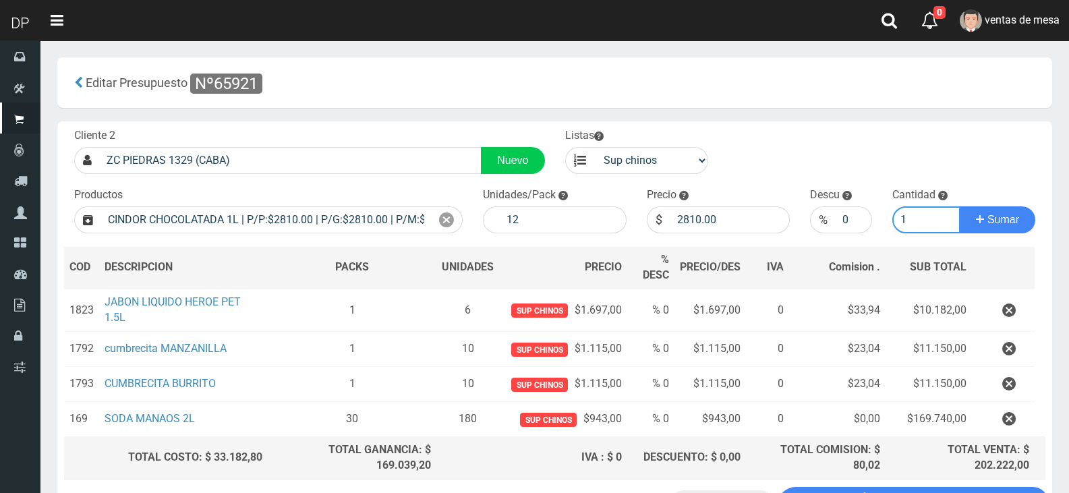
type input "1"
click at [960, 206] on button "Sumar" at bounding box center [998, 219] width 76 height 27
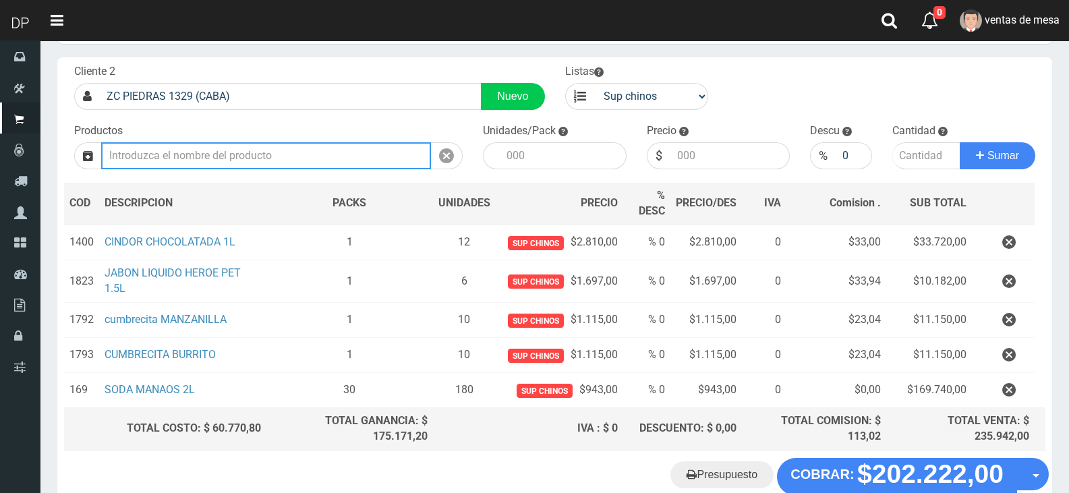
scroll to position [143, 0]
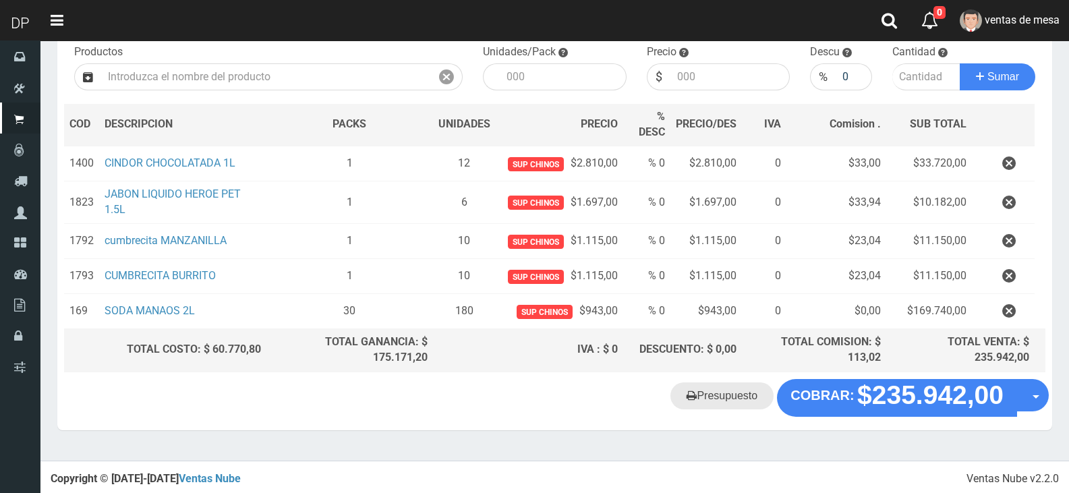
click at [752, 409] on link "Presupuesto" at bounding box center [721, 395] width 103 height 27
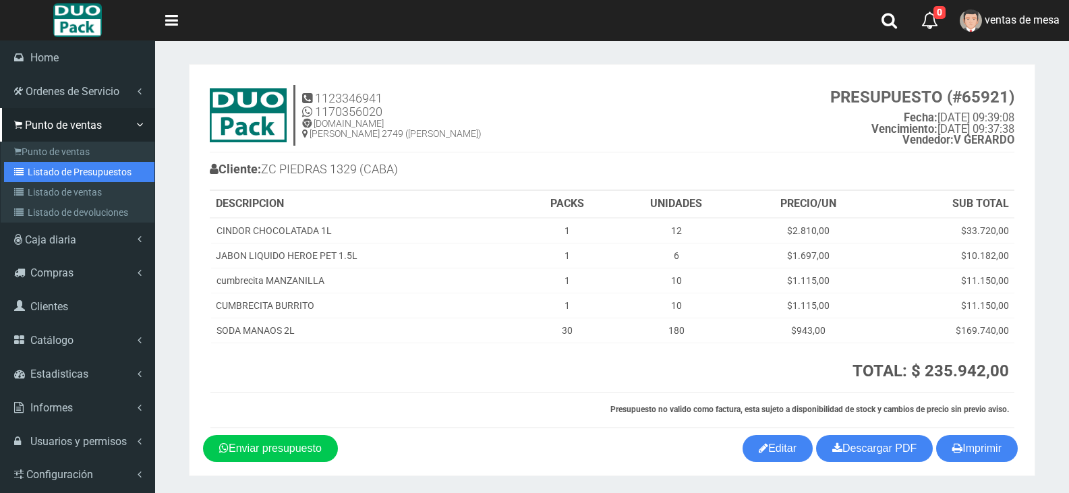
click at [20, 175] on icon at bounding box center [20, 171] width 13 height 9
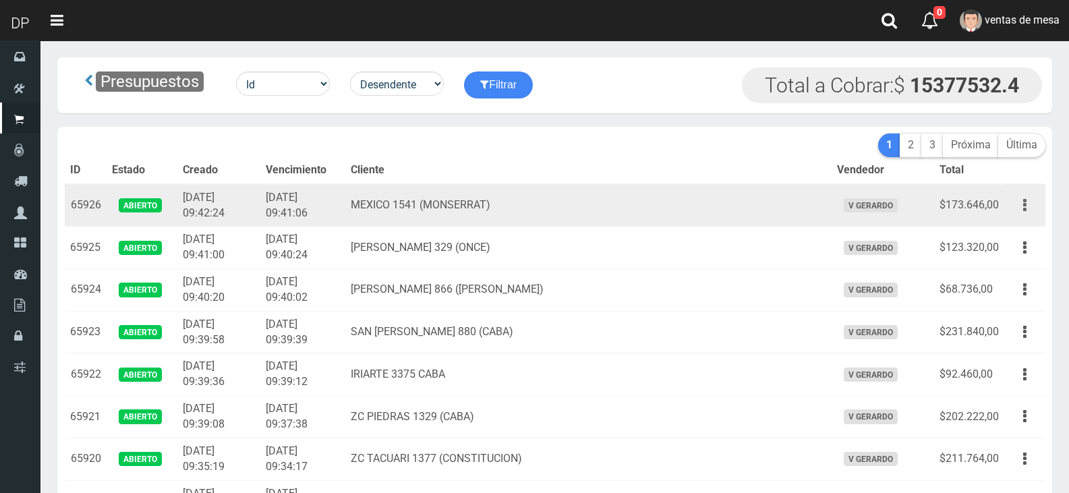
click at [1018, 203] on button "button" at bounding box center [1024, 206] width 30 height 24
click at [1021, 261] on link "Imprimir" at bounding box center [986, 268] width 107 height 30
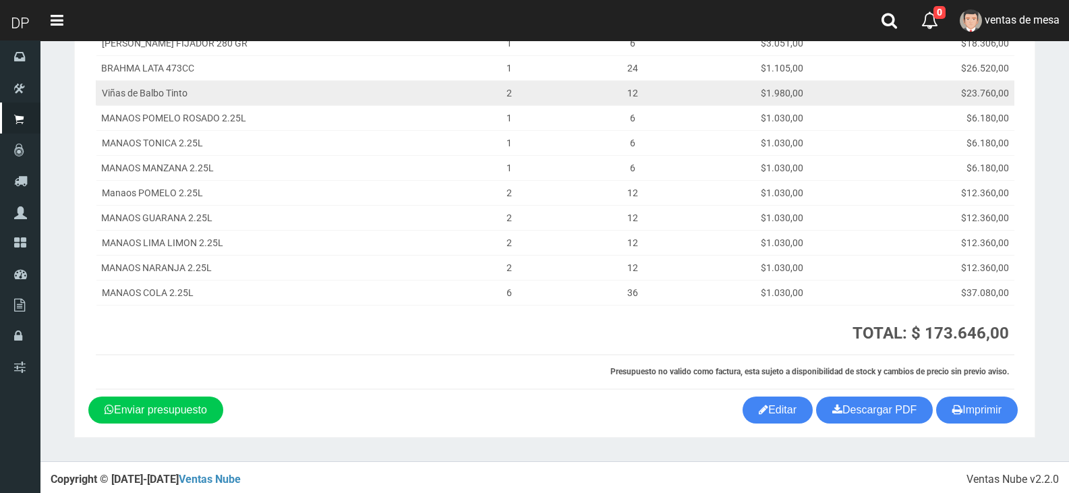
scroll to position [219, 0]
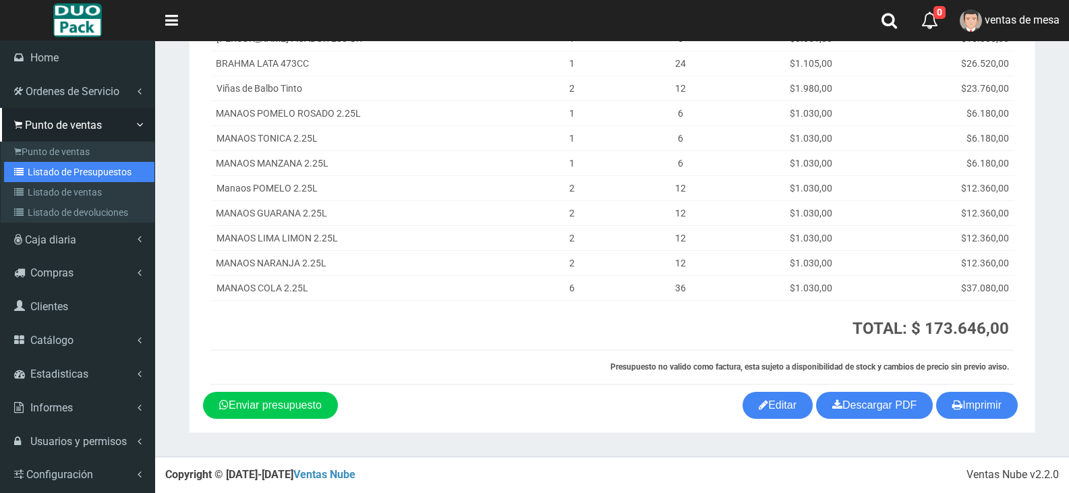
click at [30, 175] on link "Listado de Presupuestos" at bounding box center [79, 172] width 150 height 20
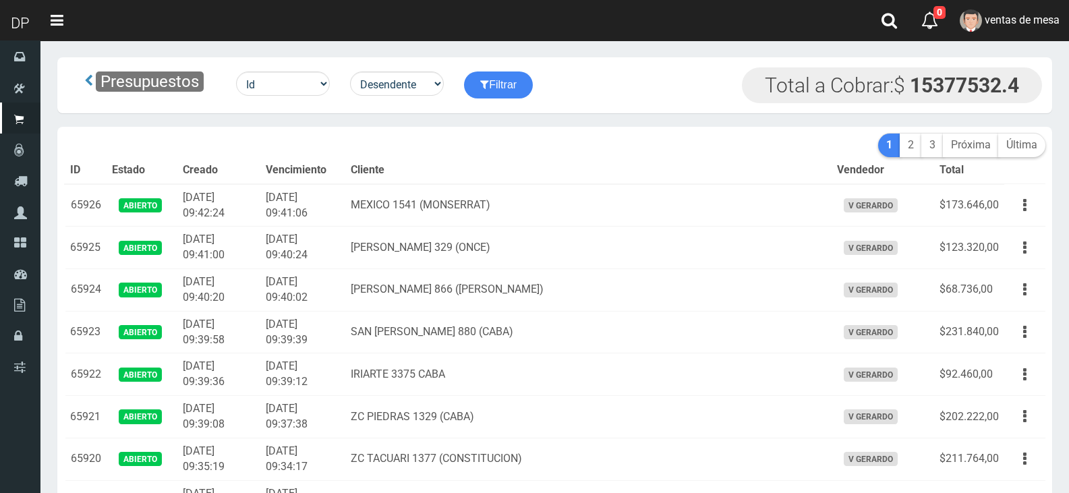
scroll to position [2875, 0]
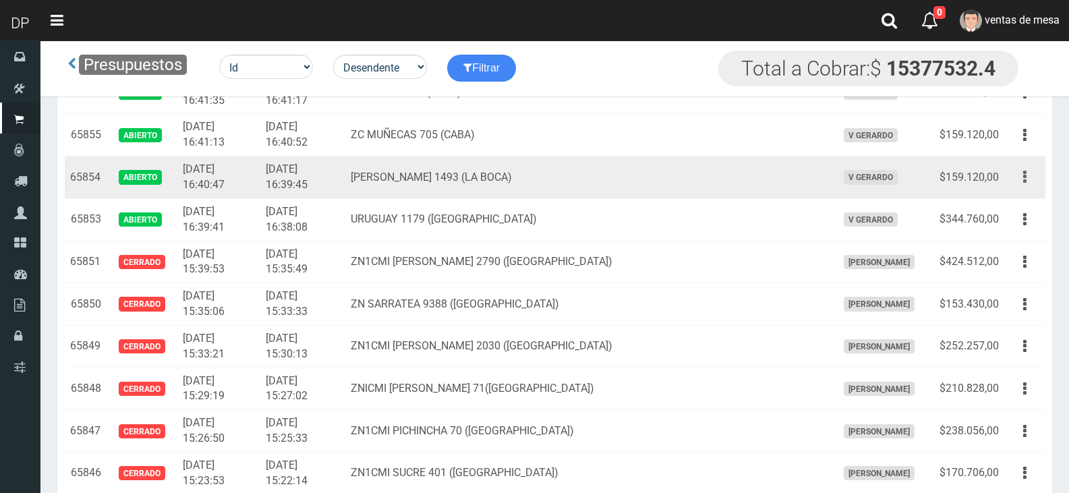
click at [1038, 171] on div "Editar Imprimir Eliminar" at bounding box center [1024, 177] width 30 height 24
click at [1027, 178] on button "button" at bounding box center [1024, 177] width 30 height 24
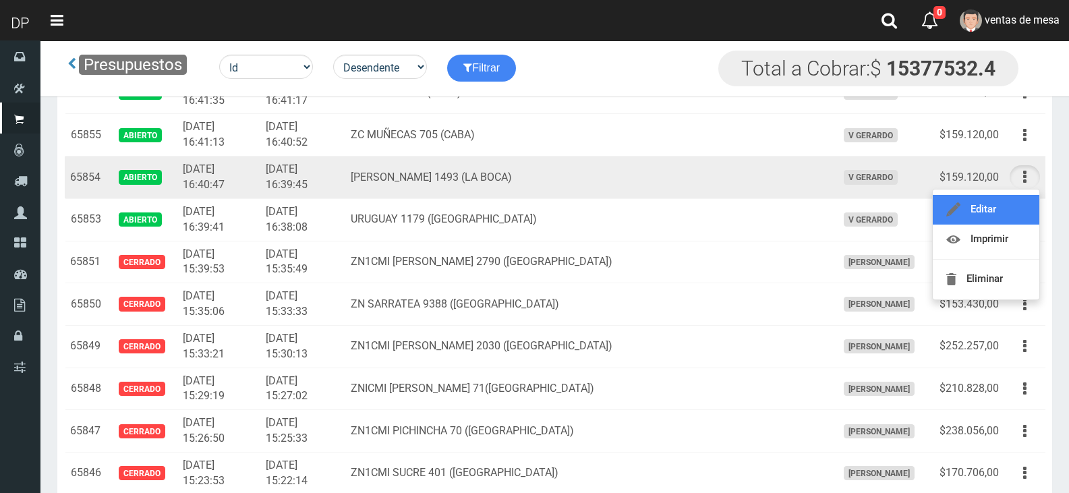
click at [1015, 217] on link "Editar" at bounding box center [986, 210] width 107 height 30
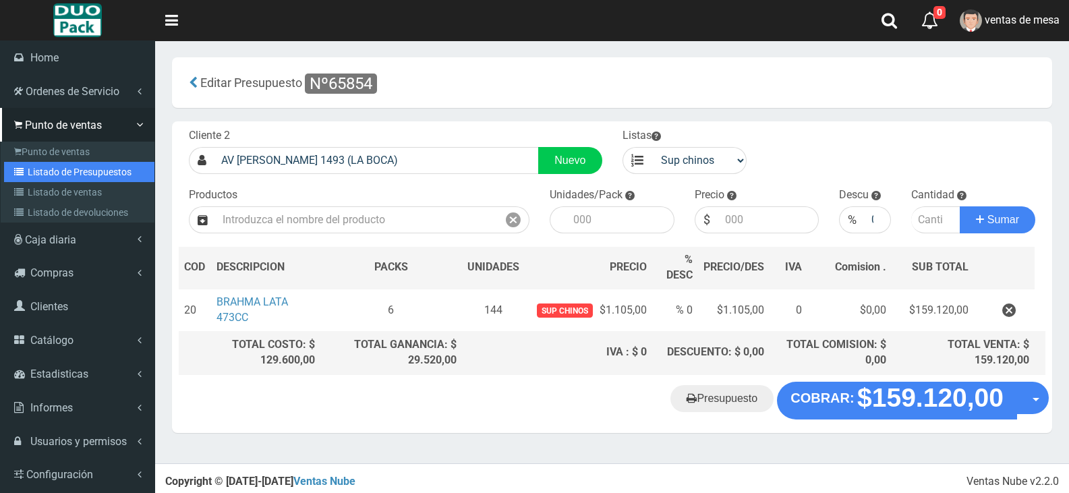
click at [33, 178] on link "Listado de Presupuestos" at bounding box center [79, 172] width 150 height 20
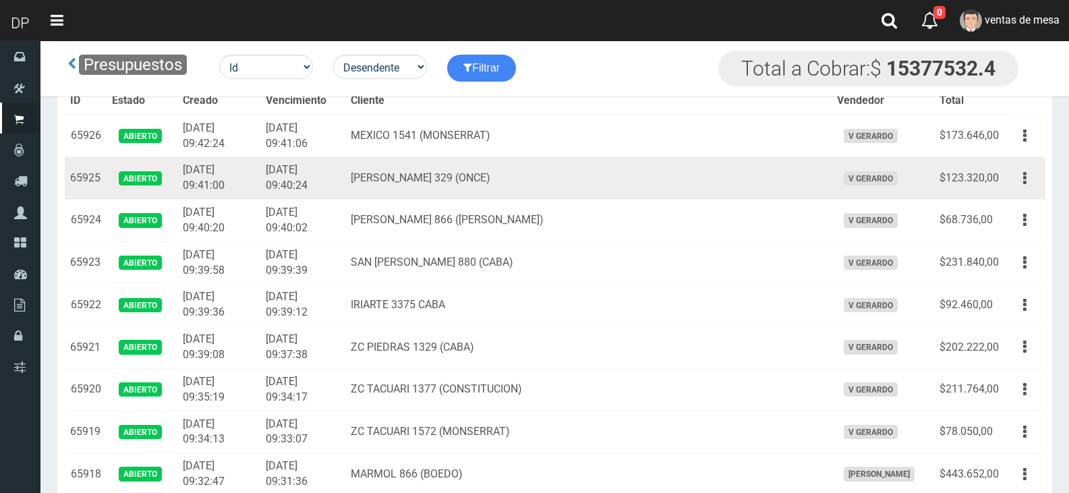
scroll to position [2918, 0]
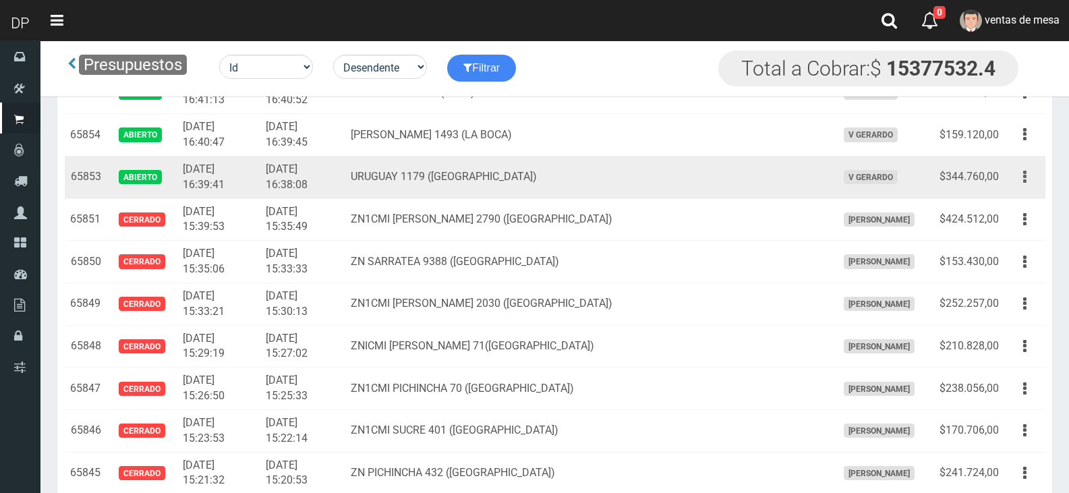
click at [1034, 179] on button "button" at bounding box center [1024, 177] width 30 height 24
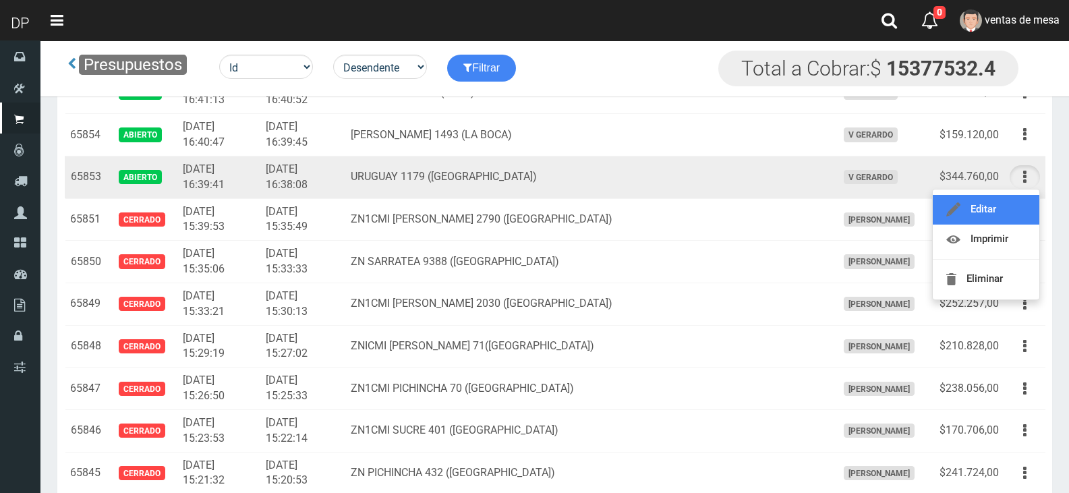
click at [1020, 206] on link "Editar" at bounding box center [986, 210] width 107 height 30
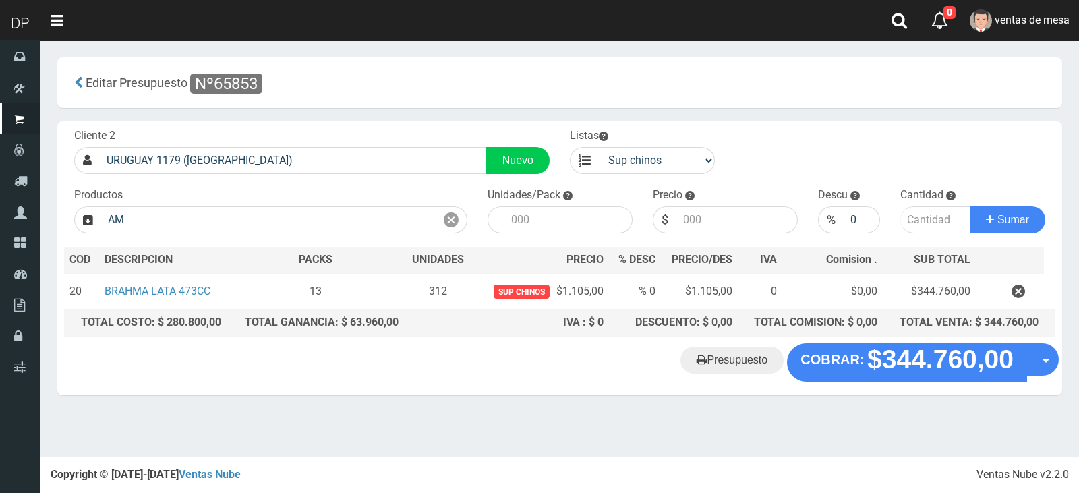
type input "A"
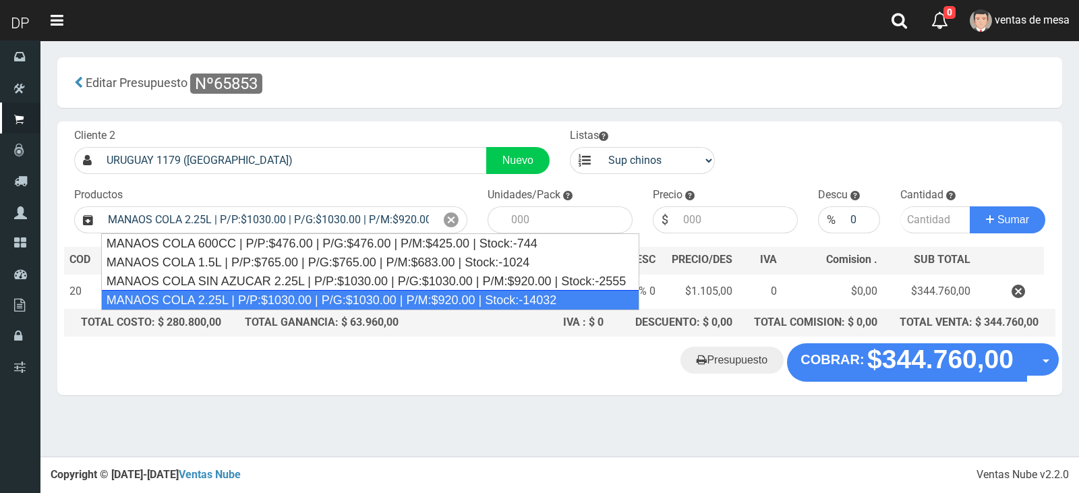
type input "MANAOS COLA 2.25L | P/P:$1030.00 | P/G:$1030.00 | P/M:$920.00 | Stock:-14032"
type input "6"
type input "1030.00"
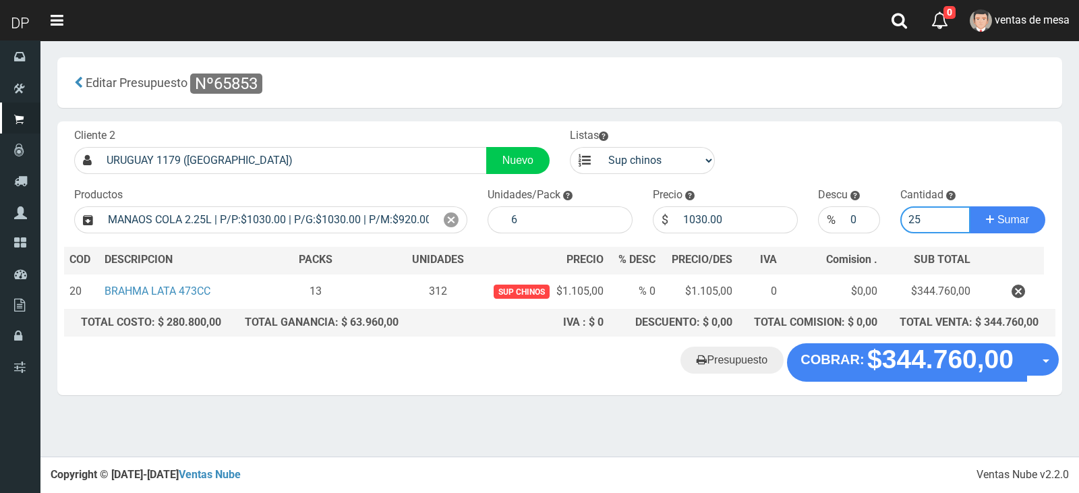
type input "25"
click at [970, 206] on button "Sumar" at bounding box center [1008, 219] width 76 height 27
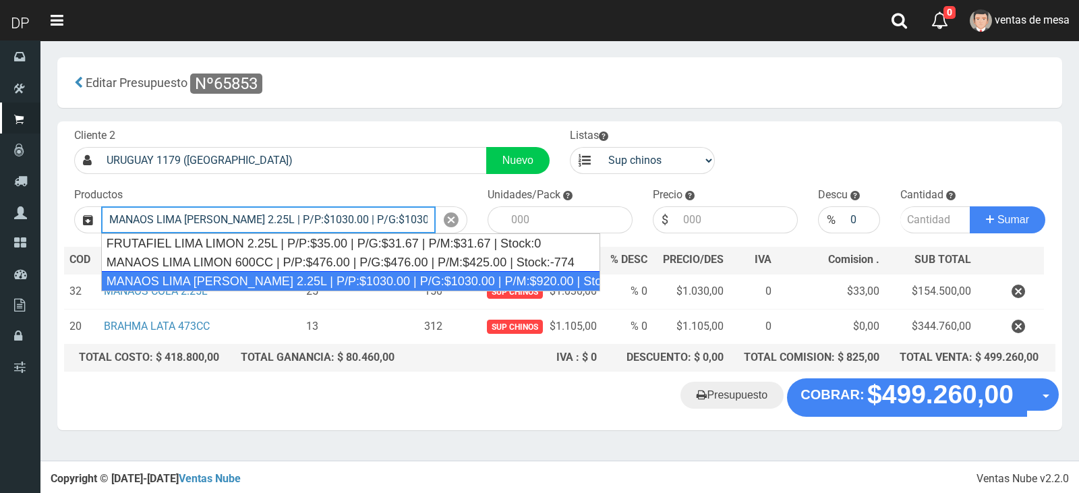
type input "MANAOS LIMA [PERSON_NAME] 2.25L | P/P:$1030.00 | P/G:$1030.00 | P/M:$920.00 | S…"
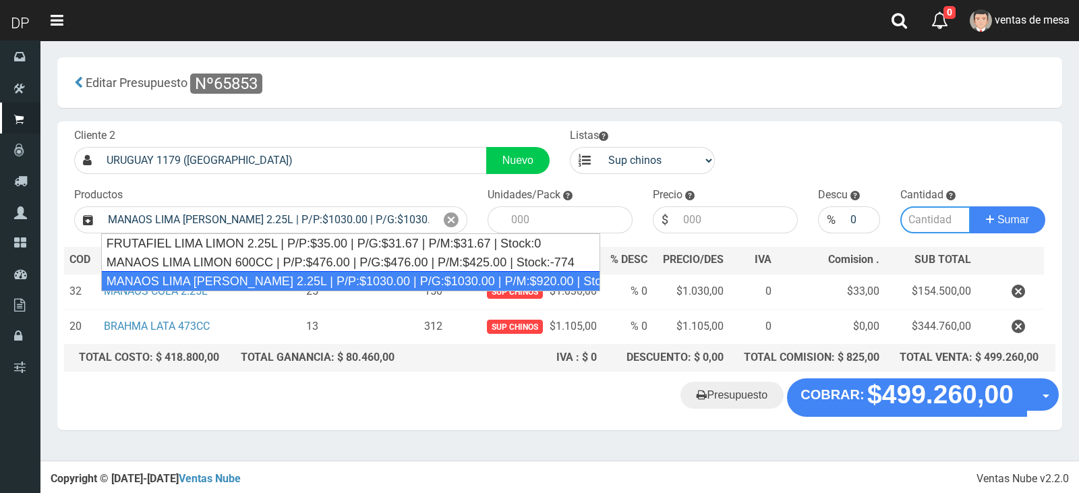
type input "6"
type input "1030.00"
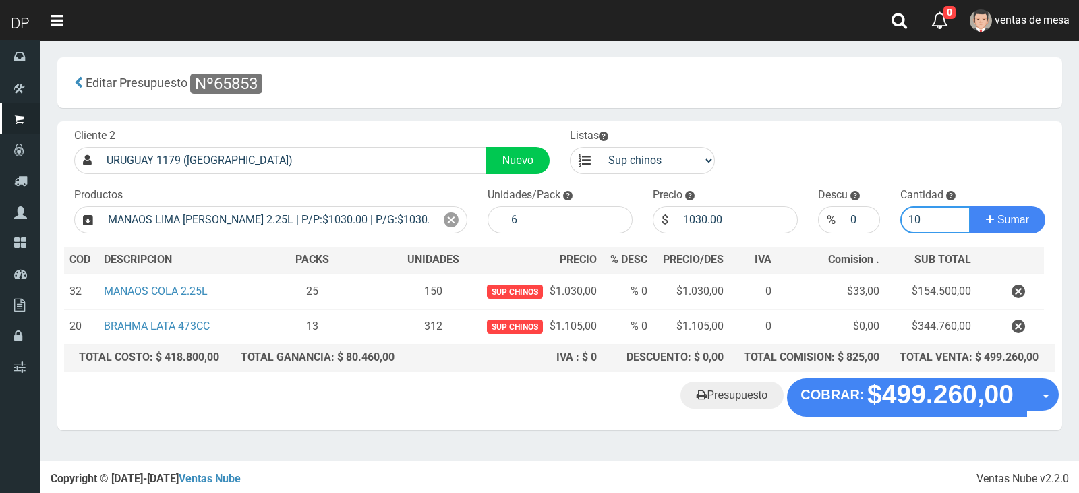
type input "10"
click at [970, 206] on button "Sumar" at bounding box center [1008, 219] width 76 height 27
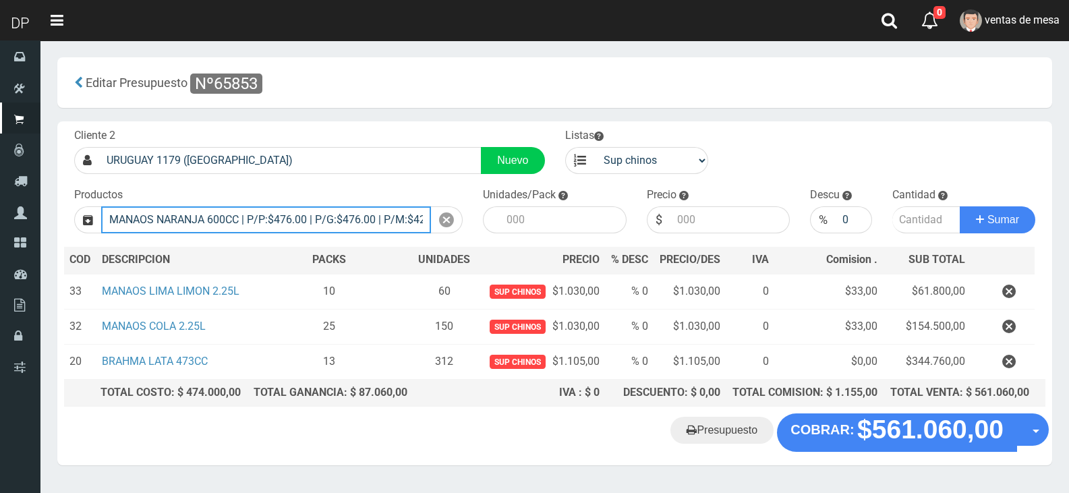
click at [223, 212] on input "MANAOS NARANJA 600CC | P/P:$476.00 | P/G:$476.00 | P/M:$425.00 | Stock:-310" at bounding box center [266, 219] width 330 height 27
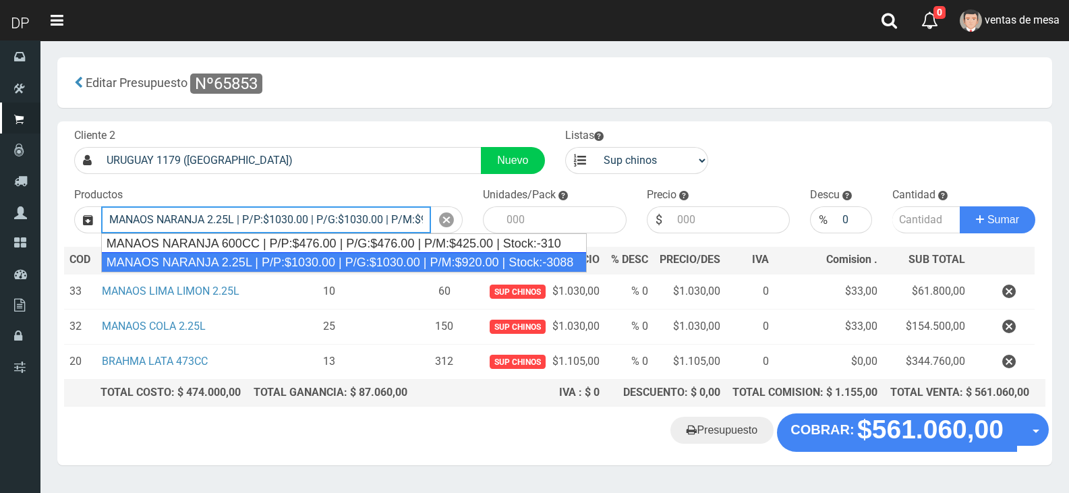
type input "MANAOS NARANJA 2.25L | P/P:$1030.00 | P/G:$1030.00 | P/M:$920.00 | Stock:-3088"
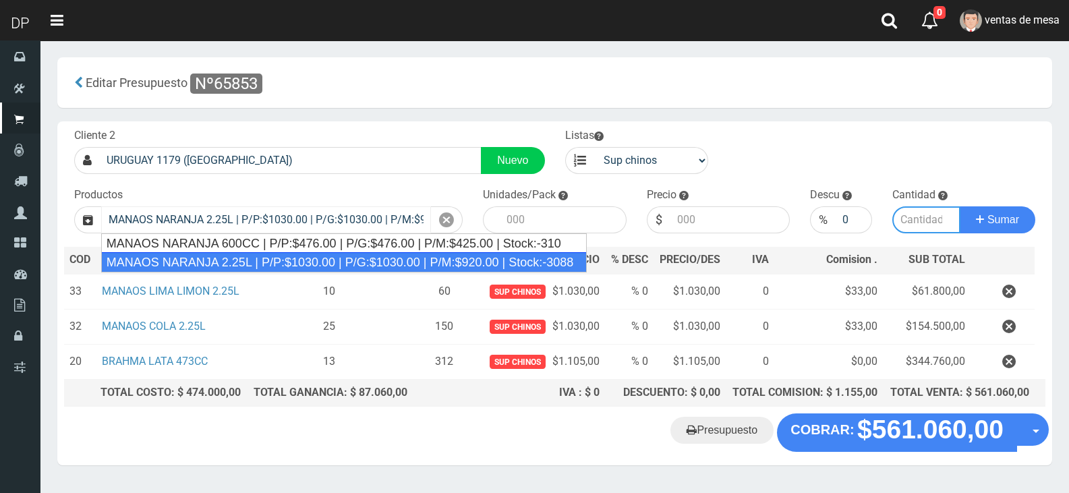
type input "6"
type input "1030.00"
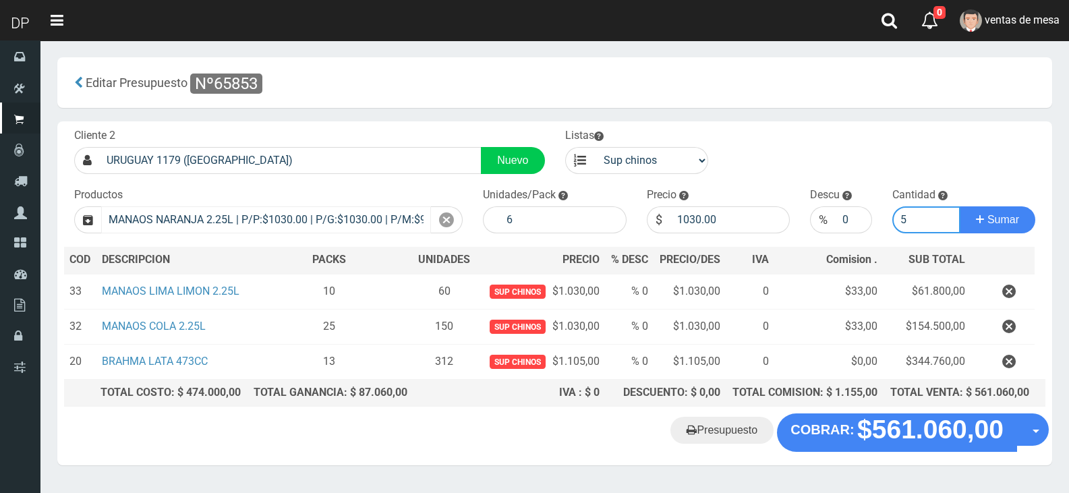
type input "5"
click at [960, 206] on button "Sumar" at bounding box center [998, 219] width 76 height 27
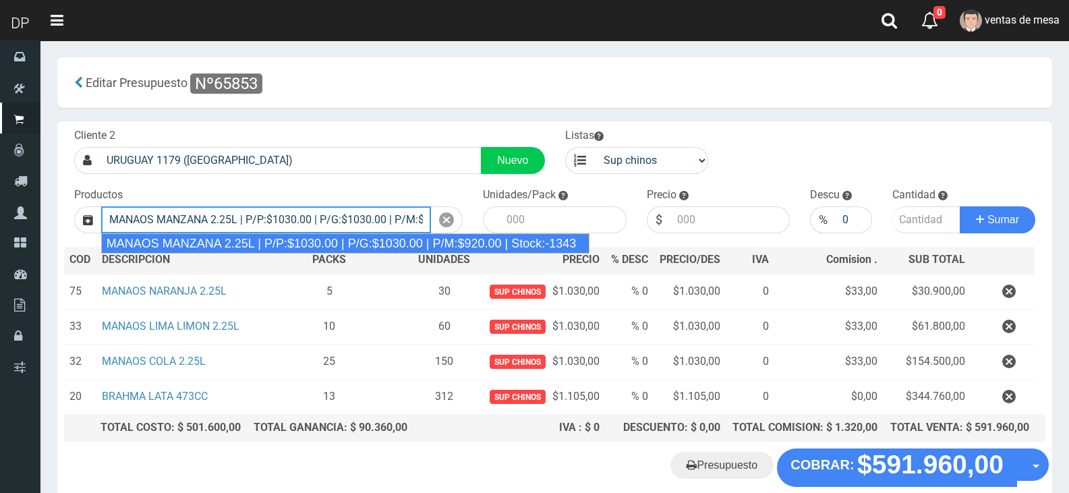
type input "MANAOS MANZANA 2.25L | P/P:$1030.00 | P/G:$1030.00 | P/M:$920.00 | Stock:-1343"
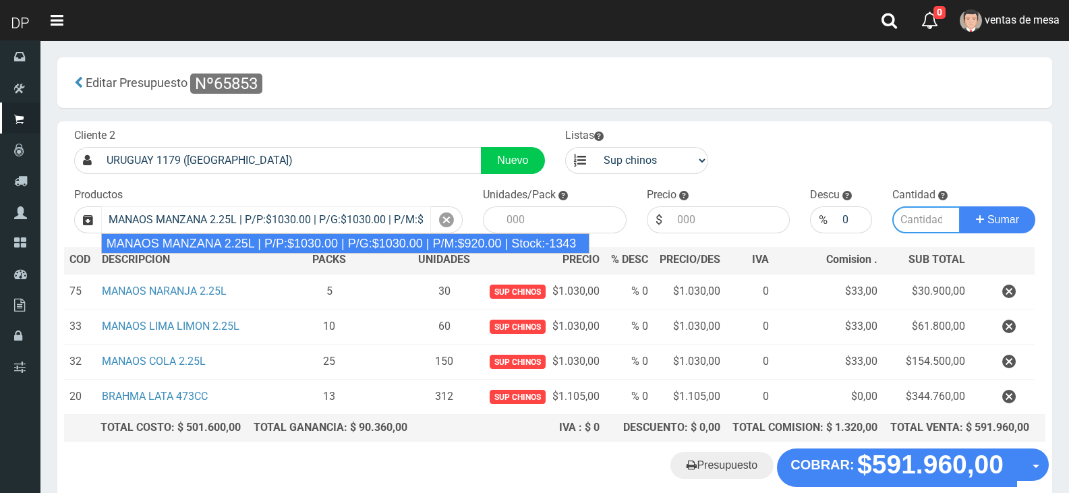
type input "6"
type input "1030.00"
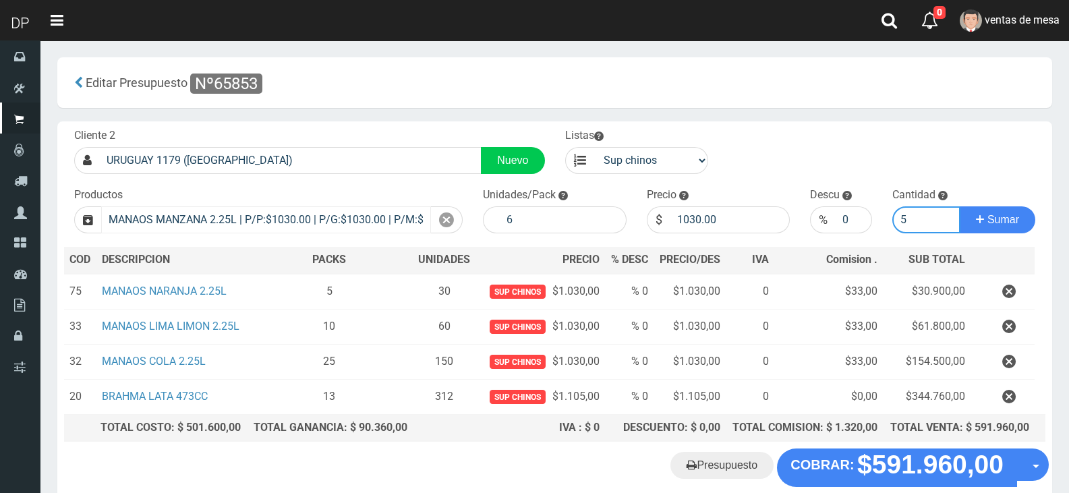
type input "5"
click at [960, 206] on button "Sumar" at bounding box center [998, 219] width 76 height 27
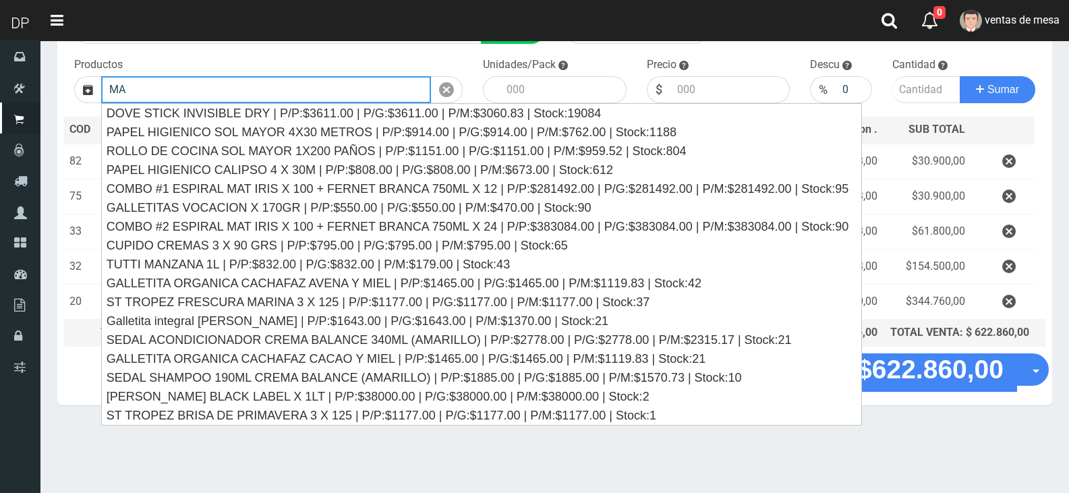
scroll to position [135, 0]
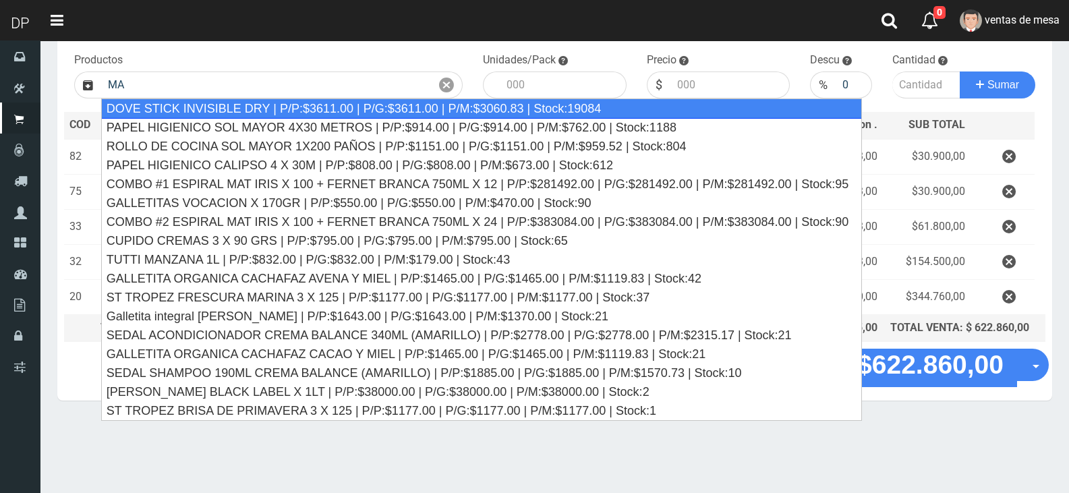
click at [366, 55] on div "Productos MA Introduzca los productos" at bounding box center [268, 76] width 409 height 46
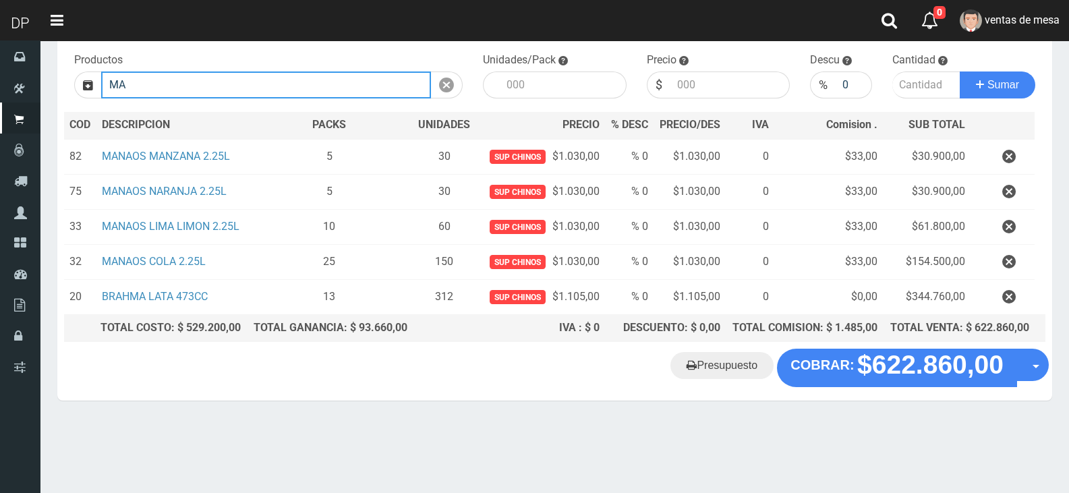
click at [364, 80] on input "MA" at bounding box center [266, 84] width 330 height 27
click at [359, 81] on input "MA" at bounding box center [266, 84] width 330 height 27
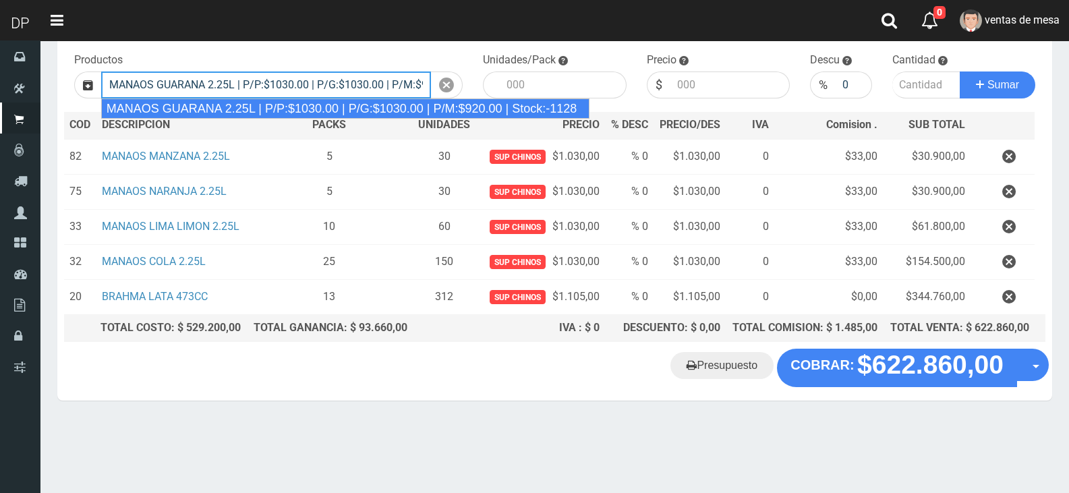
type input "MANAOS GUARANA 2.25L | P/P:$1030.00 | P/G:$1030.00 | P/M:$920.00 | Stock:-1128"
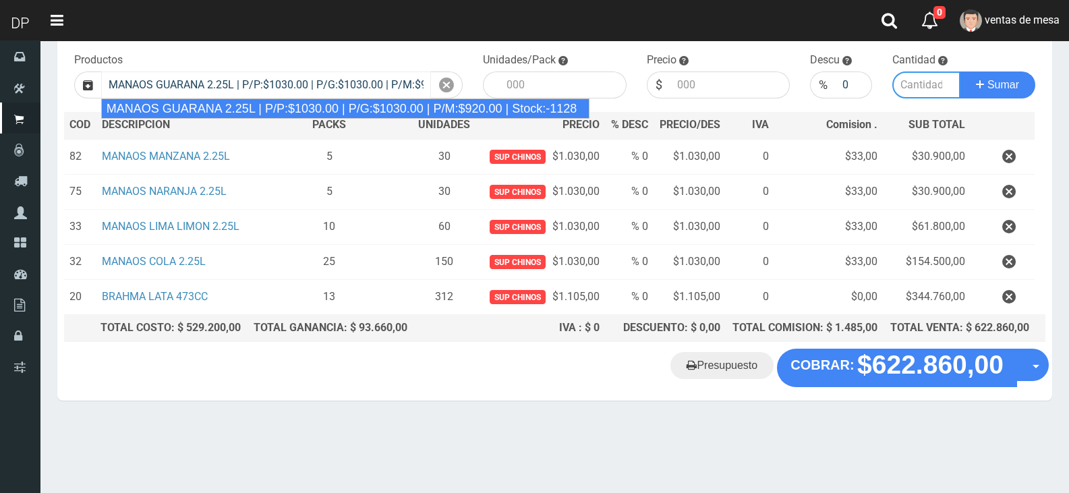
type input "6"
type input "1030.00"
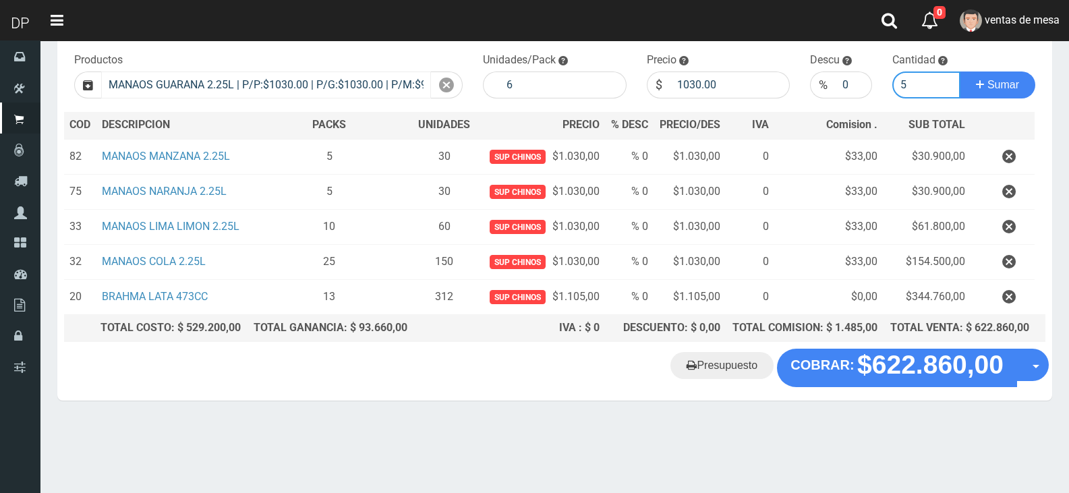
type input "5"
click at [960, 71] on button "Sumar" at bounding box center [998, 84] width 76 height 27
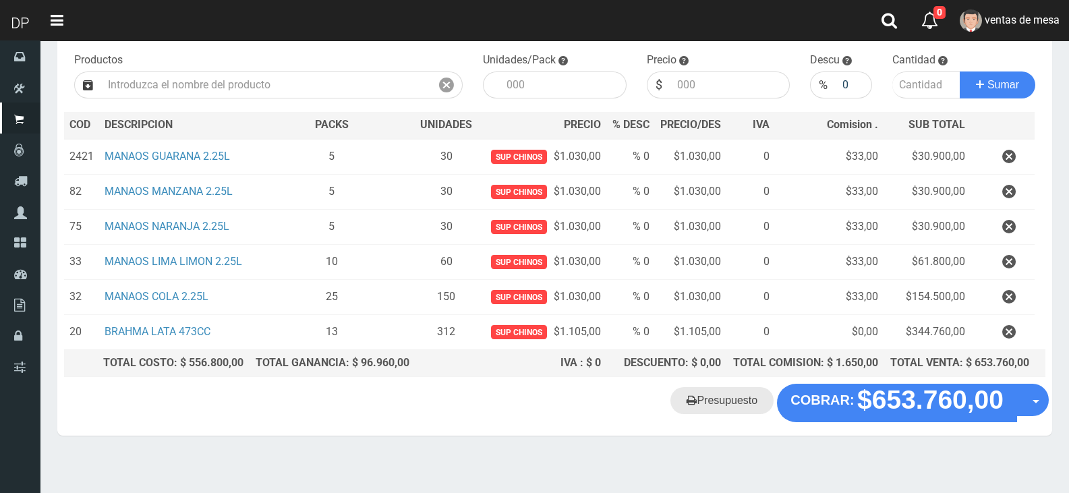
click at [711, 403] on link "Presupuesto" at bounding box center [721, 400] width 103 height 27
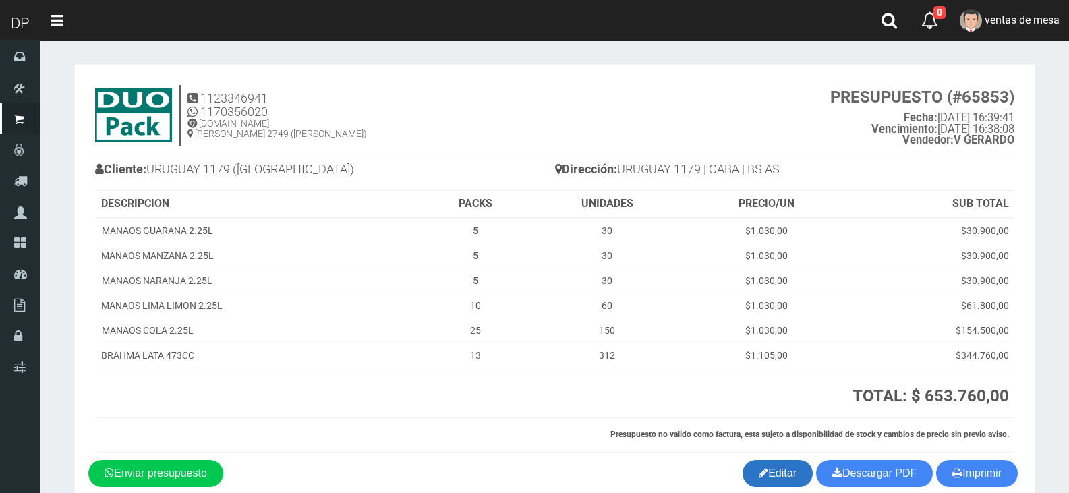
click at [790, 477] on link "Editar" at bounding box center [777, 473] width 70 height 27
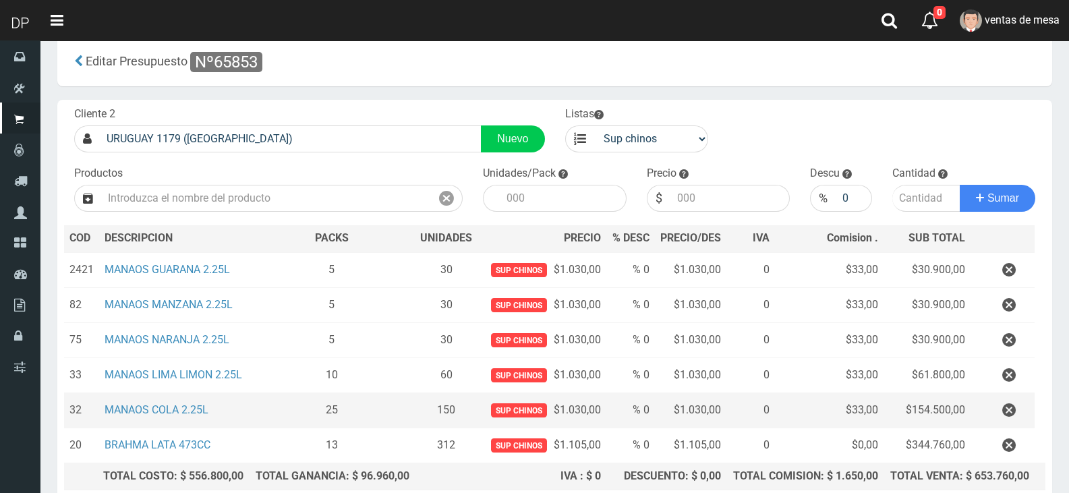
scroll to position [140, 0]
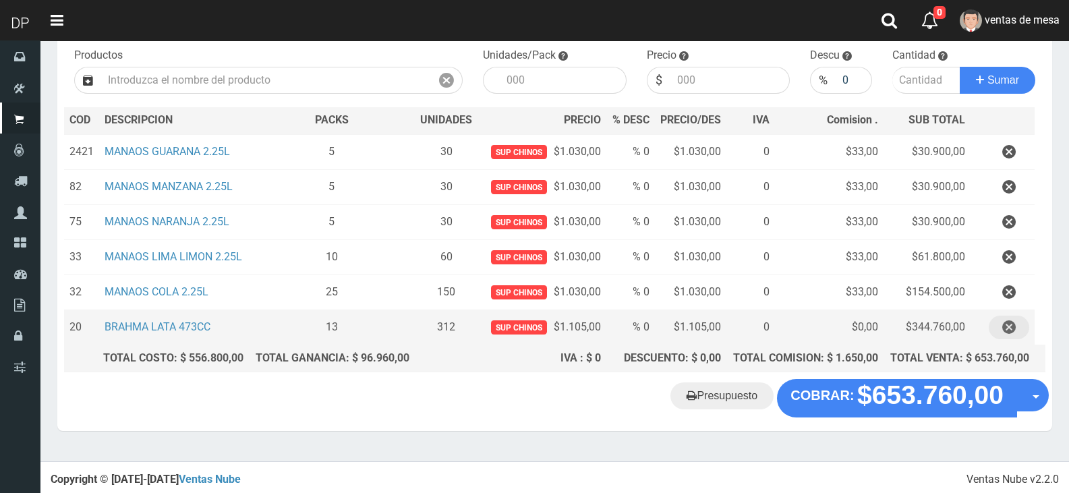
click at [1003, 329] on icon "button" at bounding box center [1008, 328] width 13 height 24
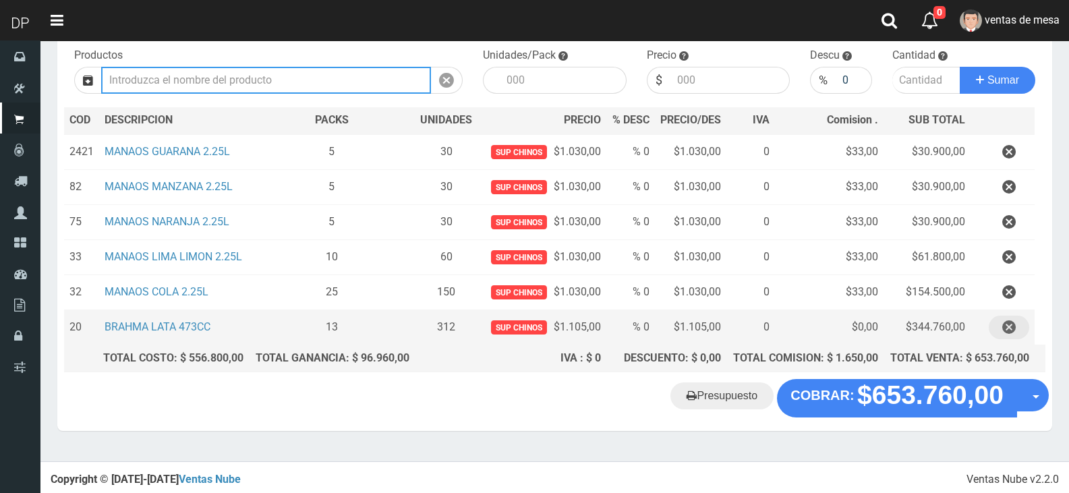
scroll to position [105, 0]
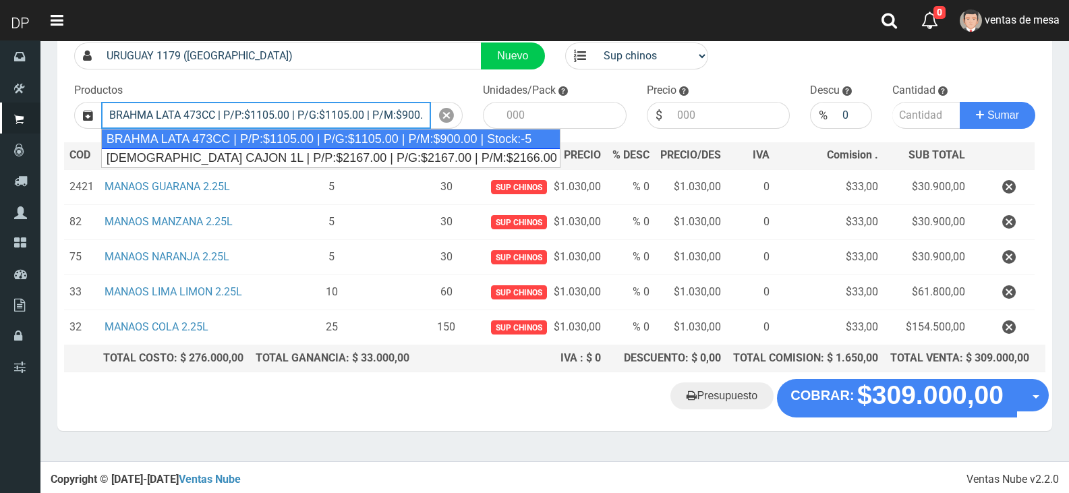
type input "BRAHMA LATA 473CC | P/P:$1105.00 | P/G:$1105.00 | P/M:$900.00 | Stock:-5"
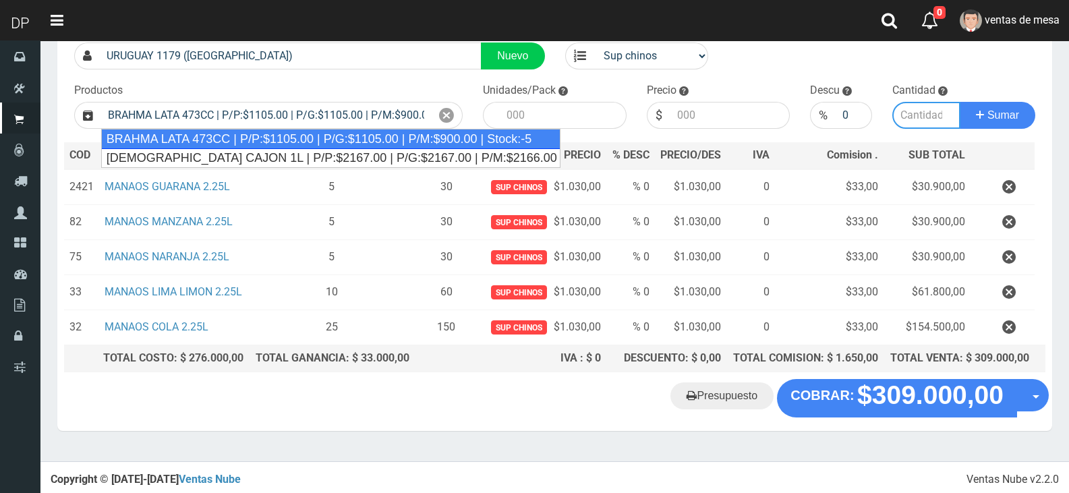
type input "24"
type input "1105.00"
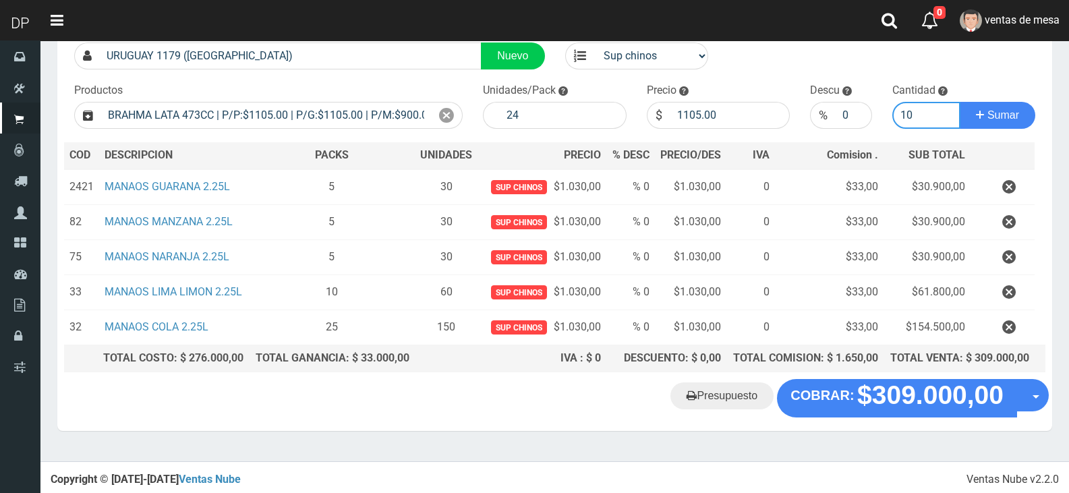
type input "10"
click at [960, 102] on button "Sumar" at bounding box center [998, 115] width 76 height 27
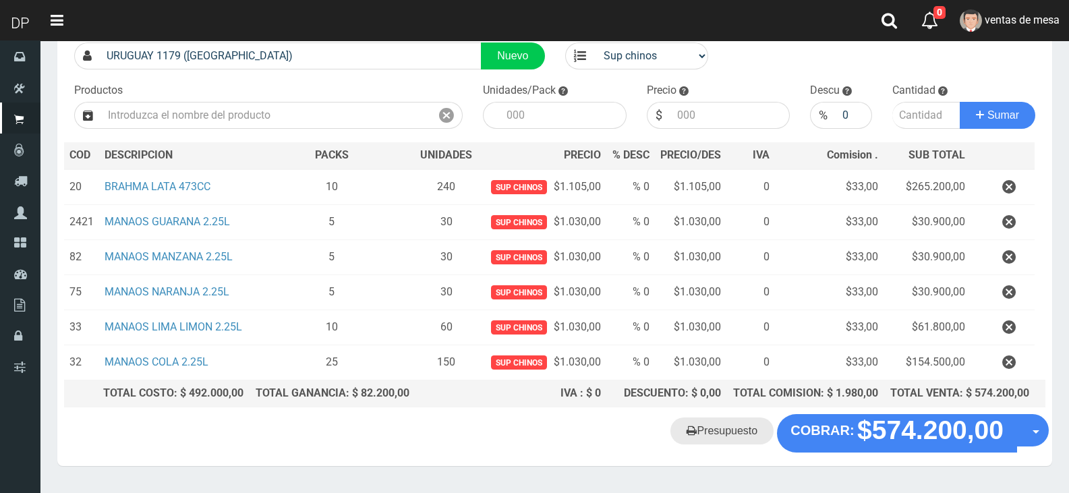
click at [715, 434] on link "Presupuesto" at bounding box center [721, 430] width 103 height 27
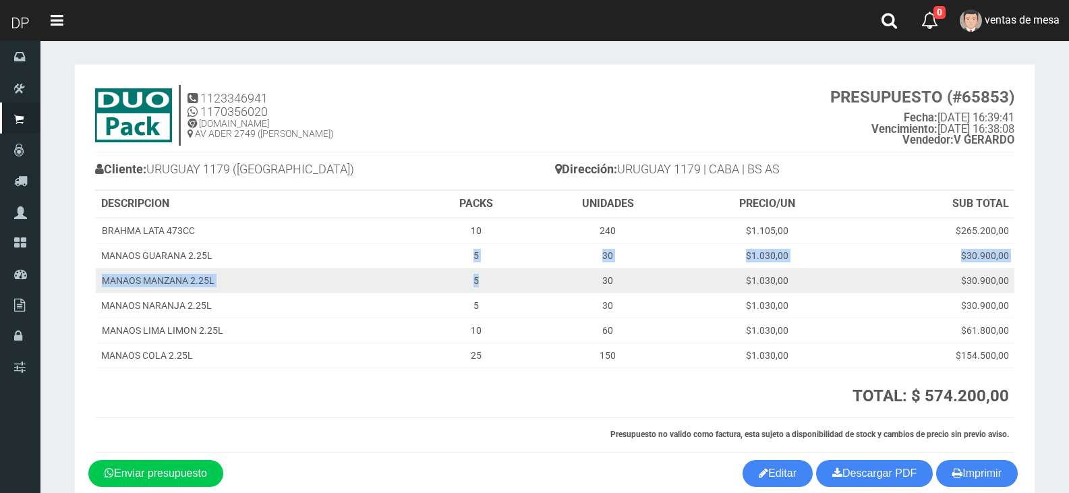
drag, startPoint x: 318, startPoint y: 252, endPoint x: 508, endPoint y: 284, distance: 192.1
click at [508, 284] on tbody "BRAHMA LATA 473CC 10 240 $1.105,00 $265.200,00 MANAOS GUARANA 2.25L 5 30 $1.030…" at bounding box center [555, 293] width 918 height 150
click at [508, 284] on td "5" at bounding box center [475, 280] width 109 height 25
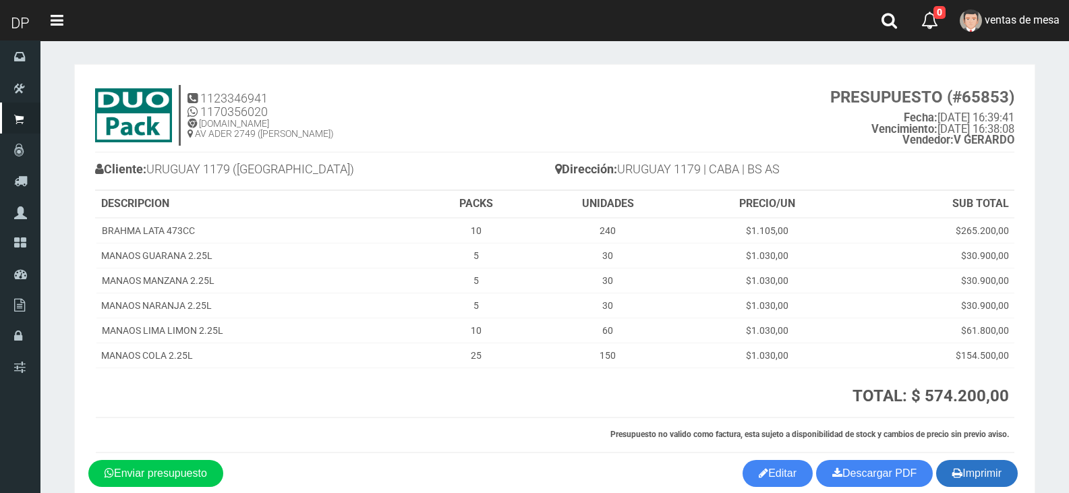
click at [962, 470] on button "Imprimir" at bounding box center [977, 473] width 82 height 27
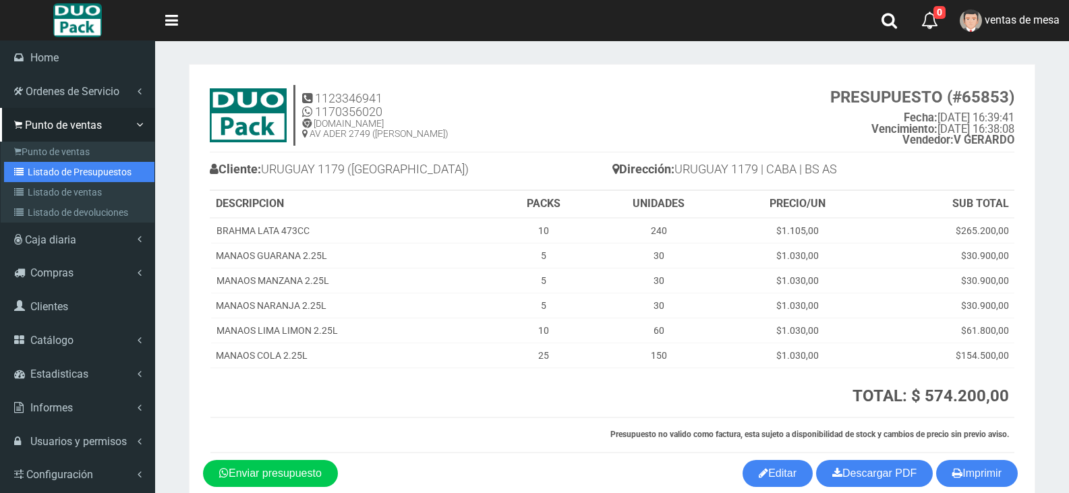
click at [34, 167] on link "Listado de Presupuestos" at bounding box center [79, 172] width 150 height 20
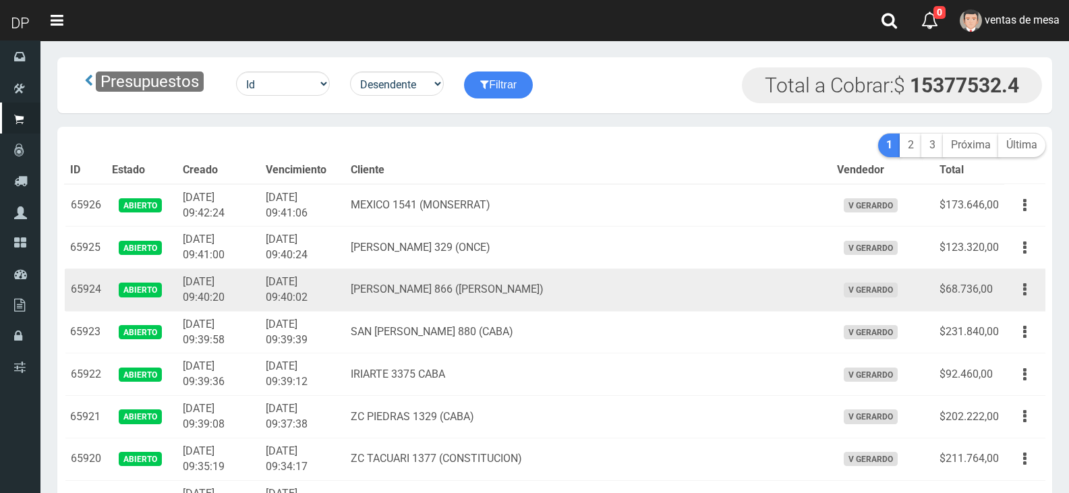
scroll to position [3763, 0]
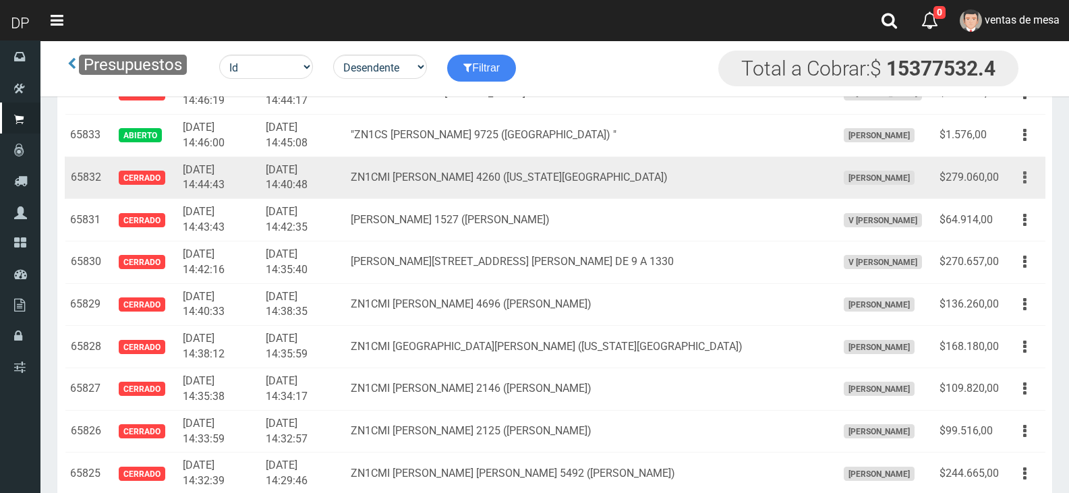
click at [1017, 182] on button "button" at bounding box center [1024, 178] width 30 height 24
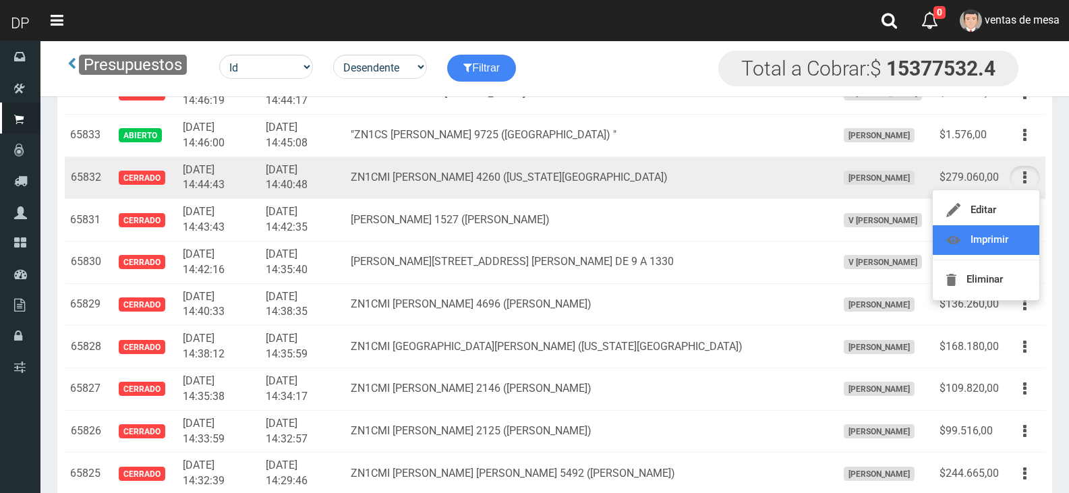
click at [1011, 252] on link "Imprimir" at bounding box center [986, 240] width 107 height 30
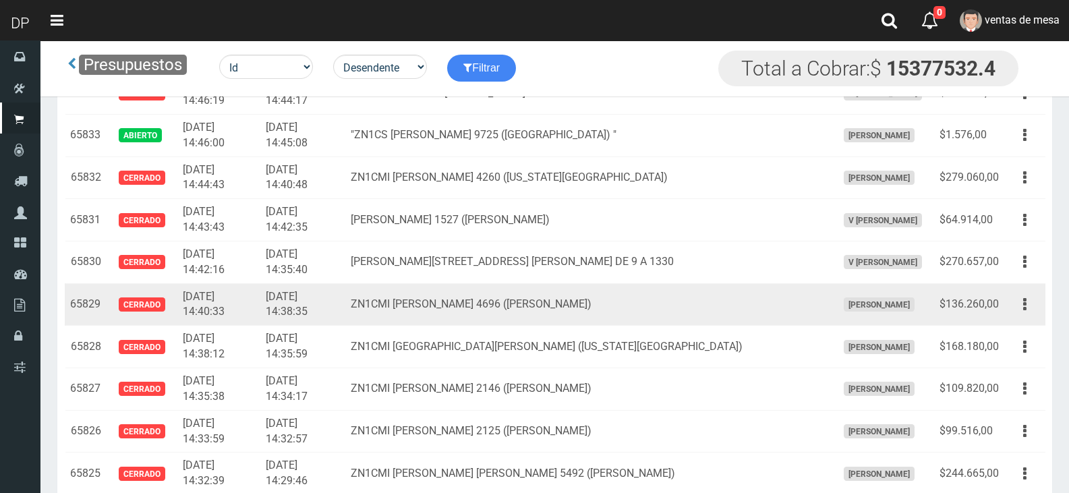
click at [419, 293] on td "ZN1CMI [PERSON_NAME] 4696 ([PERSON_NAME])" at bounding box center [588, 304] width 486 height 42
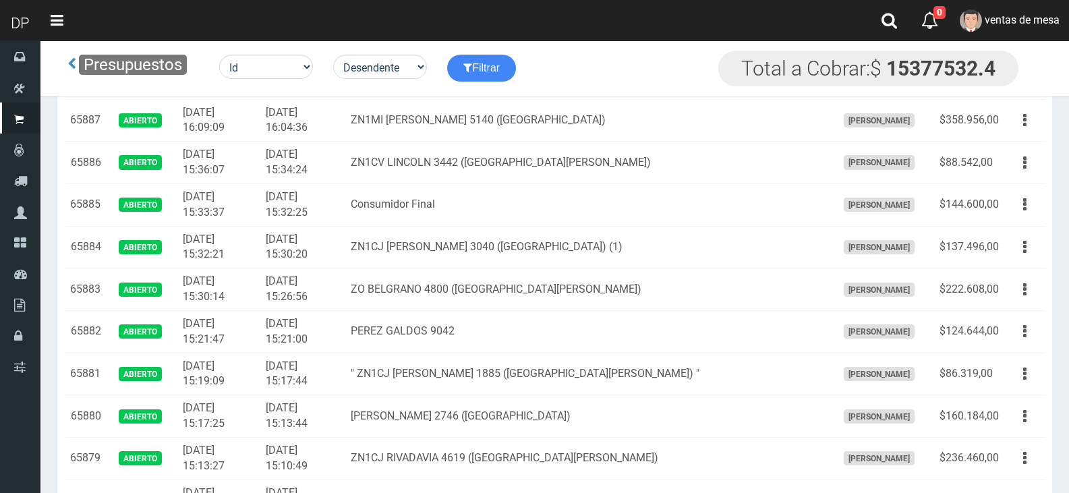
scroll to position [2383, 0]
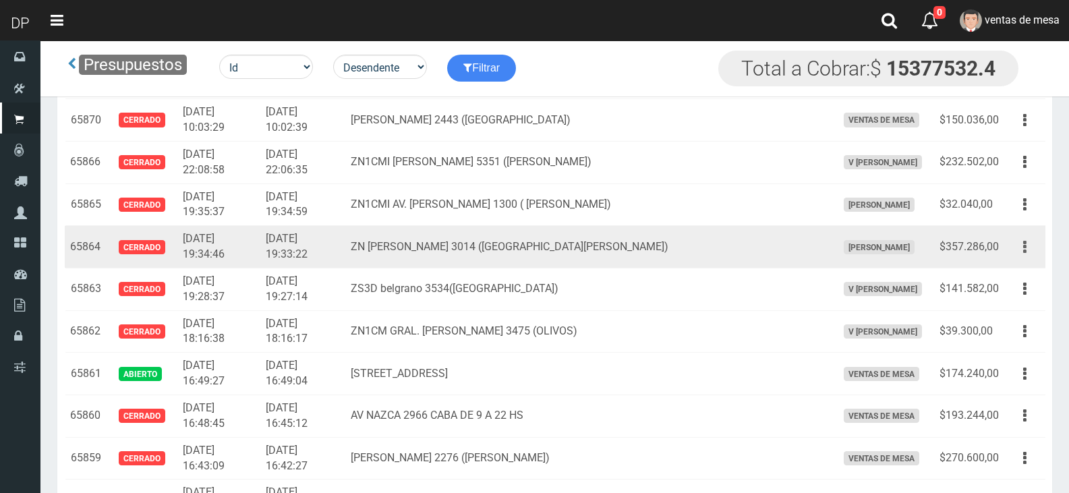
click at [1029, 247] on button "button" at bounding box center [1024, 247] width 30 height 24
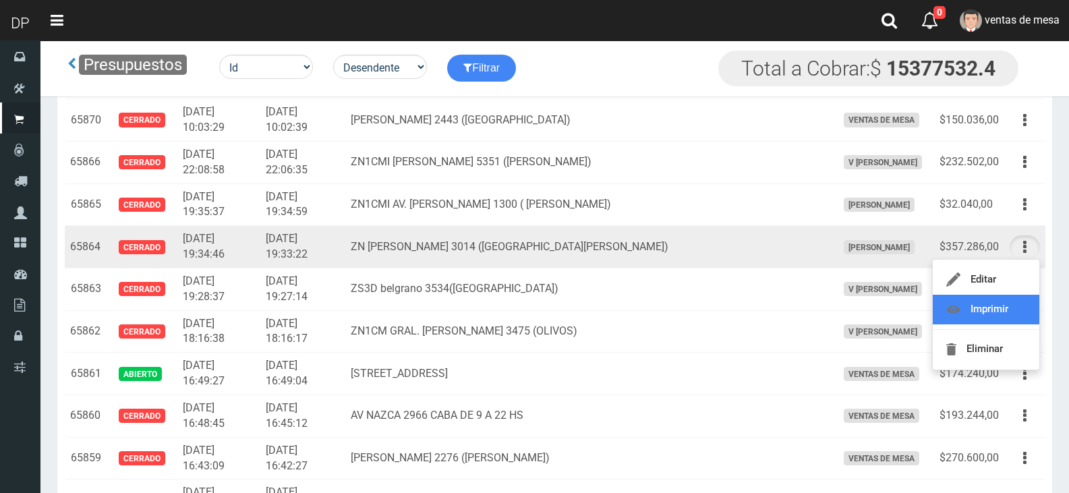
click at [1007, 311] on link "Imprimir" at bounding box center [986, 310] width 107 height 30
